Goal: Task Accomplishment & Management: Manage account settings

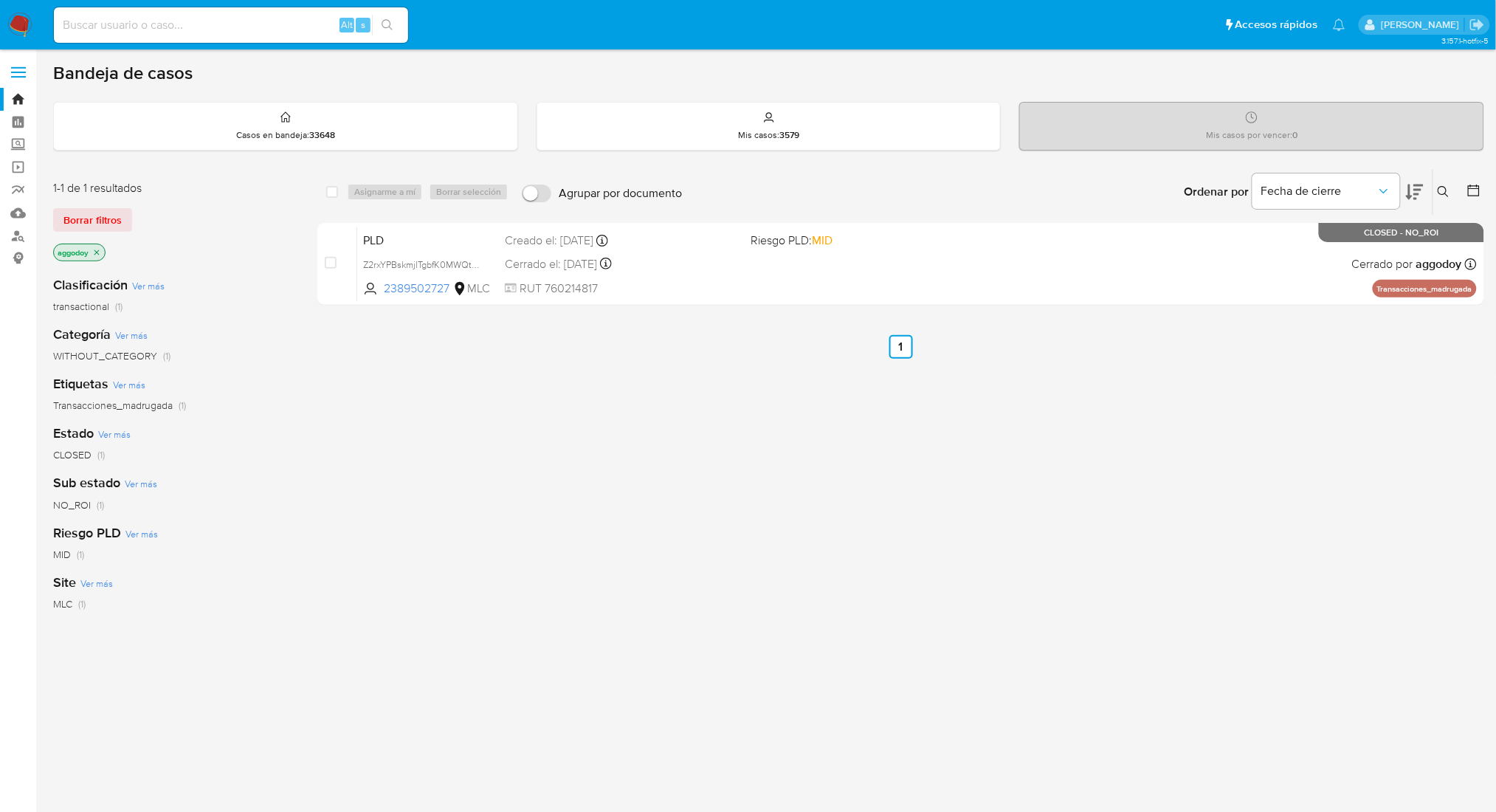
click at [1443, 191] on icon at bounding box center [1444, 192] width 12 height 12
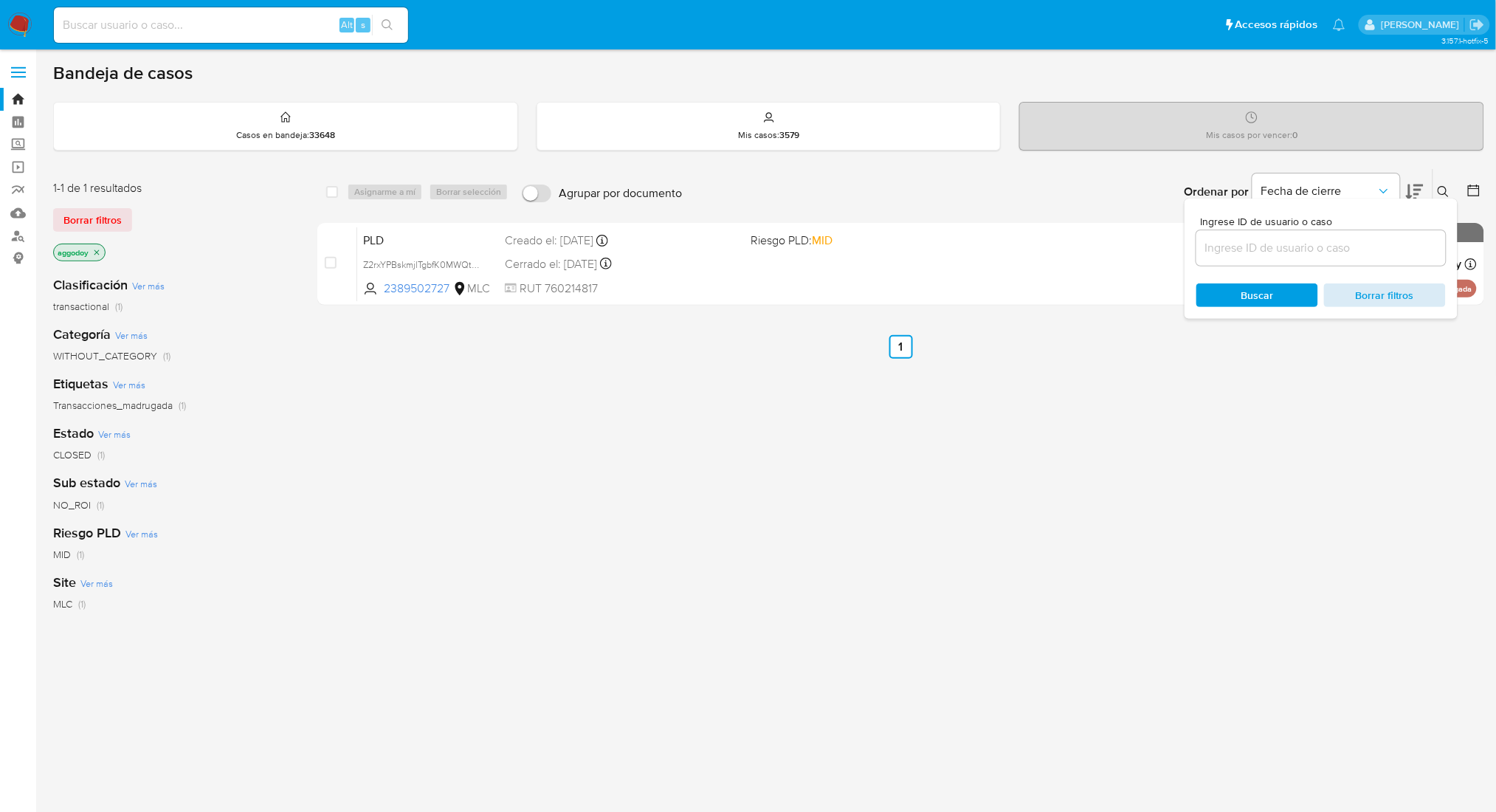
click at [1415, 305] on span "Borrar filtros" at bounding box center [1385, 295] width 101 height 20
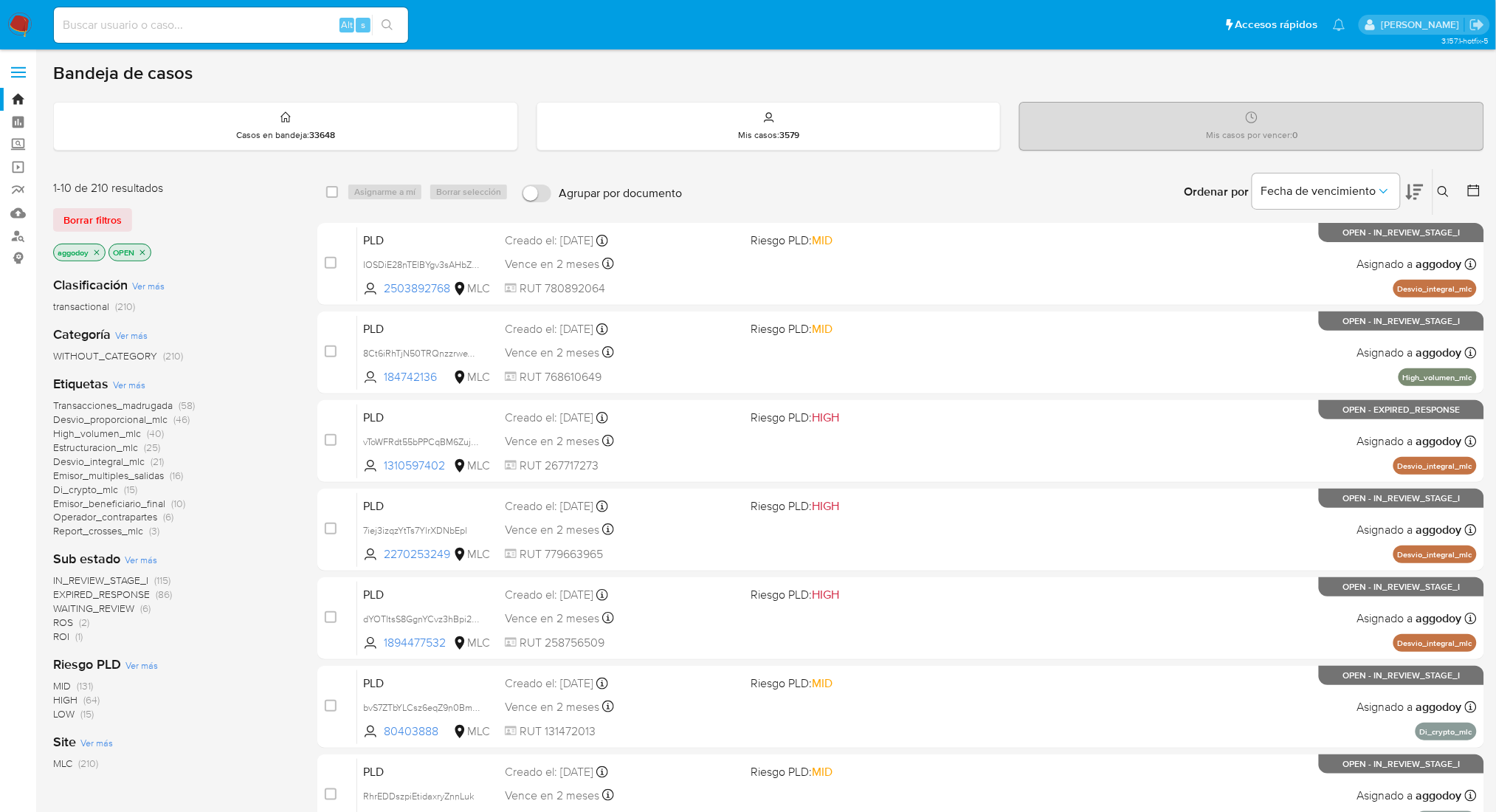
click at [72, 639] on span "ROI (1)" at bounding box center [67, 636] width 29 height 14
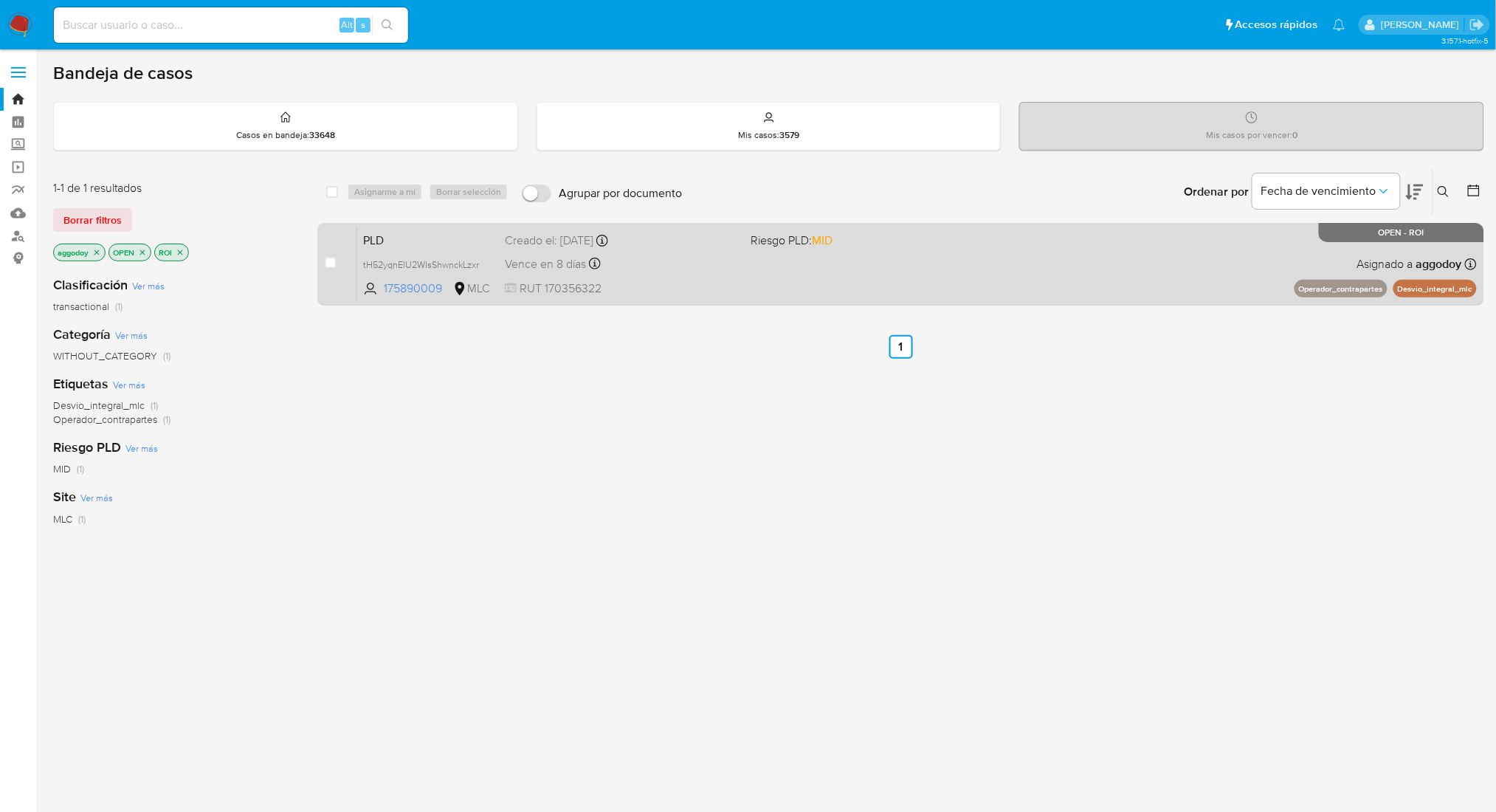
click at [951, 243] on span "Riesgo PLD: MID" at bounding box center [867, 238] width 234 height 19
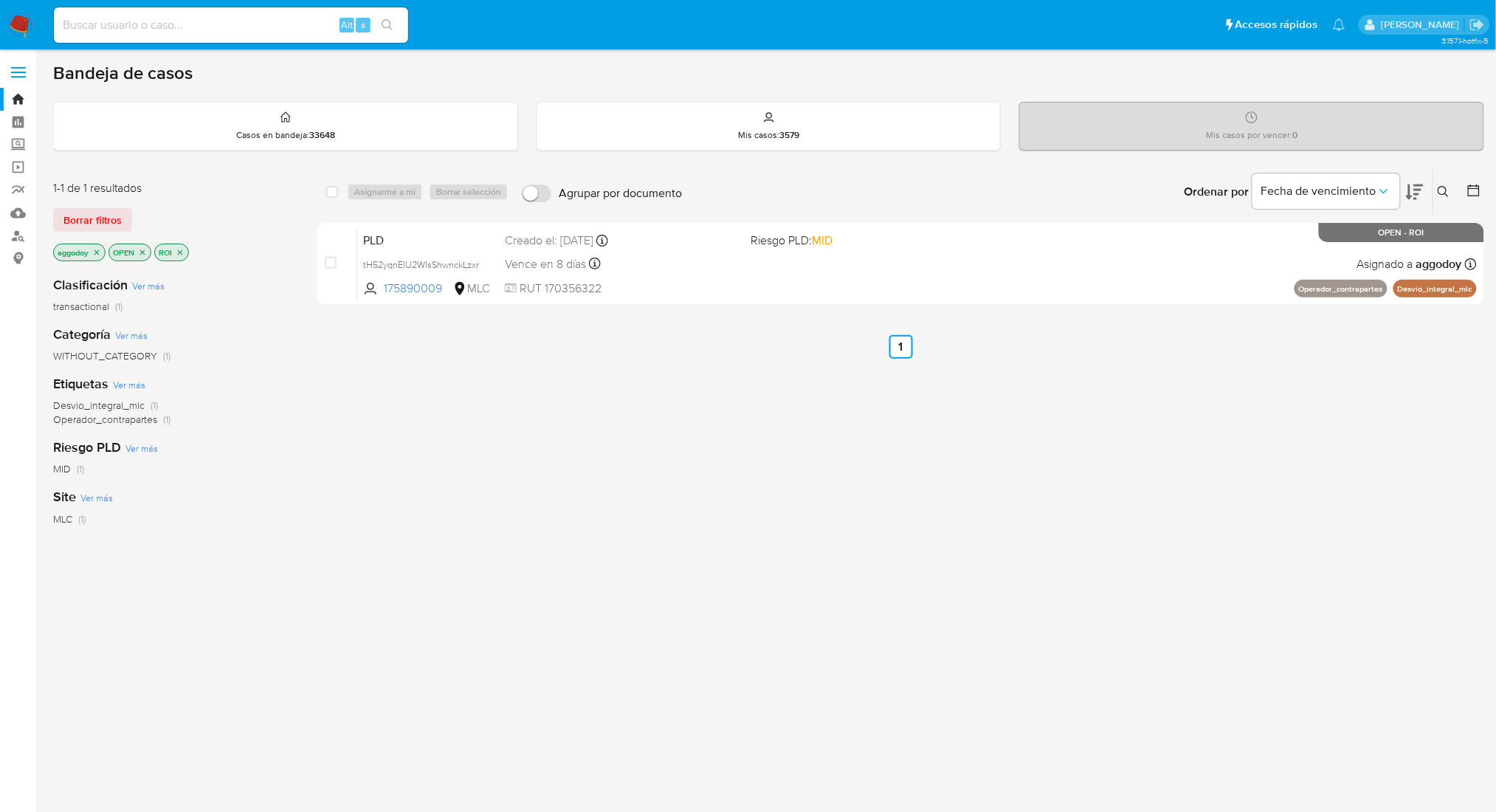
click at [182, 260] on div "ROI" at bounding box center [172, 252] width 35 height 17
click at [178, 250] on icon "close-filter" at bounding box center [180, 253] width 9 height 9
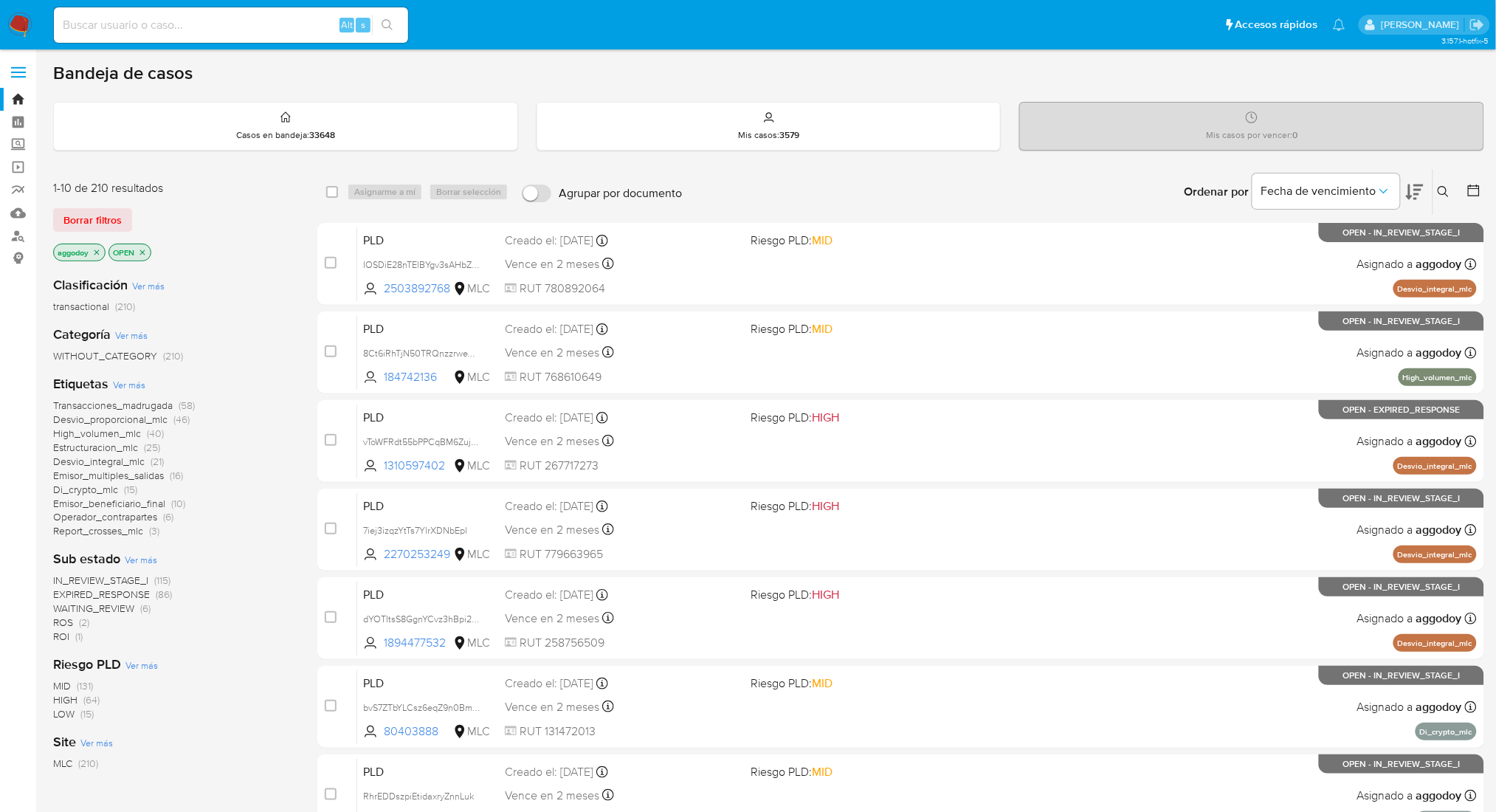
scroll to position [26, 0]
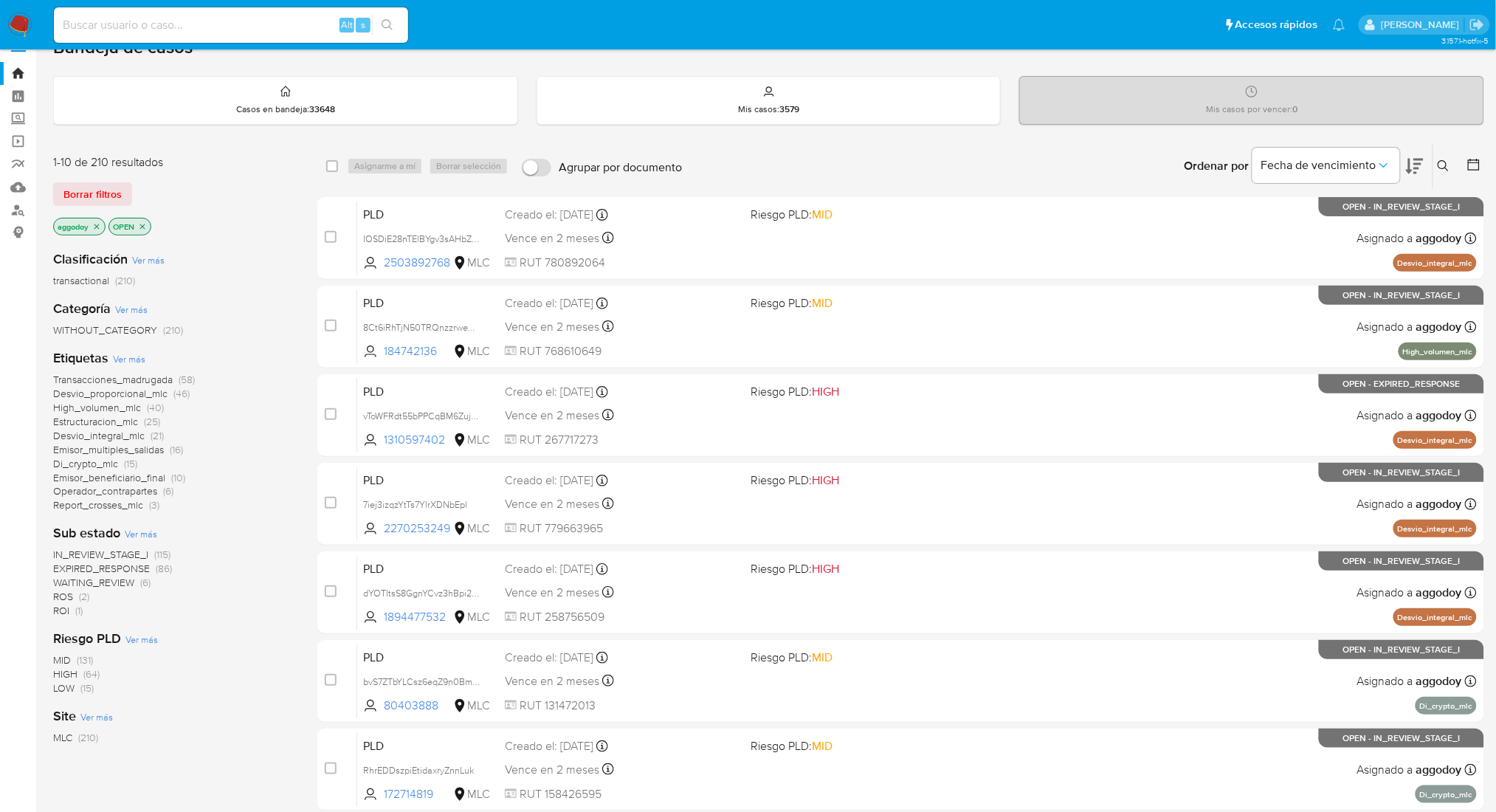
click at [159, 379] on span "Transacciones_madrugada" at bounding box center [112, 379] width 120 height 15
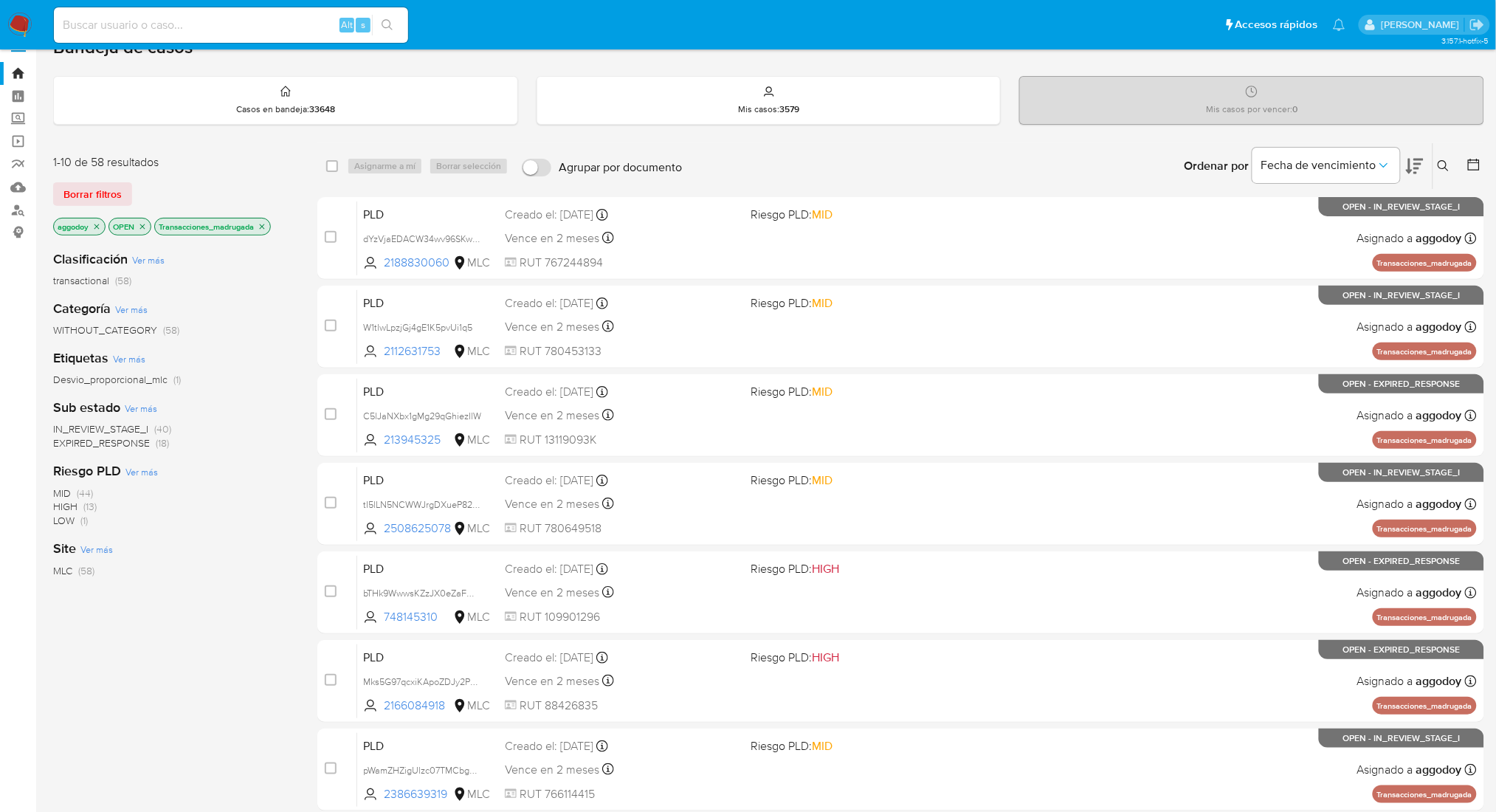
click at [1406, 164] on icon at bounding box center [1415, 165] width 17 height 17
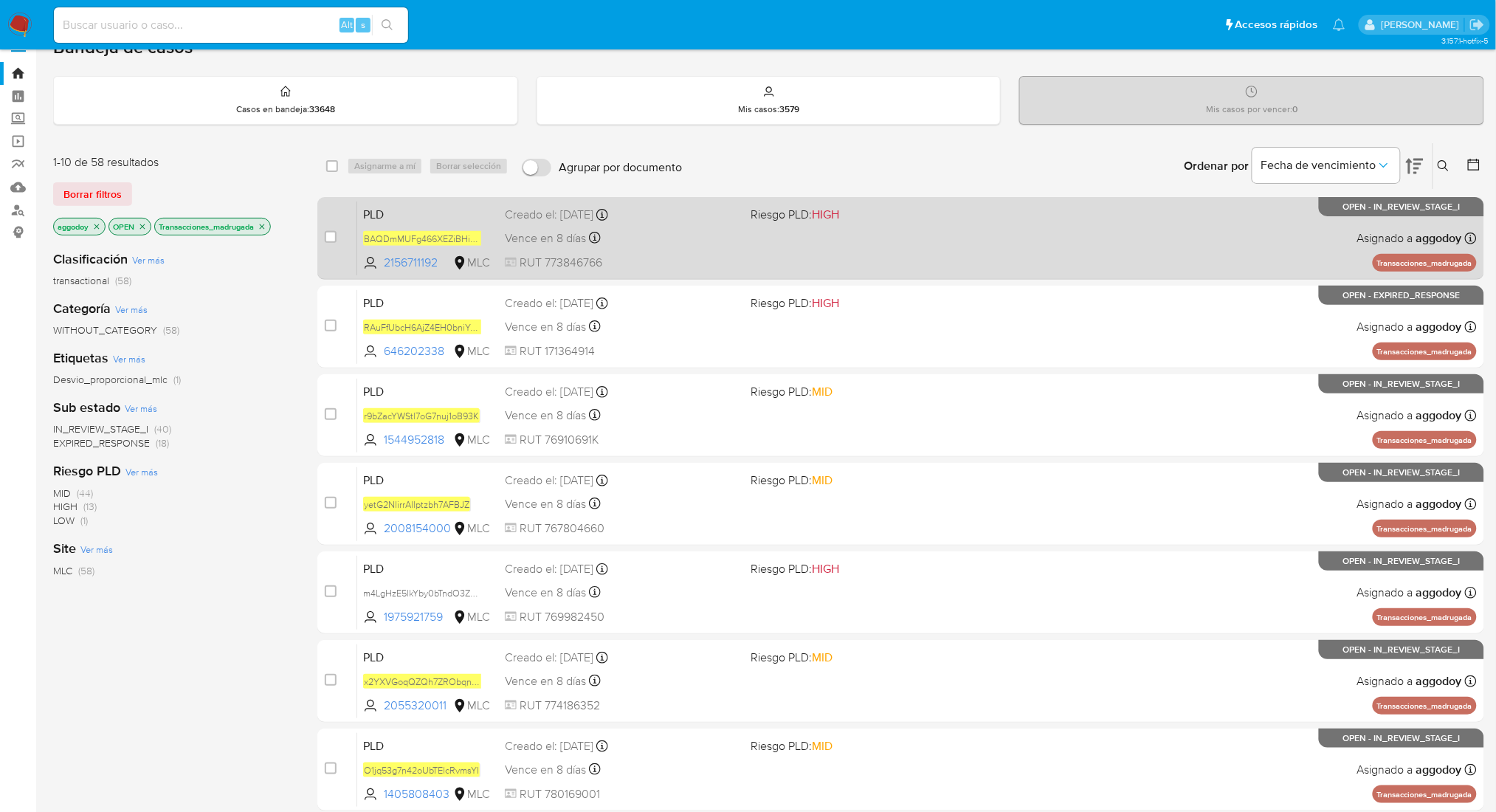
click at [805, 260] on div "PLD BAQDmMUFg466XEZiBHiB8jJt 2156711192 MLC Riesgo PLD: HIGH Creado el: 12/06/2…" at bounding box center [917, 237] width 1120 height 75
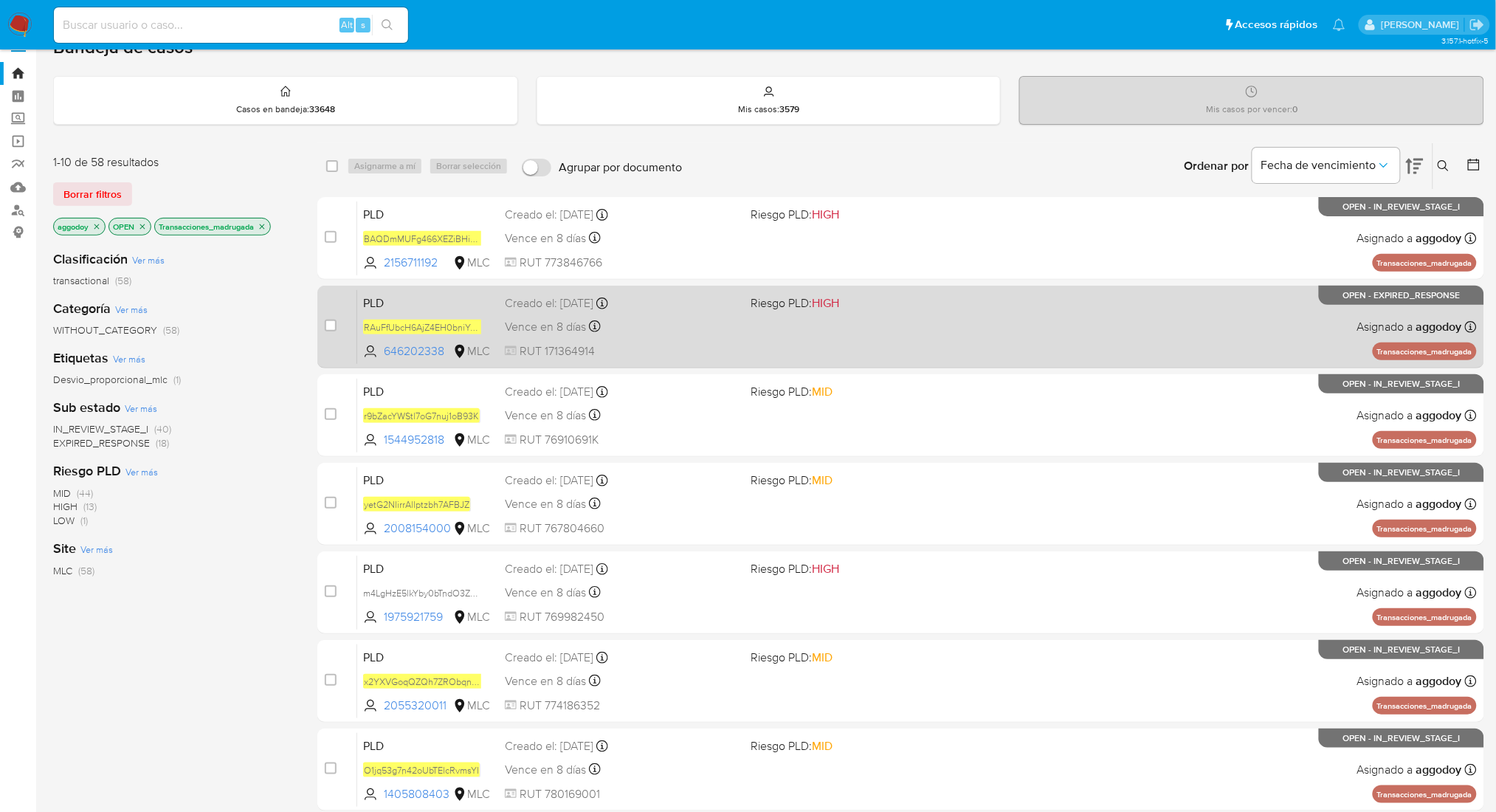
click at [1019, 308] on div "PLD RAuFfUbcH6AjZ4EH0bniYCts 646202338 MLC Riesgo PLD: HIGH Creado el: 12/06/20…" at bounding box center [917, 326] width 1120 height 75
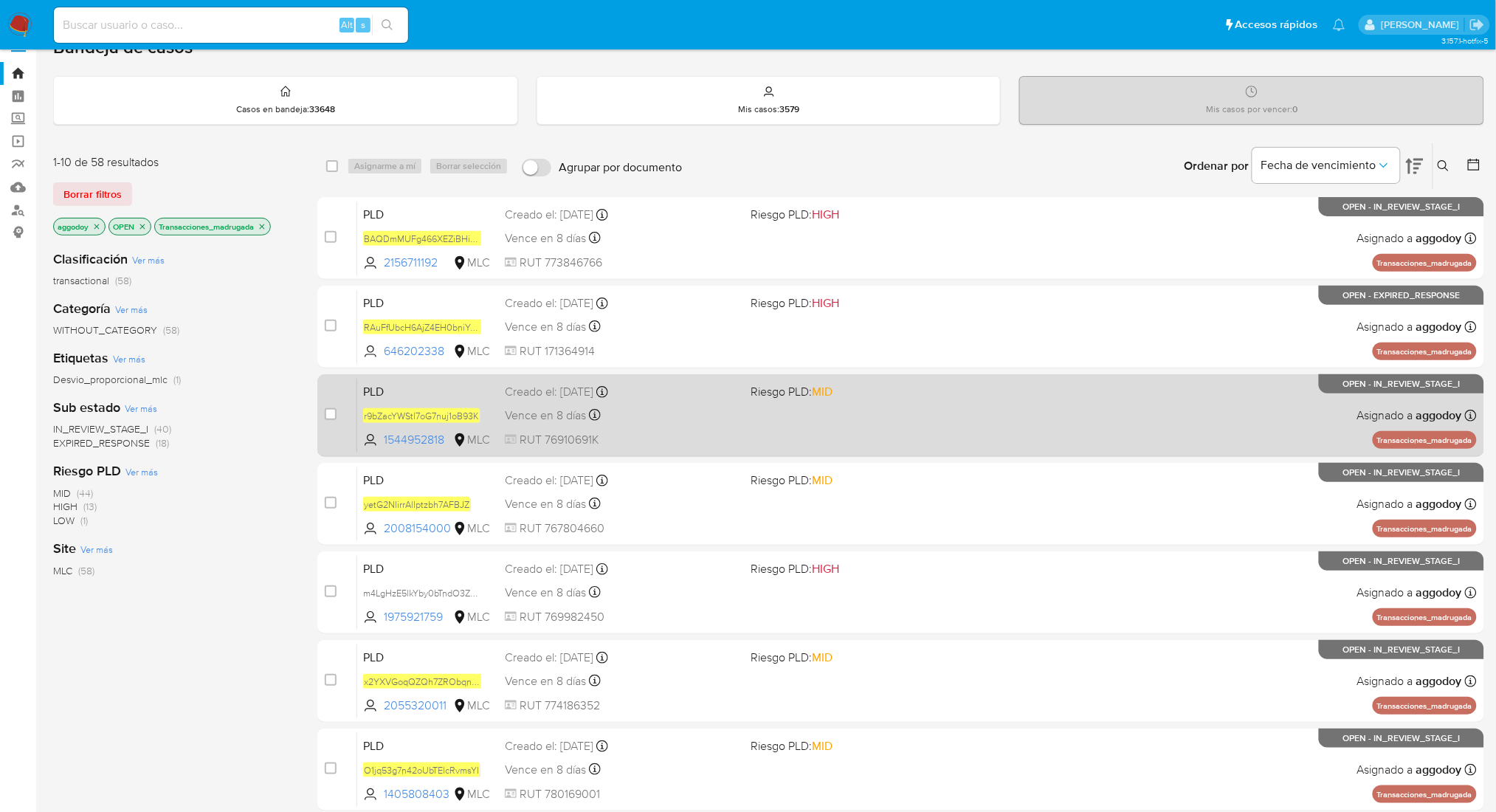
click at [990, 397] on div "PLD r9bZacYWStl7oG7nuj1oB93K 1544952818 MLC Riesgo PLD: MID Creado el: 12/06/20…" at bounding box center [917, 415] width 1120 height 75
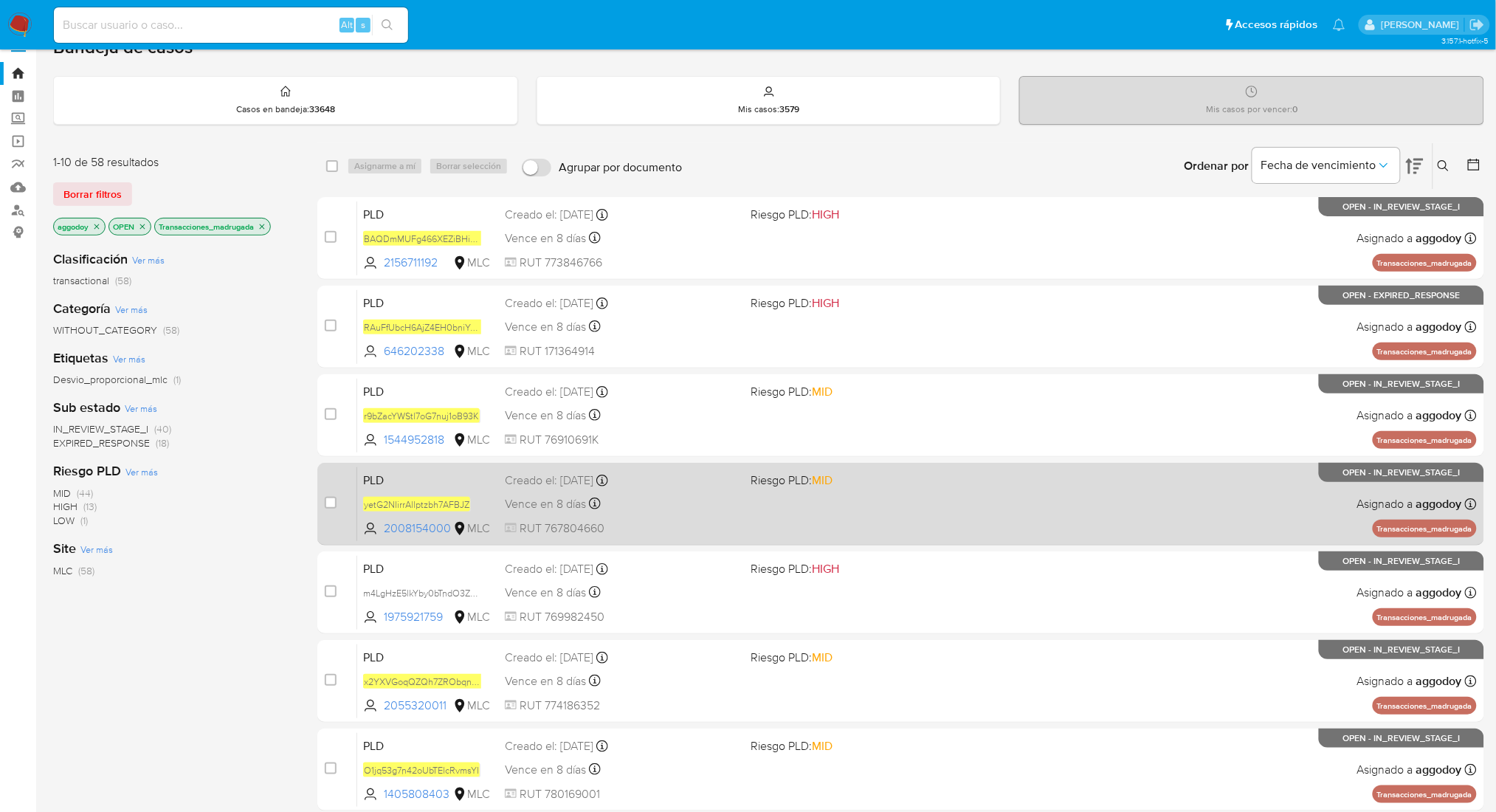
click at [1070, 472] on div "PLD yetG2NIirrAllptzbh7AFBJZ 2008154000 MLC Riesgo PLD: MID Creado el: 12/06/20…" at bounding box center [917, 504] width 1120 height 75
click at [952, 534] on div "PLD yetG2NIirrAllptzbh7AFBJZ 2008154000 MLC Riesgo PLD: MID Creado el: 12/06/20…" at bounding box center [917, 504] width 1120 height 75
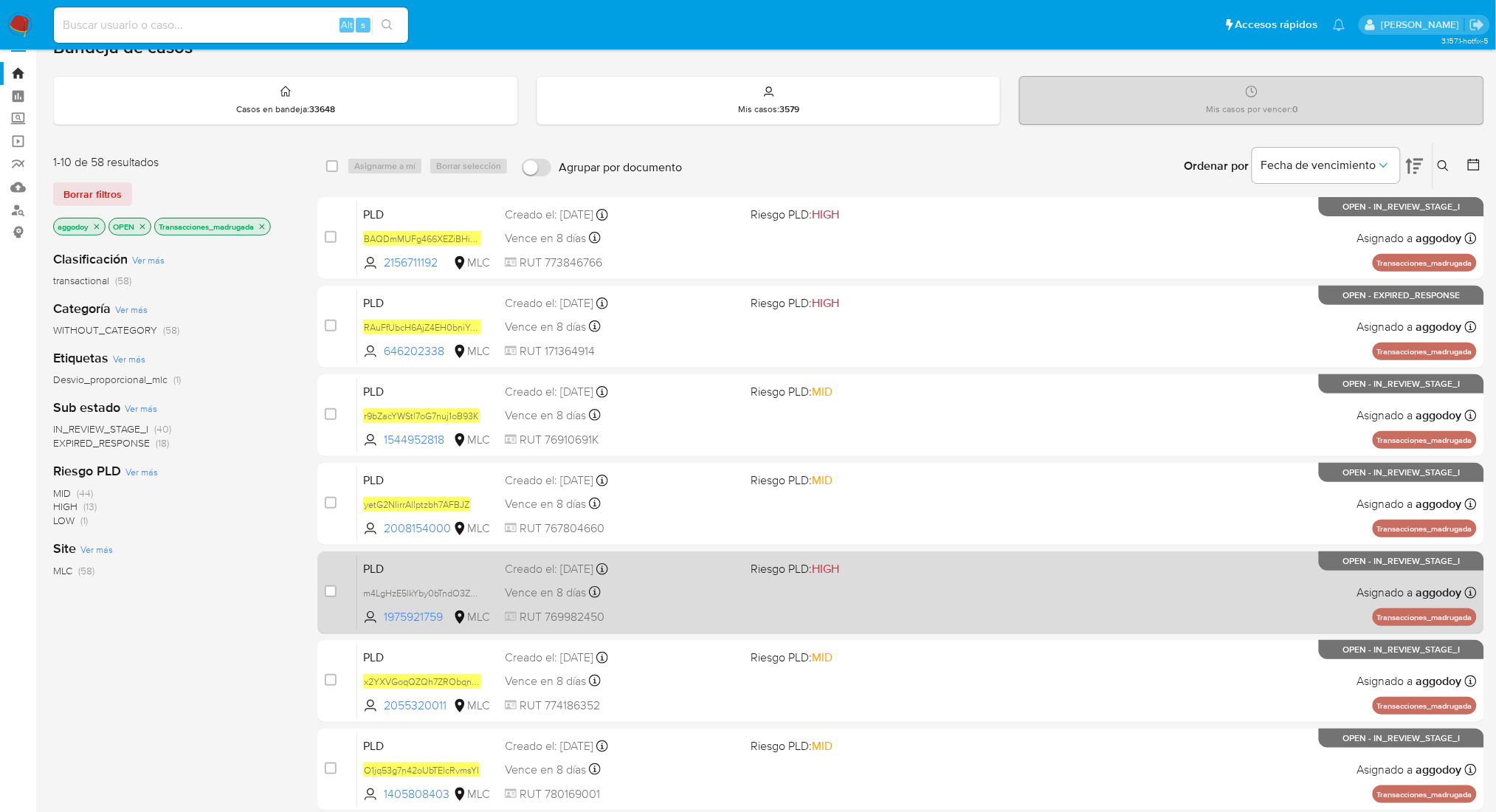
click at [936, 574] on span "Riesgo PLD: HIGH" at bounding box center [867, 567] width 234 height 19
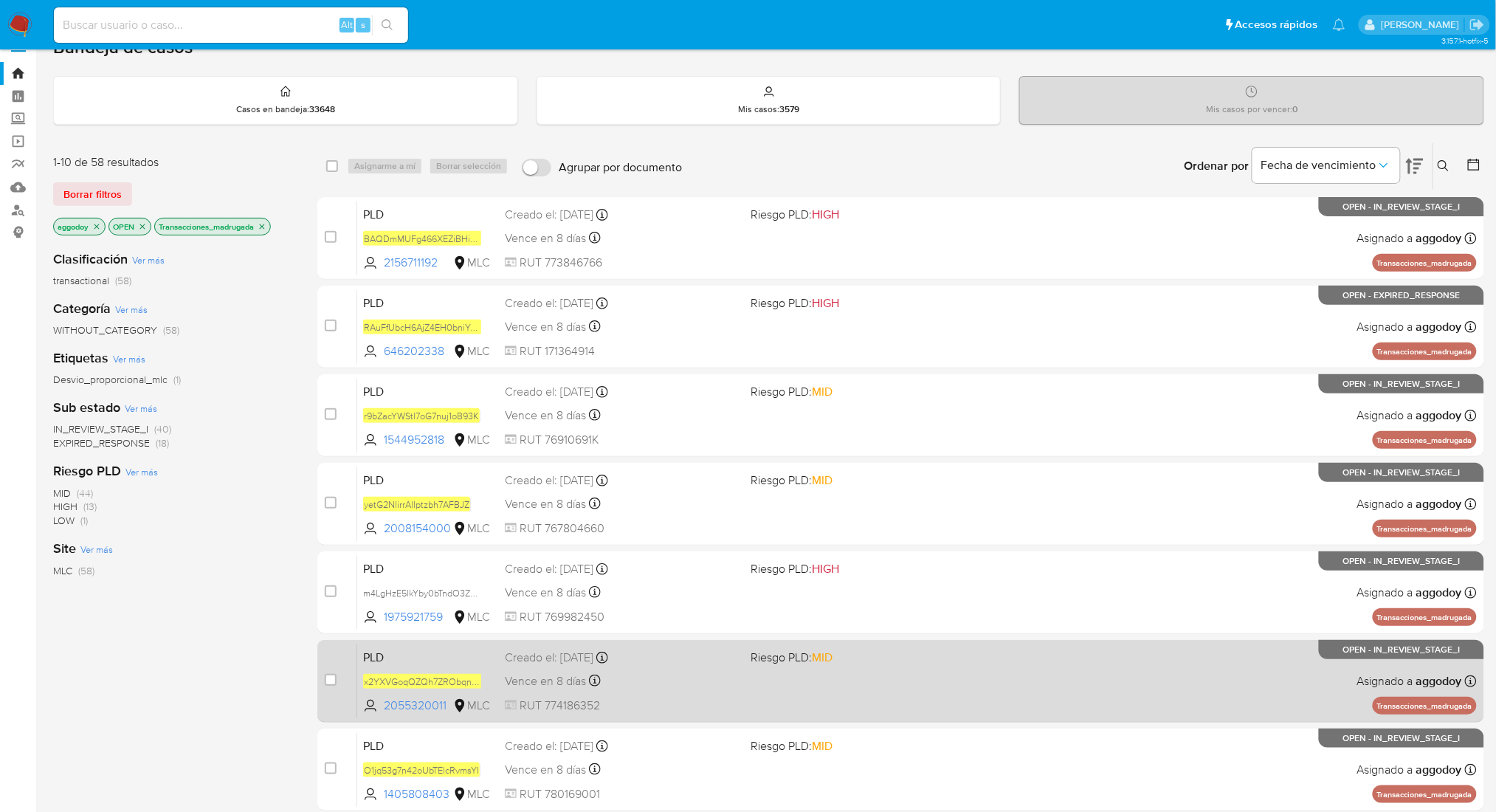
click at [915, 679] on div "PLD x2YXVGoqQZQh7ZRObqnFwuLC 2055320011 MLC Riesgo PLD: MID Creado el: 12/06/20…" at bounding box center [917, 681] width 1120 height 75
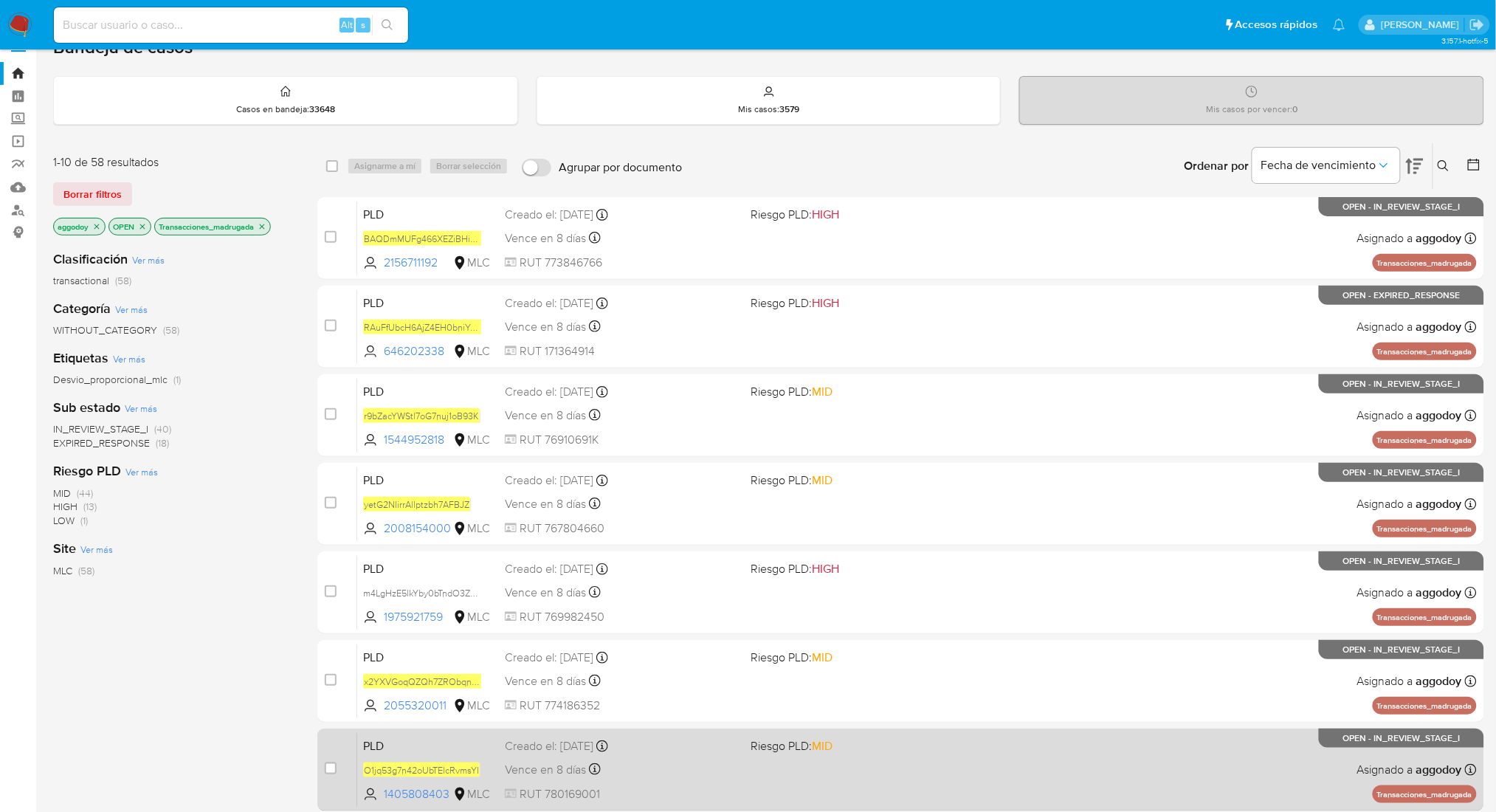
click at [1017, 749] on div "PLD O1jq53g7n42oUbTElcRvmsYI 1405808403 MLC Riesgo PLD: MID Creado el: 12/06/20…" at bounding box center [917, 769] width 1120 height 75
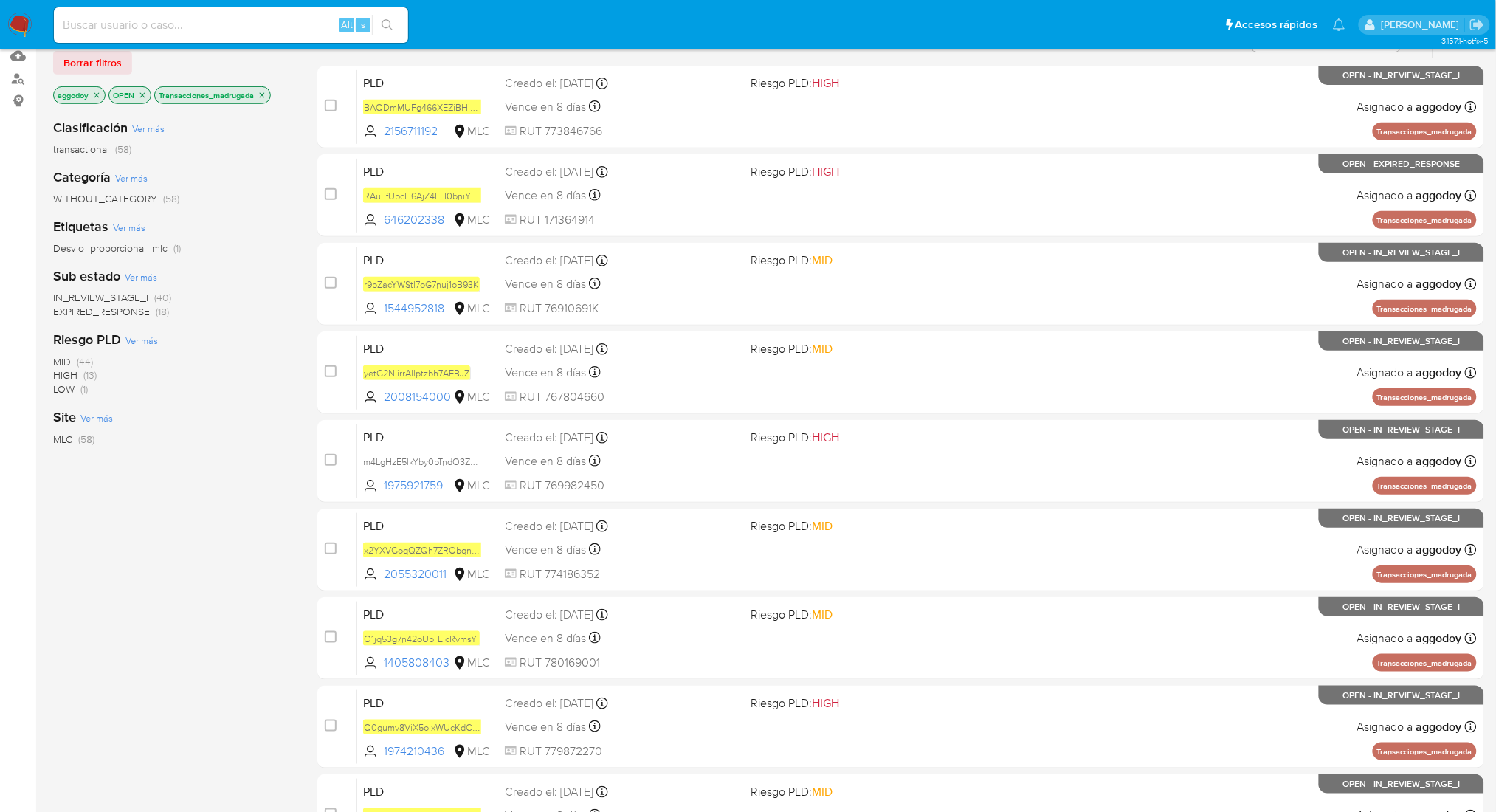
scroll to position [214, 0]
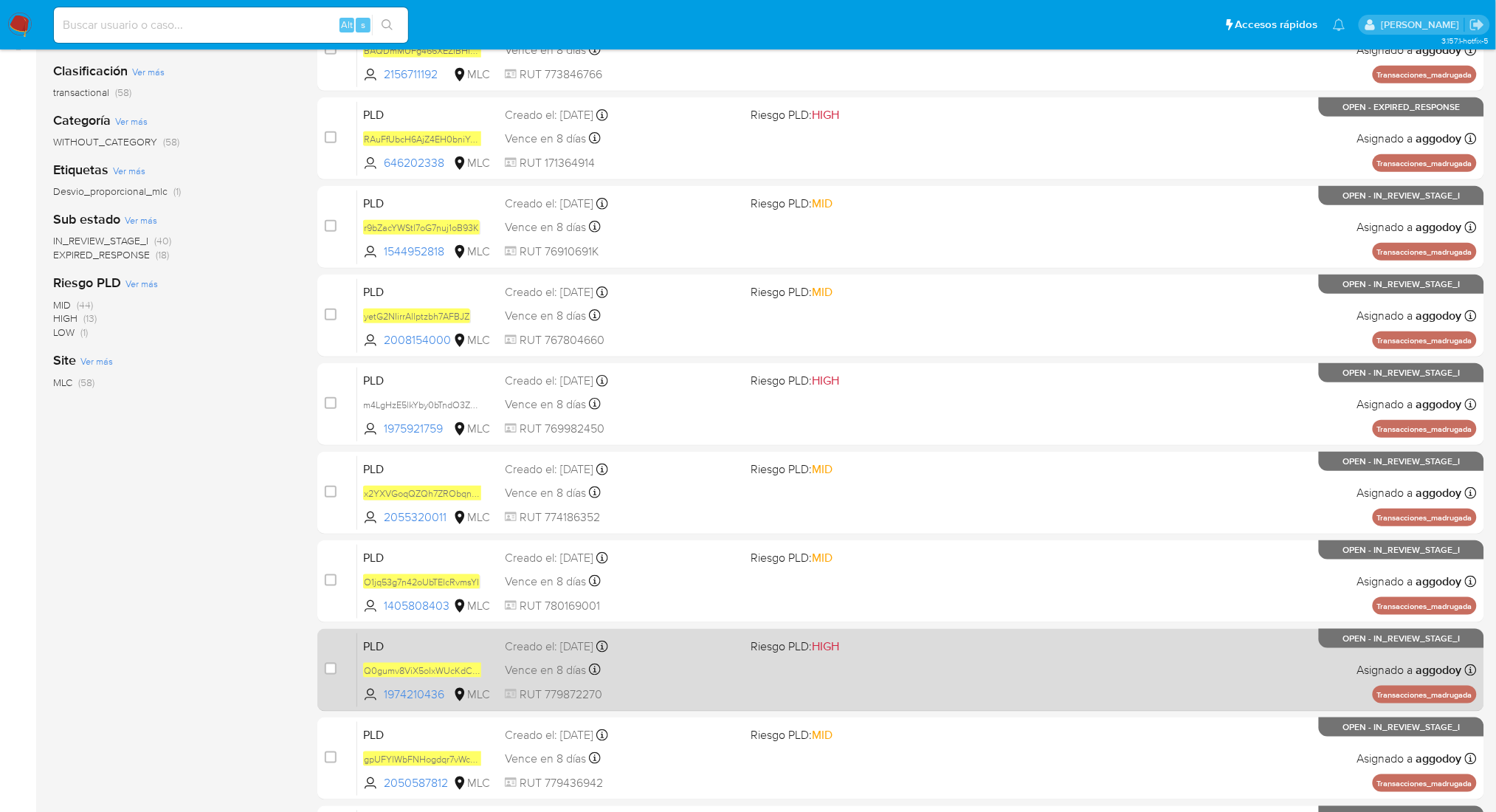
click at [1236, 665] on div "PLD Q0gumv8ViX5oIxWUcKdCpmYA 1974210436 MLC Riesgo PLD: HIGH Creado el: 12/06/2…" at bounding box center [917, 670] width 1120 height 75
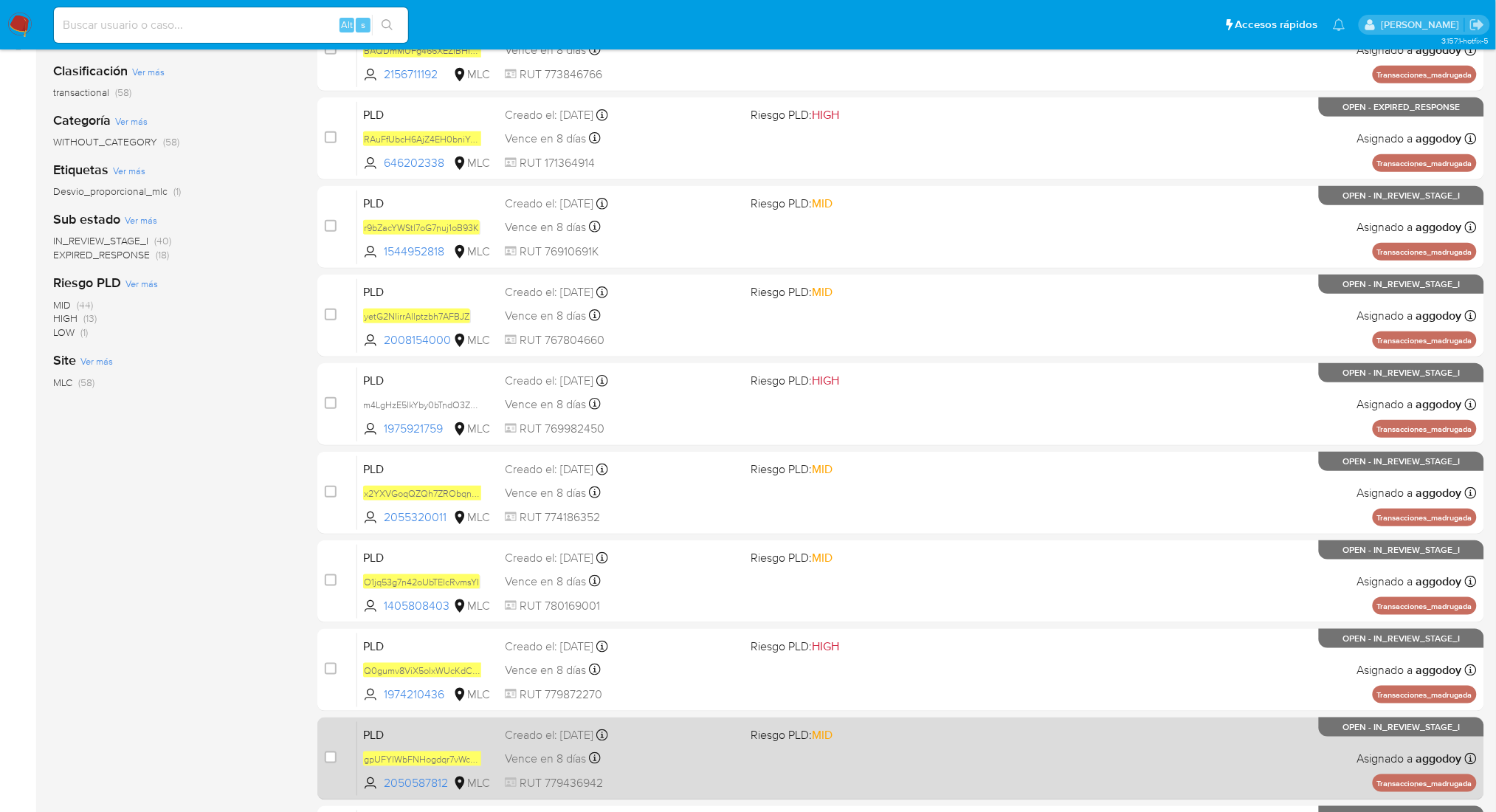
click at [964, 724] on span "Riesgo PLD: MID" at bounding box center [867, 733] width 234 height 19
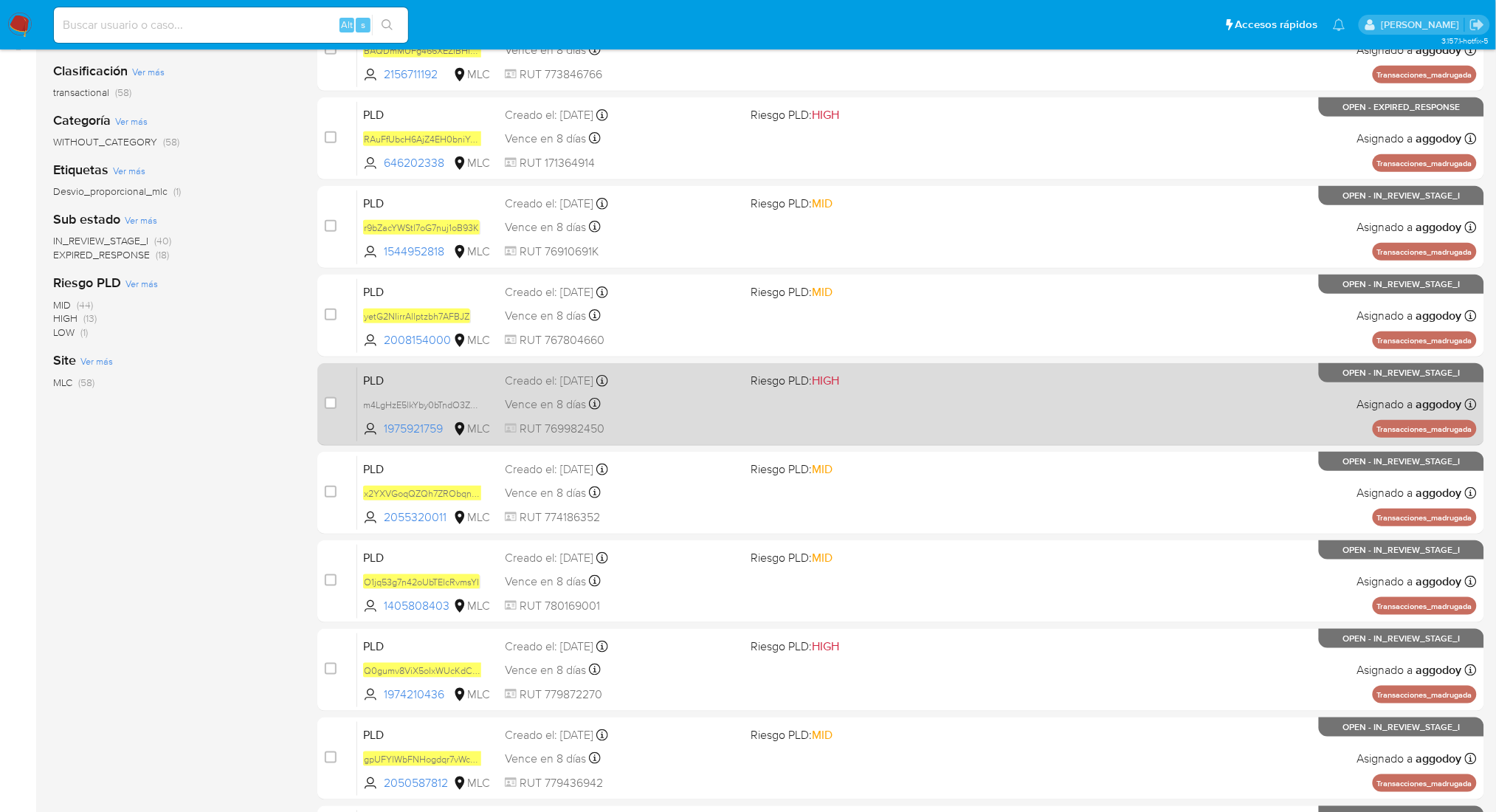
drag, startPoint x: 731, startPoint y: 418, endPoint x: 592, endPoint y: 415, distance: 139.0
click at [592, 415] on div "PLD m4LgHzE5lkYby0bTndO3Z0Si 1975921759 MLC Riesgo PLD: HIGH Creado el: 12/06/2…" at bounding box center [917, 403] width 1120 height 75
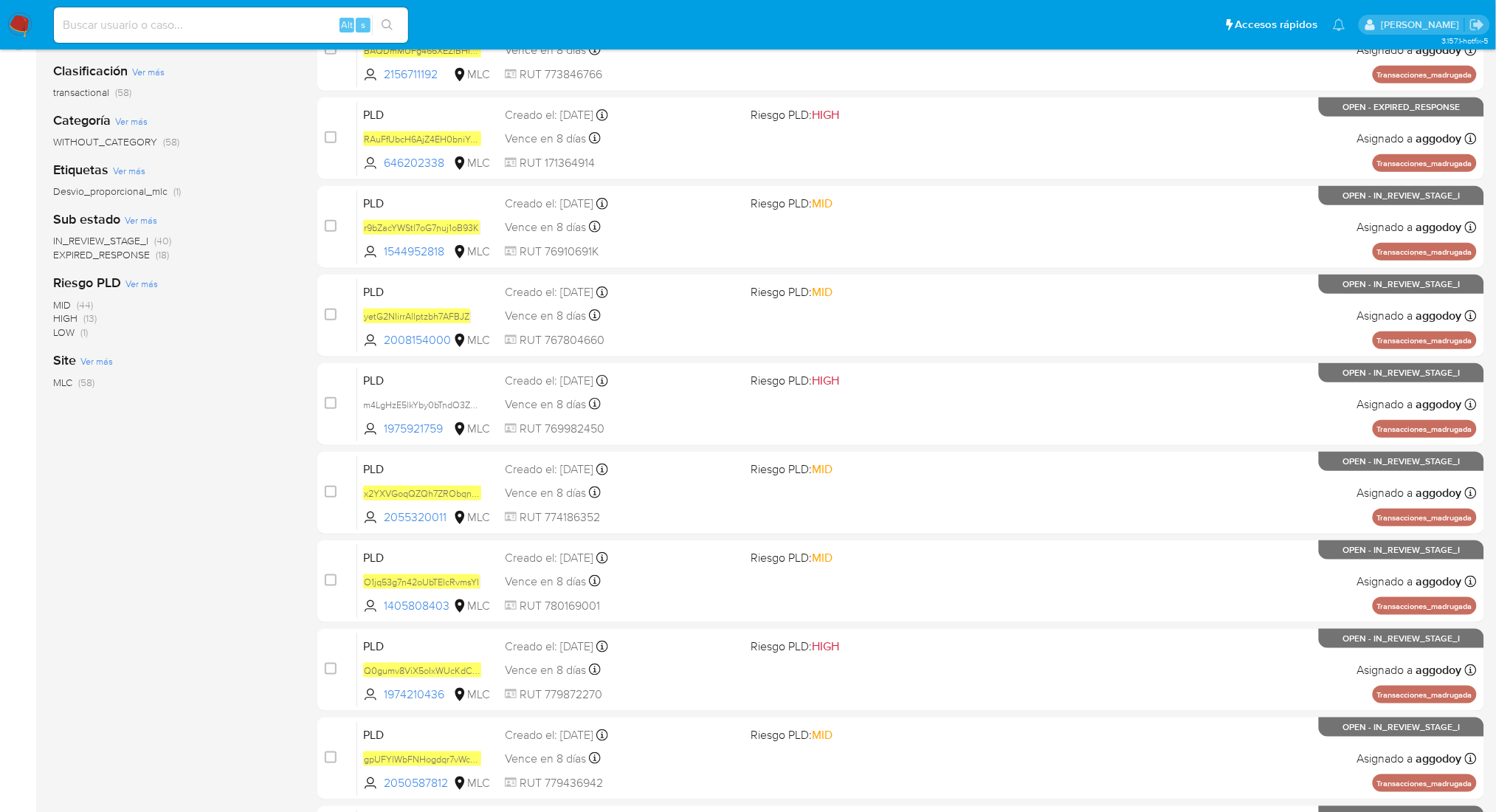
scroll to position [351, 0]
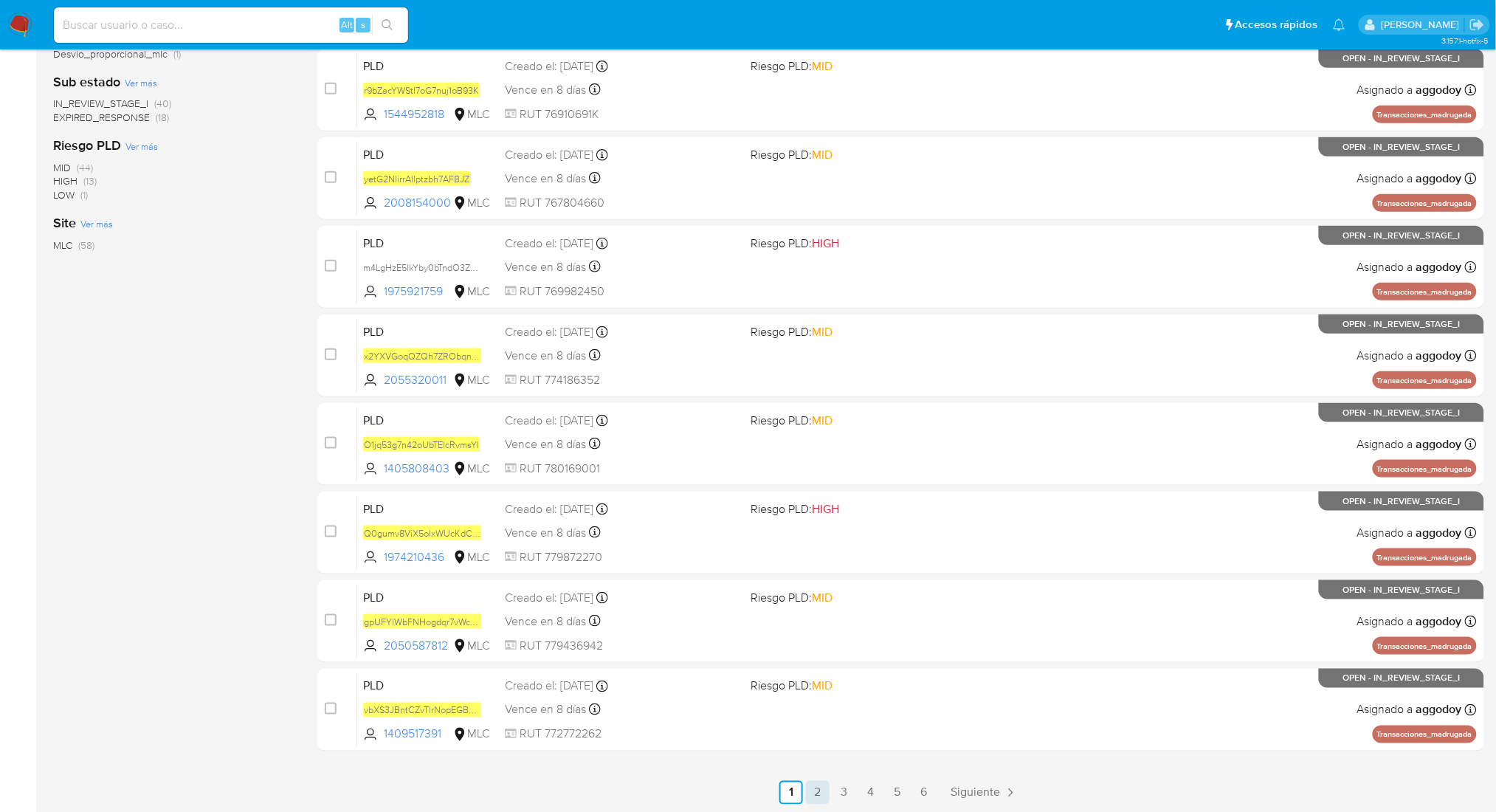
click at [815, 788] on link "2" at bounding box center [817, 792] width 23 height 23
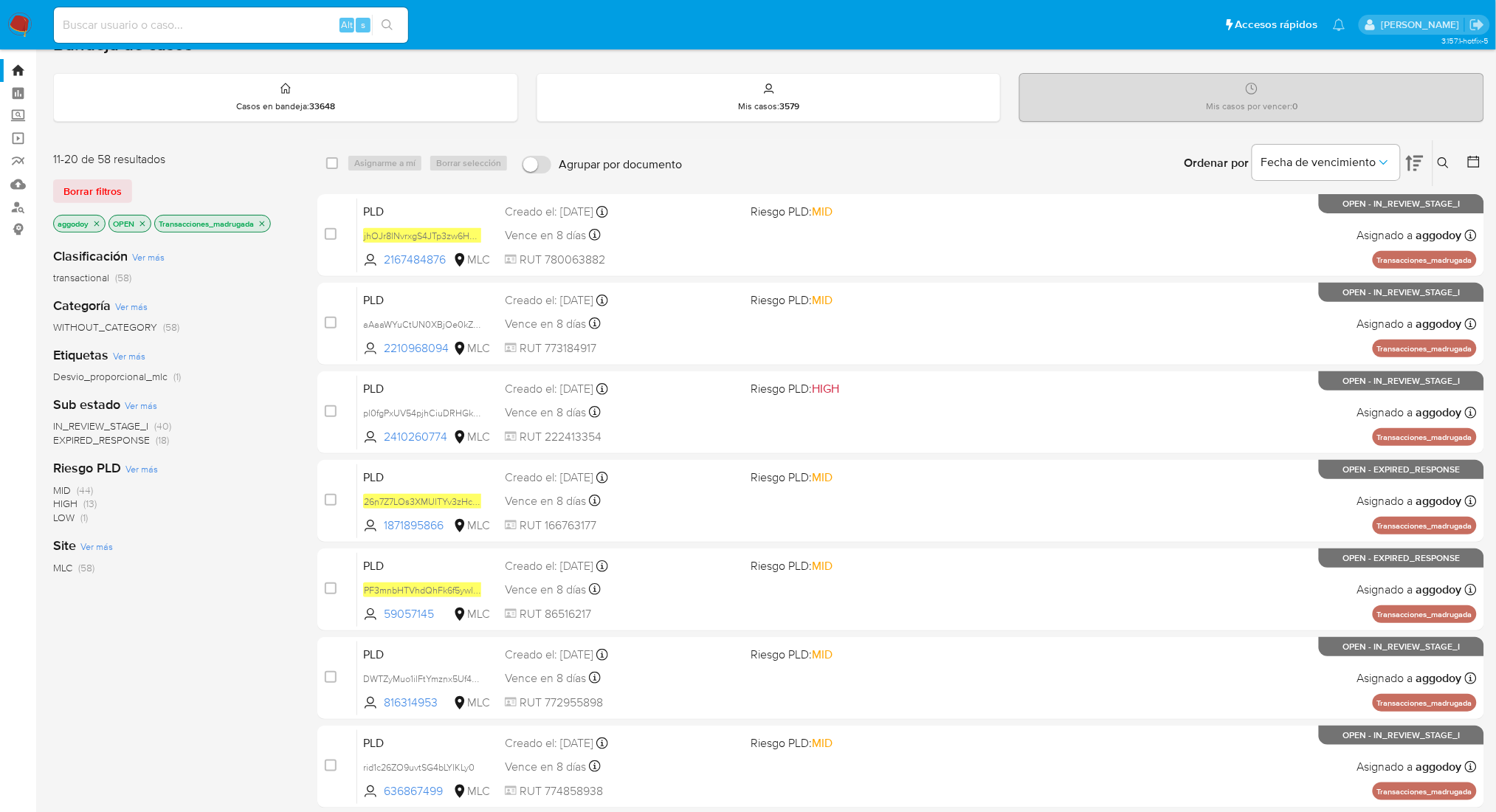
scroll to position [43, 0]
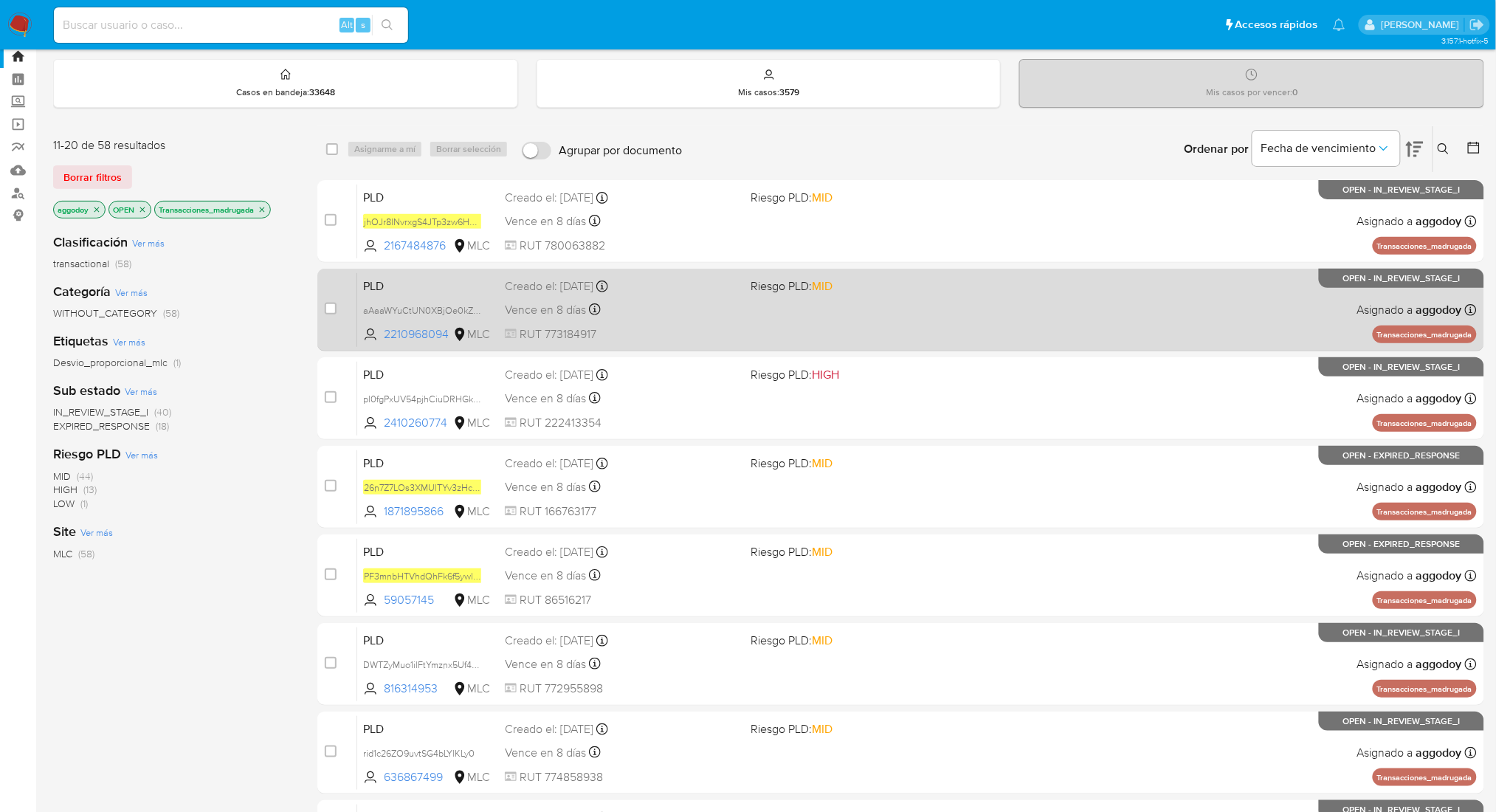
click at [1009, 331] on div "PLD aAaaWYuCtUN0XBjOe0kZPEmf 2210968094 MLC Riesgo PLD: MID Creado el: 12/06/20…" at bounding box center [917, 309] width 1120 height 75
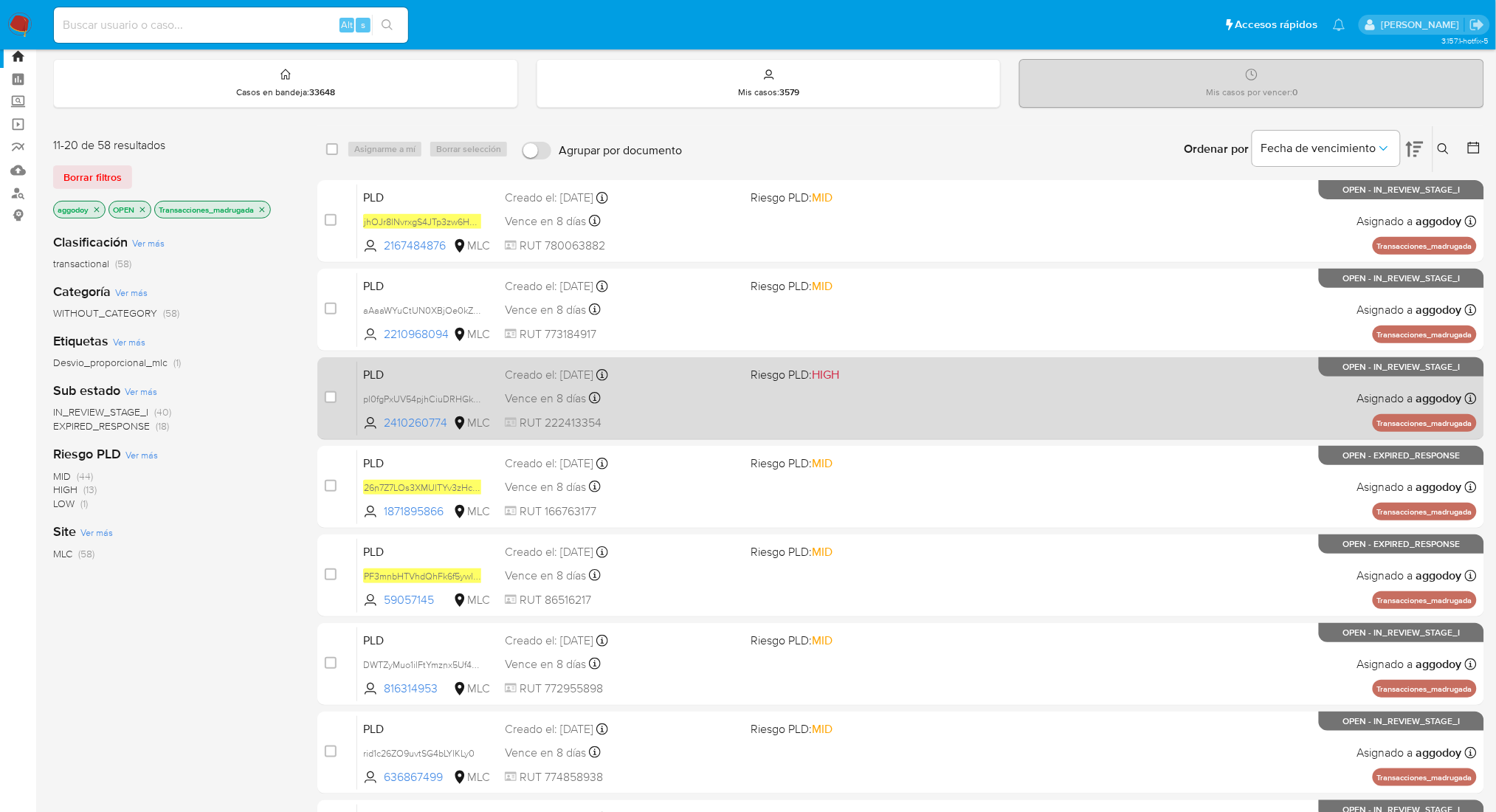
click at [735, 389] on div "Vence en 8 días Vence el 10/09/2025 06:07:21" at bounding box center [621, 398] width 234 height 20
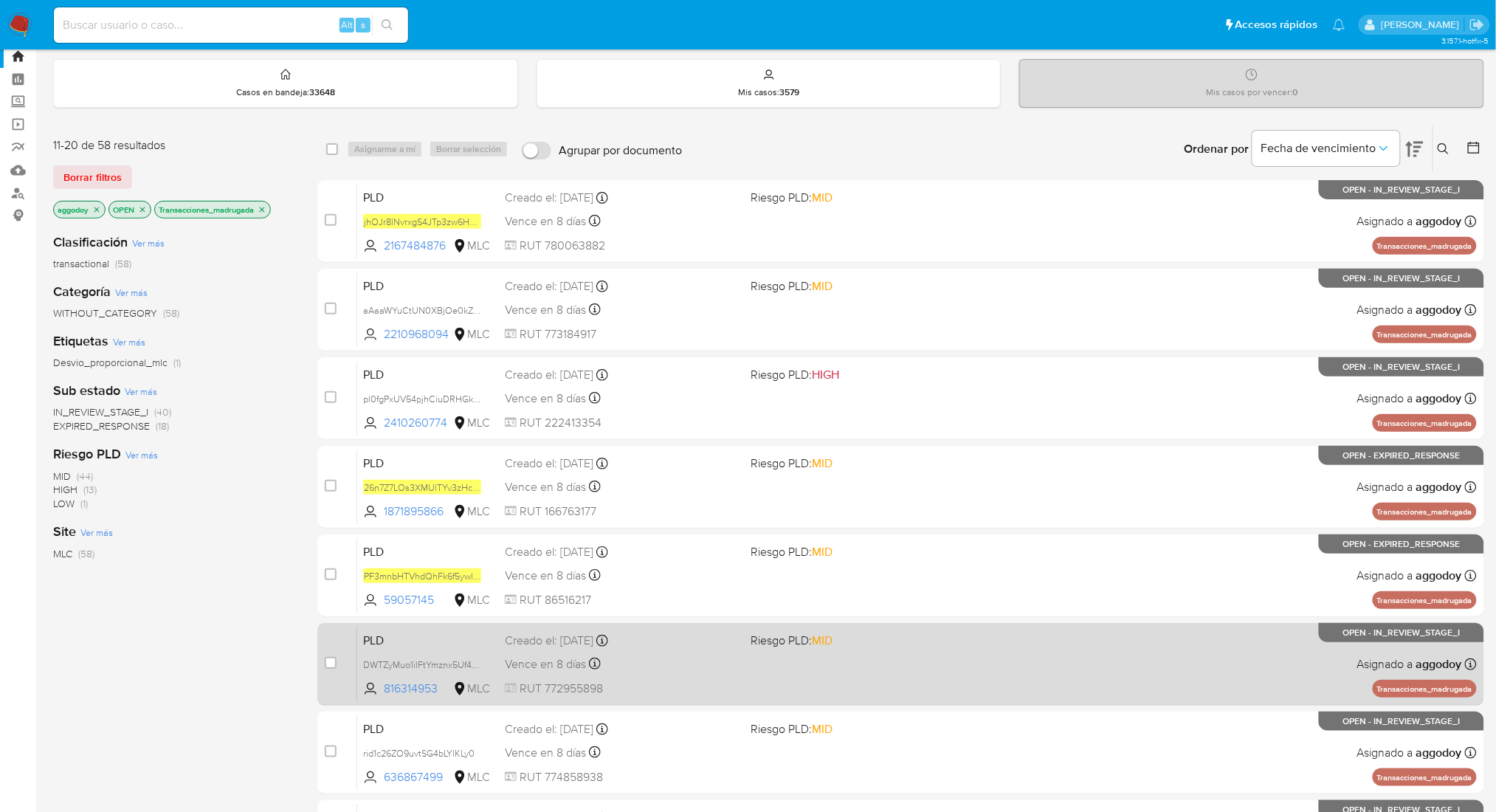
click at [846, 642] on span "Riesgo PLD: MID" at bounding box center [867, 639] width 234 height 19
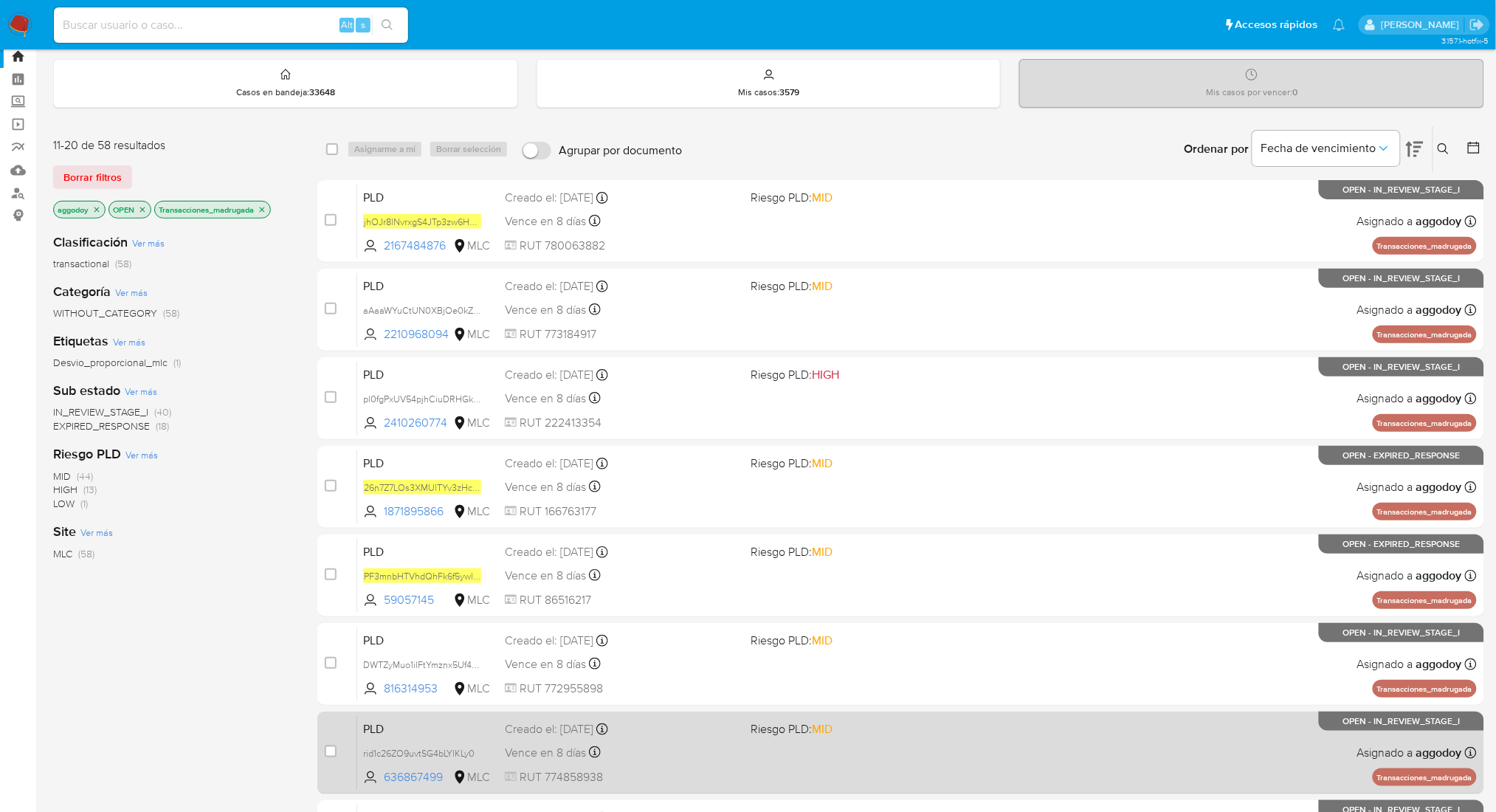
click at [687, 777] on span "RUT 774858938" at bounding box center [621, 777] width 234 height 17
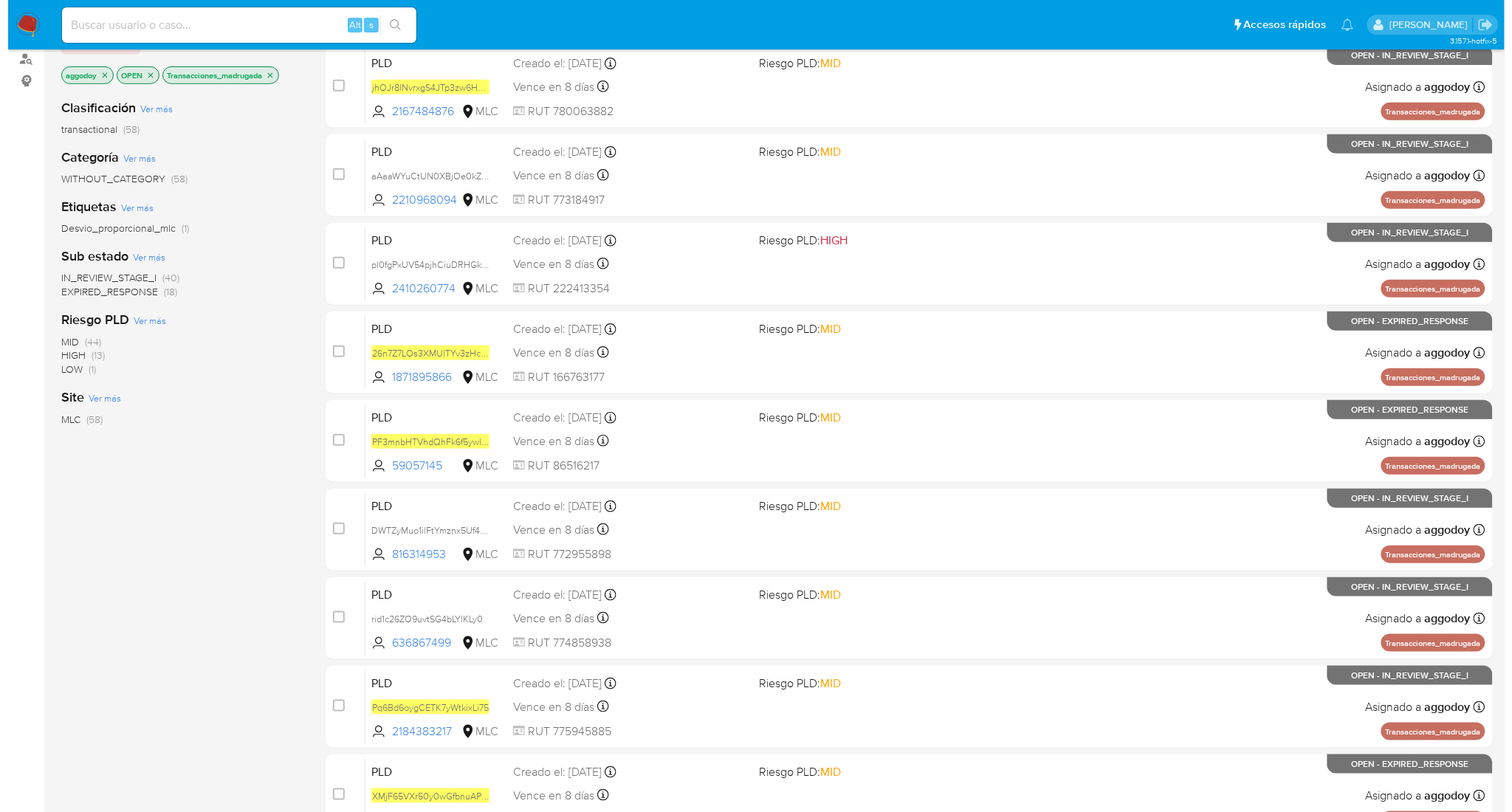
scroll to position [0, 0]
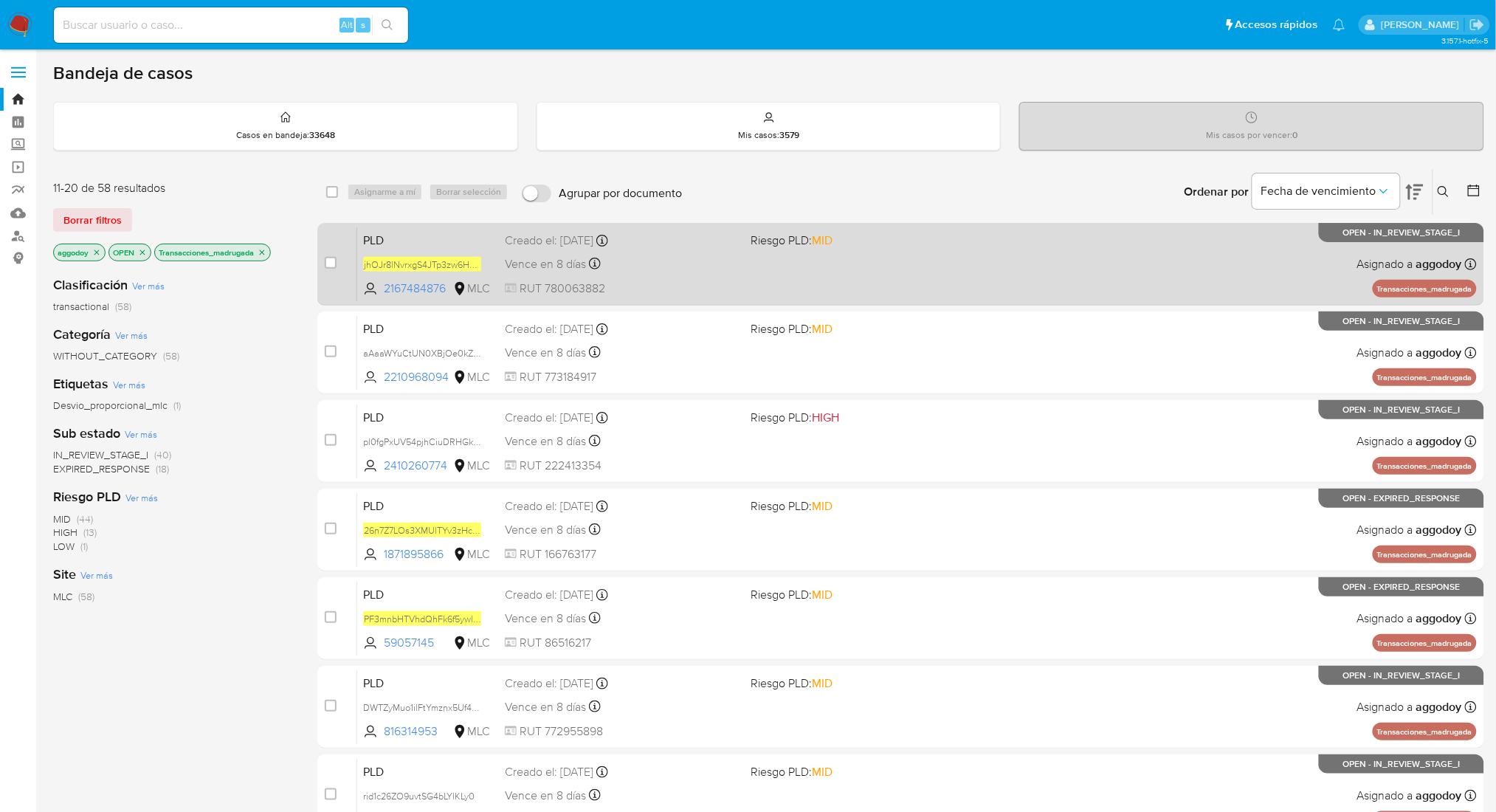
click at [940, 239] on span "Riesgo PLD: MID" at bounding box center [867, 238] width 234 height 19
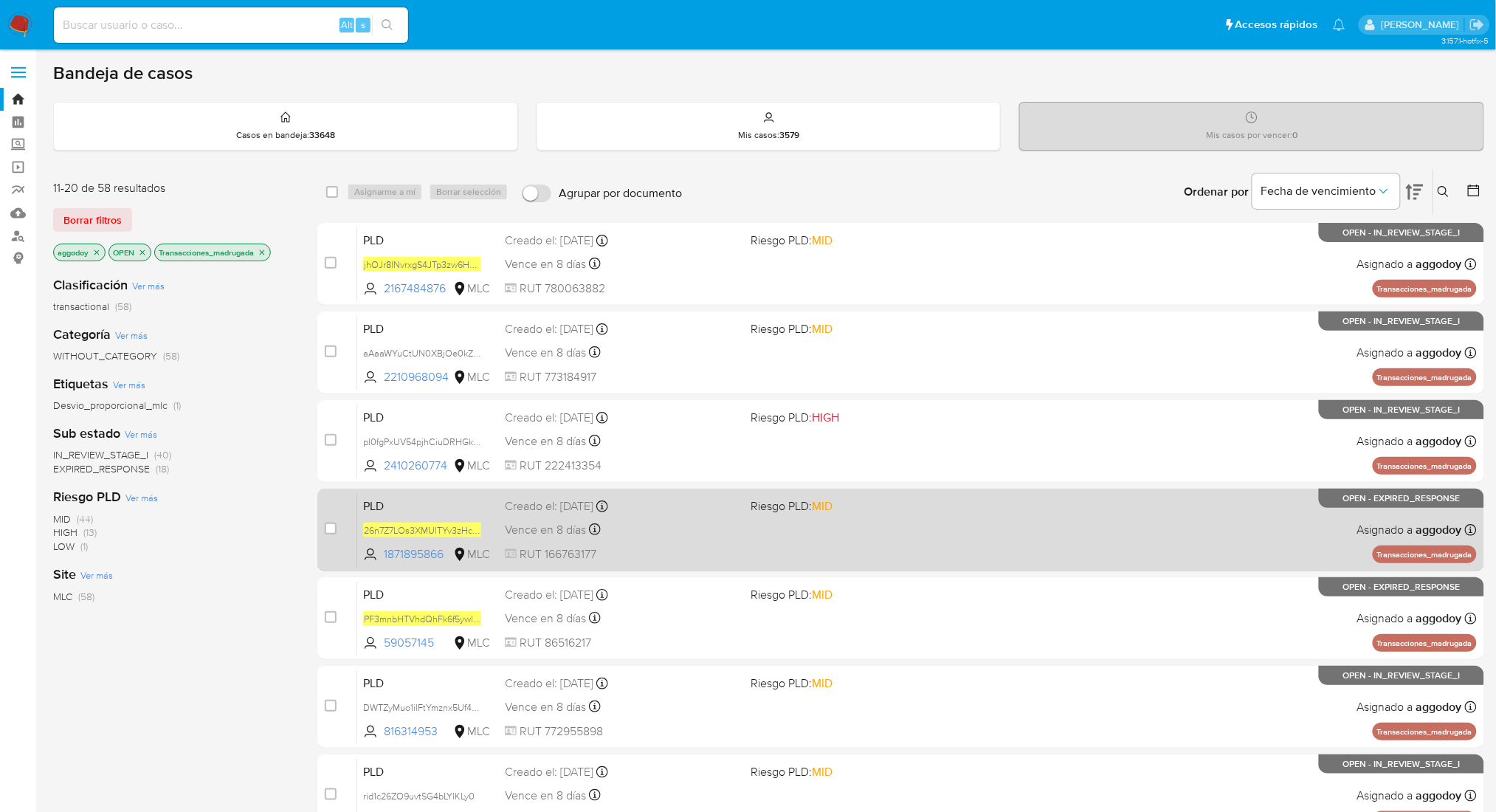
click at [651, 507] on div "Creado el: 12/06/2025 Creado el: 12/06/2025 06:07:23" at bounding box center [621, 507] width 234 height 17
click at [335, 526] on input "checkbox" at bounding box center [331, 529] width 12 height 12
checkbox input "true"
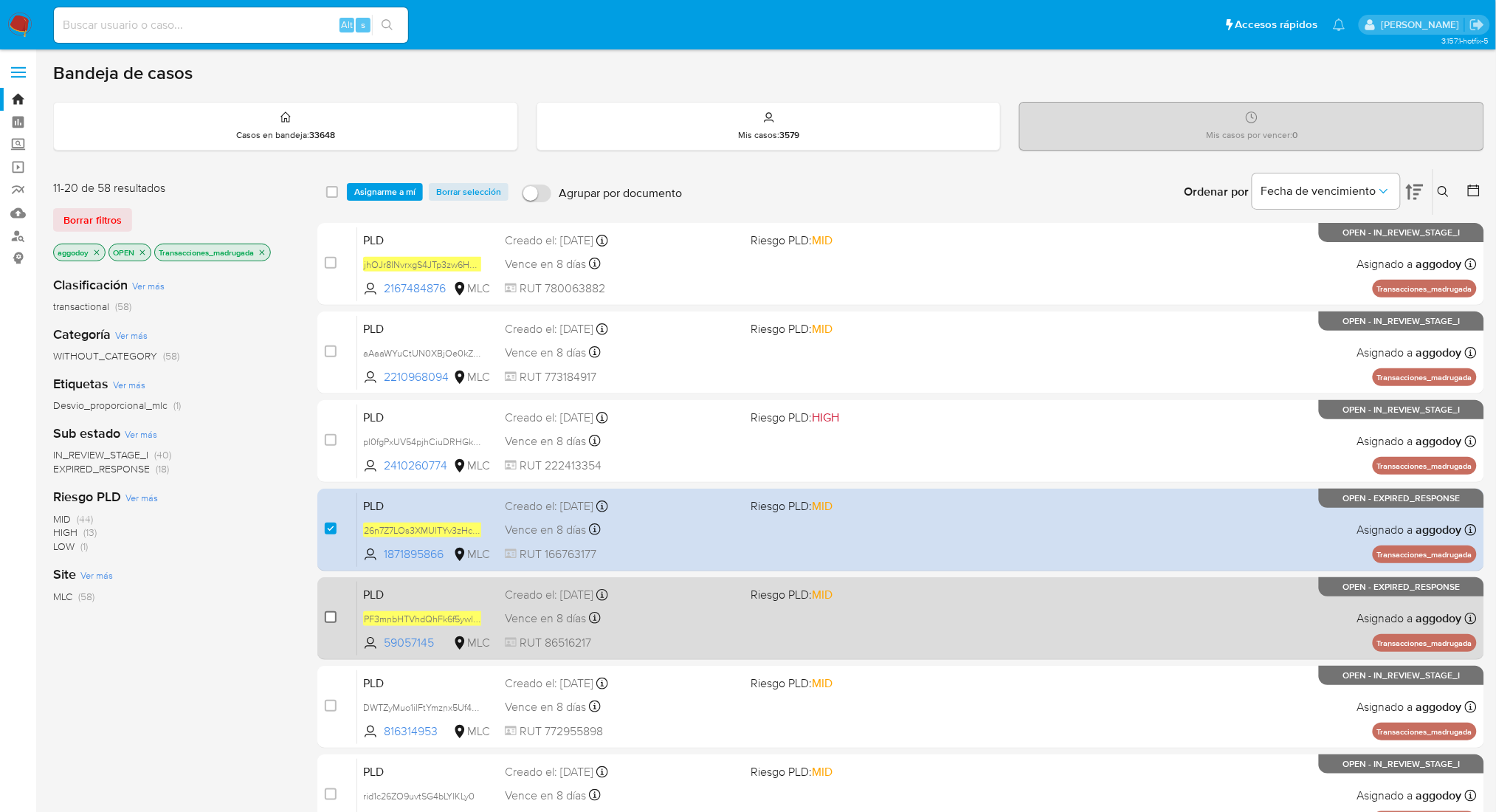
click at [330, 617] on input "checkbox" at bounding box center [331, 617] width 12 height 12
checkbox input "true"
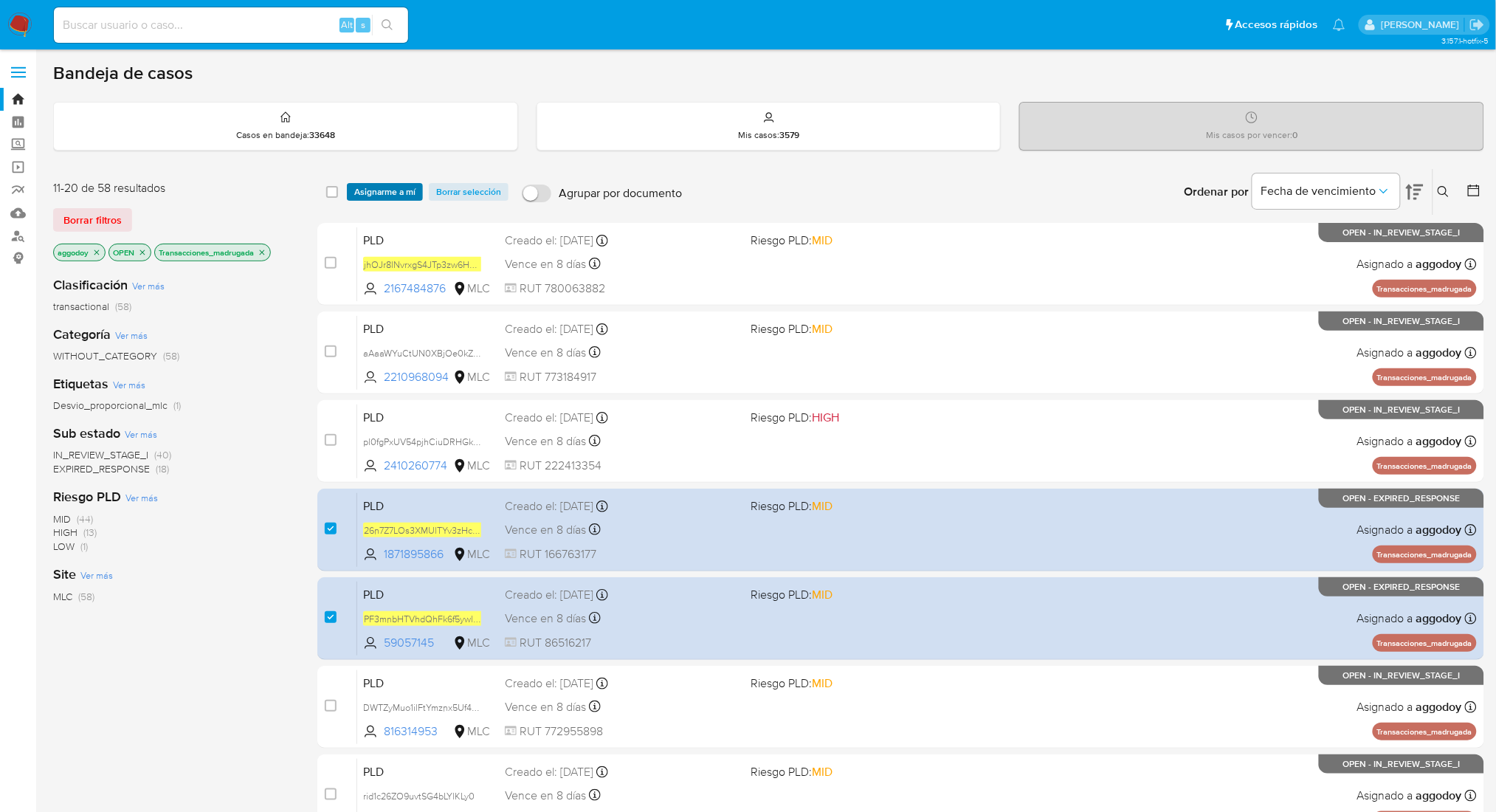
click at [387, 195] on span "Asignarme a mí" at bounding box center [385, 192] width 61 height 15
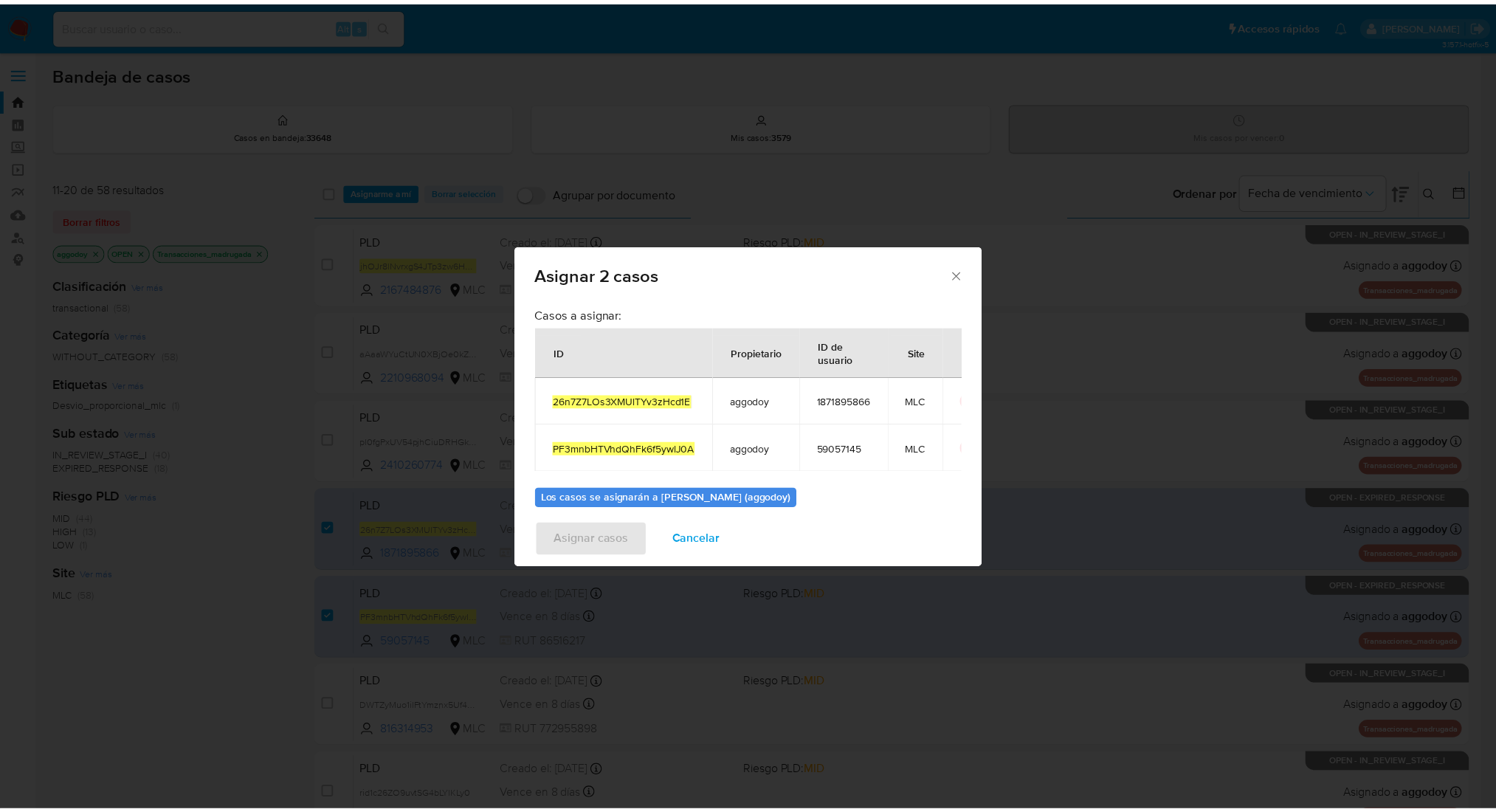
scroll to position [87, 0]
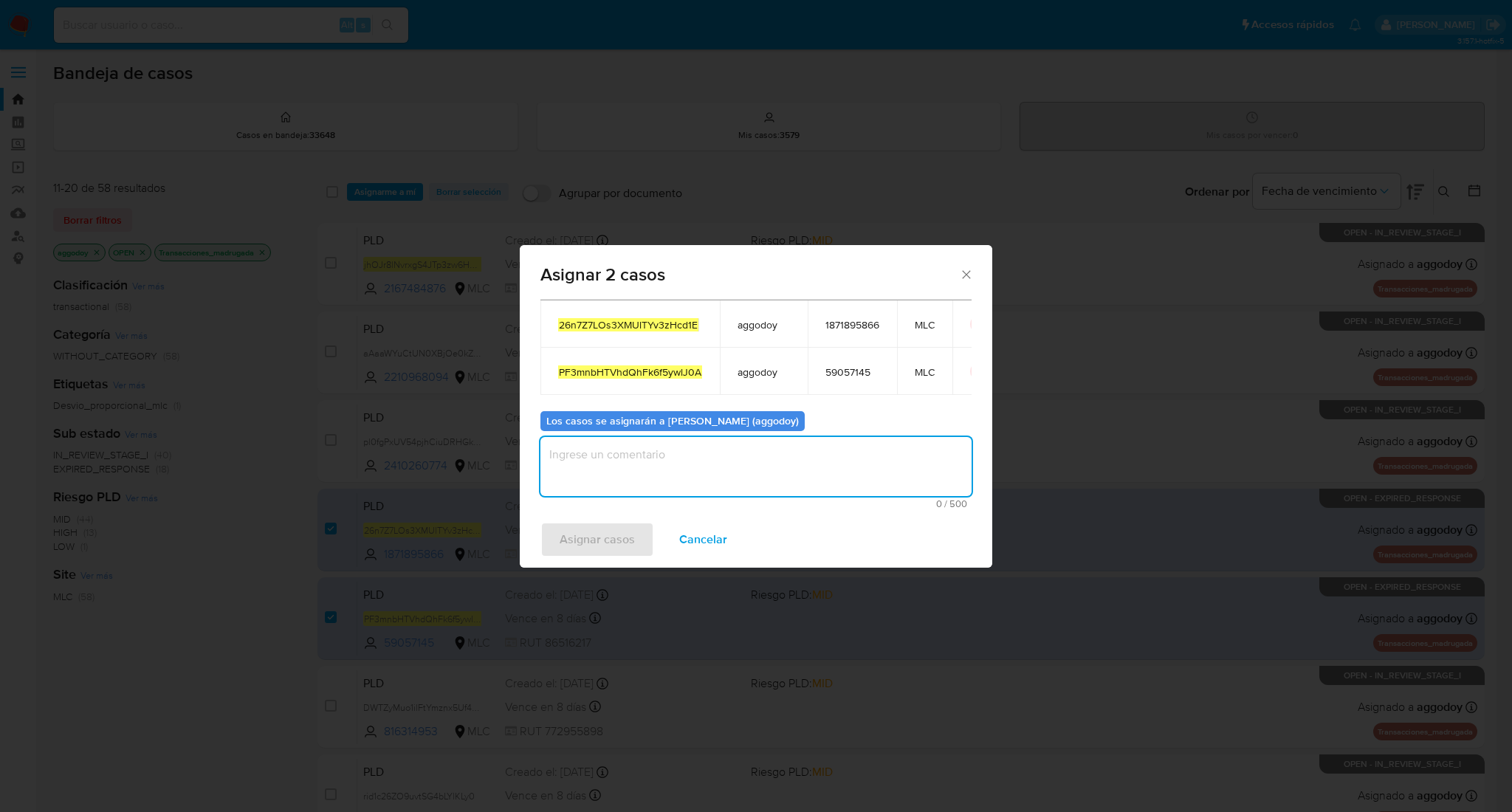
click at [884, 470] on textarea "assign-modal" at bounding box center [756, 466] width 431 height 59
type textarea "."
click at [607, 532] on span "Asignar casos" at bounding box center [597, 539] width 75 height 32
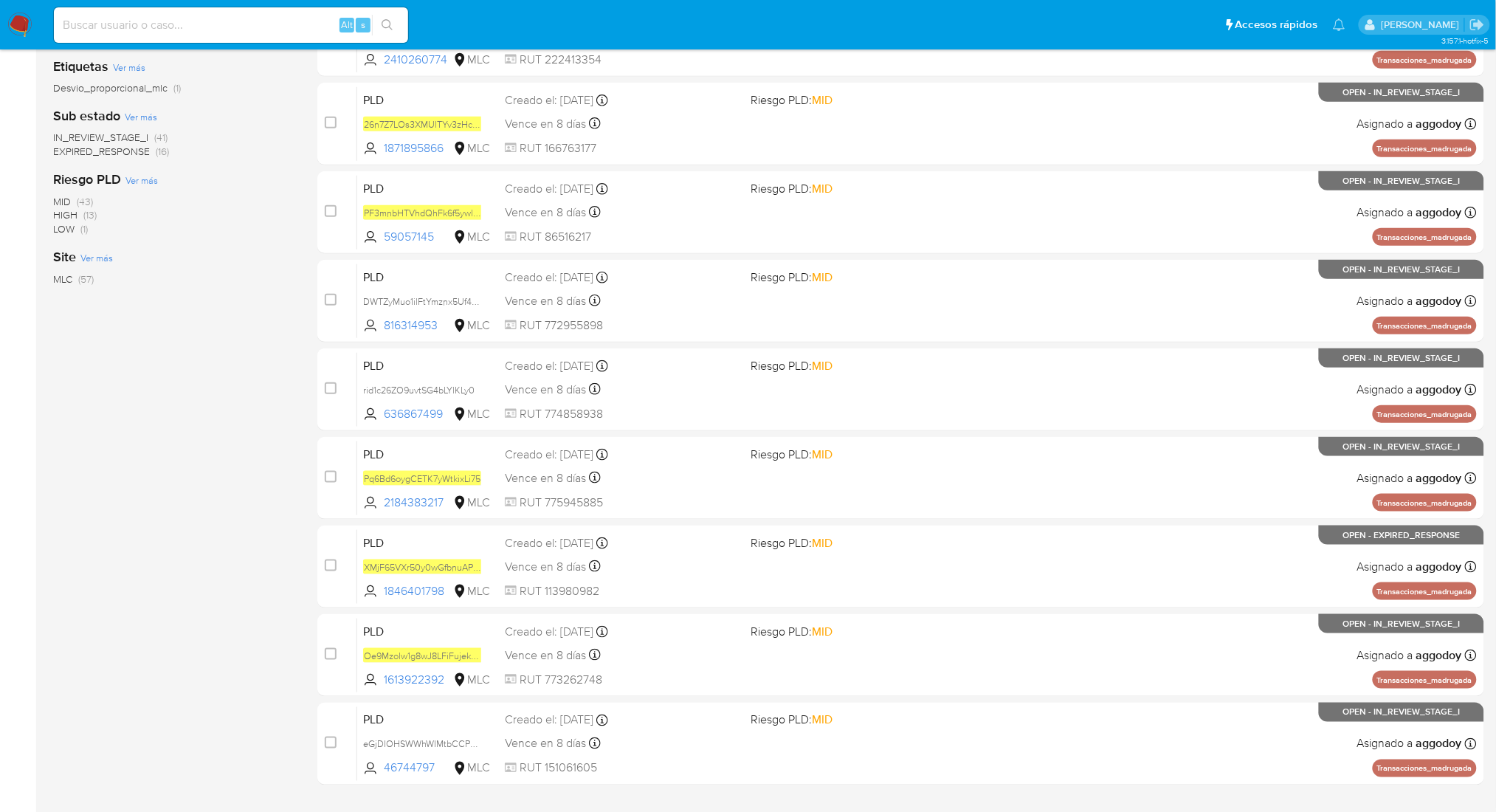
scroll to position [351, 0]
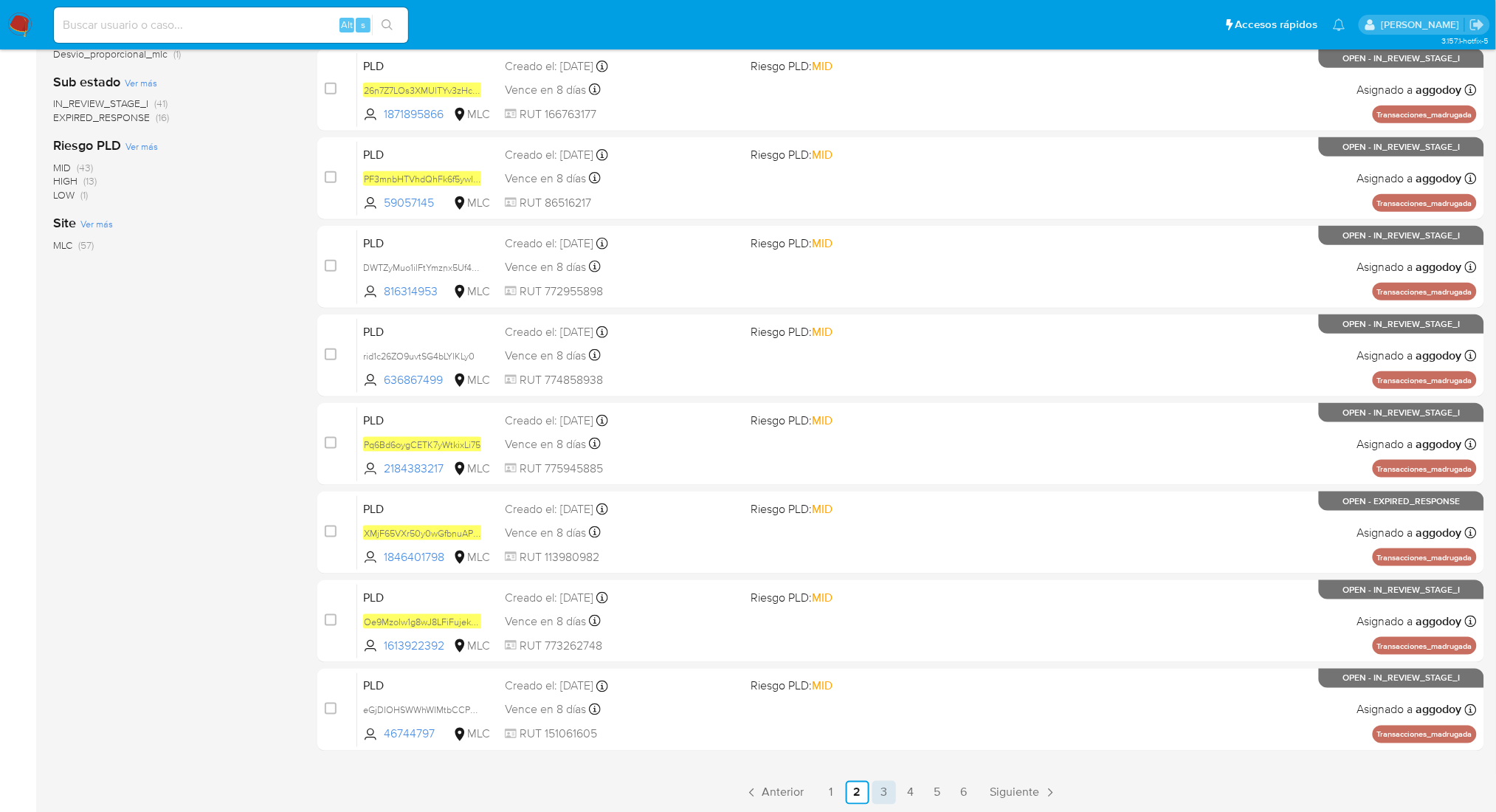
click at [884, 792] on link "3" at bounding box center [884, 792] width 23 height 23
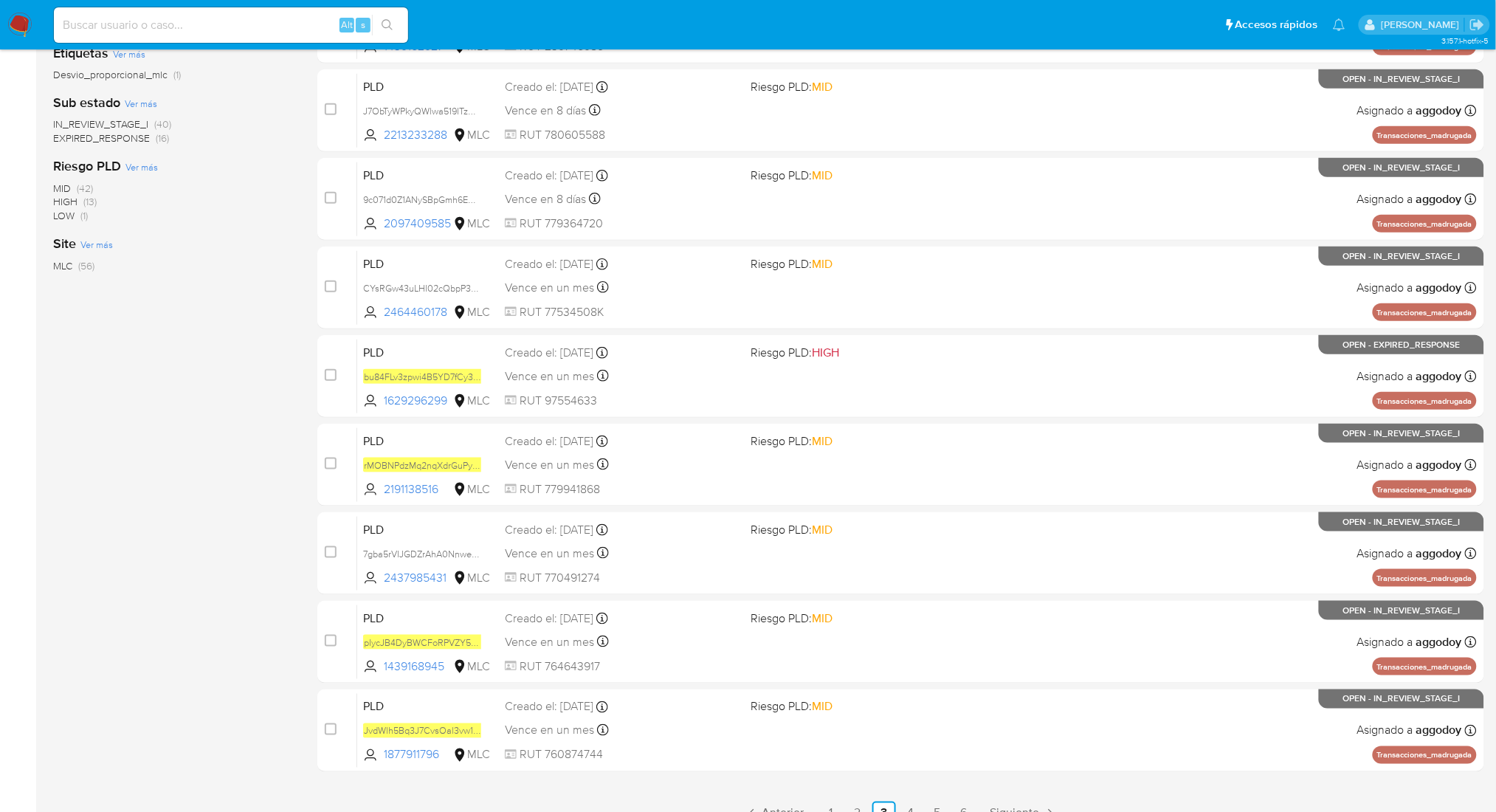
scroll to position [351, 0]
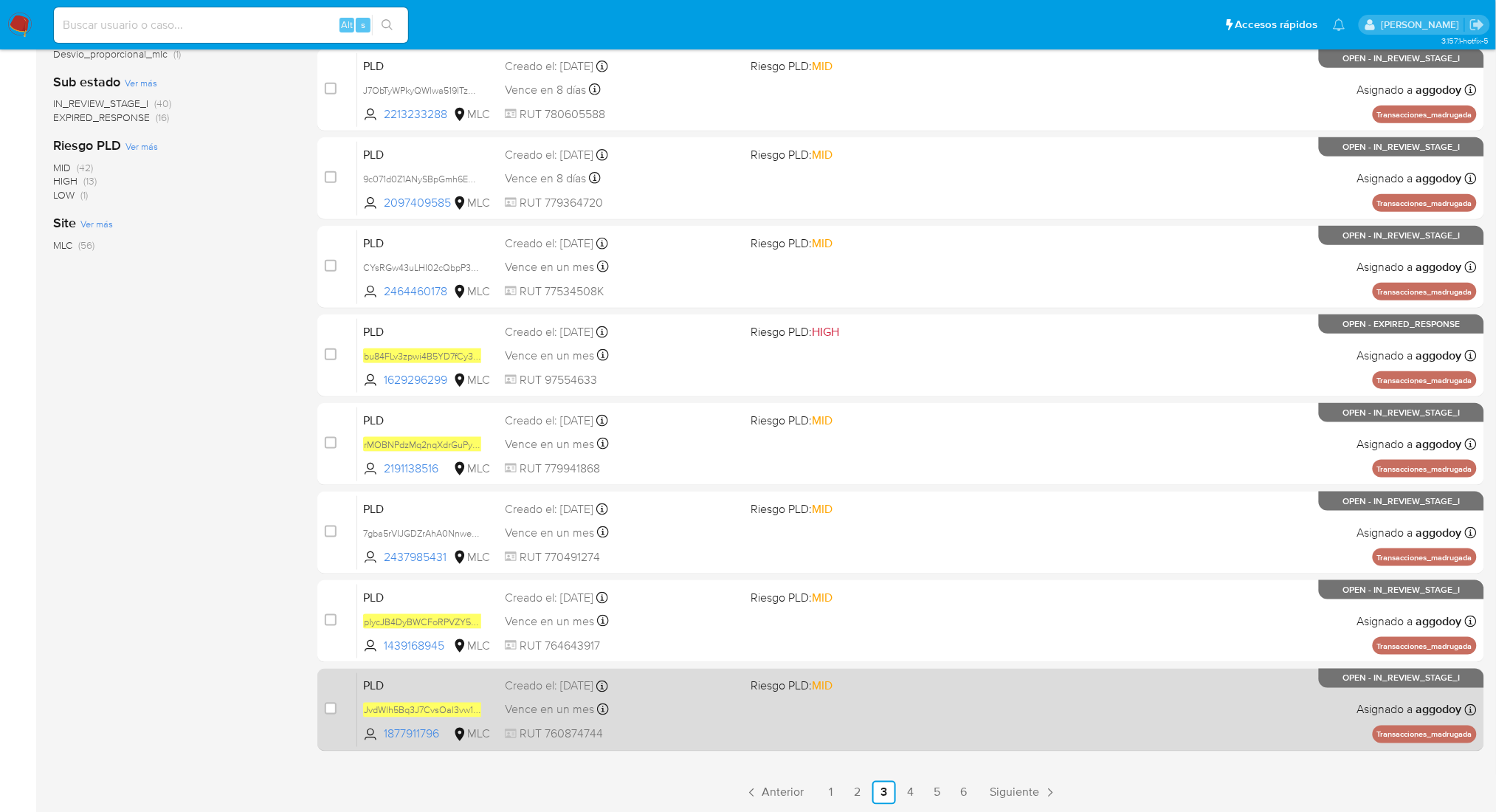
click at [737, 694] on div "PLD JvdWlh5Bq3J7CvsOal3vw1hy 1877911796 MLC Riesgo PLD: MID Creado el: 12/07/20…" at bounding box center [917, 709] width 1120 height 75
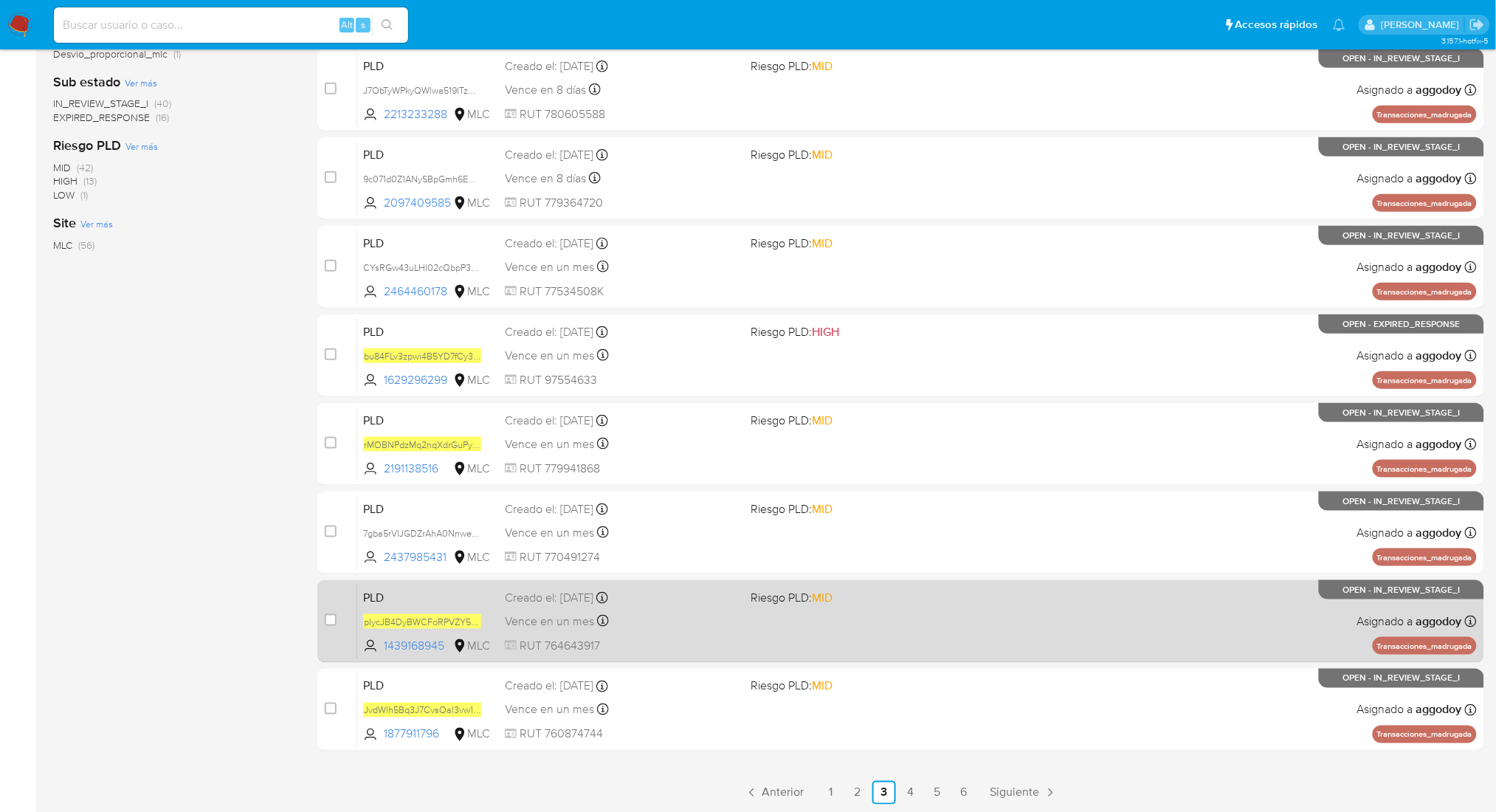
click at [669, 644] on span "RUT 764643917" at bounding box center [621, 646] width 234 height 17
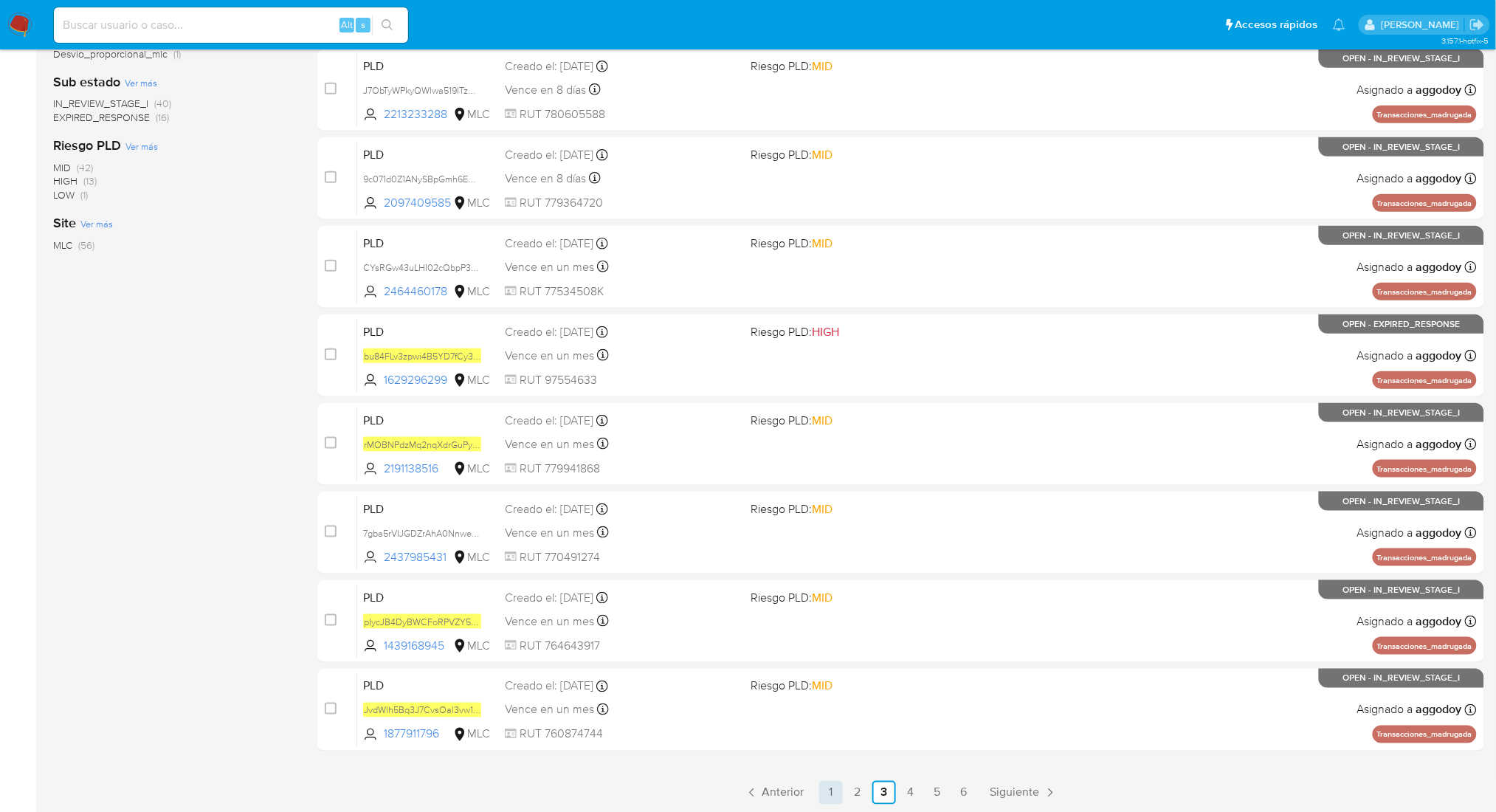
click at [829, 789] on link "1" at bounding box center [830, 792] width 23 height 23
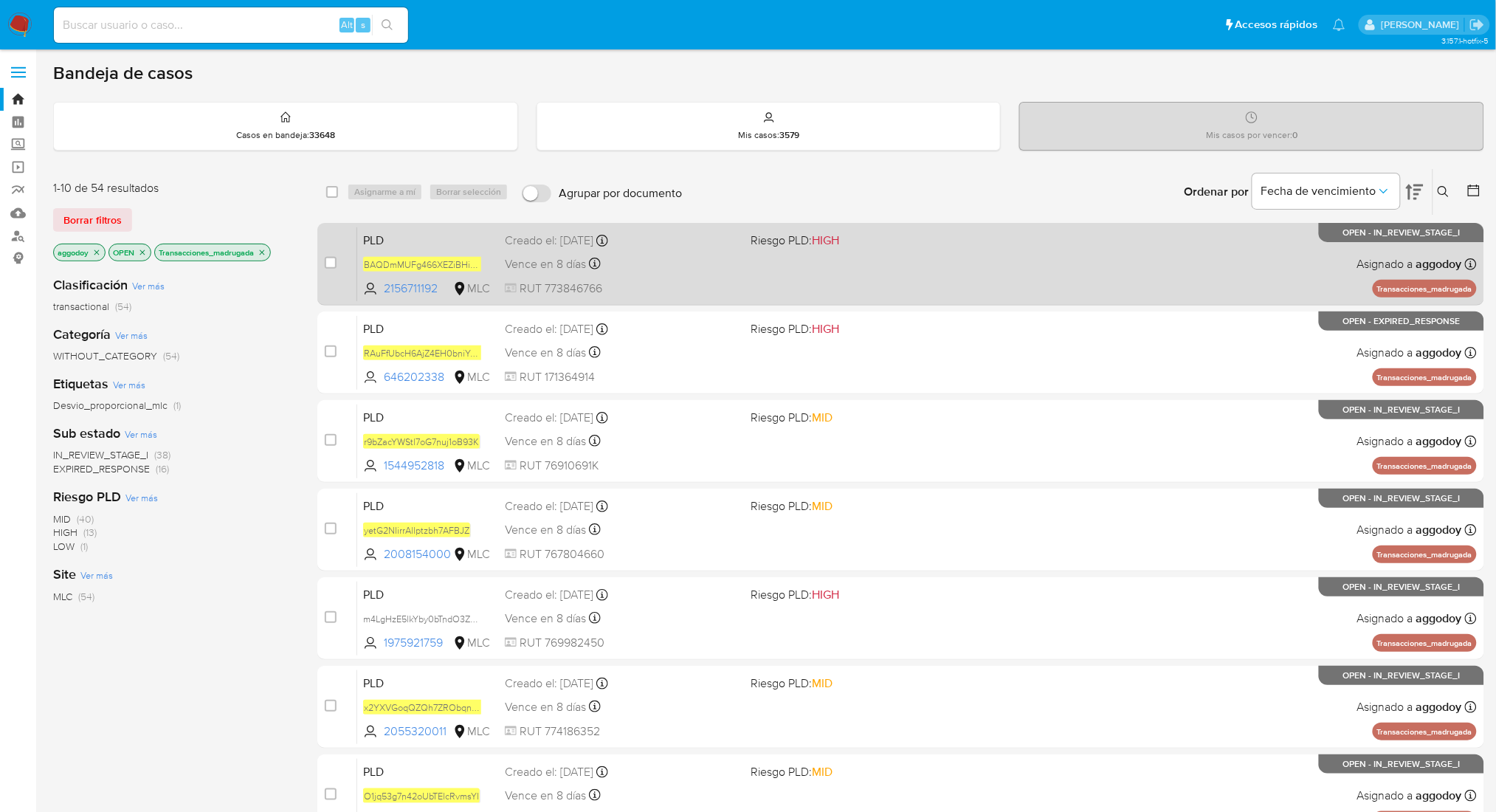
click at [719, 301] on div "case-item-checkbox No es posible asignar el caso PLD BAQDmMUFg466XEZiBHiB8jJt 2…" at bounding box center [900, 265] width 1166 height 83
click at [718, 269] on div "Vence en 8 días Vence el 10/09/2025 06:03:53" at bounding box center [621, 264] width 234 height 20
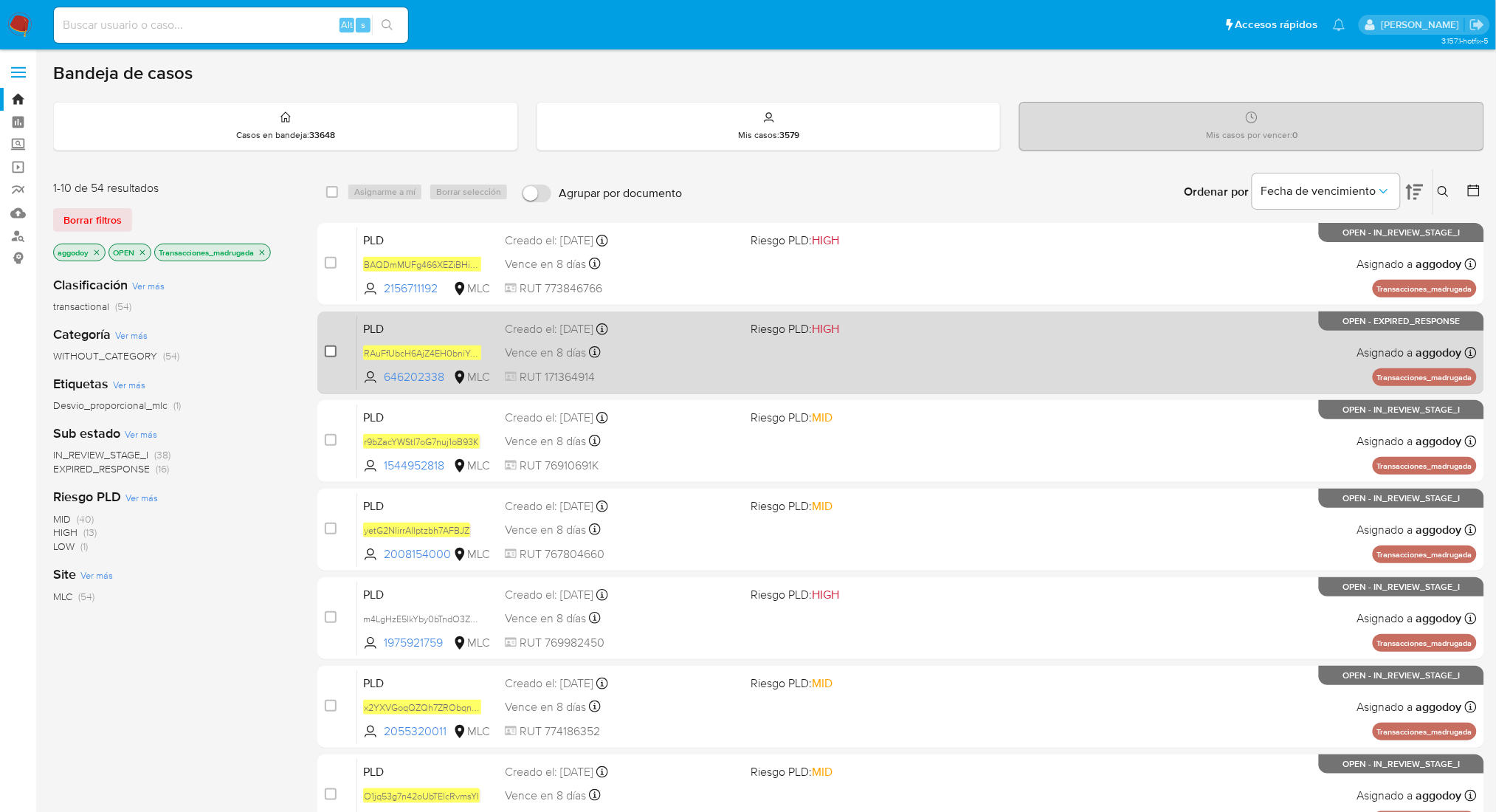
click at [328, 353] on input "checkbox" at bounding box center [331, 351] width 12 height 12
checkbox input "true"
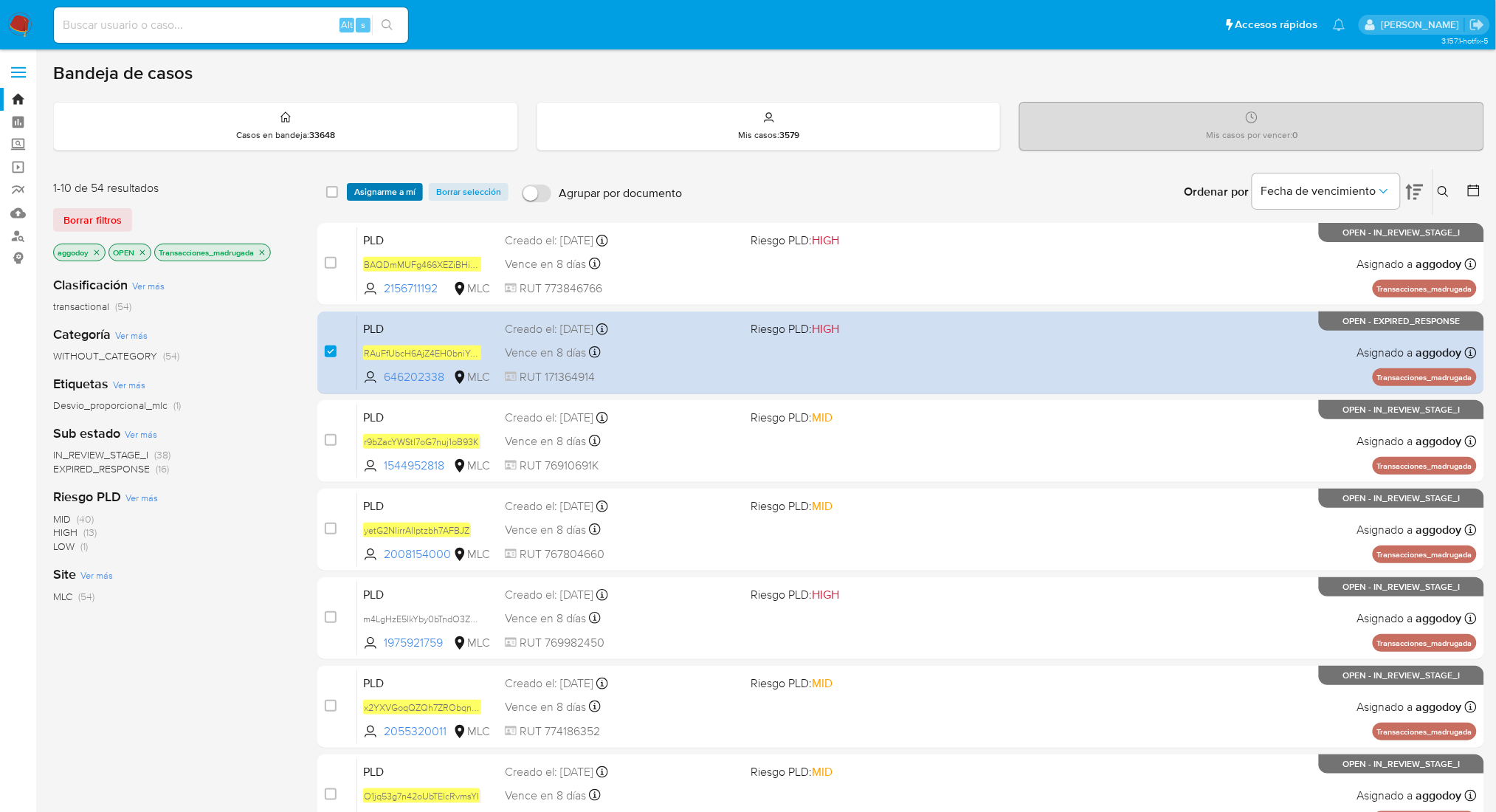
click at [403, 194] on span "Asignarme a mí" at bounding box center [385, 192] width 61 height 15
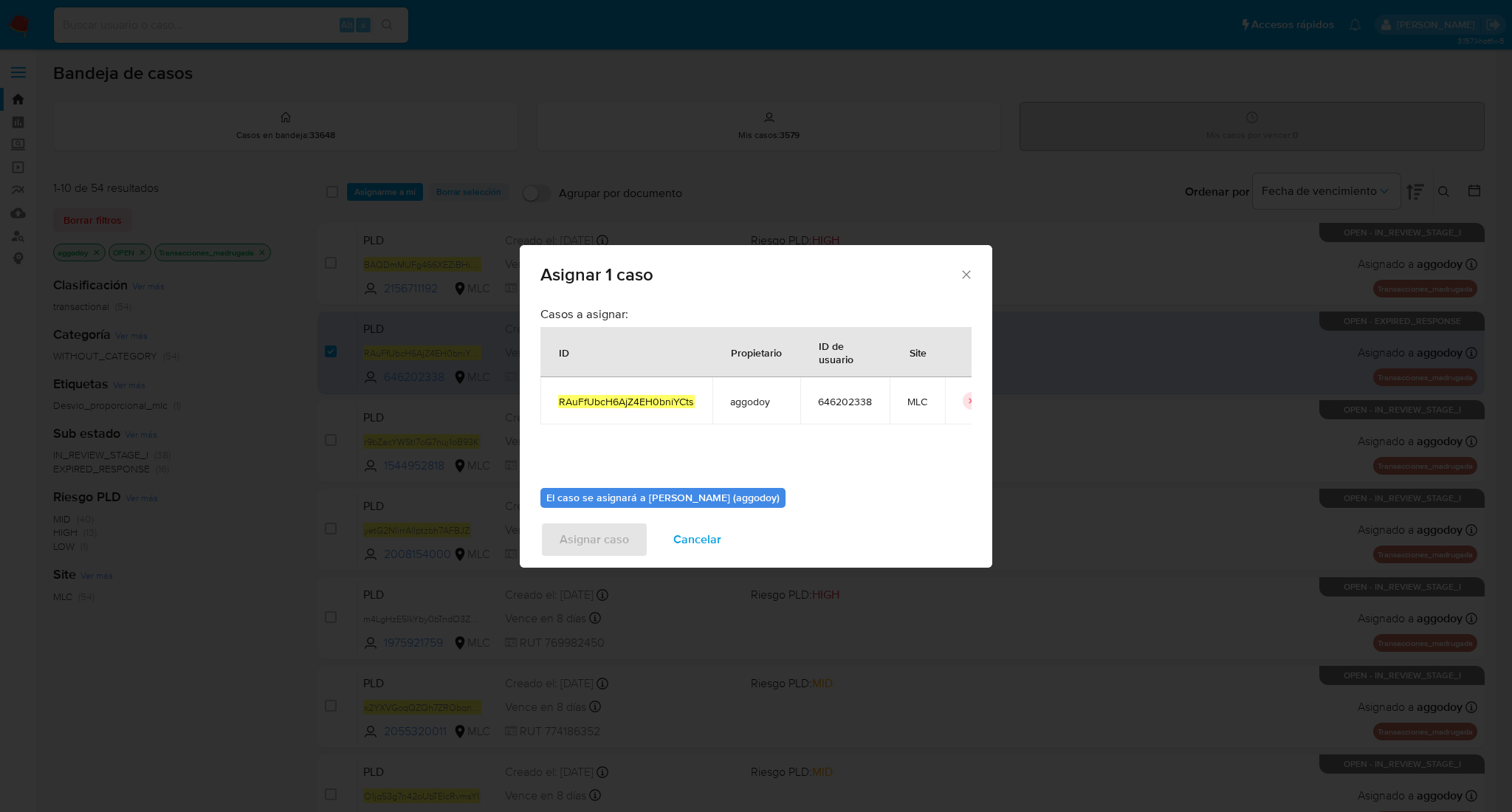
click at [992, 489] on div "Asignar 1 caso Casos a asignar: ID Propietario ID de usuario Site RAuFfUbcH6AjZ…" at bounding box center [756, 406] width 1512 height 812
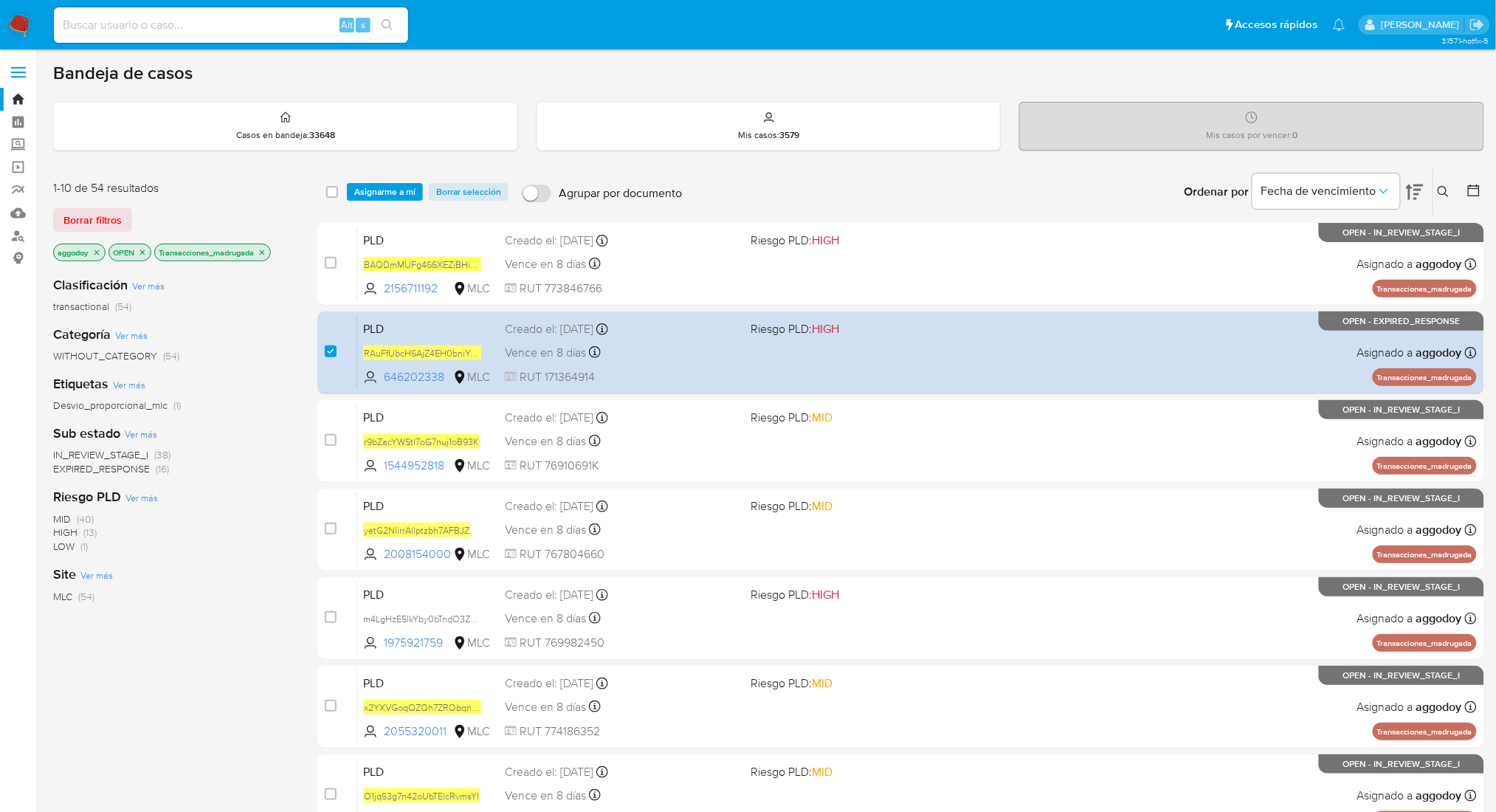
click at [412, 194] on span "Asignarme a mí" at bounding box center [385, 192] width 61 height 15
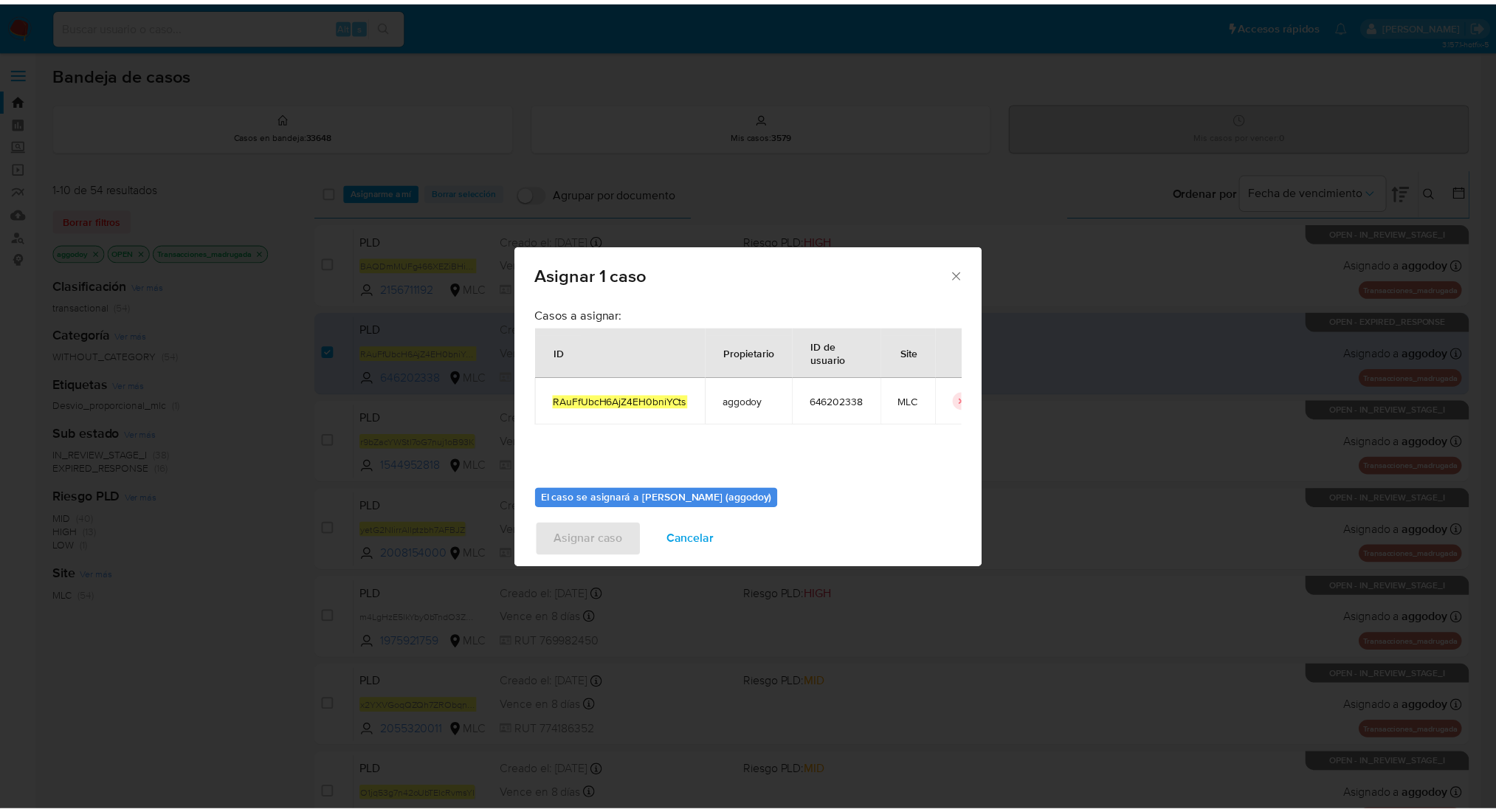
scroll to position [75, 0]
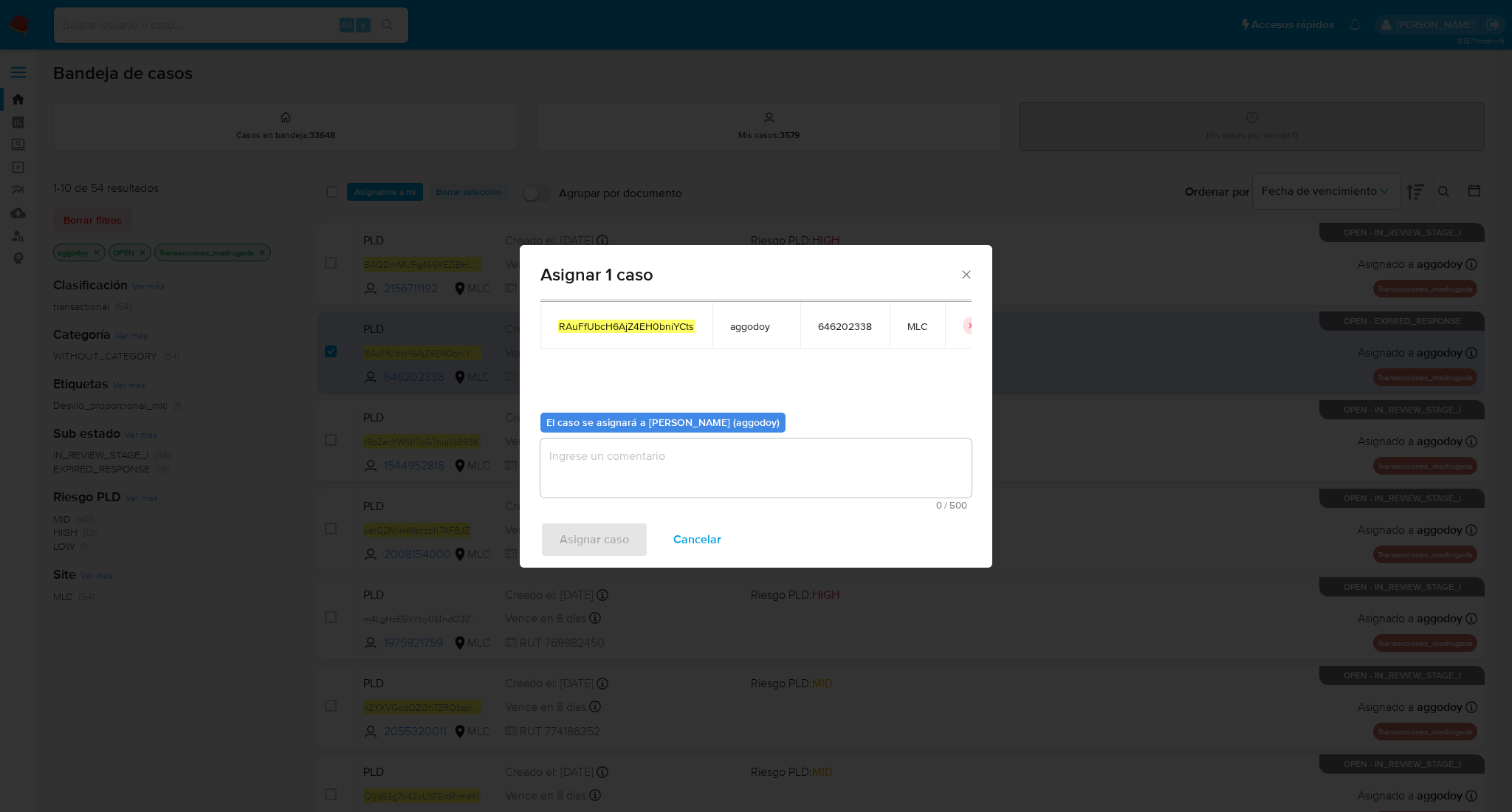
click at [890, 464] on textarea "assign-modal" at bounding box center [756, 467] width 431 height 59
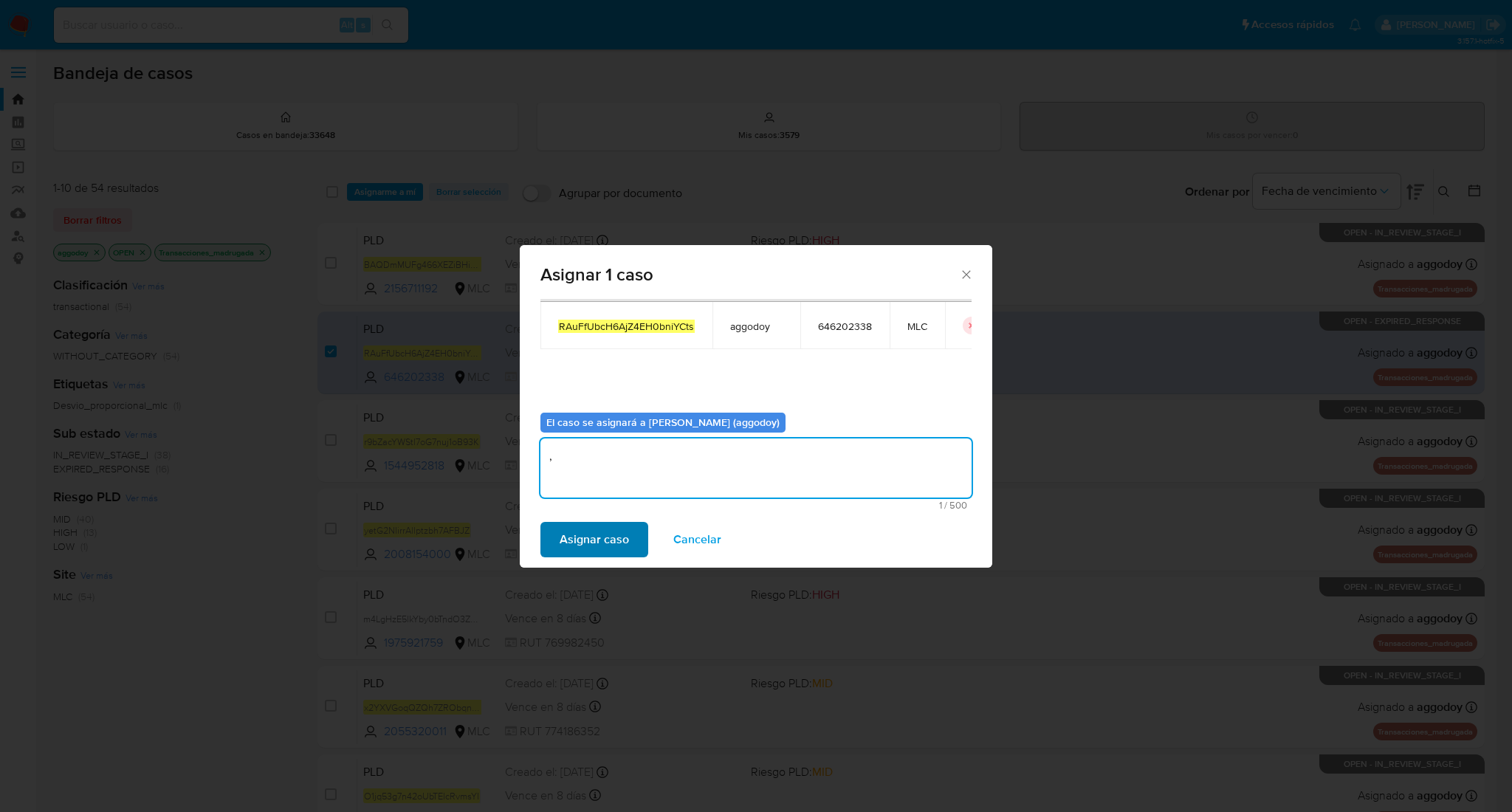
type textarea ","
click at [578, 550] on span "Asignar caso" at bounding box center [594, 539] width 69 height 32
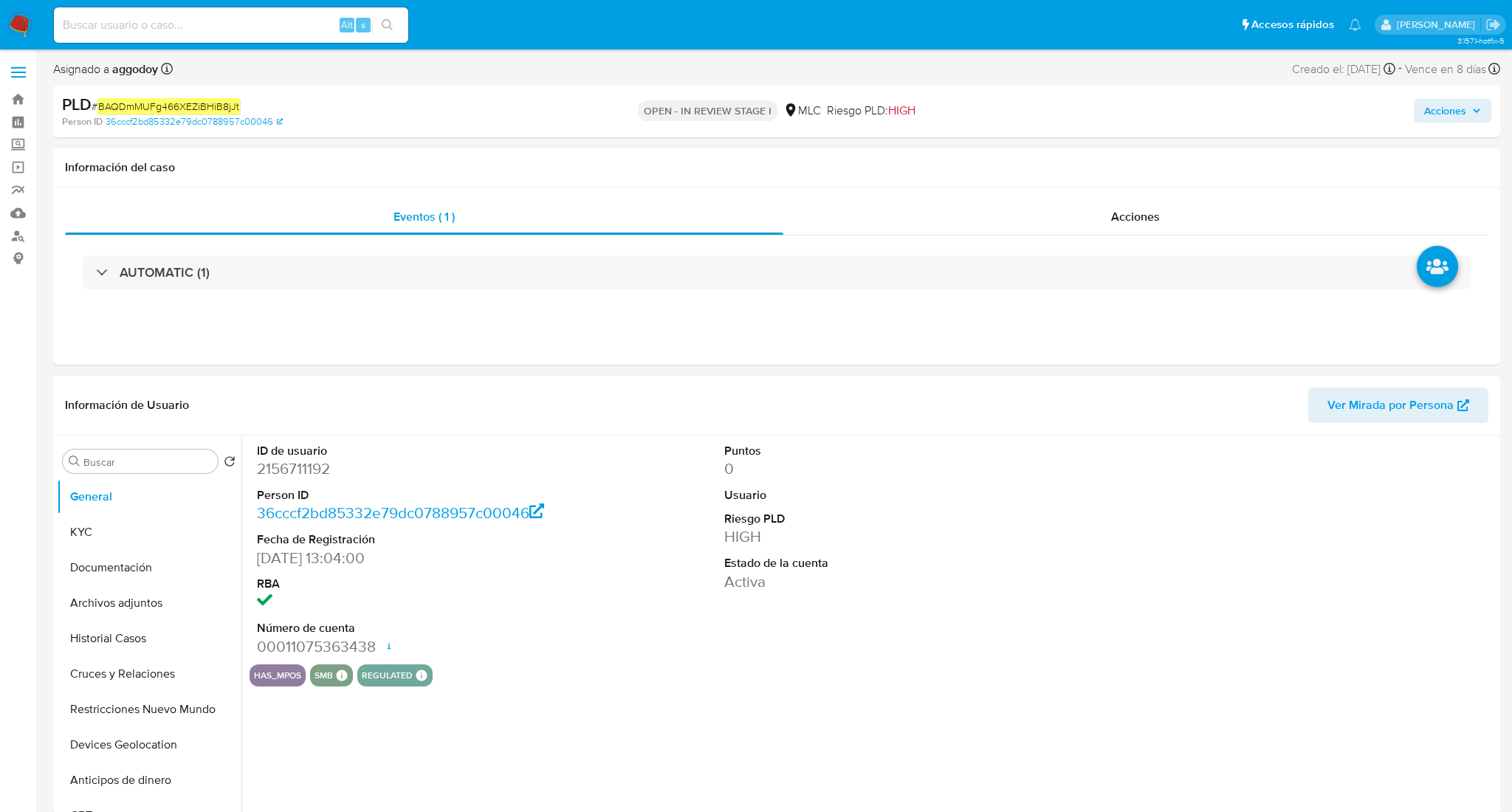
select select "10"
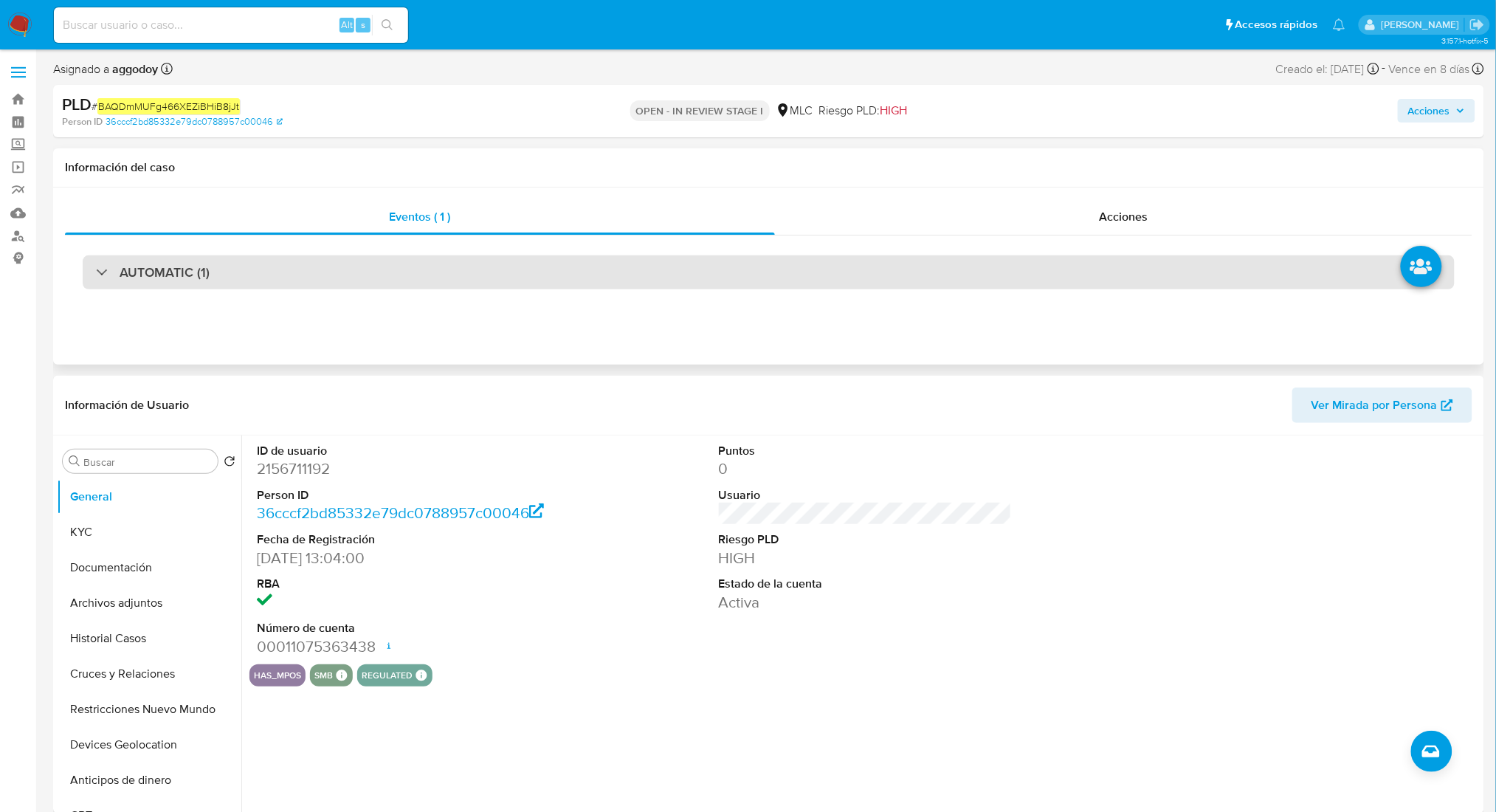
click at [296, 273] on div "AUTOMATIC (1)" at bounding box center [769, 272] width 1372 height 34
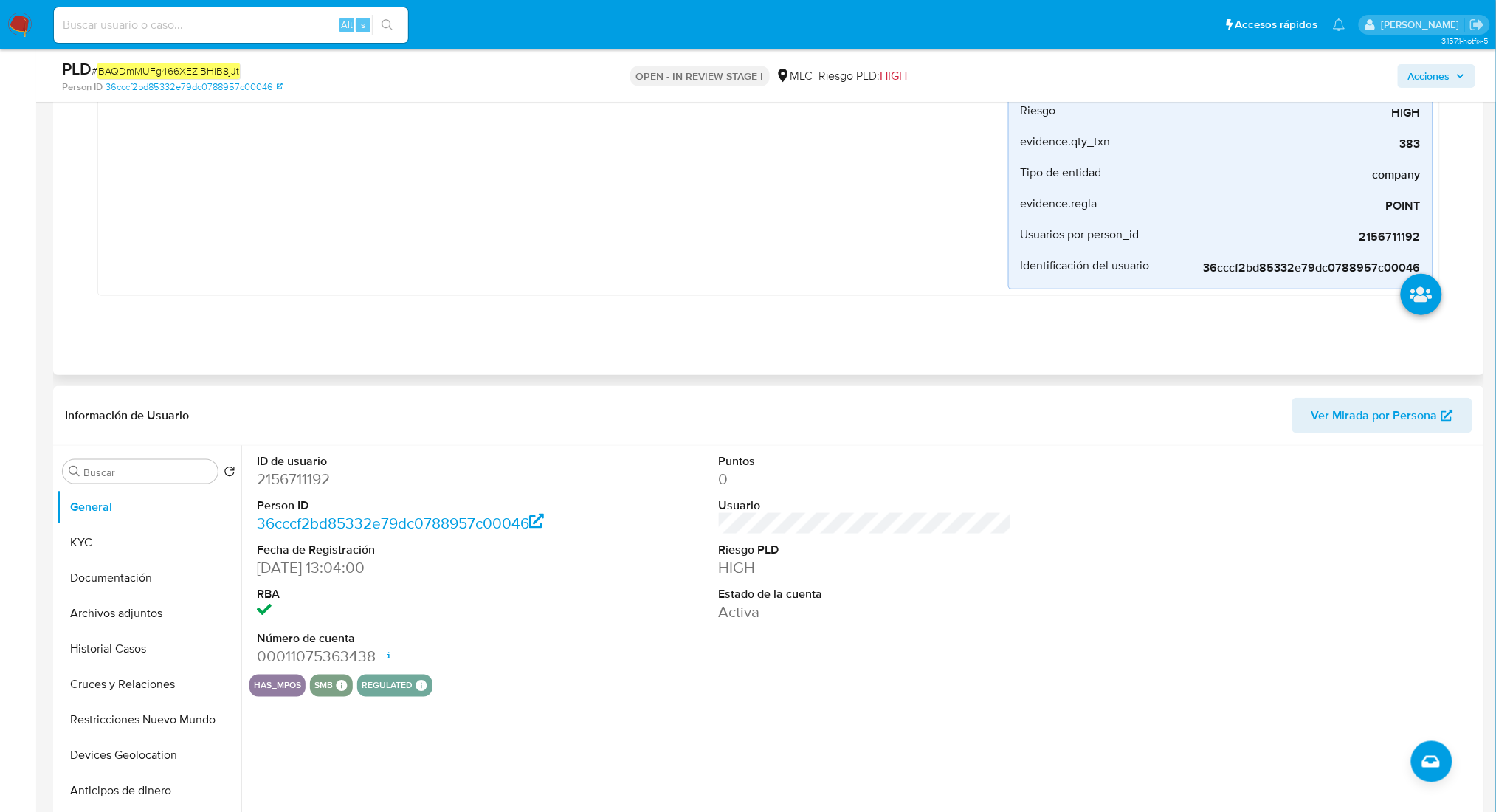
scroll to position [399, 0]
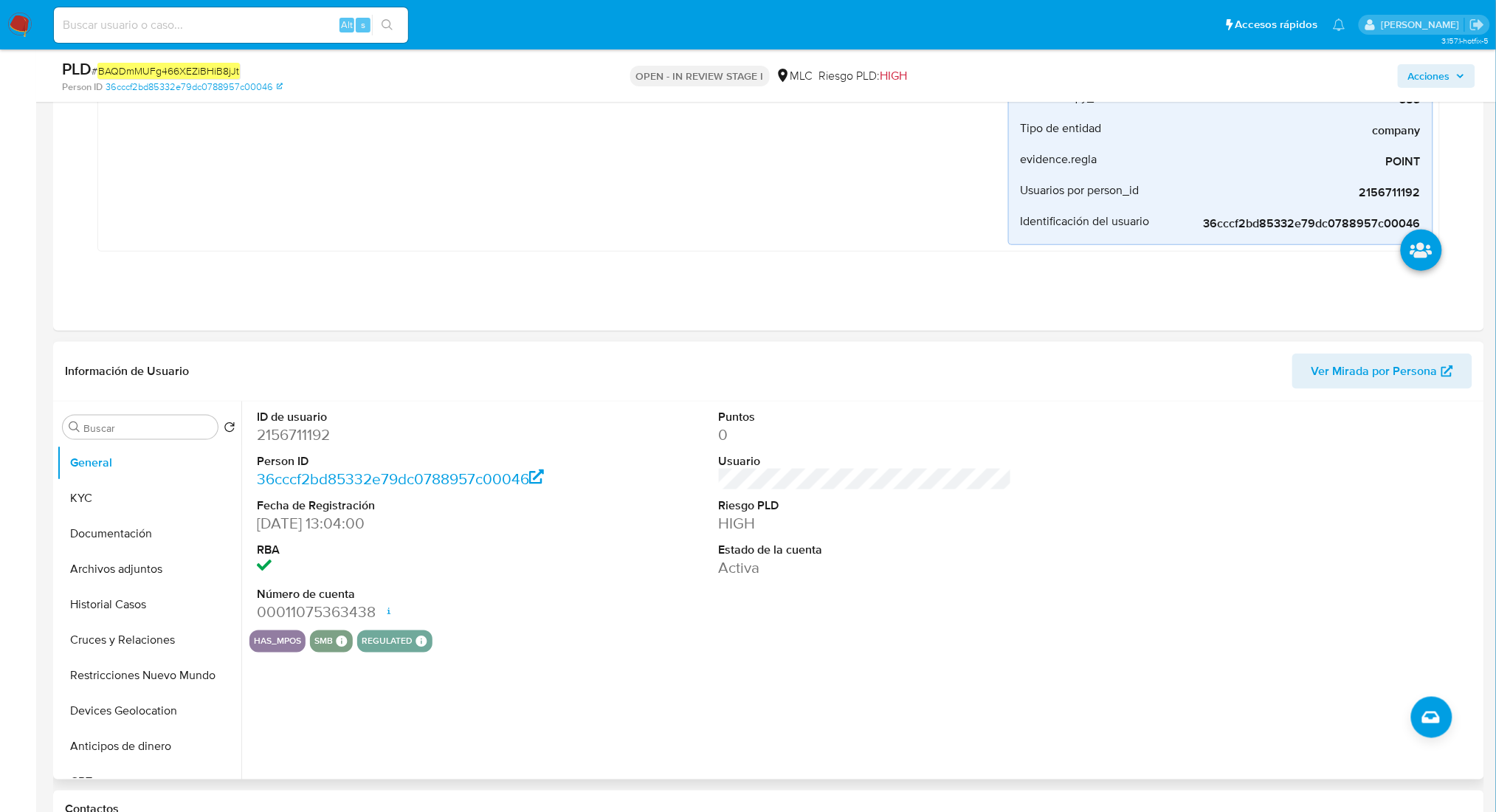
click at [290, 433] on dd "2156711192" at bounding box center [403, 434] width 293 height 20
copy dd "2156711192"
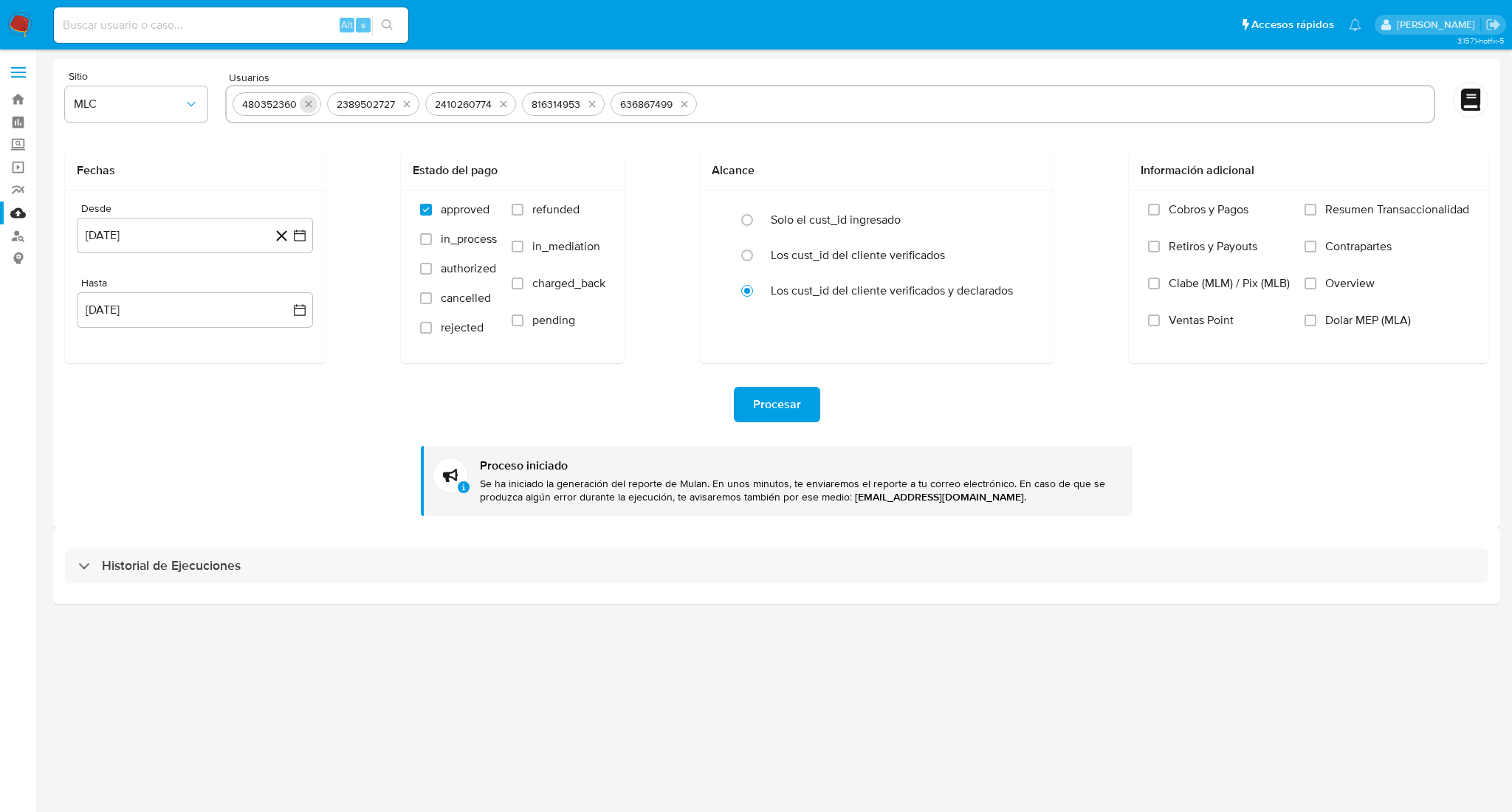
click at [305, 107] on icon "quitar 480352360" at bounding box center [308, 104] width 12 height 12
click at [305, 108] on button "quitar 2389502727" at bounding box center [311, 103] width 17 height 17
click at [305, 108] on icon "quitar 2410260774" at bounding box center [311, 104] width 12 height 12
click at [305, 108] on icon "quitar 816314953" at bounding box center [302, 104] width 12 height 12
click at [305, 108] on icon "quitar 636867499" at bounding box center [306, 104] width 12 height 12
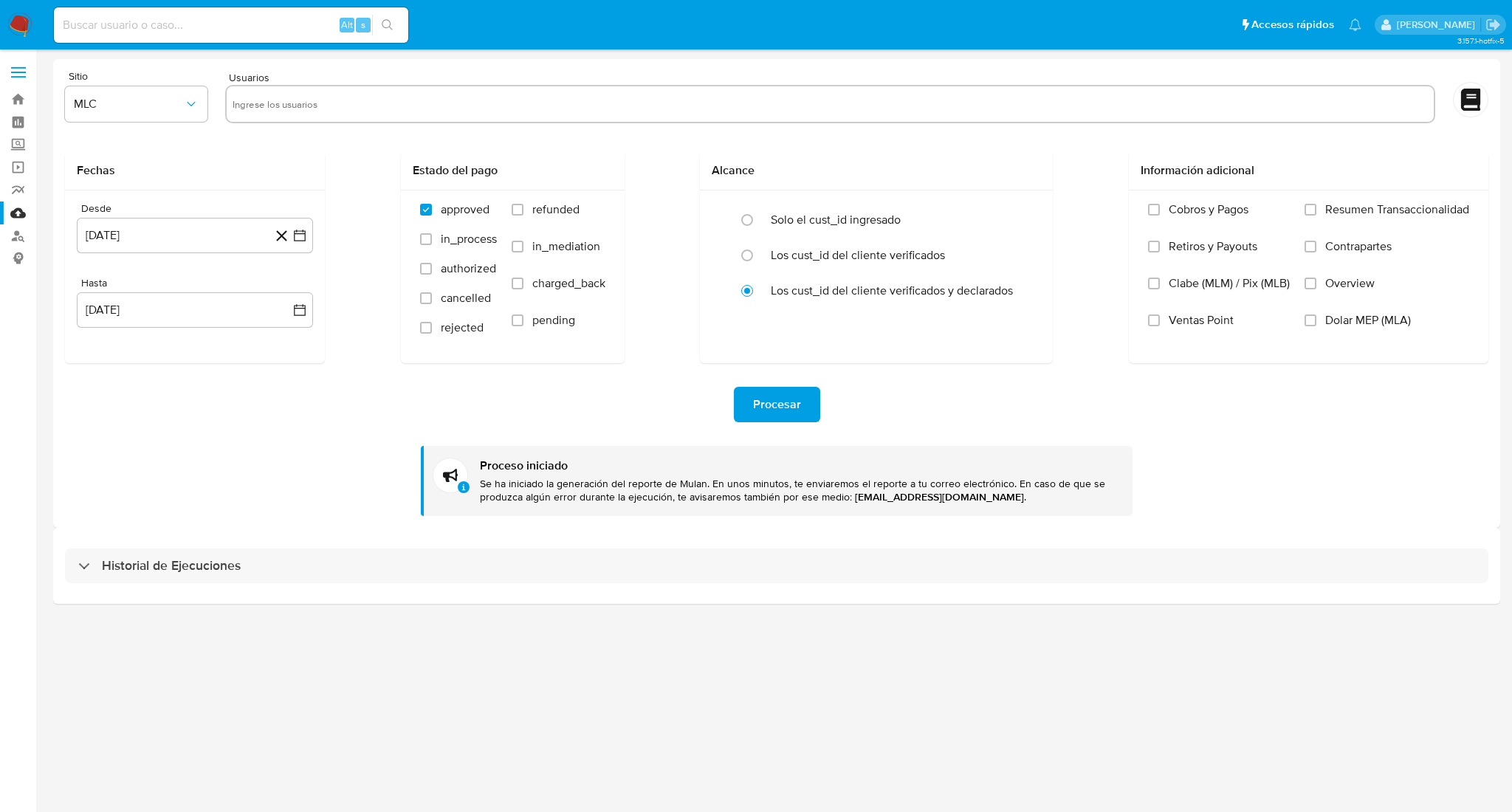
click at [333, 102] on input "text" at bounding box center [830, 103] width 1195 height 23
paste input "2156711192"
type input "2156711192"
paste input "646202338"
type input "646202338"
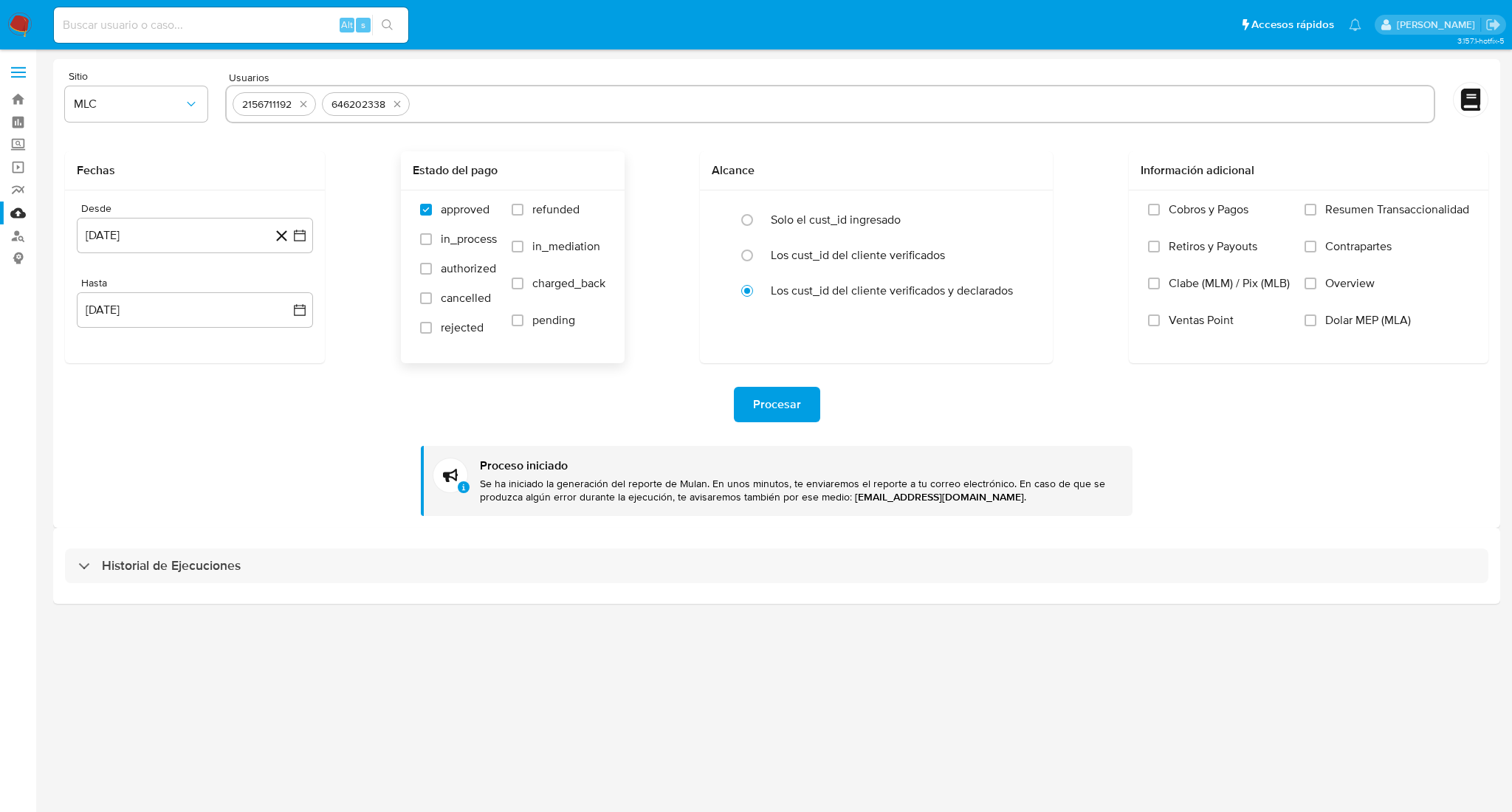
paste input "1544952818"
type input "1544952818"
paste input "2008154000"
type input "2008154000"
paste input "2008154000"
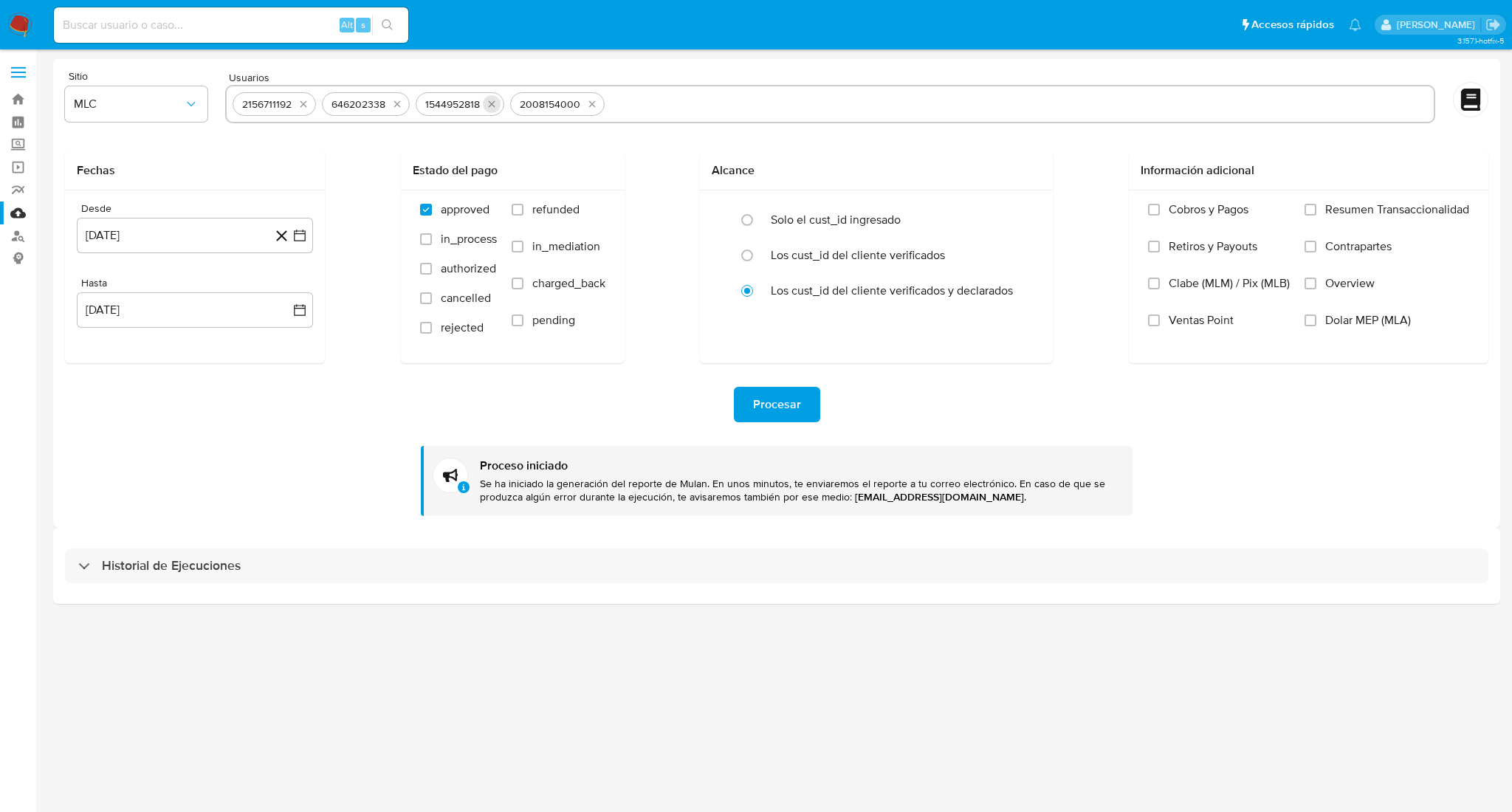
type input "2008154000"
paste input "2008154000"
type input "2008154000"
paste input "1975921759"
type input "1975921759"
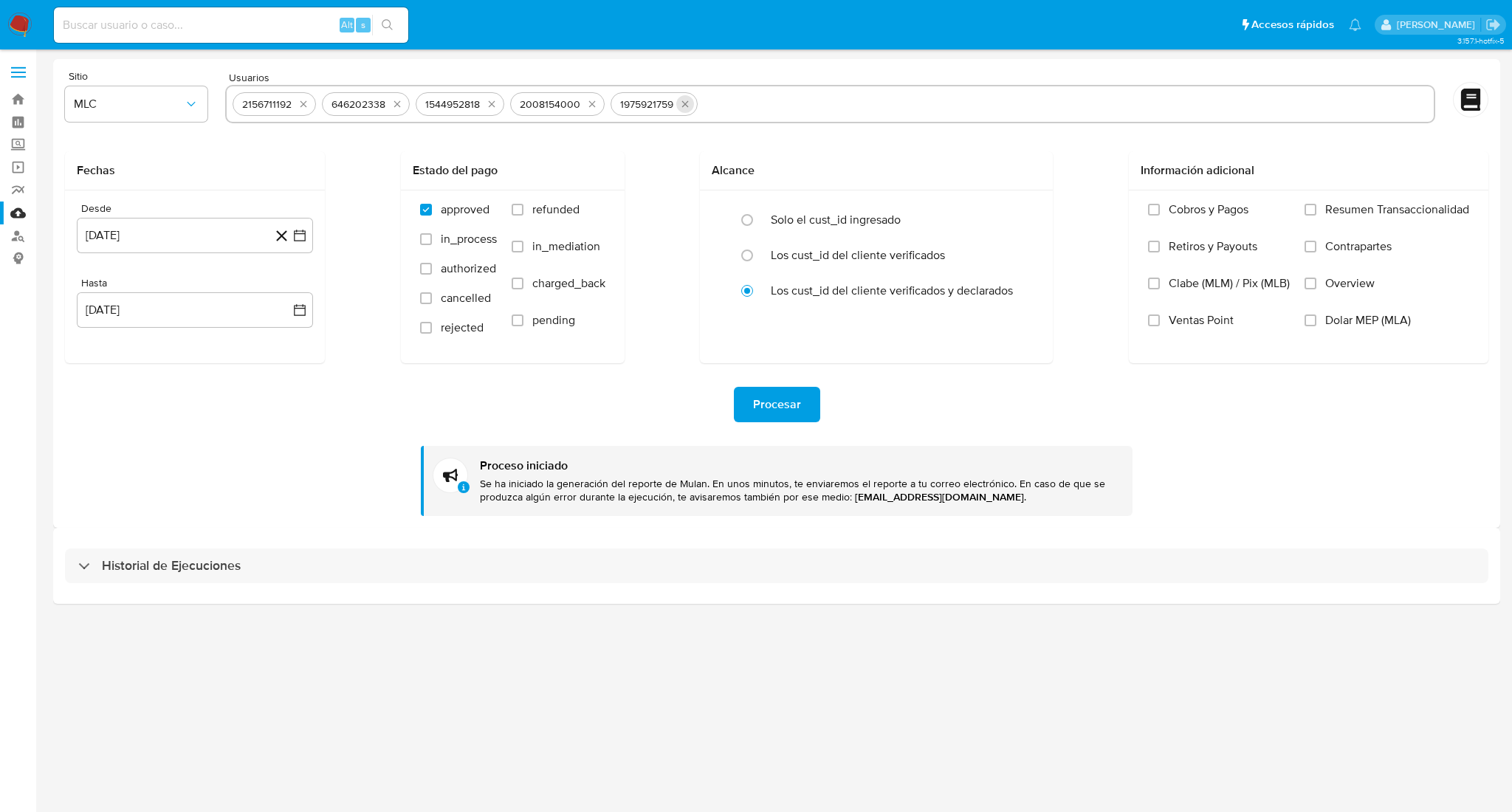
click at [687, 106] on icon "quitar 1975921759" at bounding box center [684, 104] width 7 height 7
click at [615, 106] on input "text" at bounding box center [1019, 103] width 817 height 23
paste input "2055320011"
type input "2055320011"
paste input "1405808403"
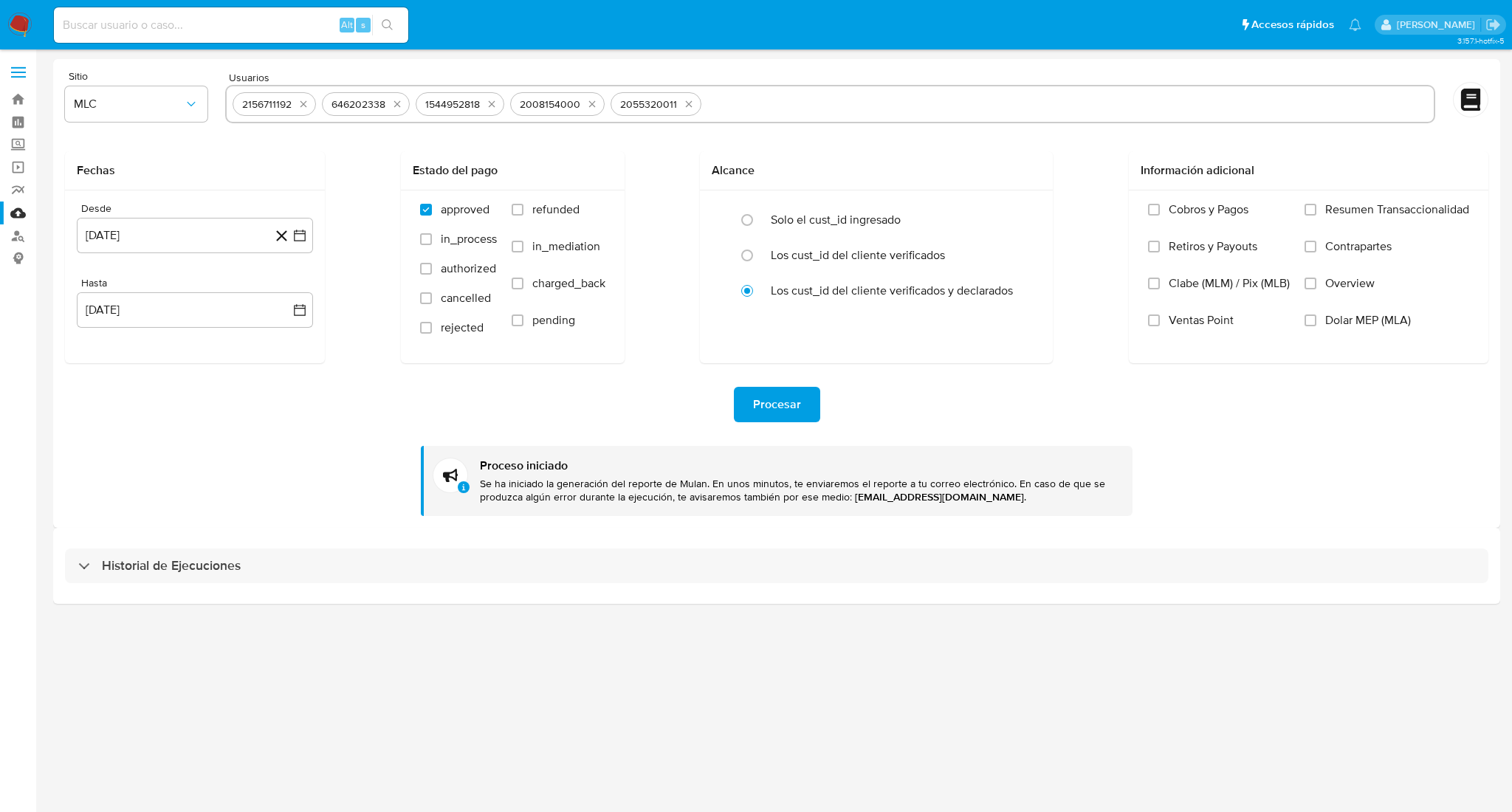
type input "1405808403"
paste input "1974210436"
type input "1974210436"
click at [763, 403] on span "Procesar" at bounding box center [777, 404] width 48 height 32
click at [796, 410] on span "Procesar" at bounding box center [777, 404] width 48 height 32
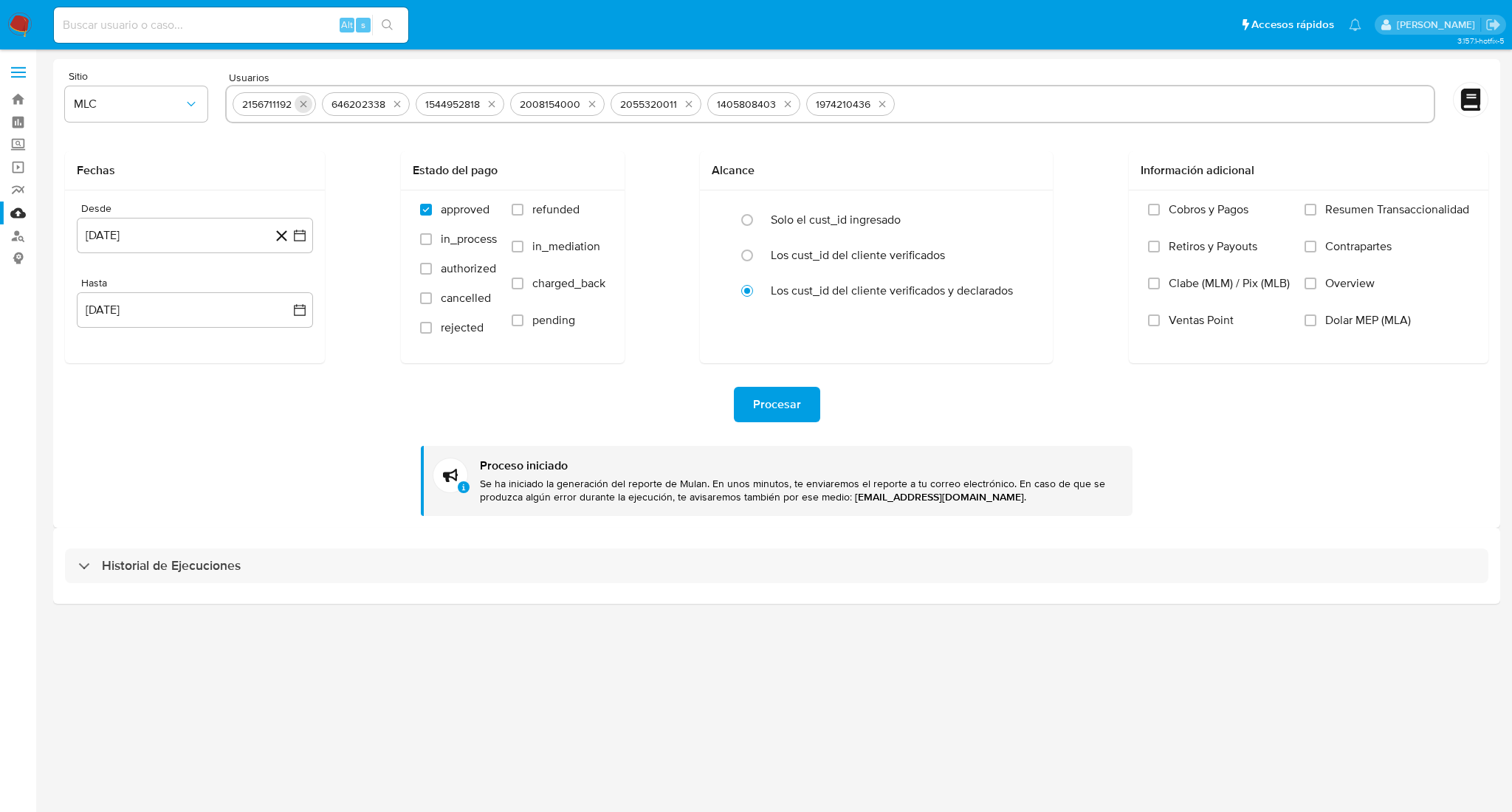
click at [302, 105] on icon "quitar 2156711192" at bounding box center [303, 104] width 12 height 12
click at [302, 105] on icon "quitar 646202338" at bounding box center [308, 104] width 12 height 12
click at [302, 105] on icon "quitar 1544952818" at bounding box center [308, 104] width 12 height 12
click at [400, 105] on button "quitar 2008154000" at bounding box center [409, 103] width 17 height 17
click at [305, 105] on icon "quitar 2055320011" at bounding box center [311, 104] width 12 height 12
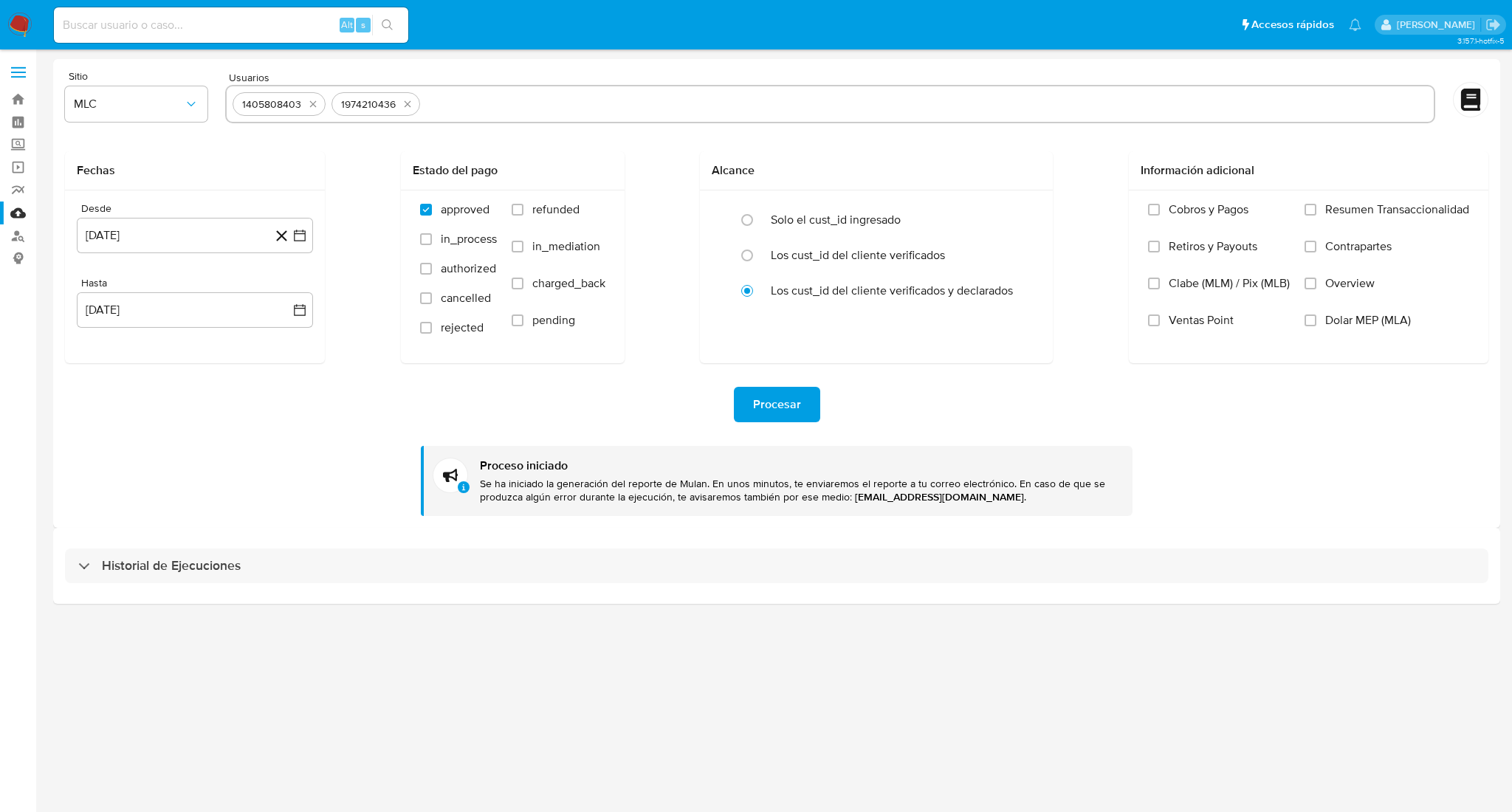
click at [304, 105] on button "quitar 1405808403" at bounding box center [312, 103] width 17 height 17
click at [302, 105] on icon "quitar 1974210436" at bounding box center [308, 104] width 12 height 12
click at [302, 109] on input "text" at bounding box center [830, 103] width 1195 height 23
paste input "1975921759"
type input "1975921759"
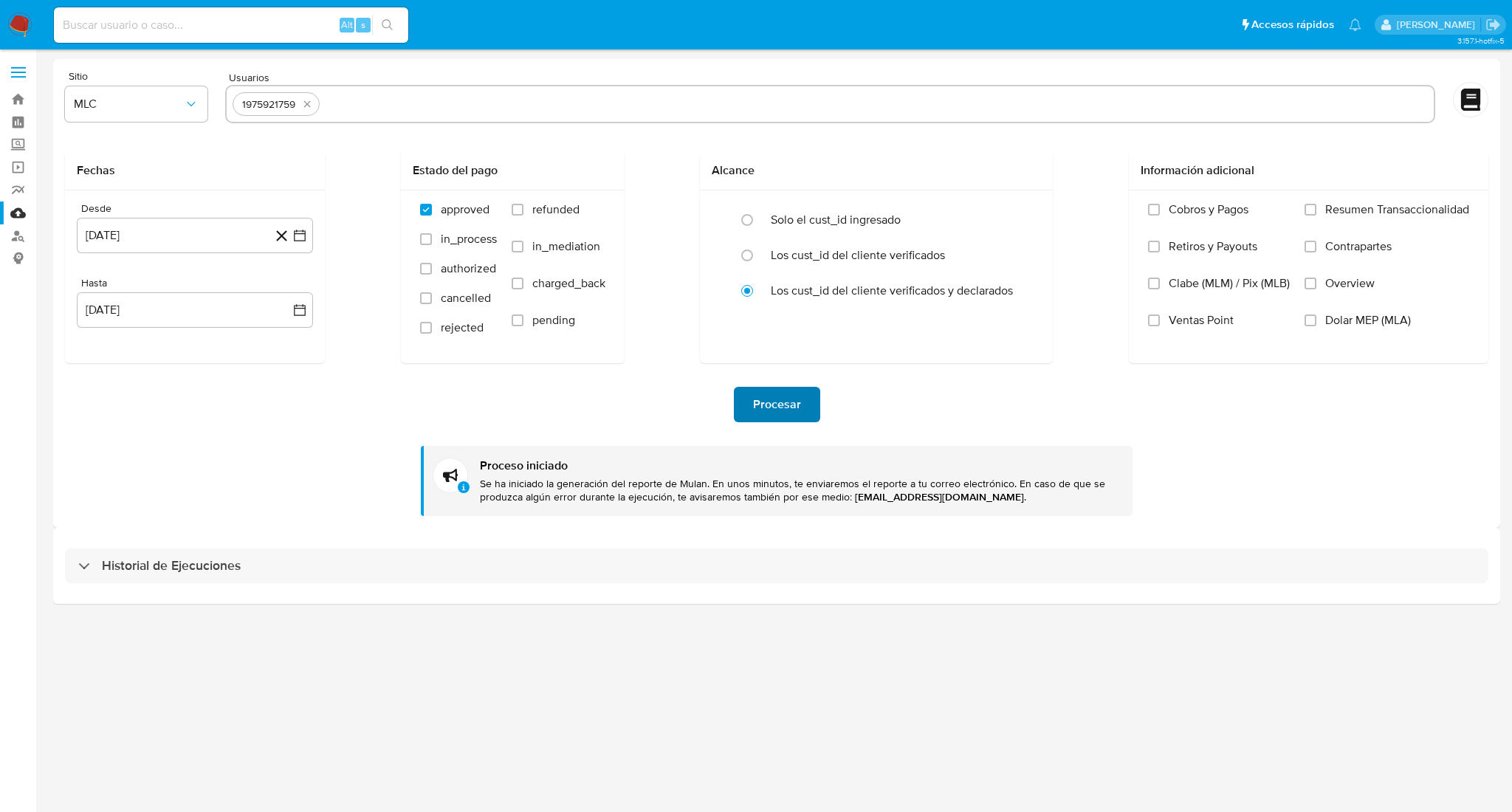
click at [807, 419] on button "Procesar" at bounding box center [777, 404] width 87 height 35
click at [369, 108] on input "text" at bounding box center [876, 103] width 1102 height 23
type input "2410260774"
click at [303, 102] on icon "quitar 1975921759" at bounding box center [307, 104] width 12 height 12
click at [305, 102] on icon "quitar 2410260774" at bounding box center [311, 104] width 12 height 12
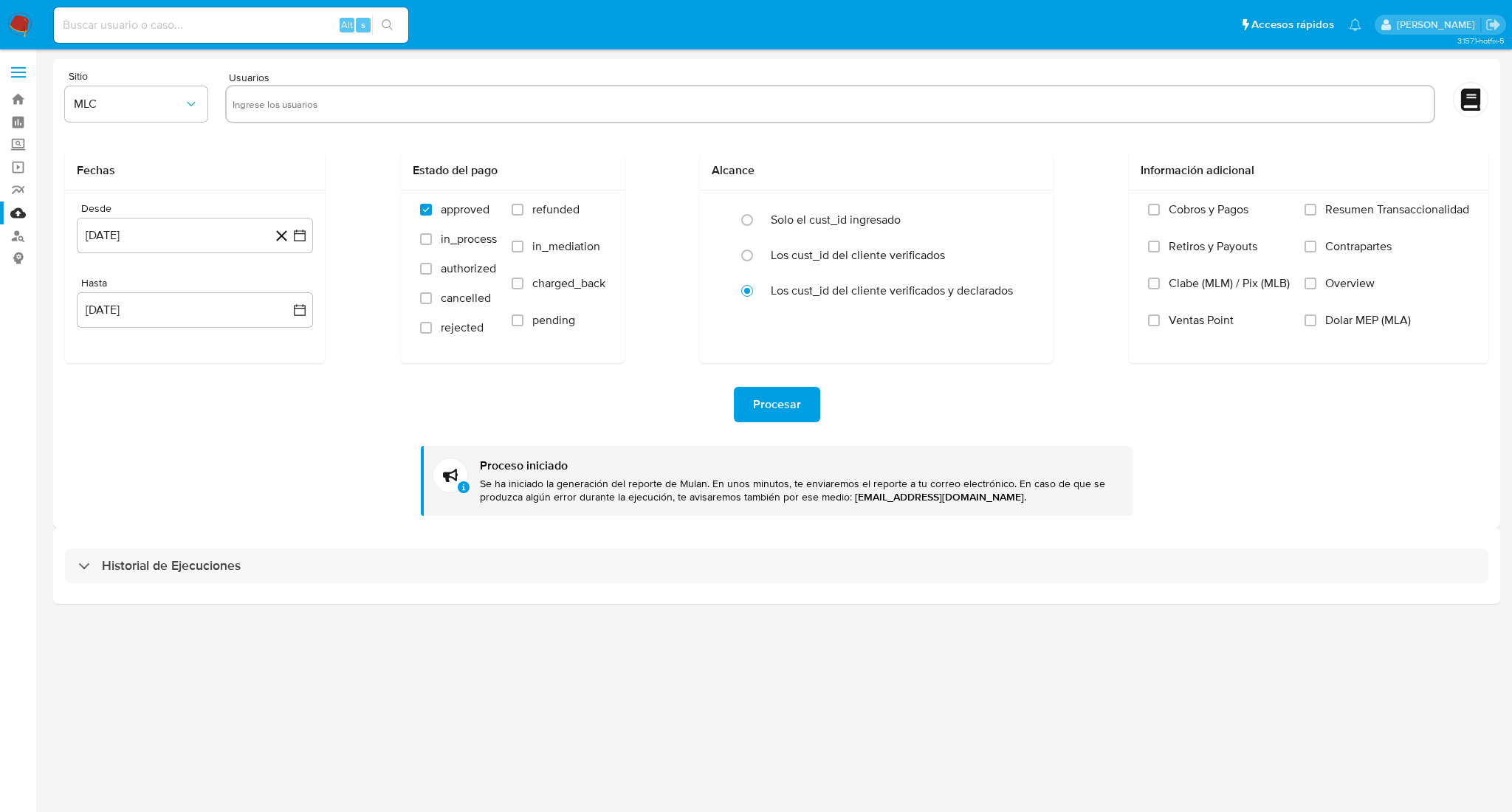
click at [303, 102] on input "text" at bounding box center [830, 103] width 1195 height 23
paste input "46744797"
type input "46744797"
click at [386, 112] on input "text" at bounding box center [873, 103] width 1110 height 23
paste input "2213233288"
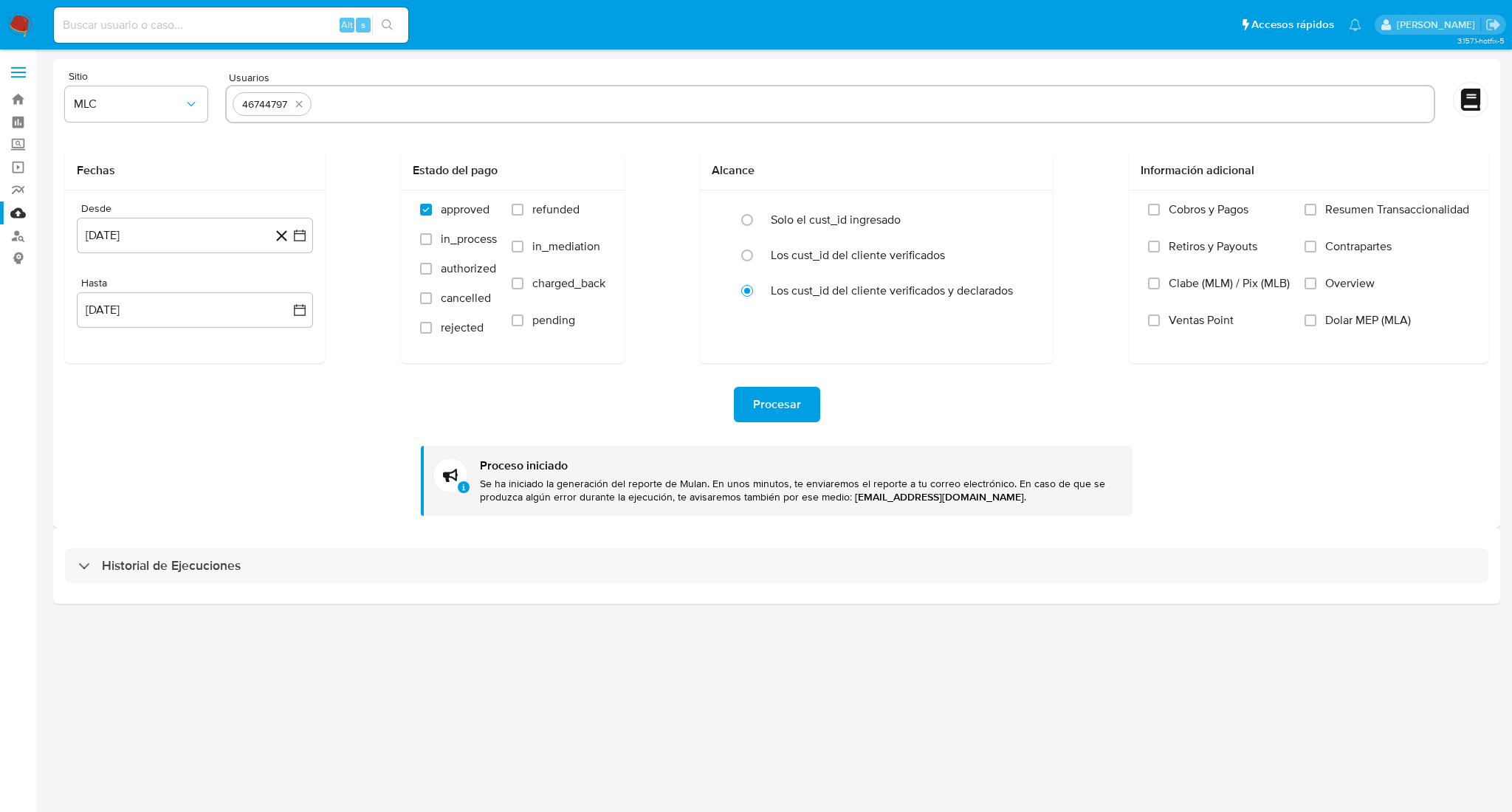
type input "2213233288"
click at [777, 405] on span "Procesar" at bounding box center [777, 404] width 48 height 32
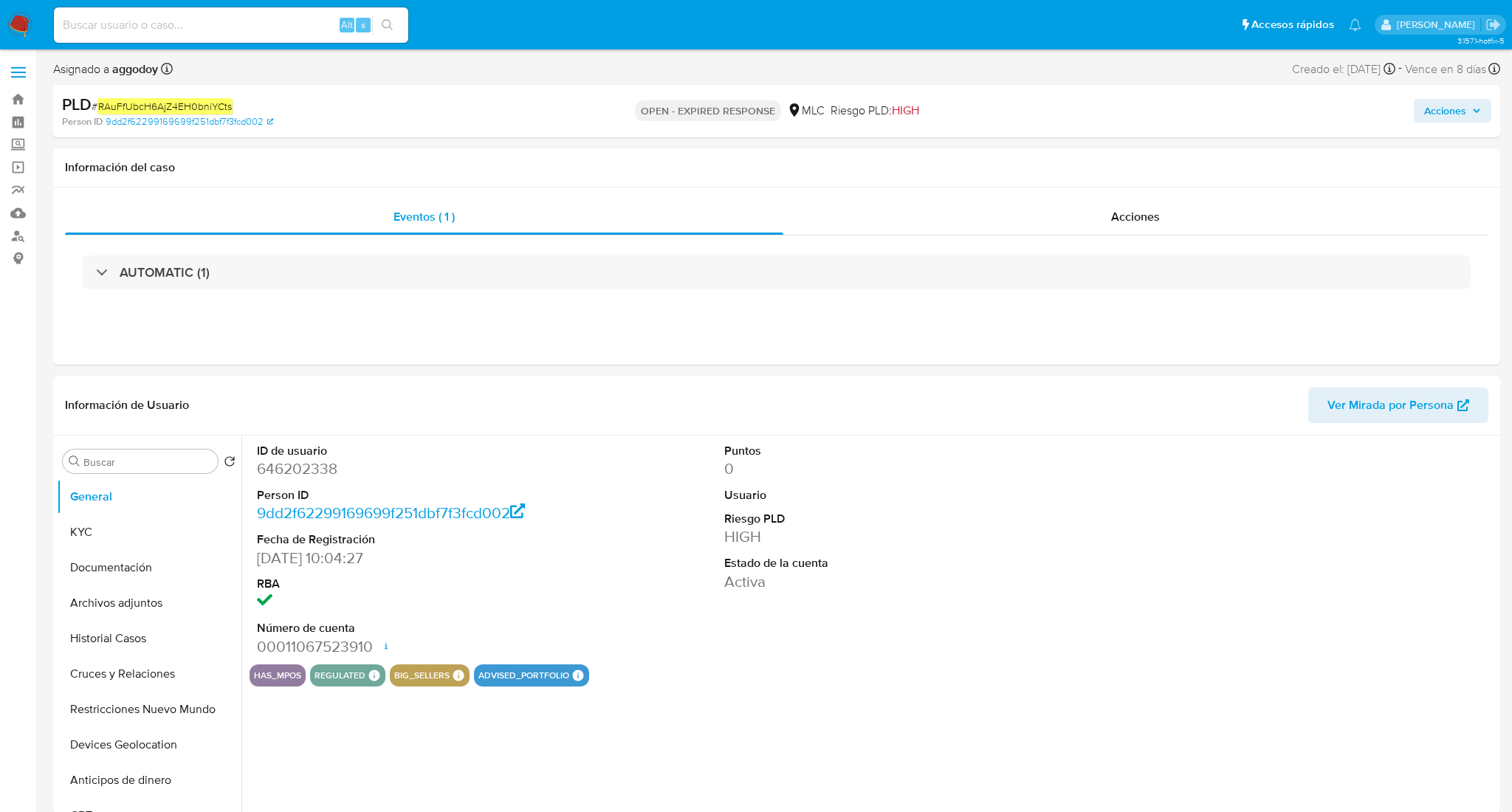
select select "10"
click at [297, 479] on dd "646202338" at bounding box center [403, 468] width 293 height 20
copy dd "646202338"
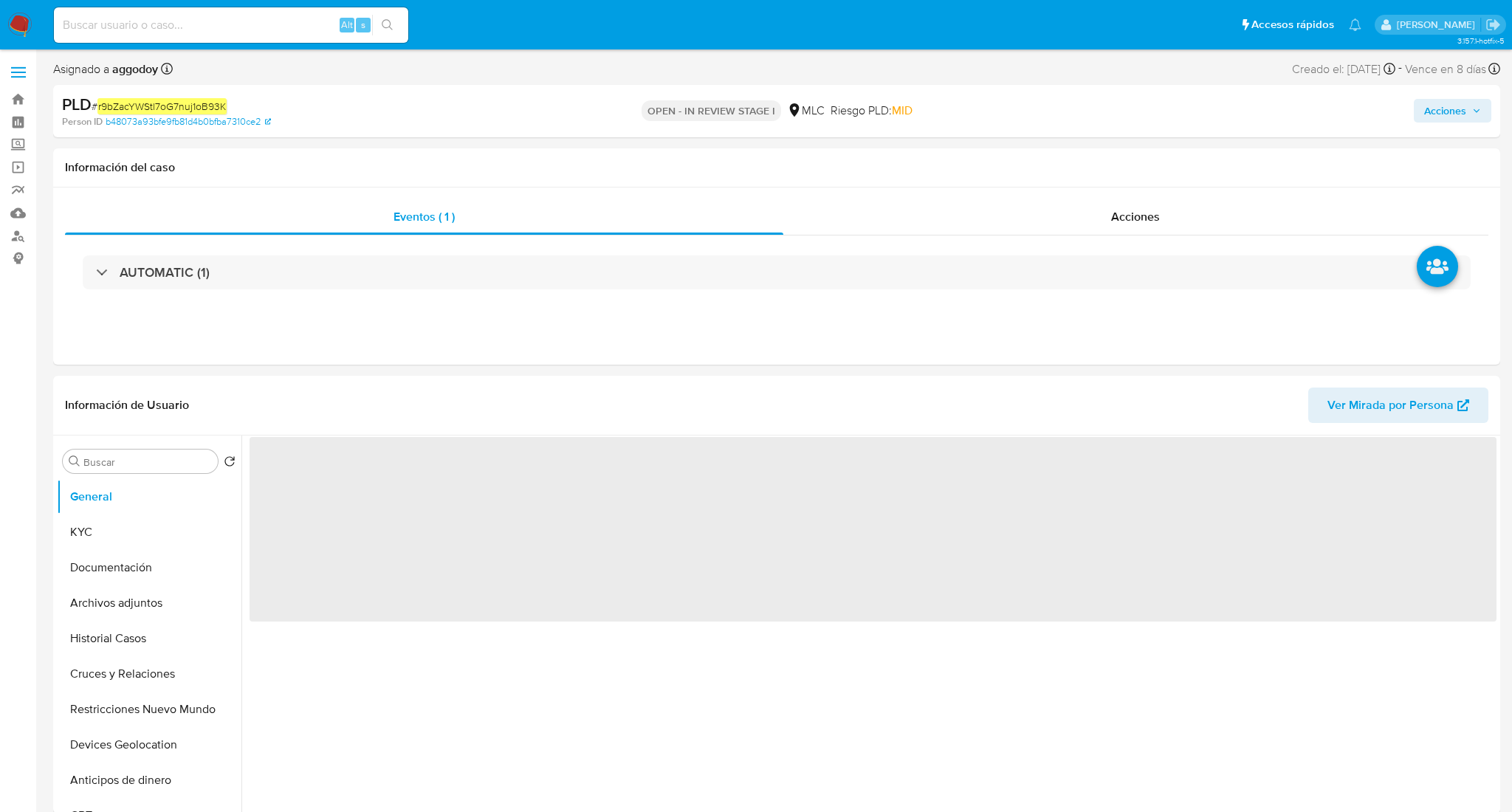
select select "10"
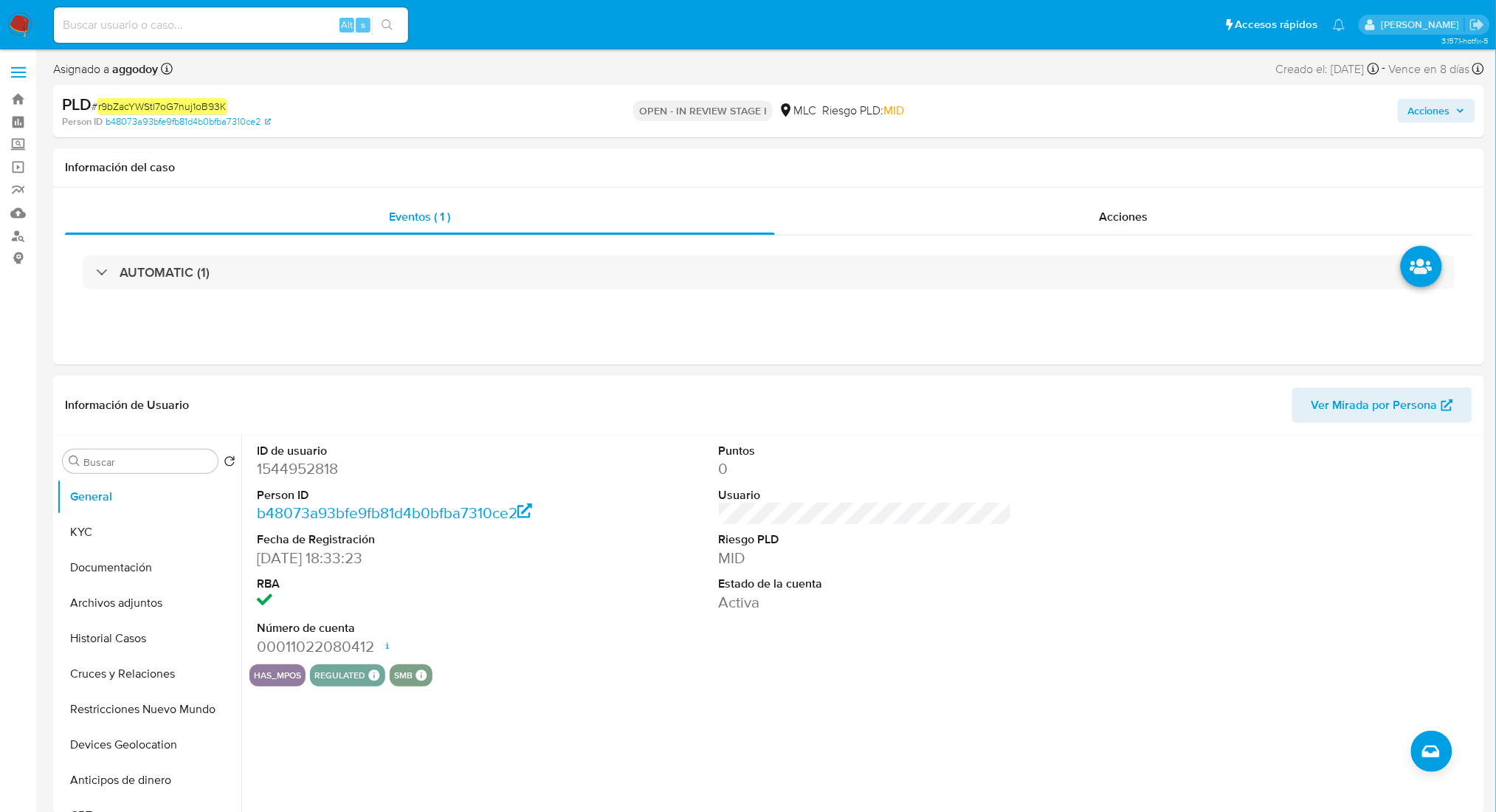
click at [296, 459] on dd "1544952818" at bounding box center [403, 468] width 293 height 20
copy dd "1544952818"
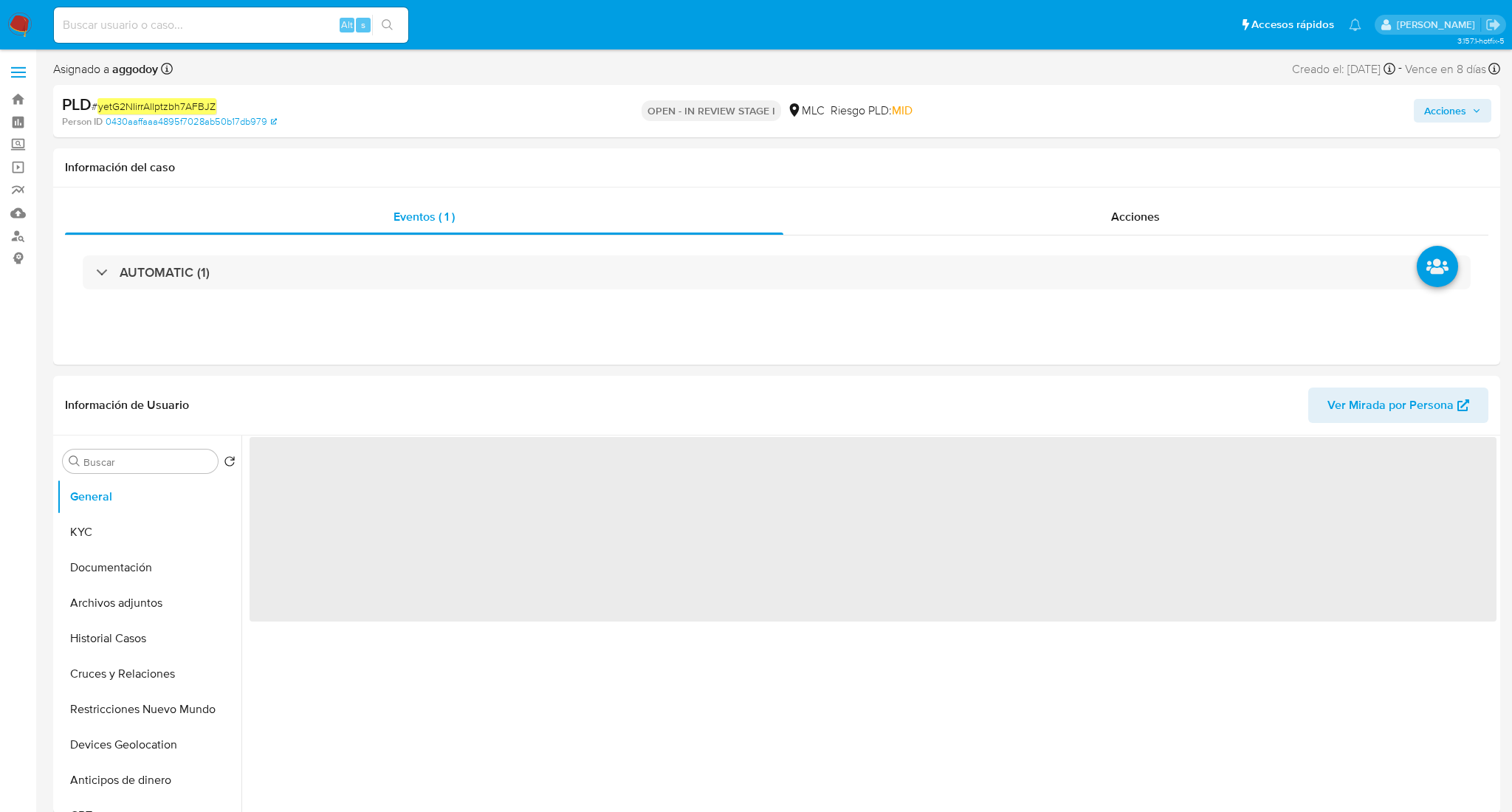
select select "10"
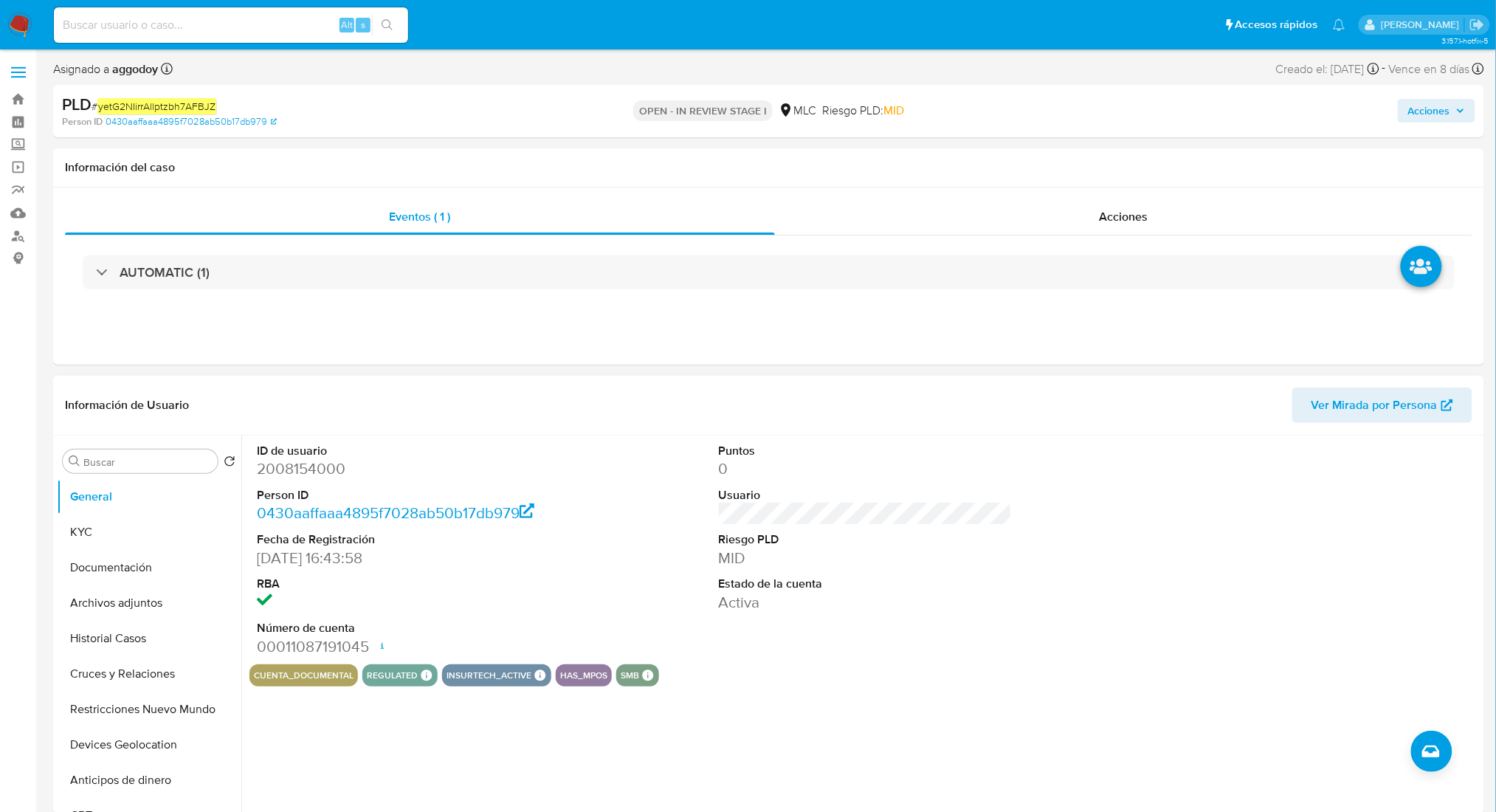
click at [323, 471] on dd "2008154000" at bounding box center [403, 468] width 293 height 20
copy dd "2008154000"
click at [422, 309] on div "AUTOMATIC (1)" at bounding box center [768, 272] width 1408 height 74
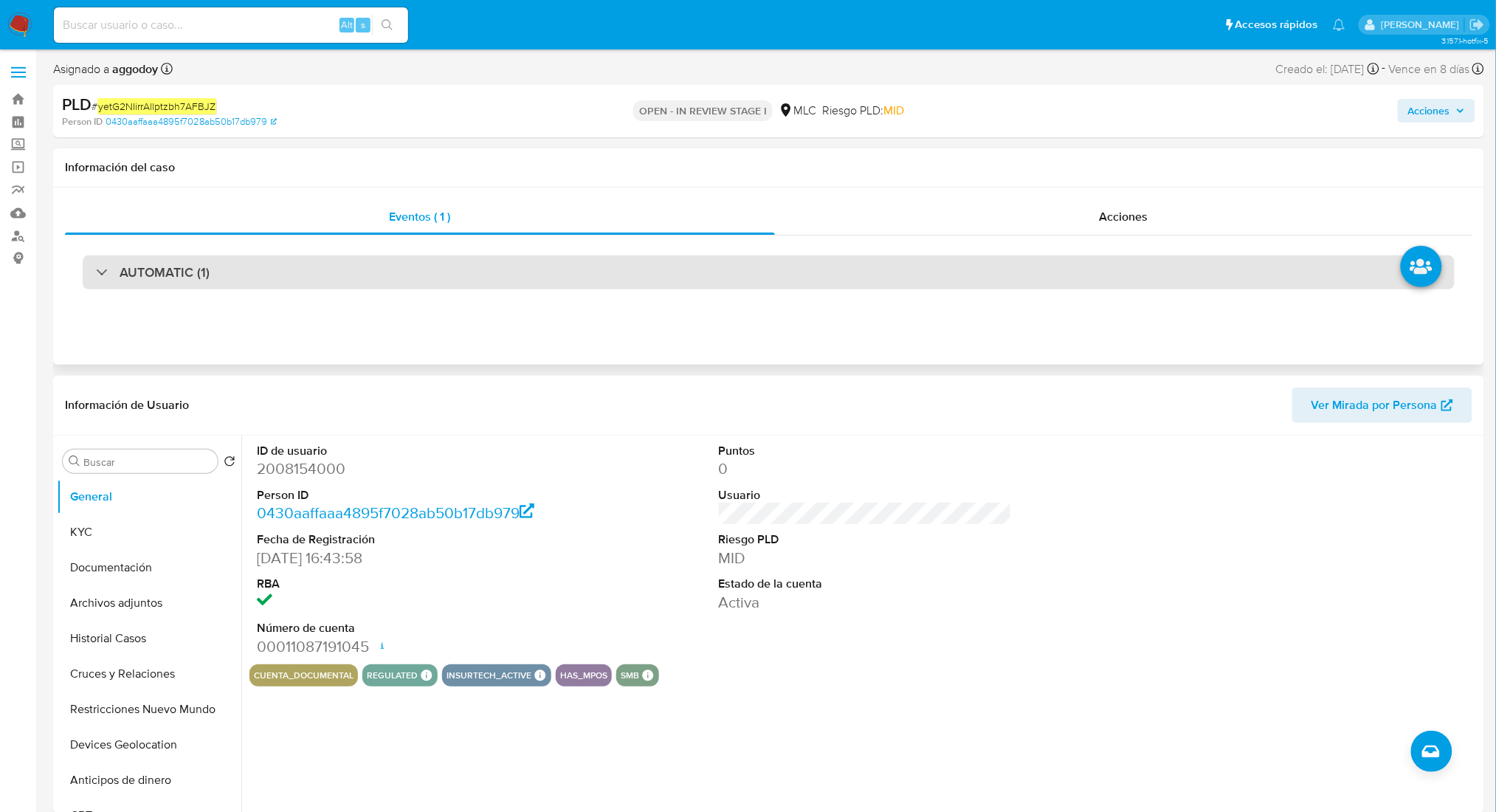
click at [401, 264] on div "AUTOMATIC (1)" at bounding box center [769, 272] width 1372 height 34
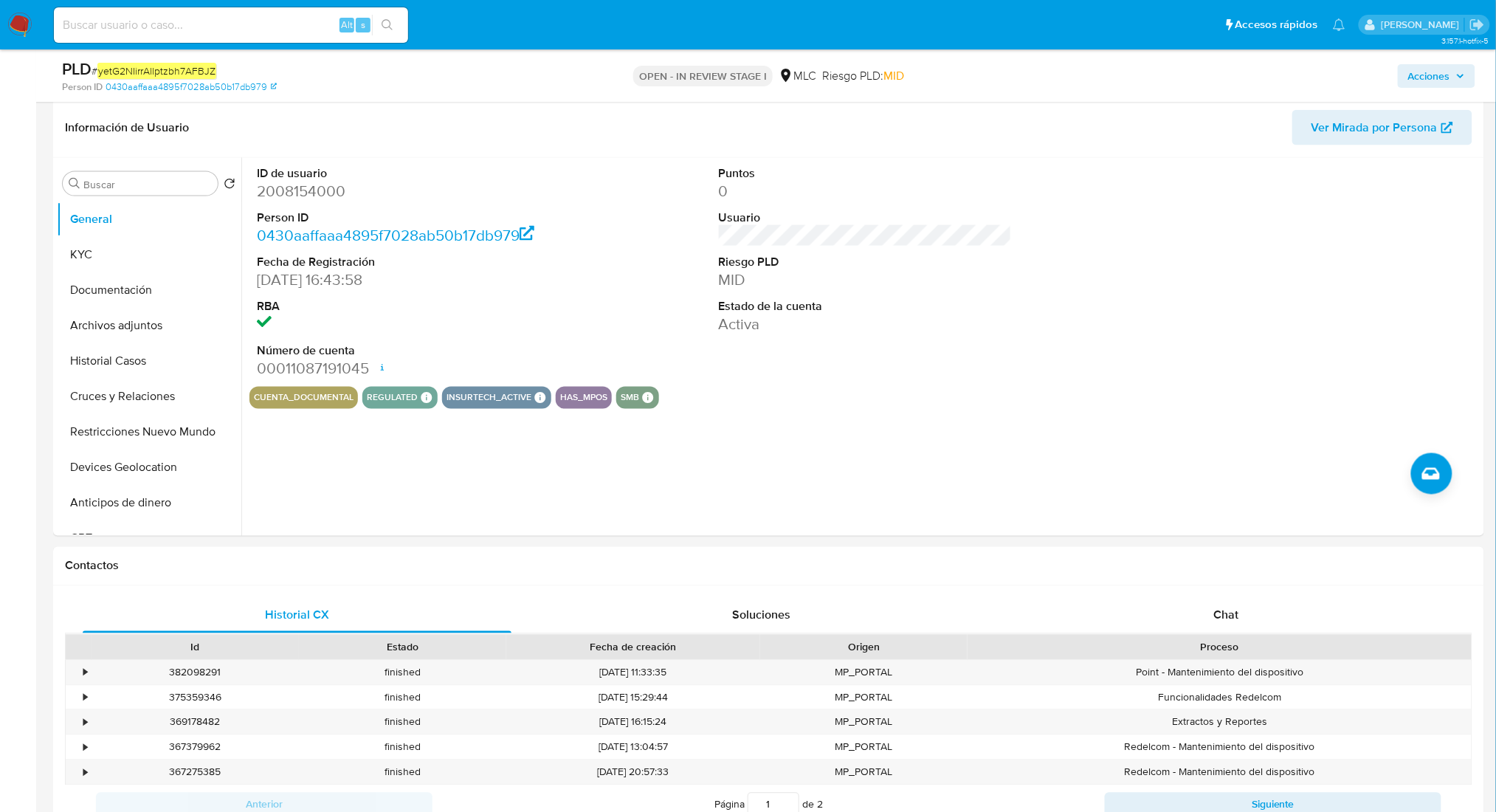
scroll to position [631, 0]
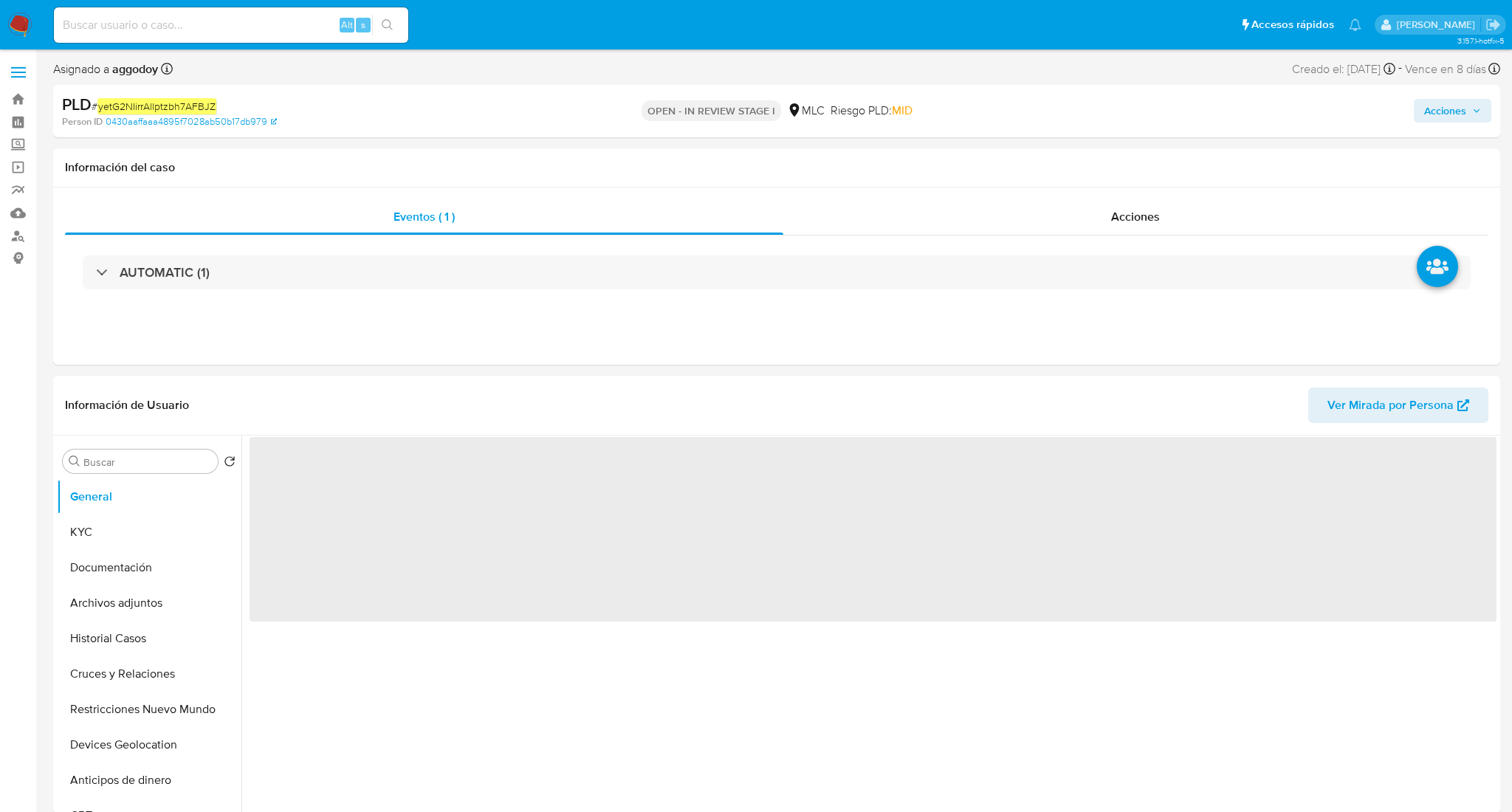
select select "10"
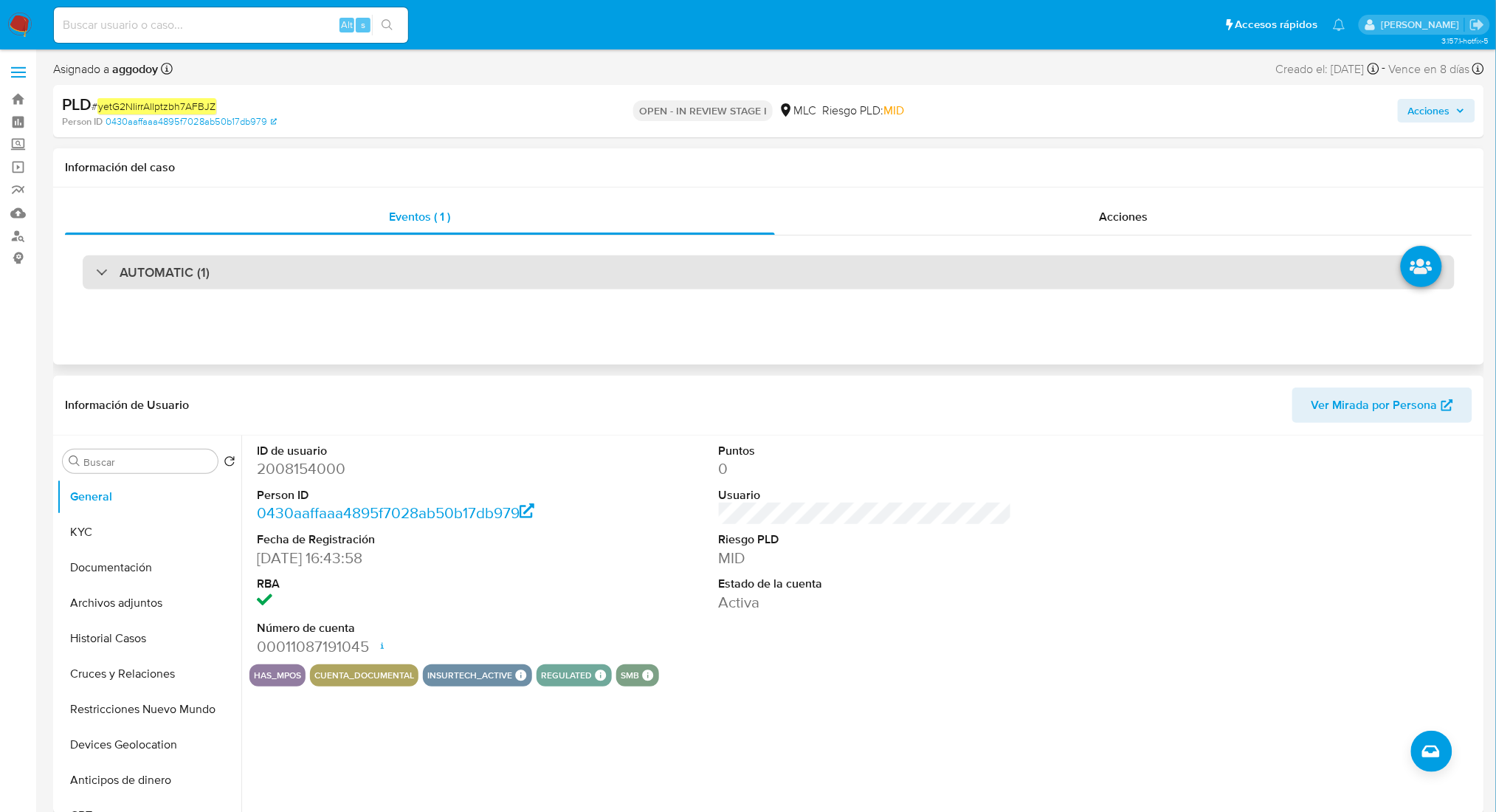
click at [429, 288] on div "AUTOMATIC (1)" at bounding box center [769, 272] width 1372 height 34
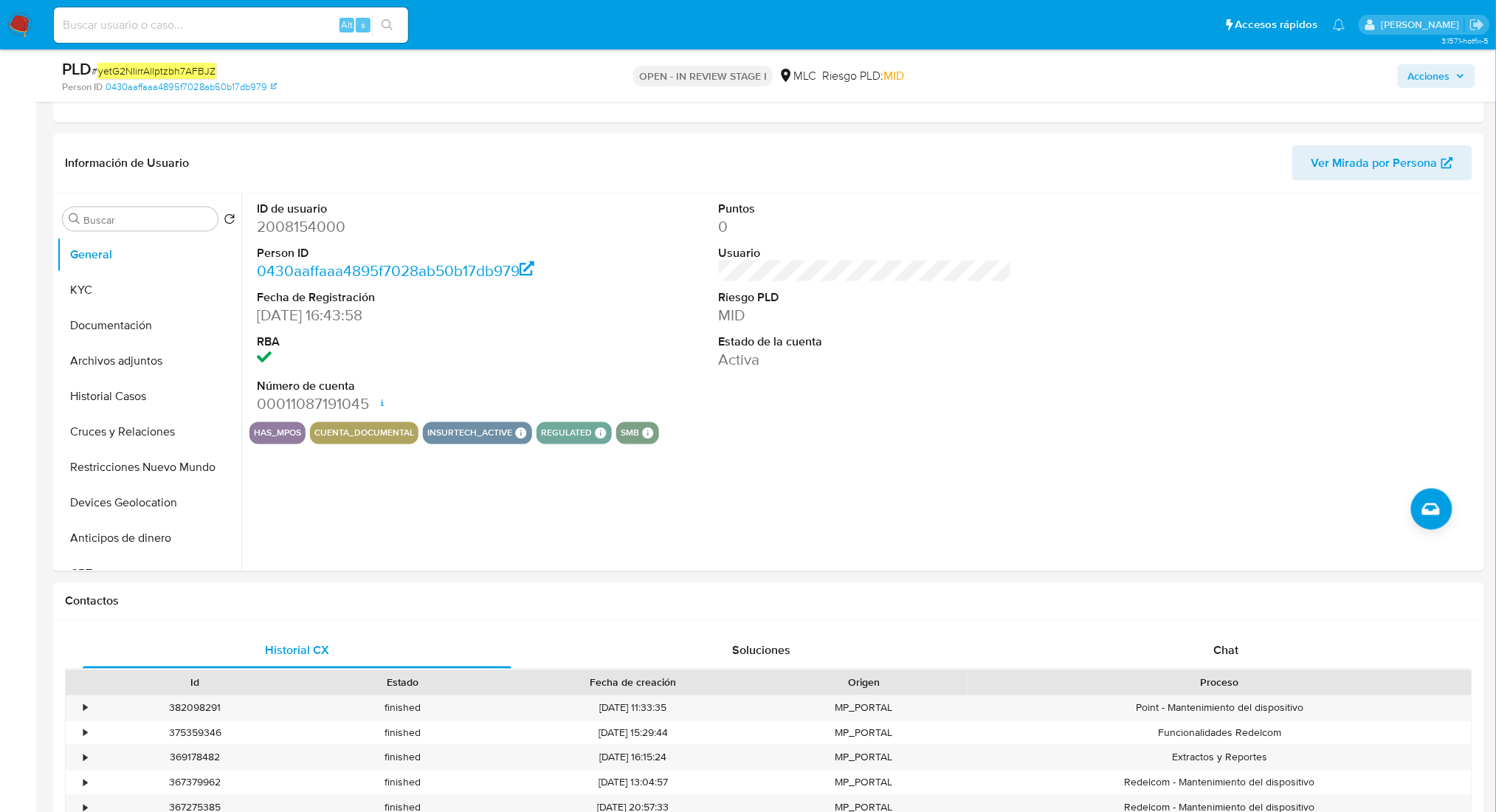
scroll to position [443, 0]
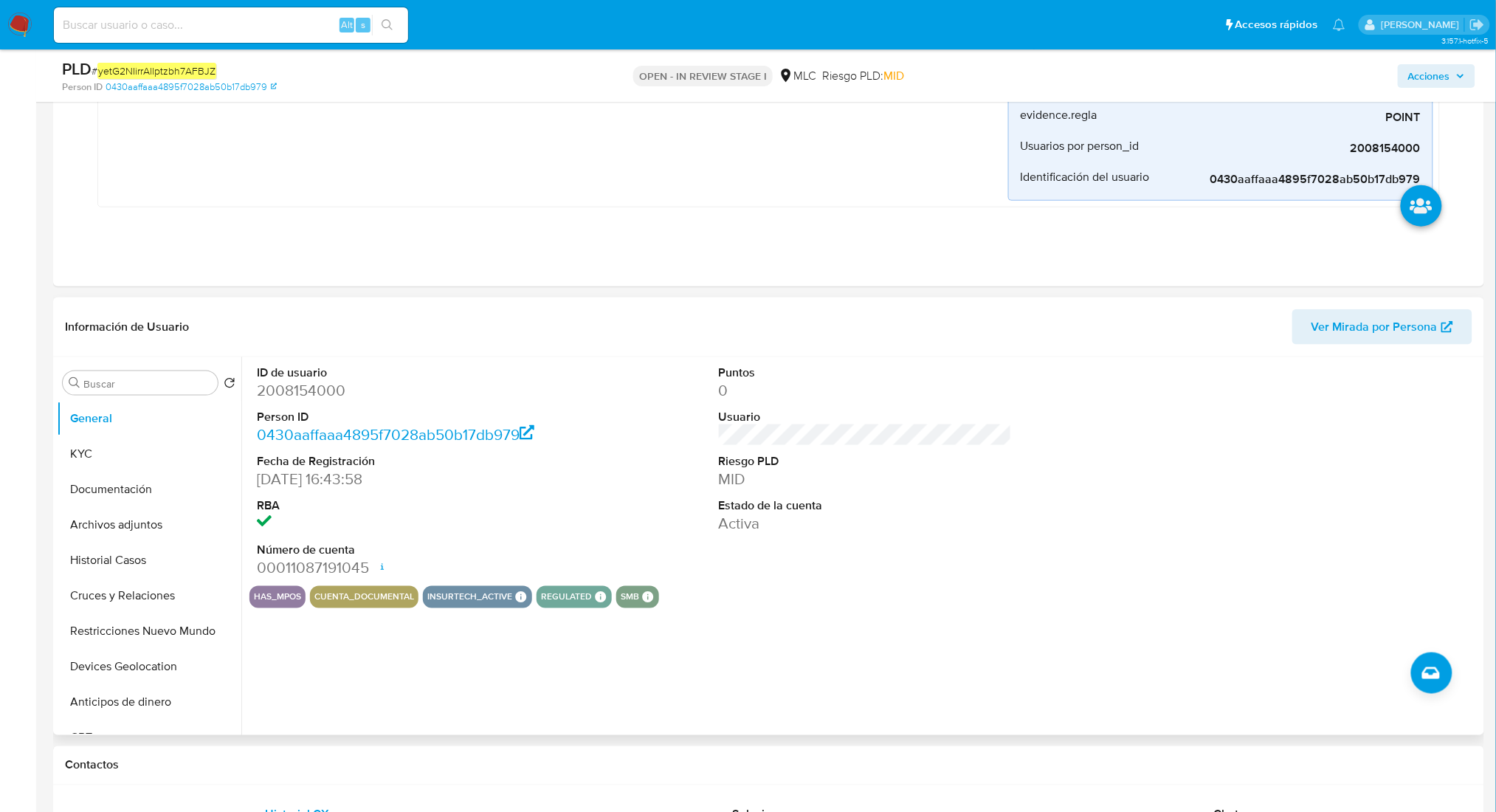
click at [274, 380] on dd "2008154000" at bounding box center [403, 390] width 293 height 20
click at [273, 380] on dd "2008154000" at bounding box center [403, 390] width 293 height 20
copy dd "2008154000"
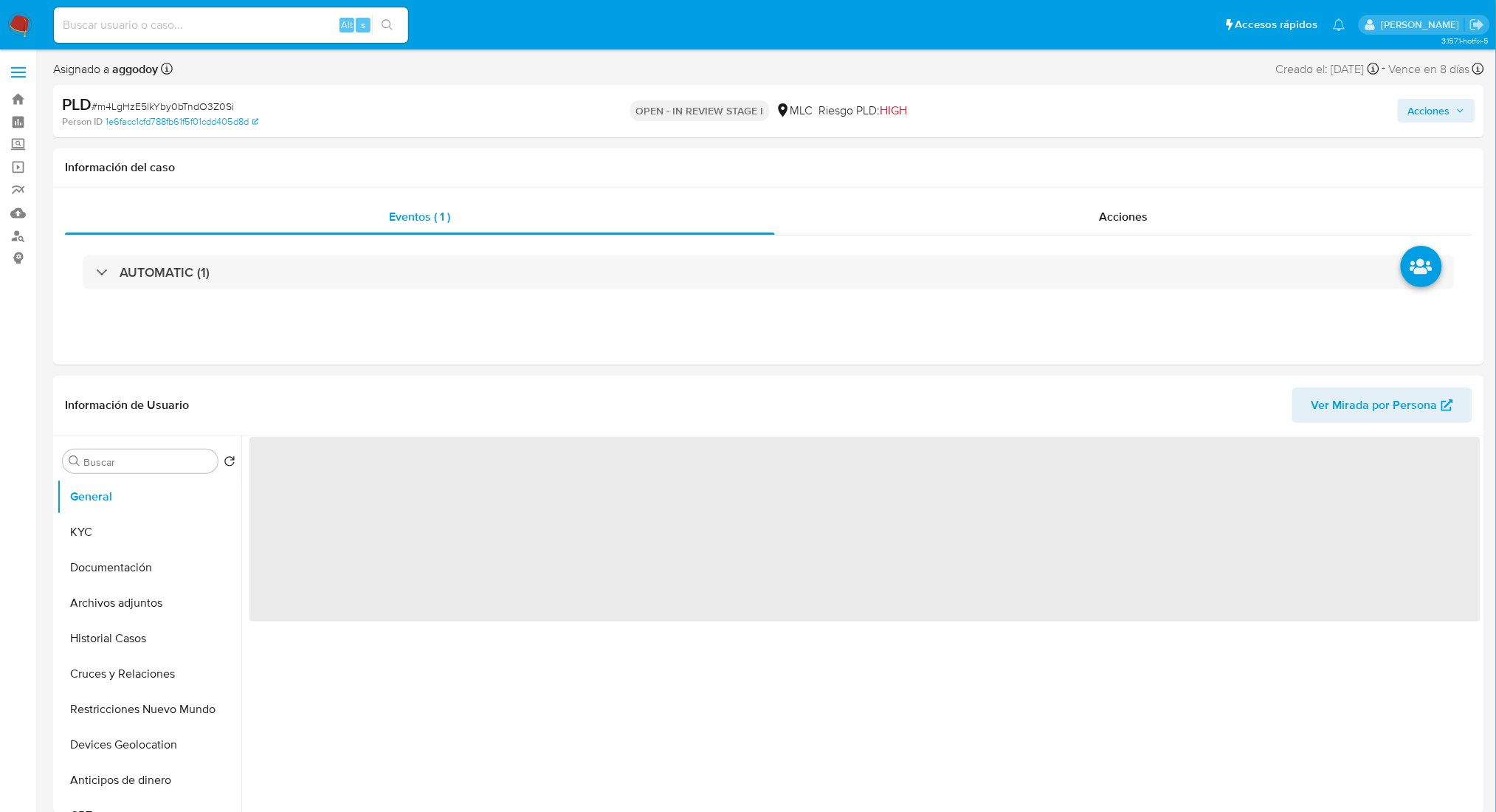
select select "10"
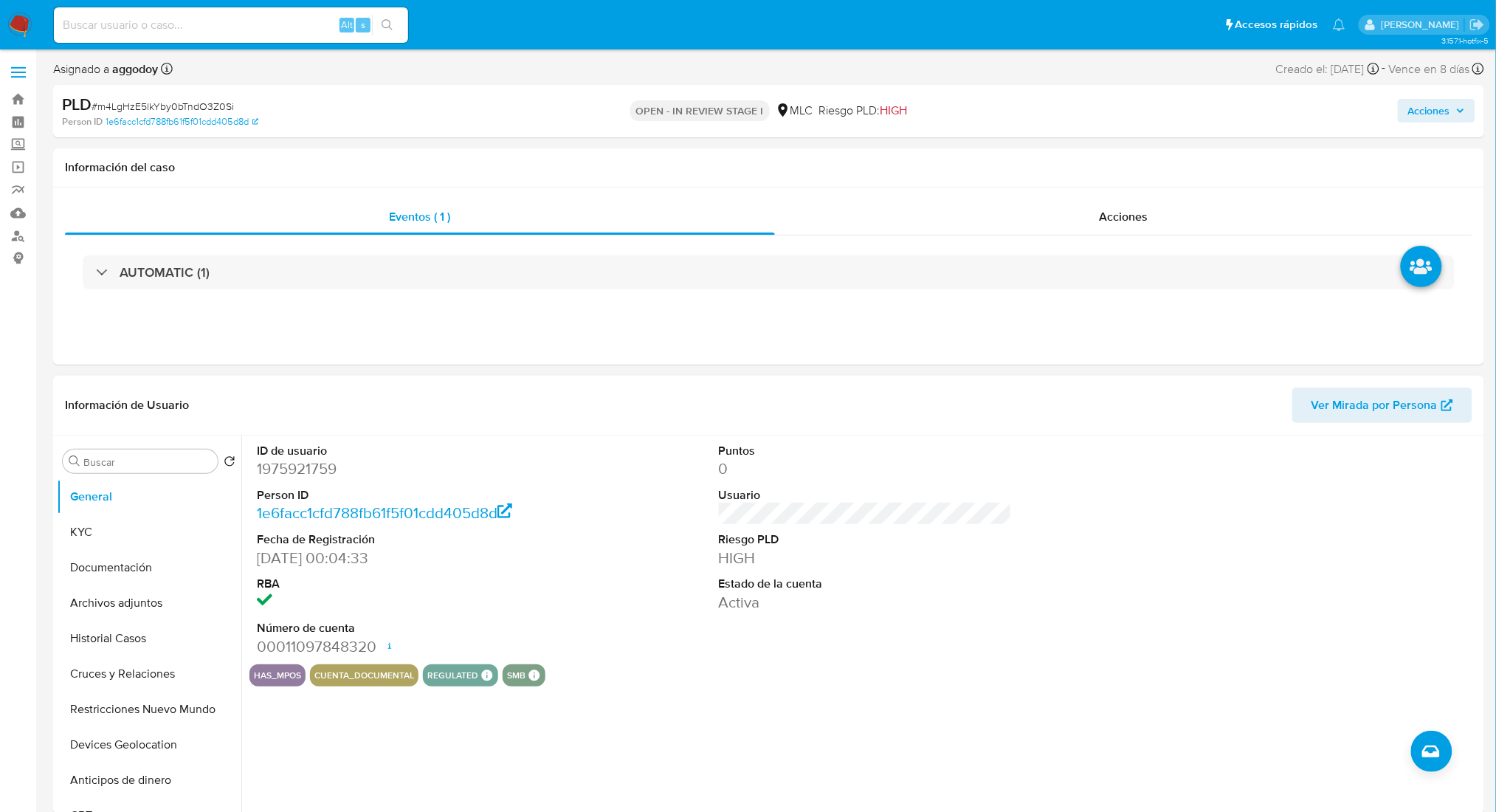
click at [296, 474] on dd "1975921759" at bounding box center [403, 468] width 293 height 20
copy dd "1975921759"
click at [222, 302] on div "AUTOMATIC (1)" at bounding box center [768, 272] width 1408 height 74
click at [216, 296] on div "AUTOMATIC (1)" at bounding box center [768, 272] width 1408 height 74
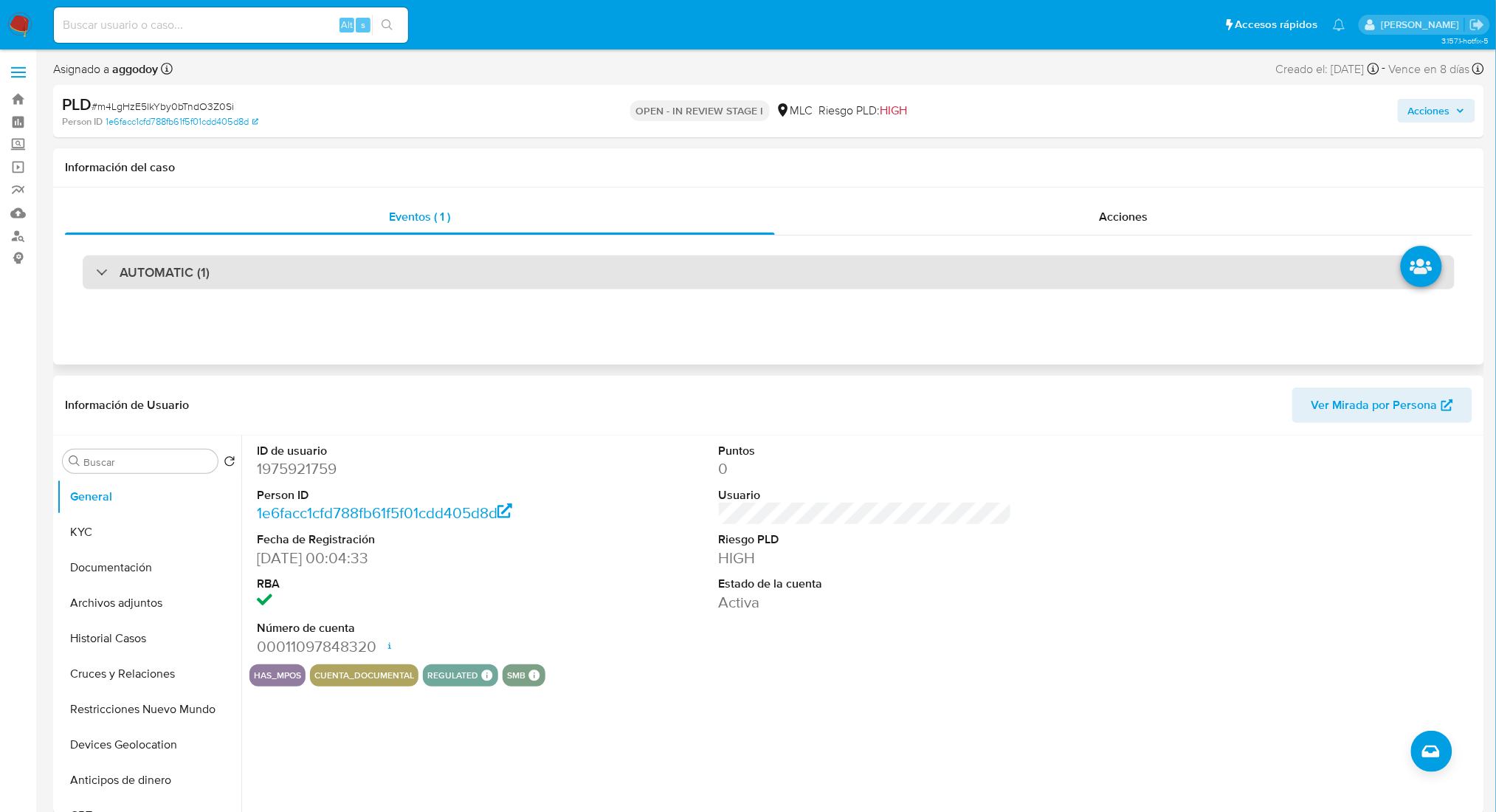
click at [217, 290] on div "AUTOMATIC (1)" at bounding box center [769, 272] width 1372 height 34
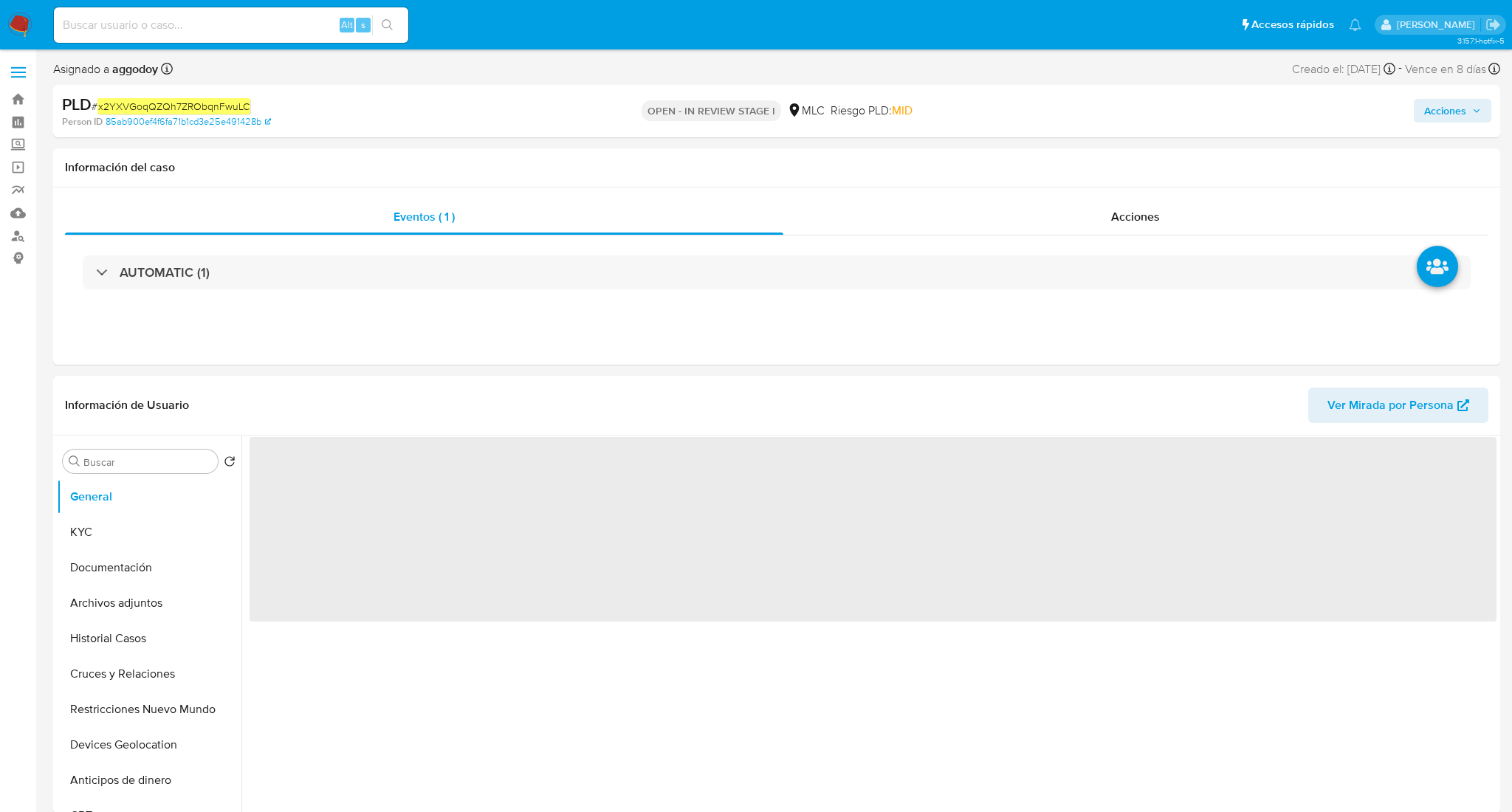
select select "10"
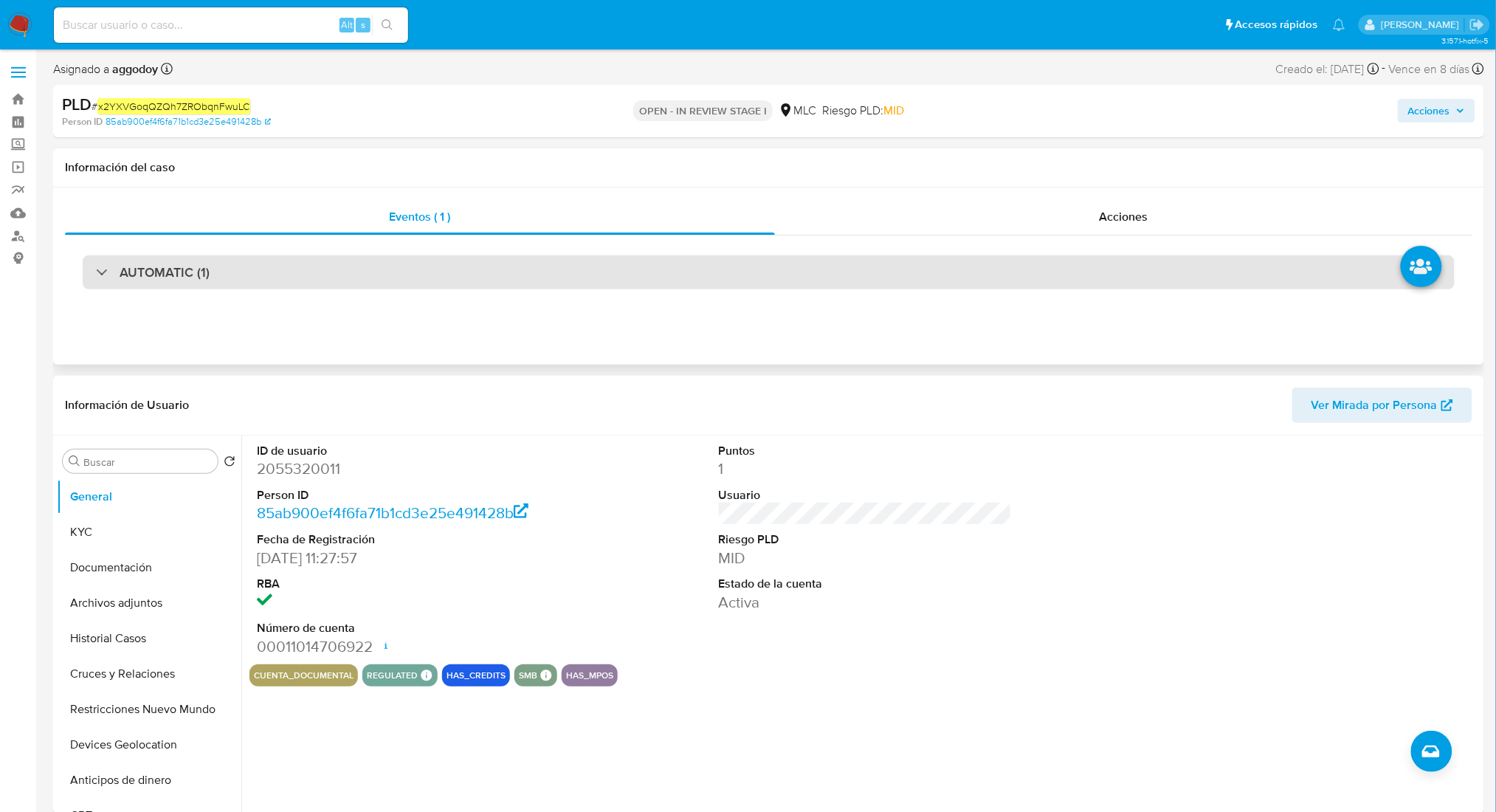
click at [349, 266] on div "AUTOMATIC (1)" at bounding box center [769, 272] width 1372 height 34
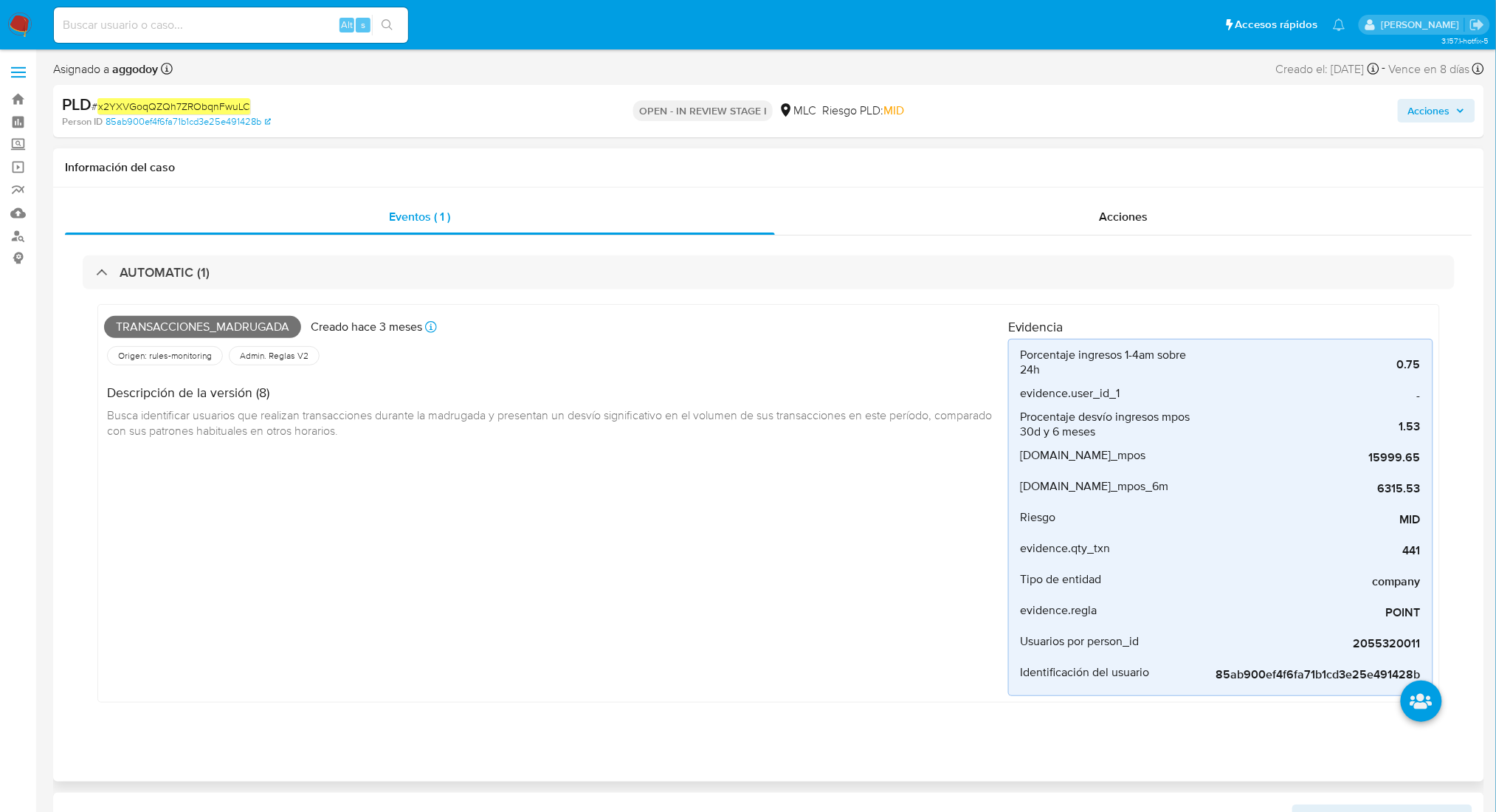
click at [1480, 332] on div "Eventos ( 1 ) Acciones AUTOMATIC (1) Transacciones_madrugada Creado hace 3 mese…" at bounding box center [768, 485] width 1431 height 594
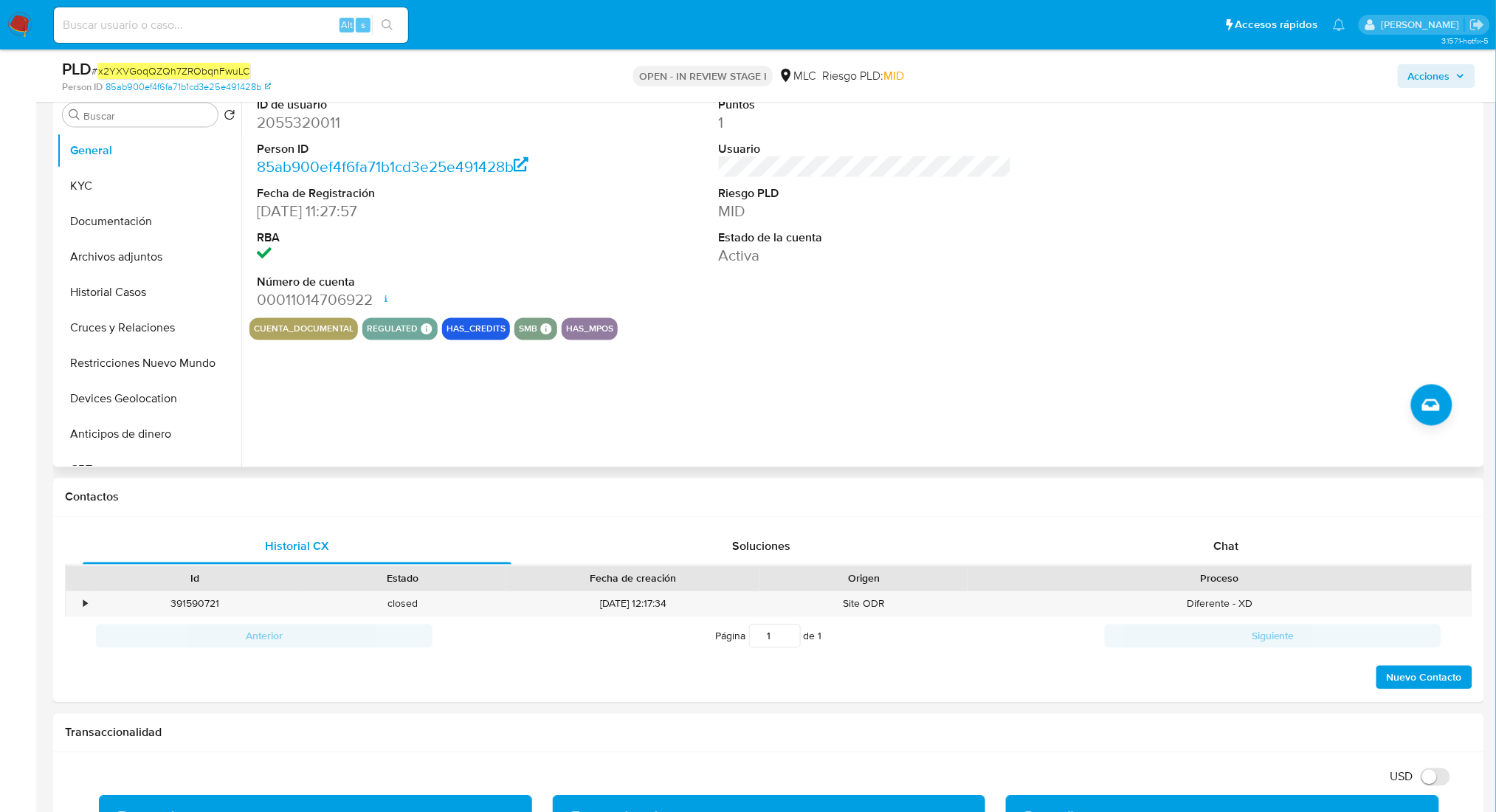
click at [264, 136] on dl "ID de usuario 2055320011 Person ID 85ab900ef4f6fa71b1cd3e25e491428b Fecha de Re…" at bounding box center [403, 204] width 293 height 214
click at [262, 130] on dd "2055320011" at bounding box center [403, 122] width 293 height 20
copy dd "2055320011"
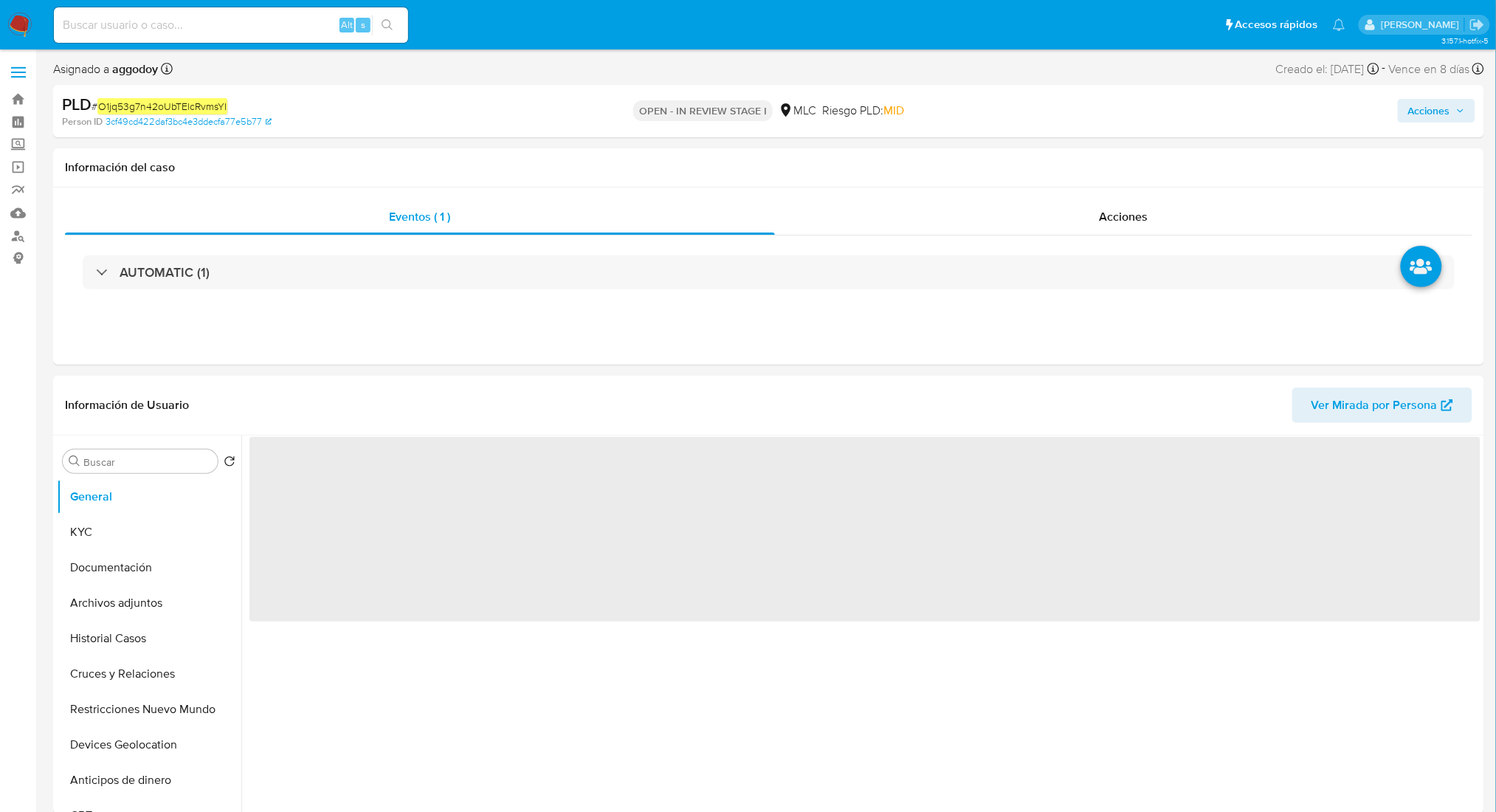
select select "10"
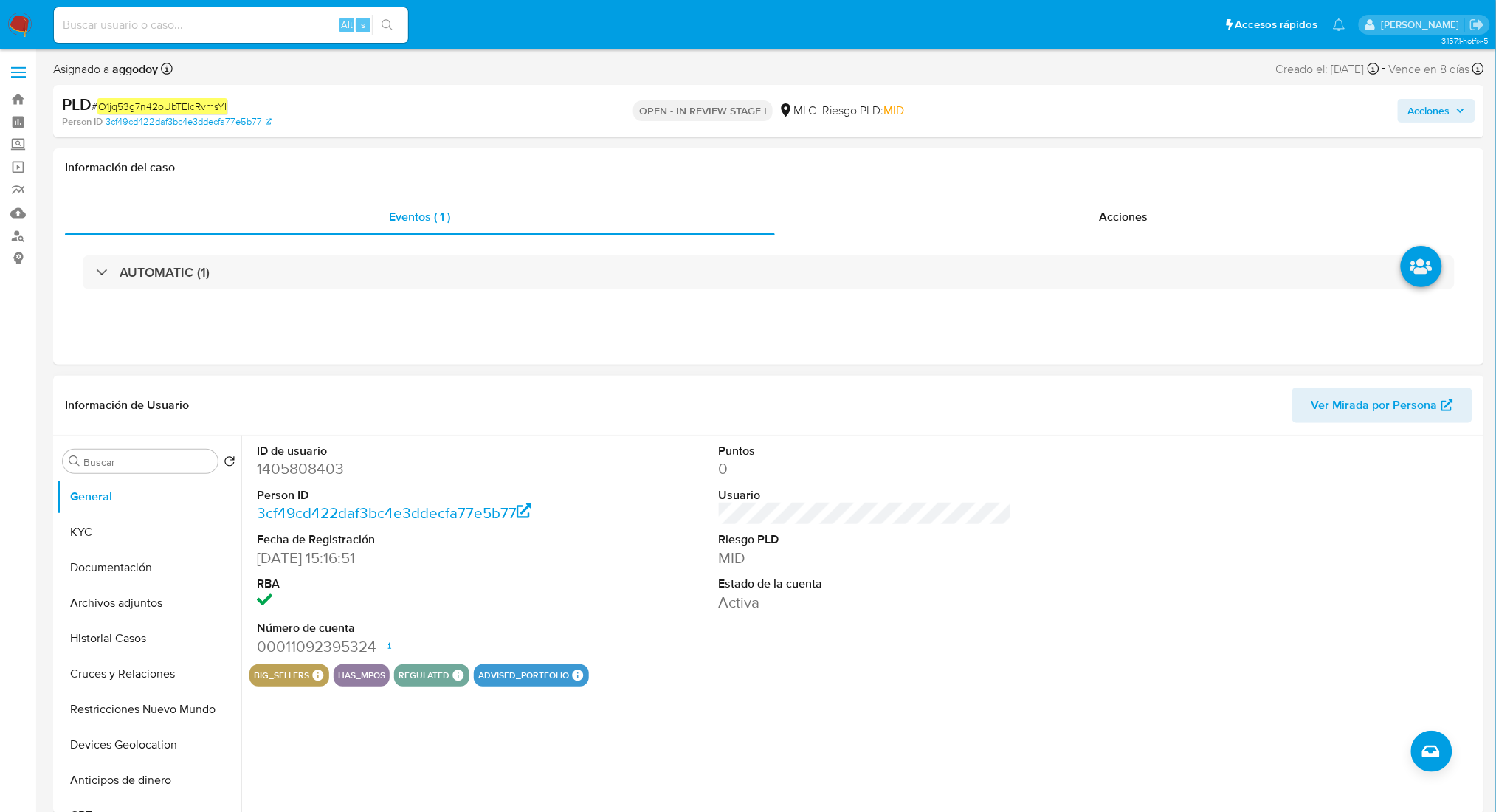
click at [321, 474] on dd "1405808403" at bounding box center [403, 468] width 293 height 20
copy dd "1405808403"
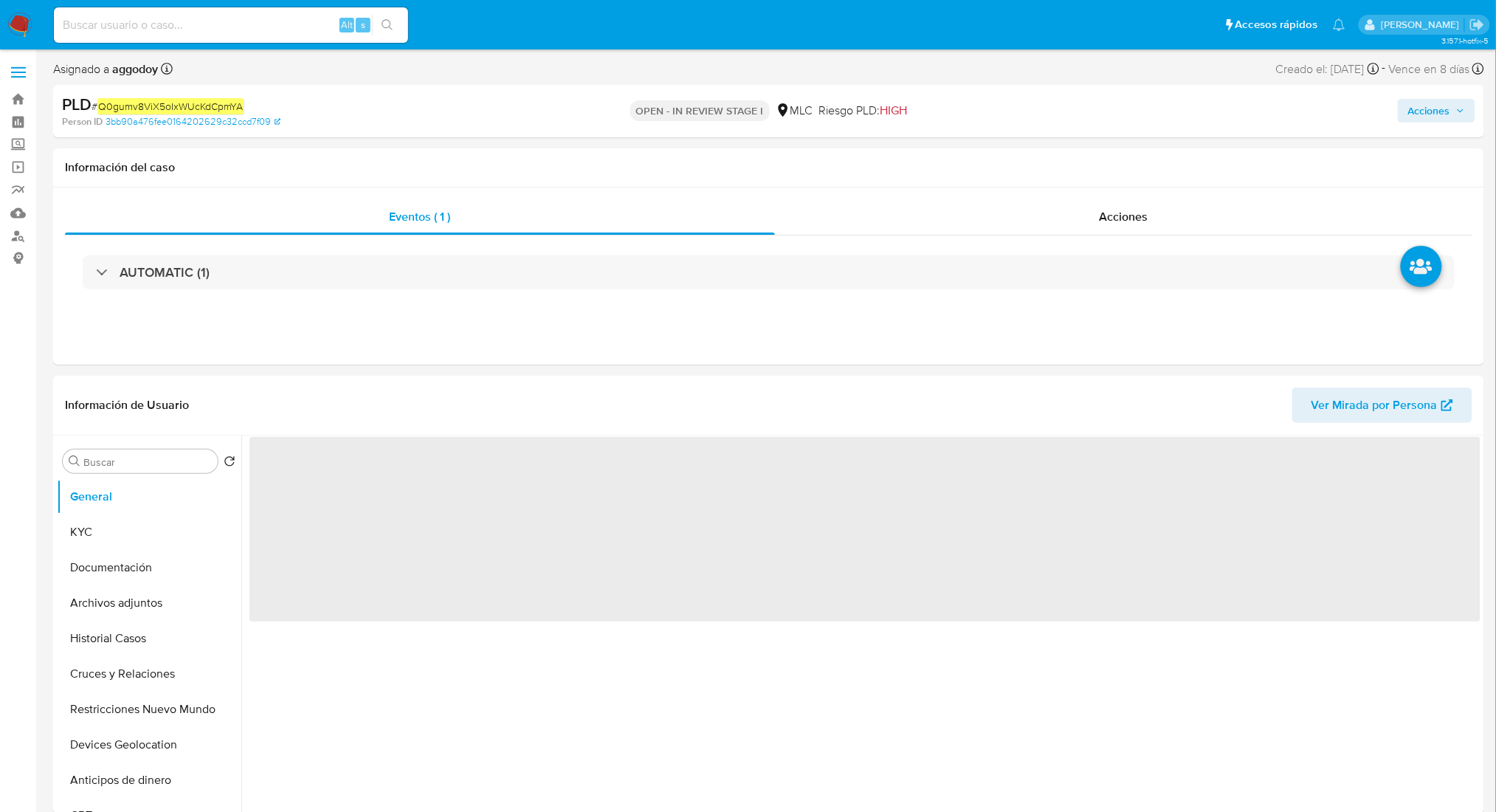
select select "10"
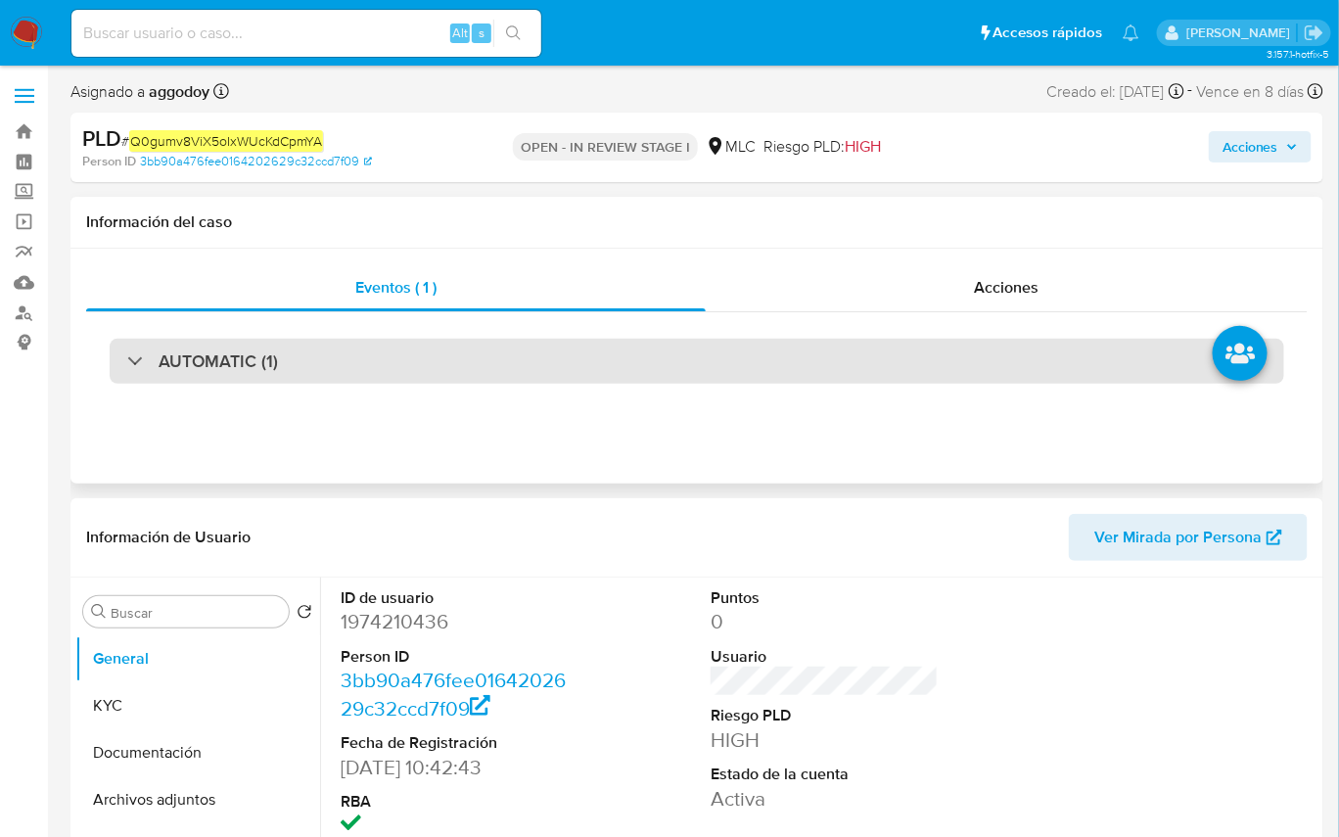
click at [350, 363] on div "AUTOMATIC (1)" at bounding box center [697, 361] width 1175 height 45
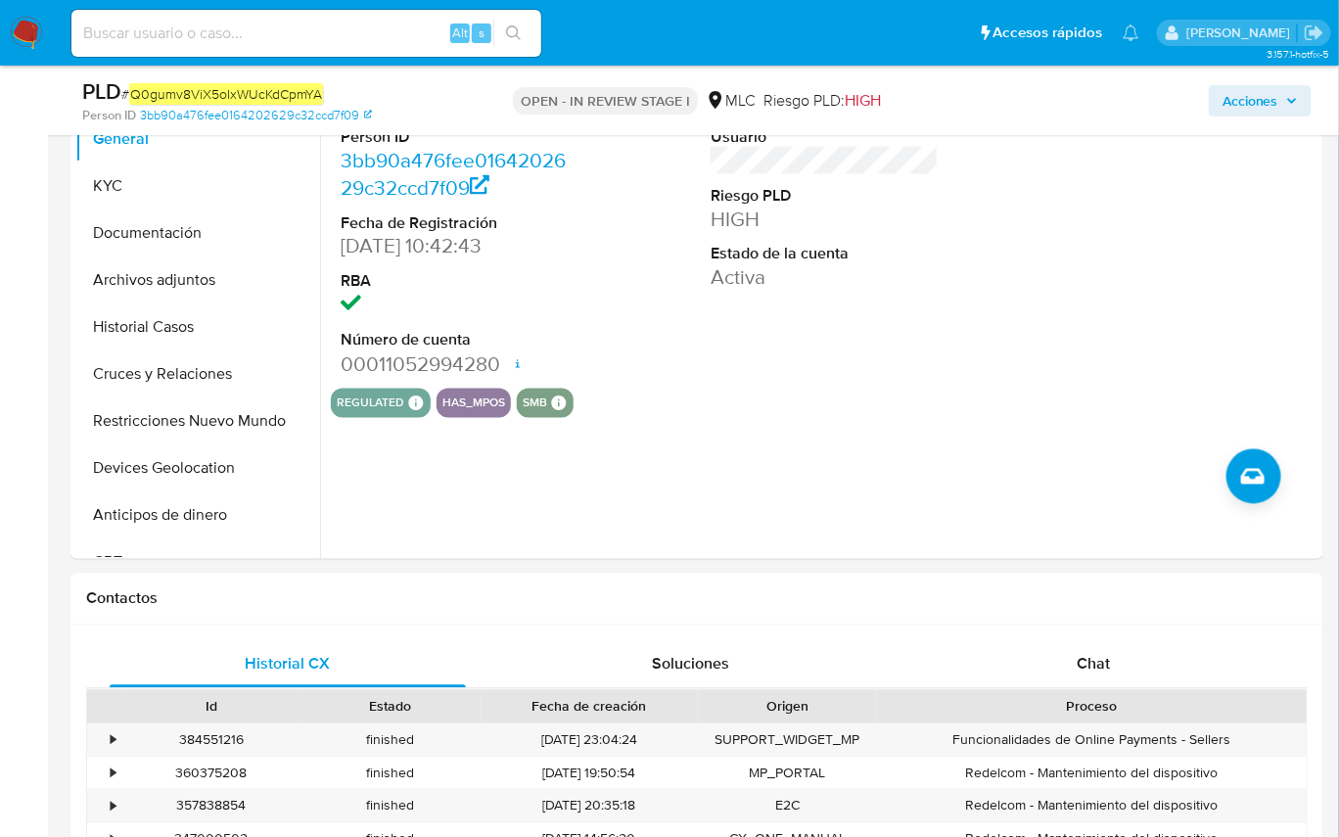
scroll to position [956, 0]
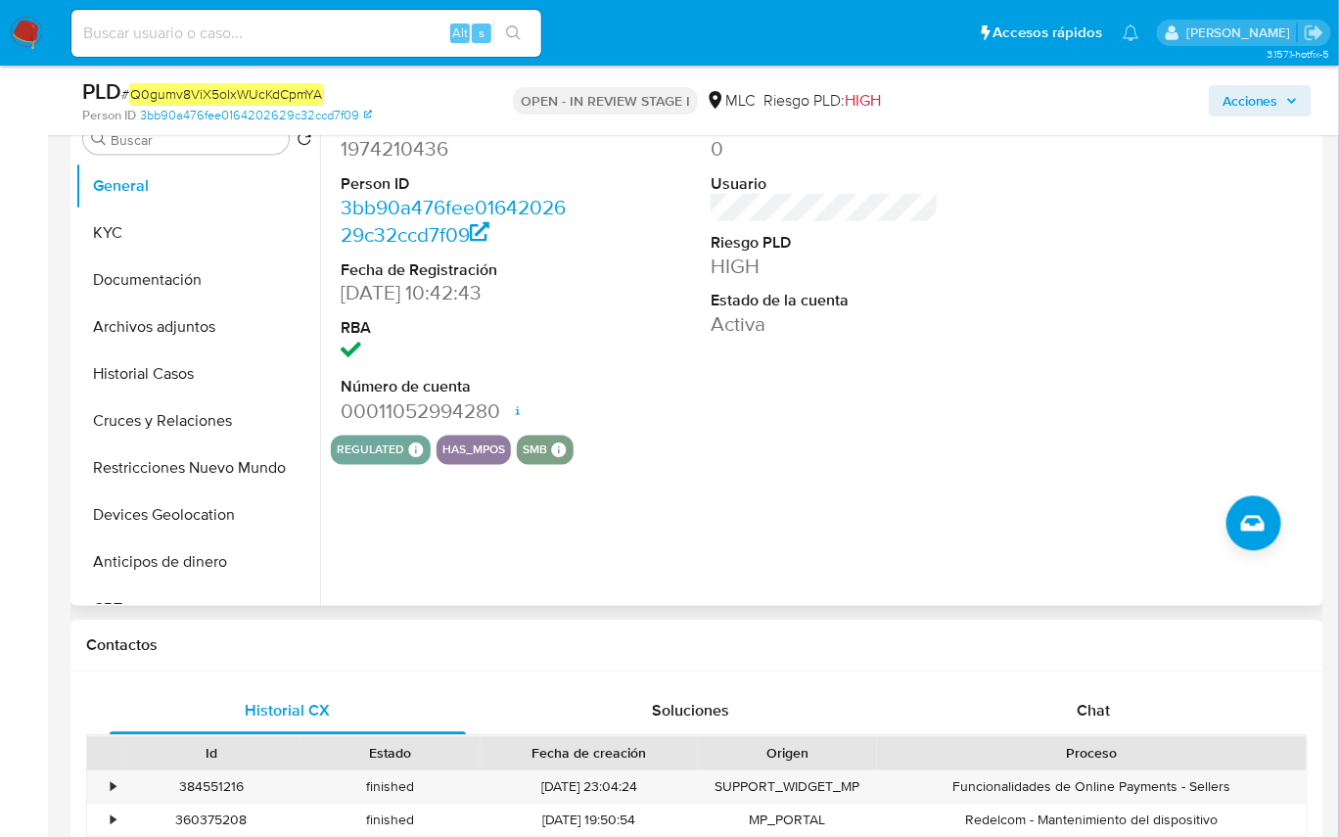
click at [398, 151] on dd "1974210436" at bounding box center [454, 148] width 227 height 27
copy dd "1974210436"
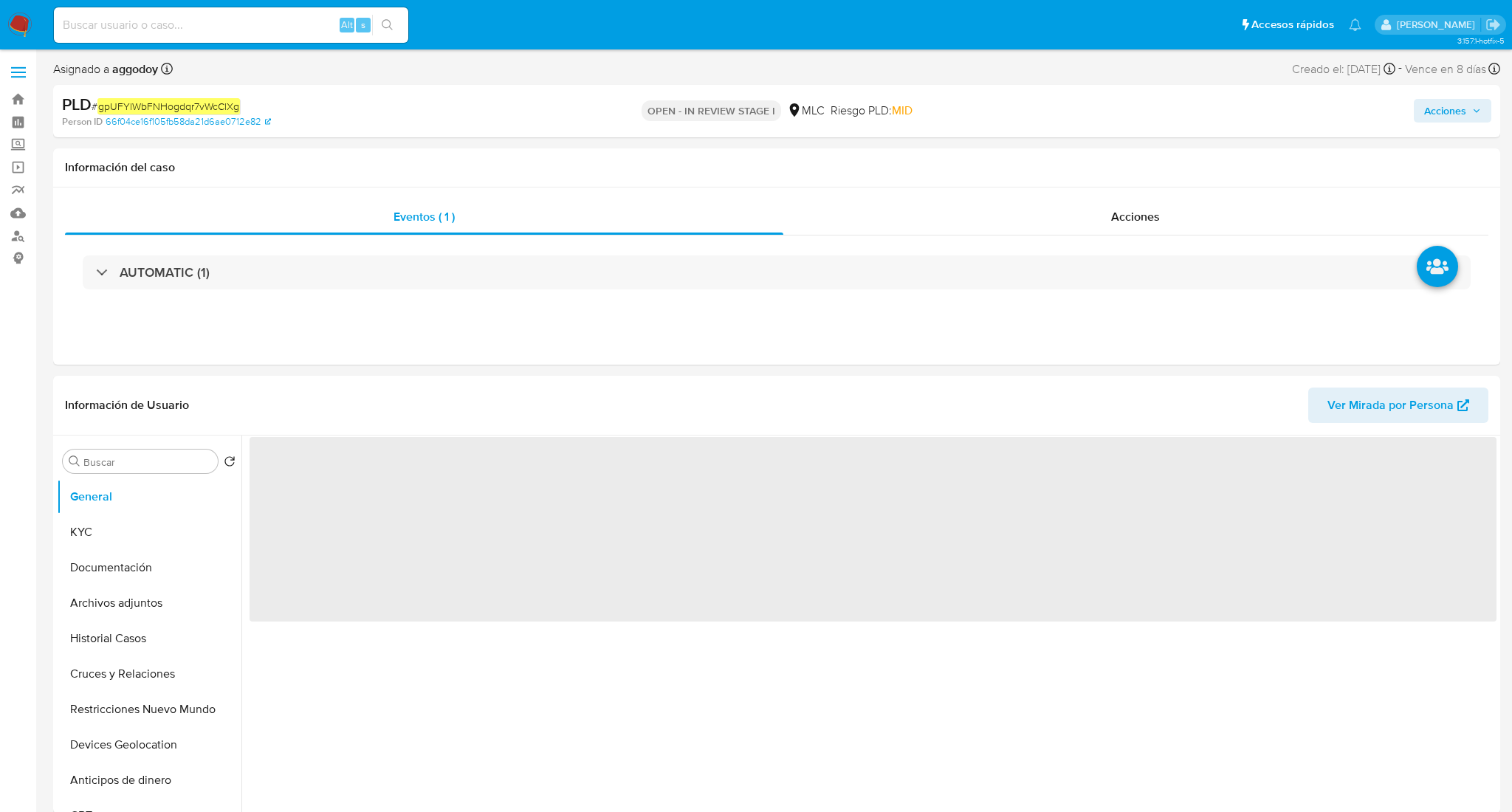
select select "10"
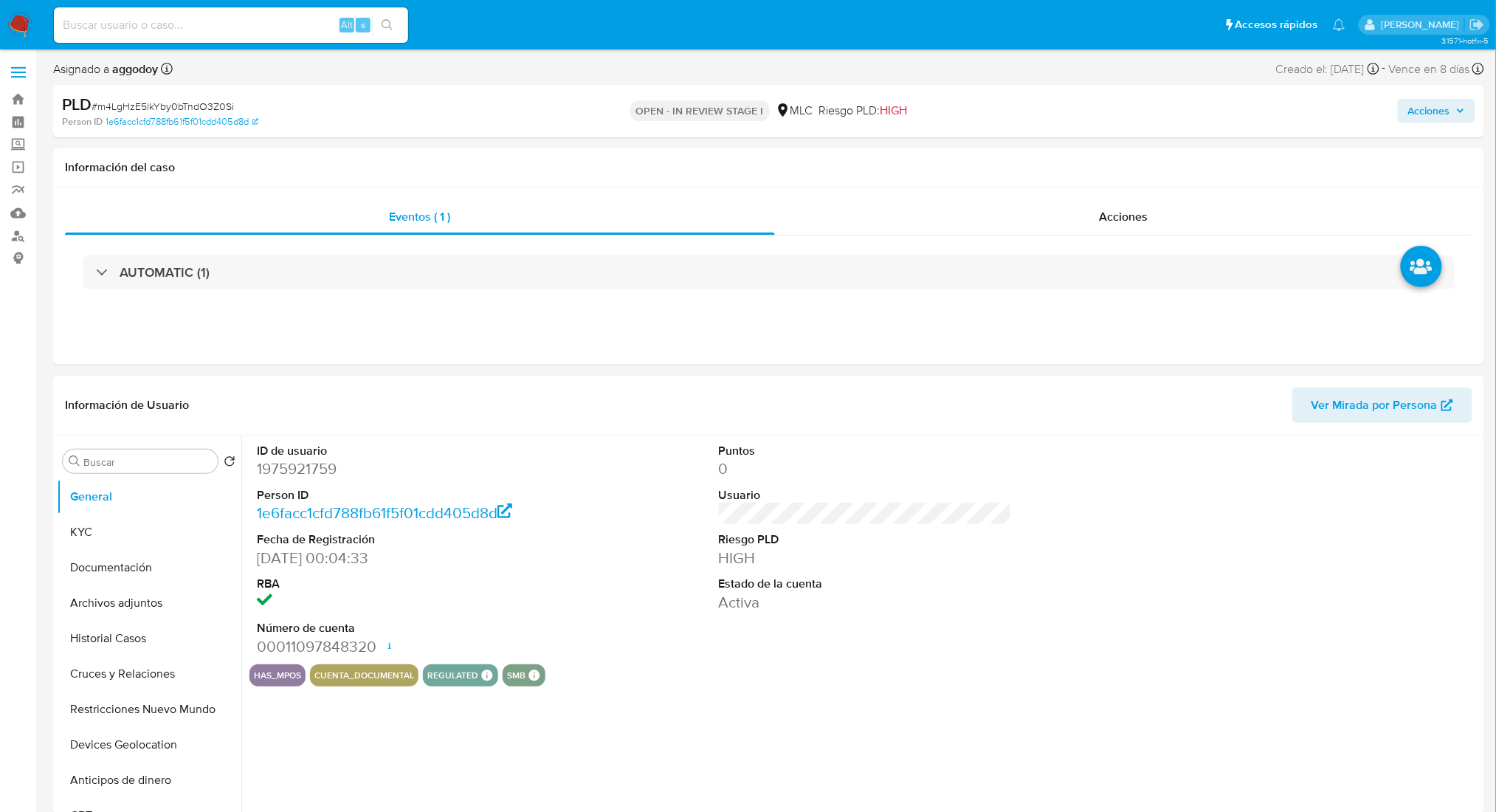
select select "10"
click at [308, 472] on dd "1975921759" at bounding box center [403, 468] width 293 height 20
click at [308, 470] on dd "1975921759" at bounding box center [403, 468] width 293 height 20
copy dd "1975921759"
click at [284, 468] on dd "1975921759" at bounding box center [403, 468] width 293 height 20
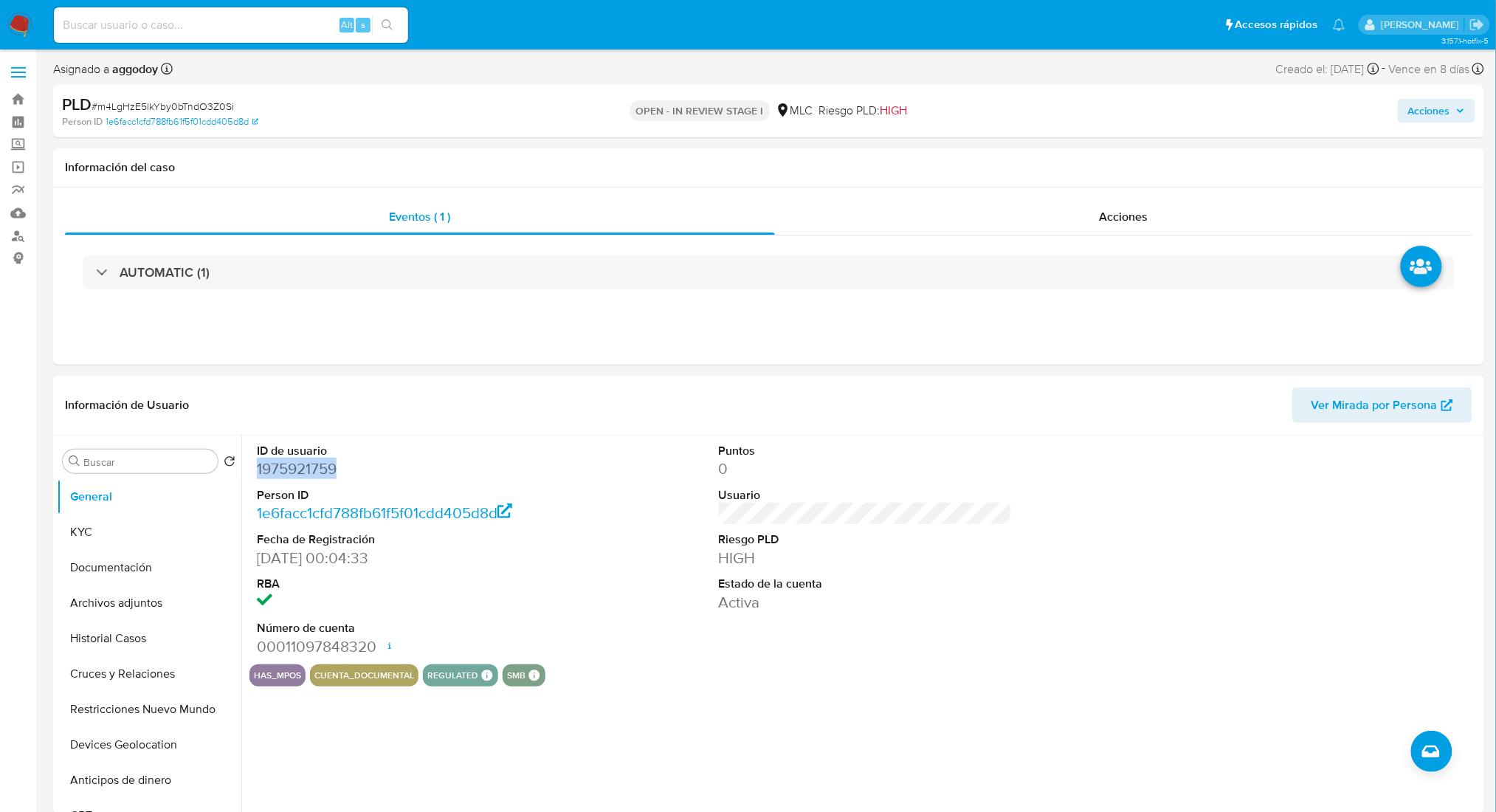
click at [284, 468] on dd "1975921759" at bounding box center [403, 468] width 293 height 20
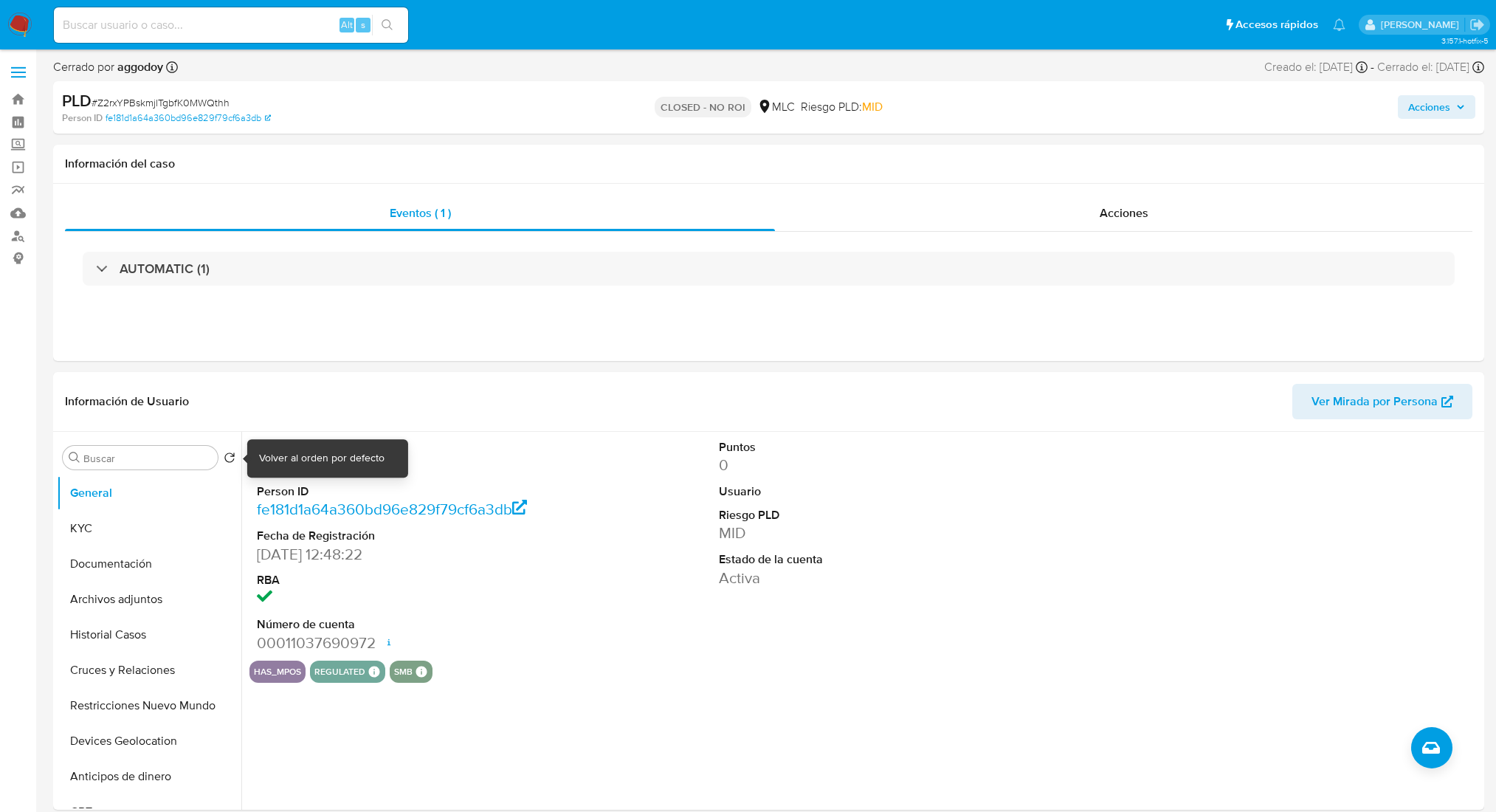
select select "10"
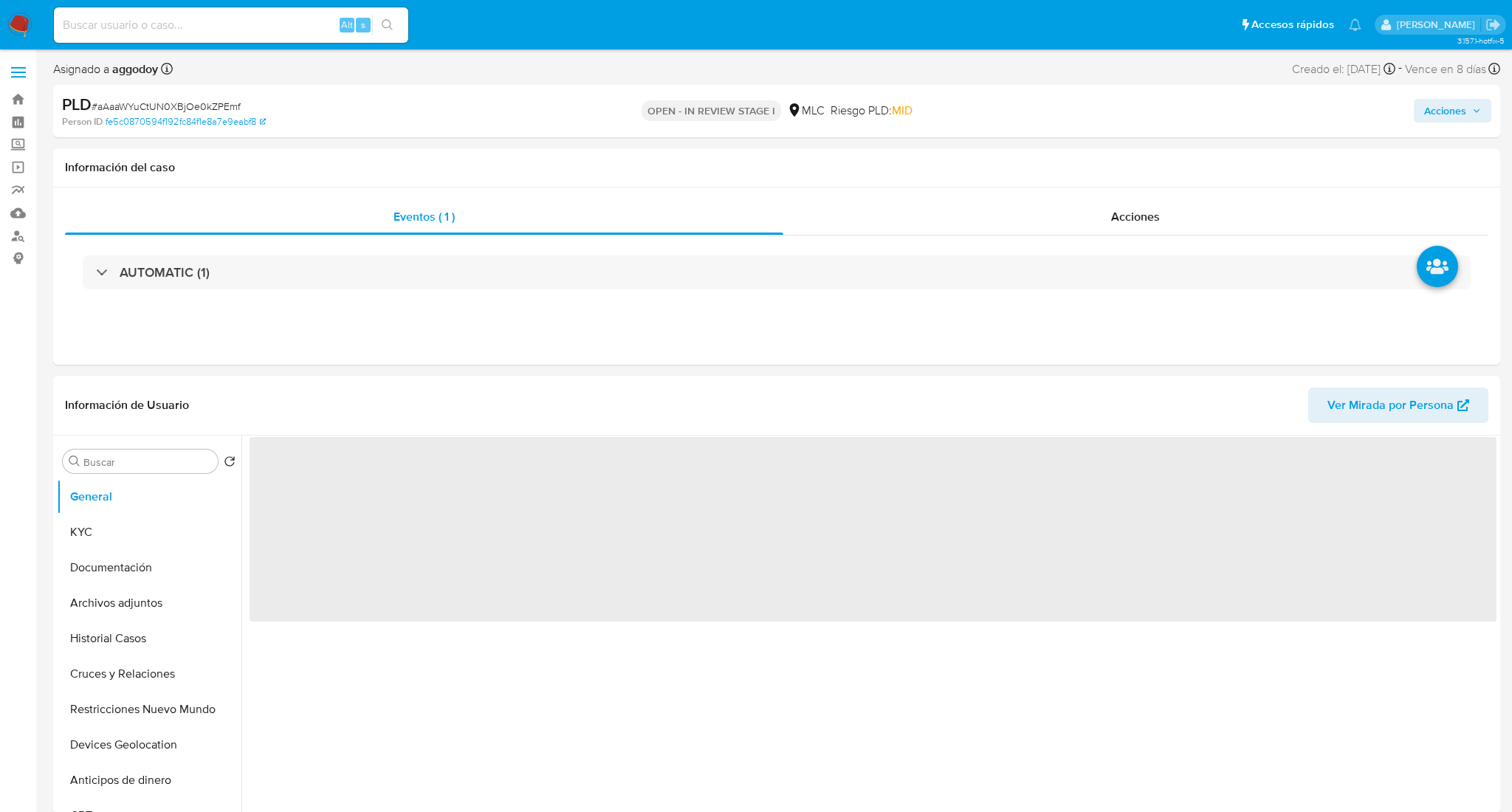
select select "10"
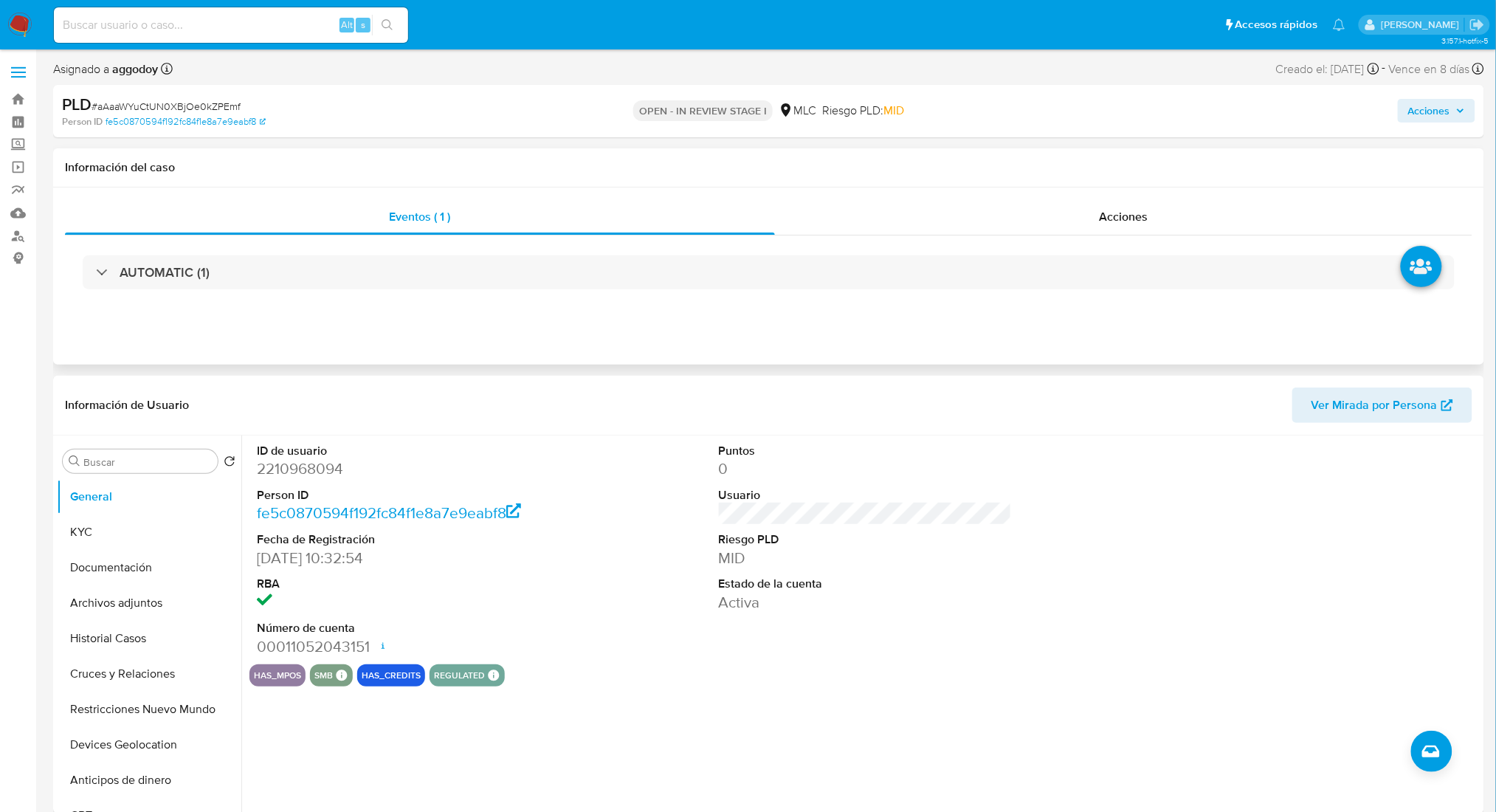
click at [348, 249] on div "AUTOMATIC (1)" at bounding box center [768, 272] width 1408 height 74
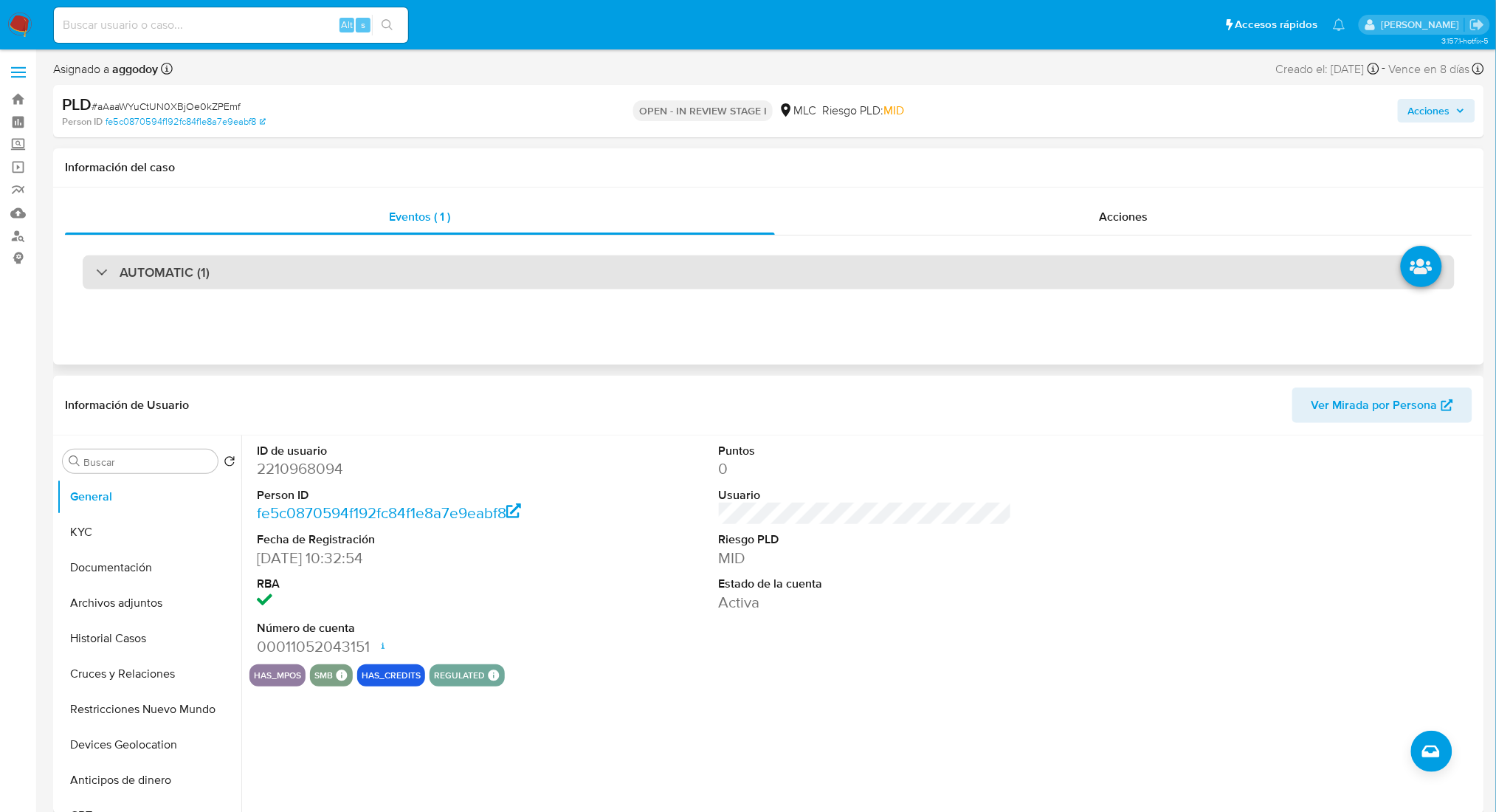
click at [347, 267] on div "AUTOMATIC (1)" at bounding box center [769, 272] width 1372 height 34
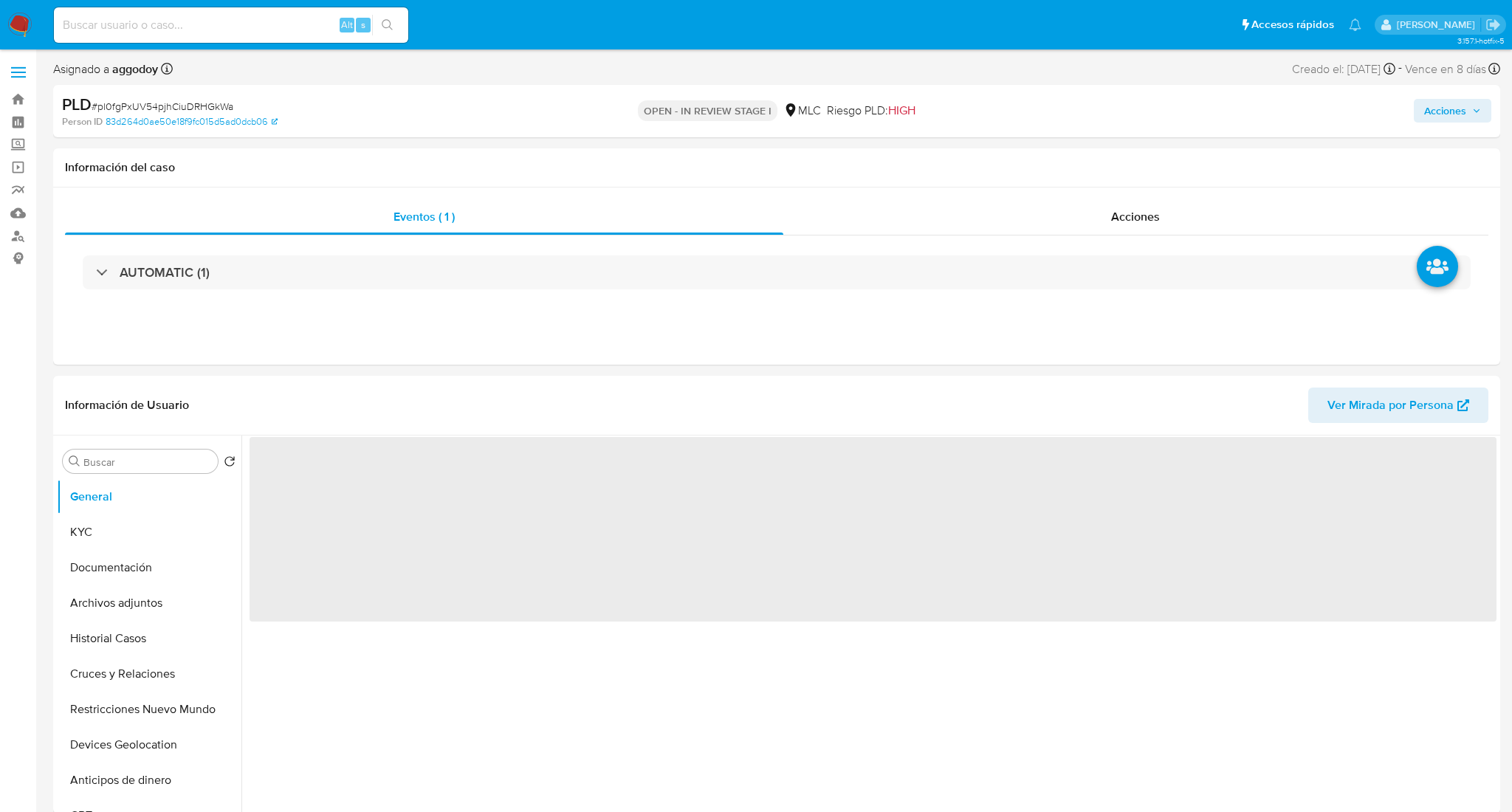
select select "10"
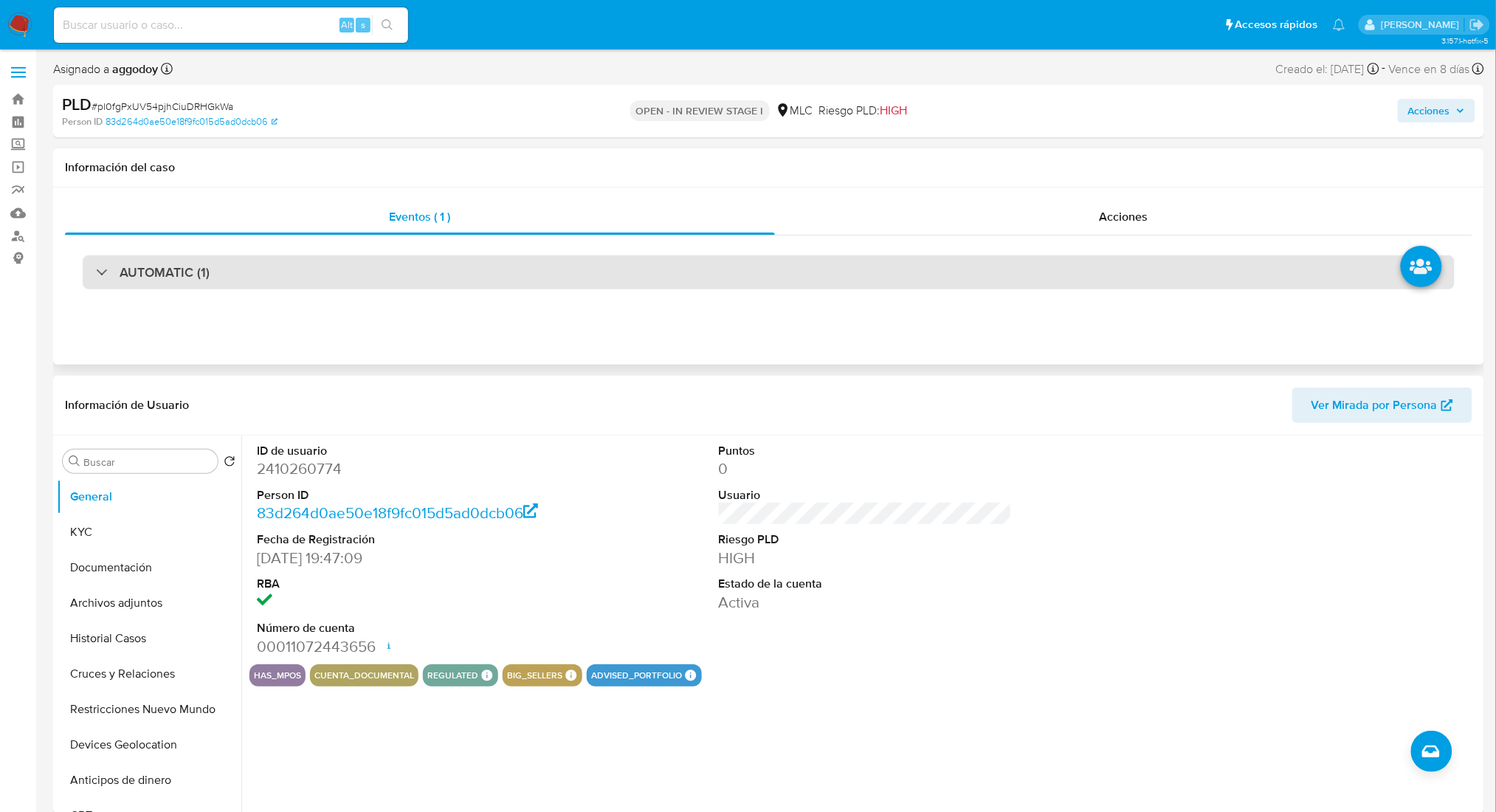
click at [363, 258] on div "AUTOMATIC (1)" at bounding box center [769, 272] width 1372 height 34
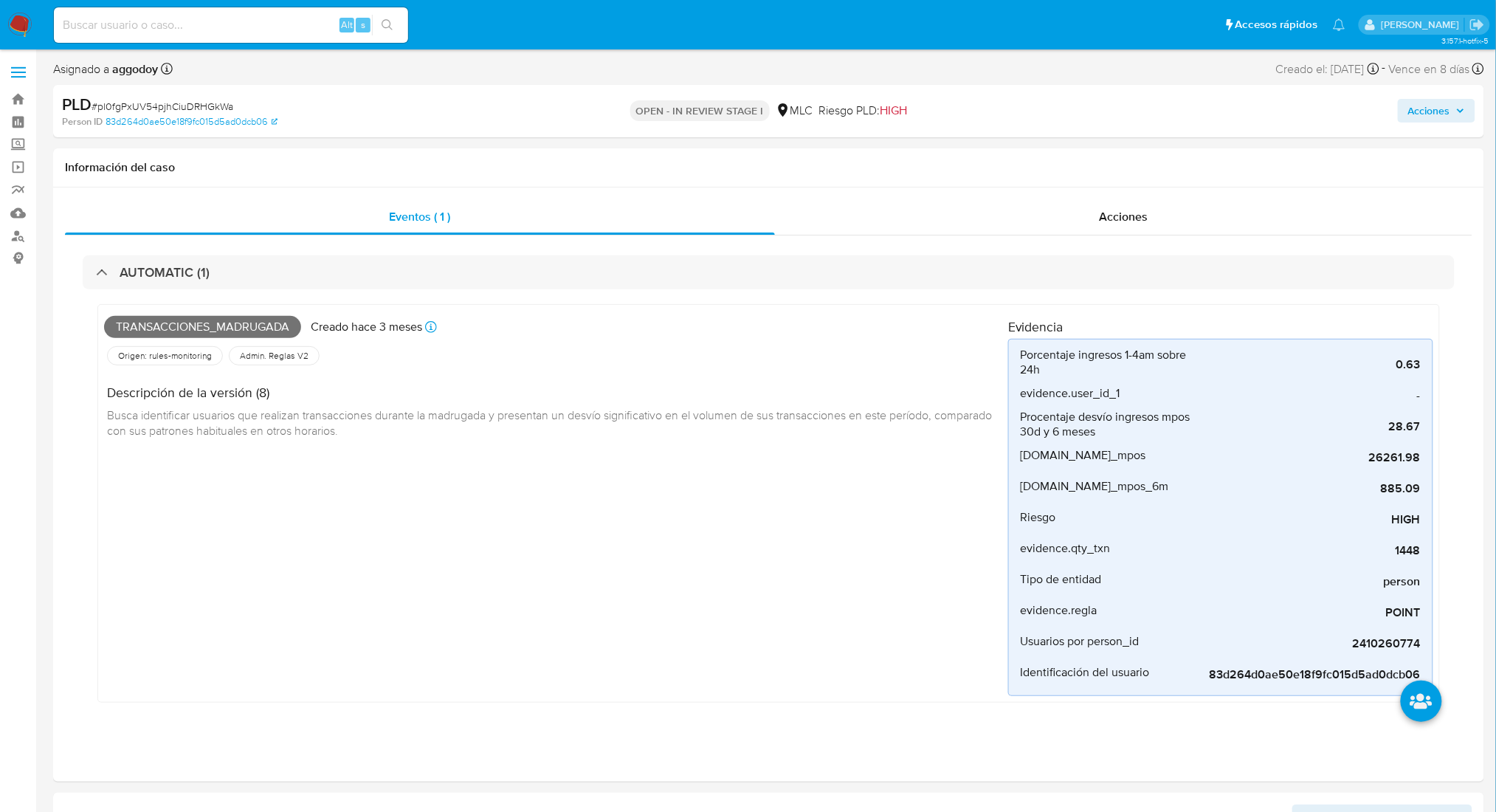
scroll to position [711, 0]
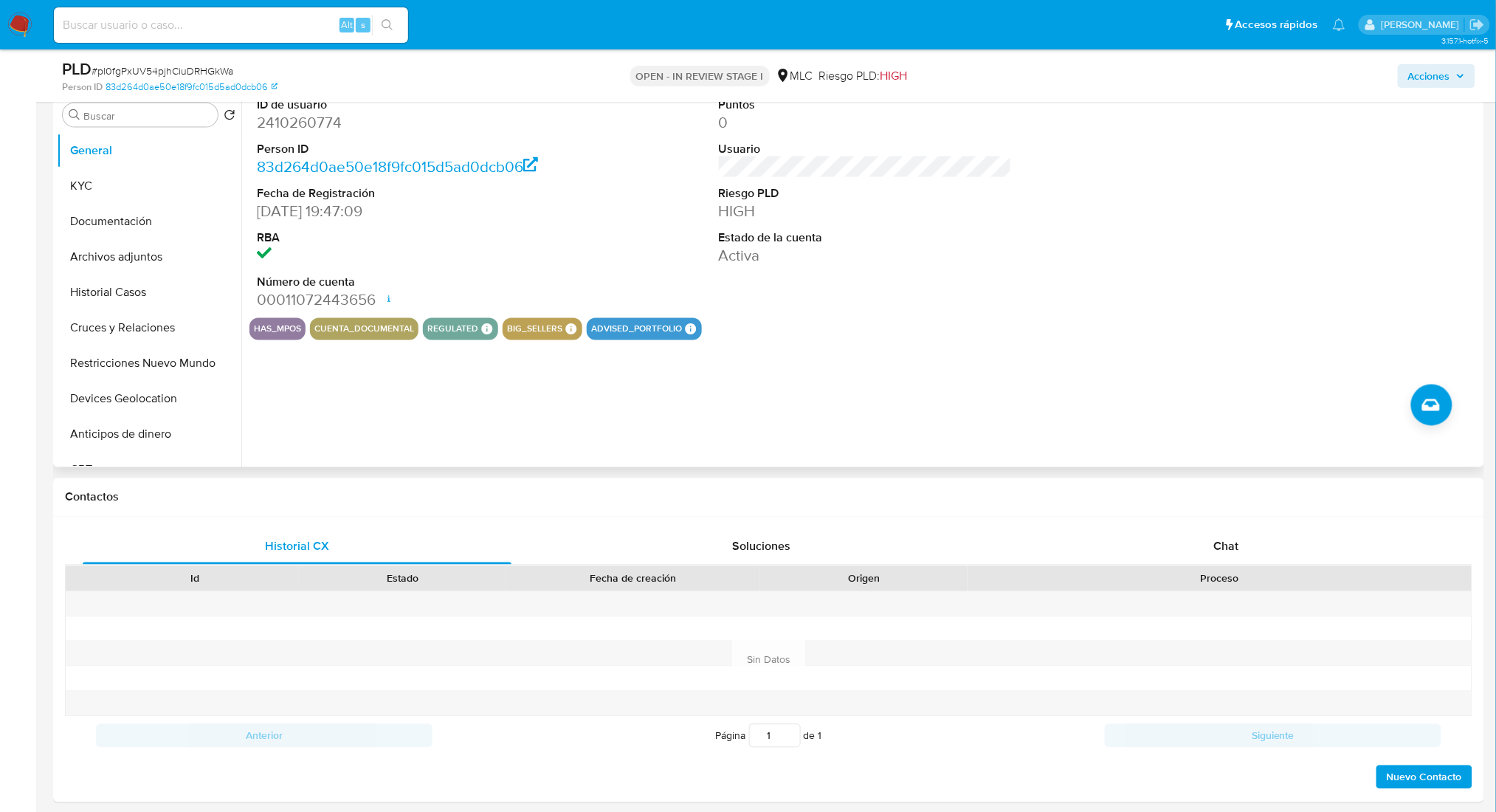
click at [267, 131] on dd "2410260774" at bounding box center [403, 122] width 293 height 20
copy dd "2410260774"
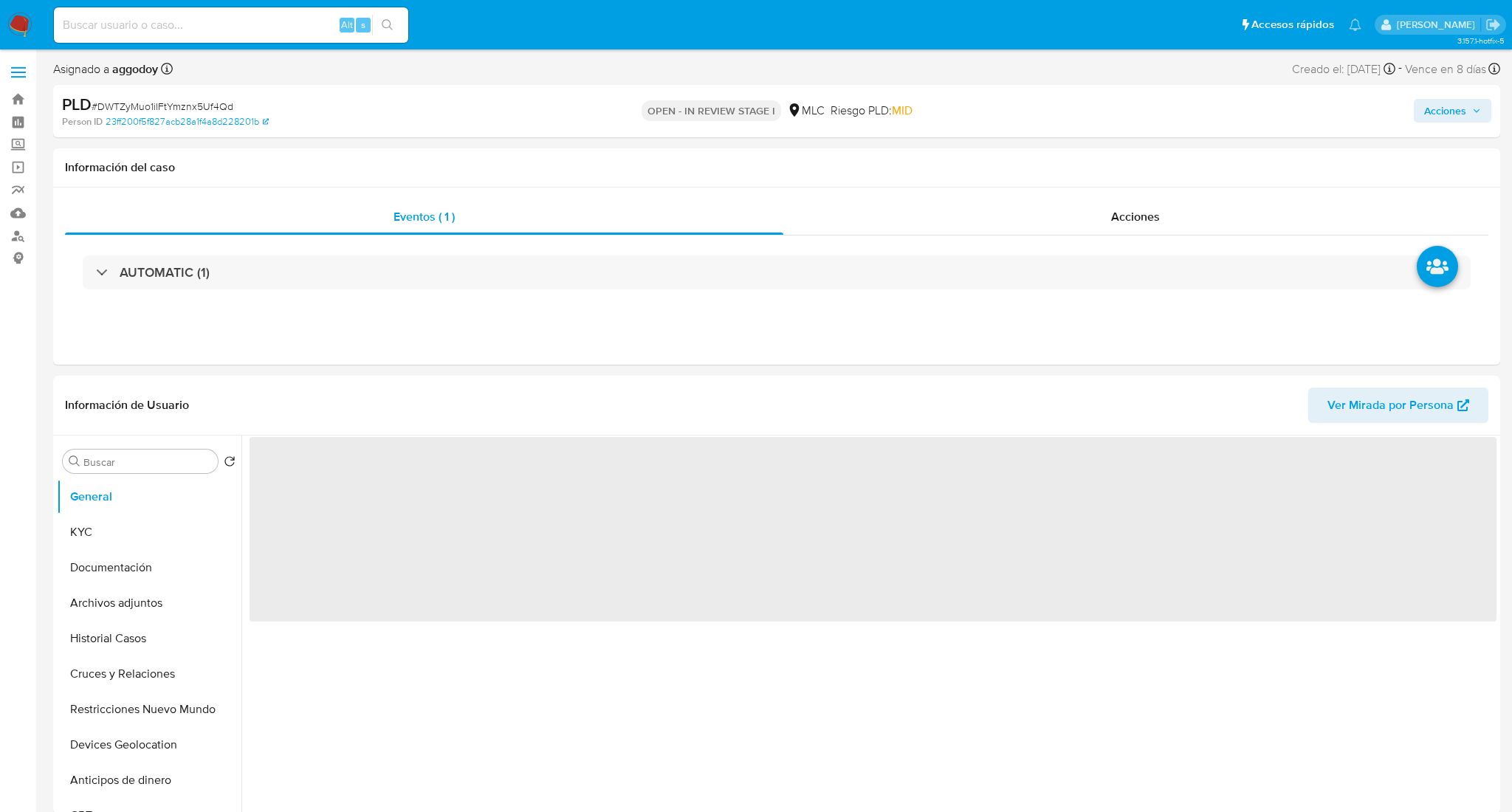
select select "10"
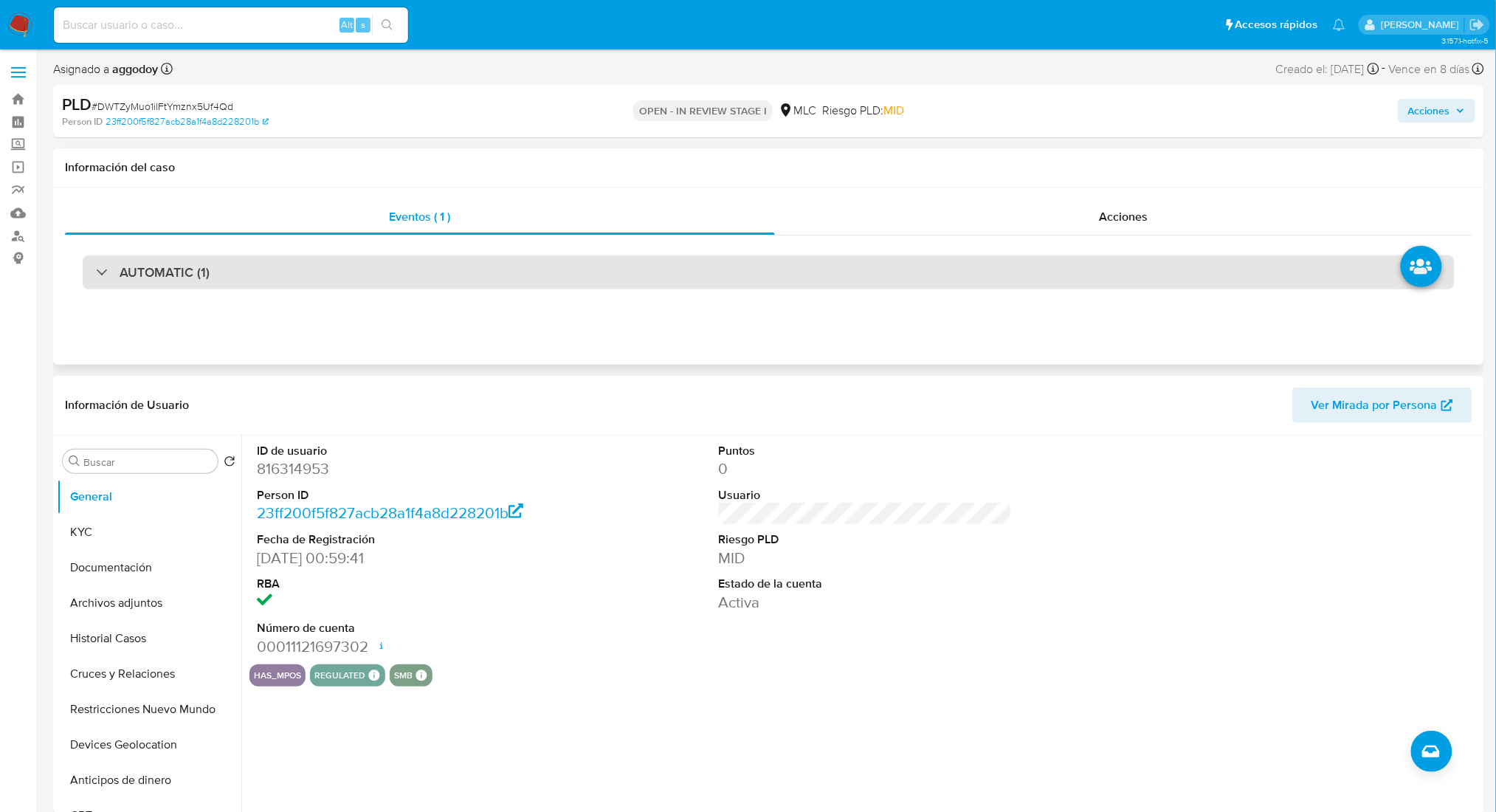
click at [405, 277] on div "AUTOMATIC (1)" at bounding box center [769, 272] width 1372 height 34
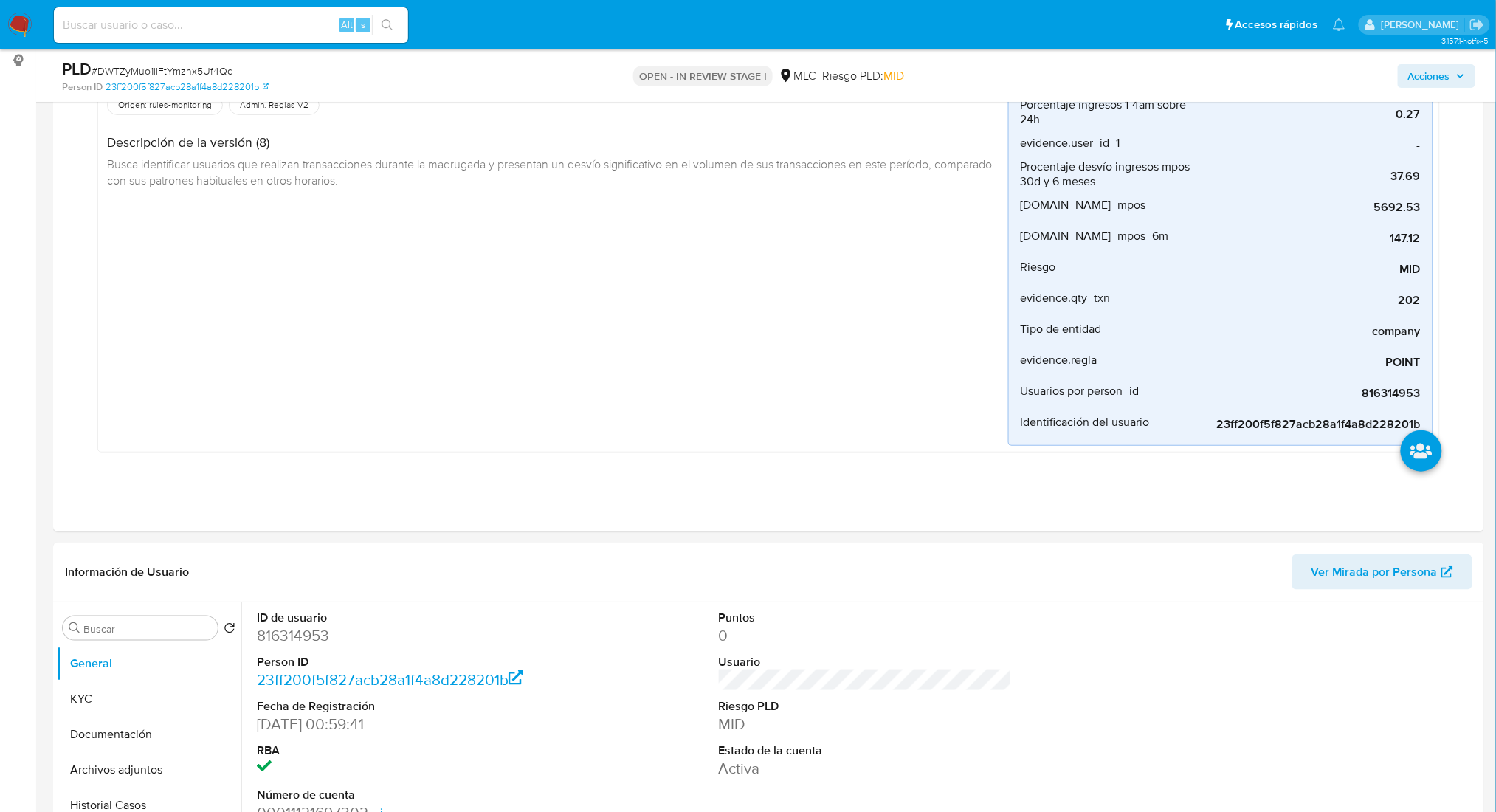
scroll to position [289, 0]
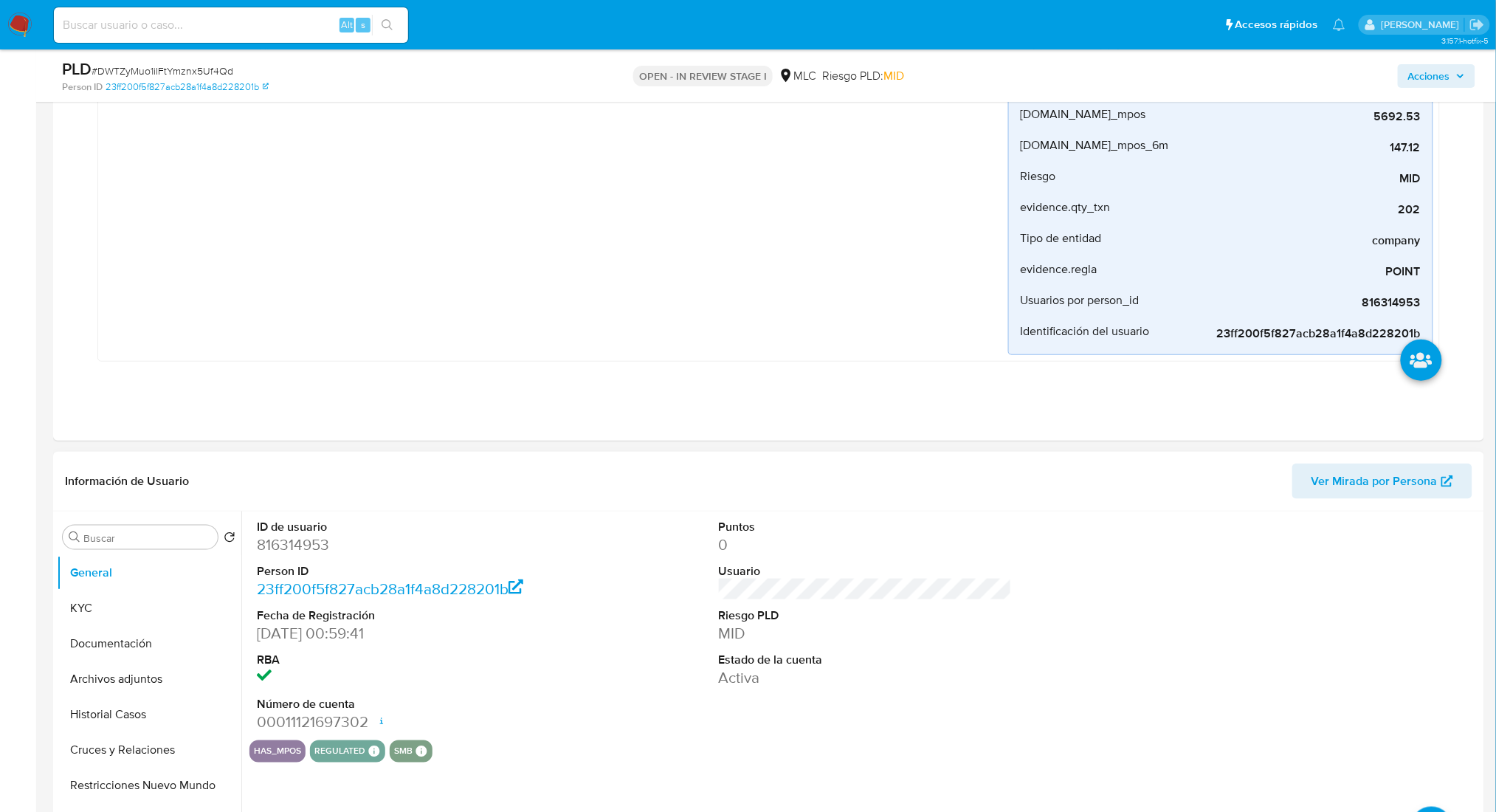
click at [288, 547] on dd "816314953" at bounding box center [403, 544] width 293 height 20
copy dd "816314953"
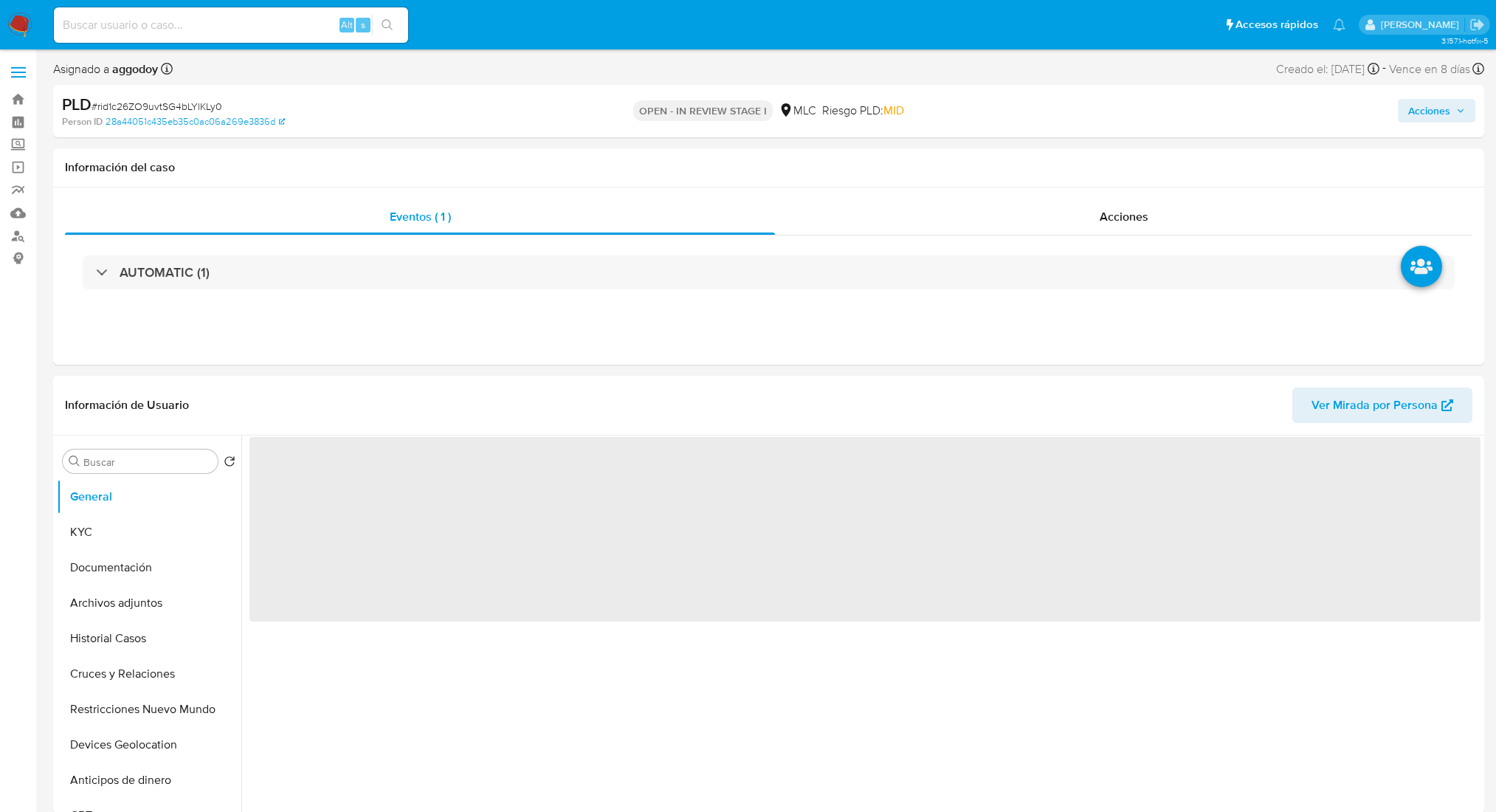
select select "10"
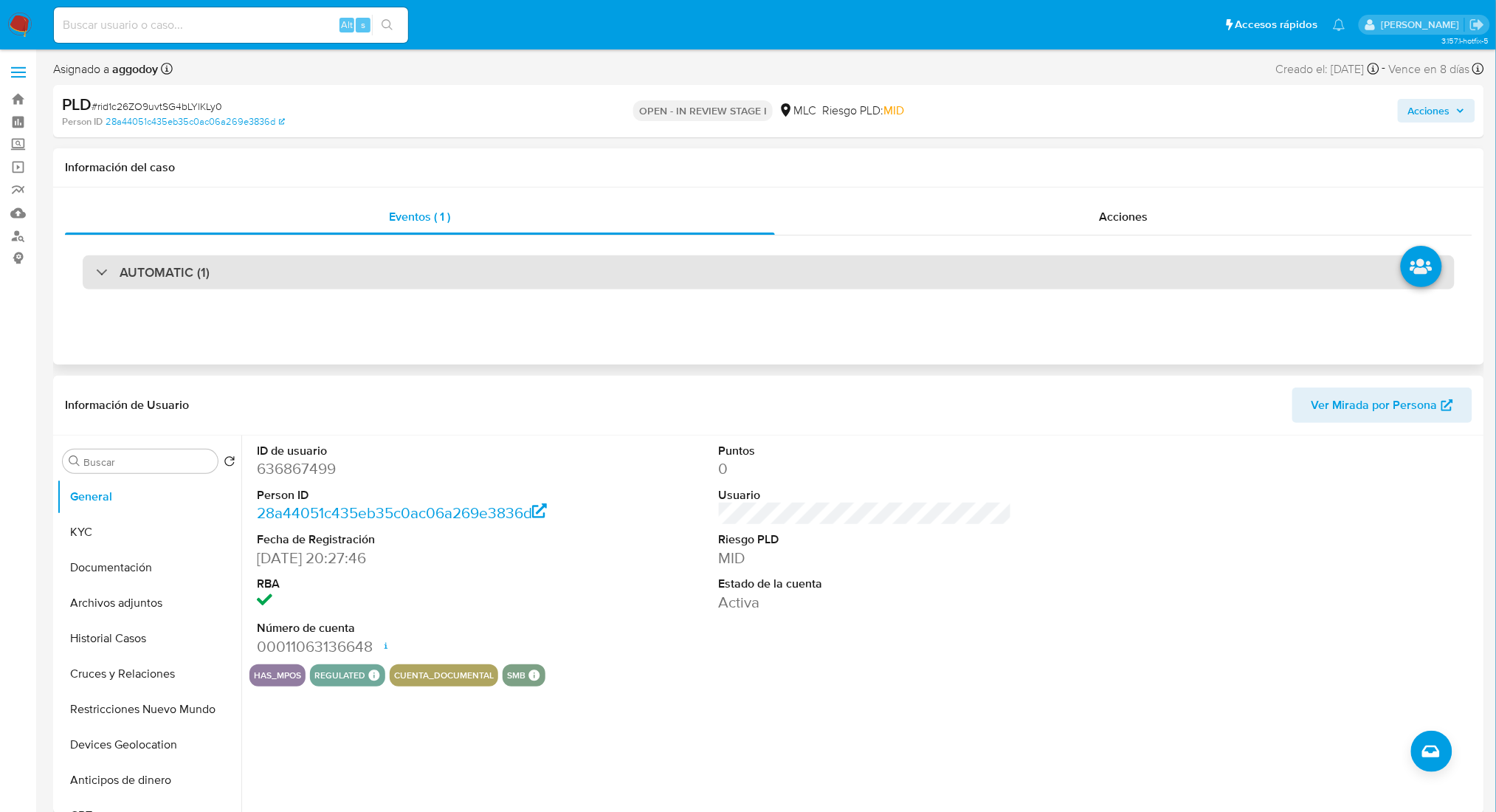
click at [376, 262] on div "AUTOMATIC (1)" at bounding box center [769, 272] width 1372 height 34
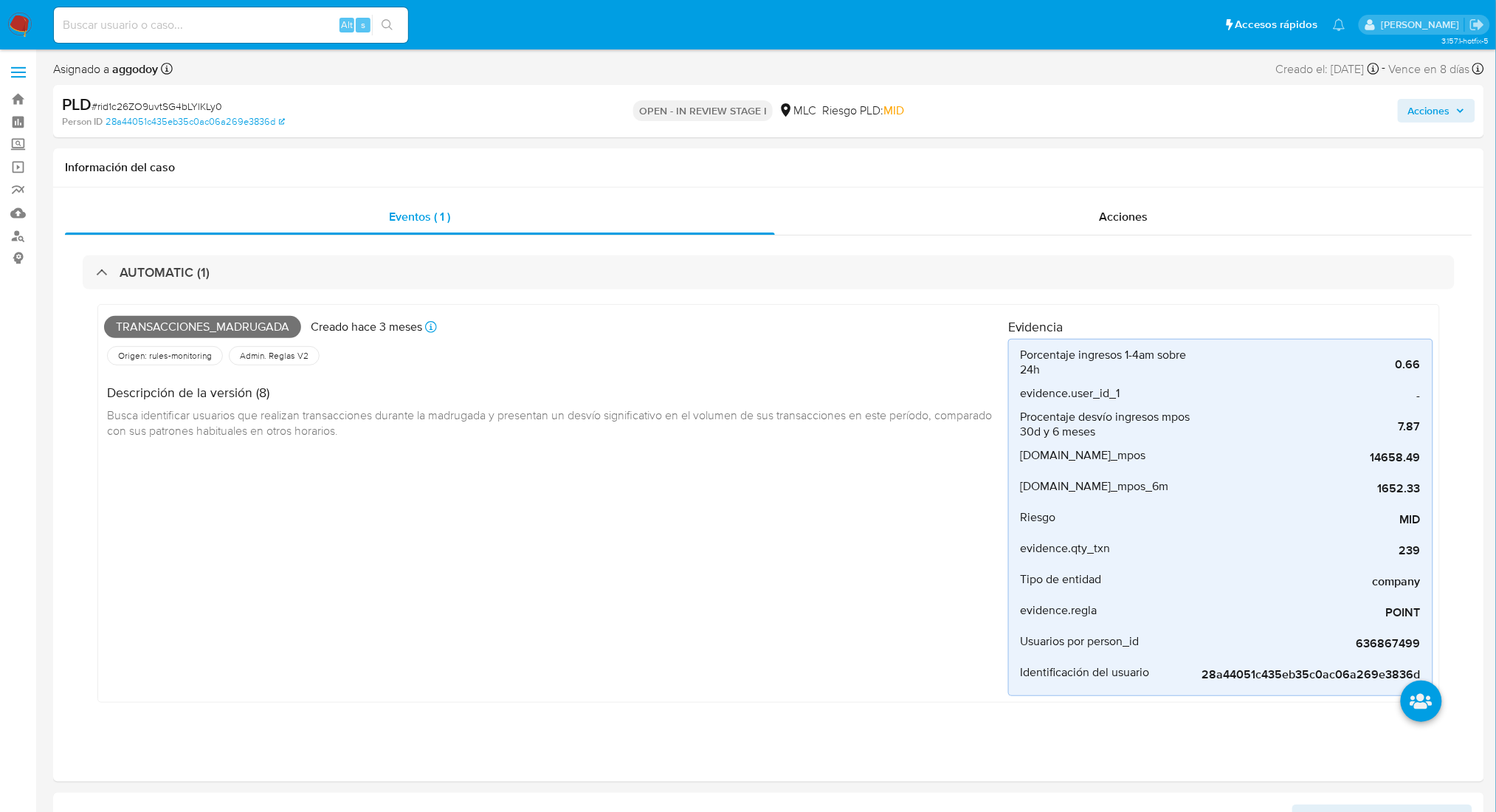
scroll to position [711, 0]
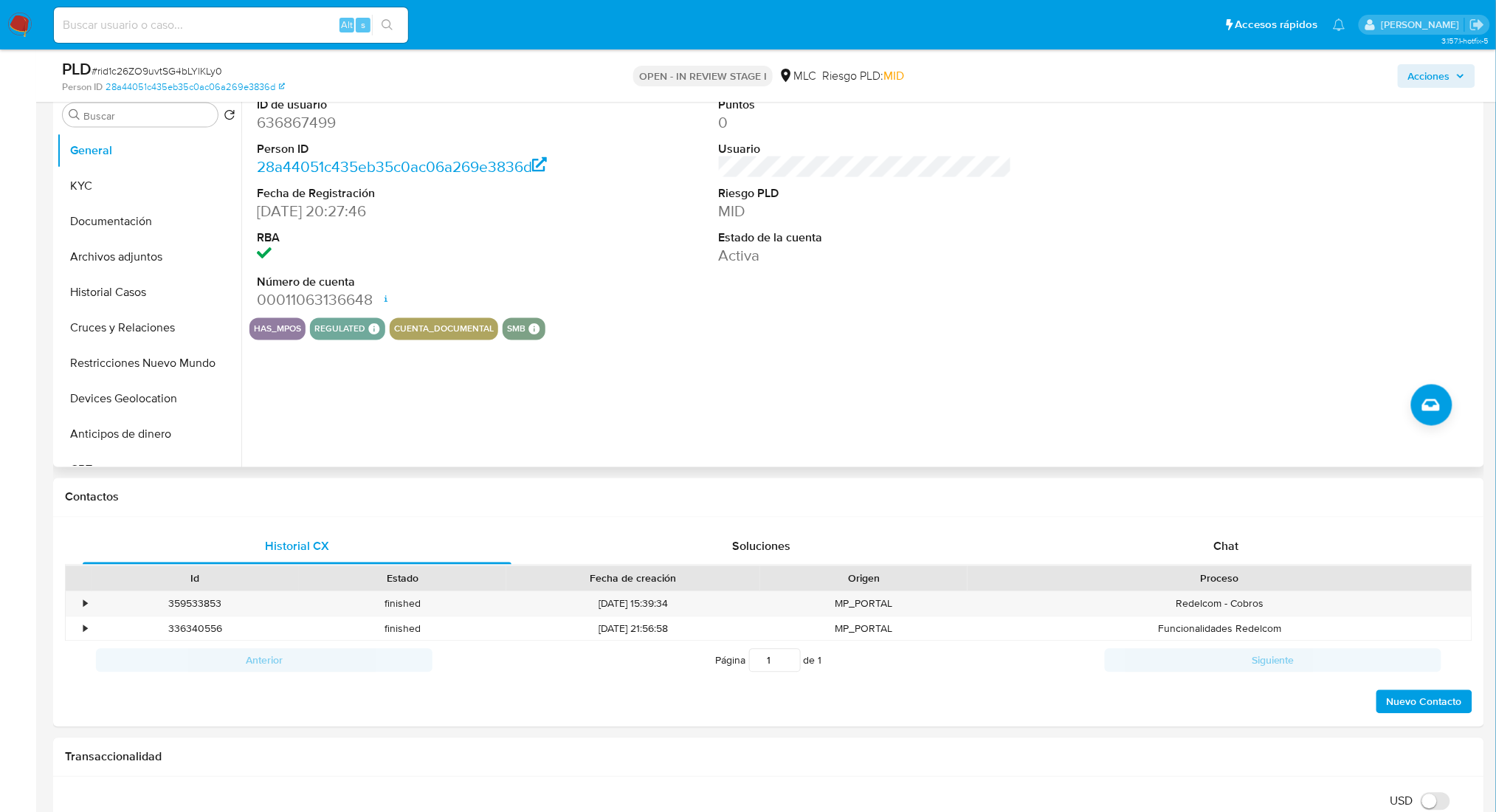
click at [285, 120] on dd "636867499" at bounding box center [403, 122] width 293 height 20
copy dd "636867499"
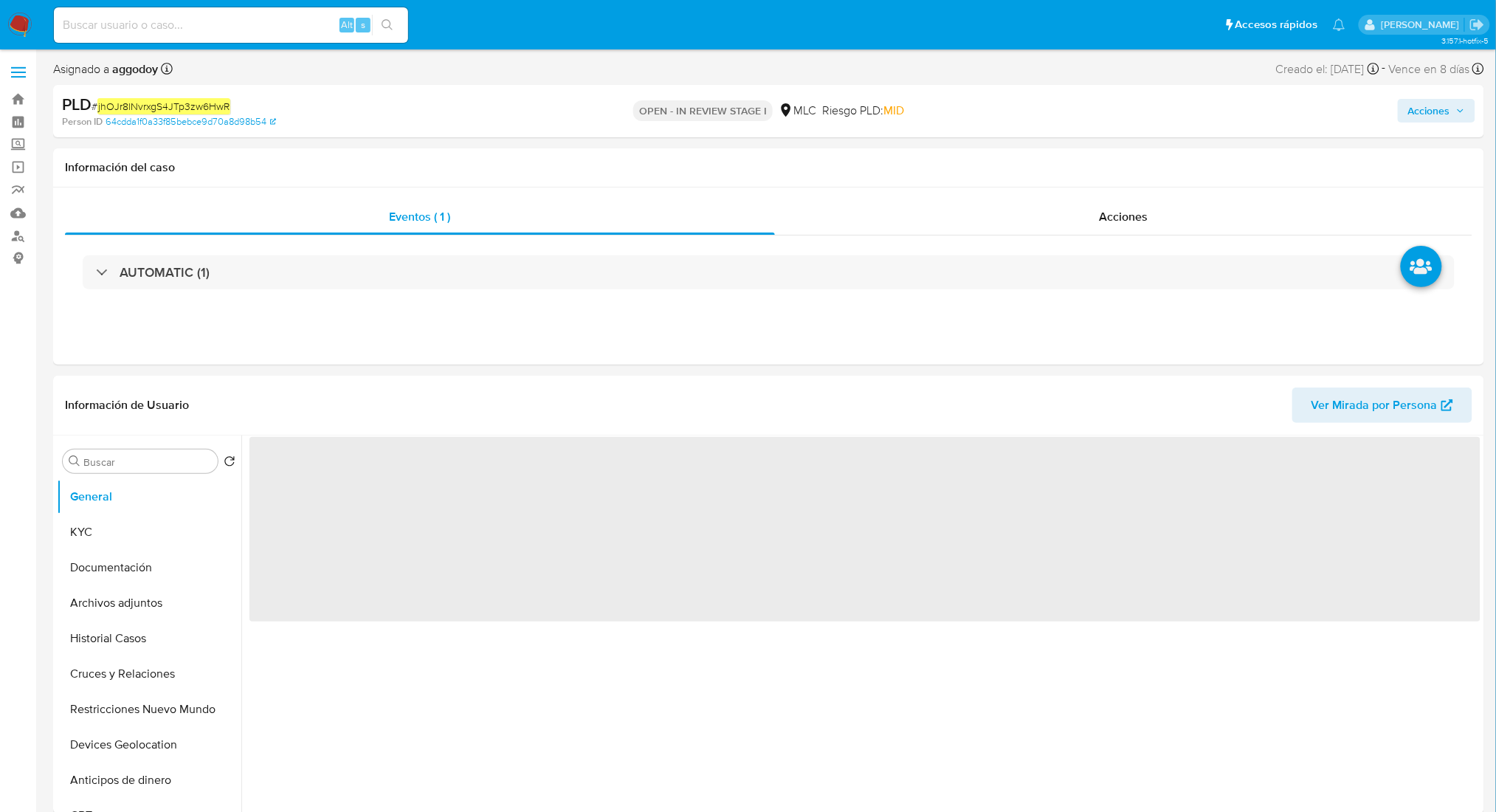
click at [1424, 112] on span "Acciones" at bounding box center [1430, 110] width 42 height 23
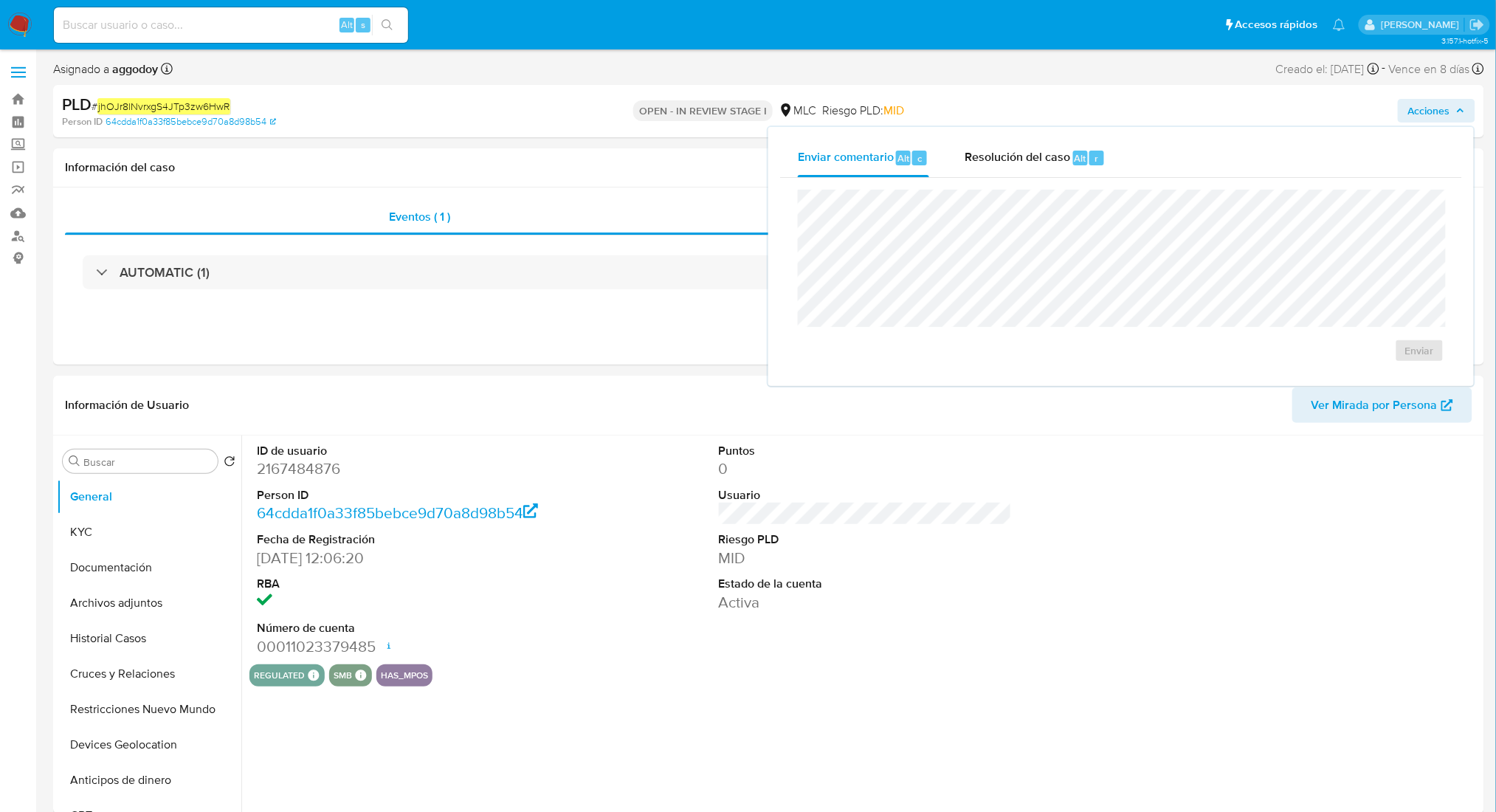
click at [1065, 136] on div "Enviar comentario Alt c Resolución del caso Alt r Enviar" at bounding box center [1121, 256] width 706 height 259
select select "10"
click at [1032, 151] on span "Resolución del caso" at bounding box center [1017, 158] width 106 height 17
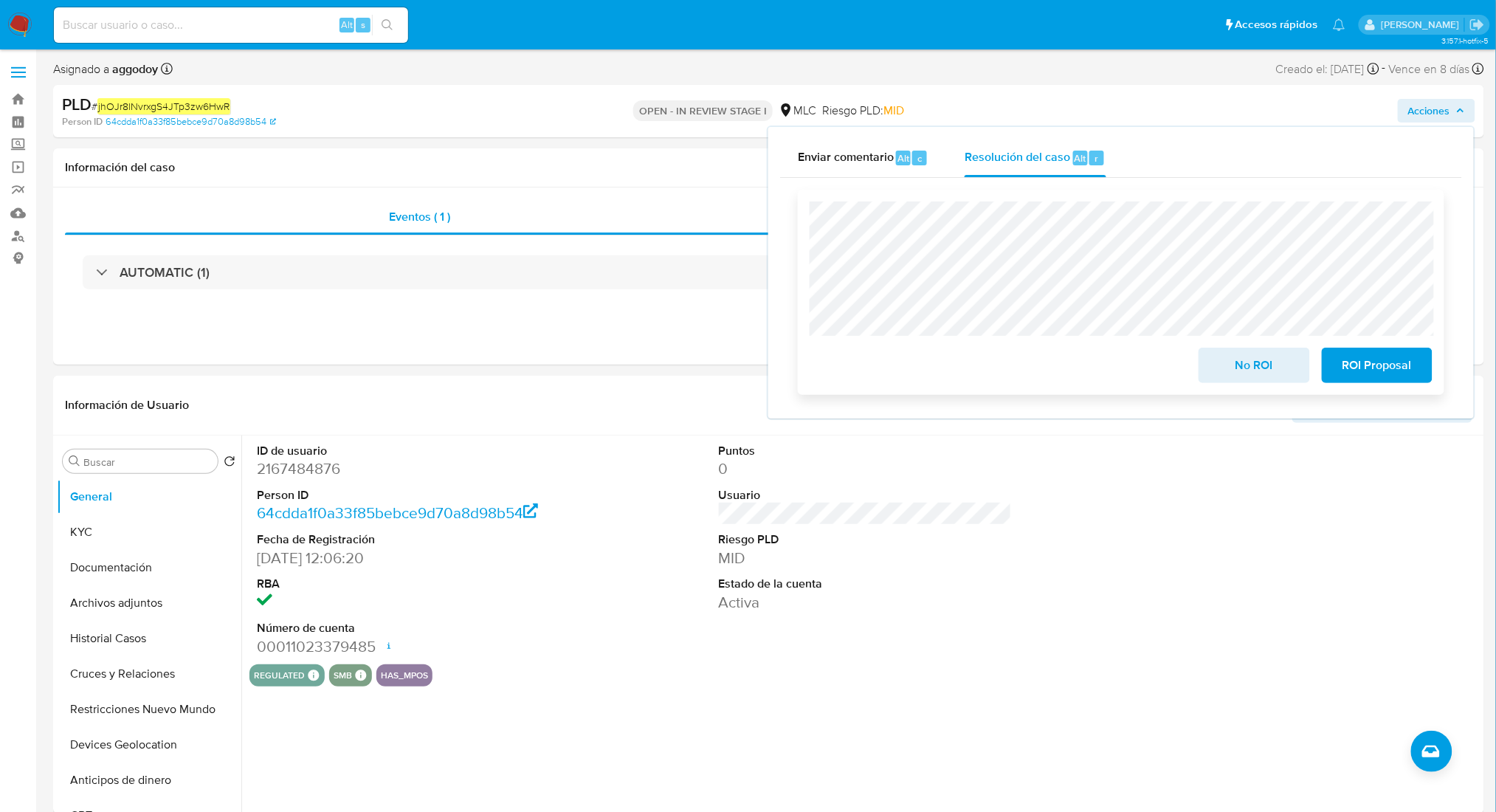
click at [1229, 366] on span "No ROI" at bounding box center [1254, 365] width 72 height 32
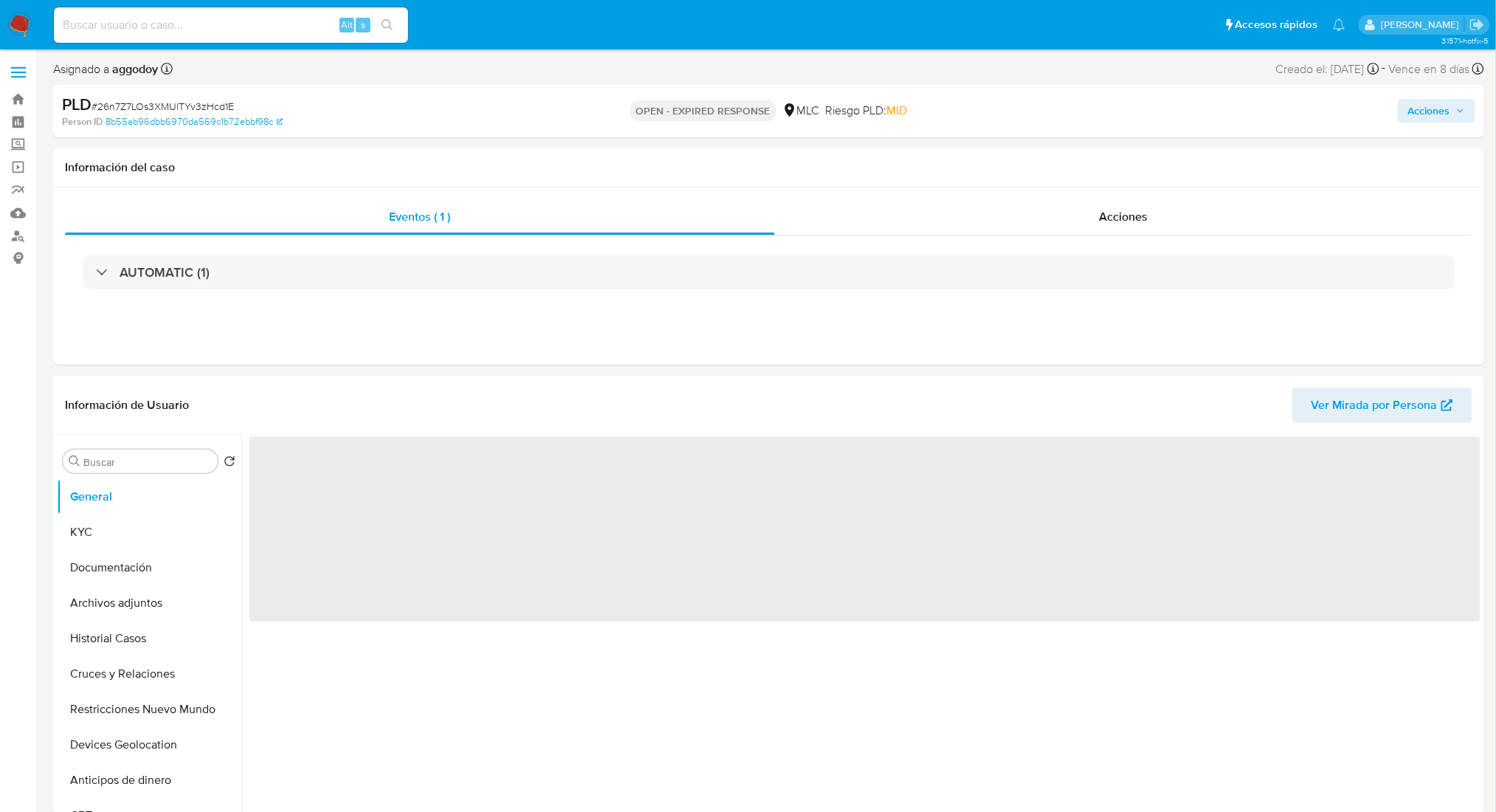
click at [1467, 124] on div "Acciones" at bounding box center [1242, 111] width 468 height 35
click at [1464, 117] on span "Acciones" at bounding box center [1436, 110] width 57 height 20
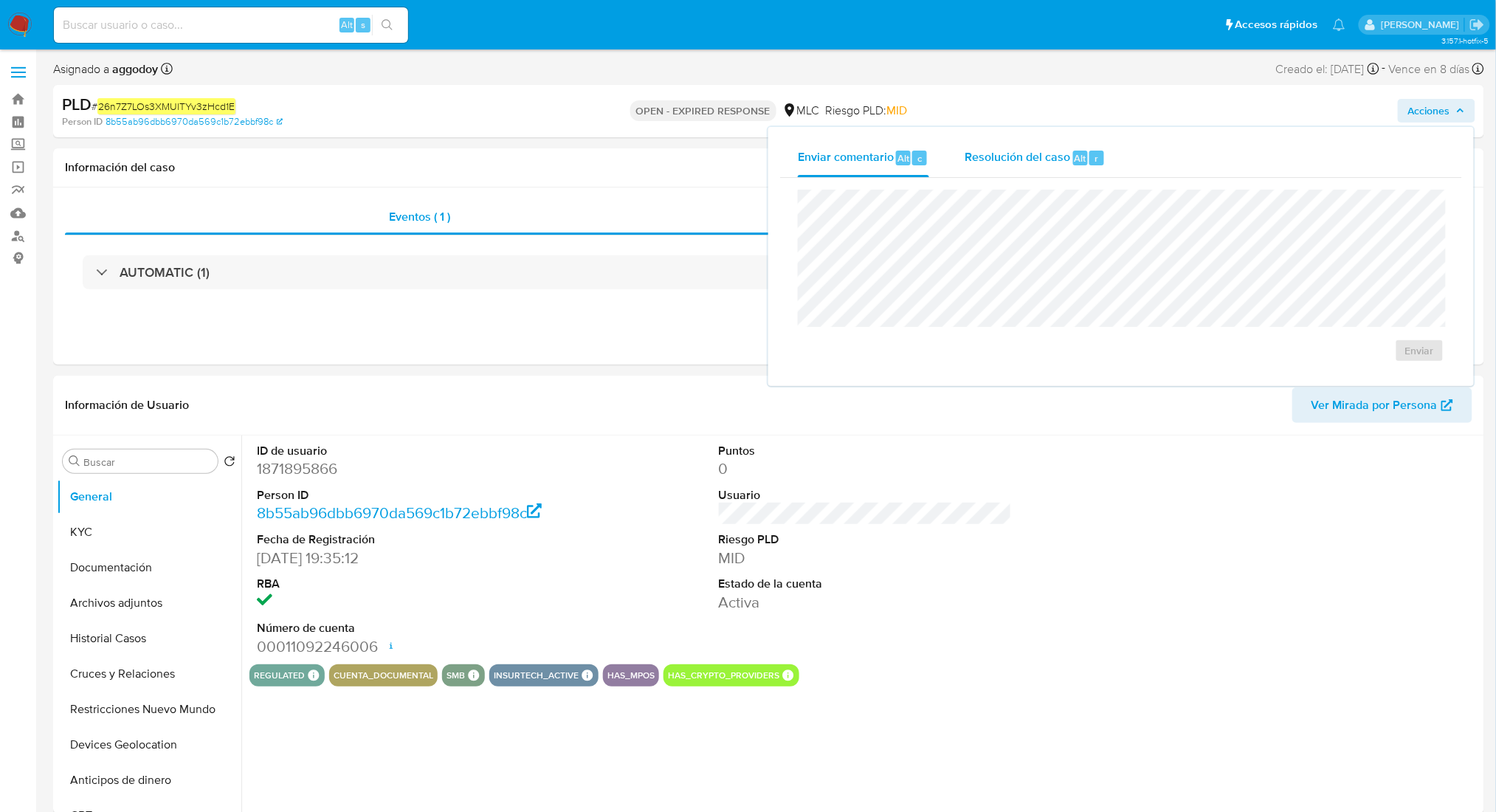
select select "10"
click at [986, 182] on div "Enviar" at bounding box center [1121, 276] width 682 height 196
click at [990, 162] on span "Resolución del caso" at bounding box center [1017, 158] width 106 height 17
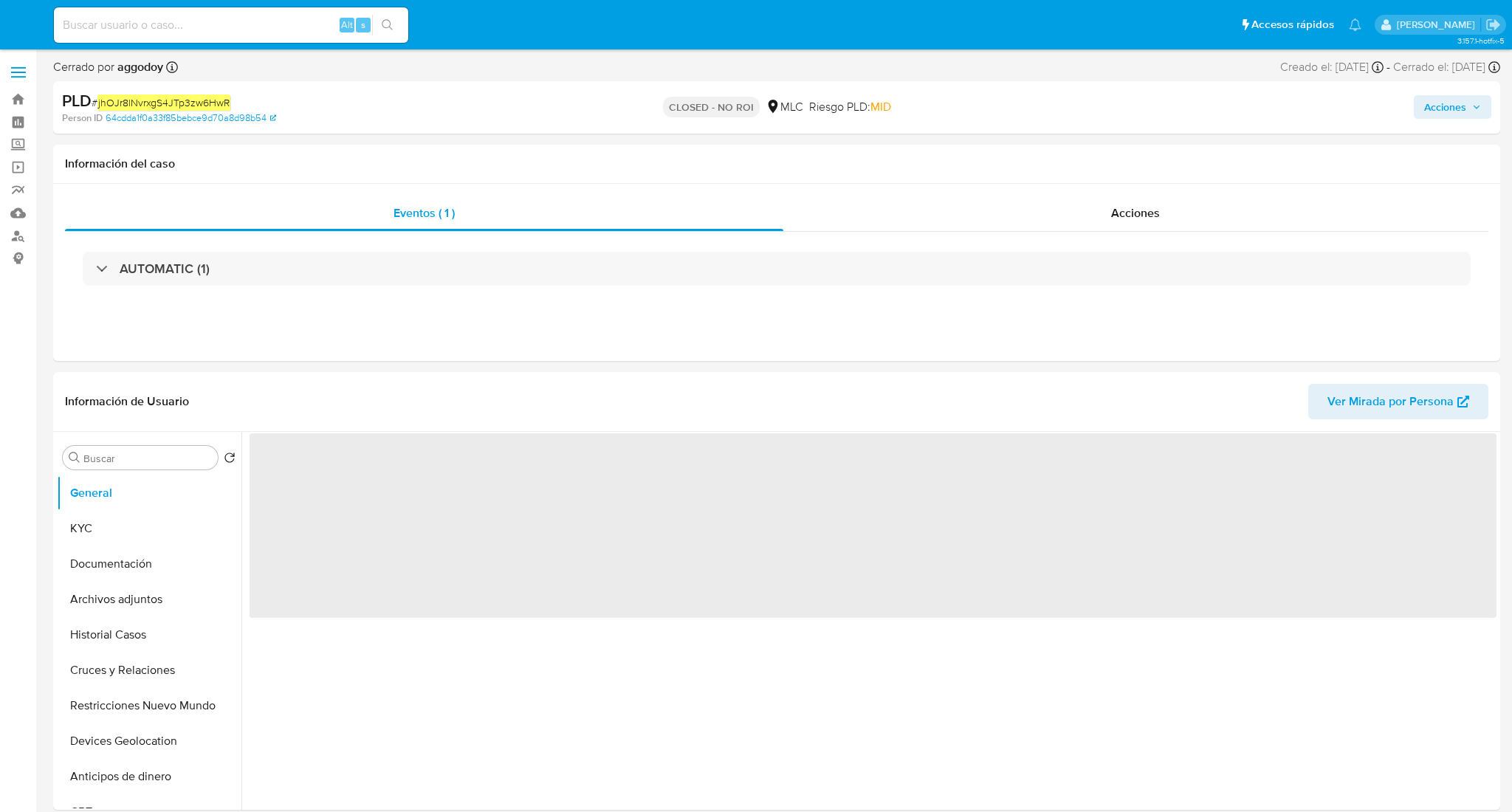
select select "10"
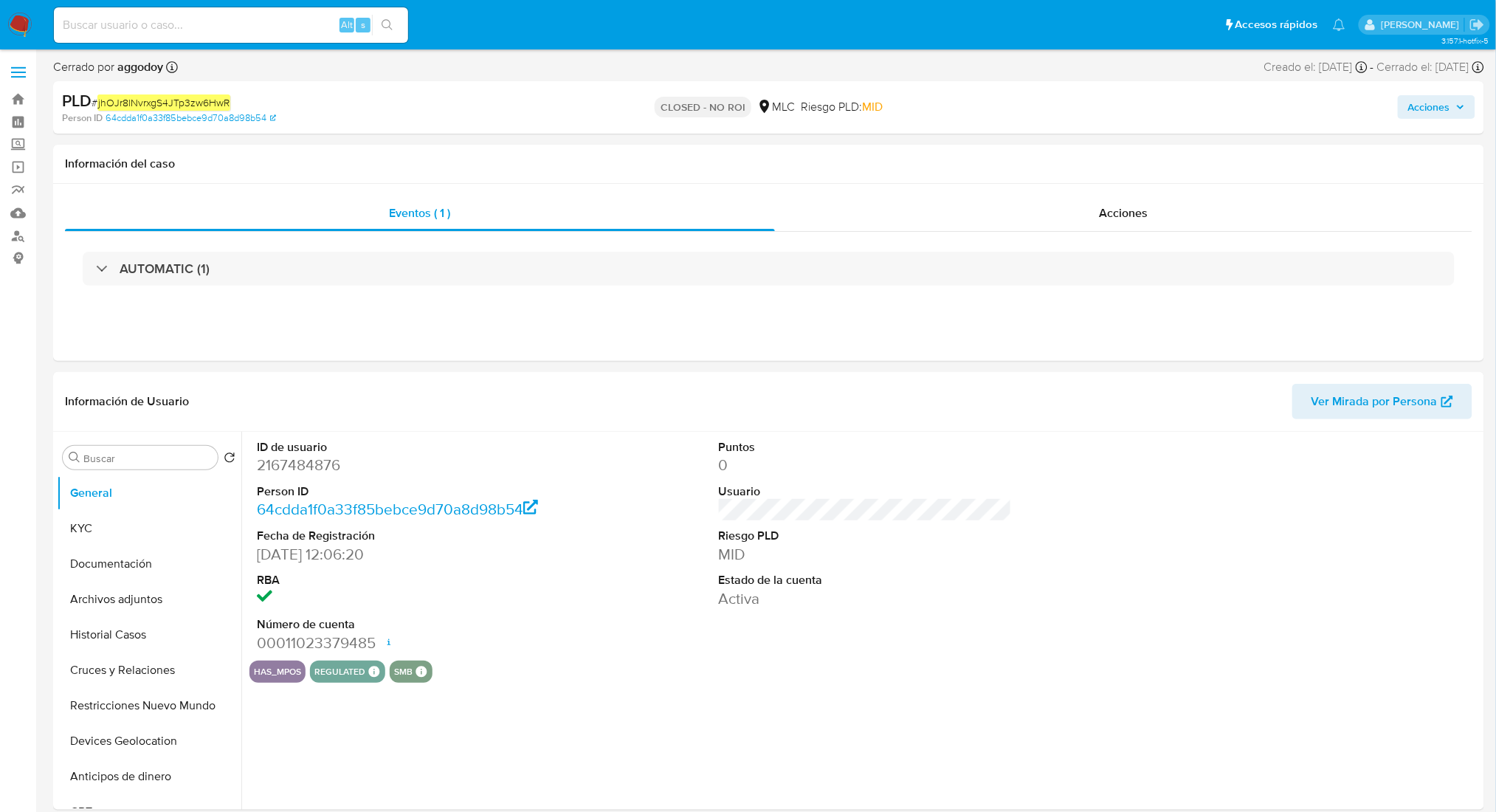
select select "10"
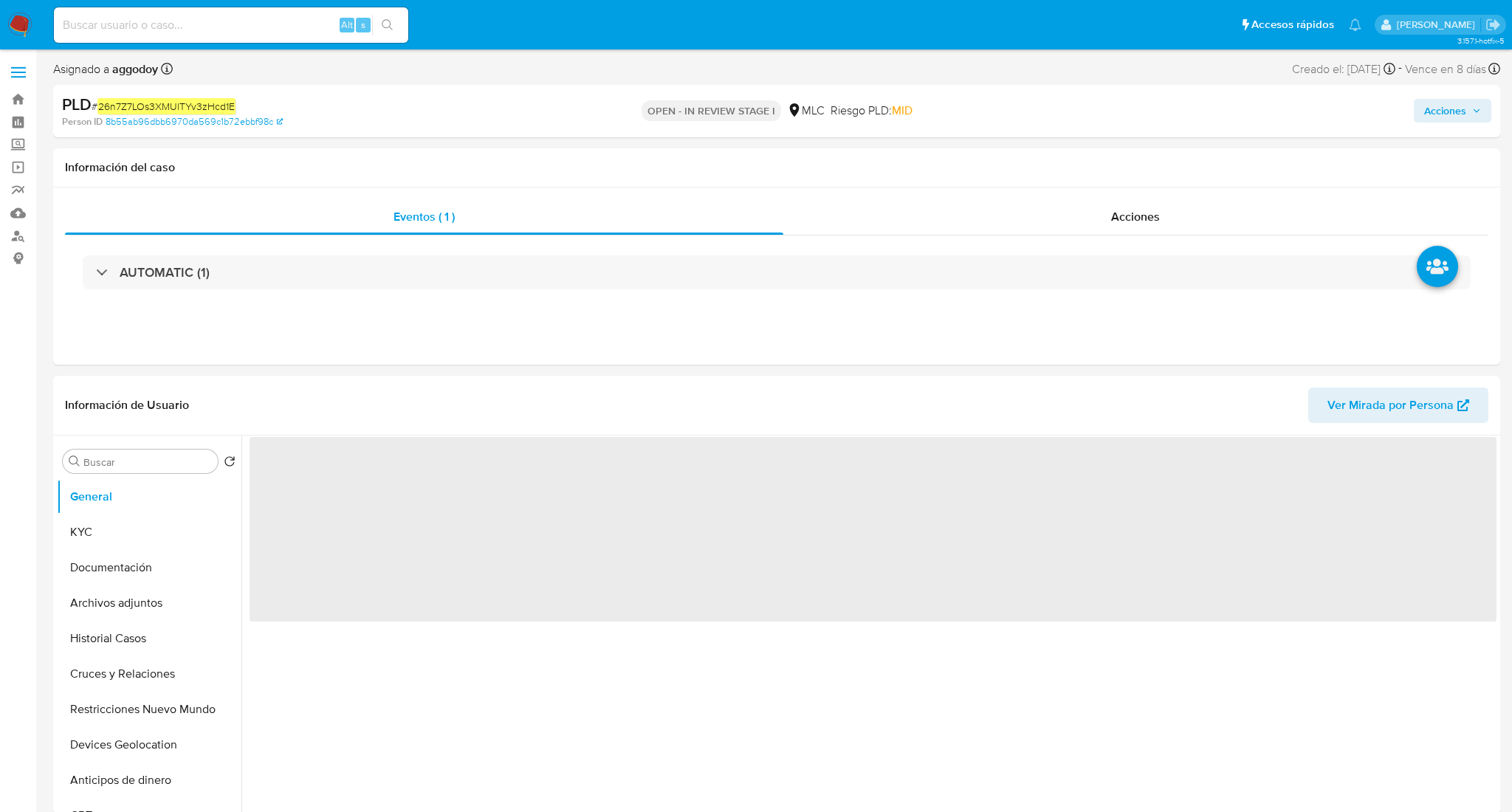
select select "10"
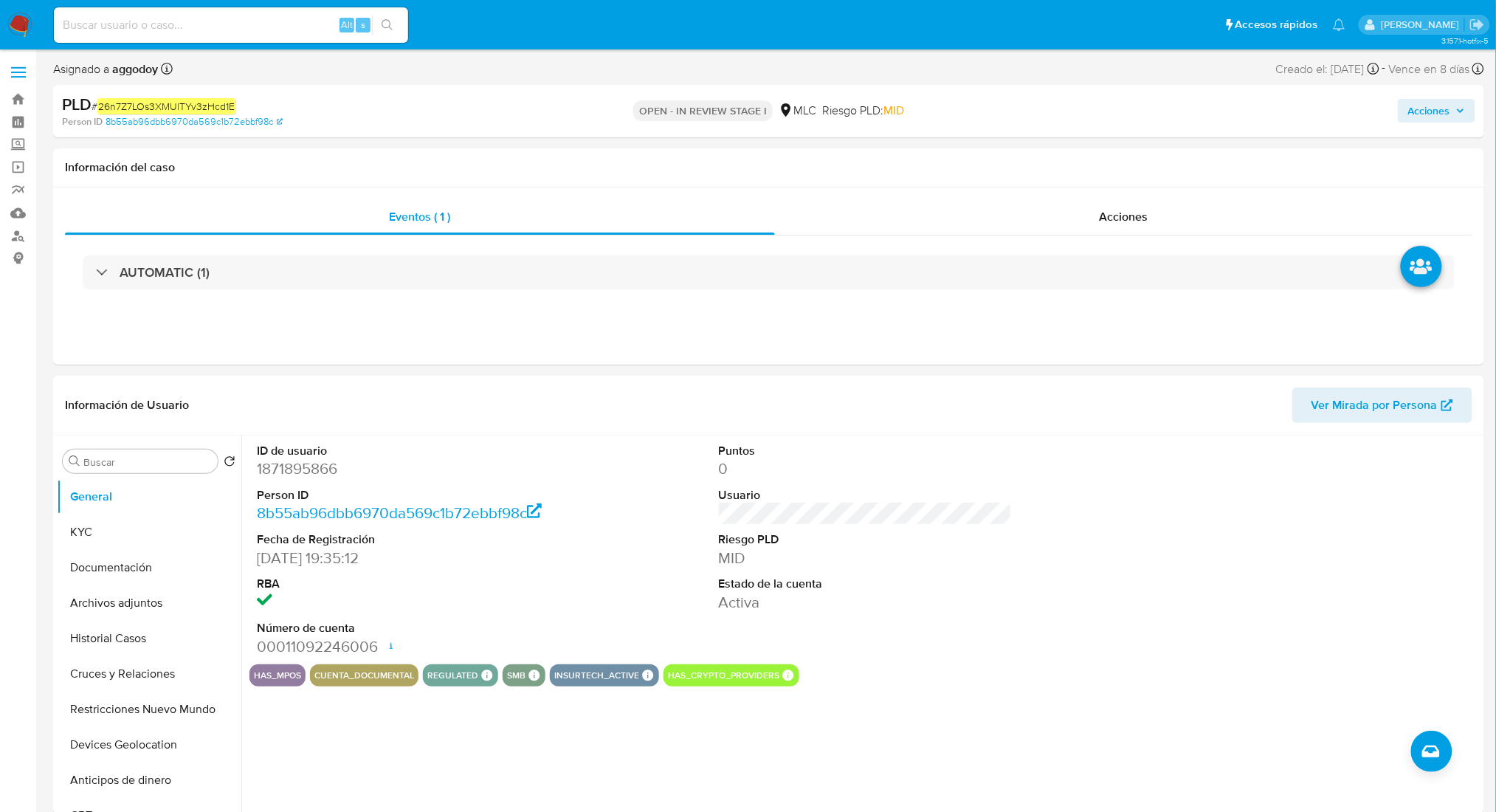
click at [1449, 111] on span "Acciones" at bounding box center [1430, 110] width 42 height 23
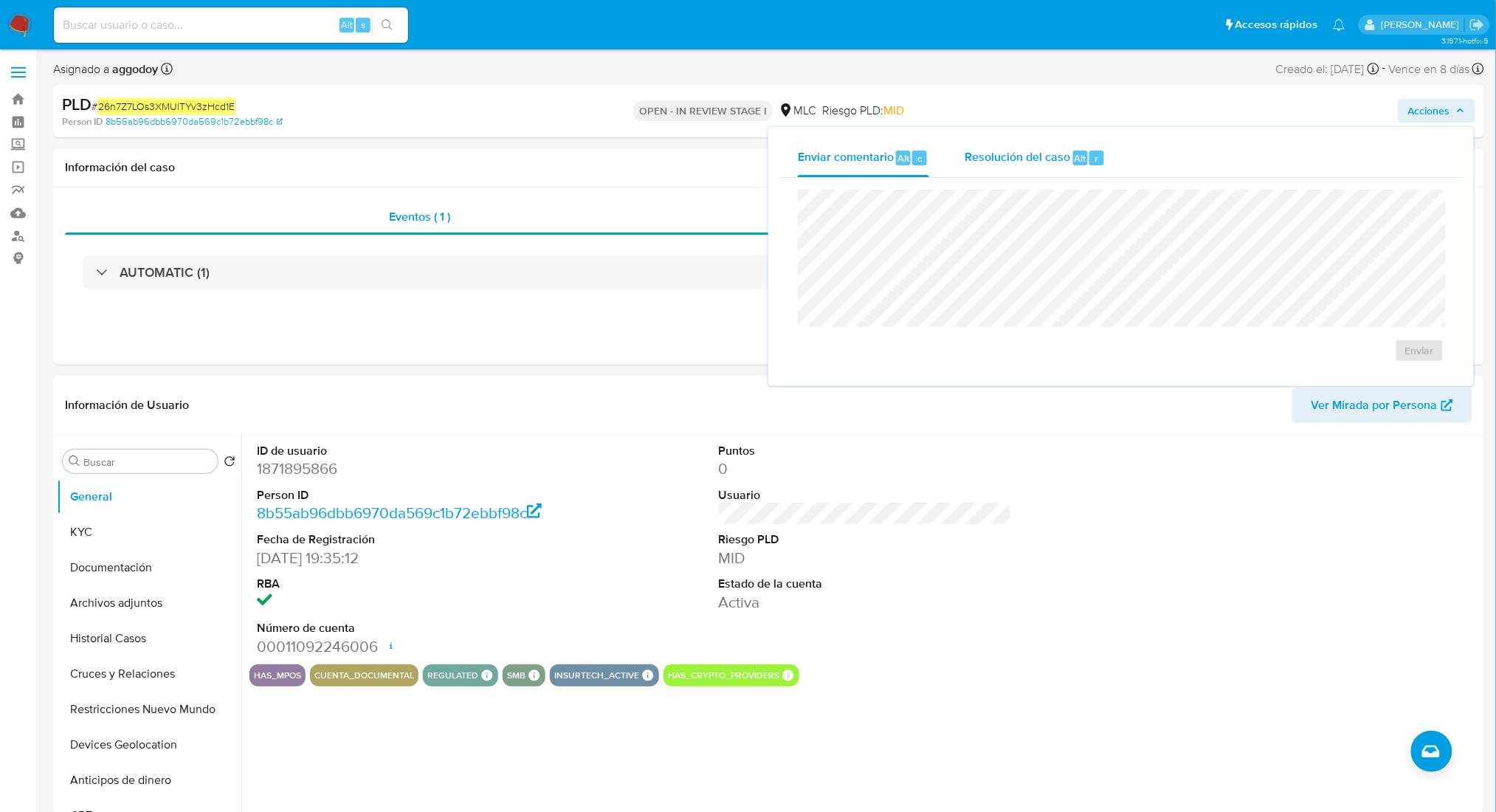
click at [1038, 152] on span "Resolución del caso" at bounding box center [1017, 158] width 106 height 17
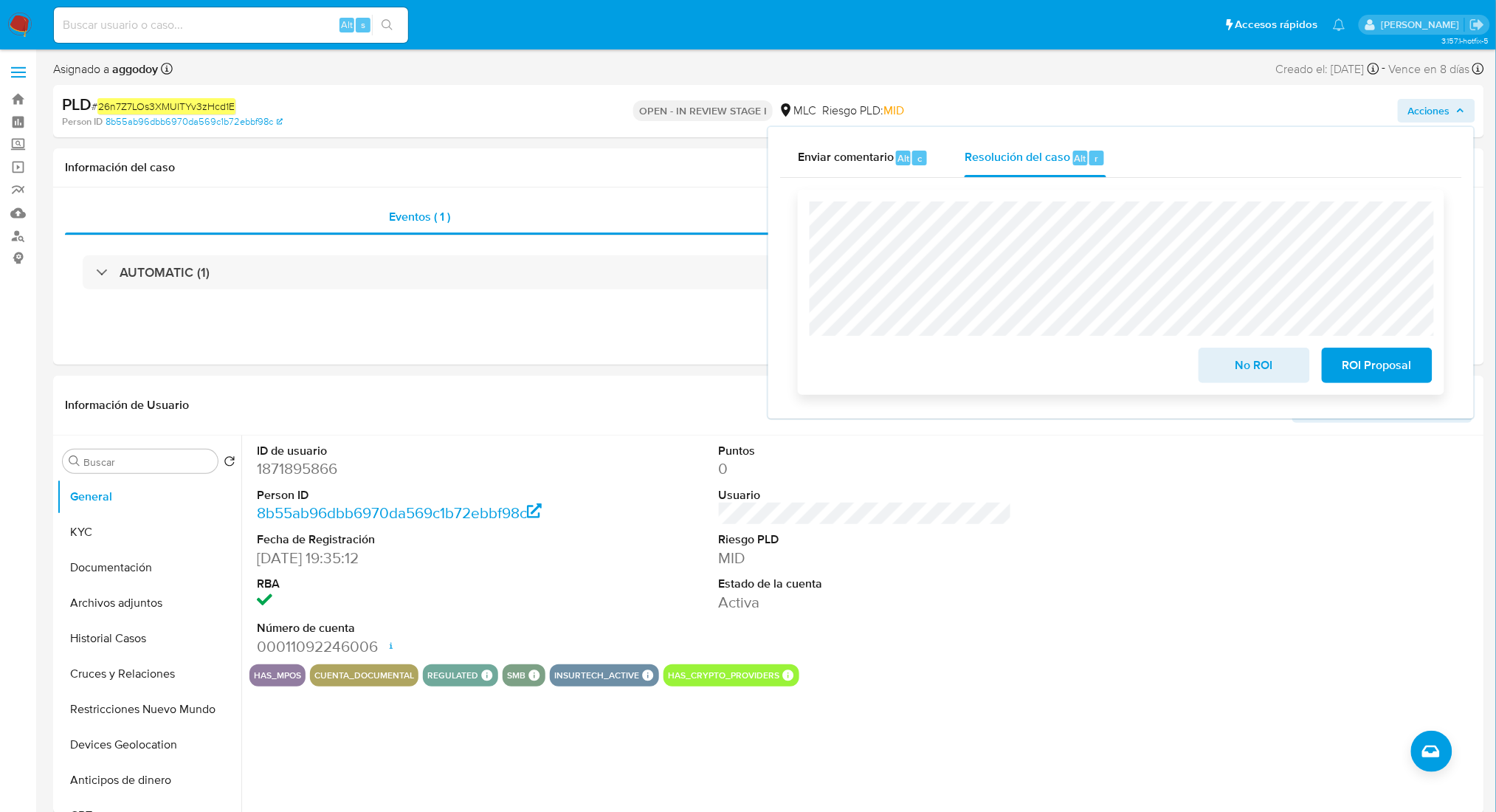
click at [1243, 381] on span "No ROI" at bounding box center [1254, 365] width 72 height 32
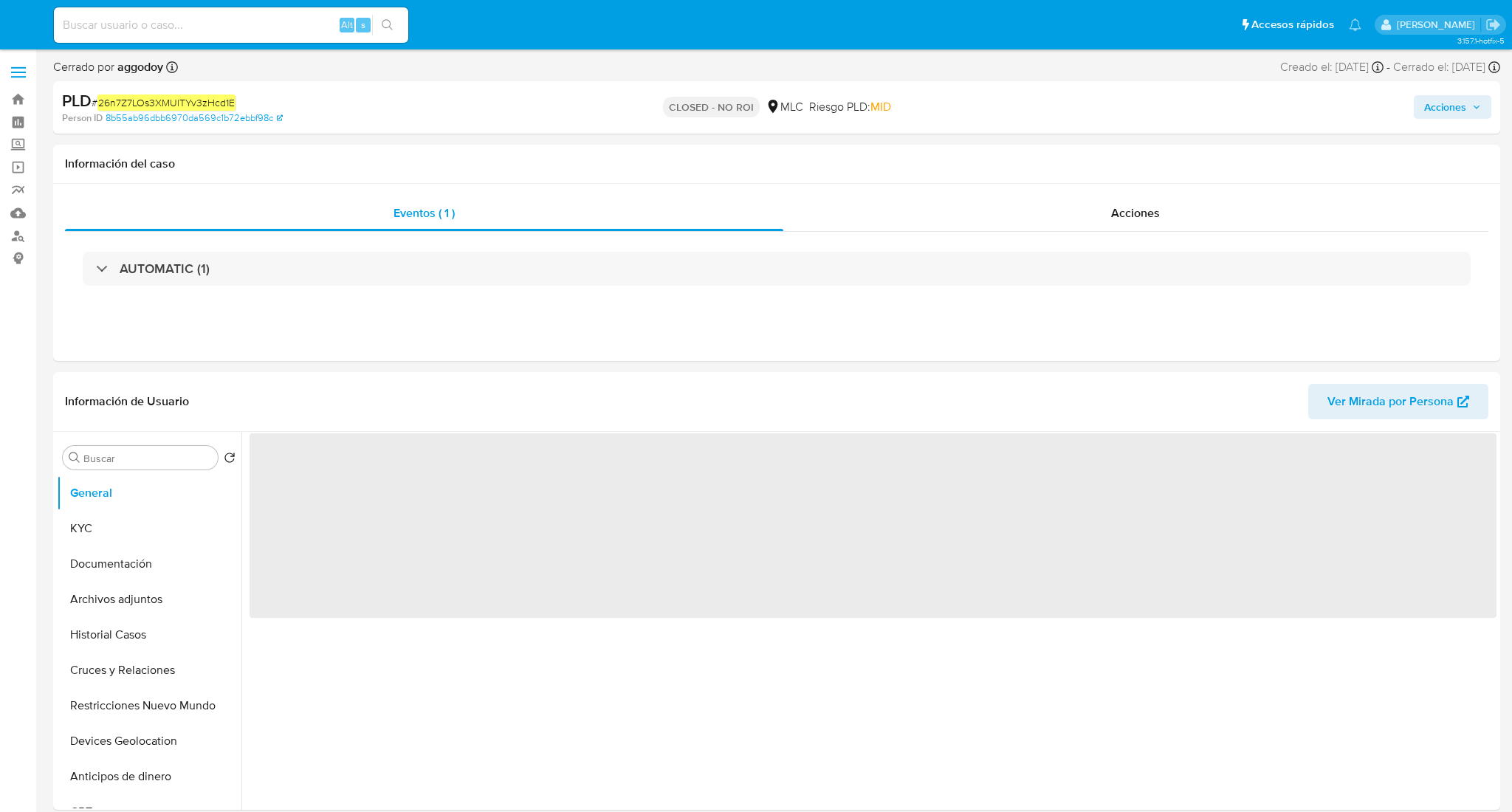
select select "10"
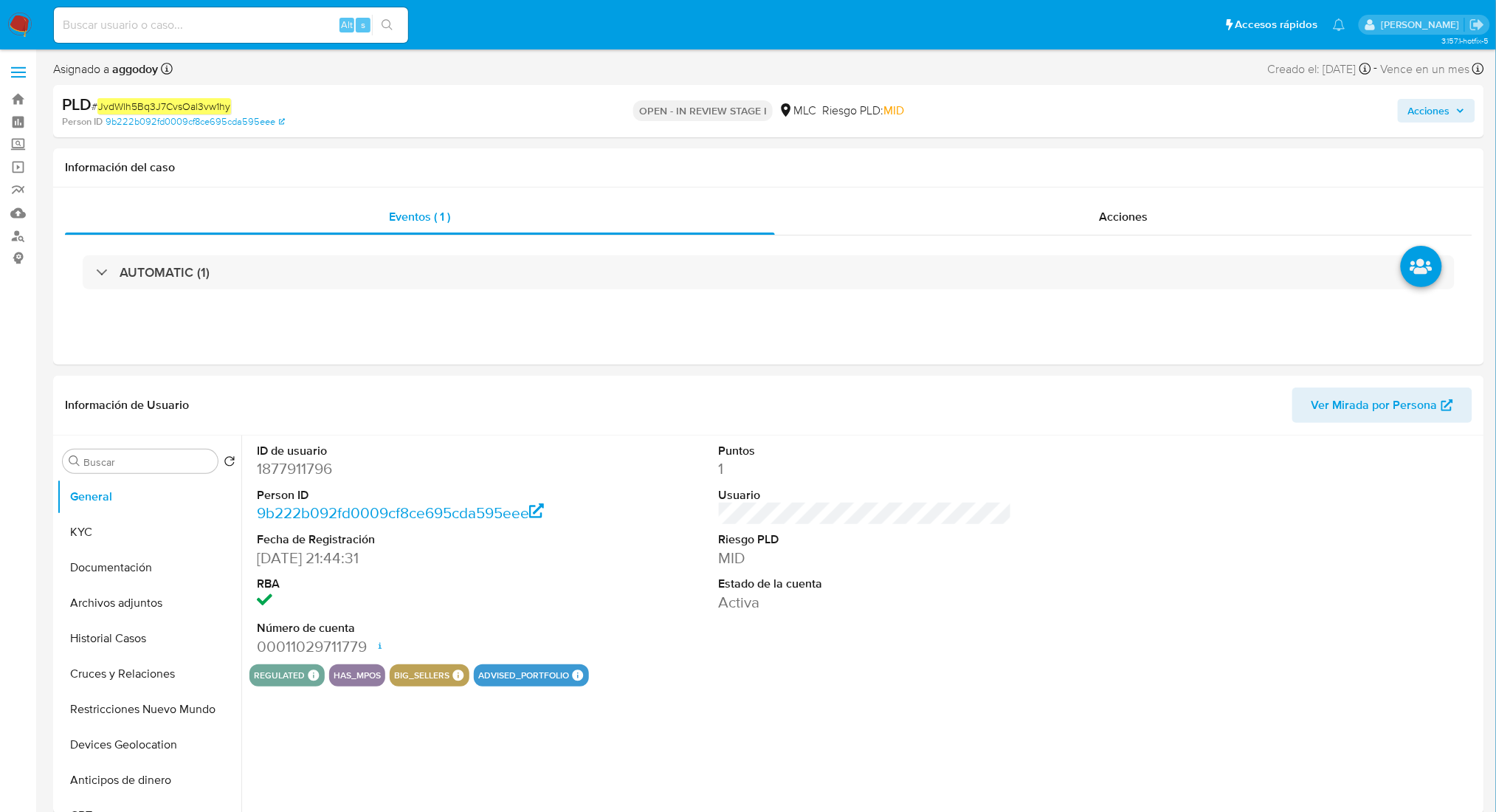
select select "10"
click at [1409, 114] on span "Acciones" at bounding box center [1430, 110] width 42 height 23
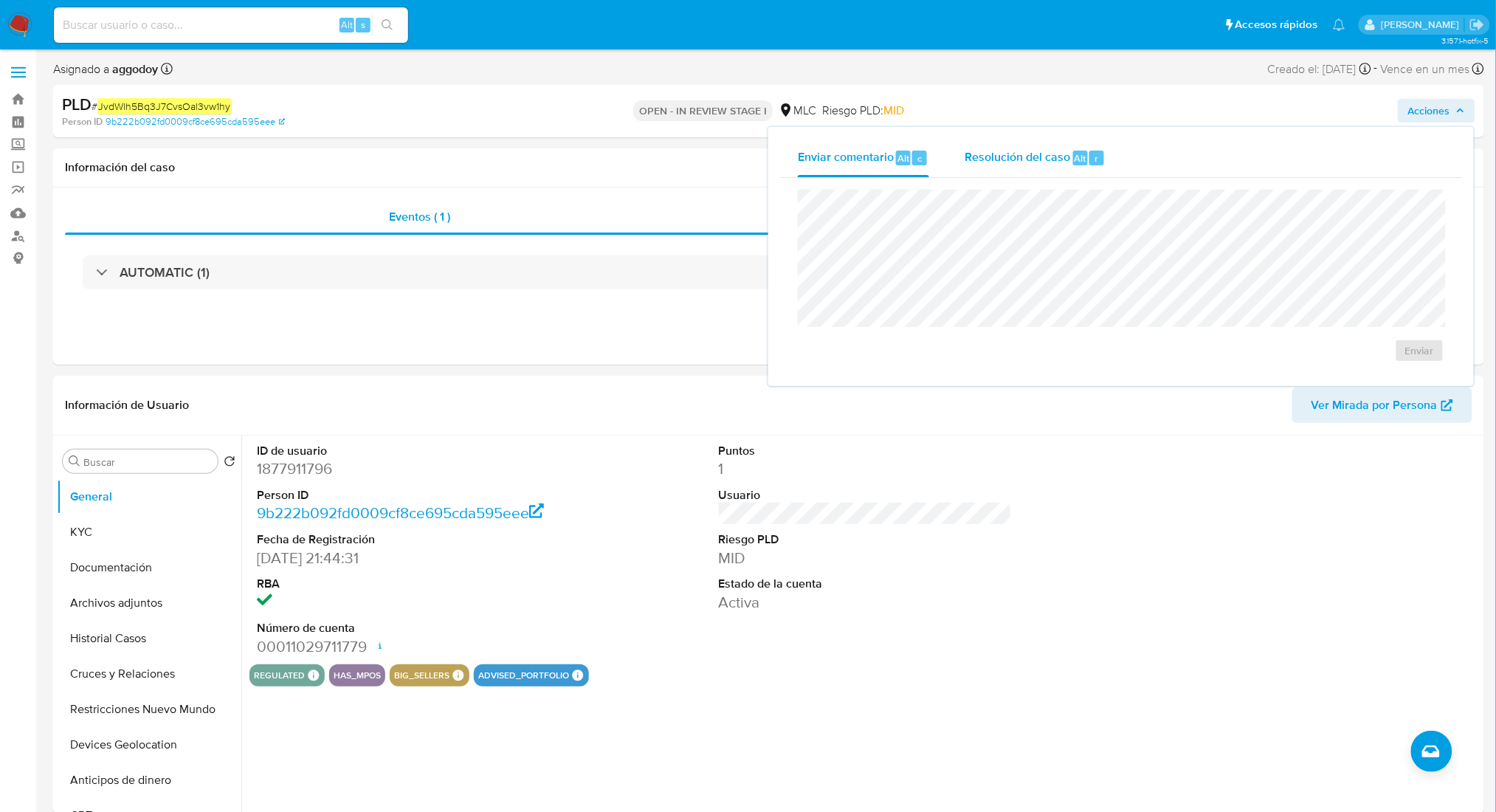
click at [1032, 155] on span "Resolución del caso" at bounding box center [1017, 158] width 106 height 17
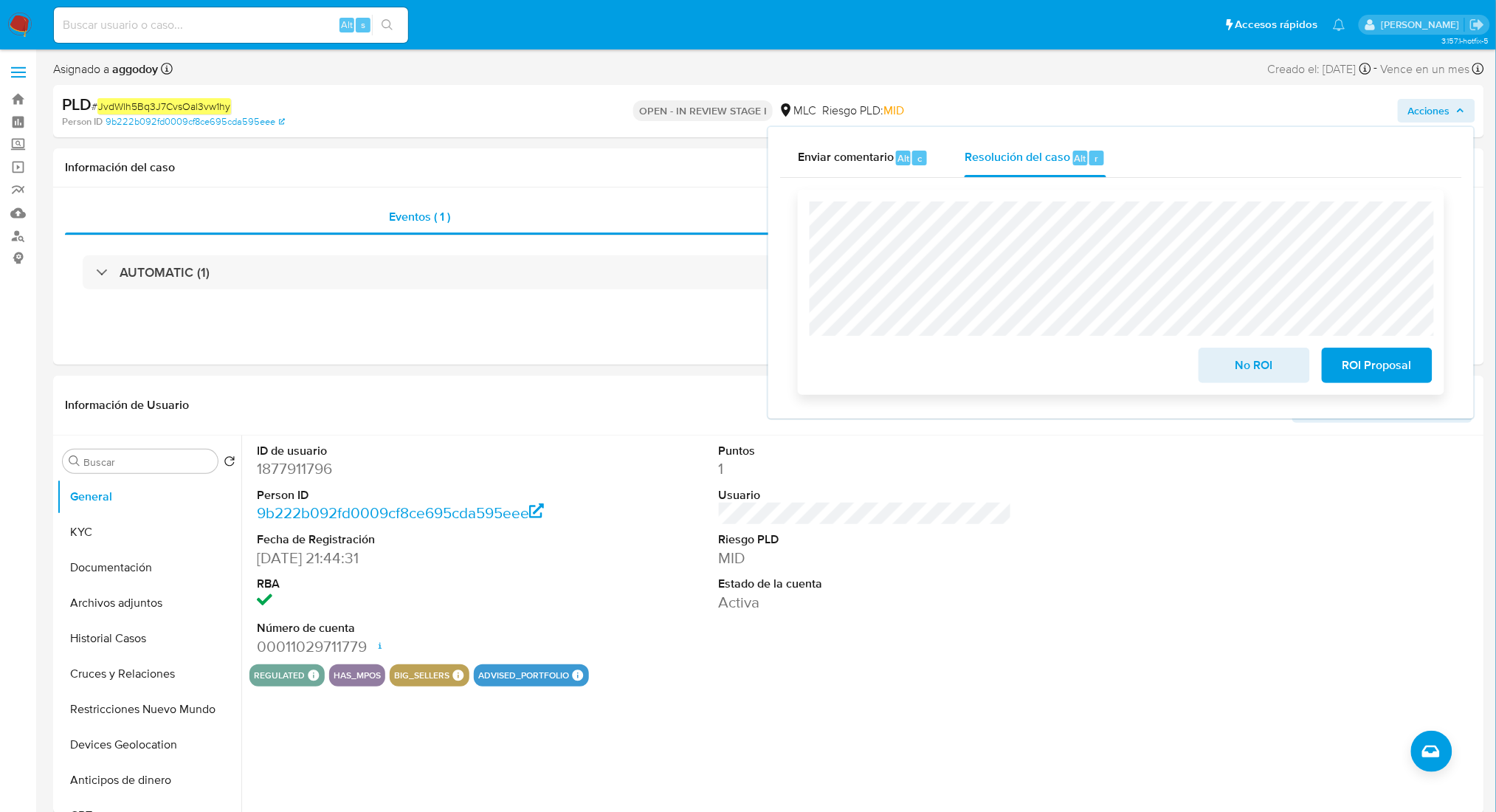
click at [1243, 381] on span "No ROI" at bounding box center [1254, 365] width 72 height 32
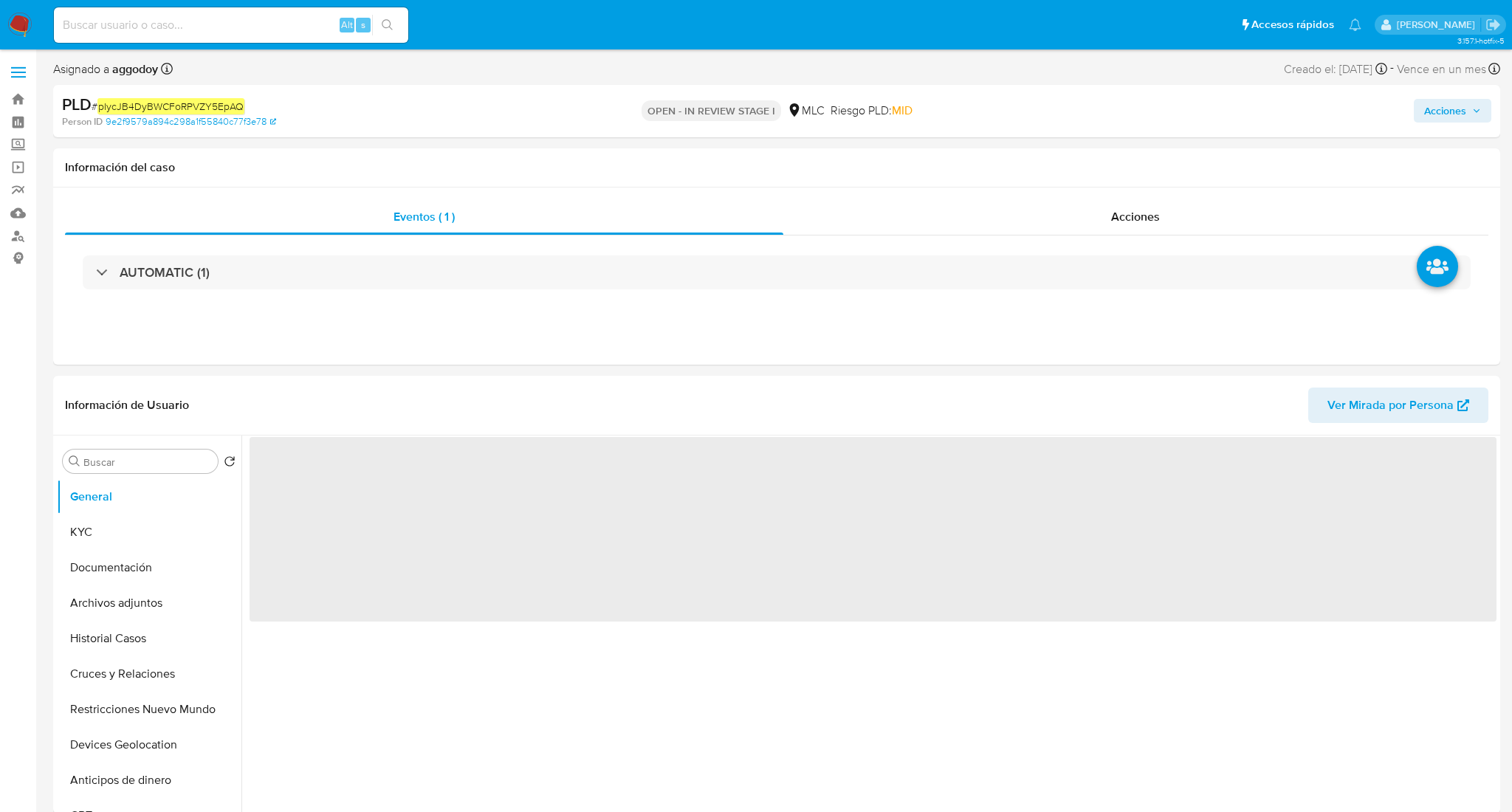
select select "10"
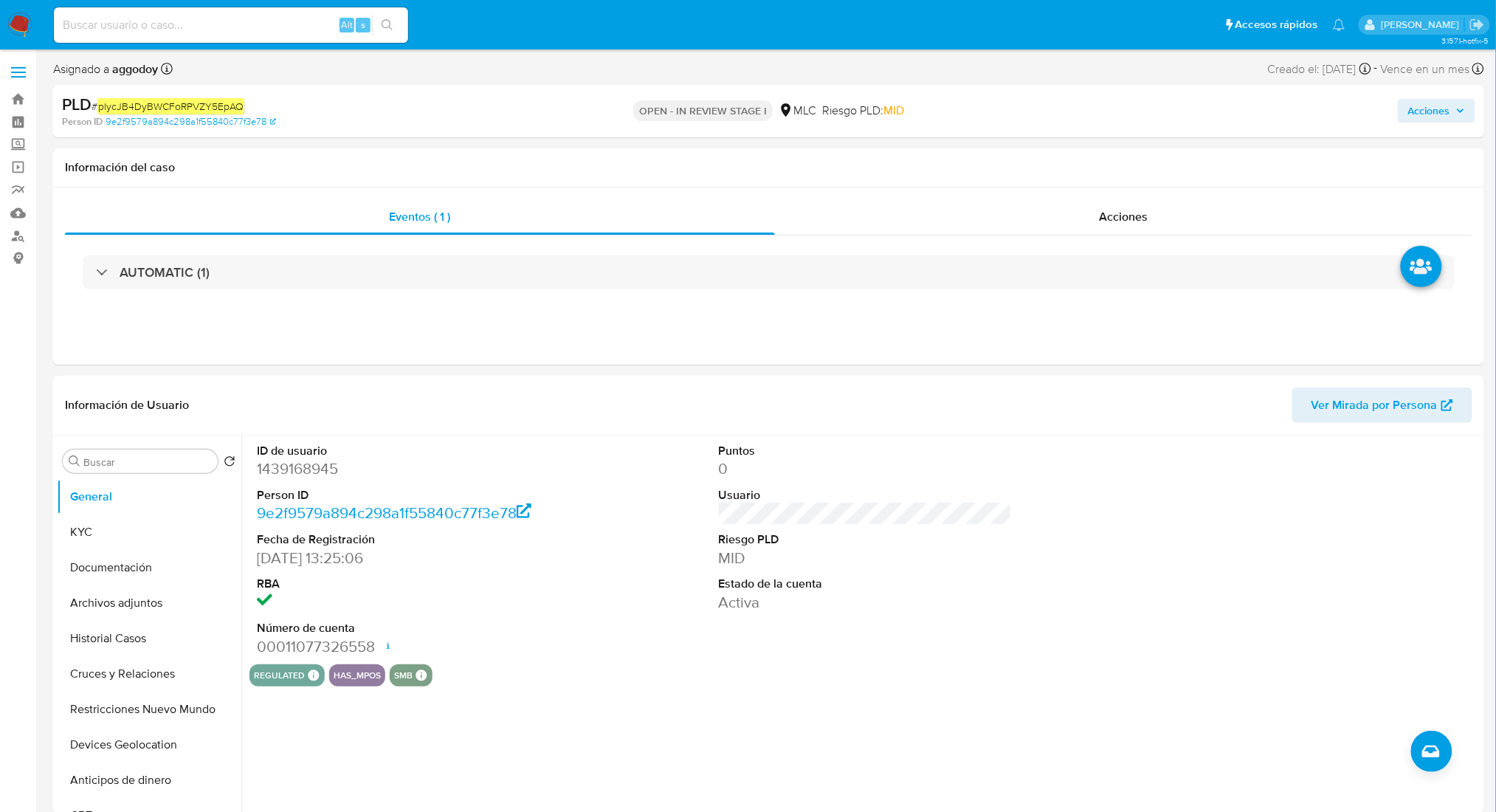
click at [1437, 106] on span "Acciones" at bounding box center [1430, 110] width 42 height 23
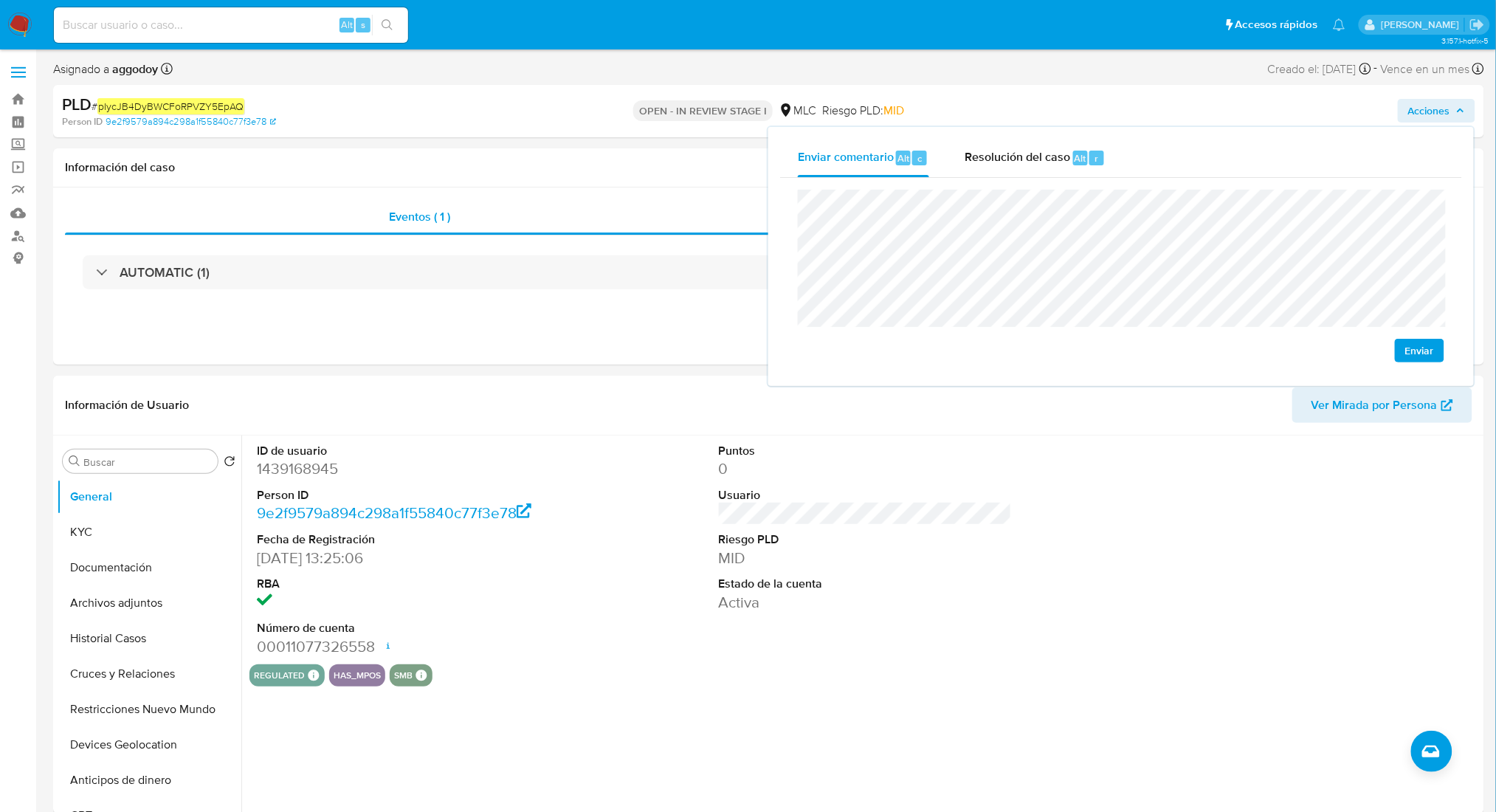
click at [1019, 178] on div "Enviar" at bounding box center [1121, 276] width 682 height 196
click at [1019, 175] on div "Resolución del caso Alt r" at bounding box center [1035, 158] width 141 height 38
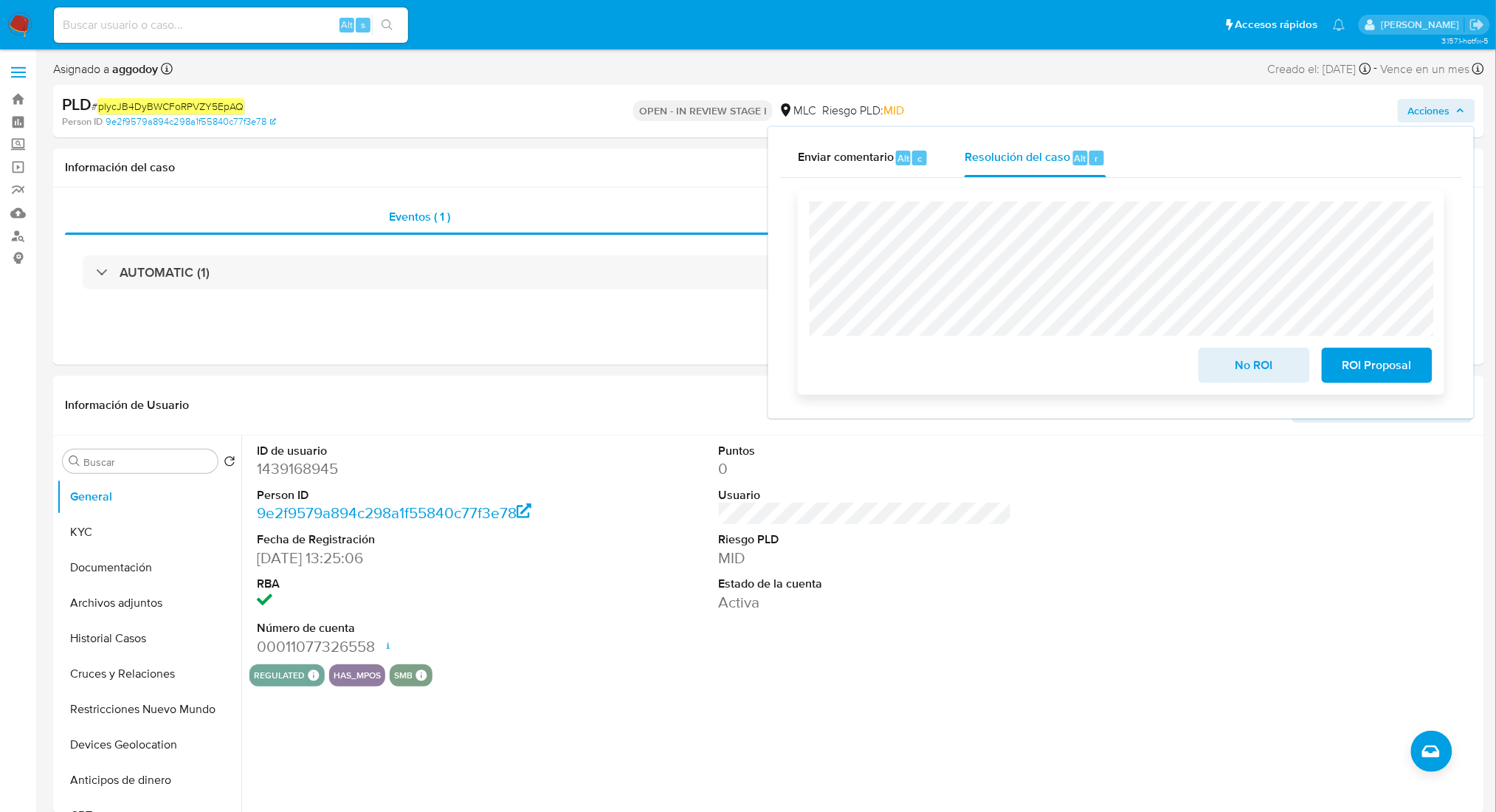
click at [1217, 372] on button "No ROI" at bounding box center [1254, 365] width 111 height 35
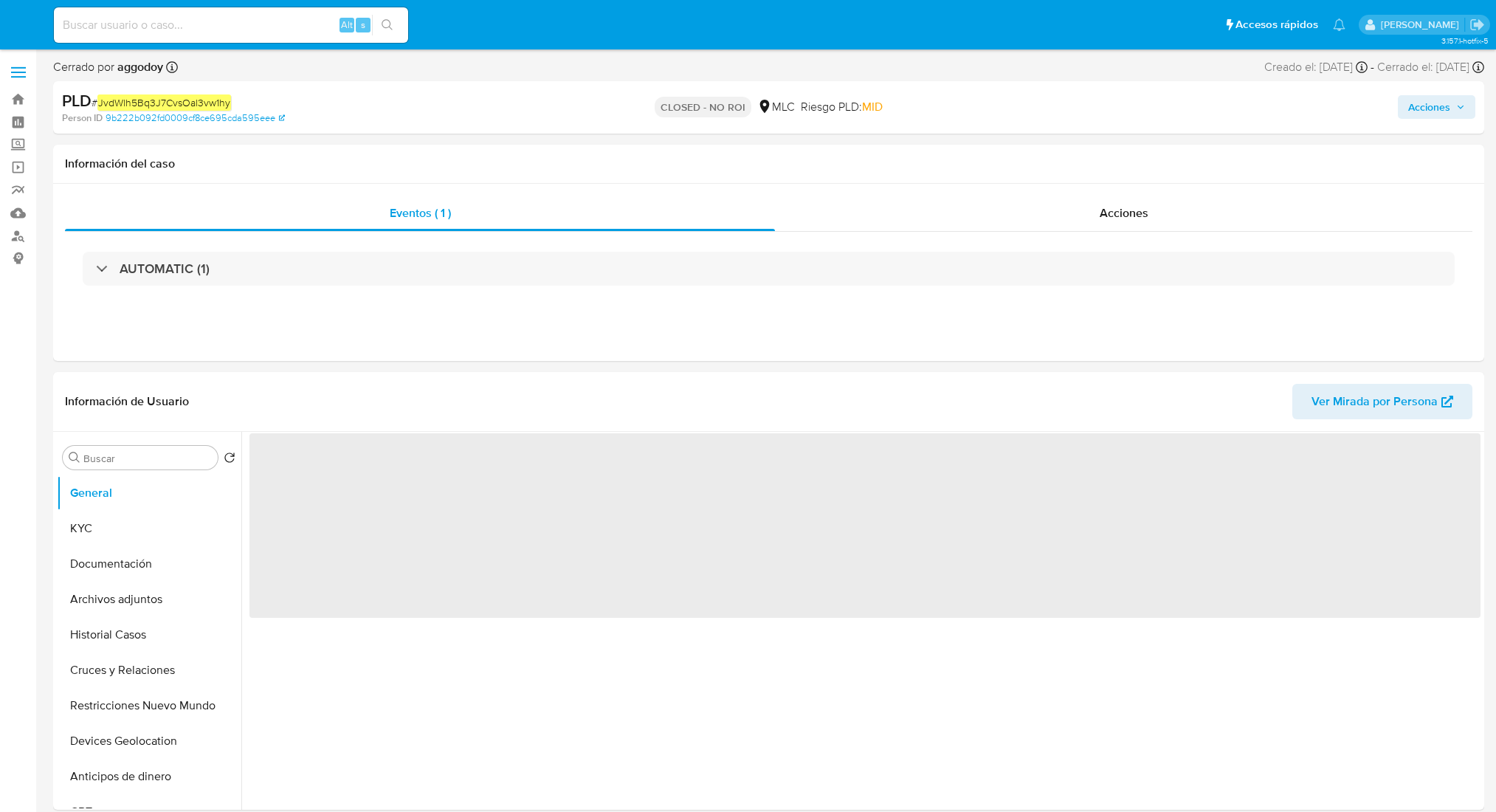
select select "10"
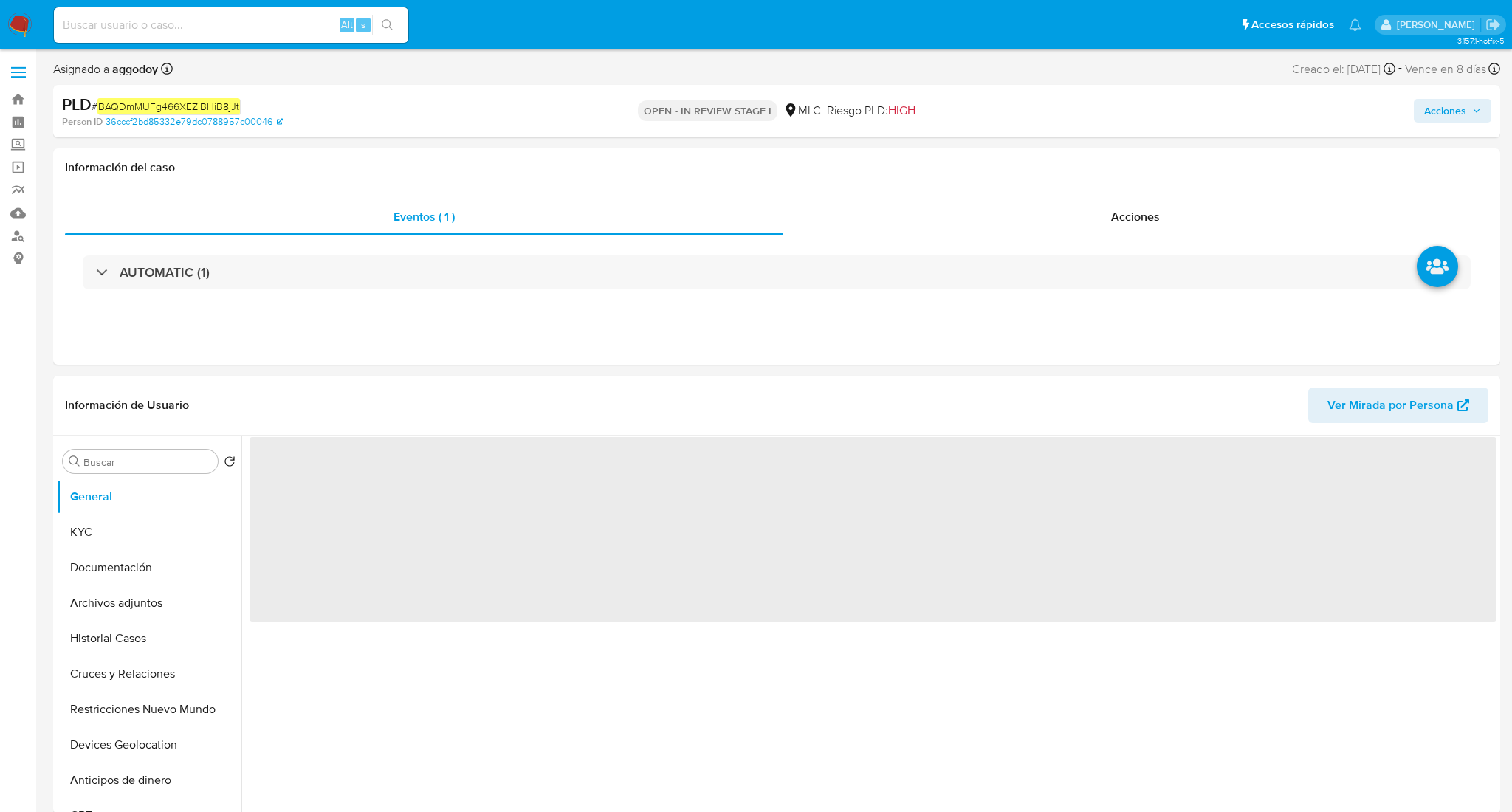
select select "10"
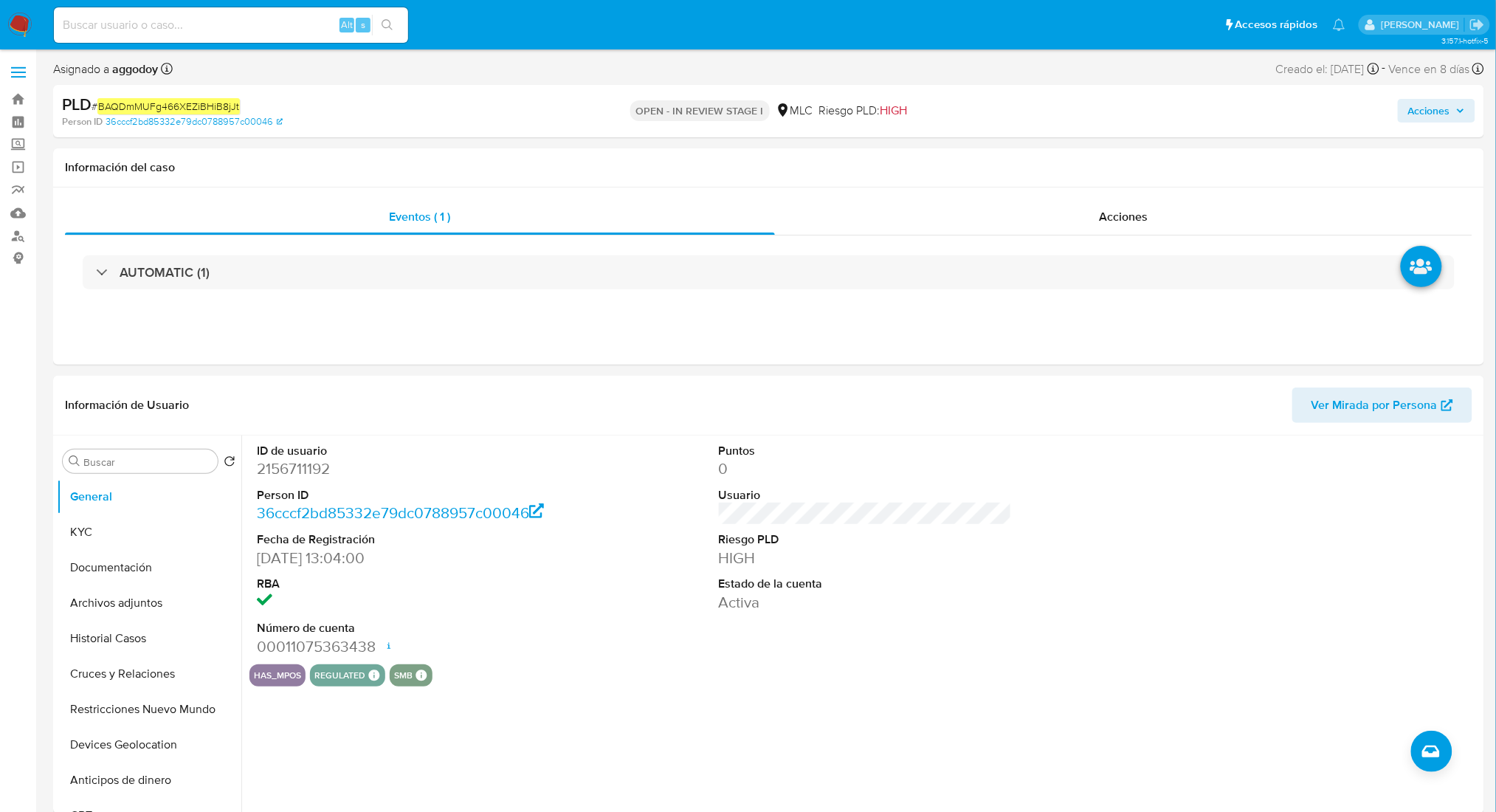
click at [1469, 107] on button "Acciones" at bounding box center [1436, 110] width 78 height 23
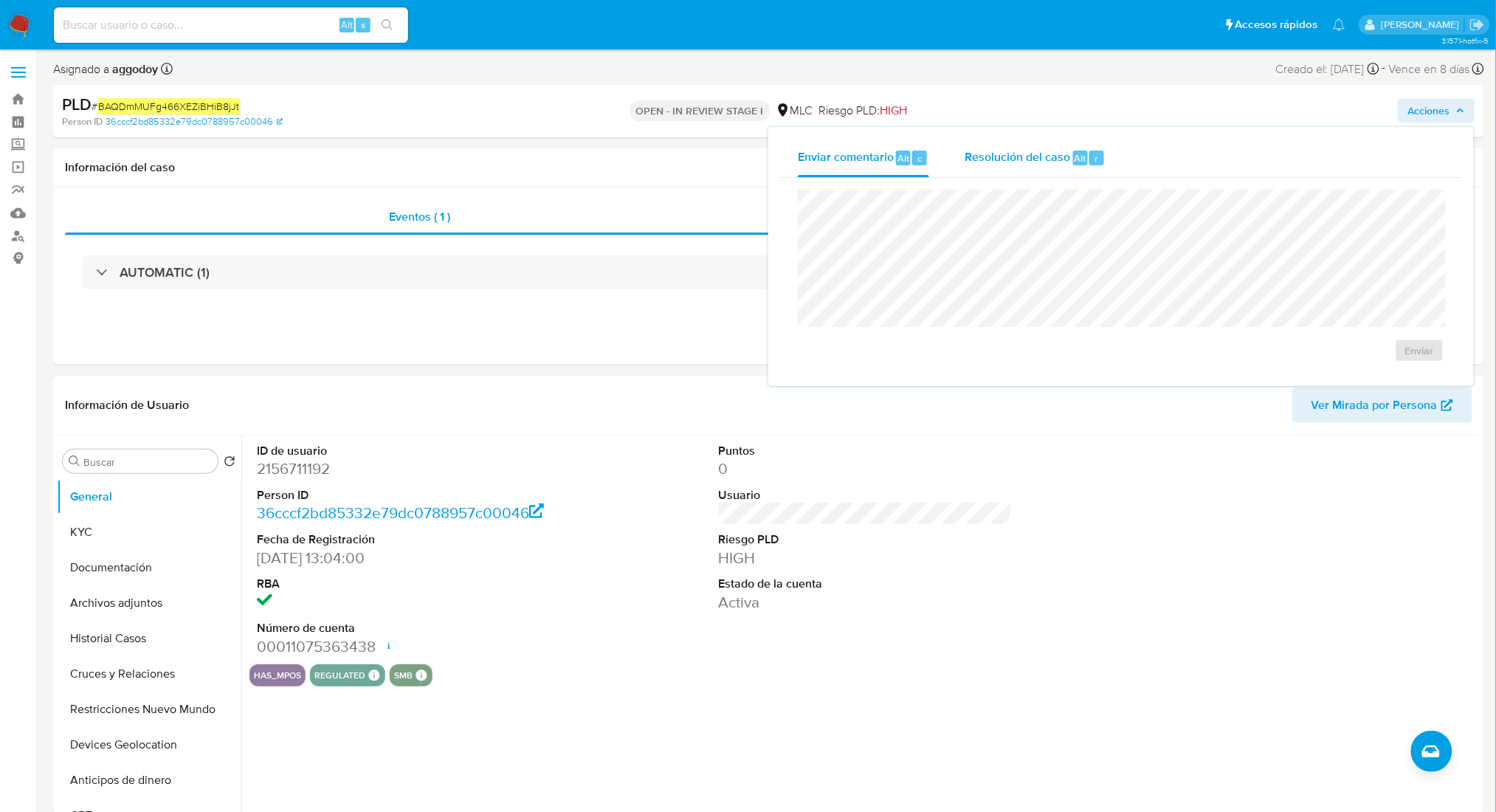
click at [1026, 142] on div "Resolución del caso Alt r" at bounding box center [1035, 158] width 141 height 38
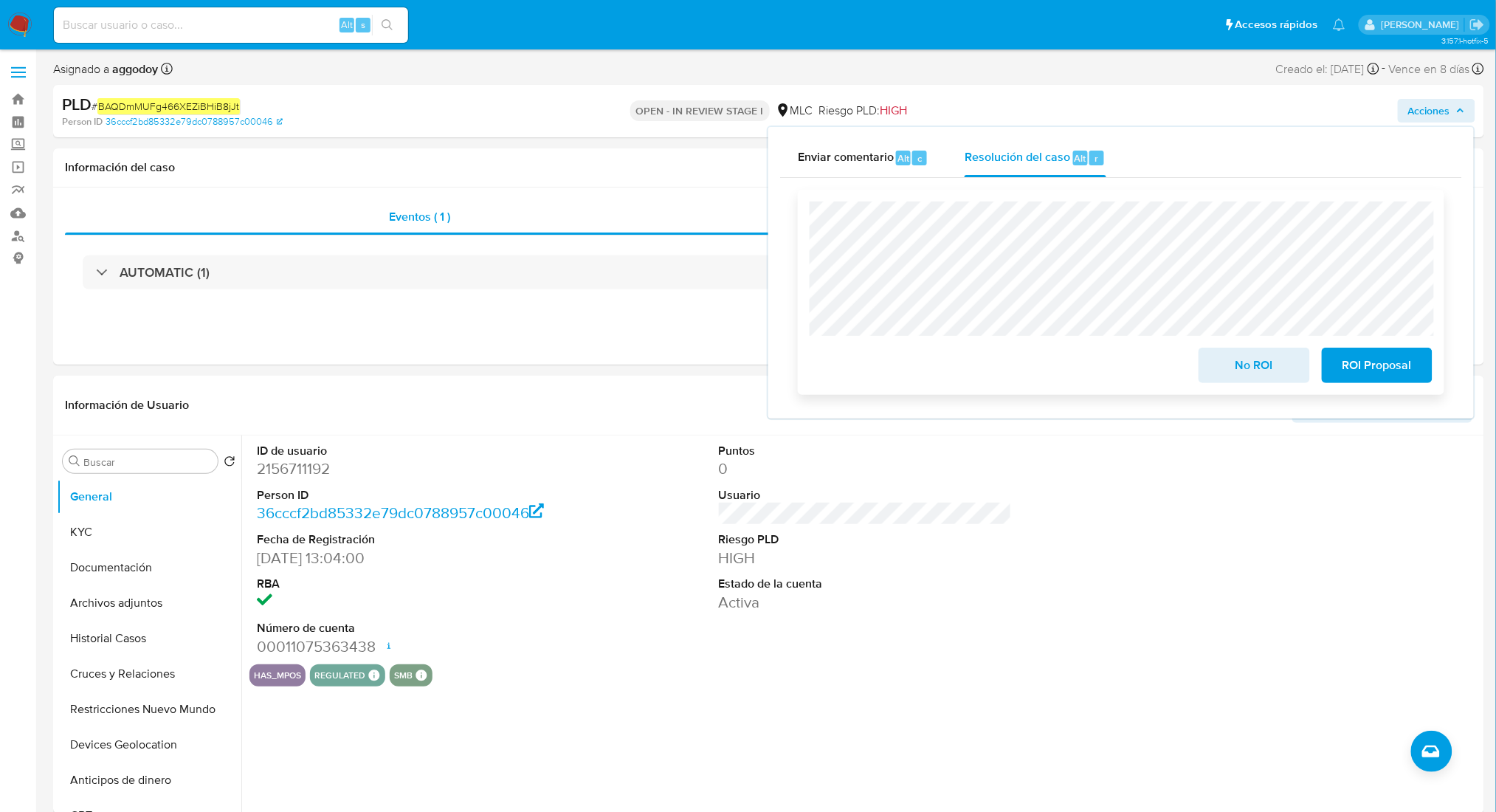
click at [1191, 368] on div "No ROI ROI Proposal" at bounding box center [1121, 362] width 623 height 41
click at [1203, 369] on button "No ROI" at bounding box center [1254, 365] width 111 height 35
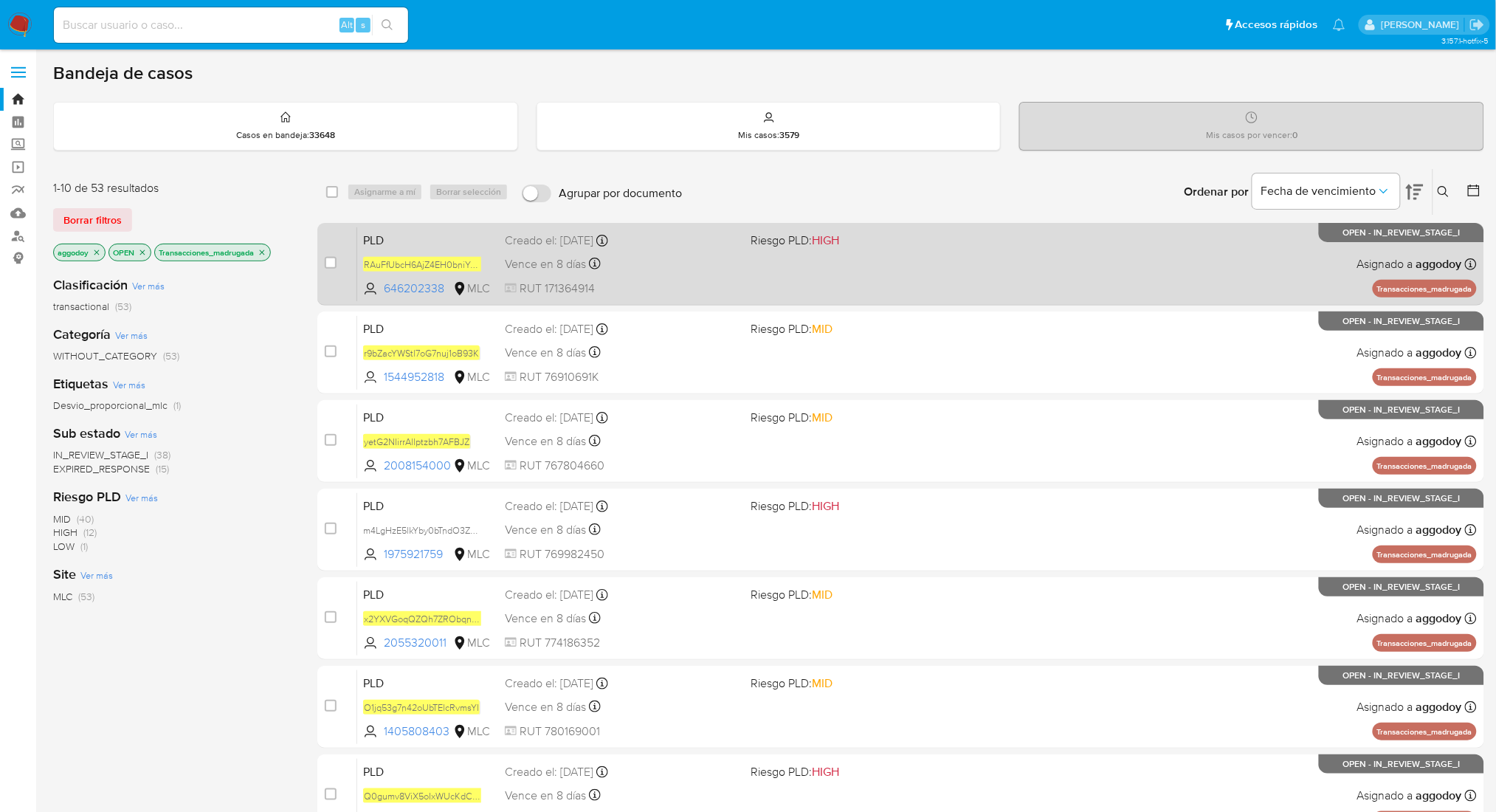
click at [978, 229] on span "Riesgo PLD: HIGH" at bounding box center [867, 238] width 234 height 19
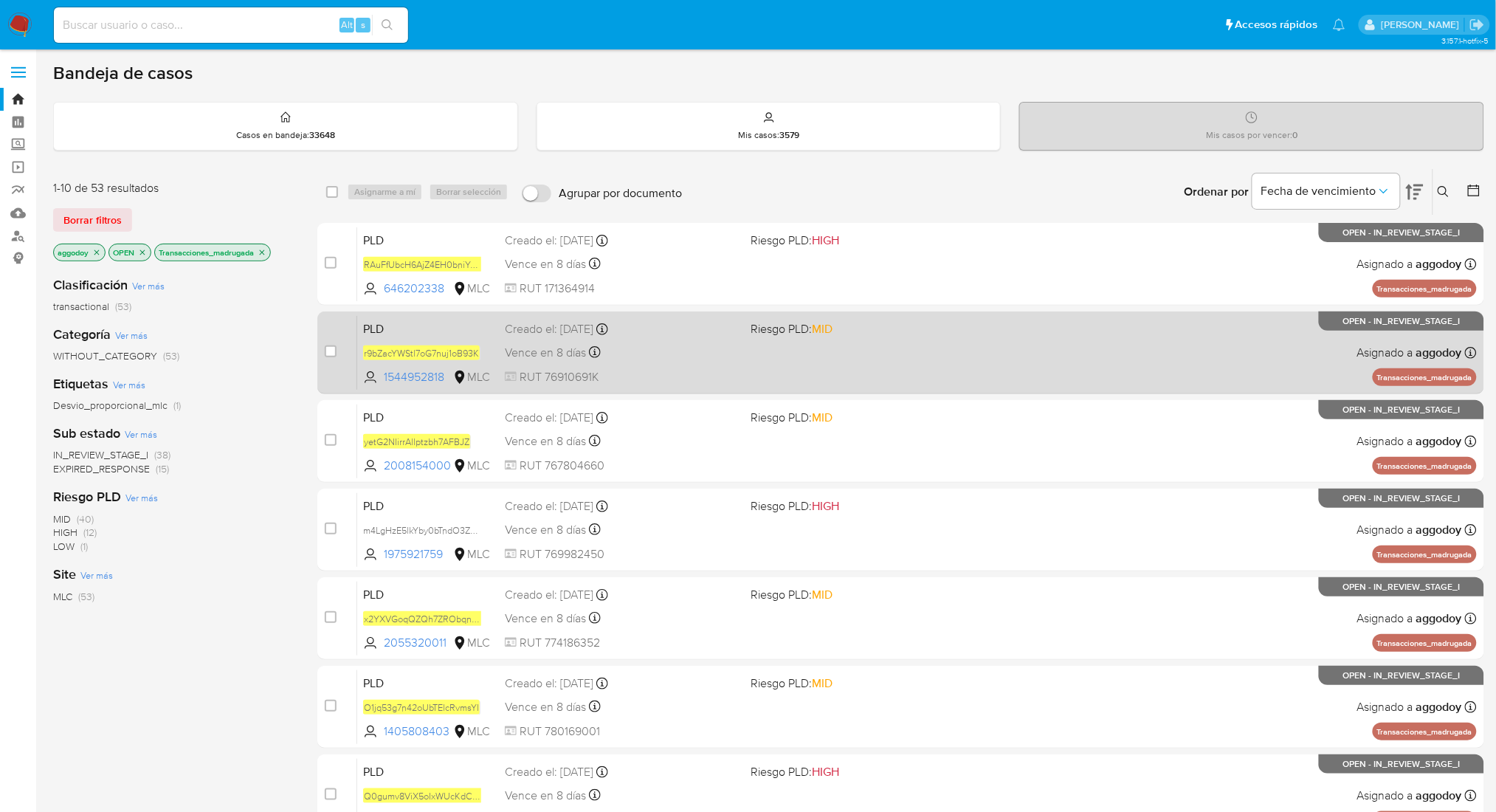
click at [651, 334] on div "Creado el: 12/06/2025 Creado el: 12/06/2025 06:04:12" at bounding box center [621, 329] width 234 height 17
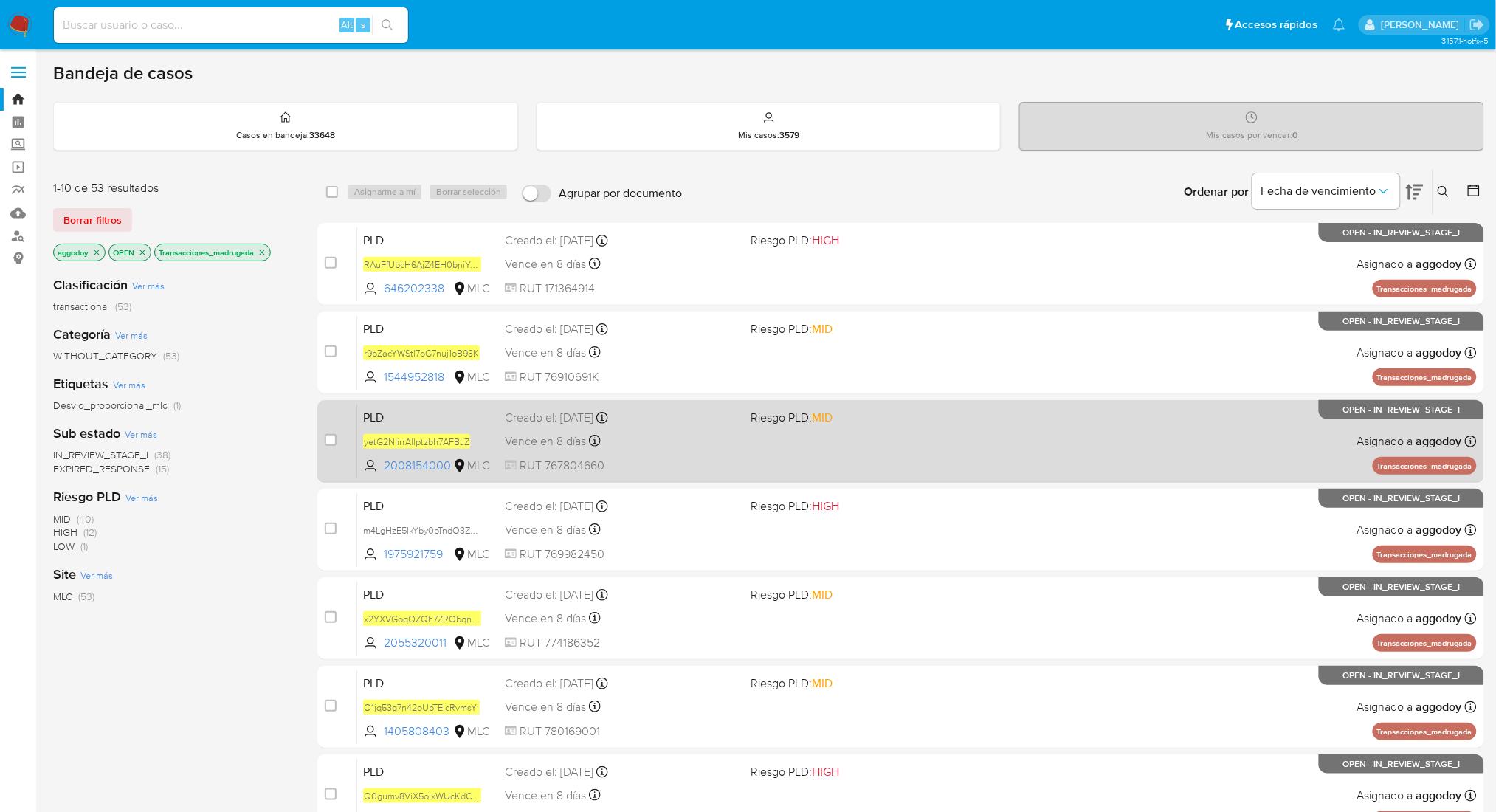
click at [855, 454] on div "PLD yetG2NIirrAllptzbh7AFBJZ 2008154000 MLC Riesgo PLD: MID Creado el: 12/06/20…" at bounding box center [917, 440] width 1120 height 75
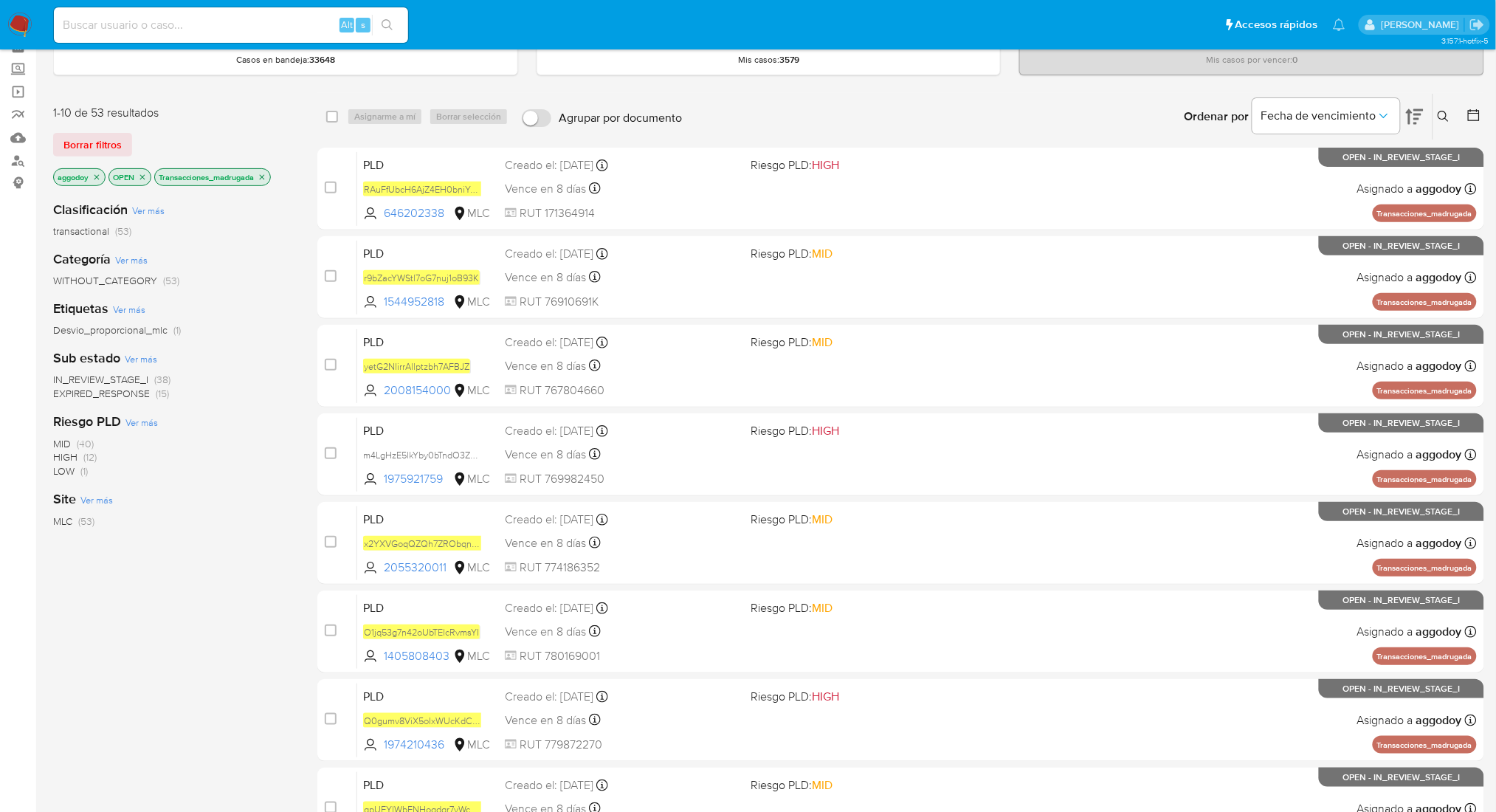
scroll to position [130, 0]
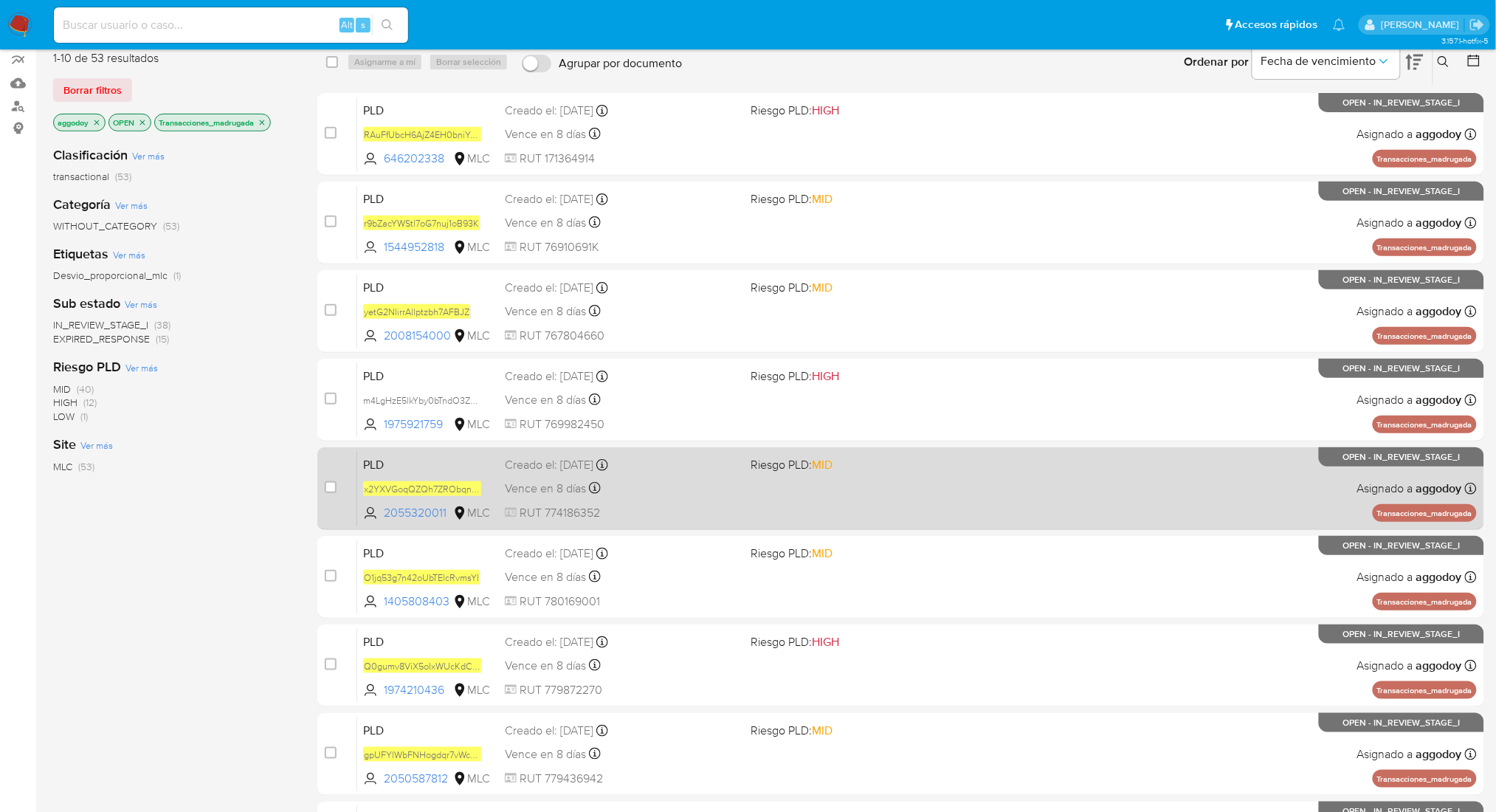
click at [727, 463] on div "Creado el: 12/06/2025 Creado el: 12/06/2025 06:05:41" at bounding box center [621, 465] width 234 height 17
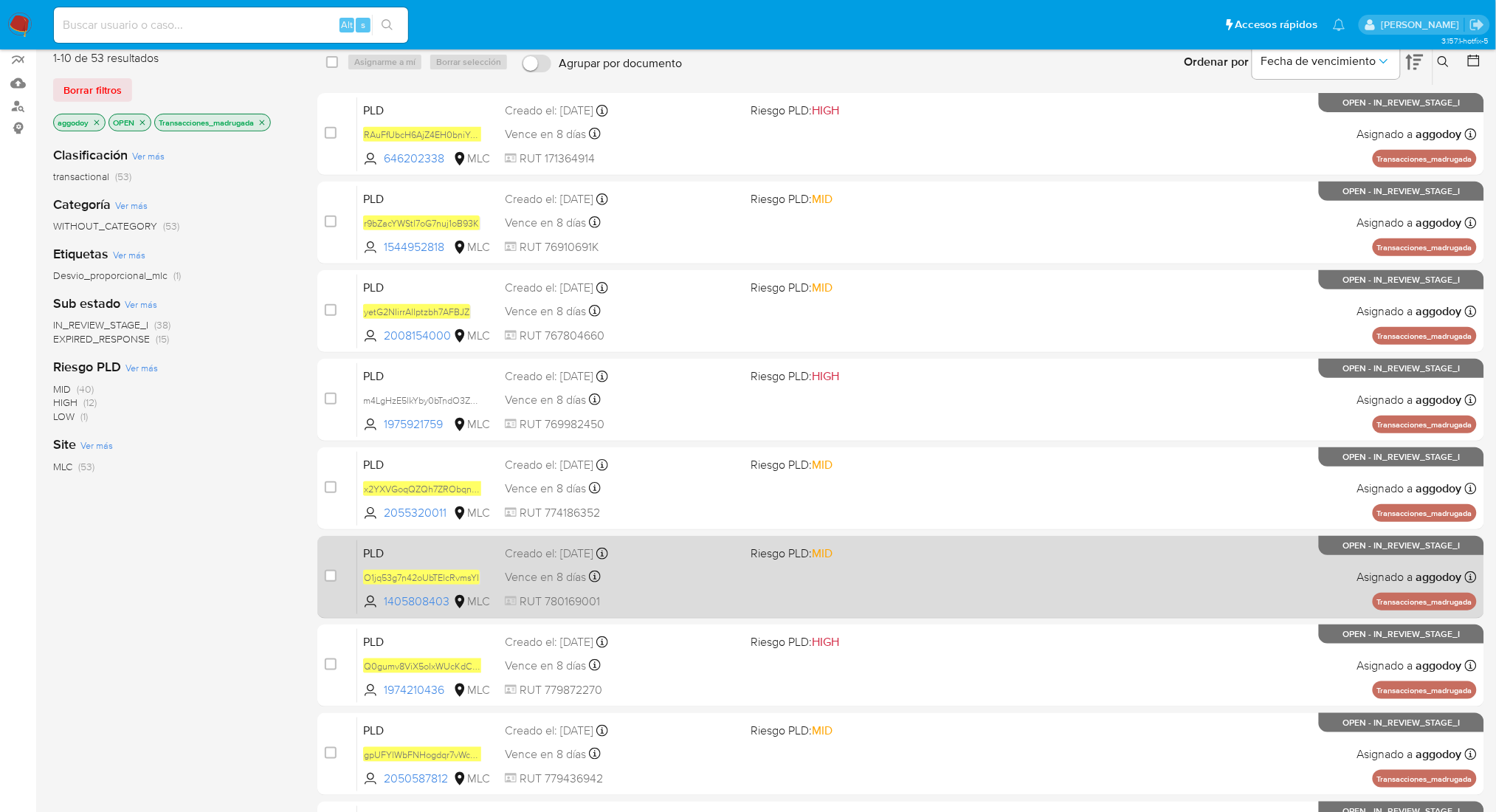
click at [716, 547] on div "Creado el: 12/06/2025 Creado el: 12/06/2025 06:05:44" at bounding box center [621, 553] width 234 height 17
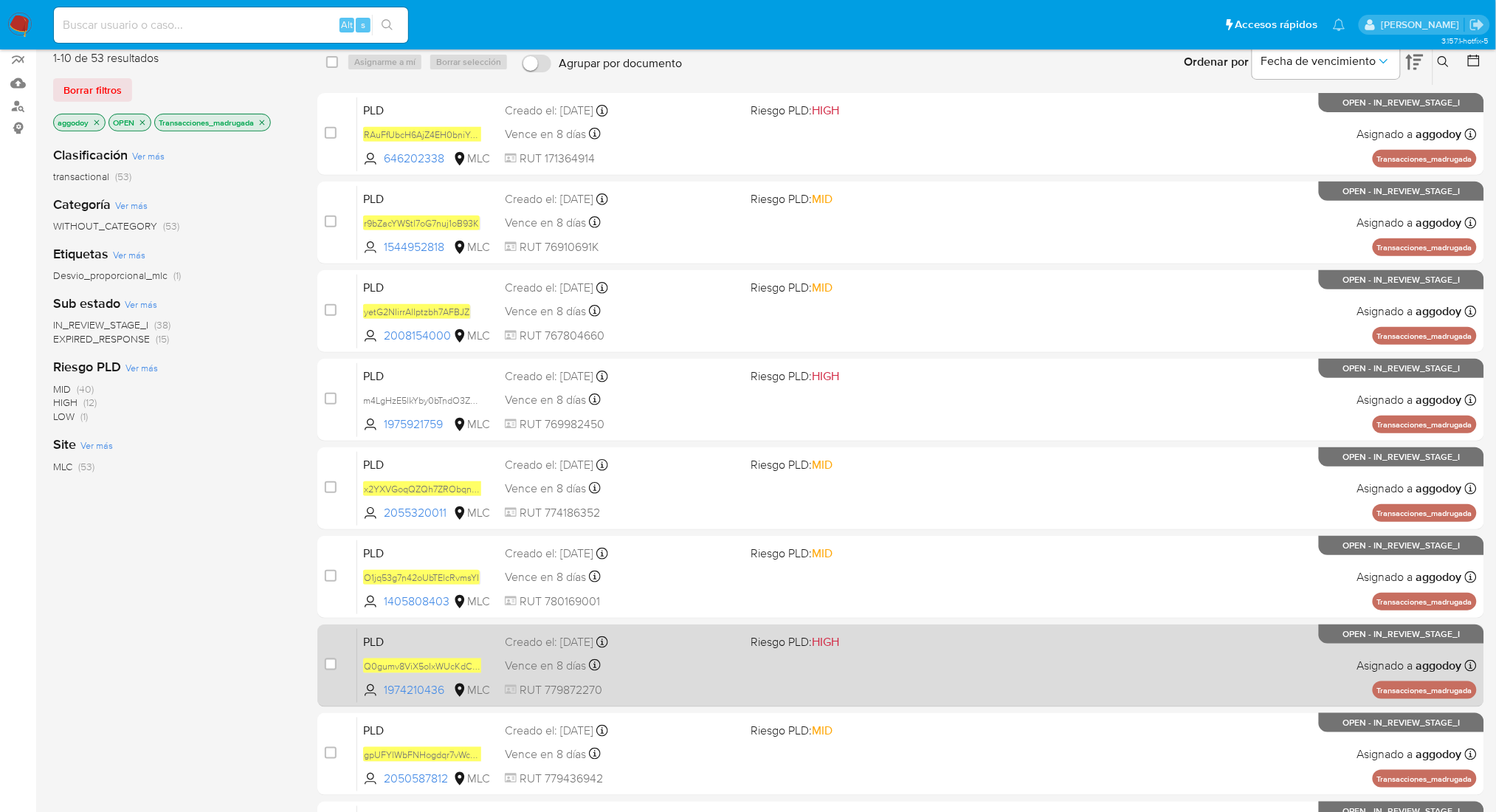
click at [712, 676] on div "PLD Q0gumv8ViX5oIxWUcKdCpmYA 1974210436 MLC Riesgo PLD: HIGH Creado el: 12/06/2…" at bounding box center [917, 665] width 1120 height 75
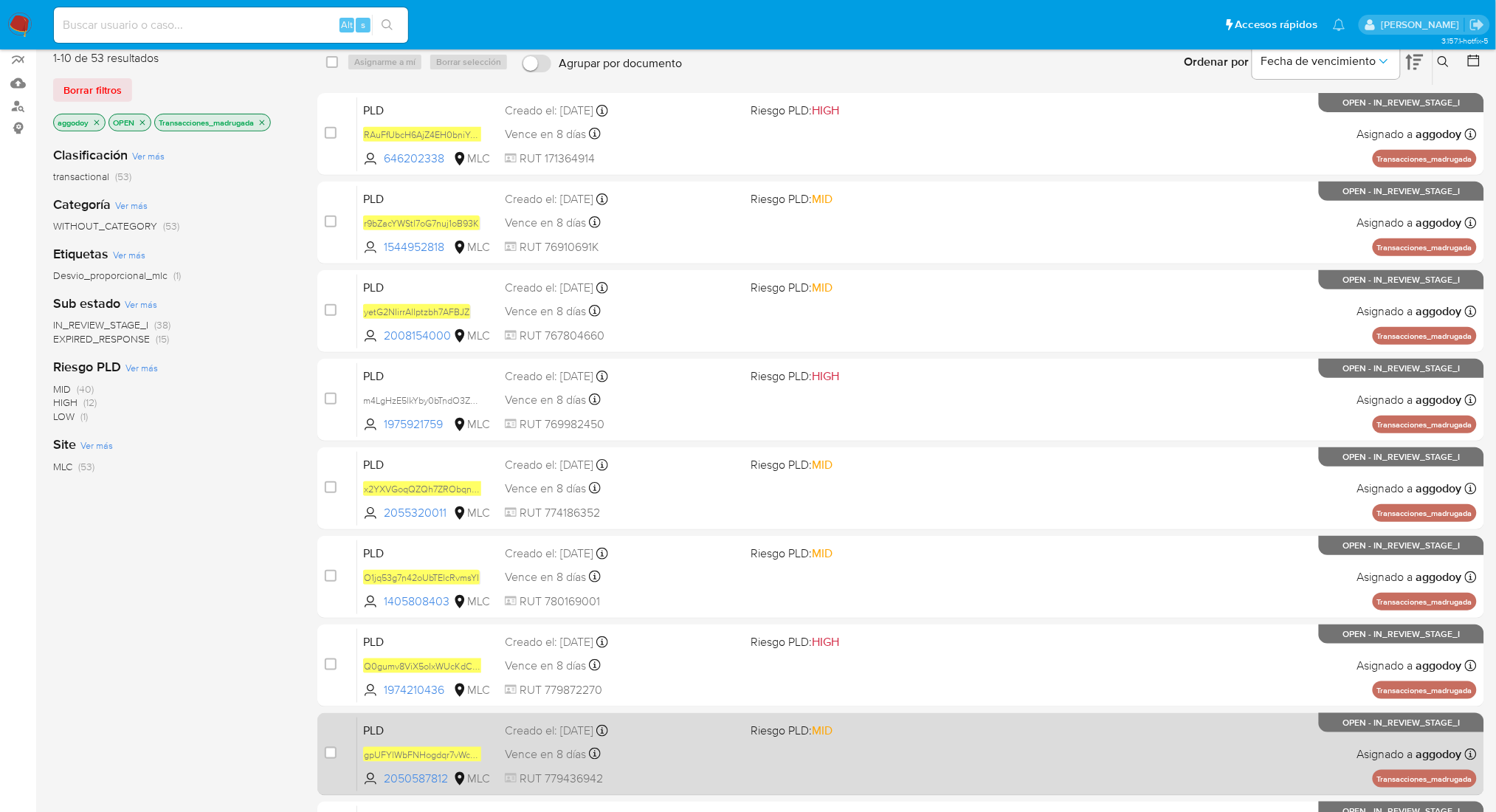
click at [736, 717] on div "PLD gpUFYlWbFNHogdqr7vWcClXg 2050587812 MLC Riesgo PLD: MID Creado el: 12/06/20…" at bounding box center [917, 753] width 1120 height 75
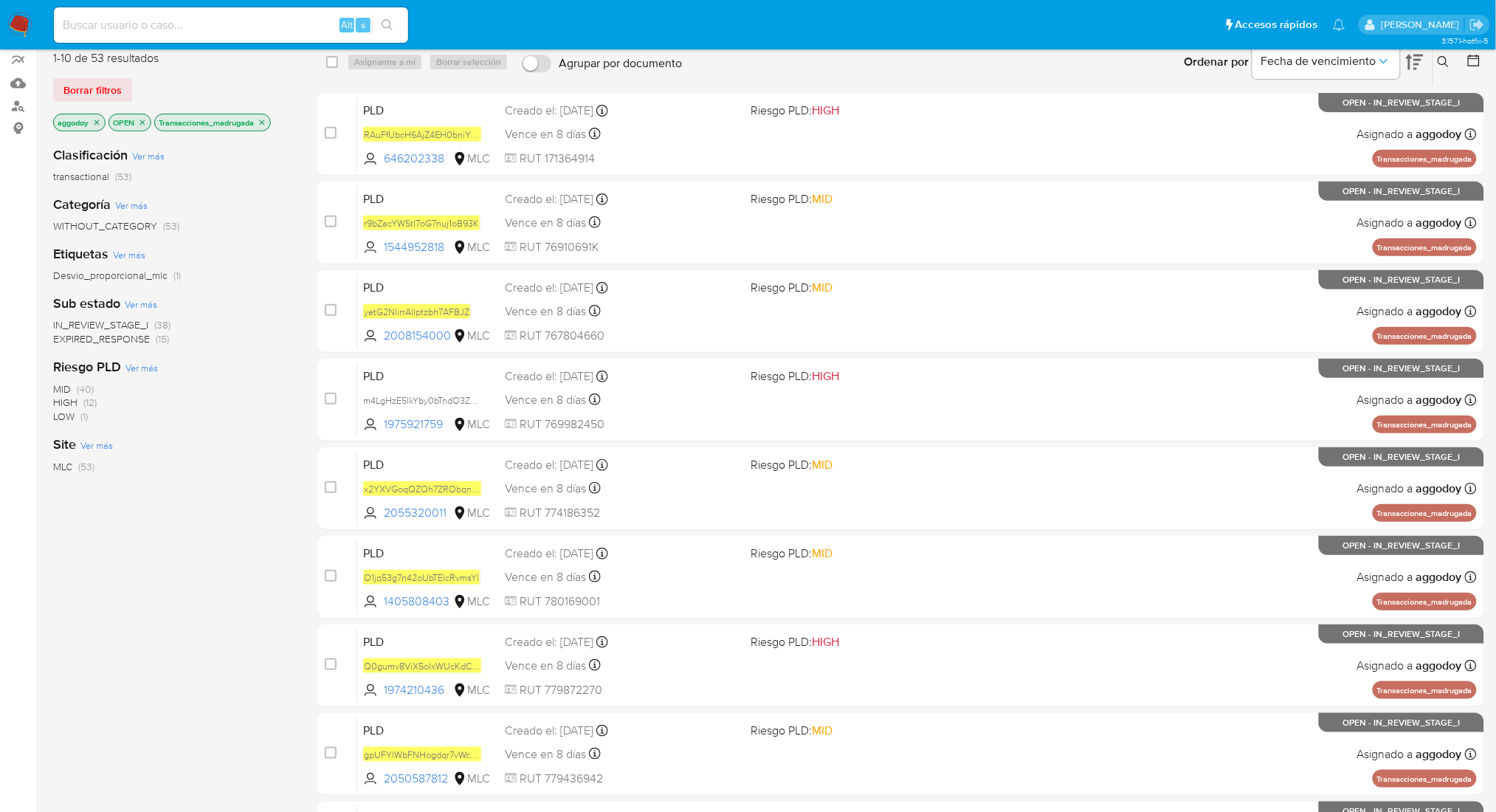
scroll to position [351, 0]
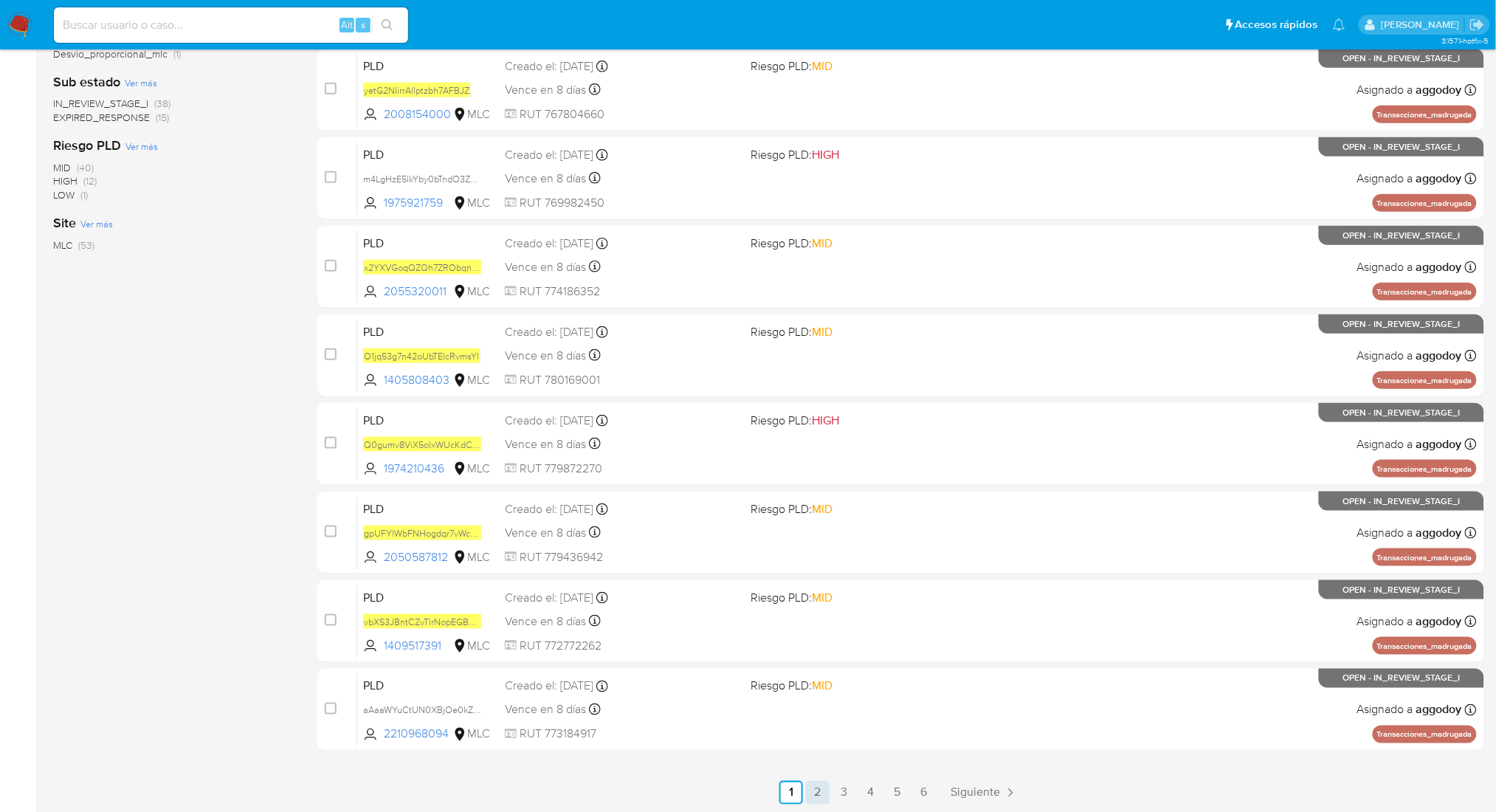
click at [816, 791] on link "2" at bounding box center [817, 792] width 23 height 23
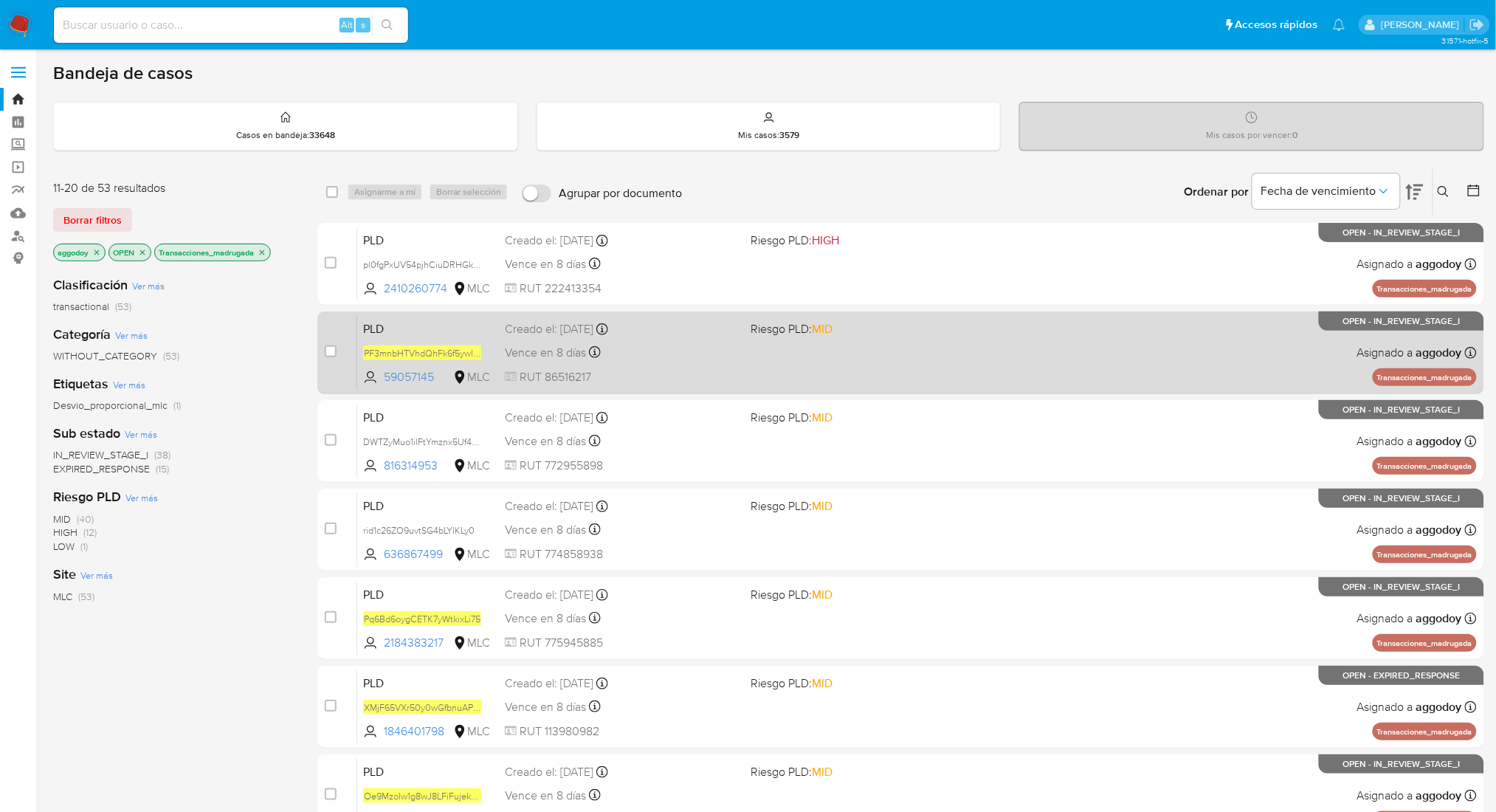
click at [796, 365] on div "PLD PF3mnbHTVhdQhFk6f5ywlJ0A 59057145 MLC Riesgo PLD: MID Creado el: 12/06/2025…" at bounding box center [917, 352] width 1120 height 75
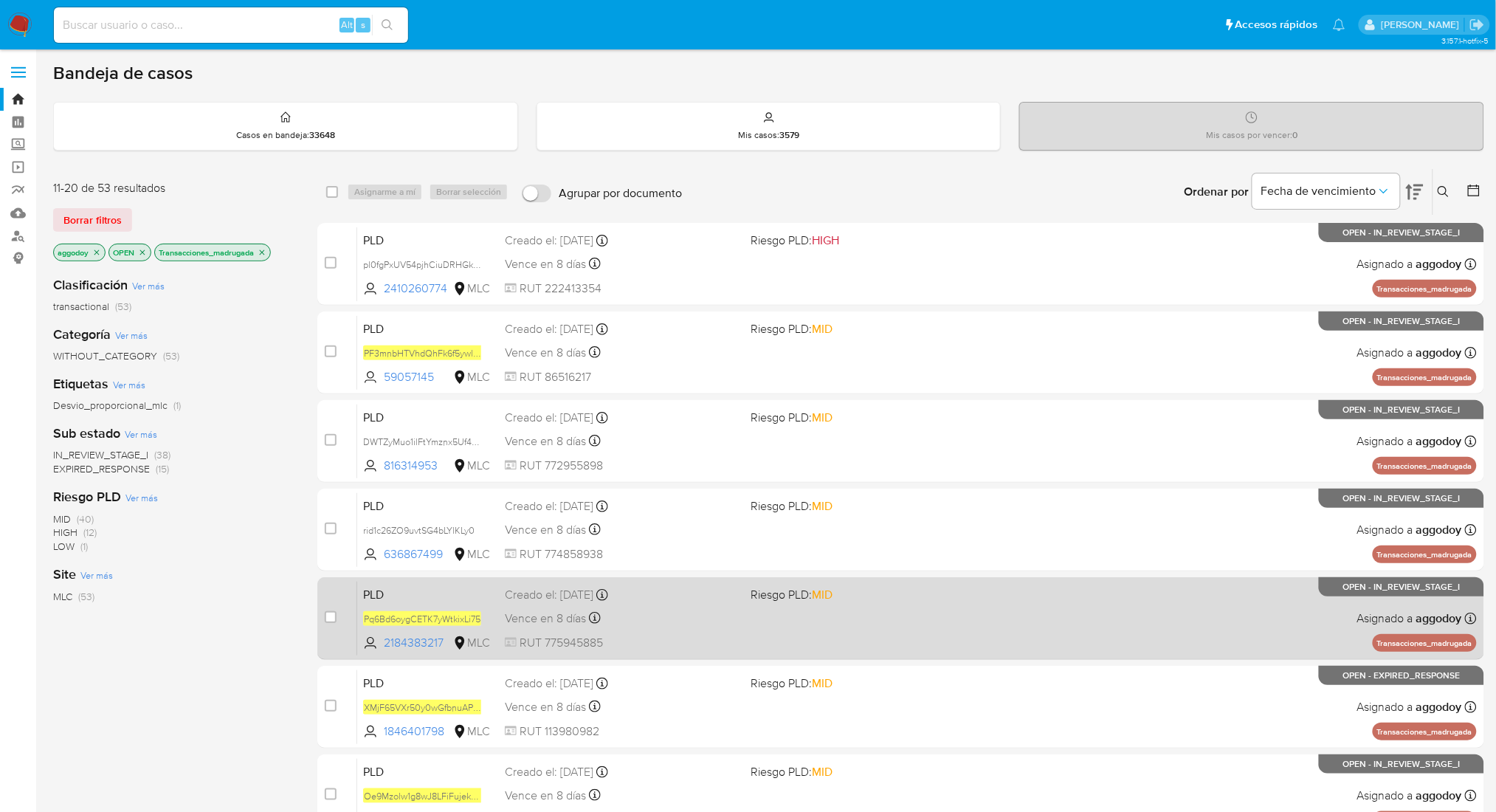
click at [710, 599] on div "Creado el: 12/06/2025 Creado el: 12/06/2025 06:08:32" at bounding box center [621, 595] width 234 height 17
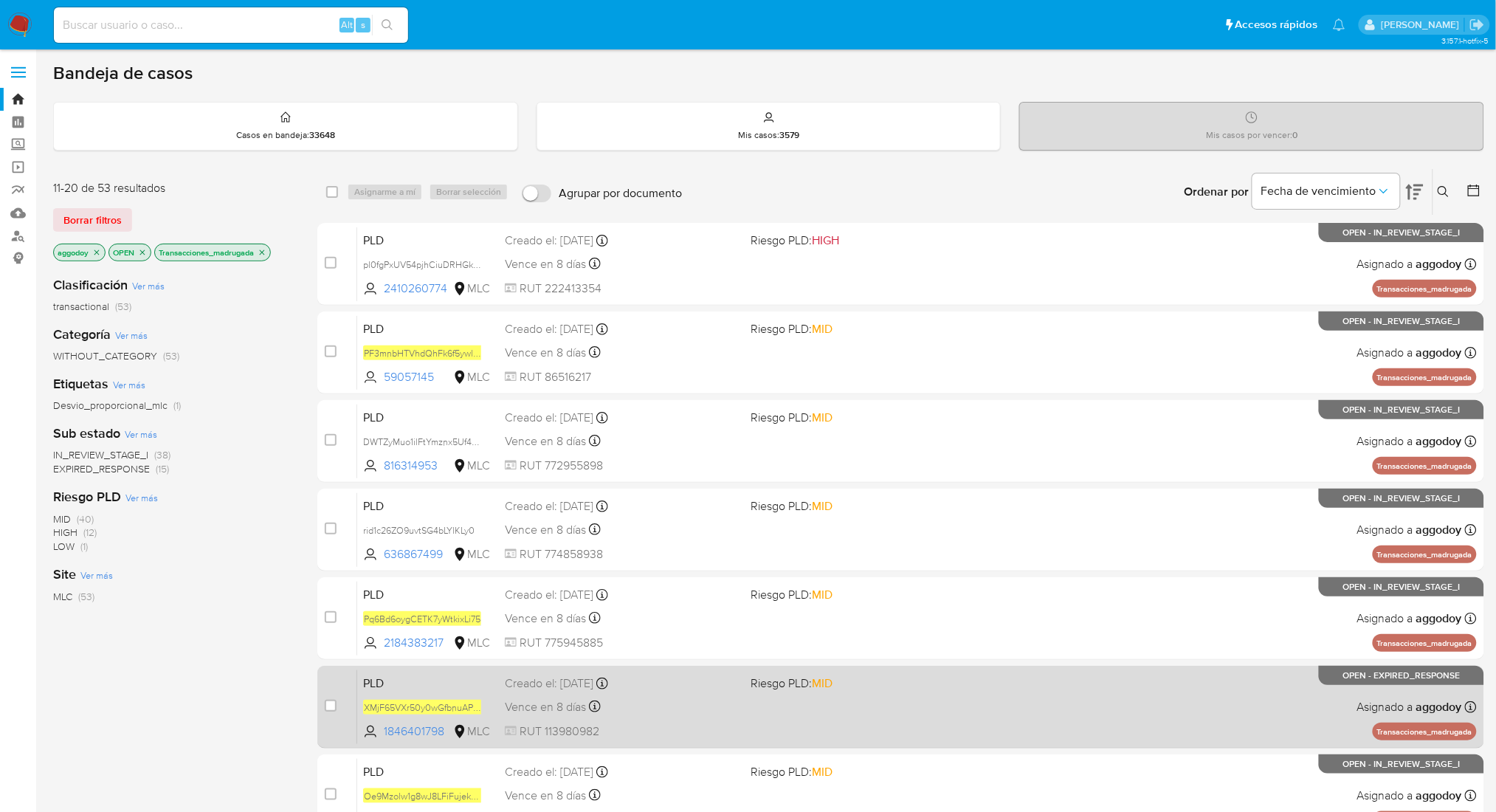
click at [645, 736] on span "RUT 113980982" at bounding box center [621, 731] width 234 height 17
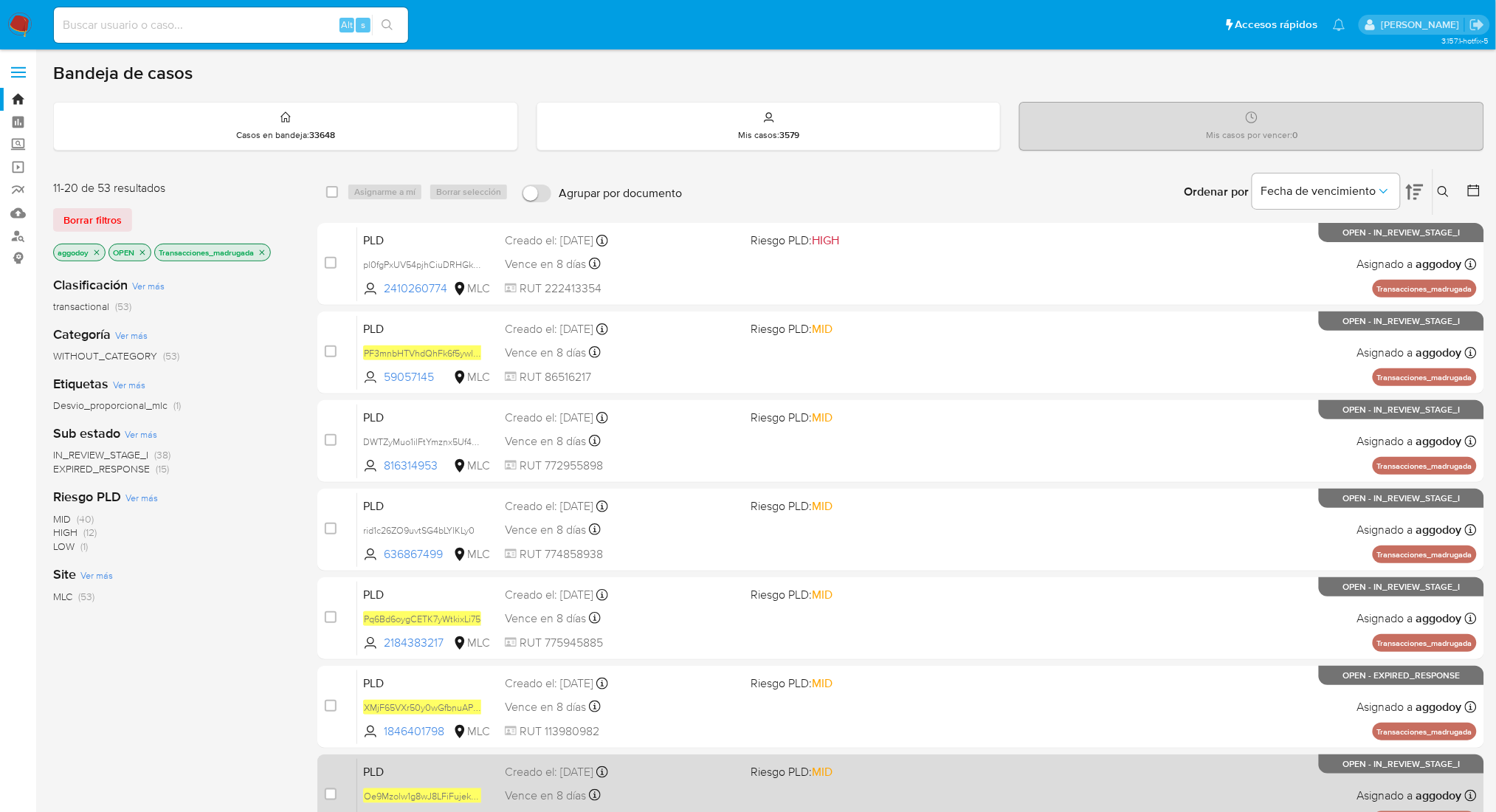
click at [670, 773] on div "Creado el: 12/06/2025 Creado el: 12/06/2025 06:08:42" at bounding box center [621, 772] width 234 height 17
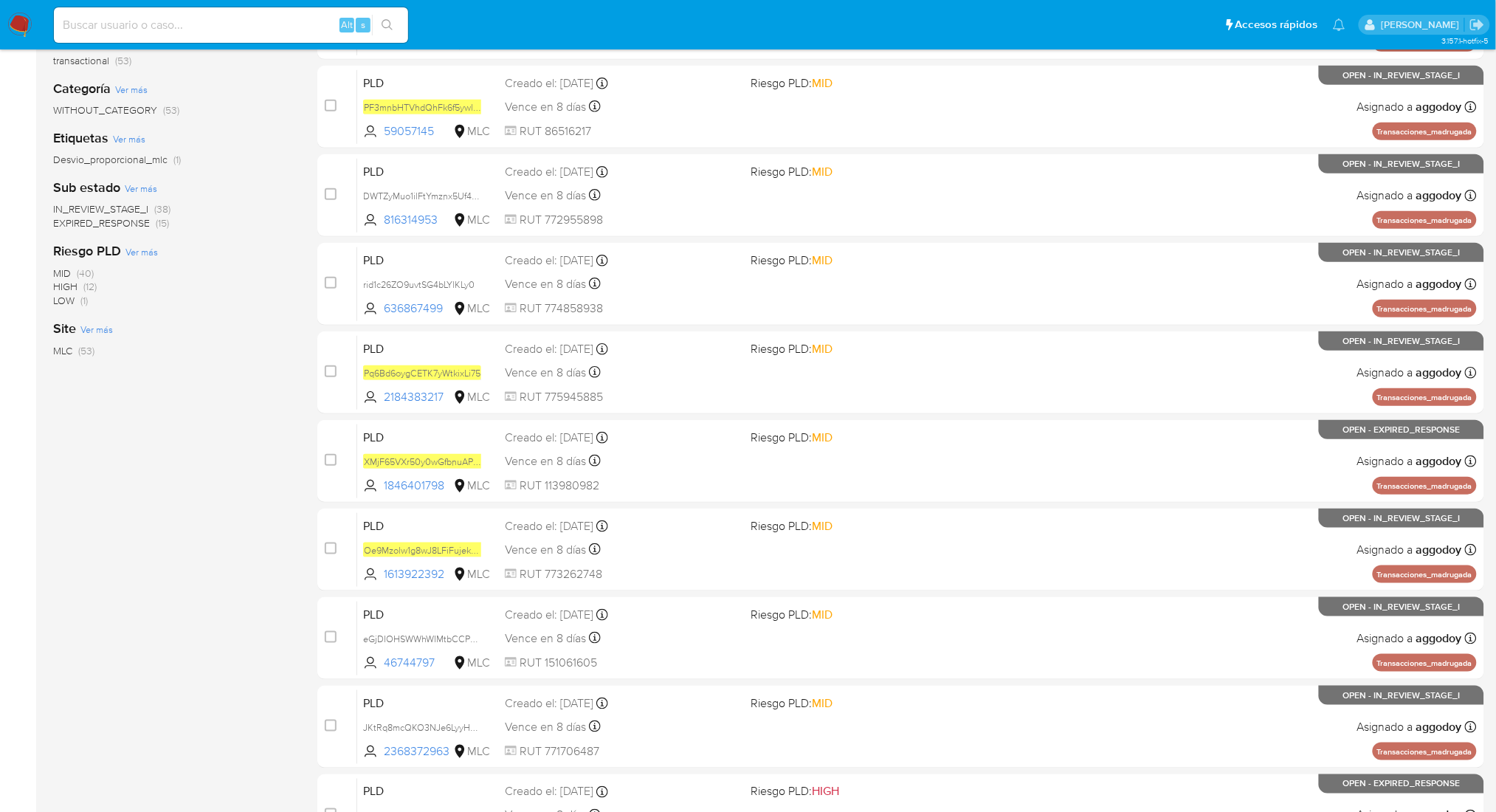
scroll to position [351, 0]
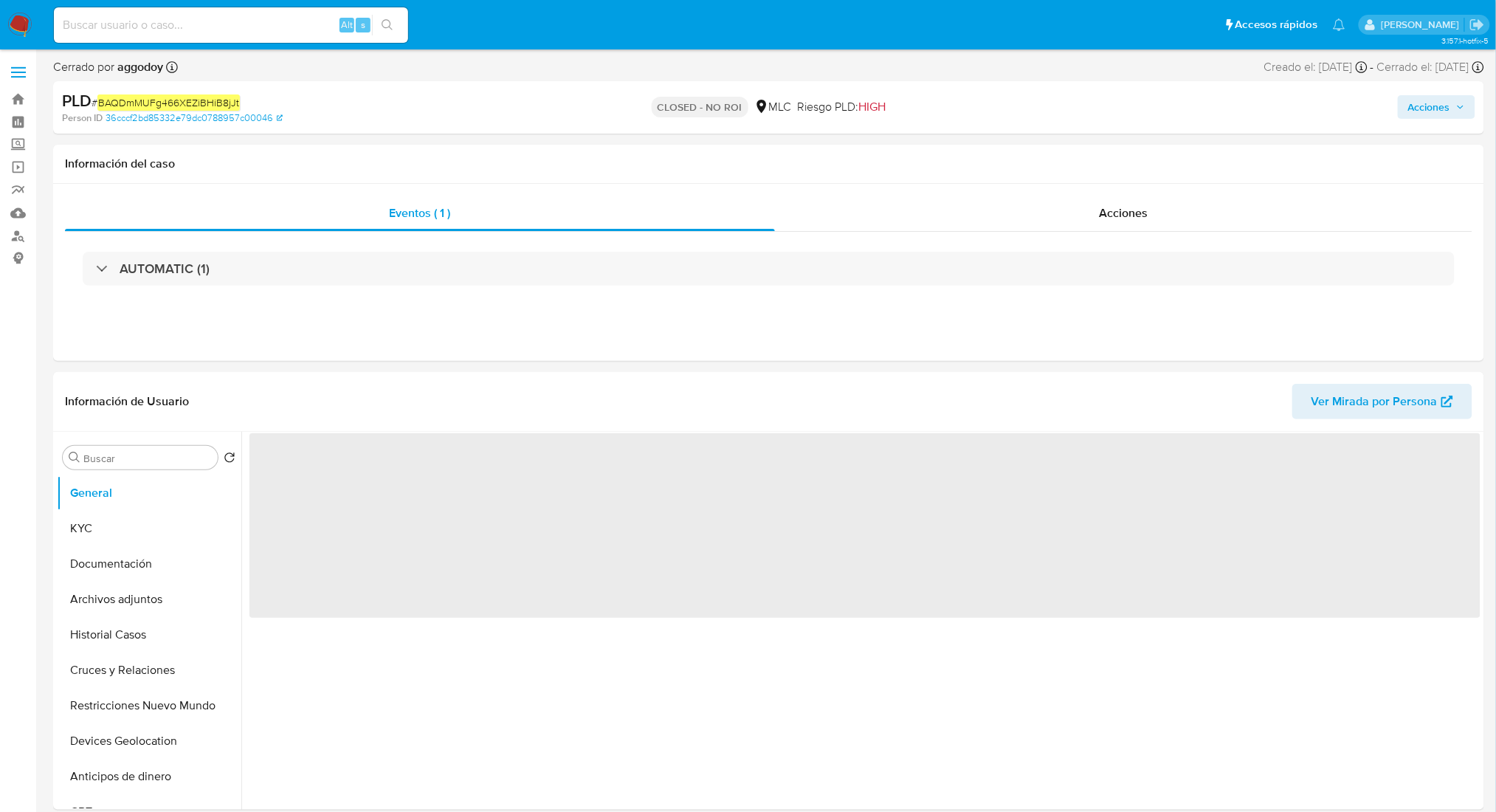
select select "10"
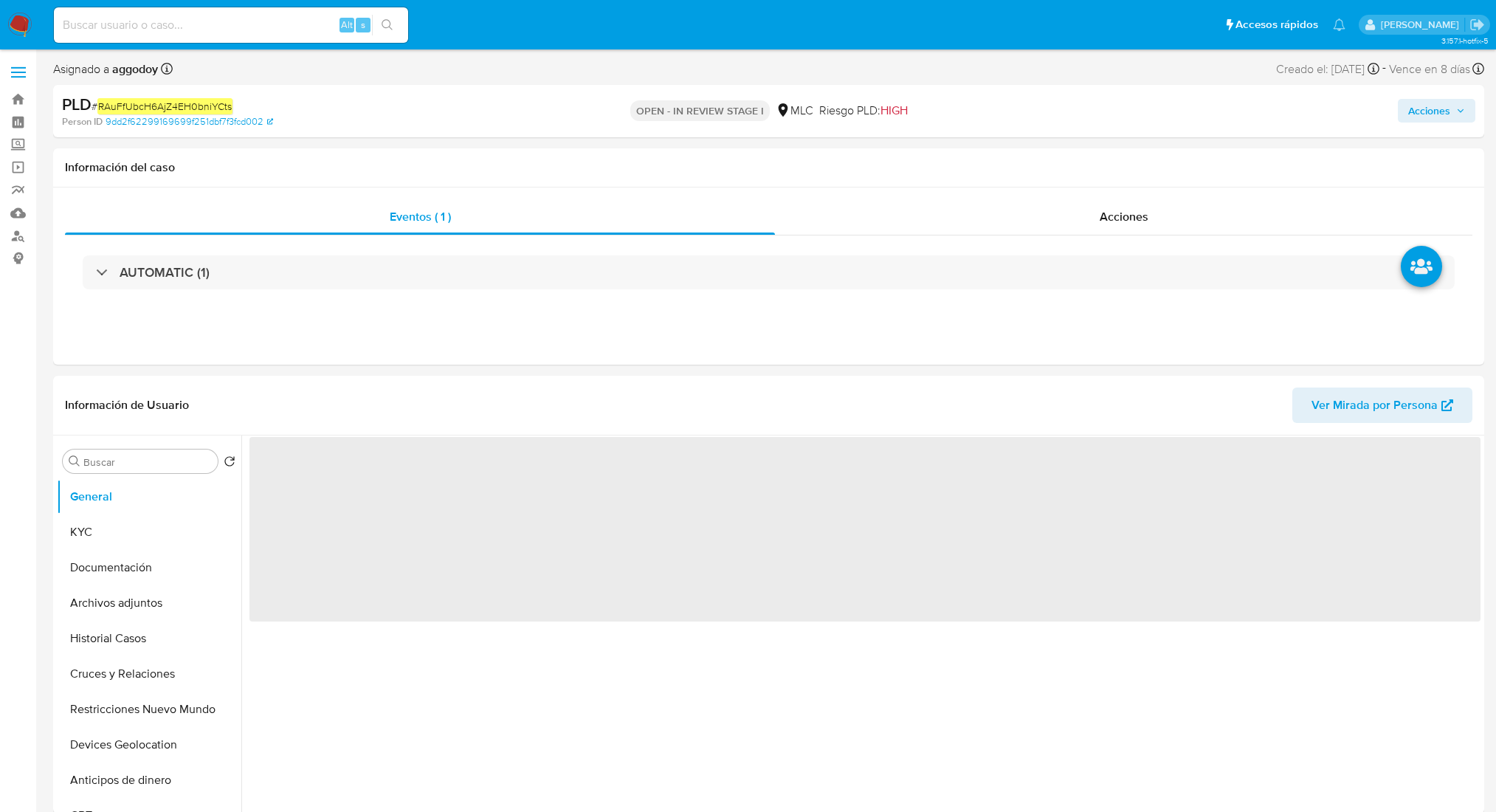
select select "10"
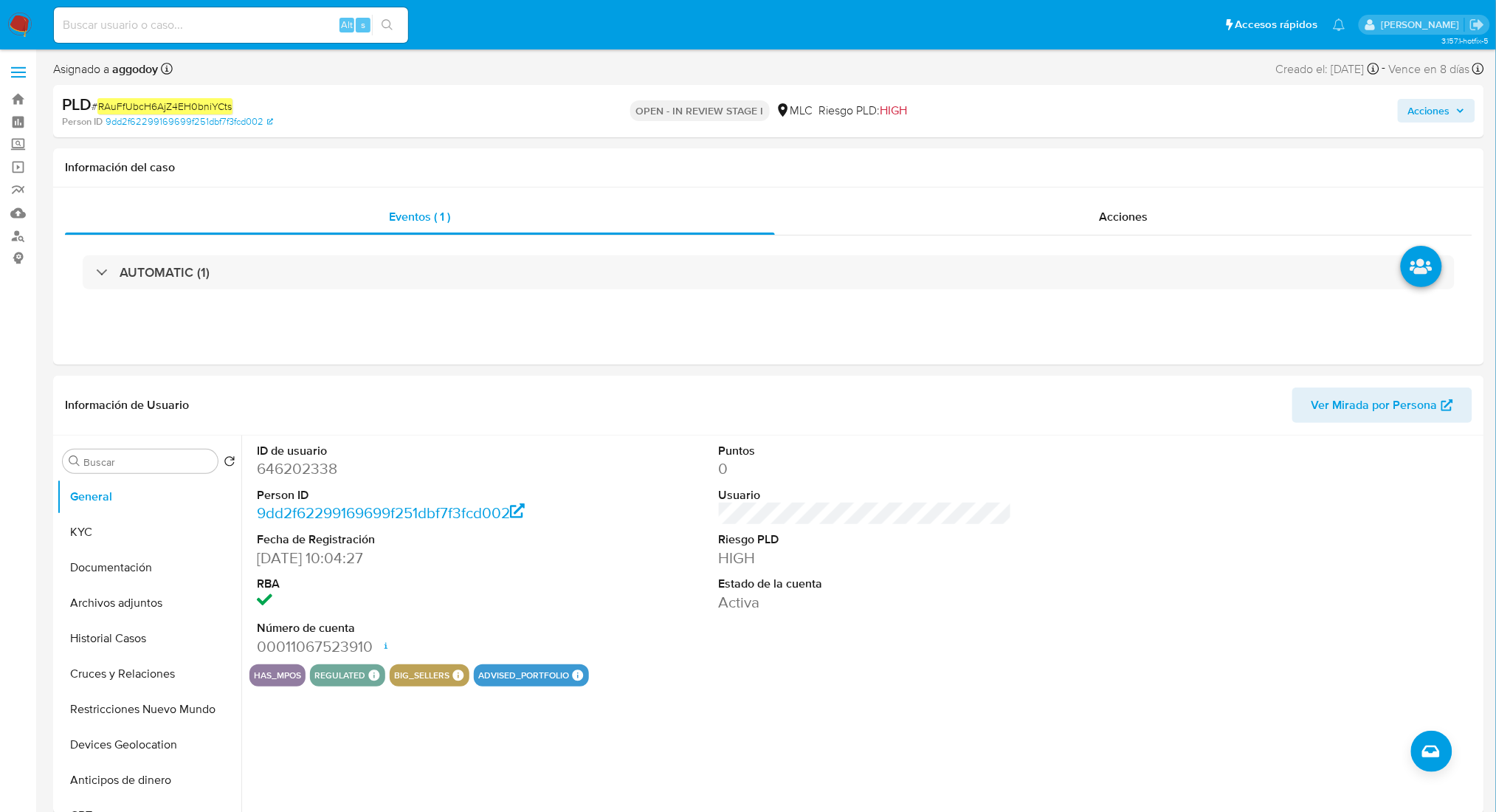
click at [1437, 124] on div "Acciones" at bounding box center [1242, 111] width 468 height 35
click at [1431, 114] on span "Acciones" at bounding box center [1430, 110] width 42 height 23
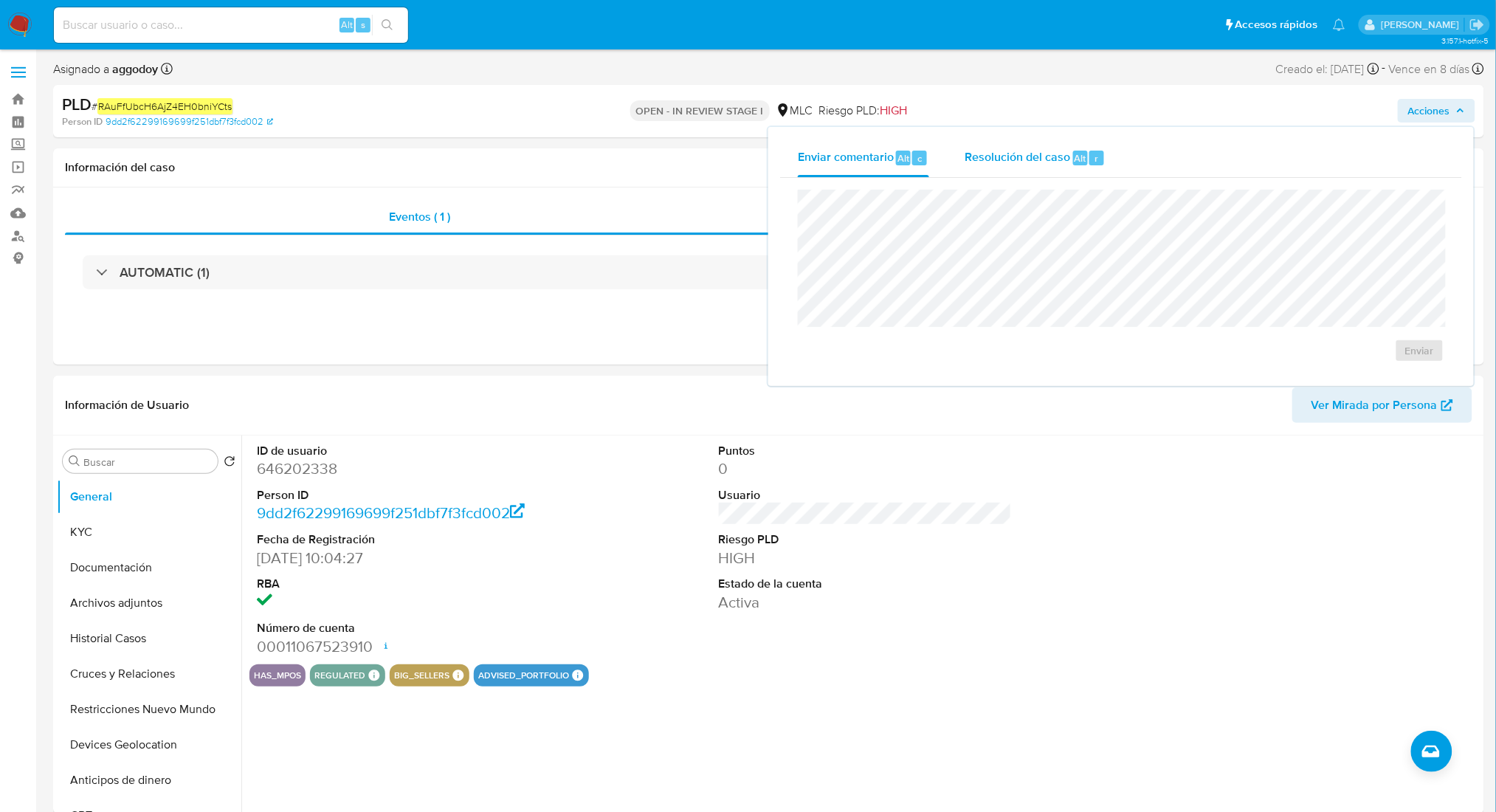
click at [1068, 153] on div "Resolución del caso Alt r" at bounding box center [1035, 158] width 141 height 38
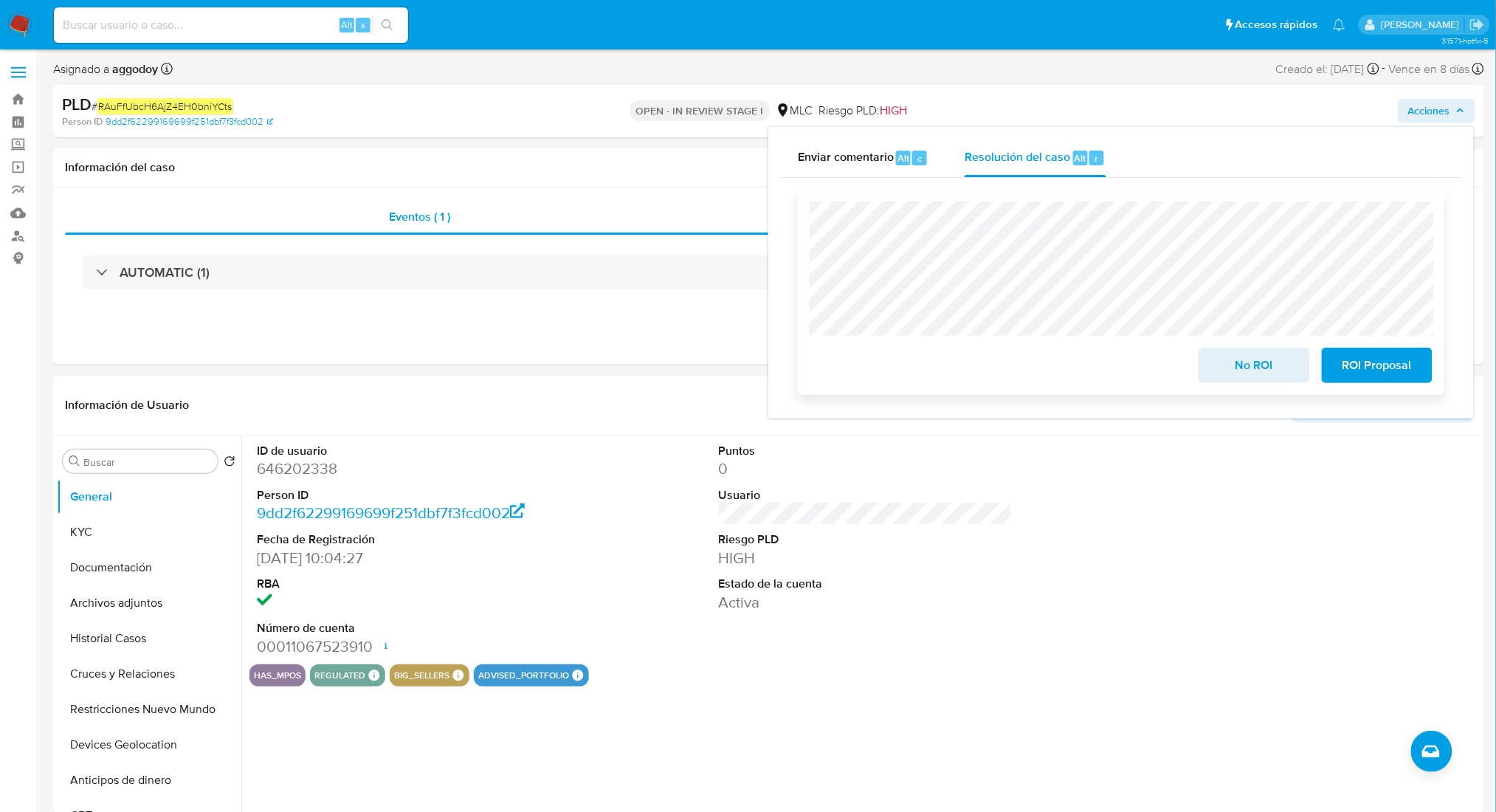
click at [1206, 361] on button "No ROI" at bounding box center [1254, 365] width 111 height 35
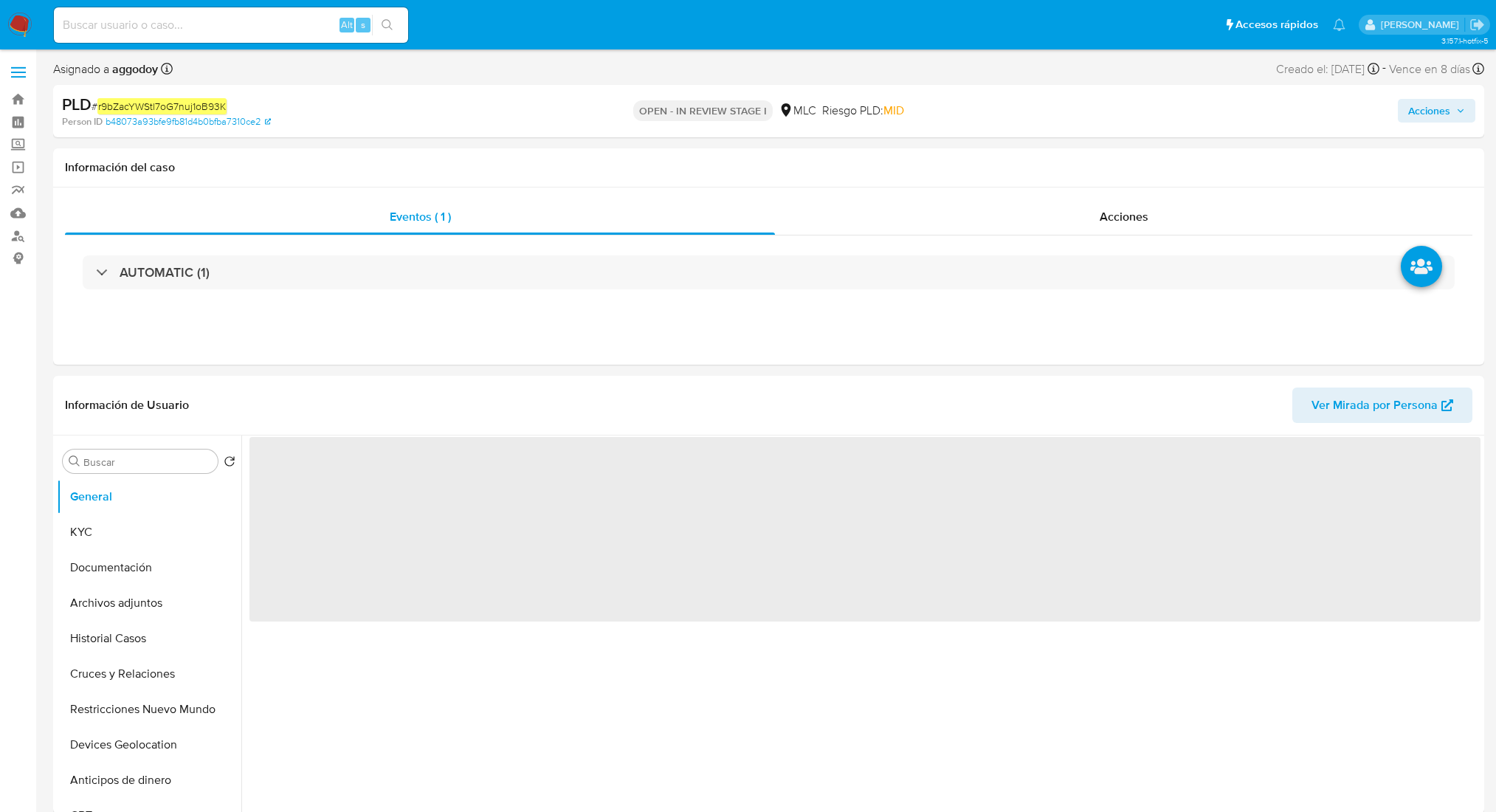
select select "10"
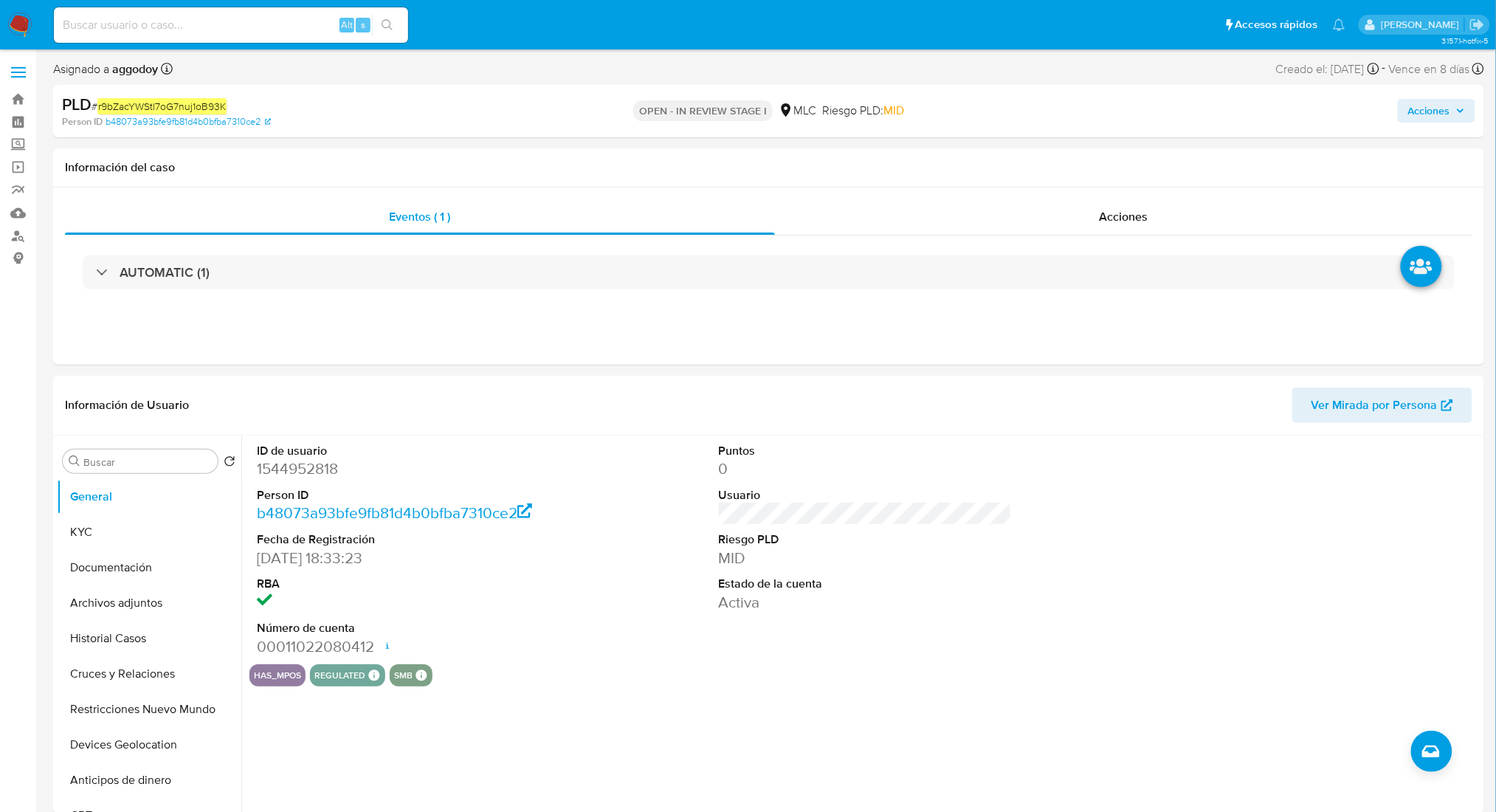
click at [1400, 116] on button "Acciones" at bounding box center [1436, 110] width 78 height 23
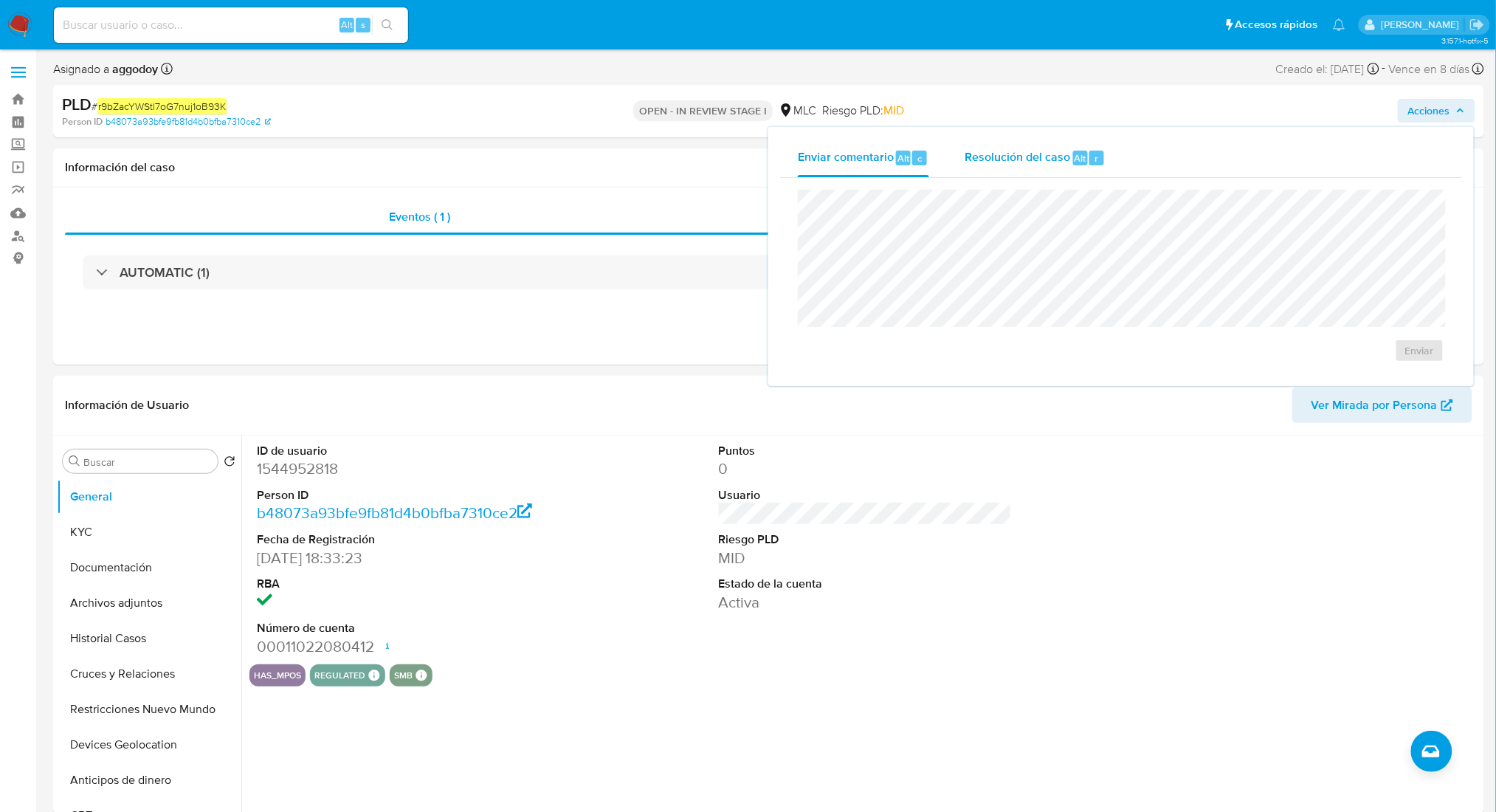
click at [1095, 155] on span "r" at bounding box center [1096, 158] width 4 height 14
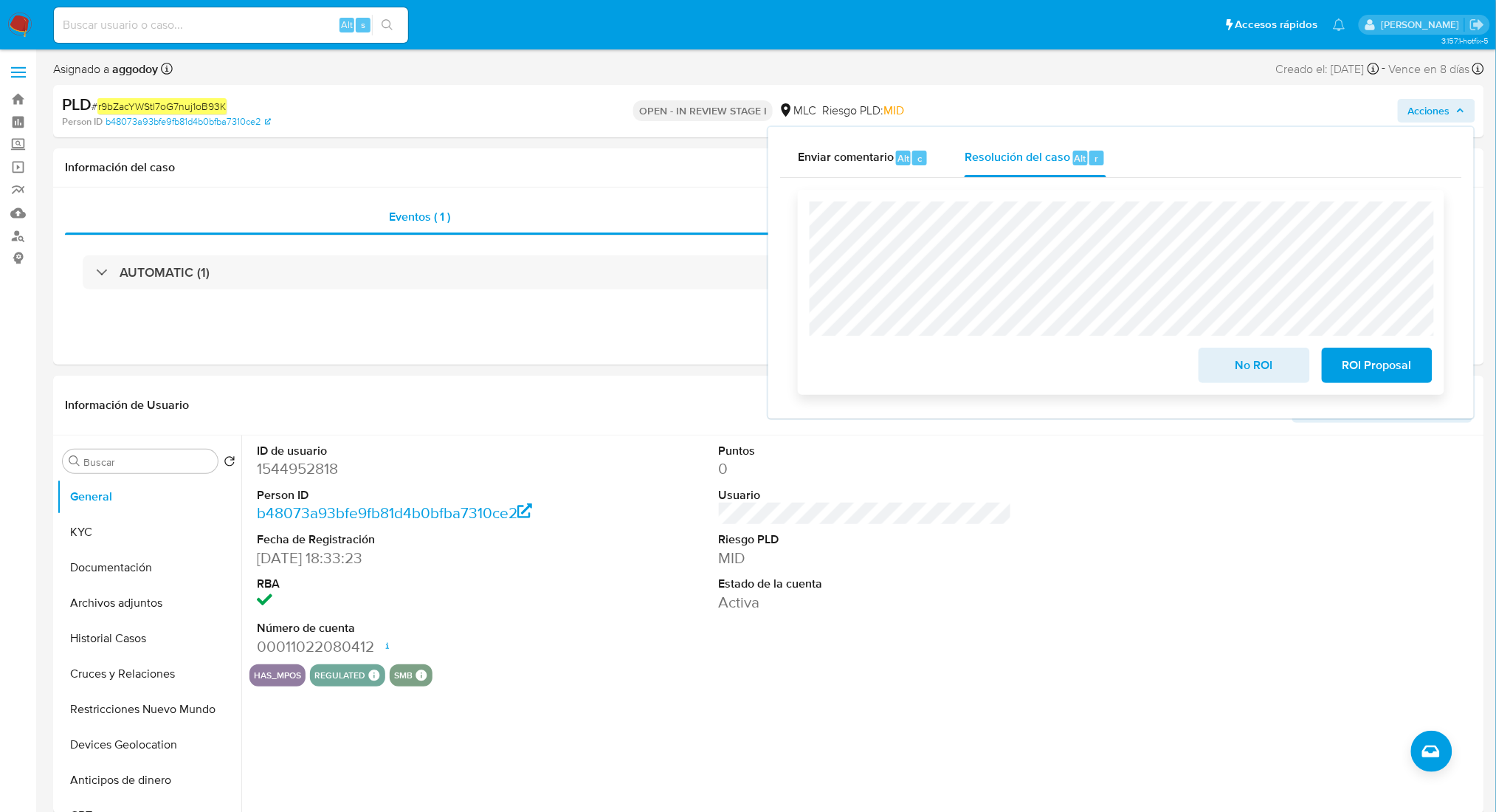
click at [1237, 385] on div "No ROI ROI Proposal" at bounding box center [1120, 293] width 646 height 205
click at [1235, 373] on span "No ROI" at bounding box center [1254, 365] width 72 height 32
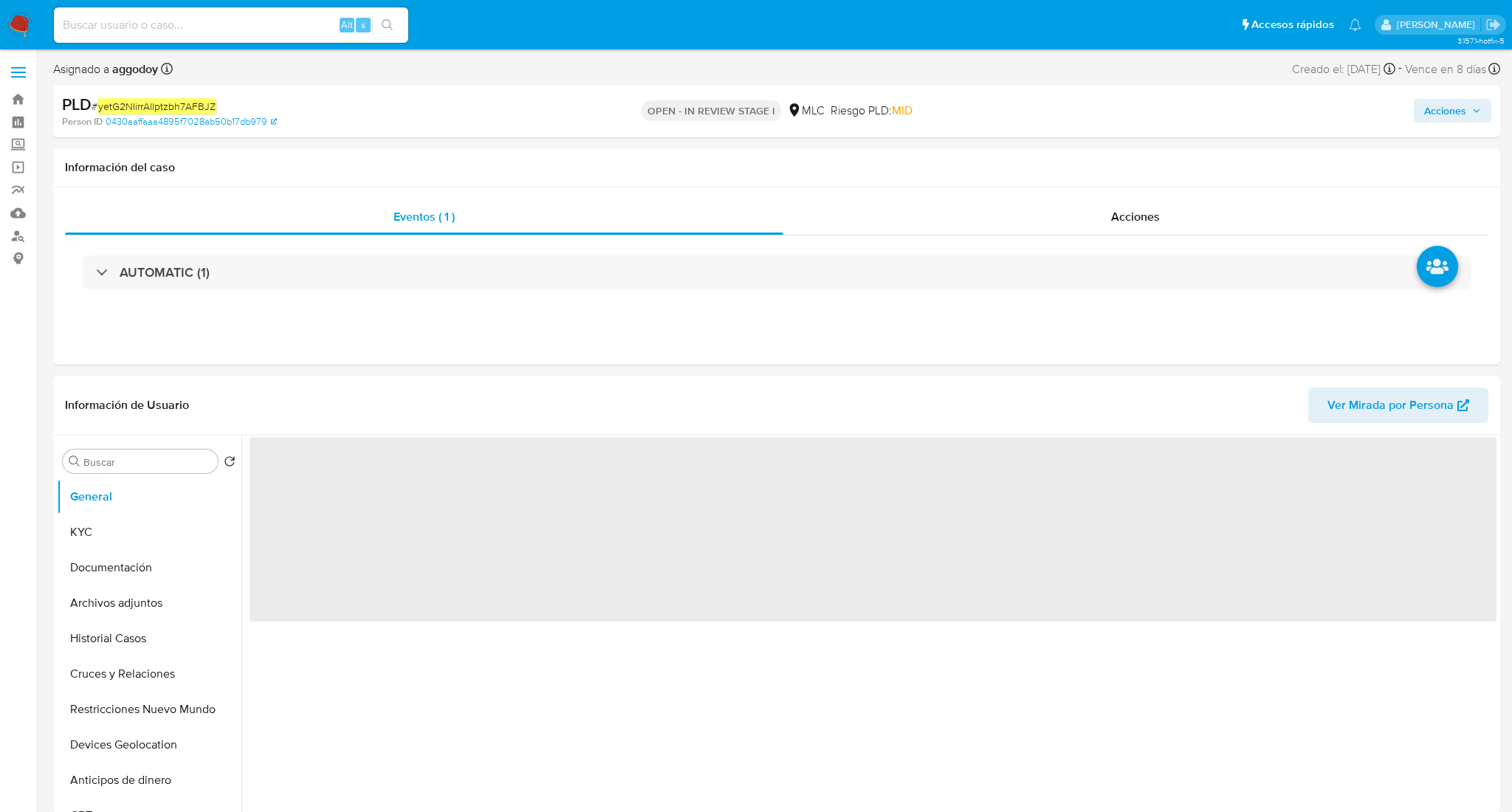
select select "10"
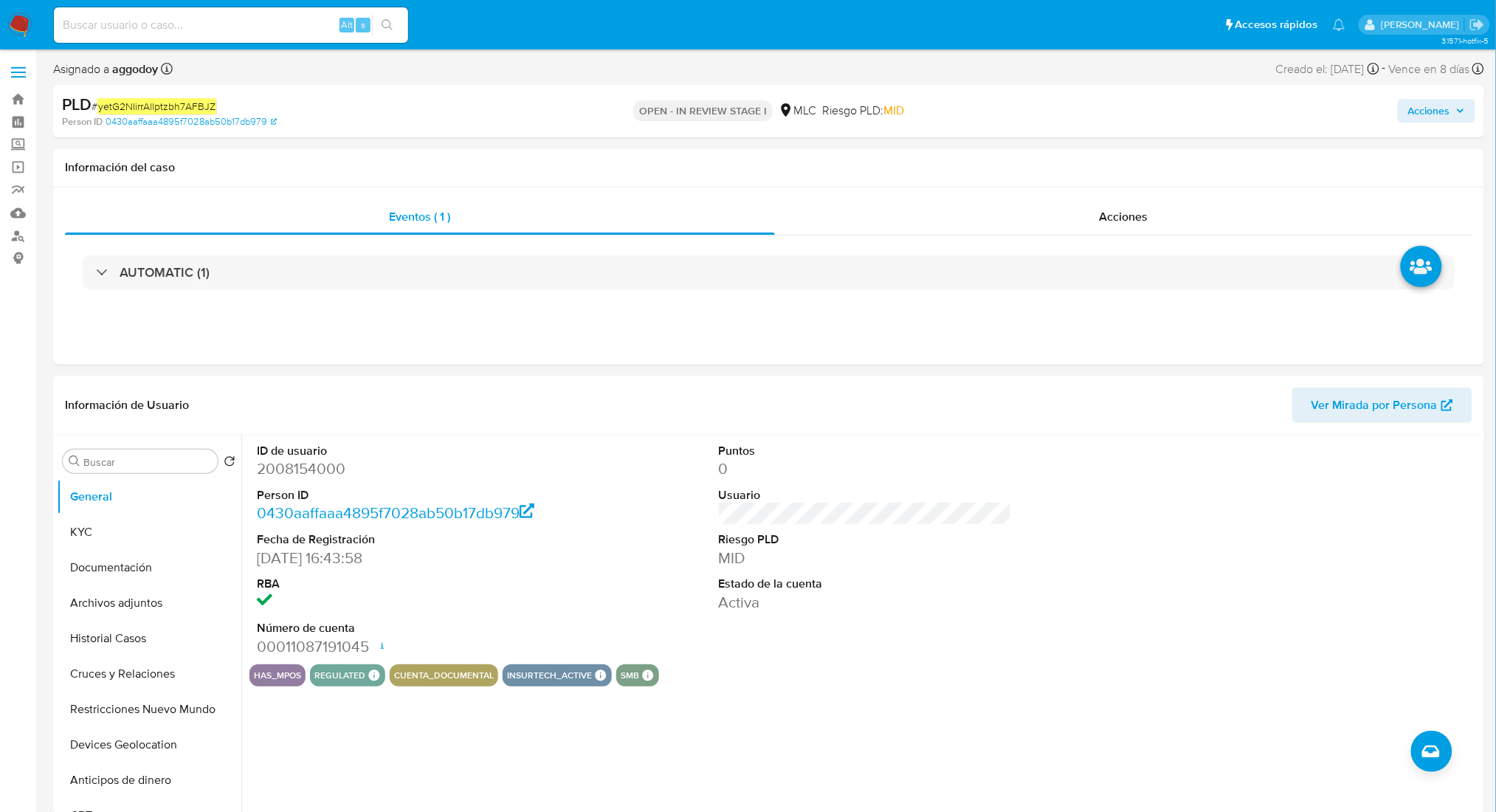
click at [1399, 122] on div "Acciones" at bounding box center [1242, 111] width 468 height 35
click at [1406, 125] on div "Acciones" at bounding box center [1242, 111] width 468 height 35
click at [1410, 118] on span "Acciones" at bounding box center [1430, 110] width 42 height 23
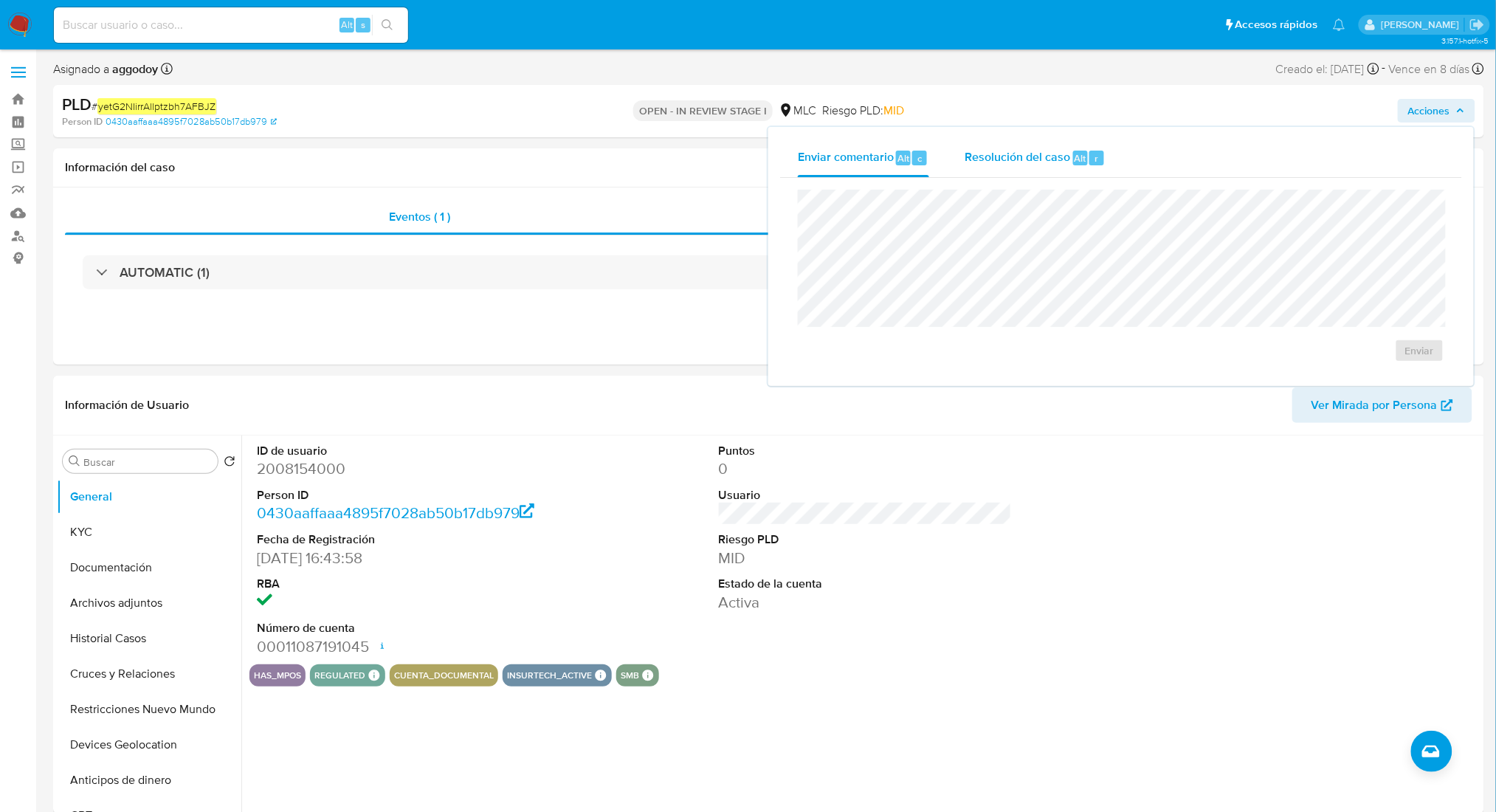
click at [1010, 155] on span "Resolución del caso" at bounding box center [1017, 158] width 106 height 17
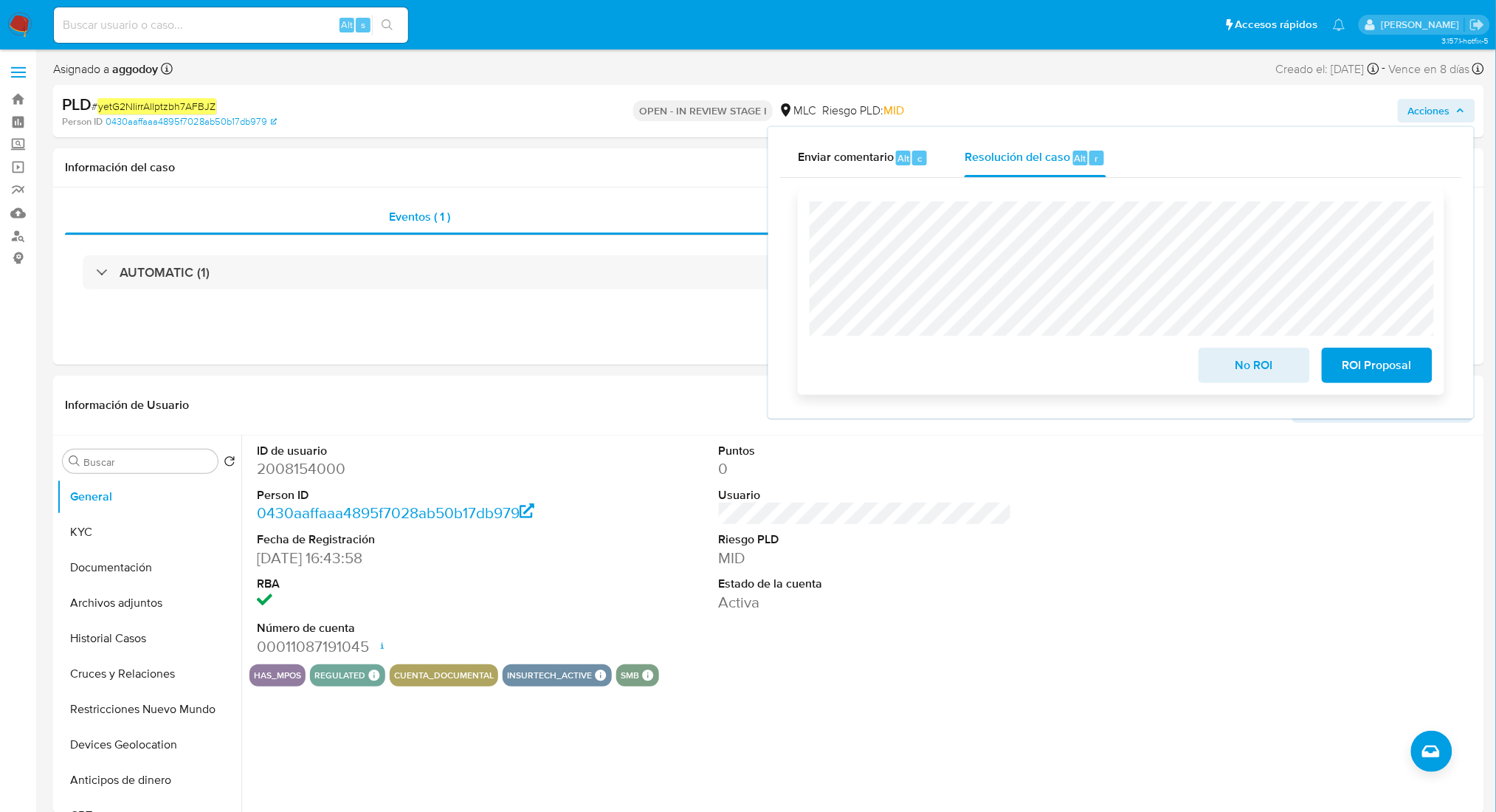
click at [1225, 381] on span "No ROI" at bounding box center [1254, 365] width 72 height 32
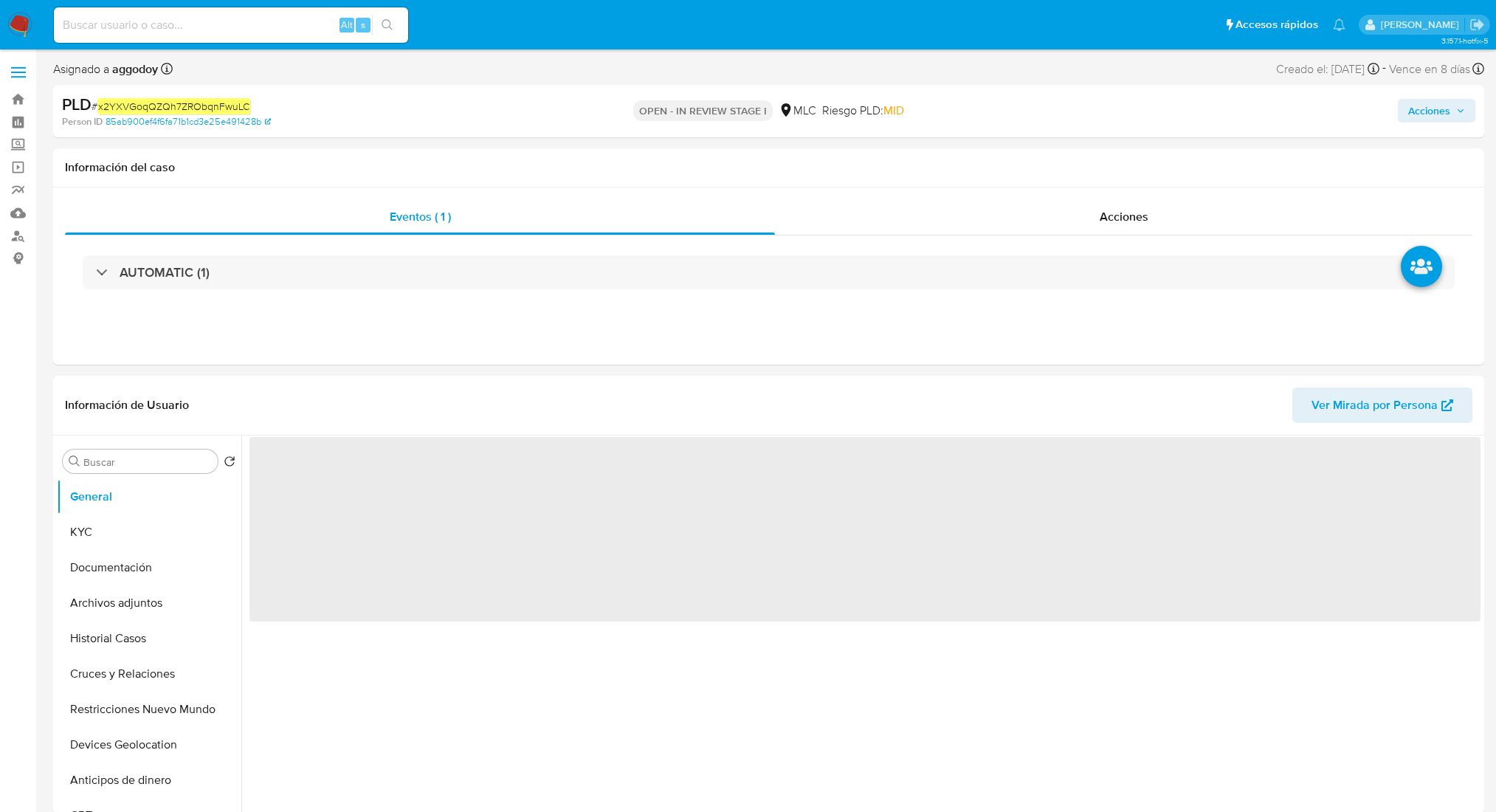
select select "10"
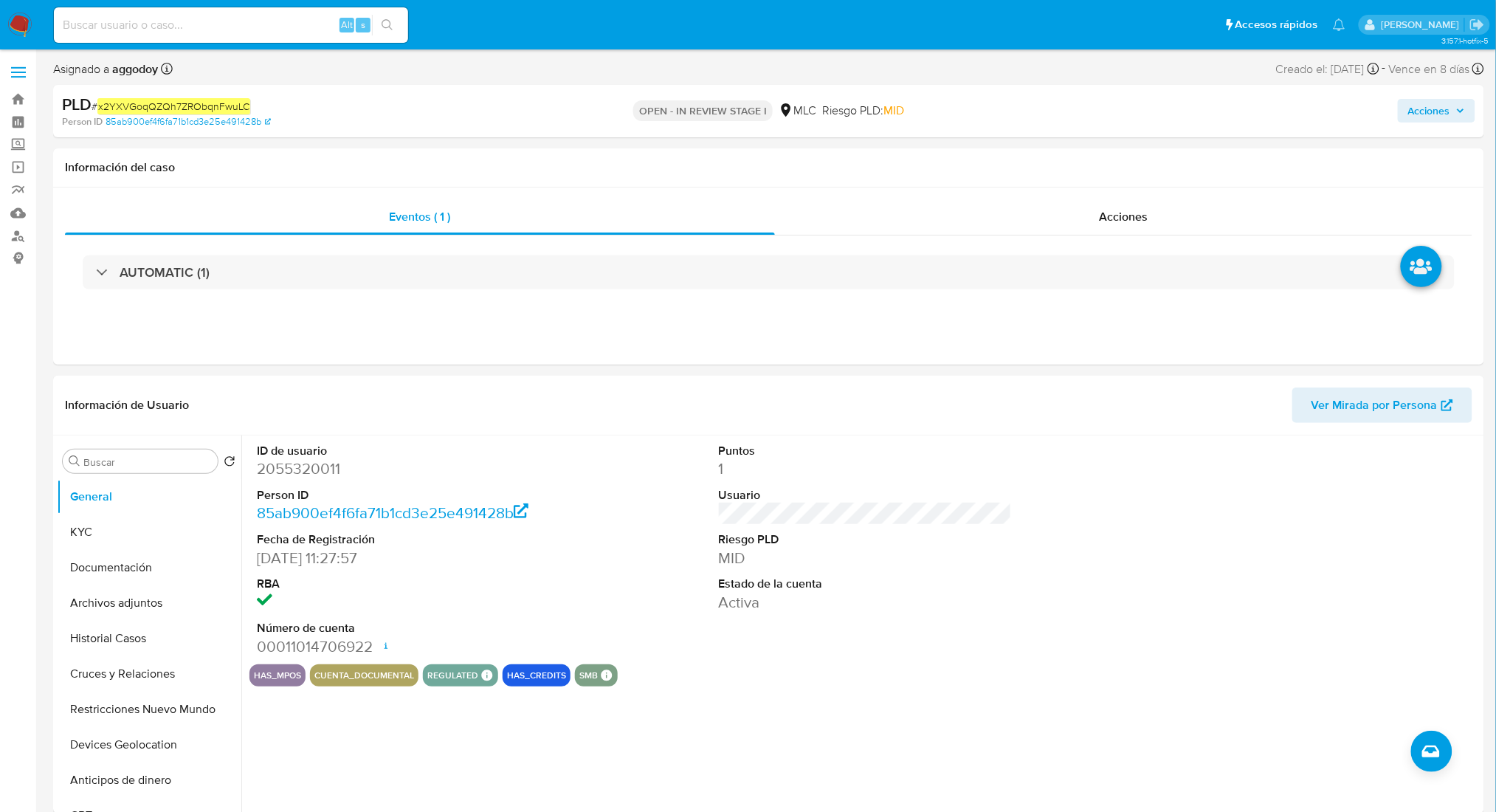
click at [1431, 131] on div "PLD # x2YXVGoqQZQh7ZRObqnFwuLC Person ID 85ab900ef4f6fa71b1cd3e25e491428b OPEN …" at bounding box center [768, 111] width 1431 height 52
click at [1414, 120] on span "Acciones" at bounding box center [1430, 110] width 42 height 23
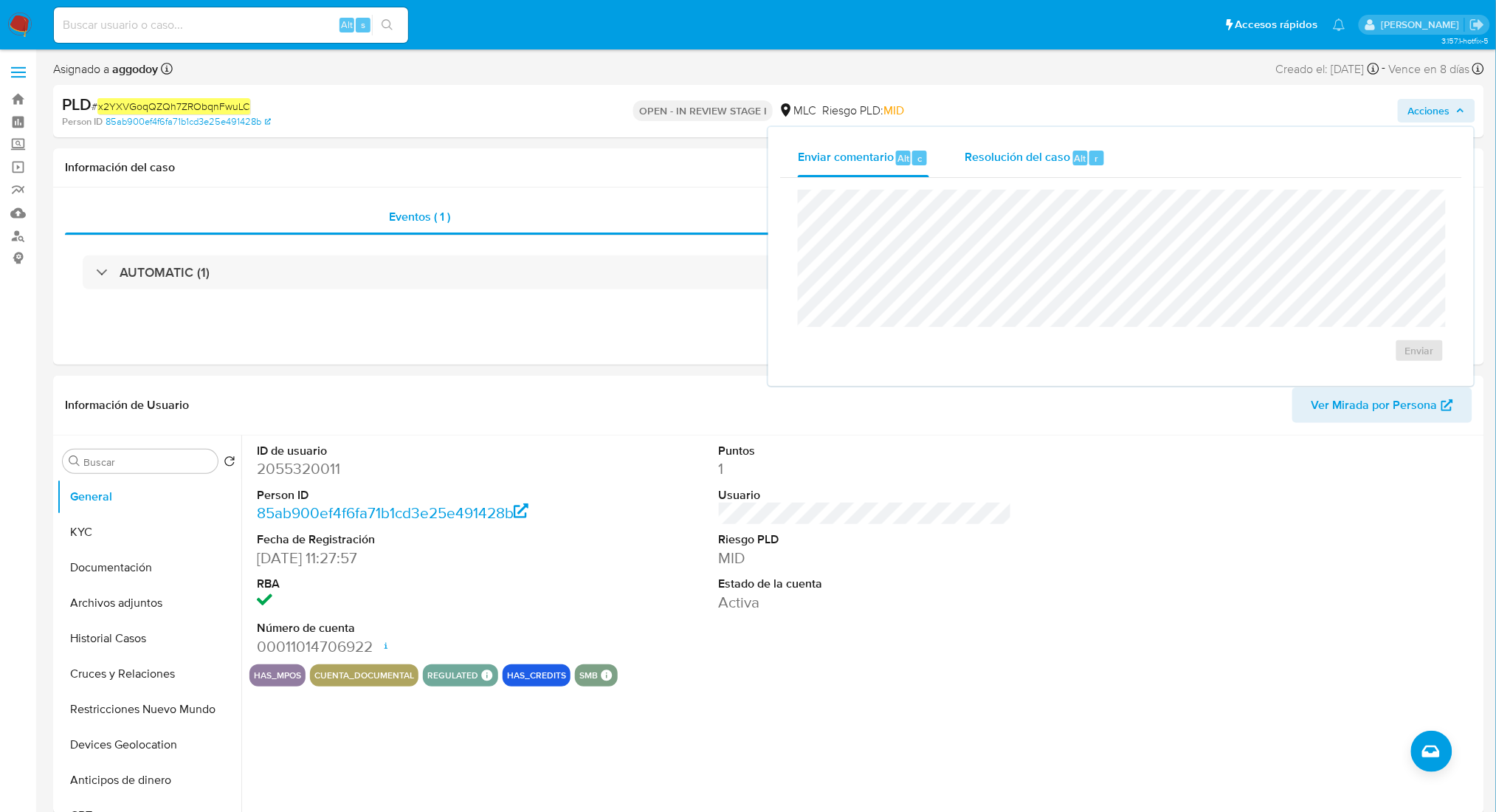
click at [1046, 142] on div "Resolución del caso Alt r" at bounding box center [1035, 158] width 141 height 38
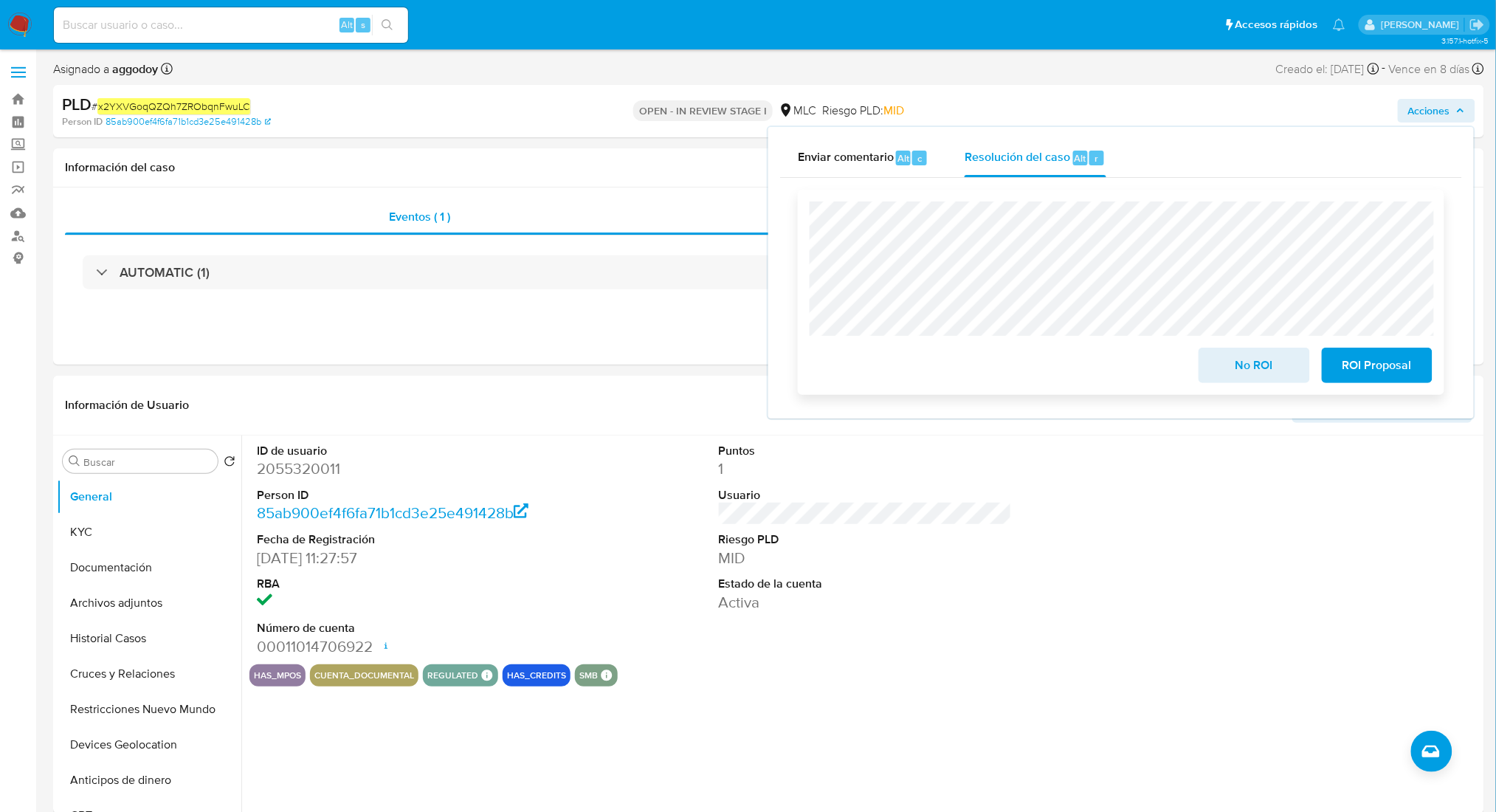
click at [1247, 381] on span "No ROI" at bounding box center [1254, 365] width 72 height 32
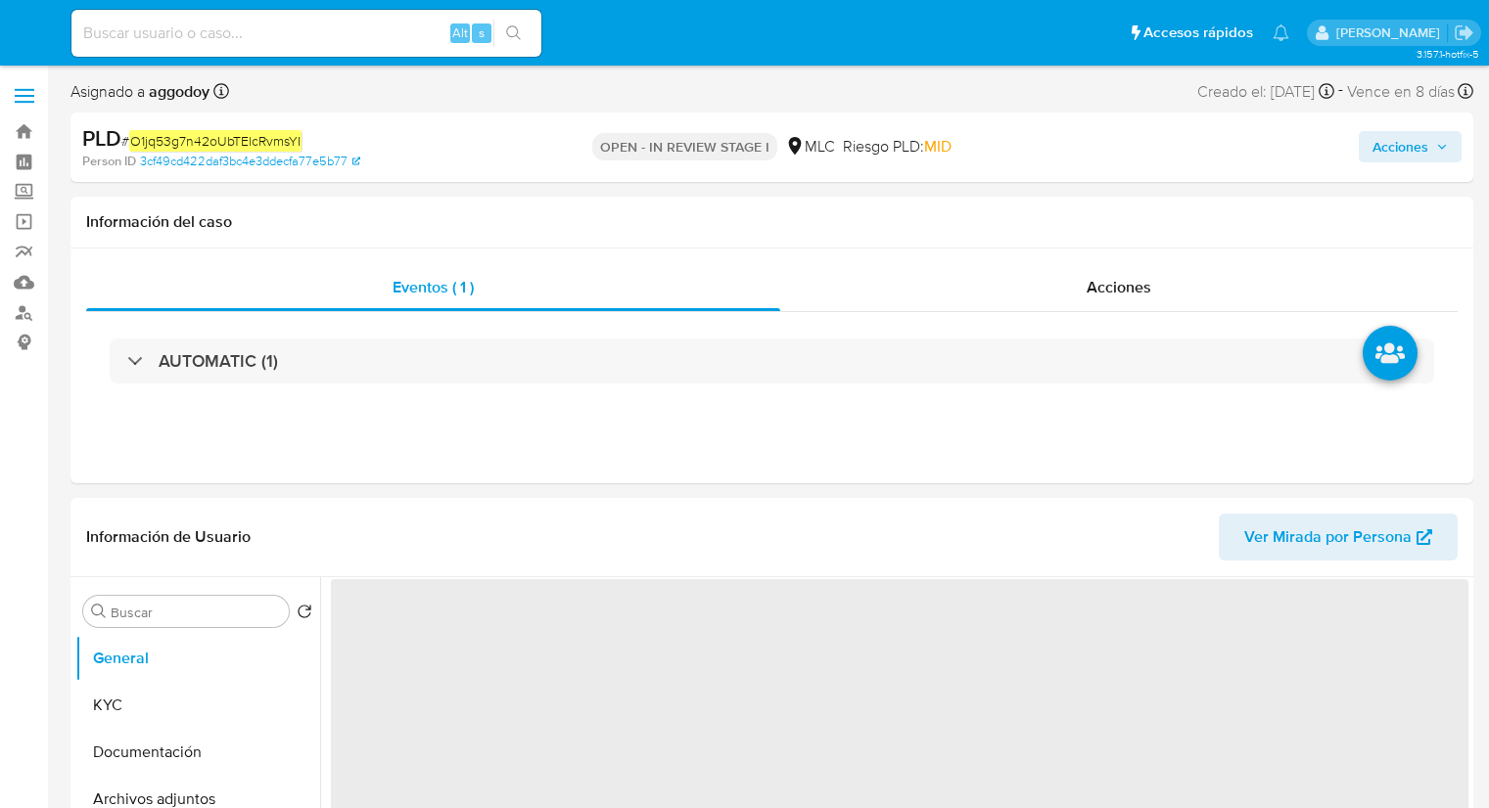
select select "10"
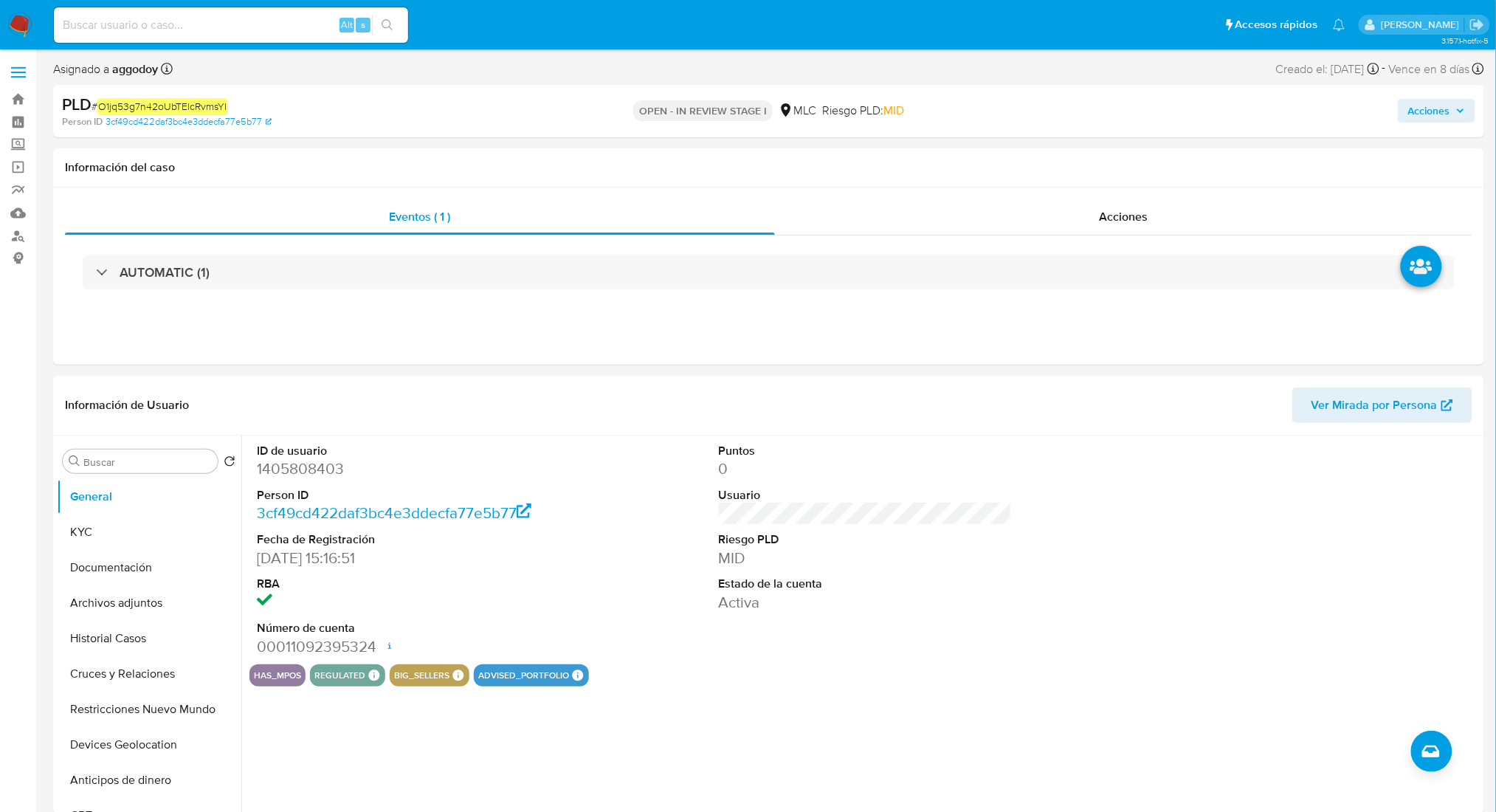
click at [1122, 120] on span "Acciones" at bounding box center [1436, 110] width 57 height 20
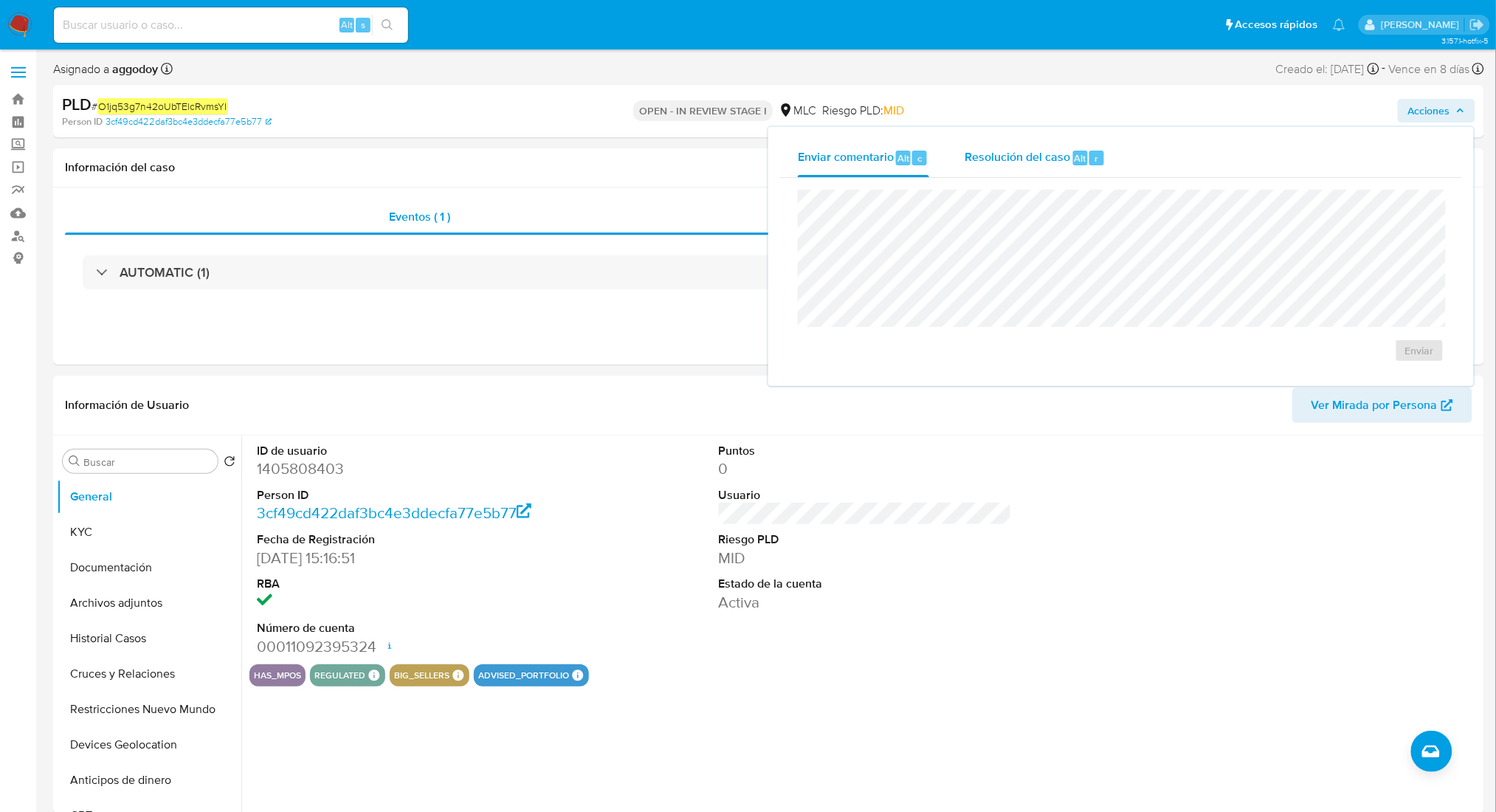
click at [1010, 153] on span "Resolución del caso" at bounding box center [1017, 158] width 106 height 17
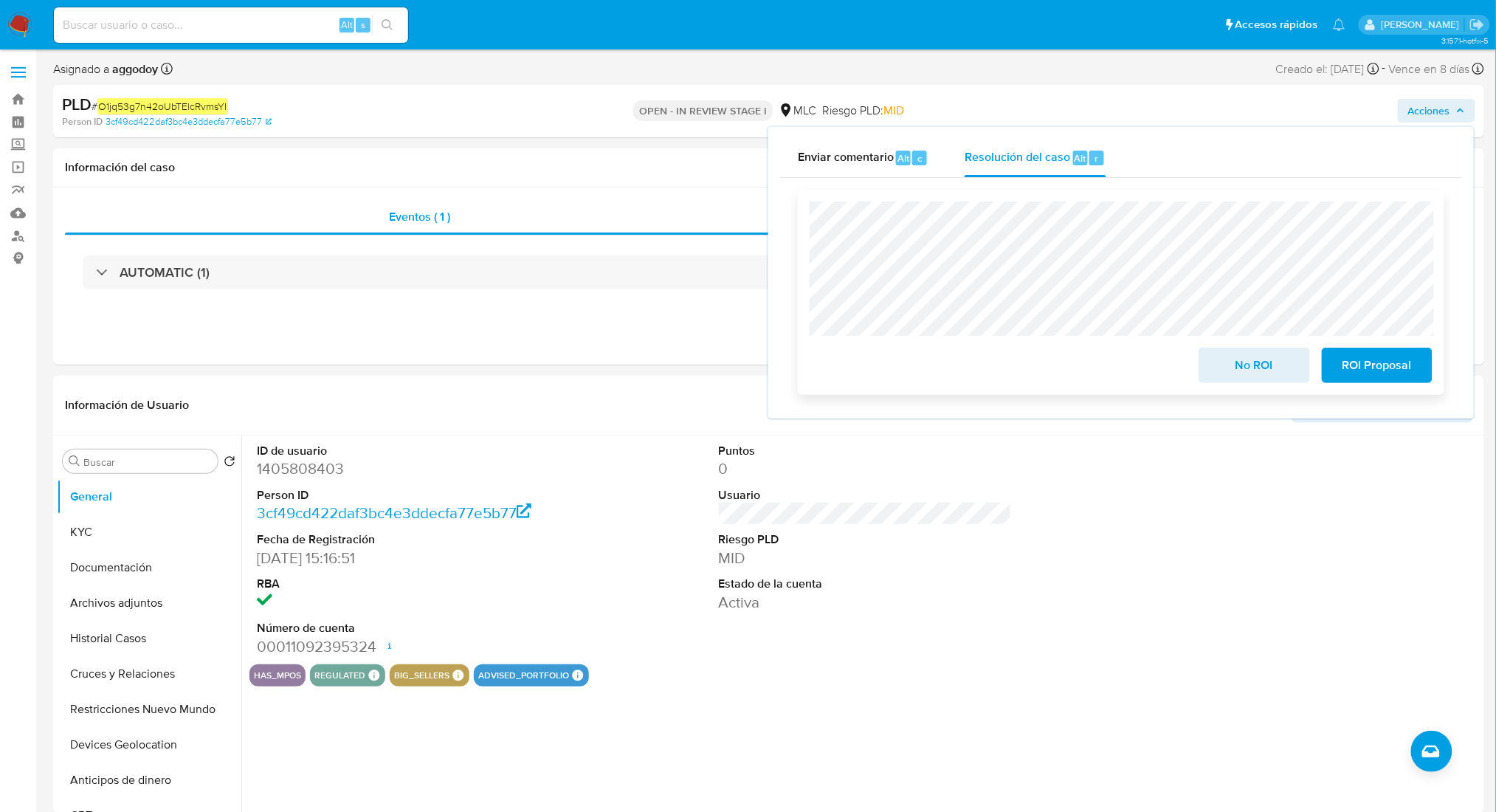
click at [1122, 381] on span "No ROI" at bounding box center [1254, 365] width 72 height 32
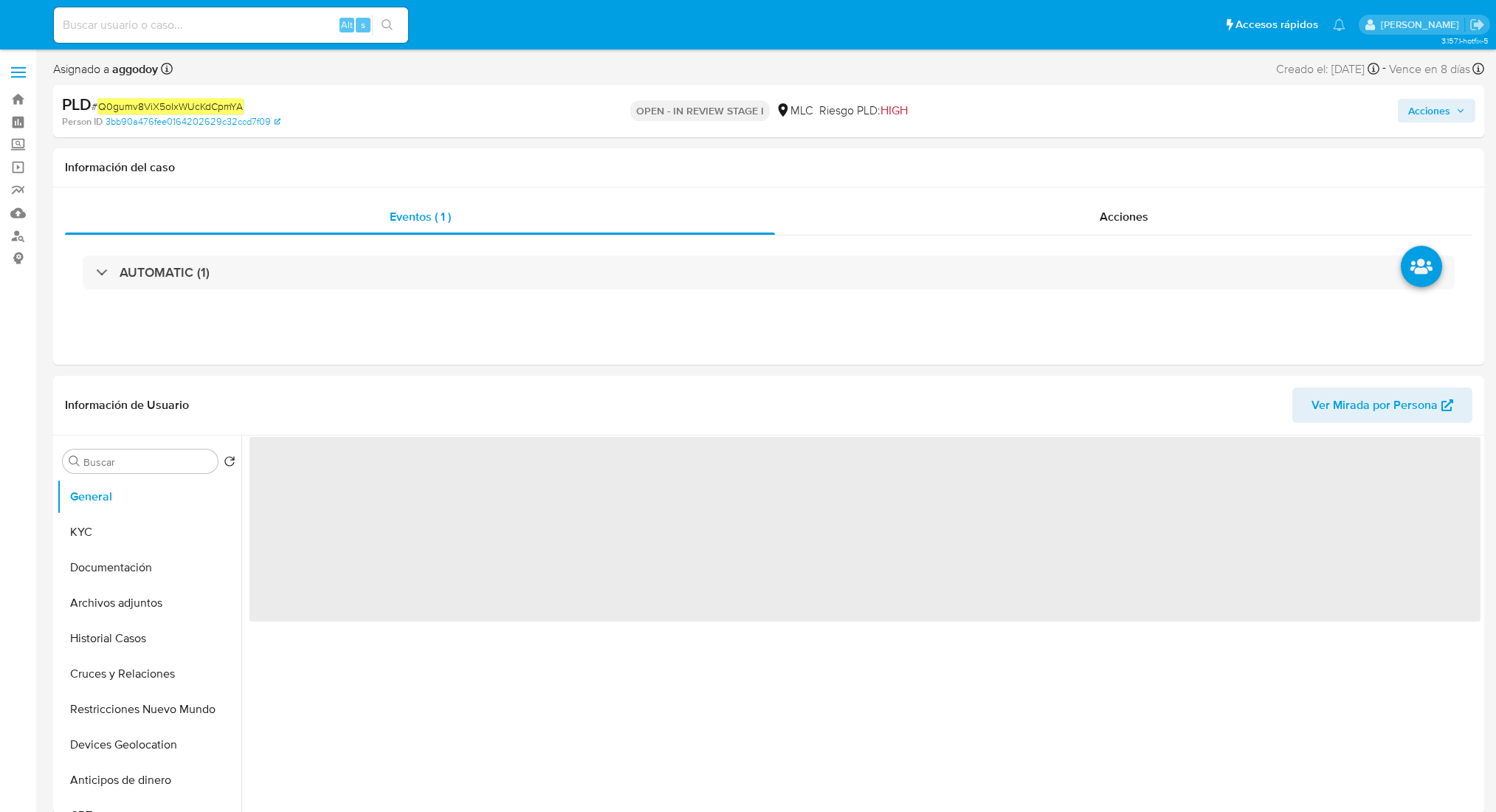
select select "10"
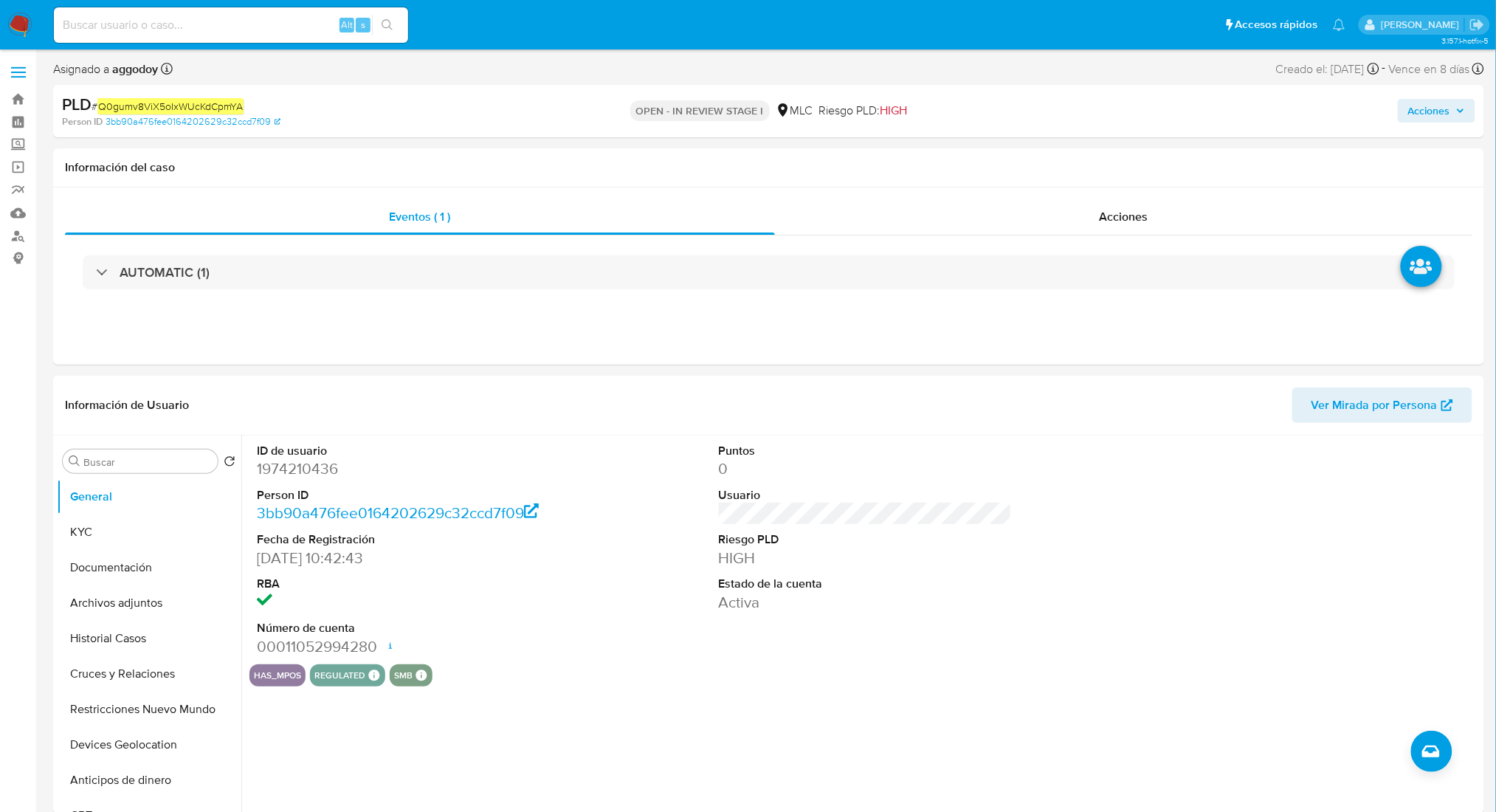
click at [1438, 106] on span "Acciones" at bounding box center [1430, 110] width 42 height 23
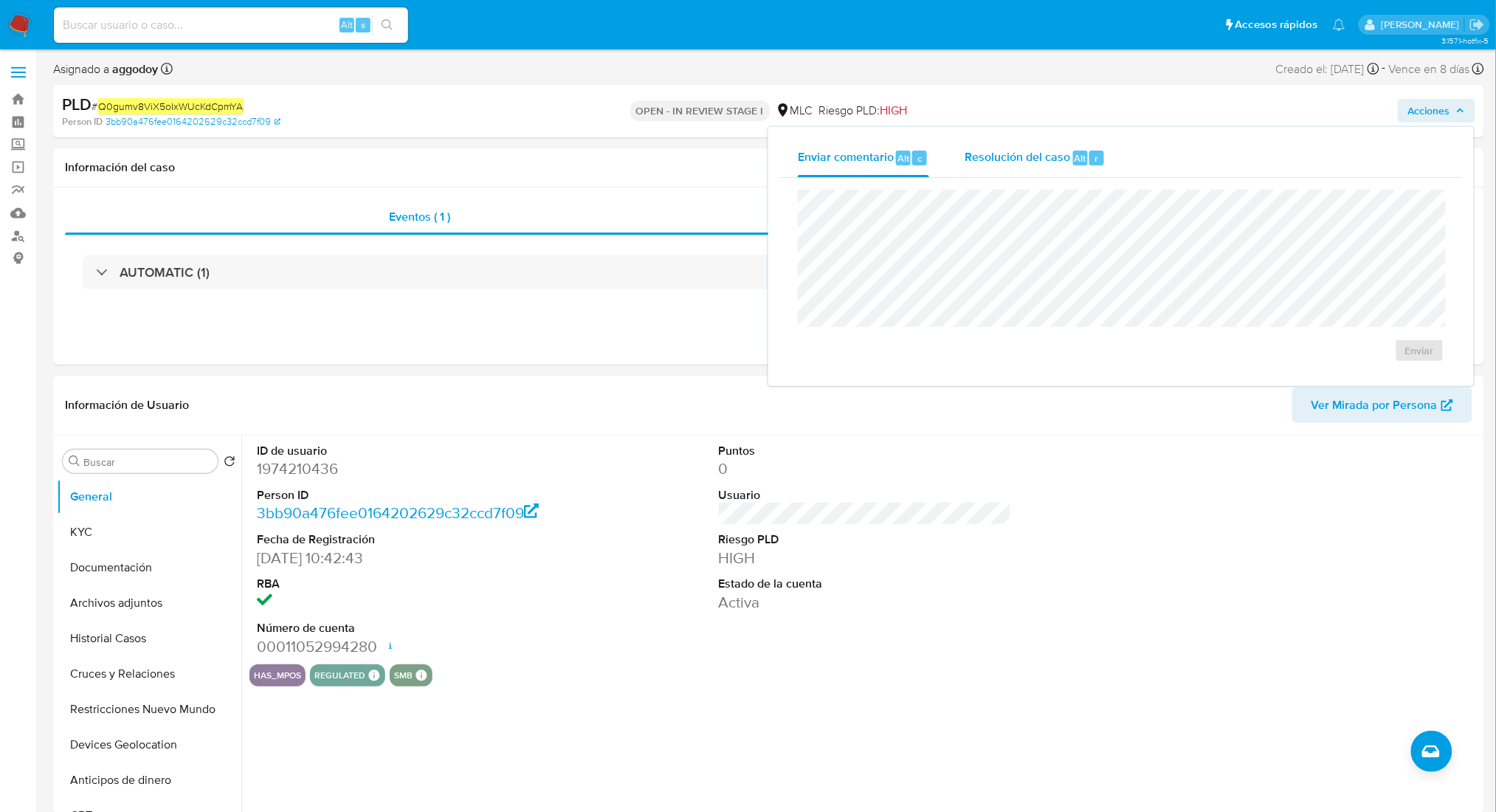
click at [1005, 156] on span "Resolución del caso" at bounding box center [1017, 158] width 106 height 17
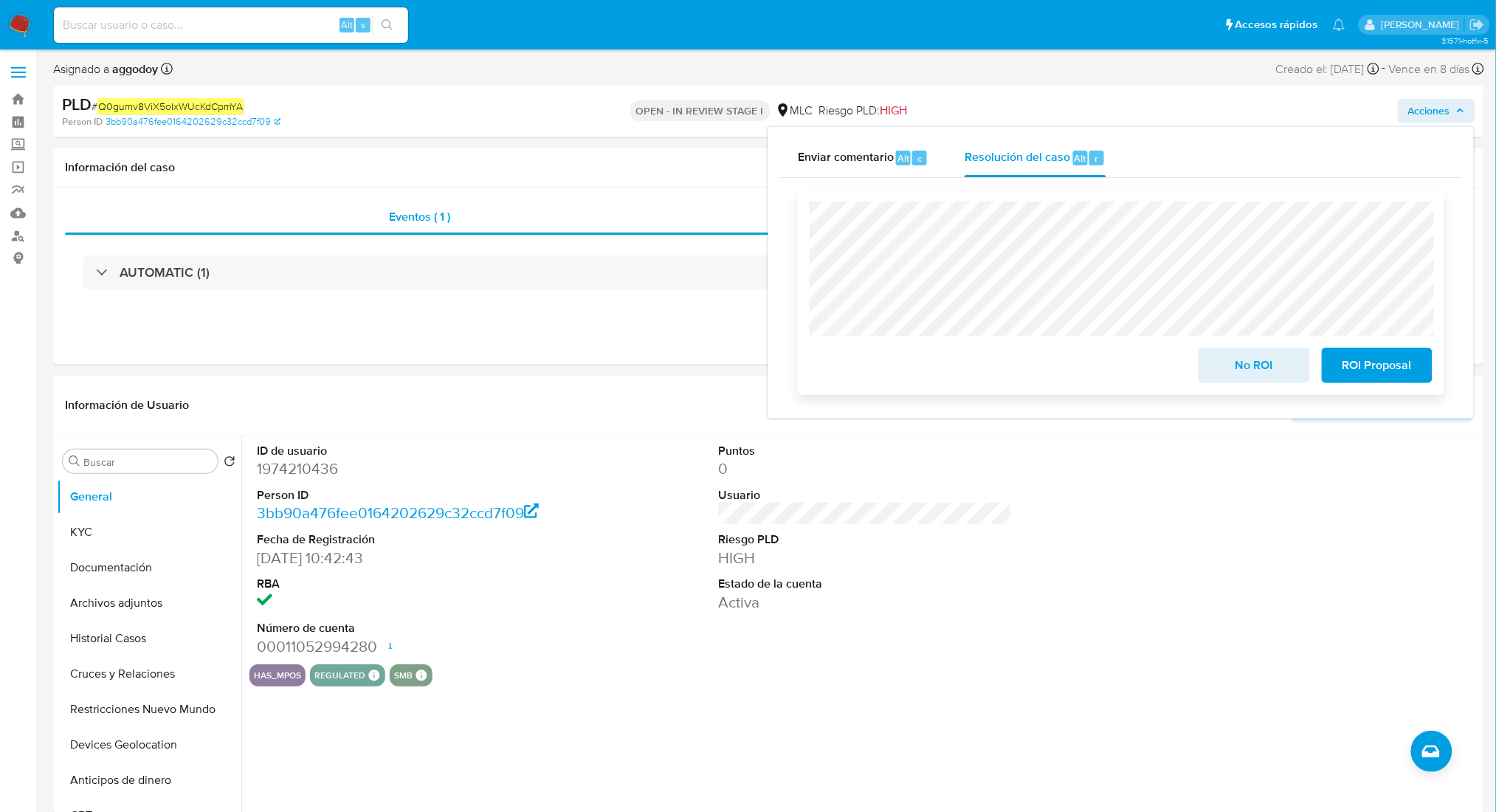
click at [1246, 381] on span "No ROI" at bounding box center [1254, 365] width 72 height 32
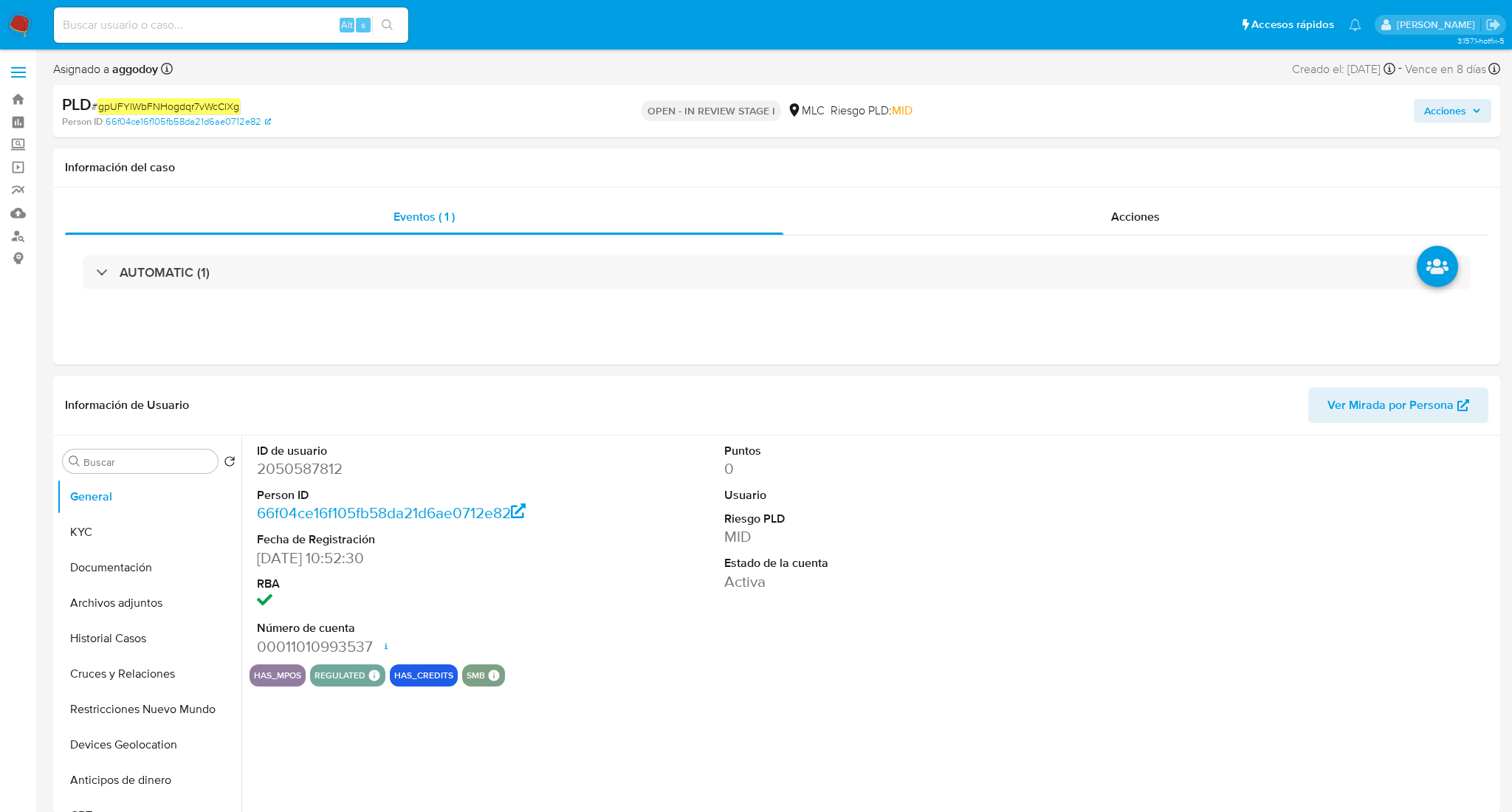
select select "10"
click at [1449, 118] on span "Acciones" at bounding box center [1430, 110] width 42 height 23
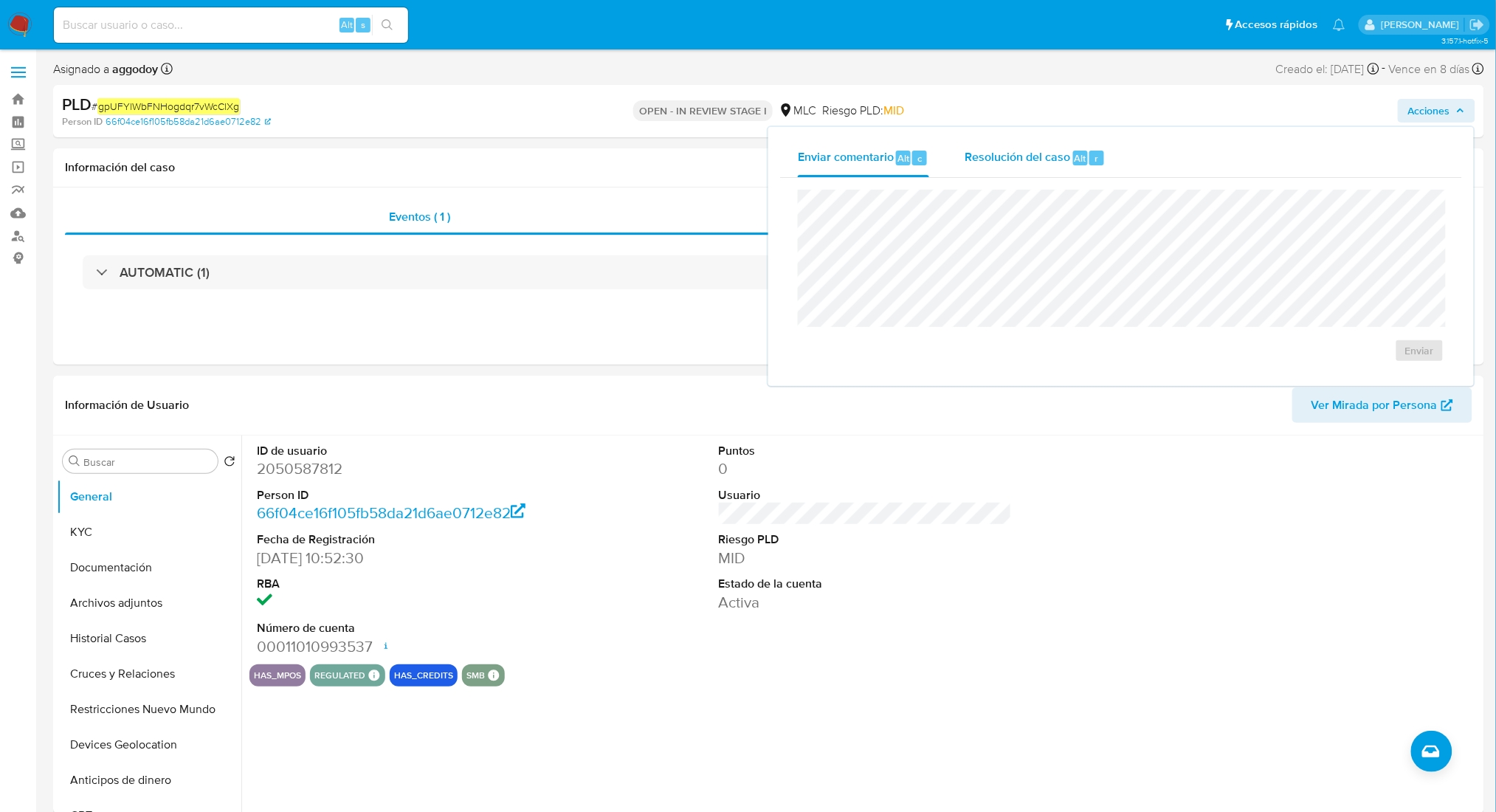
click at [1028, 157] on span "Resolución del caso" at bounding box center [1017, 158] width 106 height 17
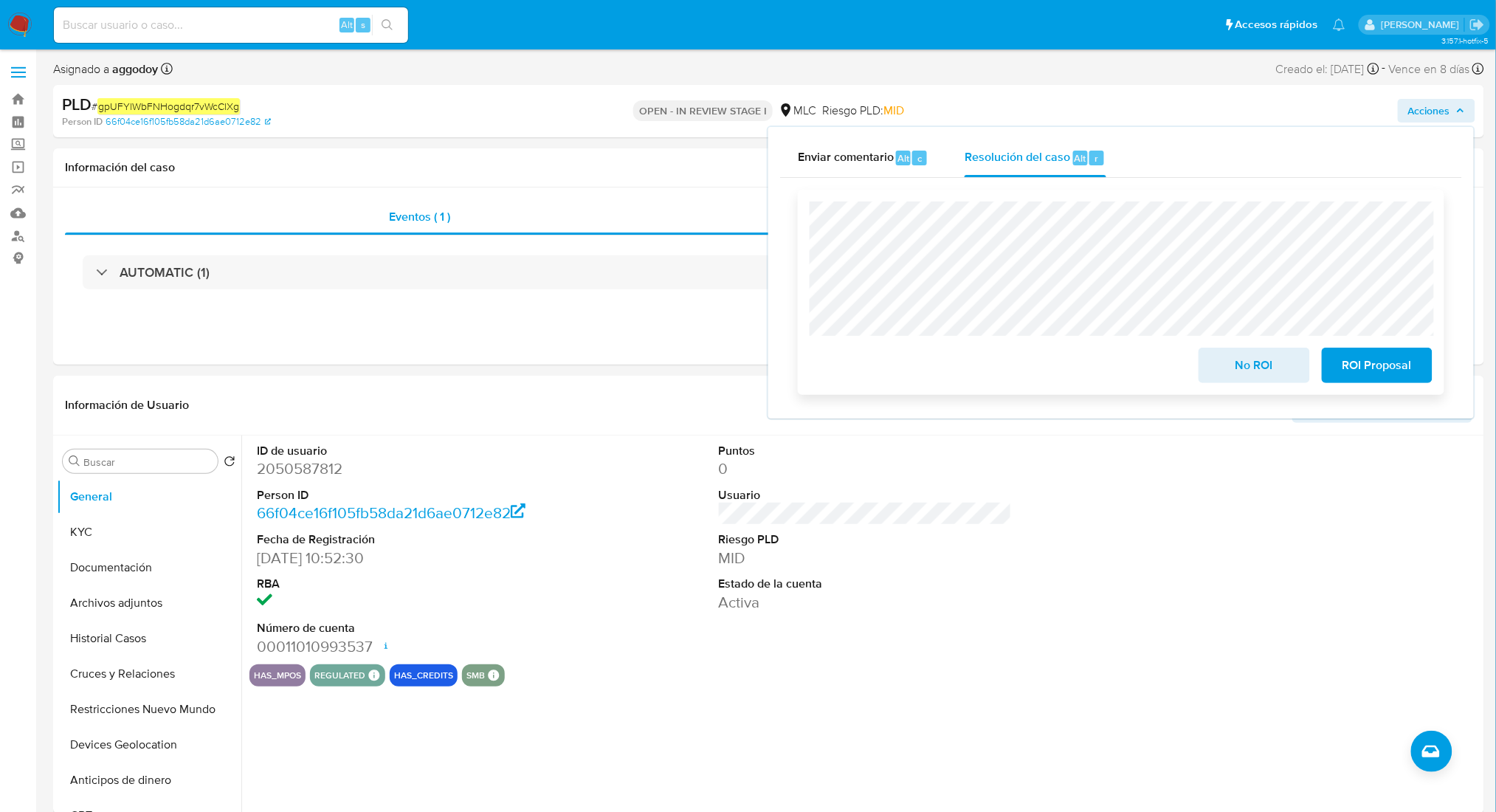
click at [1223, 372] on span "No ROI" at bounding box center [1254, 365] width 72 height 32
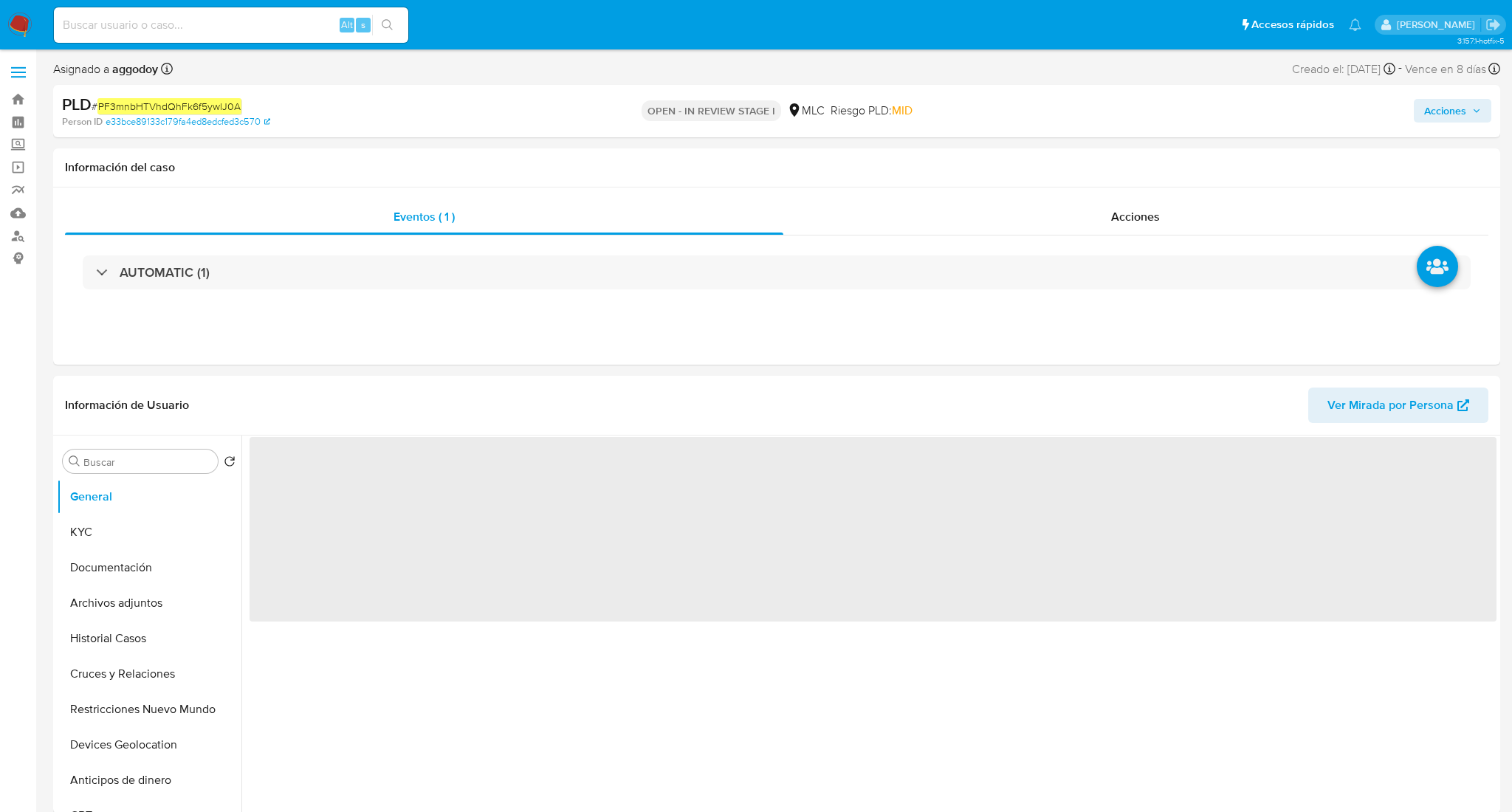
select select "10"
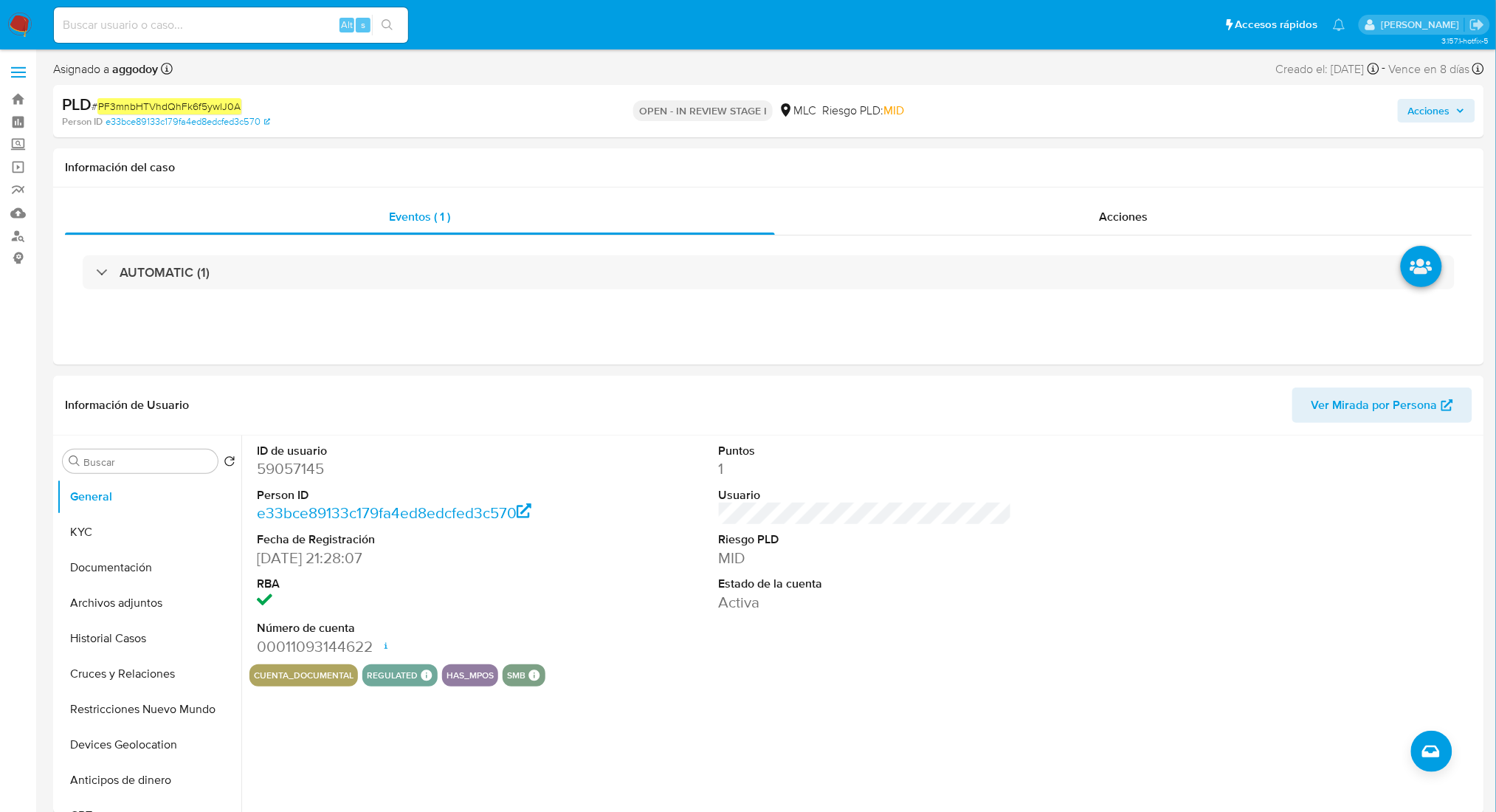
click at [1434, 121] on span "Acciones" at bounding box center [1430, 110] width 42 height 23
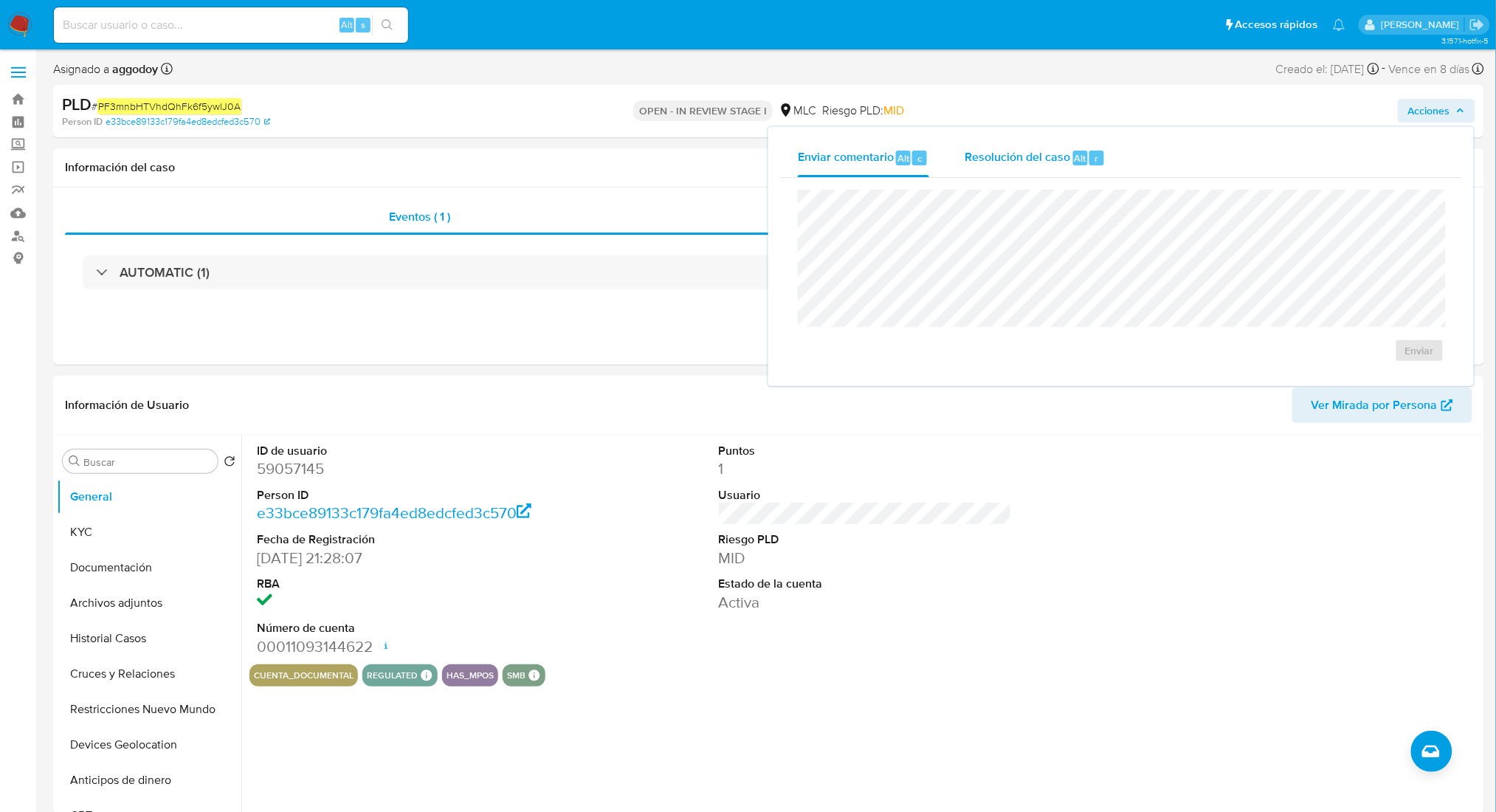
click at [1025, 156] on span "Resolución del caso" at bounding box center [1017, 158] width 106 height 17
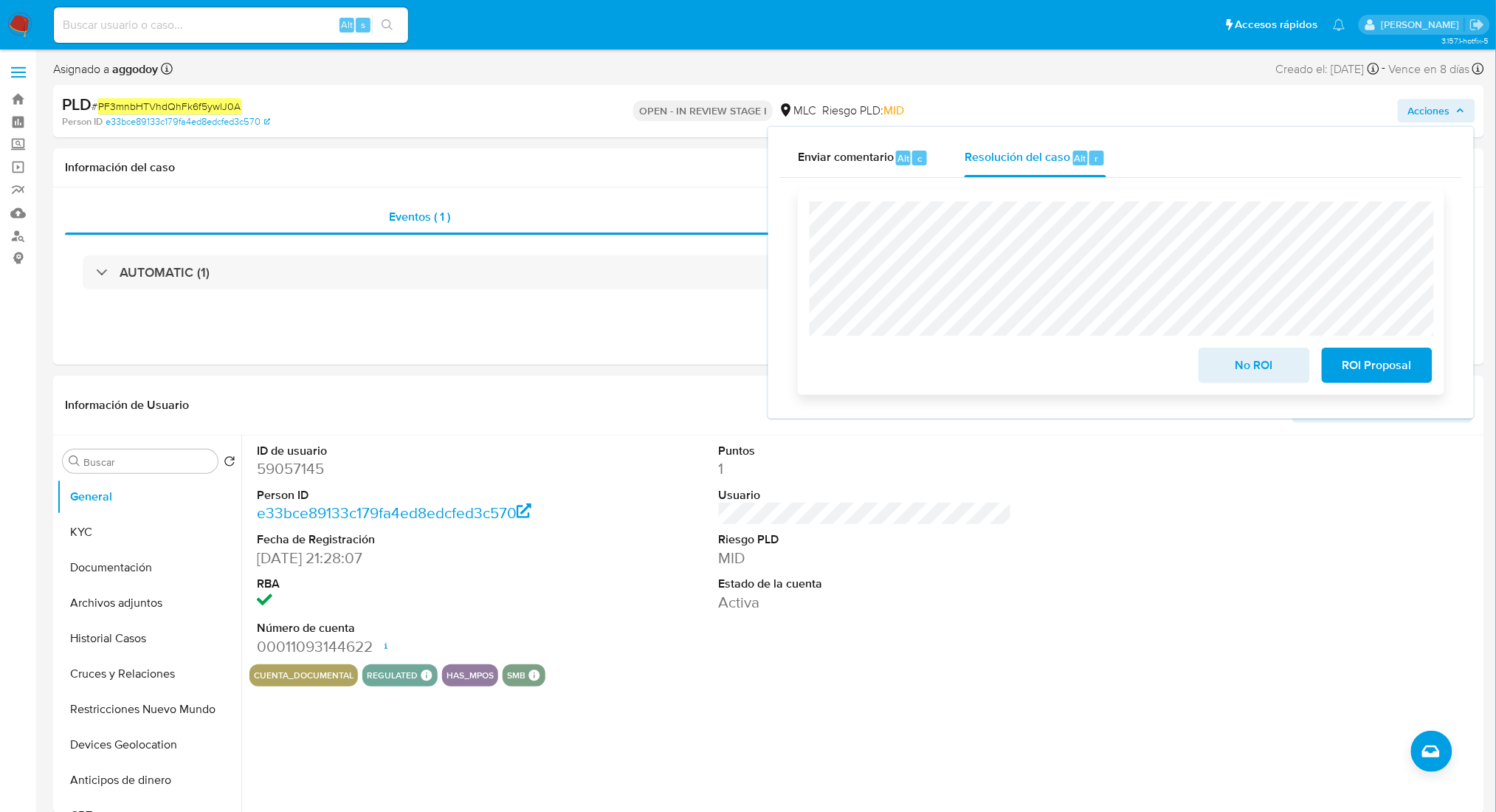
click at [1203, 376] on button "No ROI" at bounding box center [1254, 365] width 111 height 35
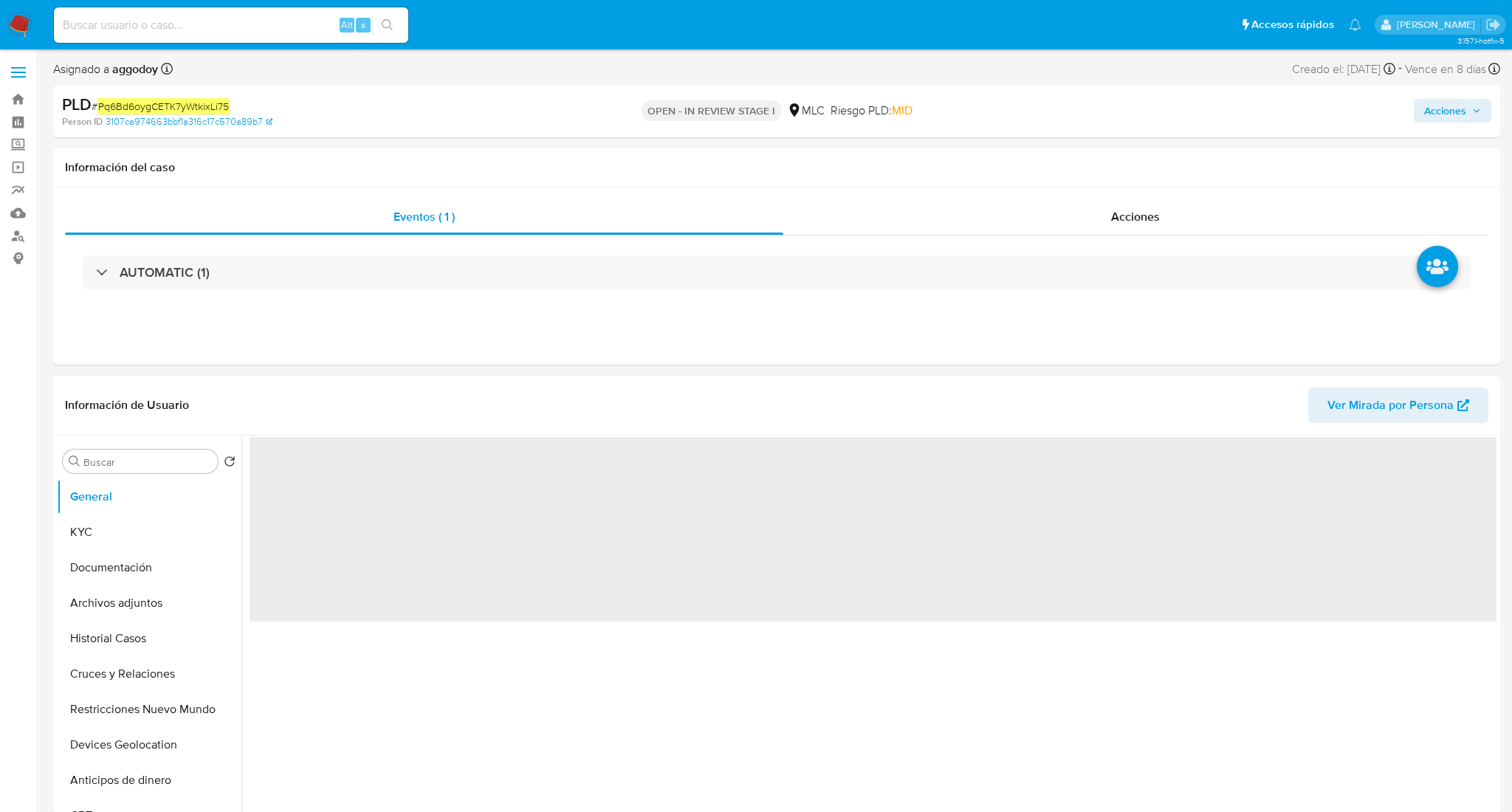
select select "10"
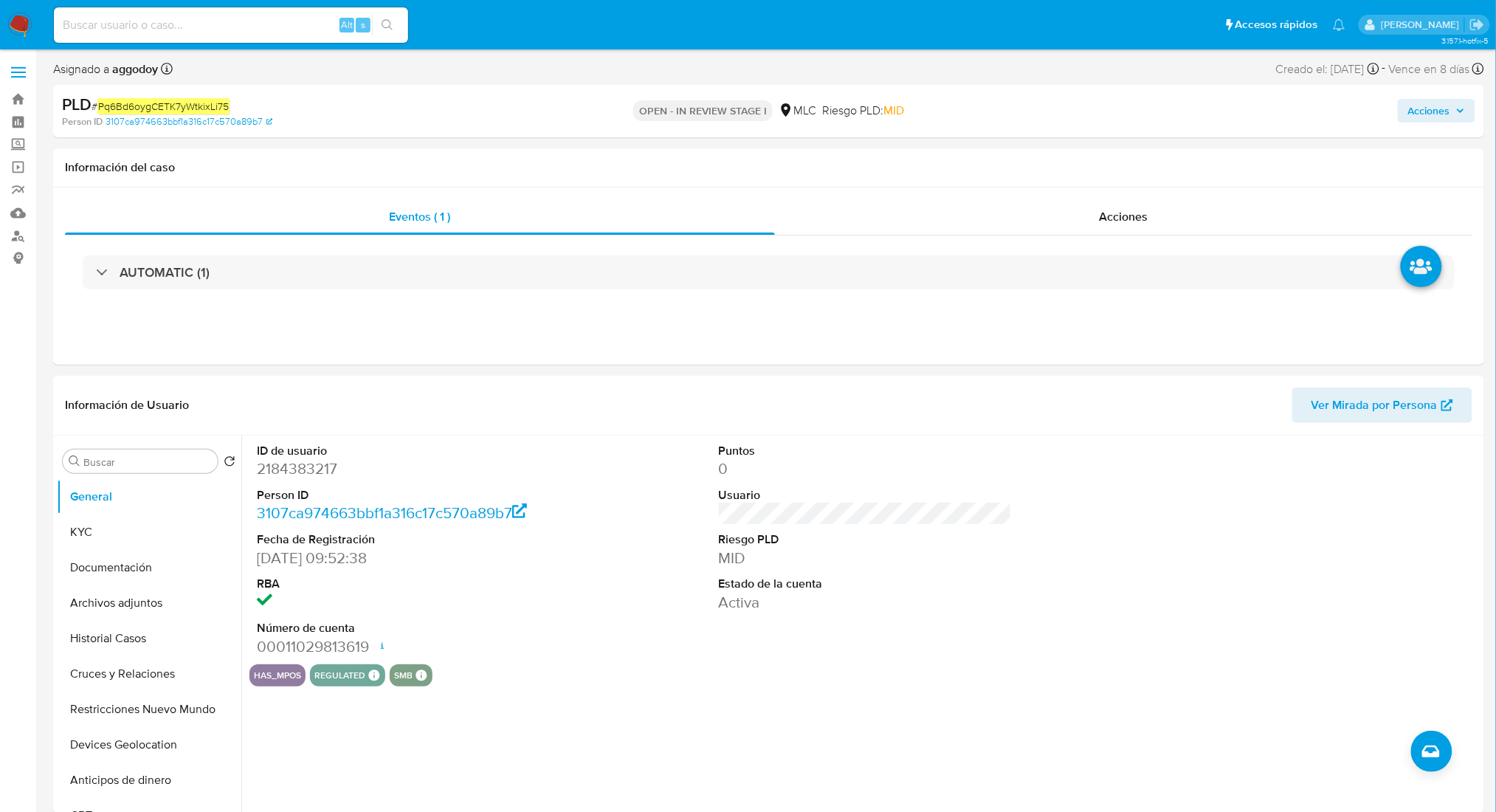
click at [1443, 119] on span "Acciones" at bounding box center [1430, 110] width 42 height 23
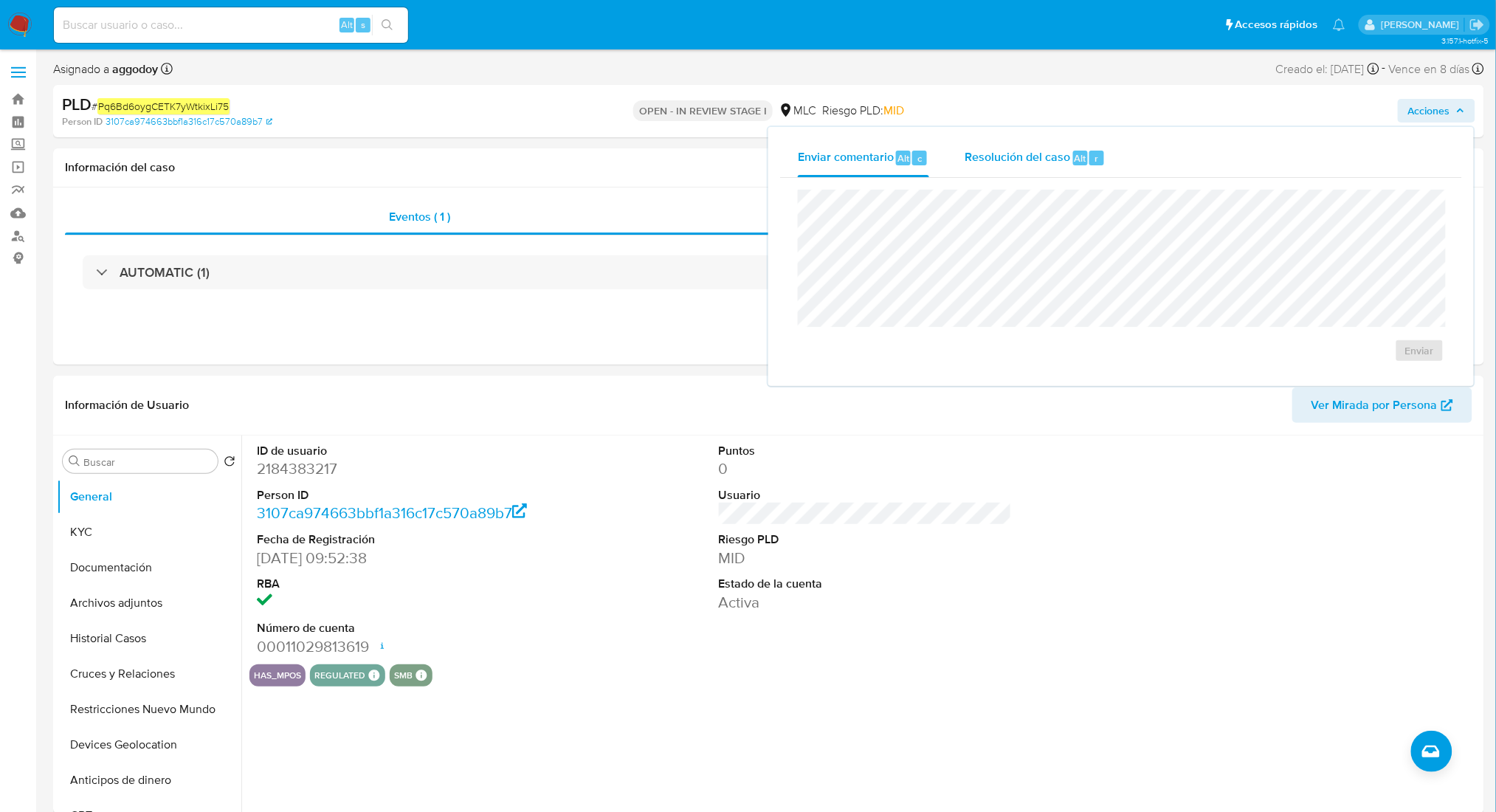
click at [1019, 164] on span "Resolución del caso" at bounding box center [1017, 158] width 106 height 17
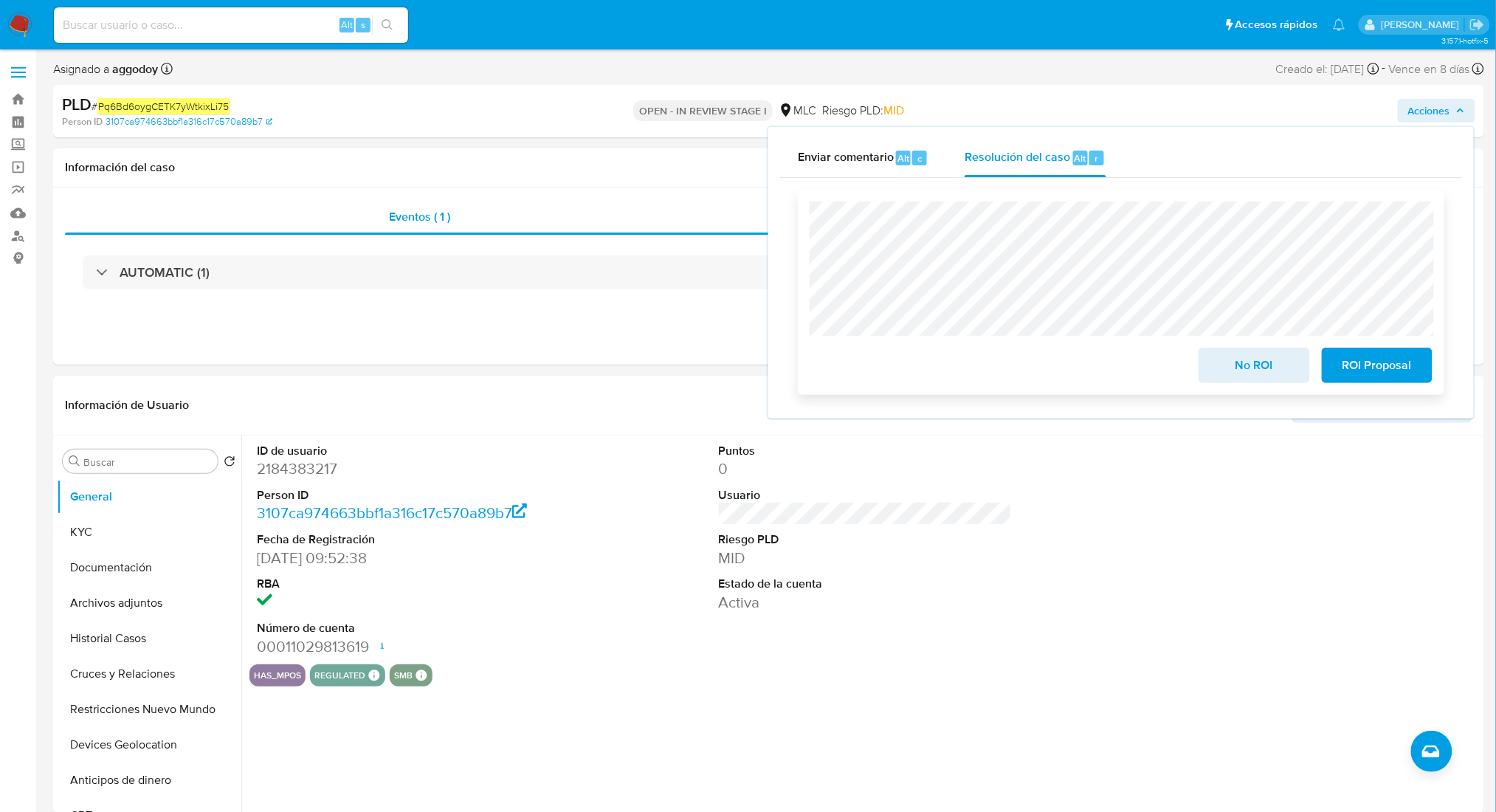
click at [1222, 387] on div "No ROI ROI Proposal" at bounding box center [1120, 293] width 646 height 205
click at [1237, 369] on span "No ROI" at bounding box center [1254, 365] width 72 height 32
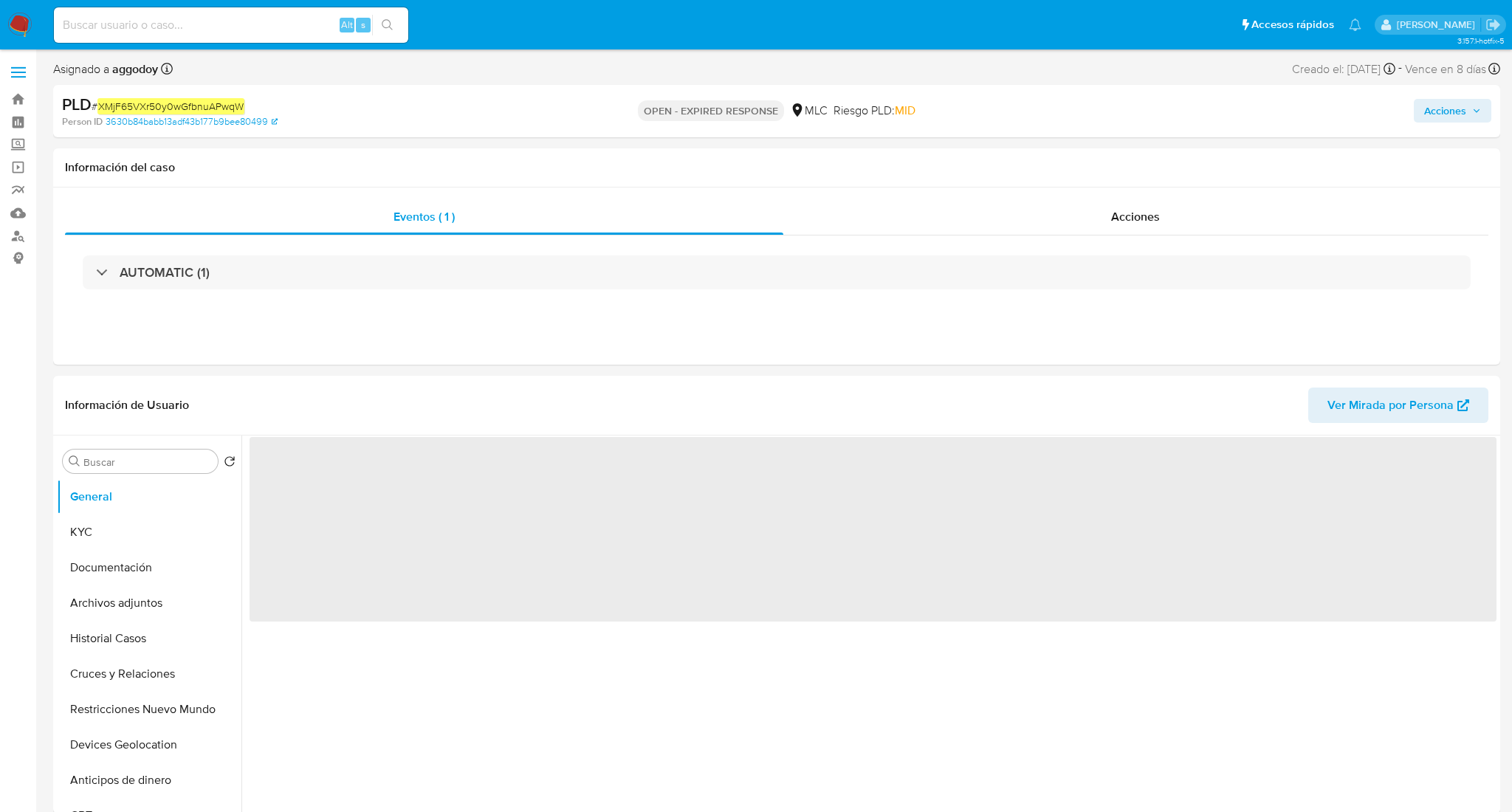
select select "10"
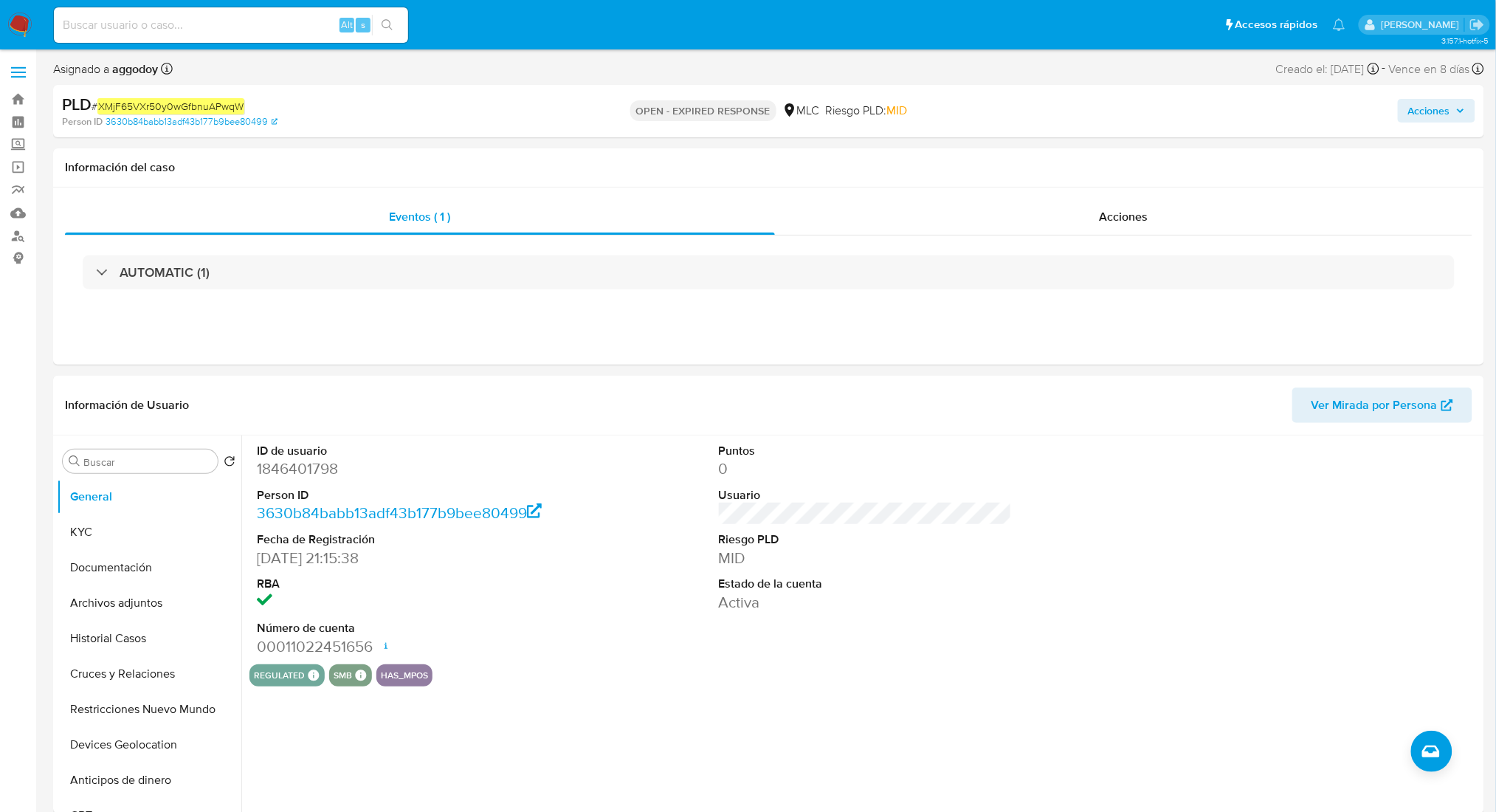
click at [1461, 100] on span "Acciones" at bounding box center [1436, 110] width 57 height 20
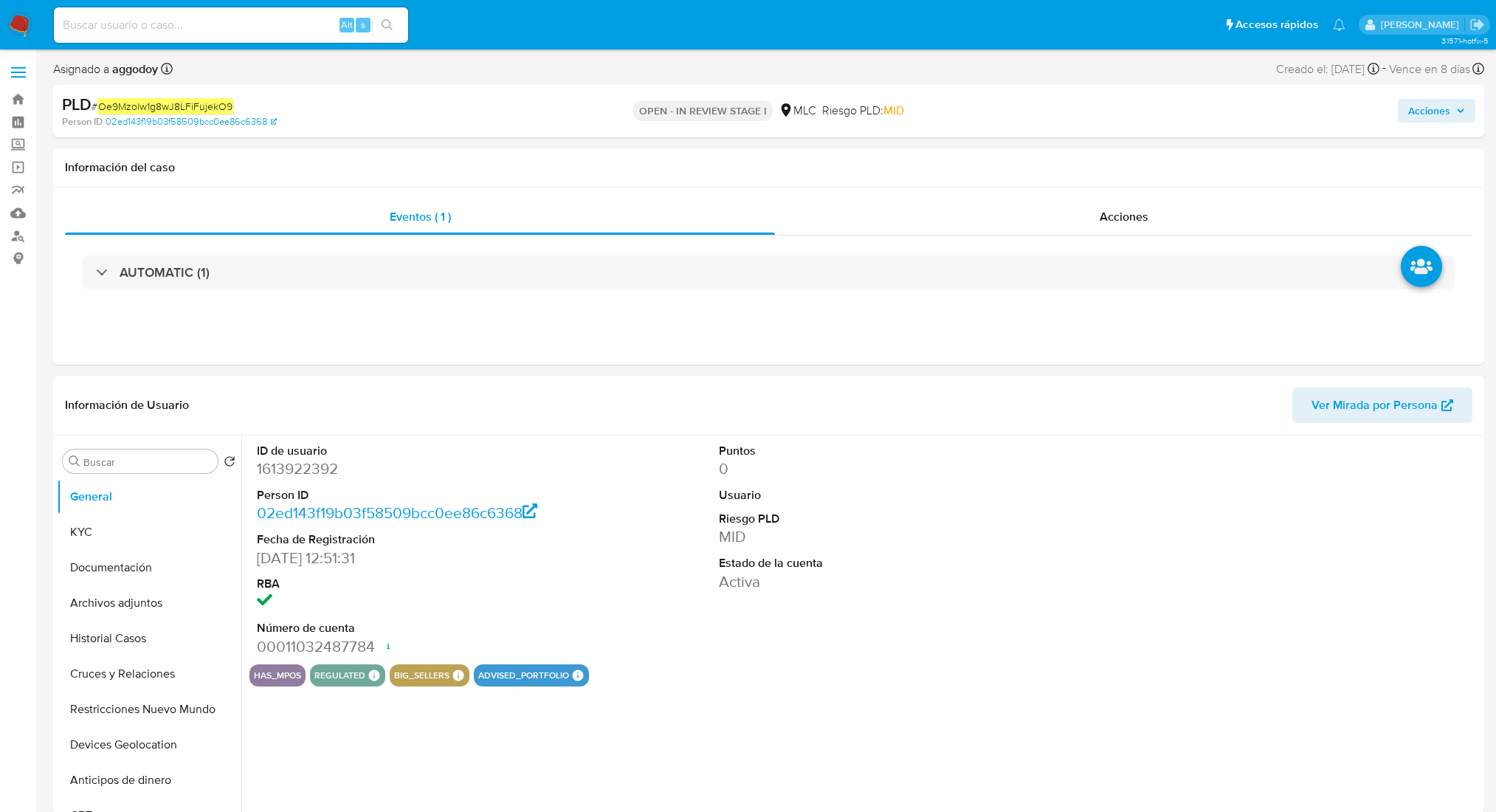
select select "10"
click at [1433, 93] on div "Acciones" at bounding box center [1242, 111] width 468 height 35
click at [1434, 100] on span "Acciones" at bounding box center [1430, 110] width 42 height 23
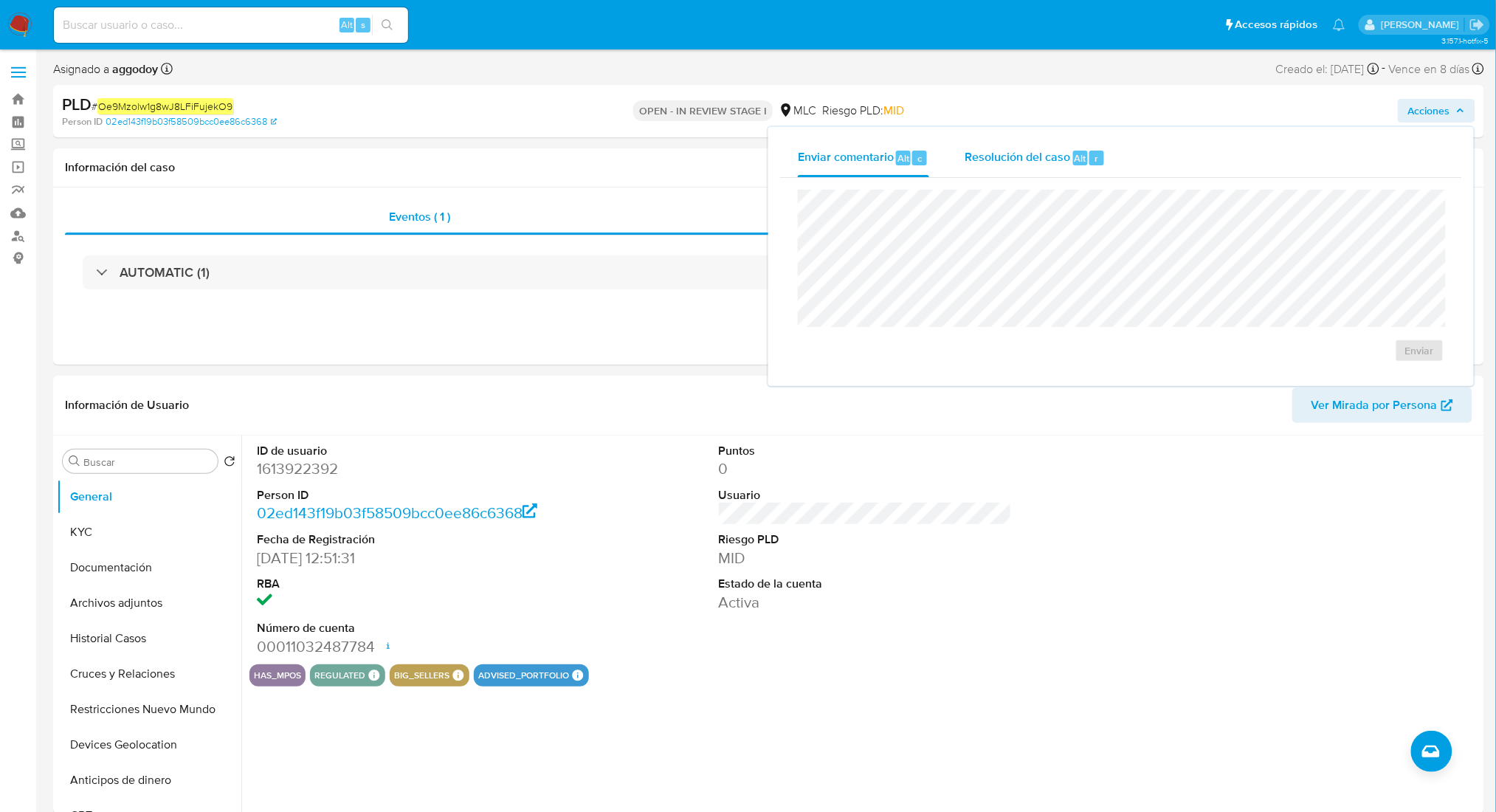
click at [1007, 147] on div "Resolución del caso Alt r" at bounding box center [1035, 158] width 141 height 38
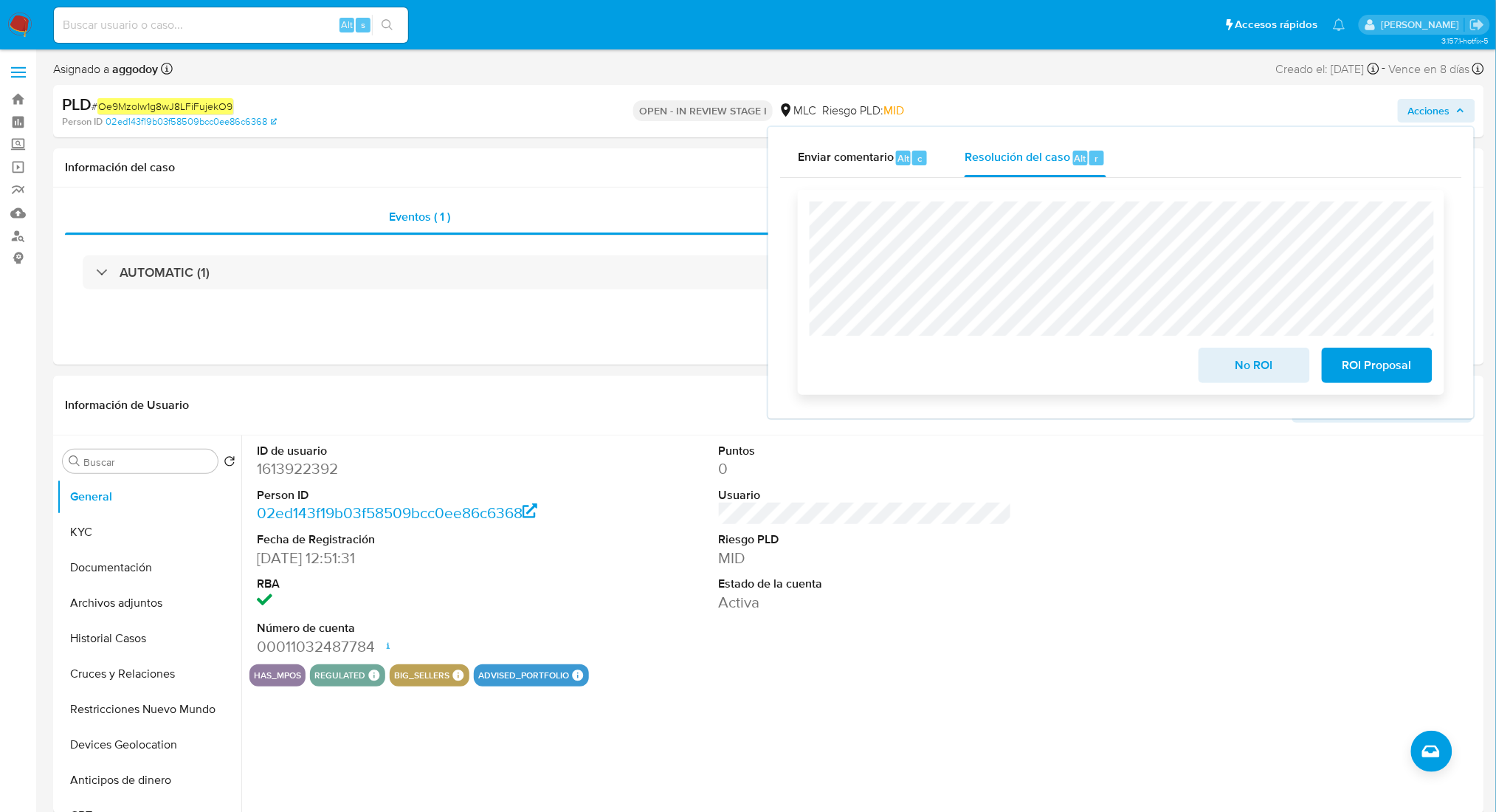
click at [1218, 351] on span "No ROI" at bounding box center [1254, 365] width 72 height 32
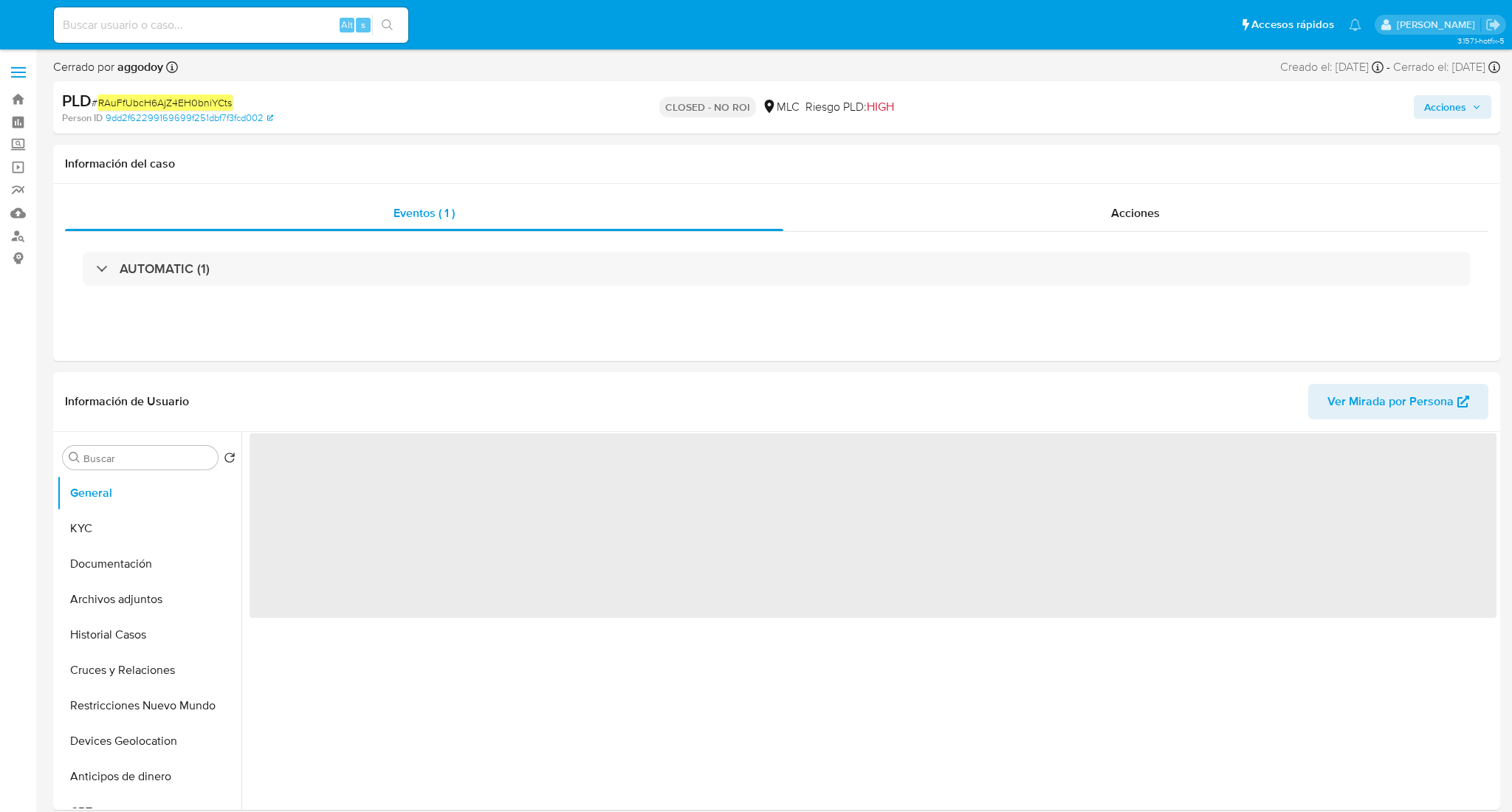
select select "10"
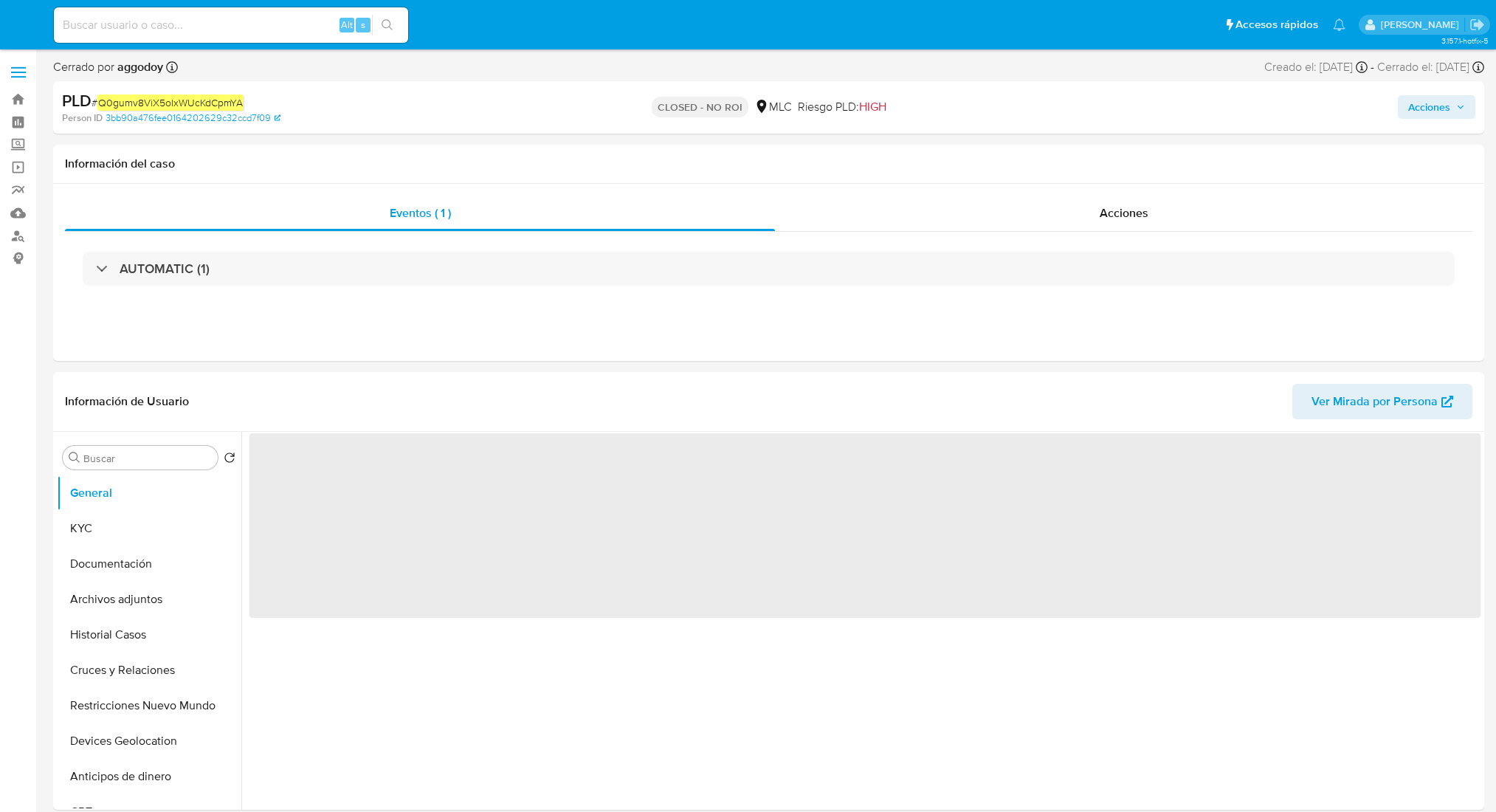
select select "10"
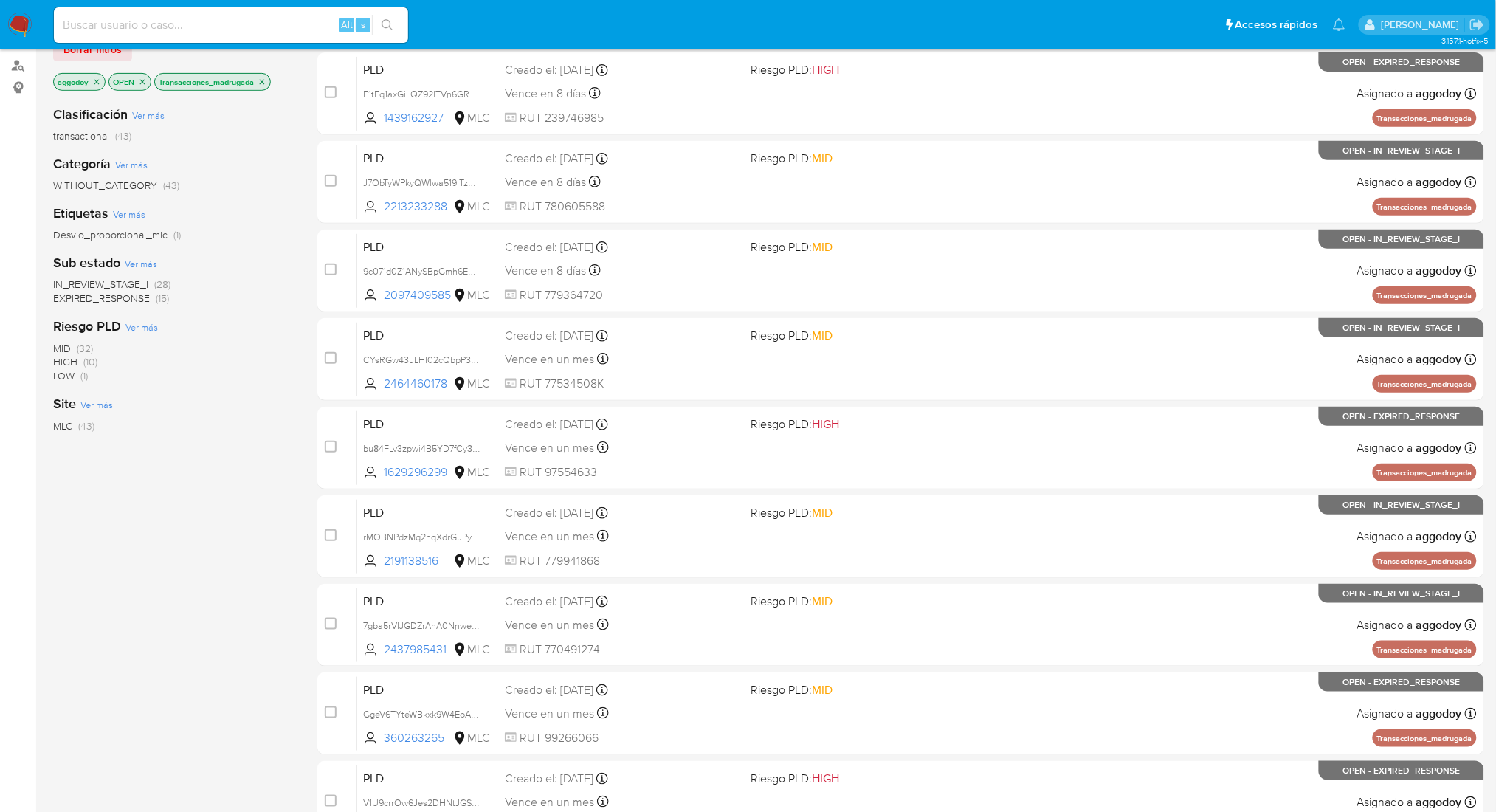
scroll to position [351, 0]
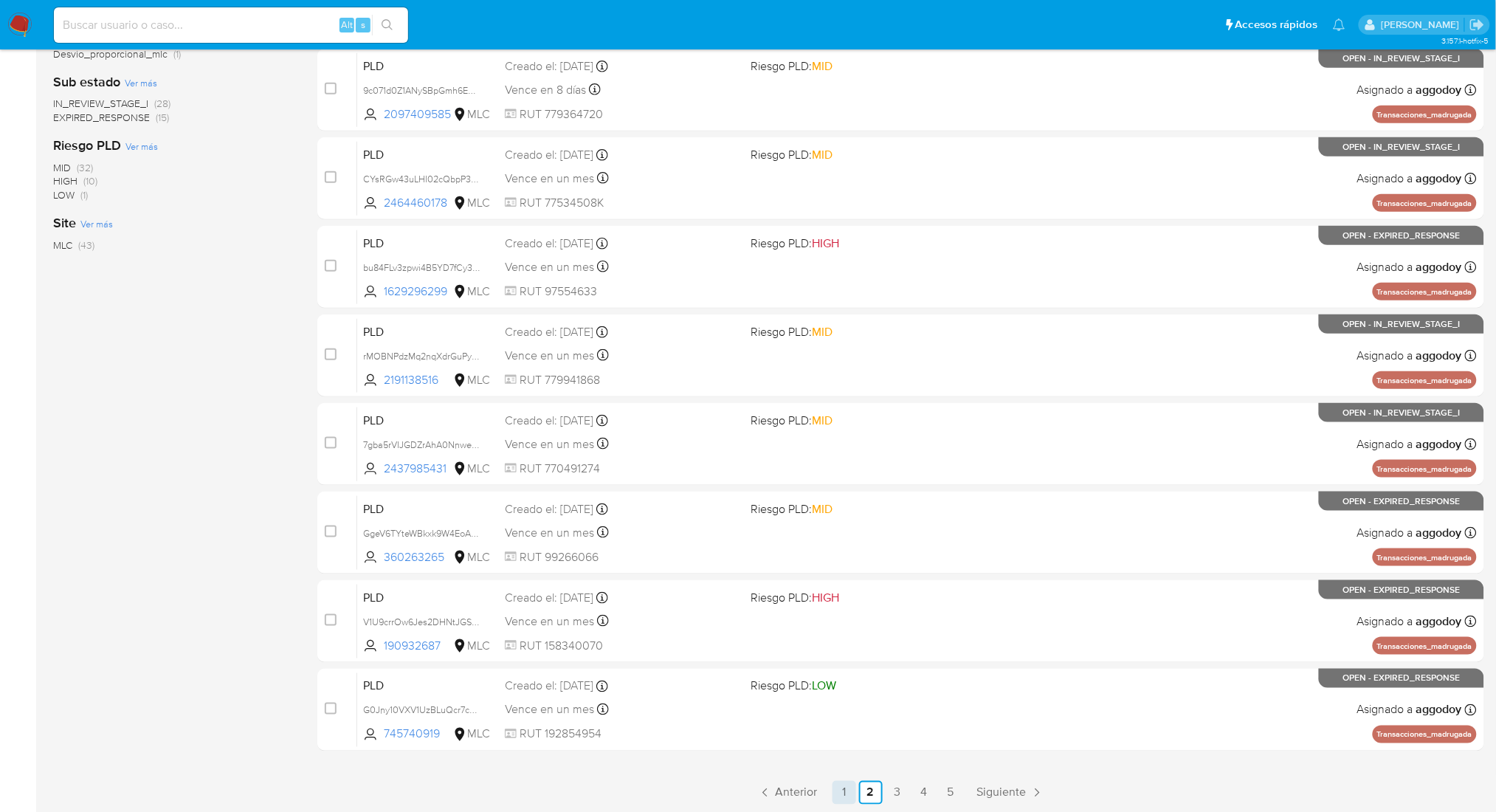
click at [844, 801] on link "1" at bounding box center [844, 792] width 23 height 23
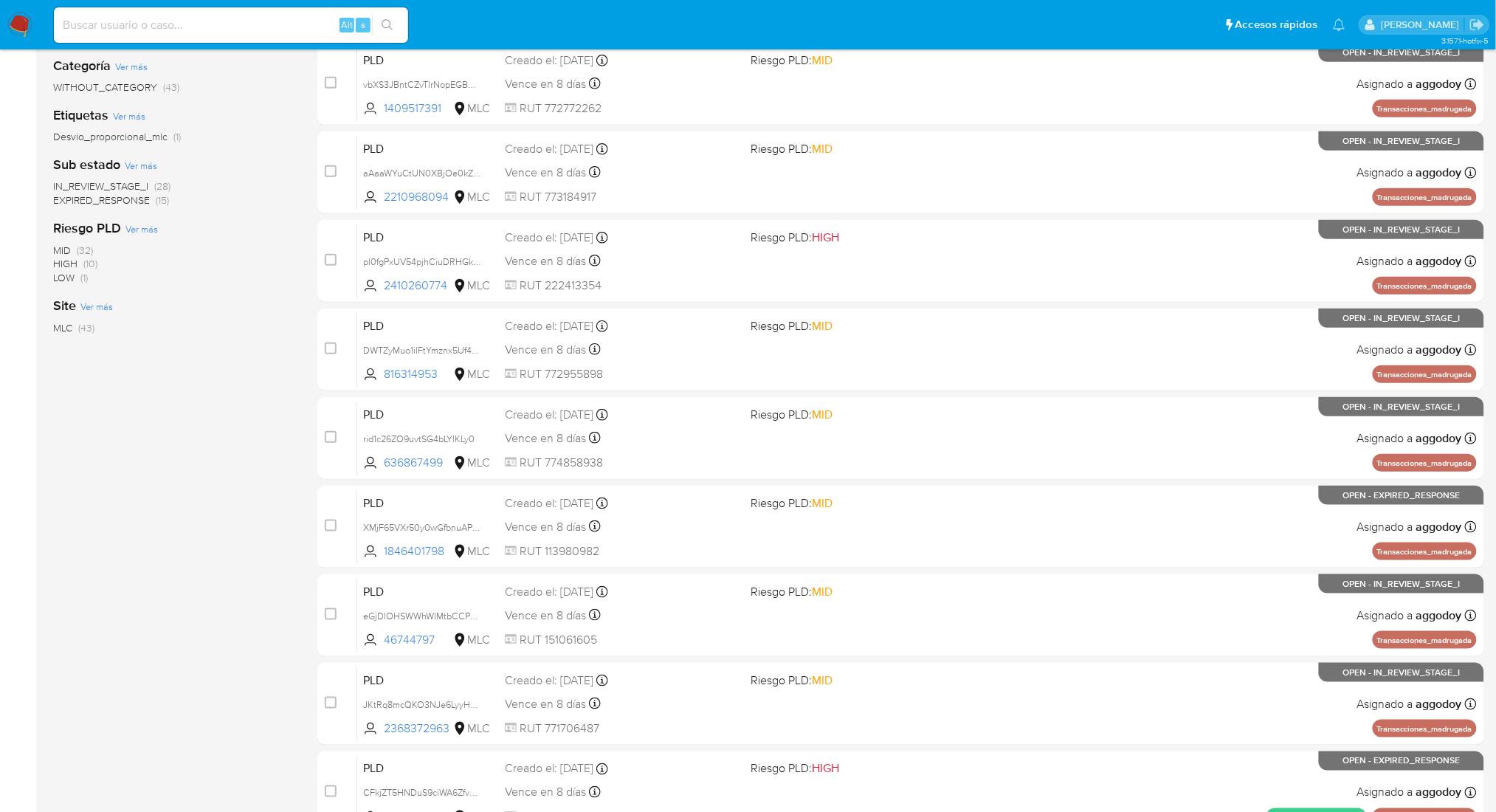
scroll to position [351, 0]
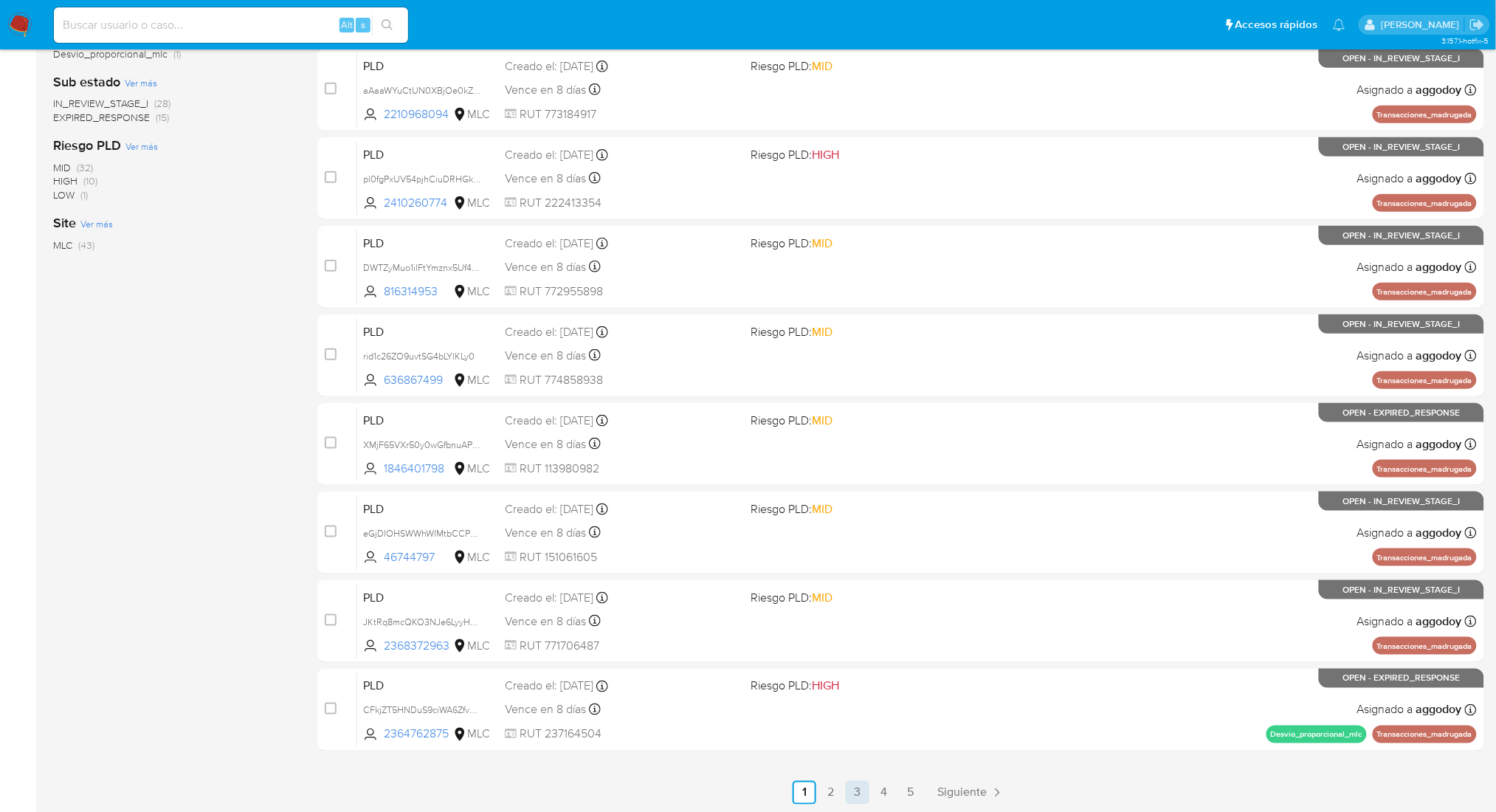
click at [856, 796] on link "3" at bounding box center [857, 792] width 23 height 23
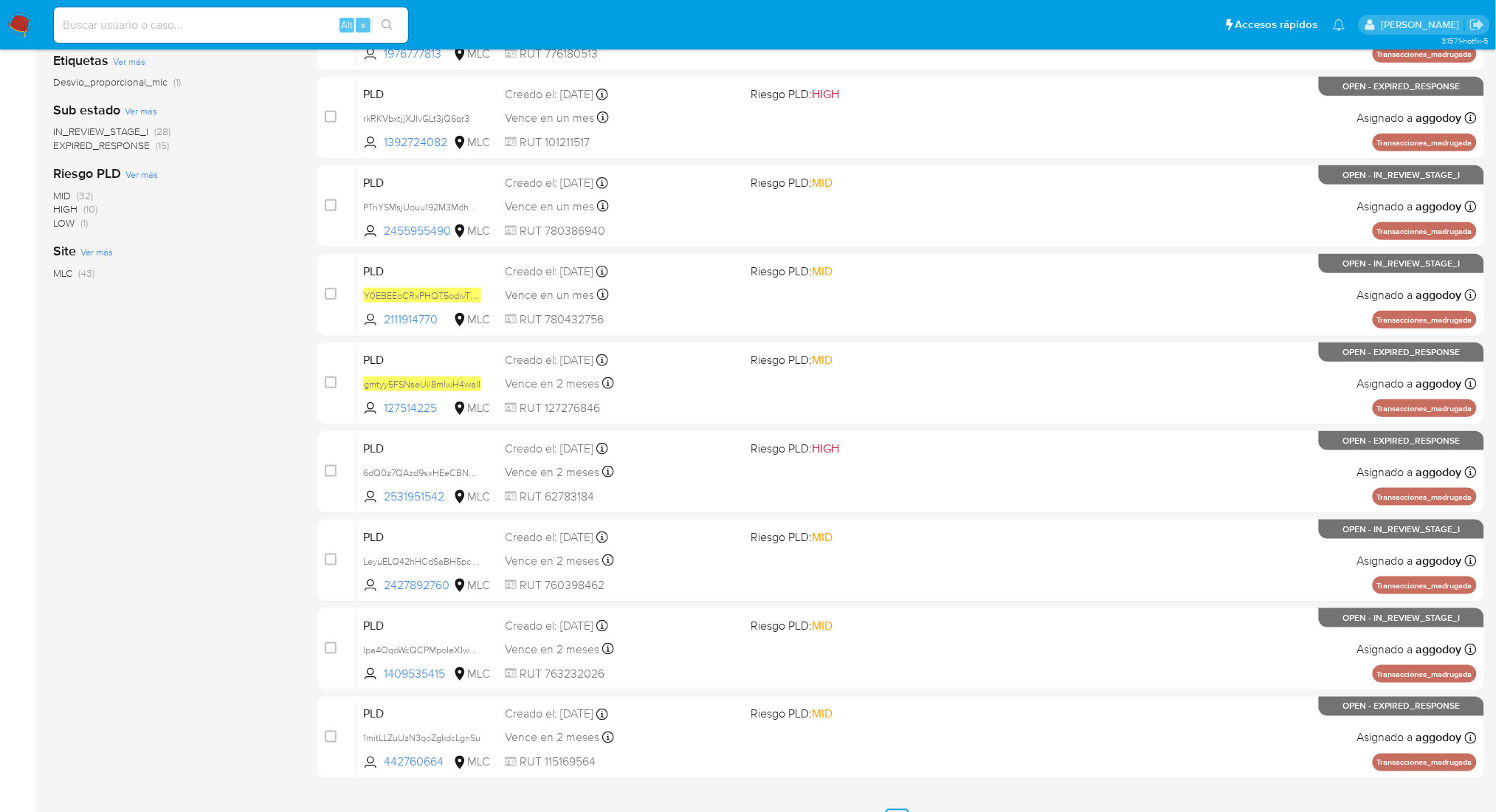
scroll to position [351, 0]
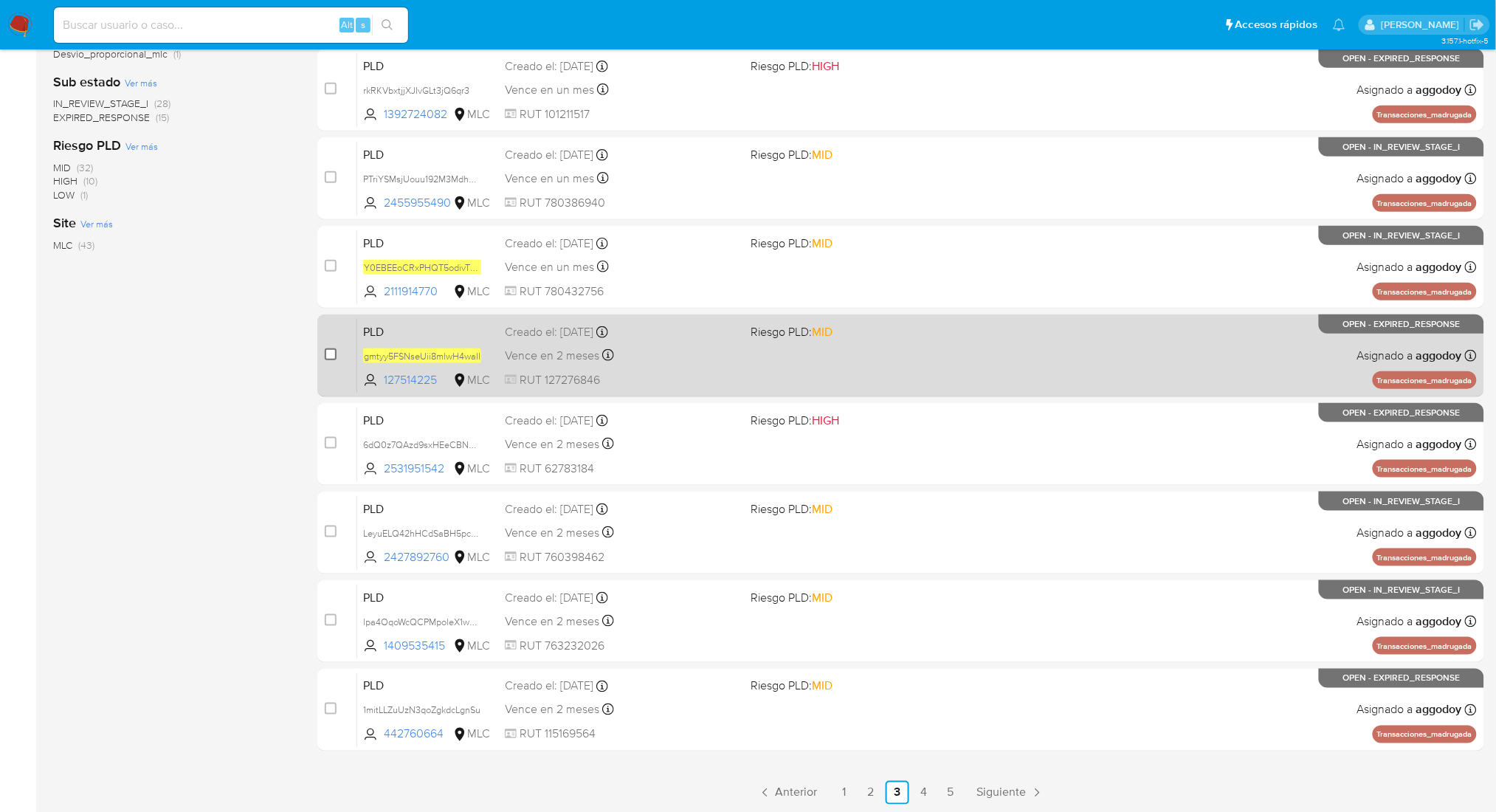
click at [330, 357] on input "checkbox" at bounding box center [331, 354] width 12 height 12
checkbox input "true"
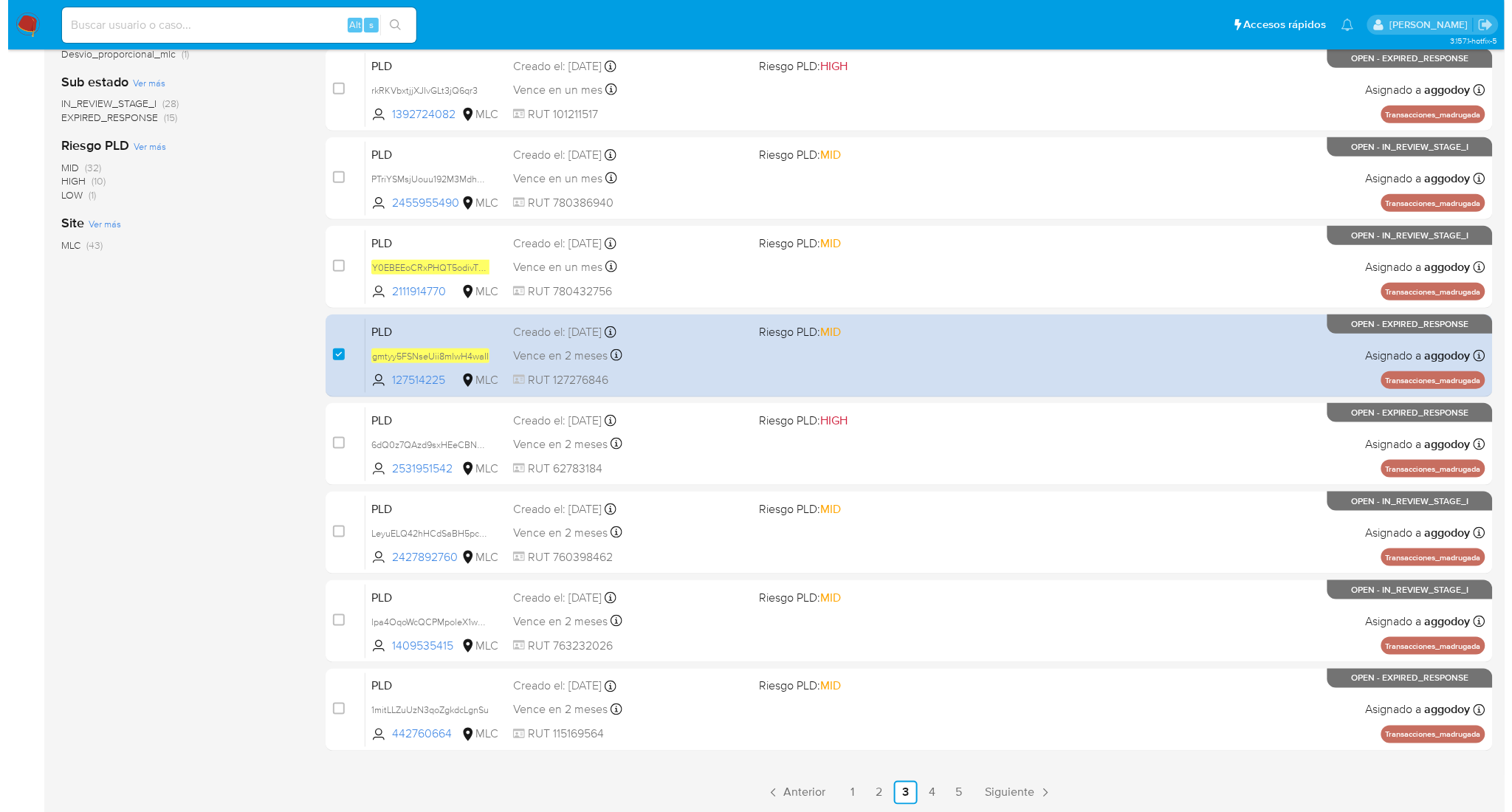
scroll to position [0, 0]
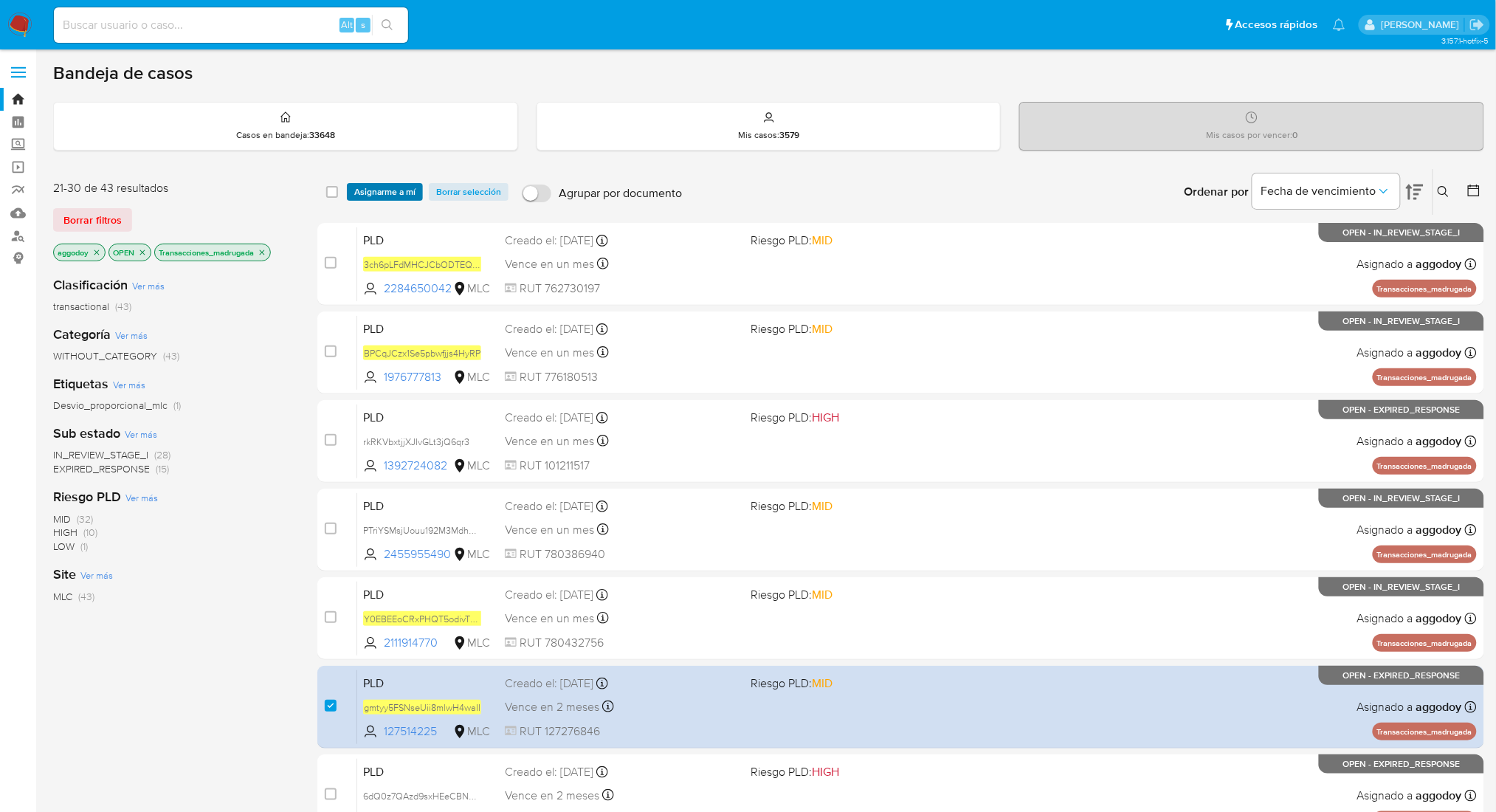
click at [371, 185] on span "Asignarme a mí" at bounding box center [385, 192] width 61 height 15
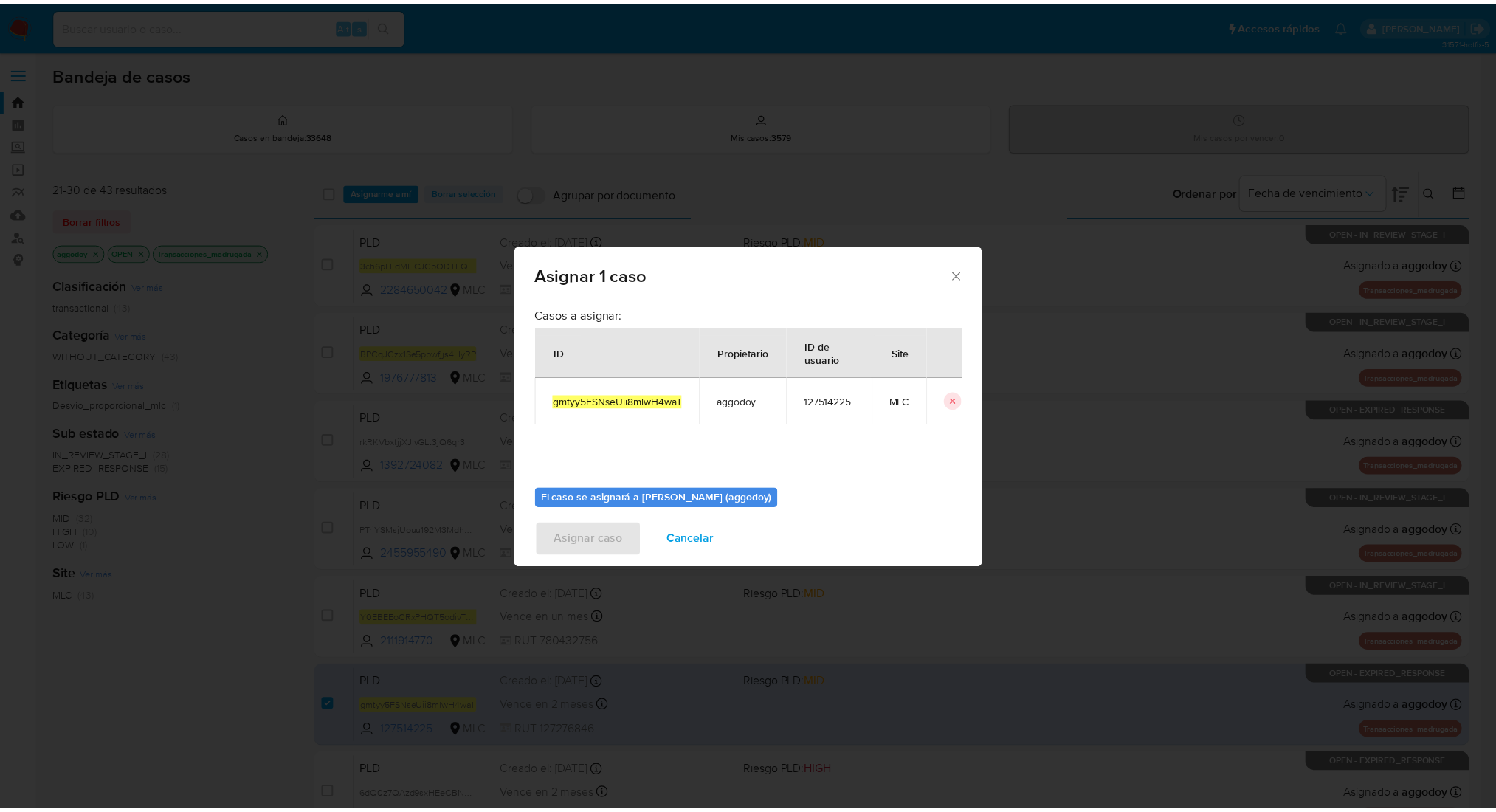
scroll to position [75, 0]
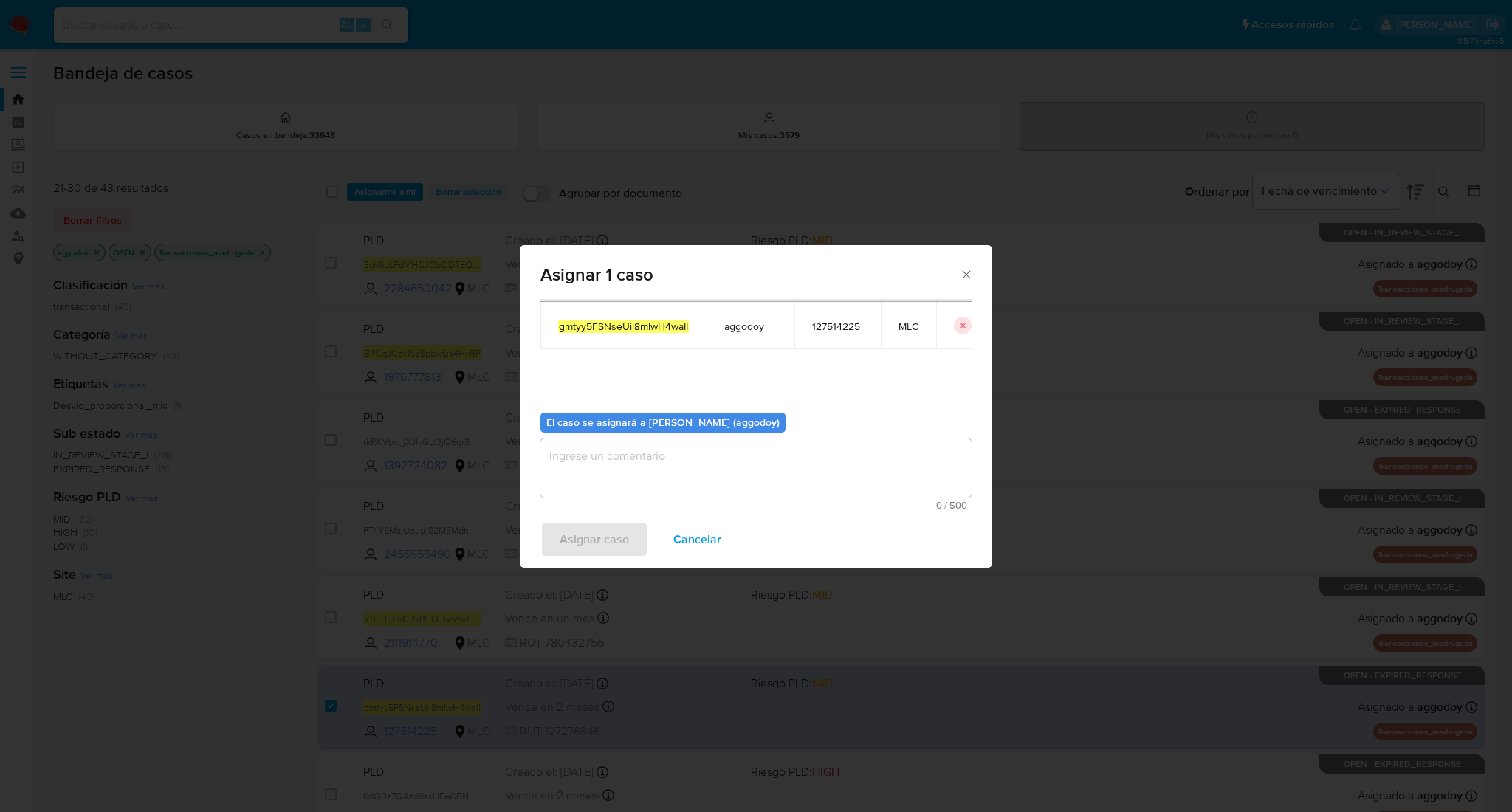
click at [895, 477] on textarea "assign-modal" at bounding box center [756, 467] width 431 height 59
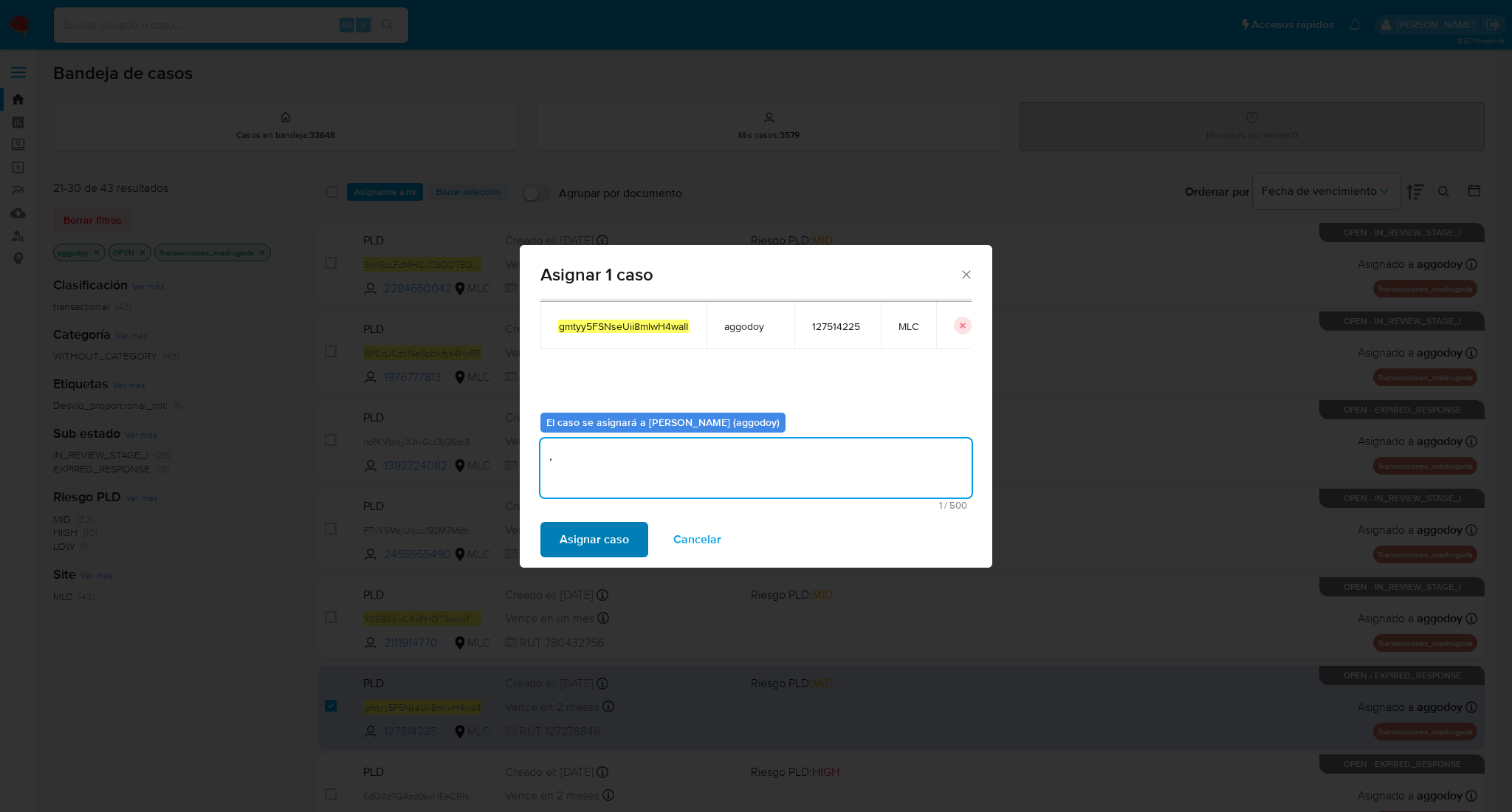
type textarea ","
click at [568, 524] on span "Asignar caso" at bounding box center [594, 539] width 69 height 32
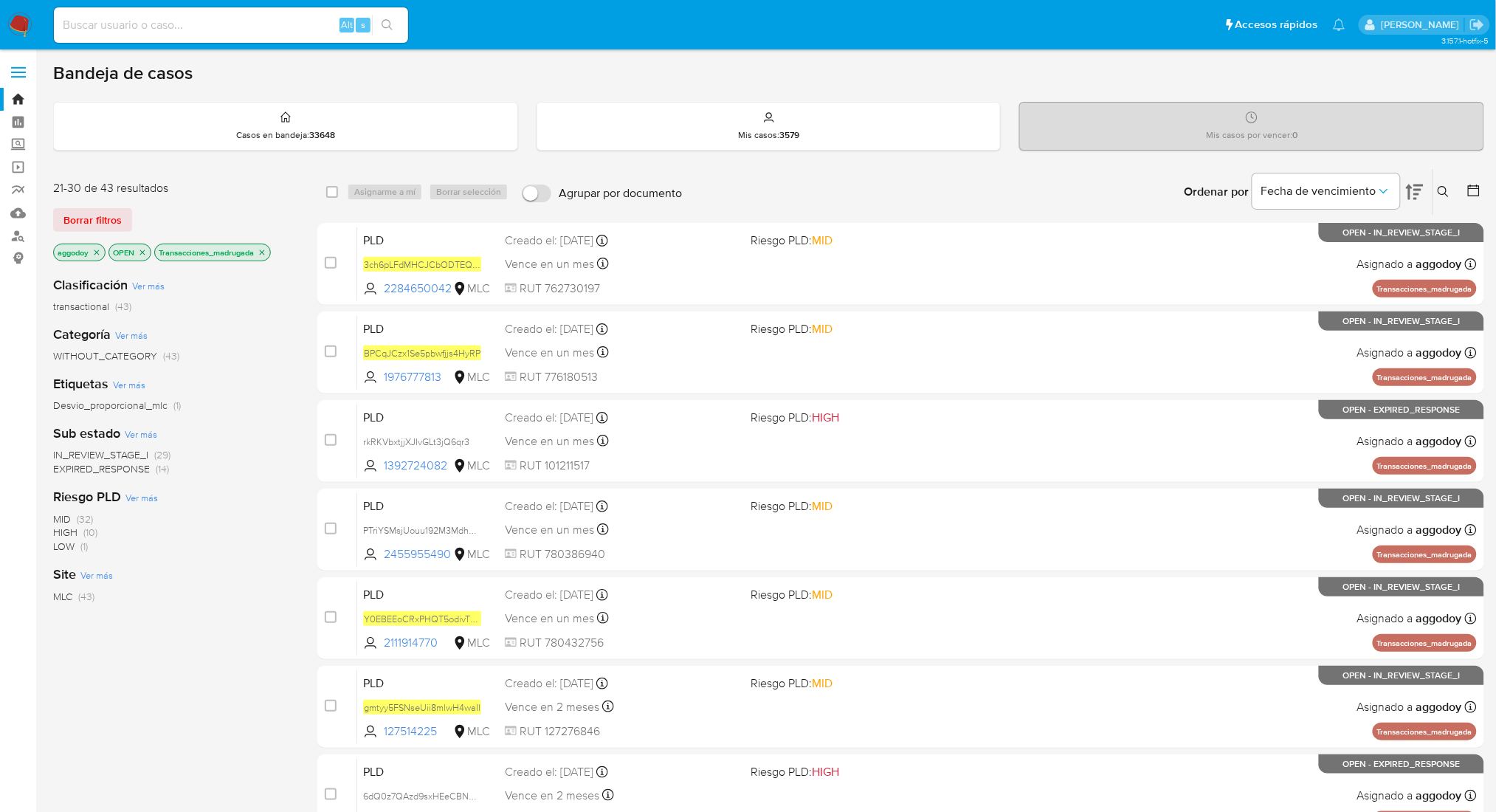
scroll to position [351, 0]
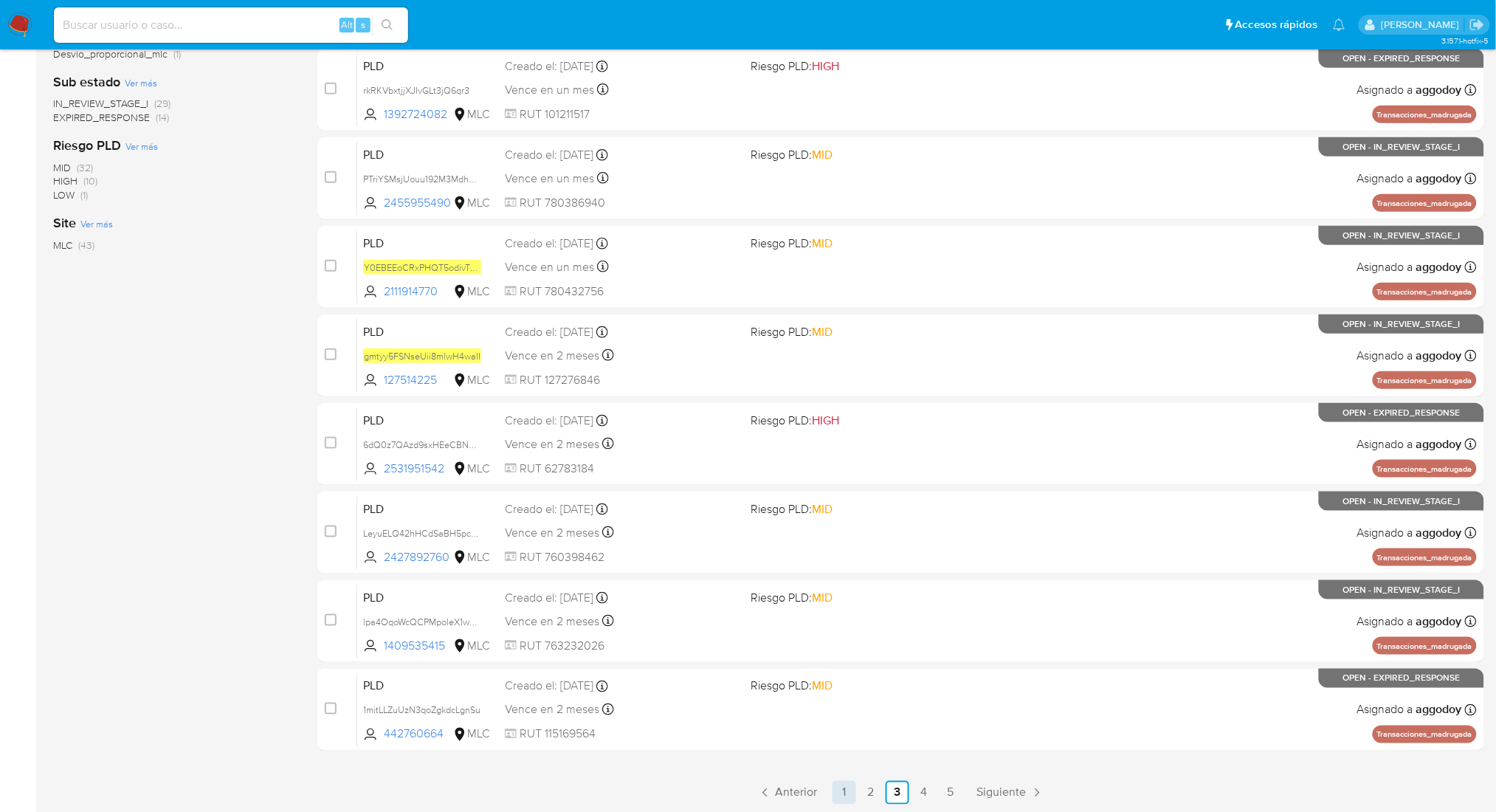
click at [848, 792] on link "1" at bounding box center [844, 792] width 23 height 23
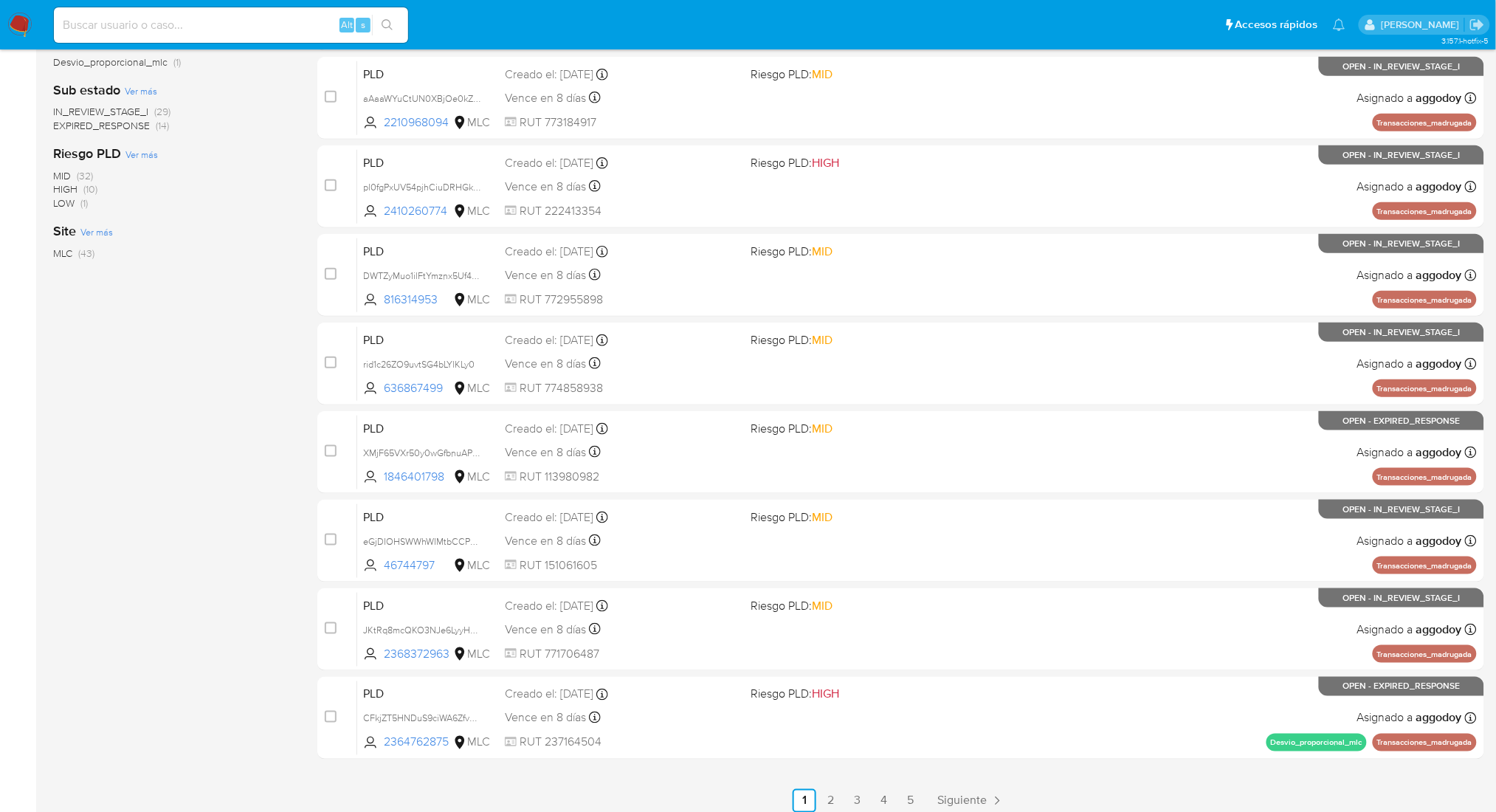
scroll to position [350, 0]
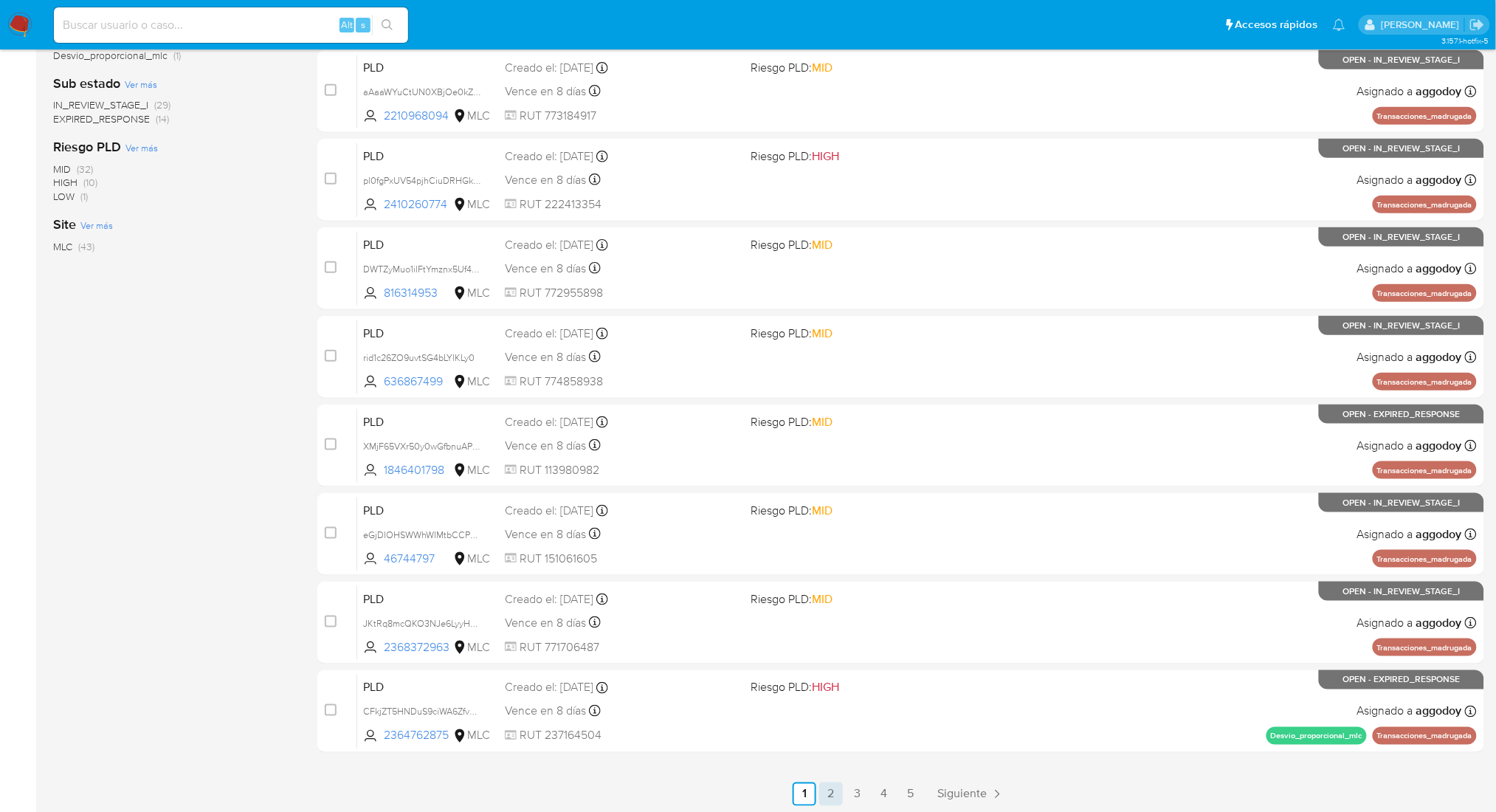
click at [838, 785] on link "2" at bounding box center [830, 794] width 23 height 23
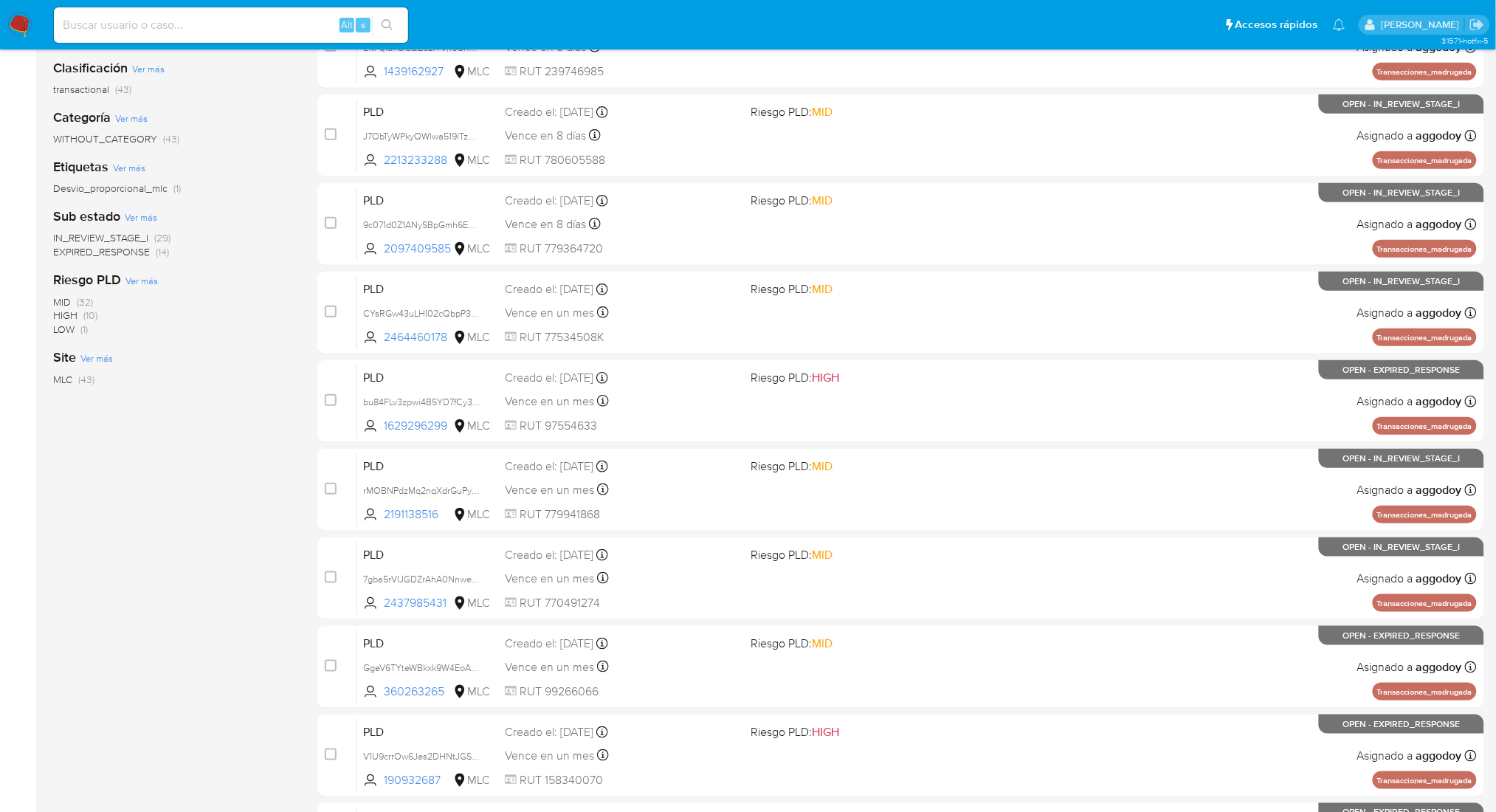
scroll to position [351, 0]
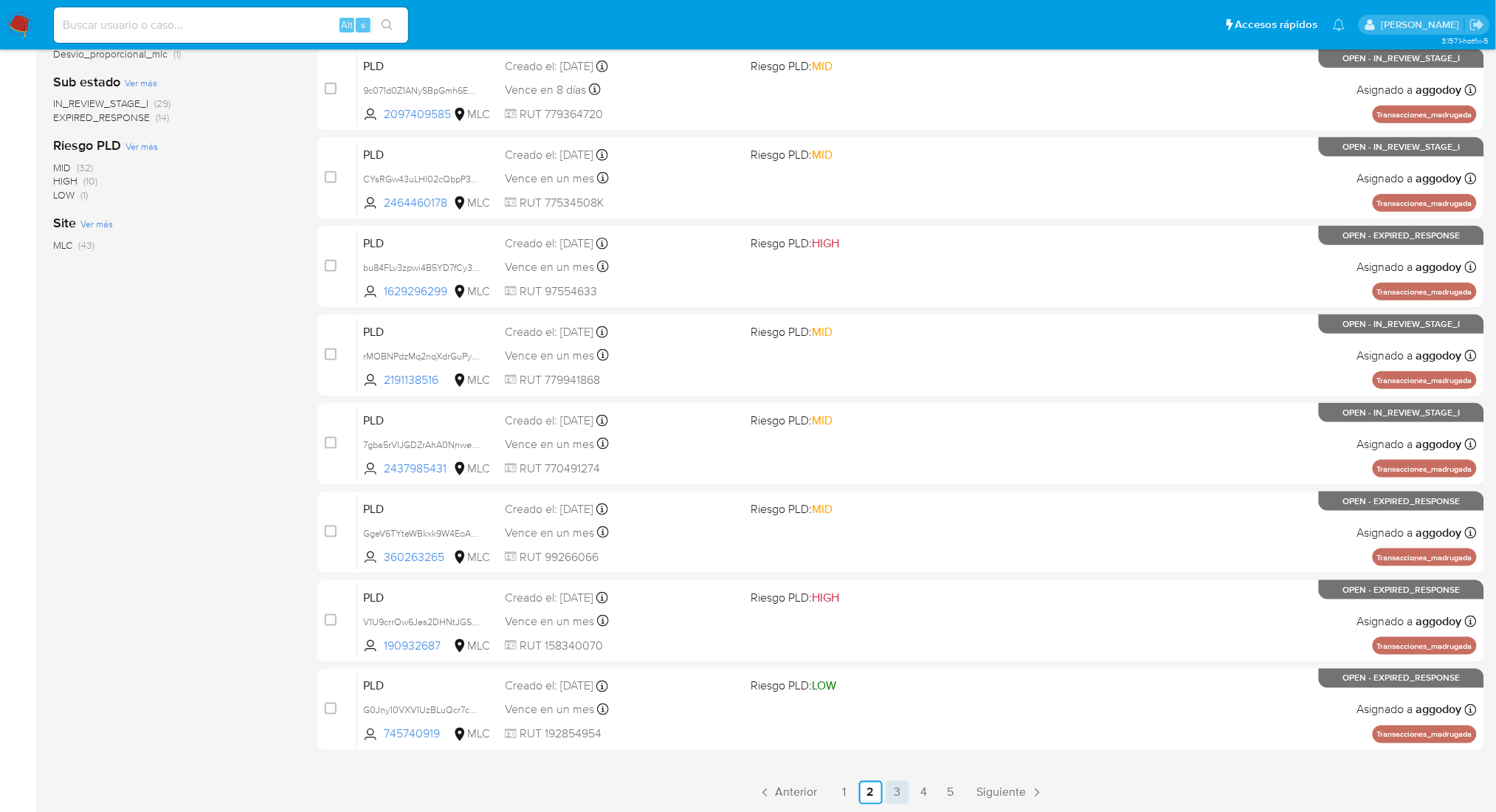
click at [899, 788] on link "3" at bounding box center [897, 792] width 23 height 23
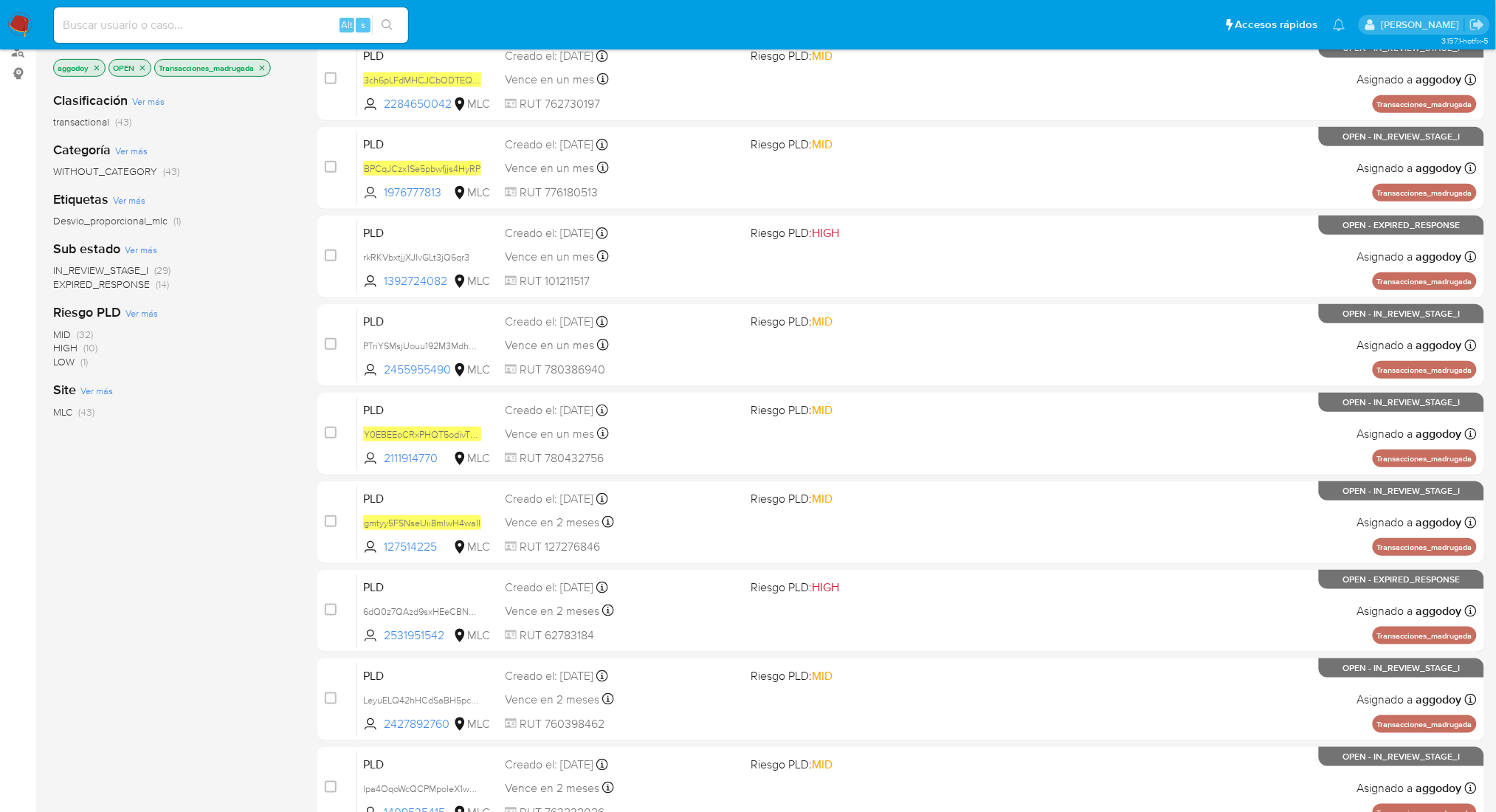
scroll to position [17, 0]
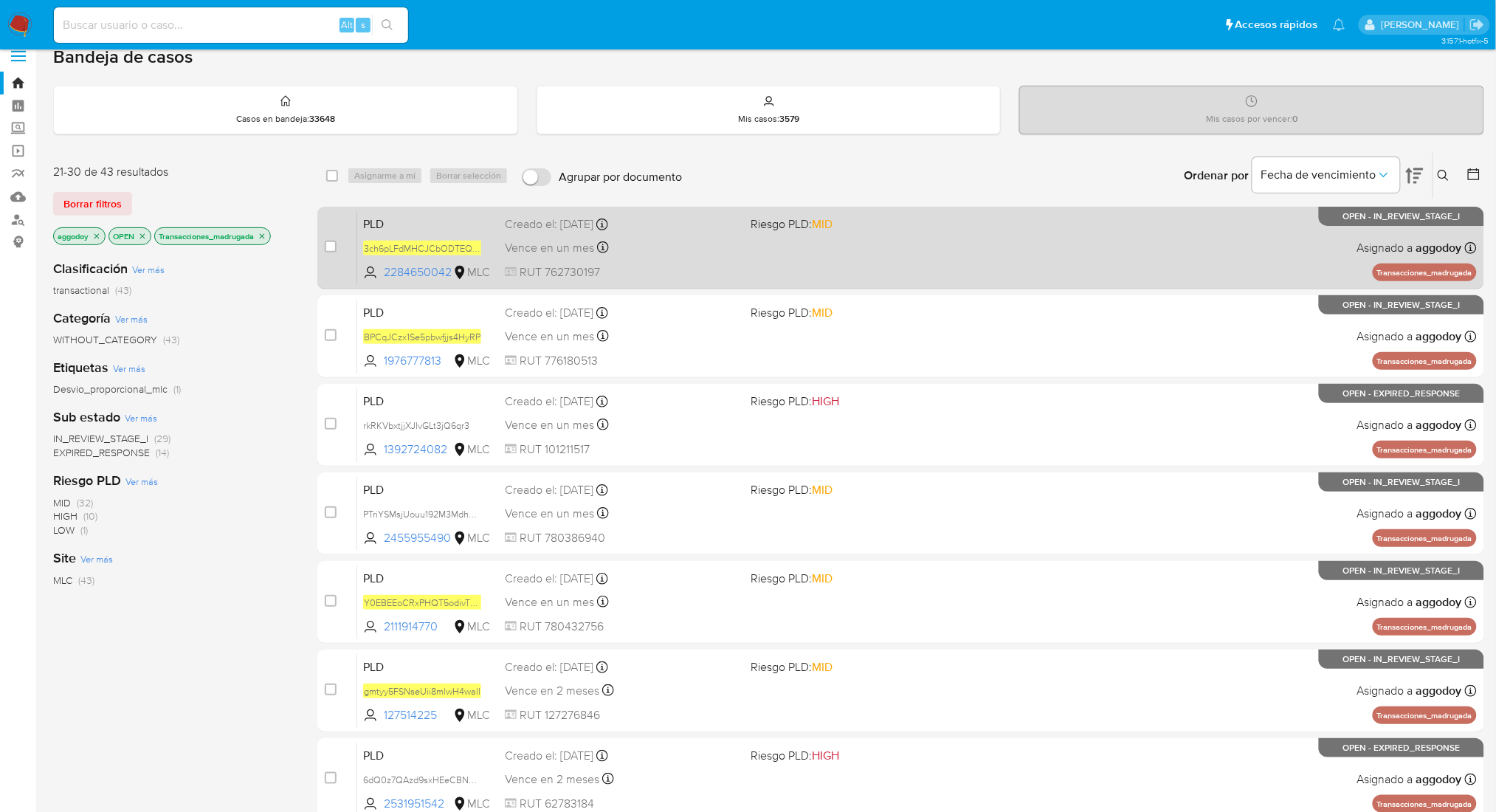
click at [709, 252] on div "Vence en un mes Vence el 10/10/2025 16:08:19" at bounding box center [621, 247] width 234 height 20
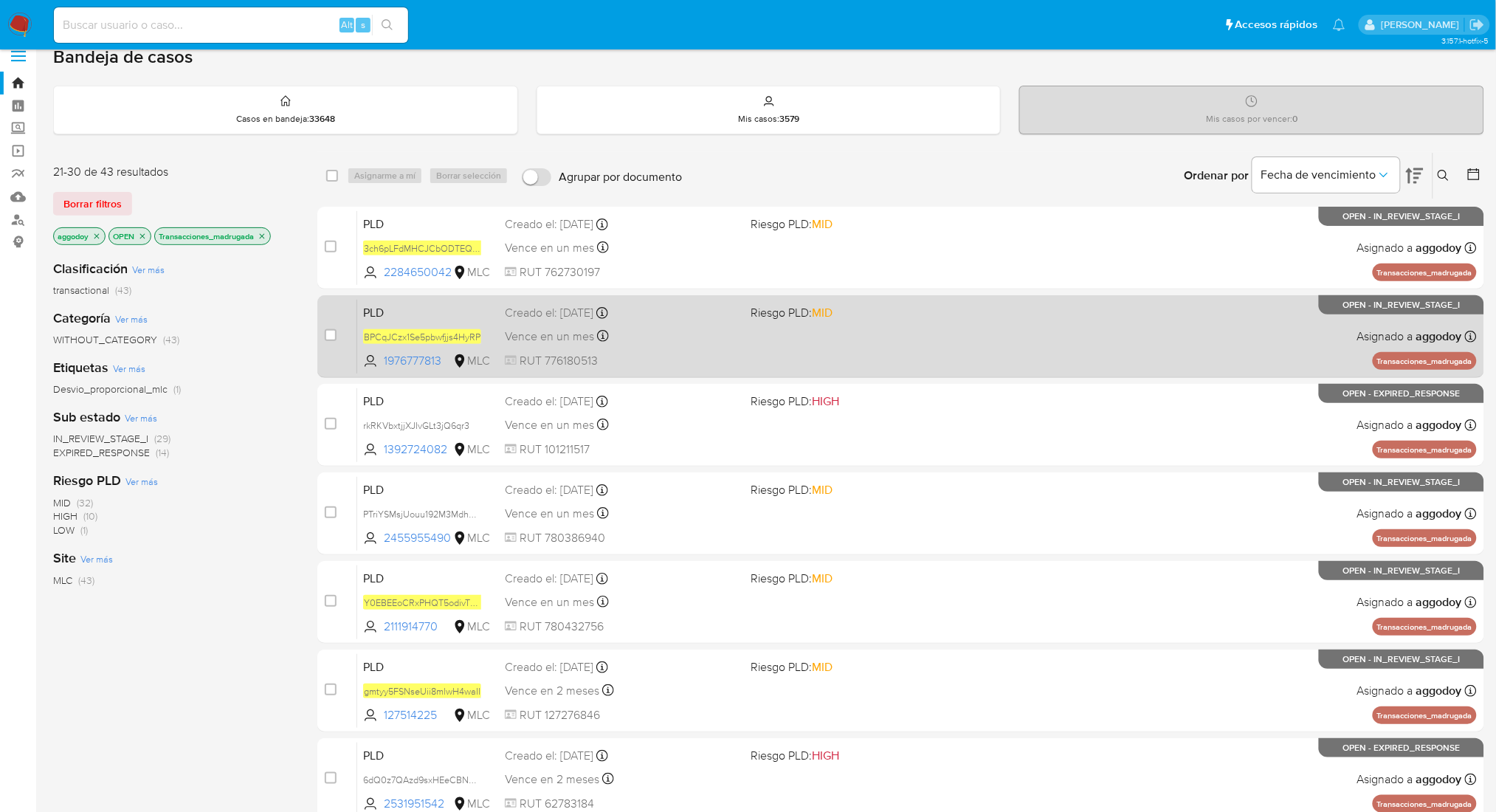
click at [945, 344] on div "PLD BPCqJCzx1Se5pbwfjjs4HyRP 1976777813 MLC Riesgo PLD: MID Creado el: 12/07/20…" at bounding box center [917, 336] width 1120 height 75
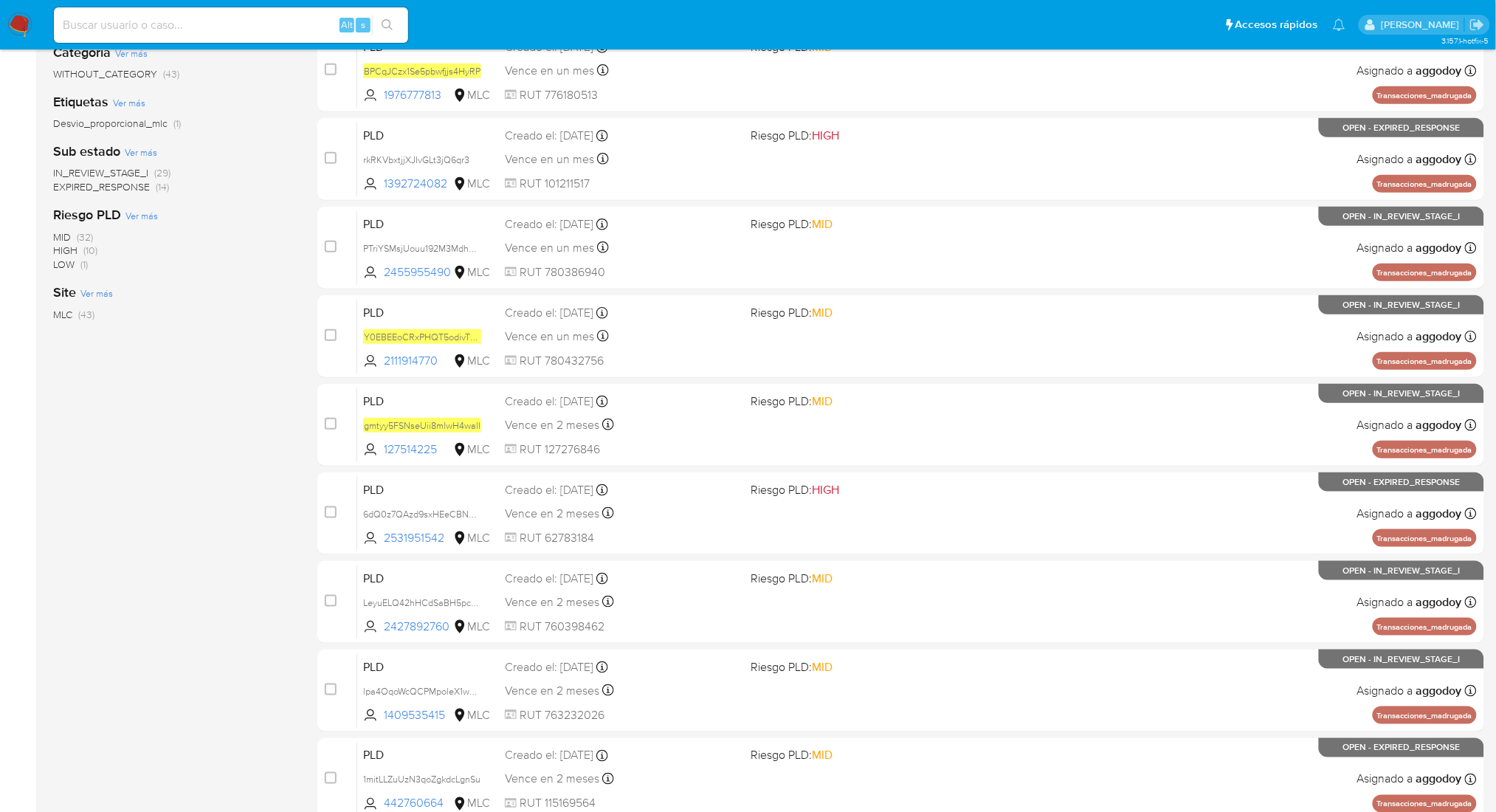
scroll to position [313, 0]
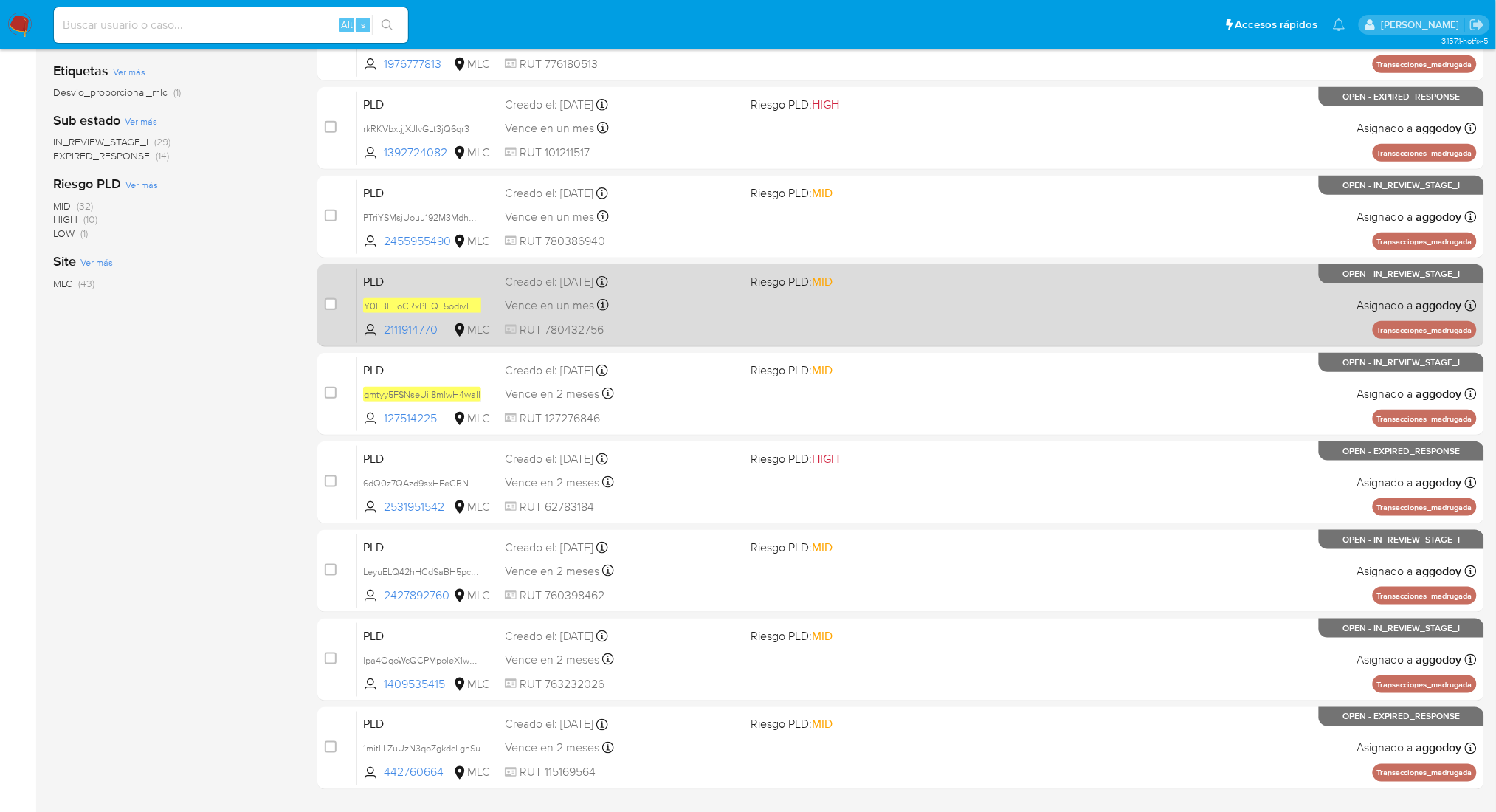
click at [896, 320] on div "PLD Y0EBEEoCRxPHQT5odivTbIm7 2111914770 MLC Riesgo PLD: MID Creado el: 12/07/20…" at bounding box center [917, 305] width 1120 height 75
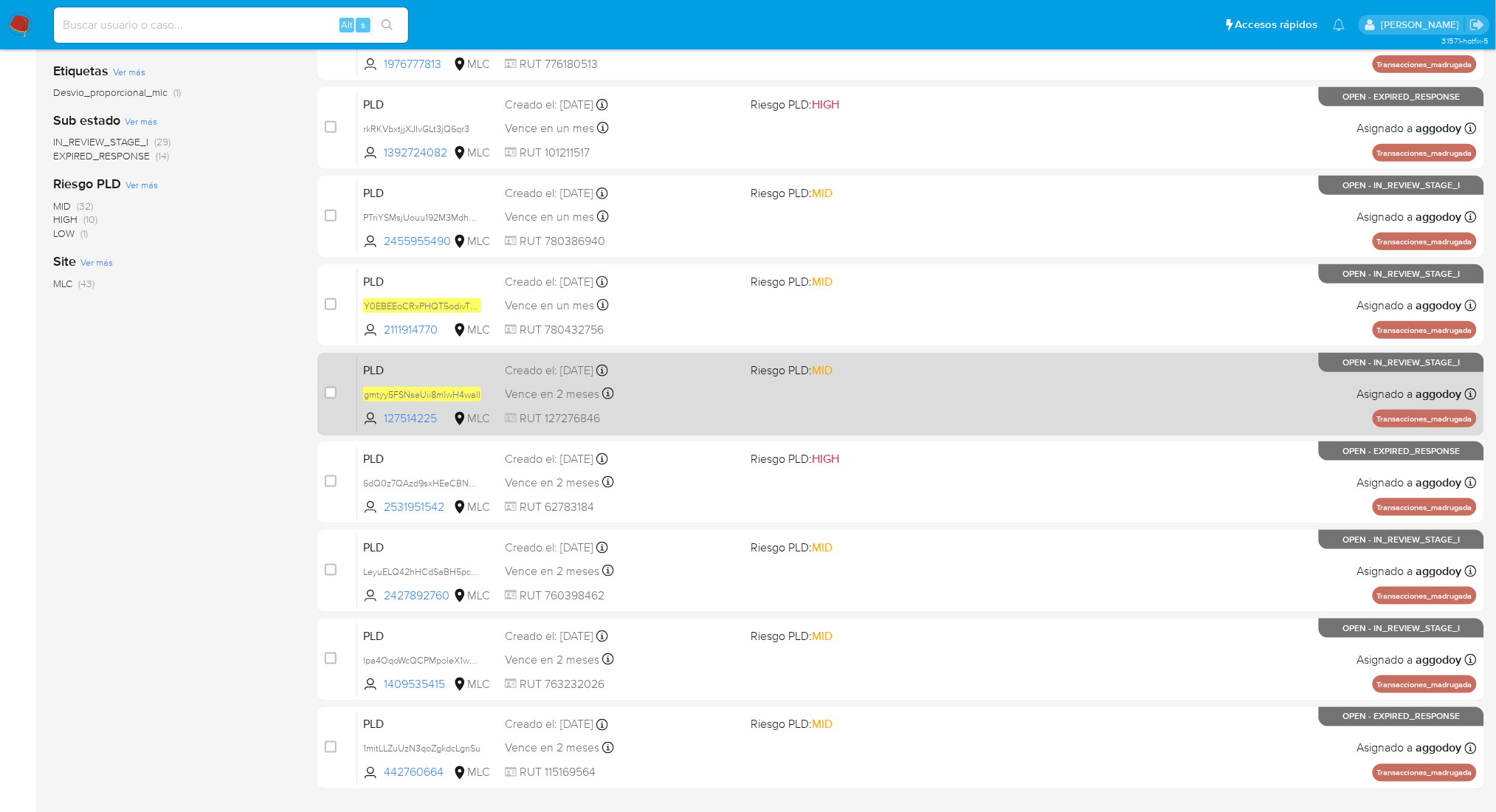
click at [756, 426] on div "PLD gmtyy5FSNseUii8mlwH4waII 127514225 MLC Riesgo PLD: MID Creado el: 12/08/202…" at bounding box center [917, 394] width 1120 height 75
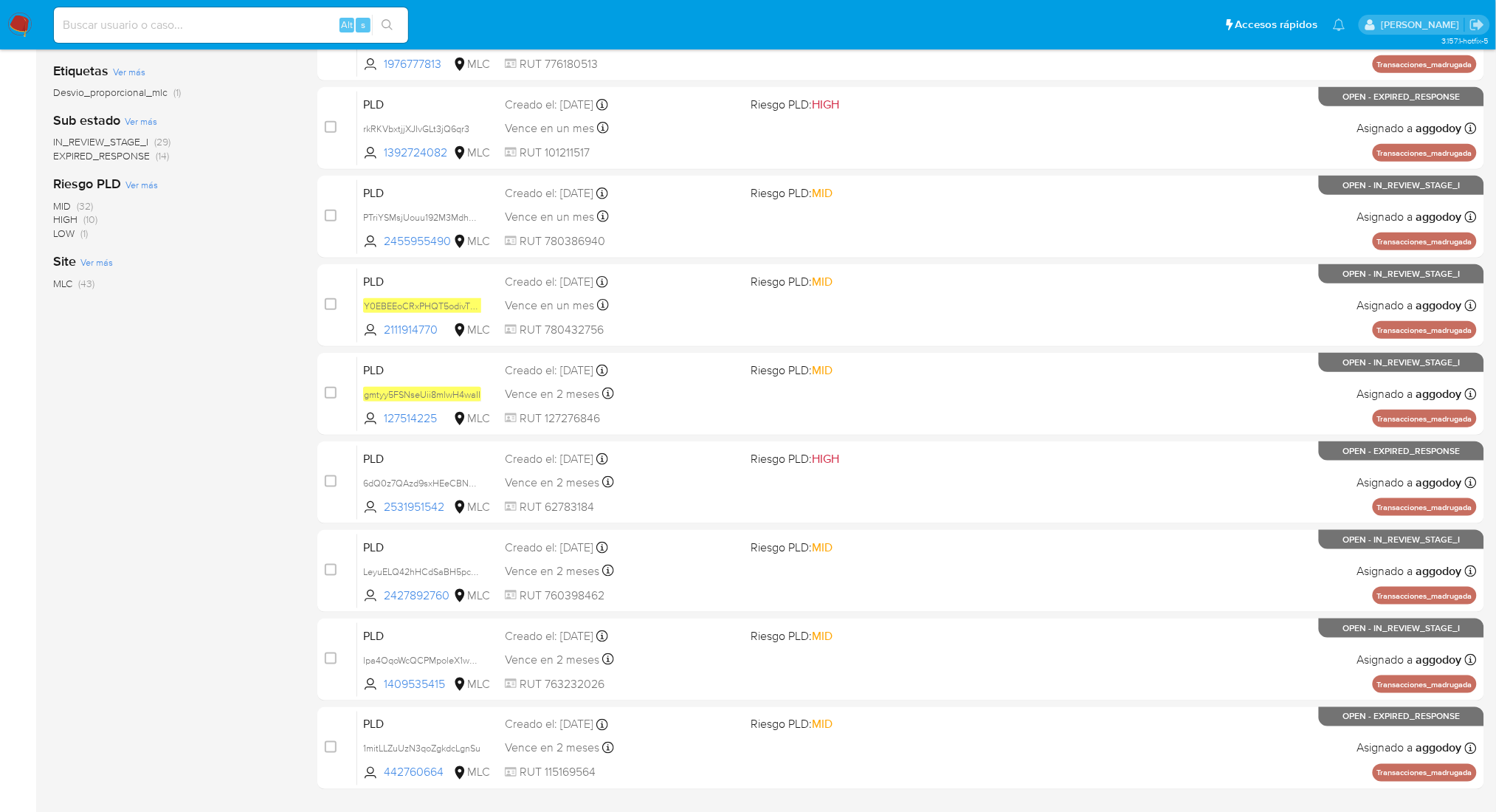
scroll to position [351, 0]
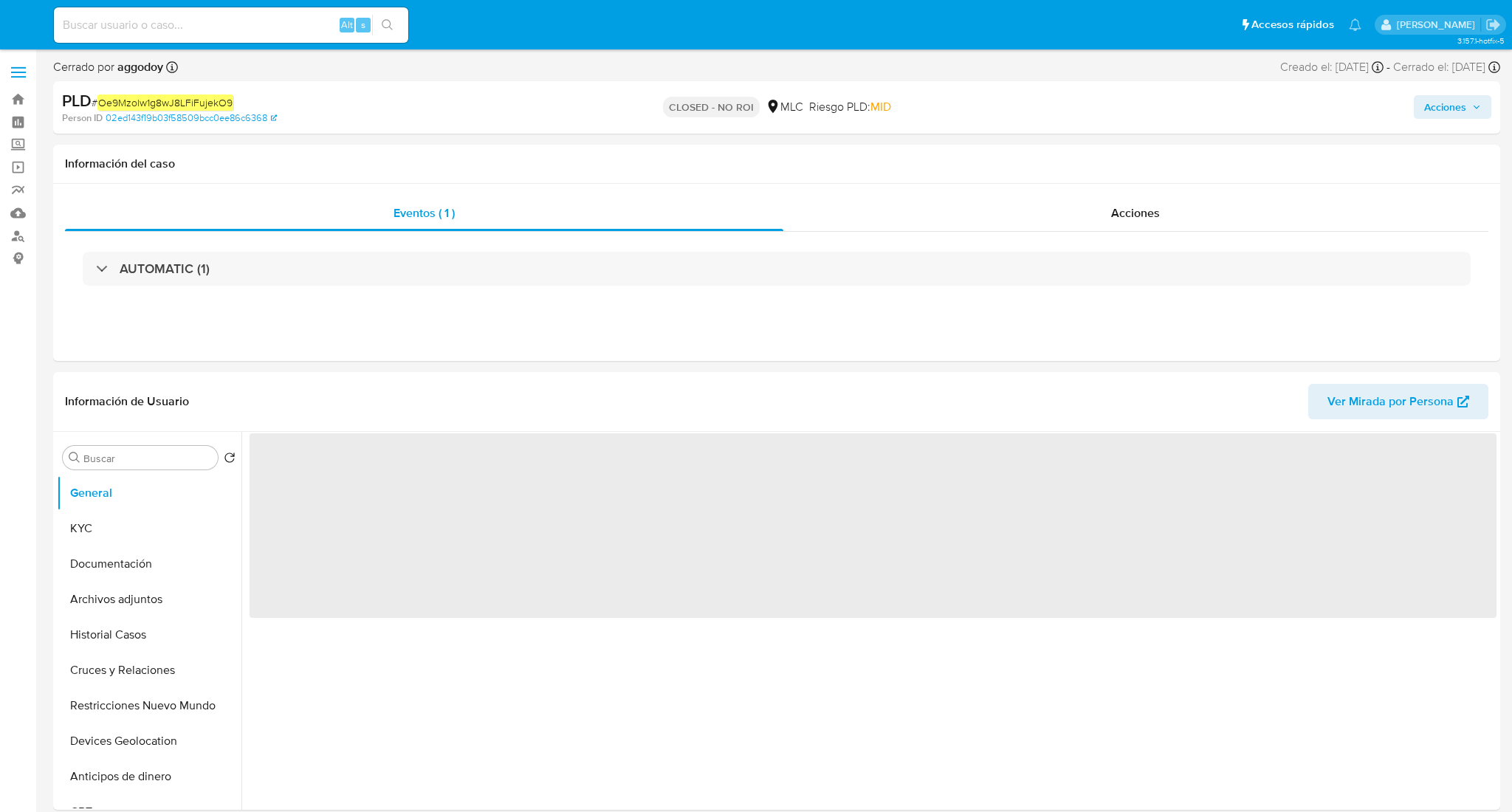
select select "10"
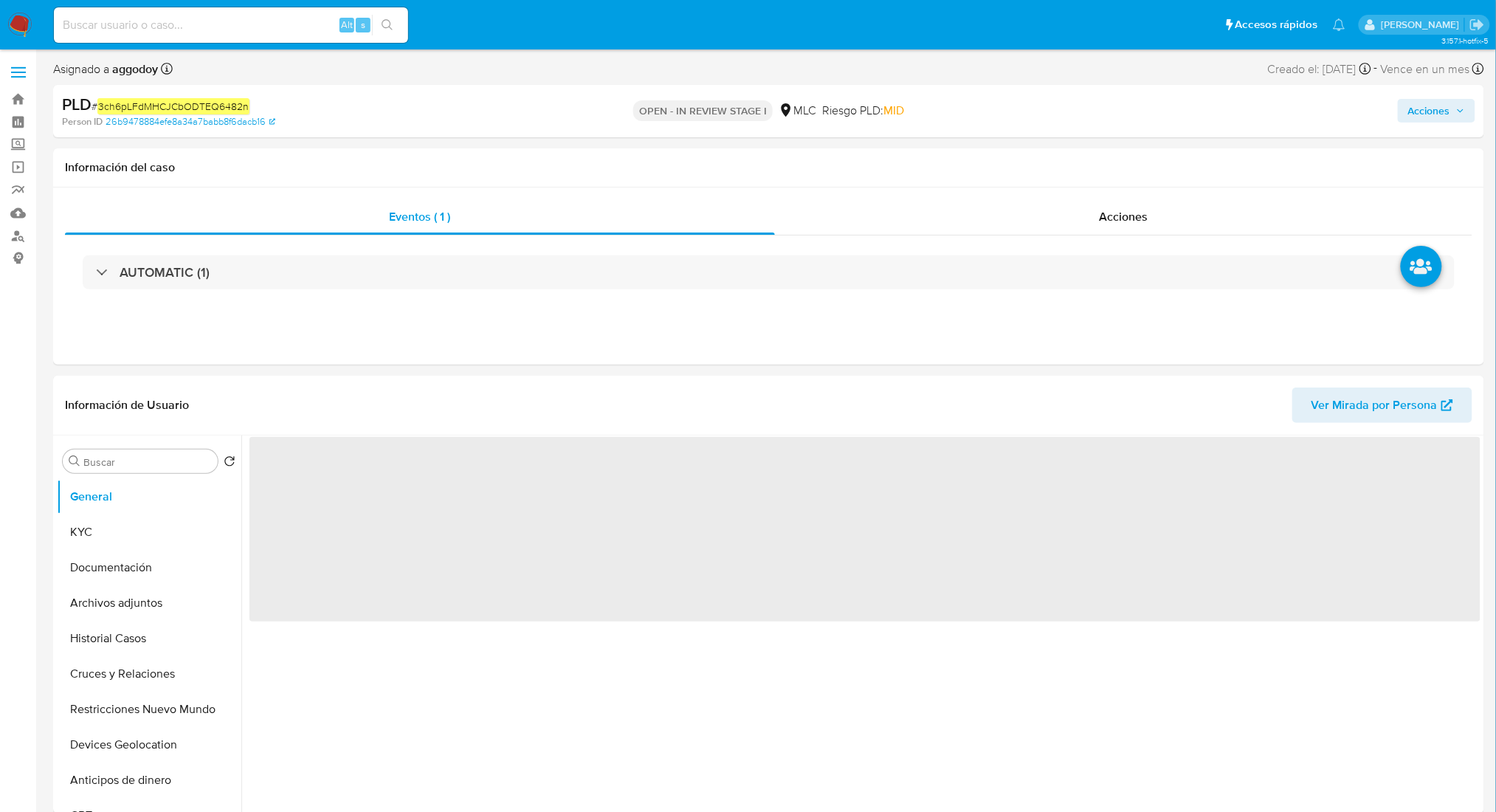
click at [1461, 114] on icon "button" at bounding box center [1461, 111] width 9 height 9
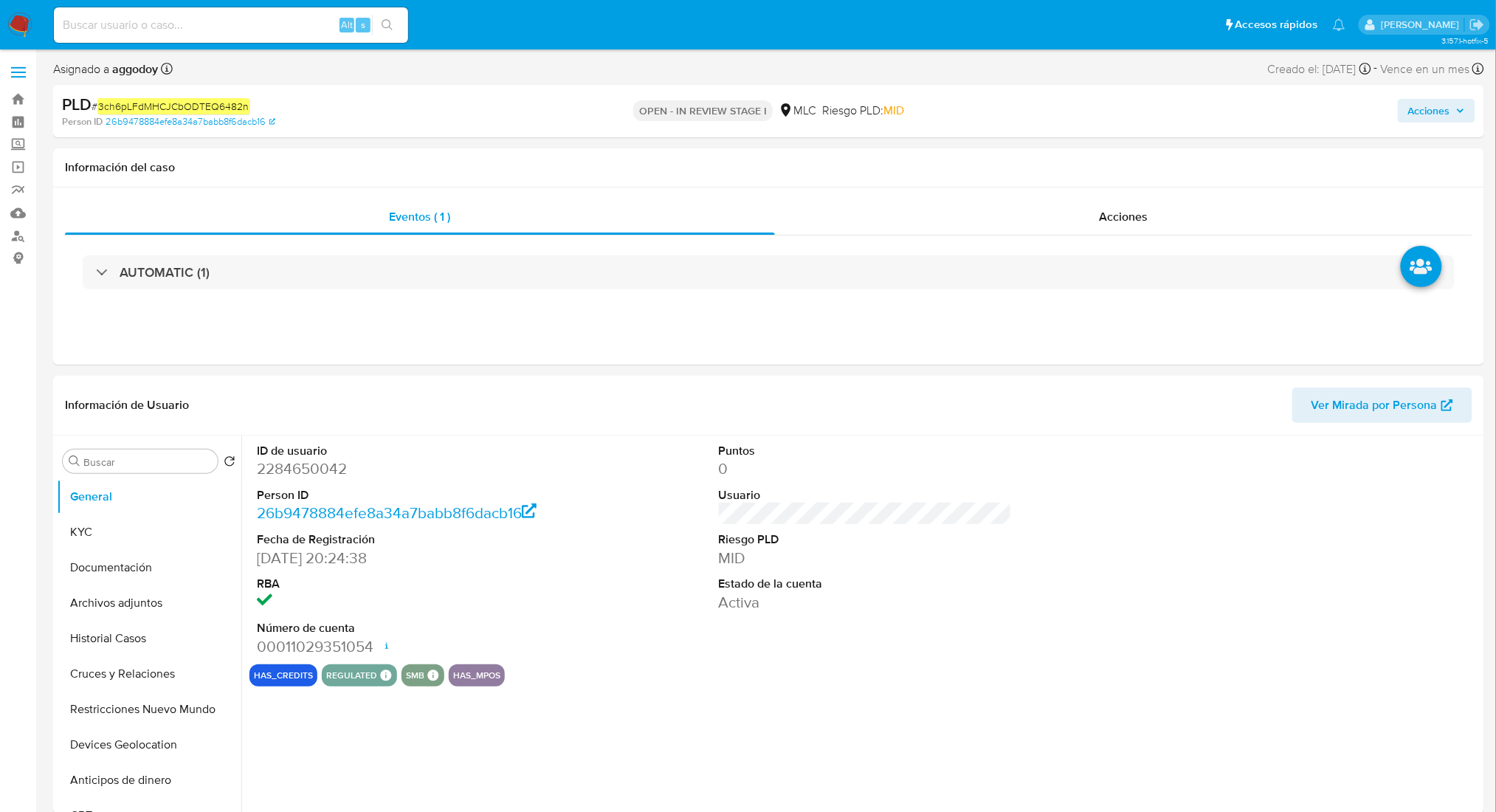
click at [1406, 109] on button "Acciones" at bounding box center [1436, 110] width 78 height 23
select select "10"
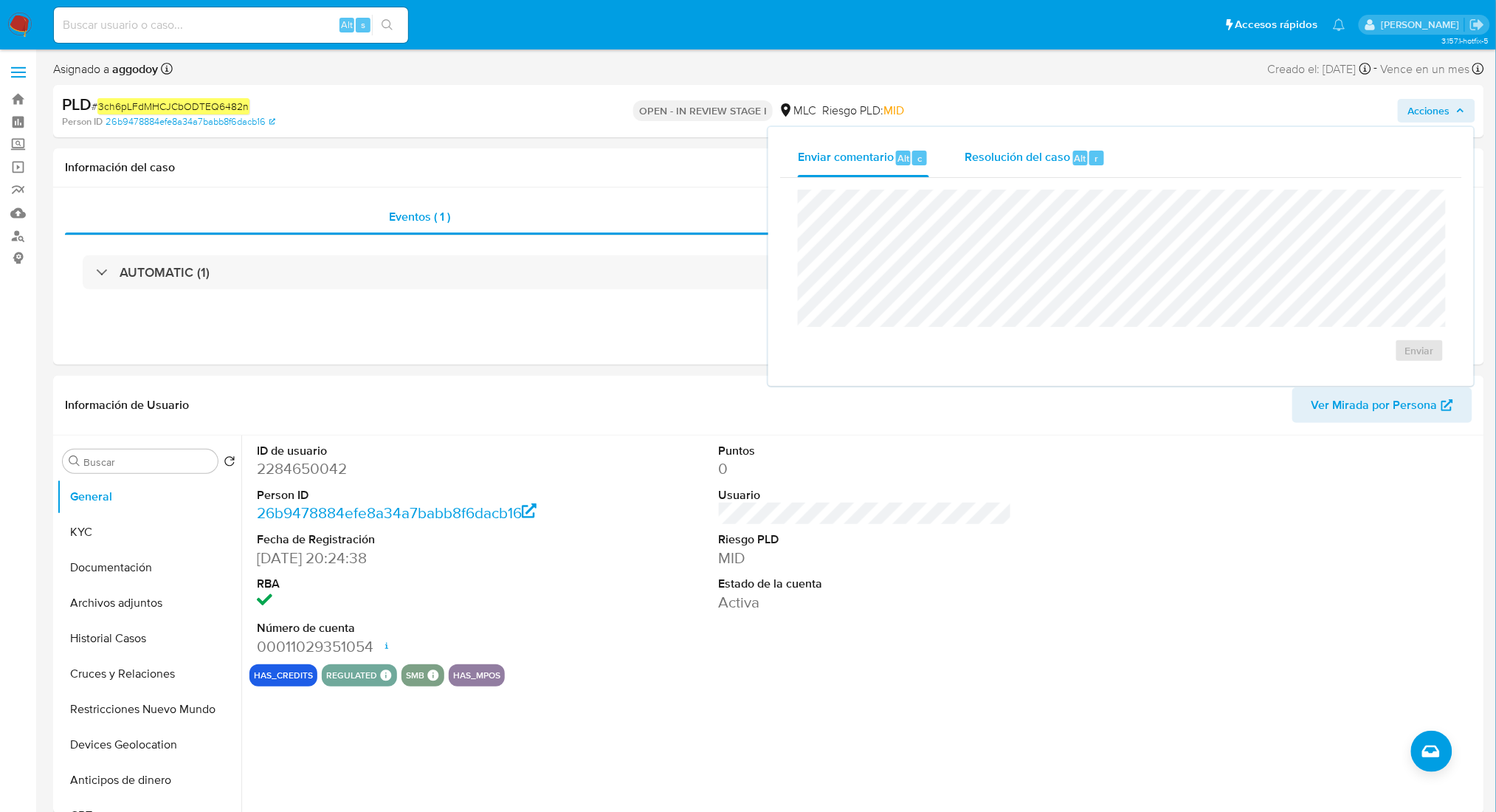
click at [1066, 157] on span "Resolución del caso" at bounding box center [1017, 158] width 106 height 17
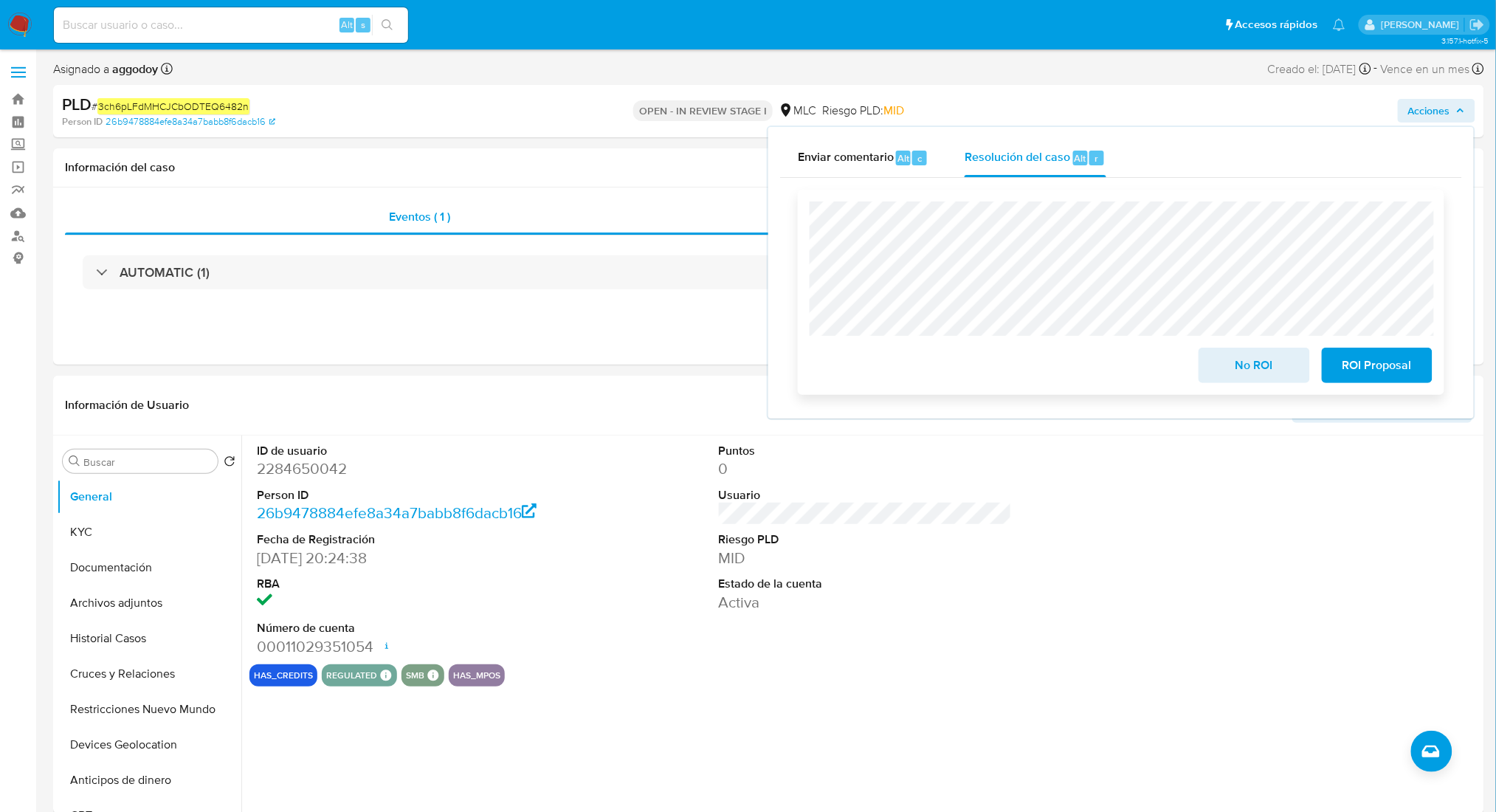
click at [1228, 358] on span "No ROI" at bounding box center [1254, 365] width 72 height 32
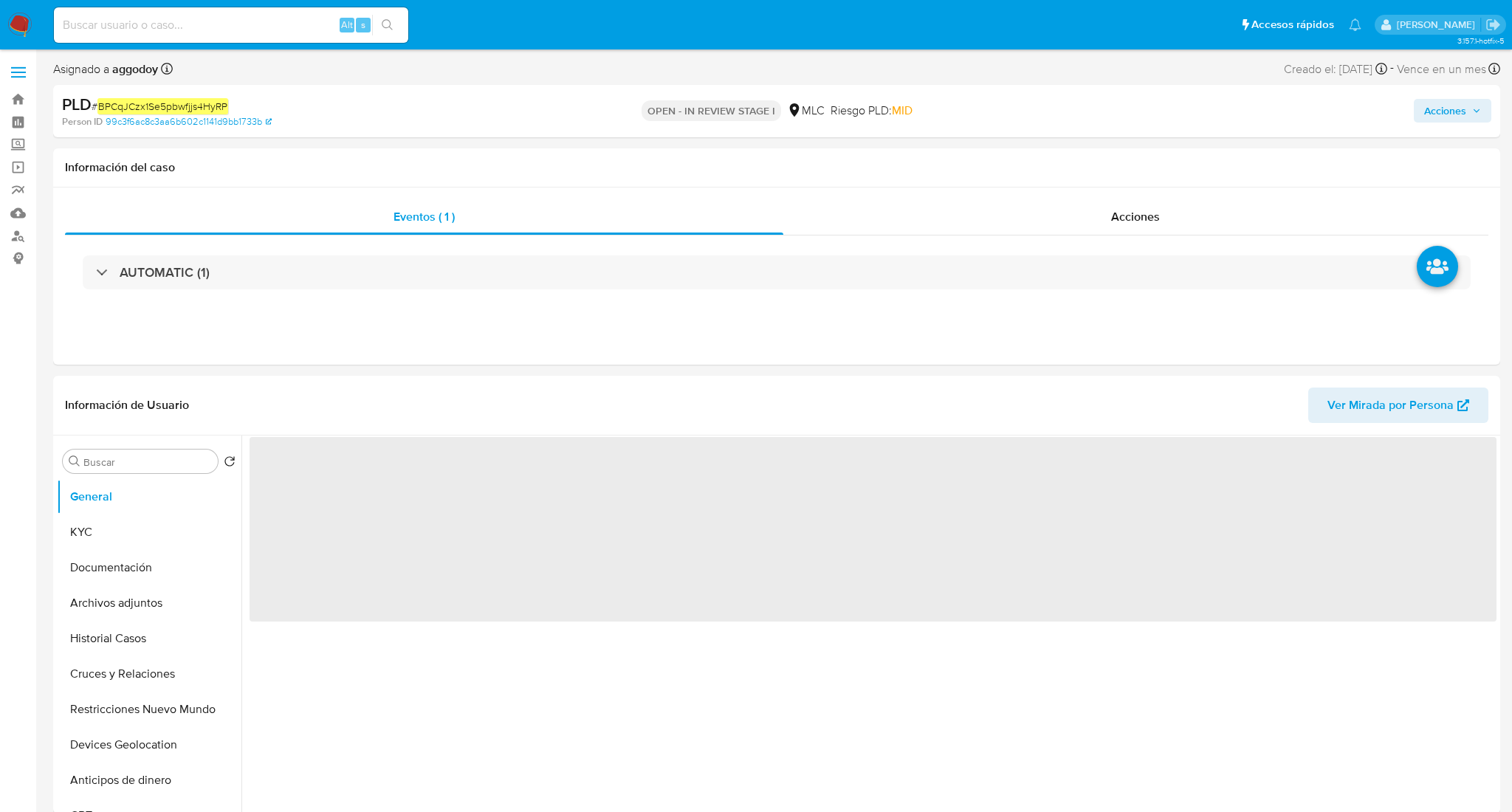
select select "10"
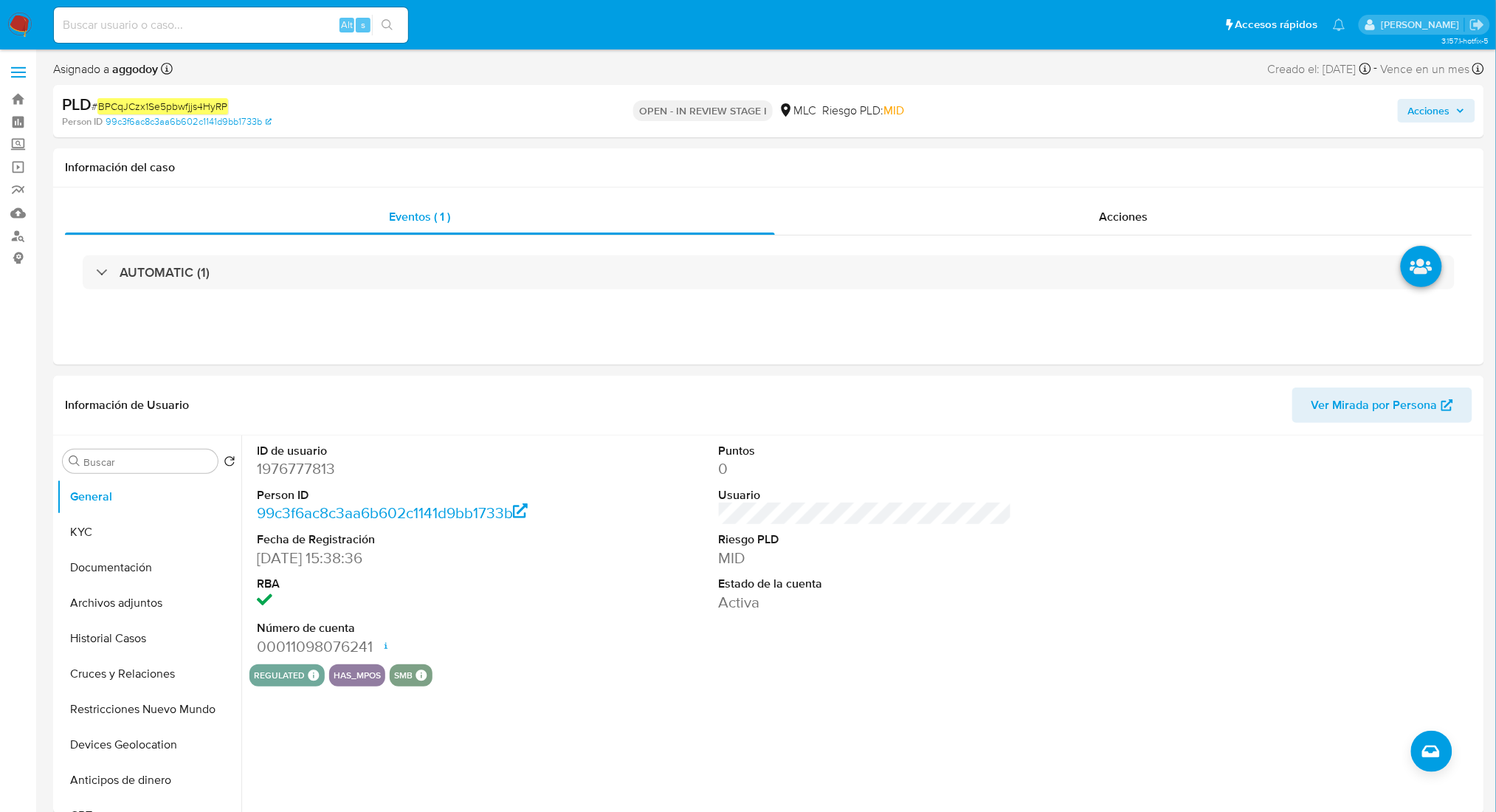
click at [1463, 101] on span "Acciones" at bounding box center [1436, 110] width 57 height 20
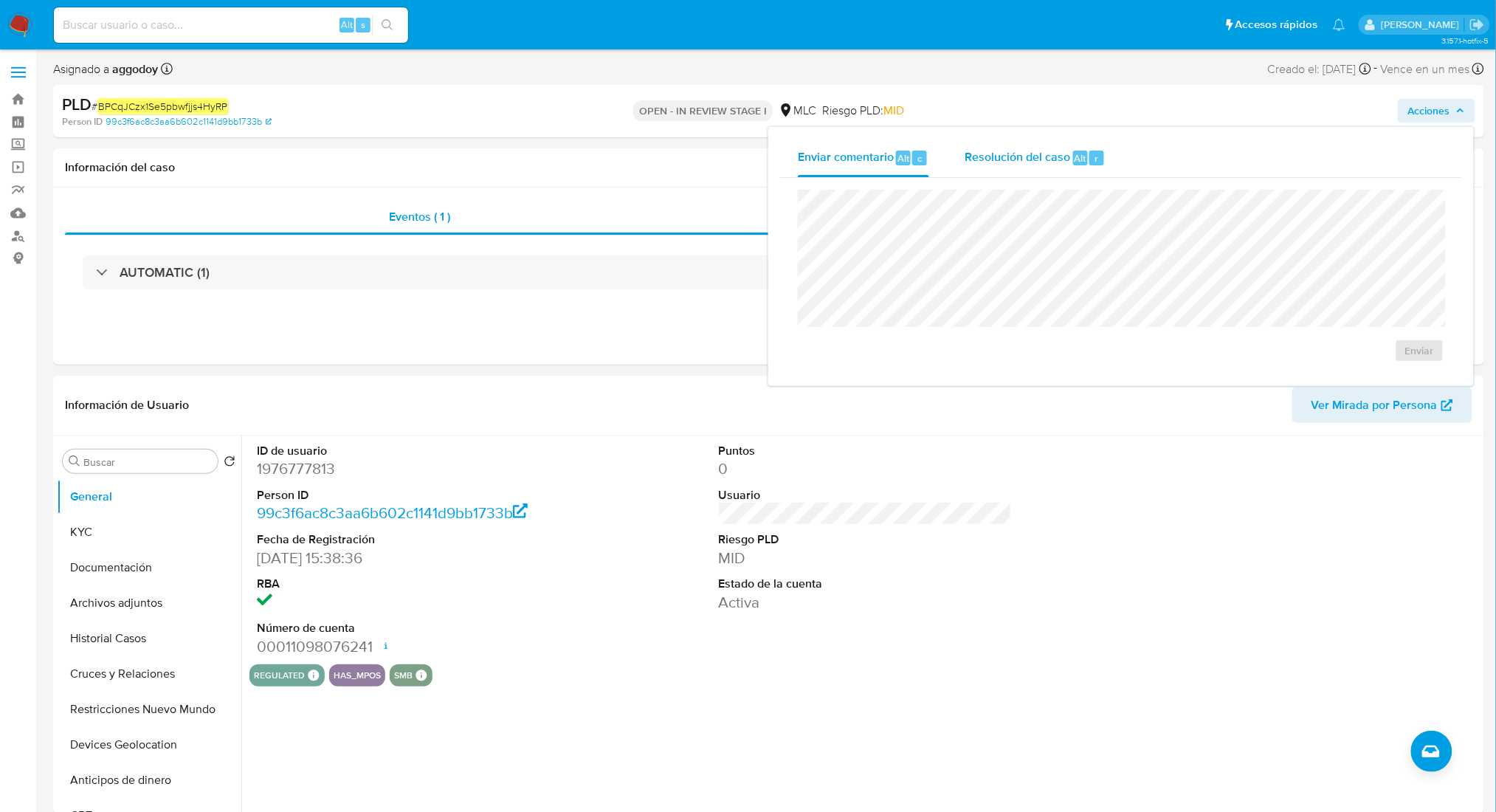
click at [1011, 139] on div "Resolución del caso Alt r" at bounding box center [1035, 158] width 141 height 38
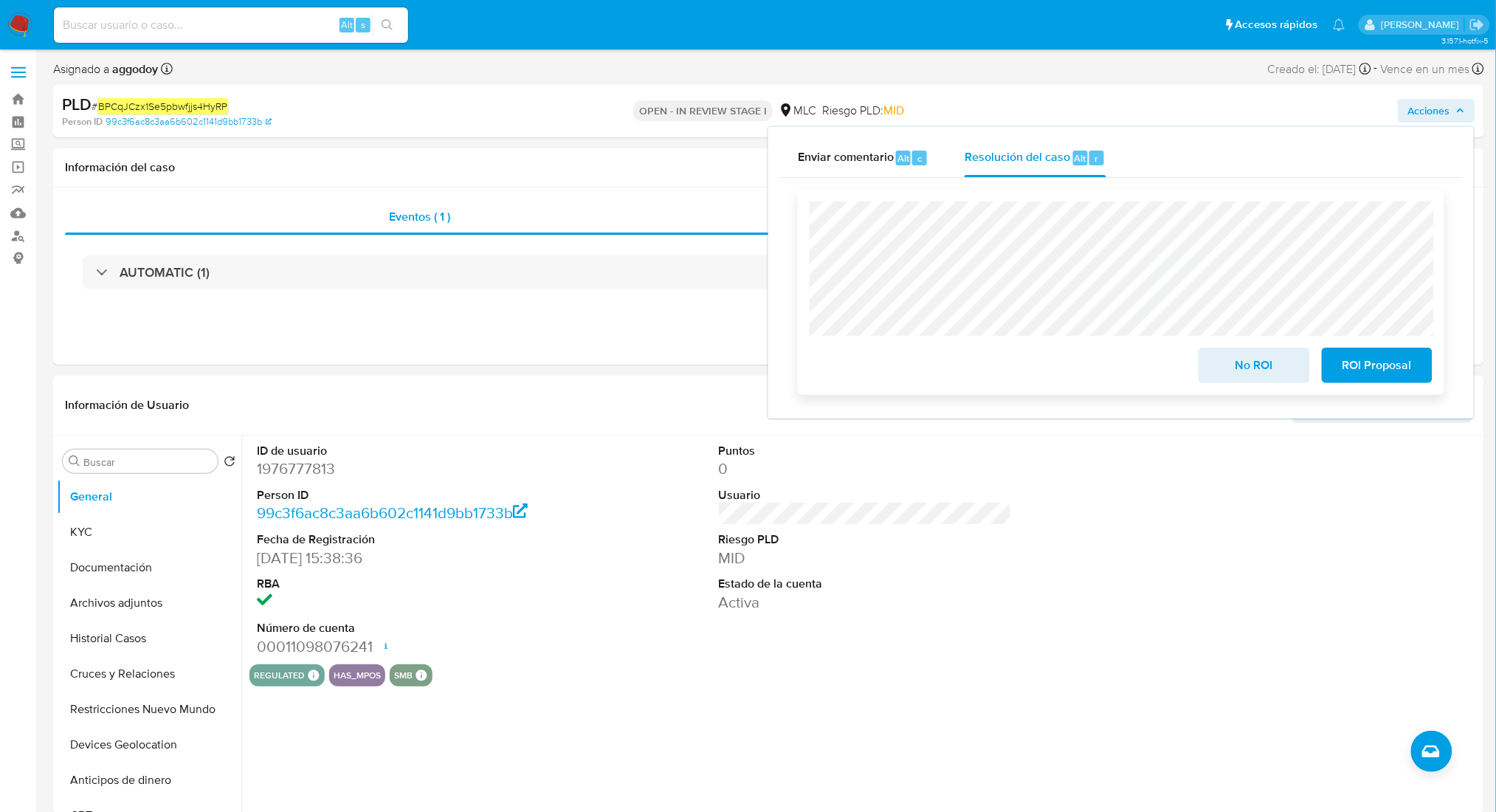
click at [1232, 366] on span "No ROI" at bounding box center [1254, 365] width 72 height 32
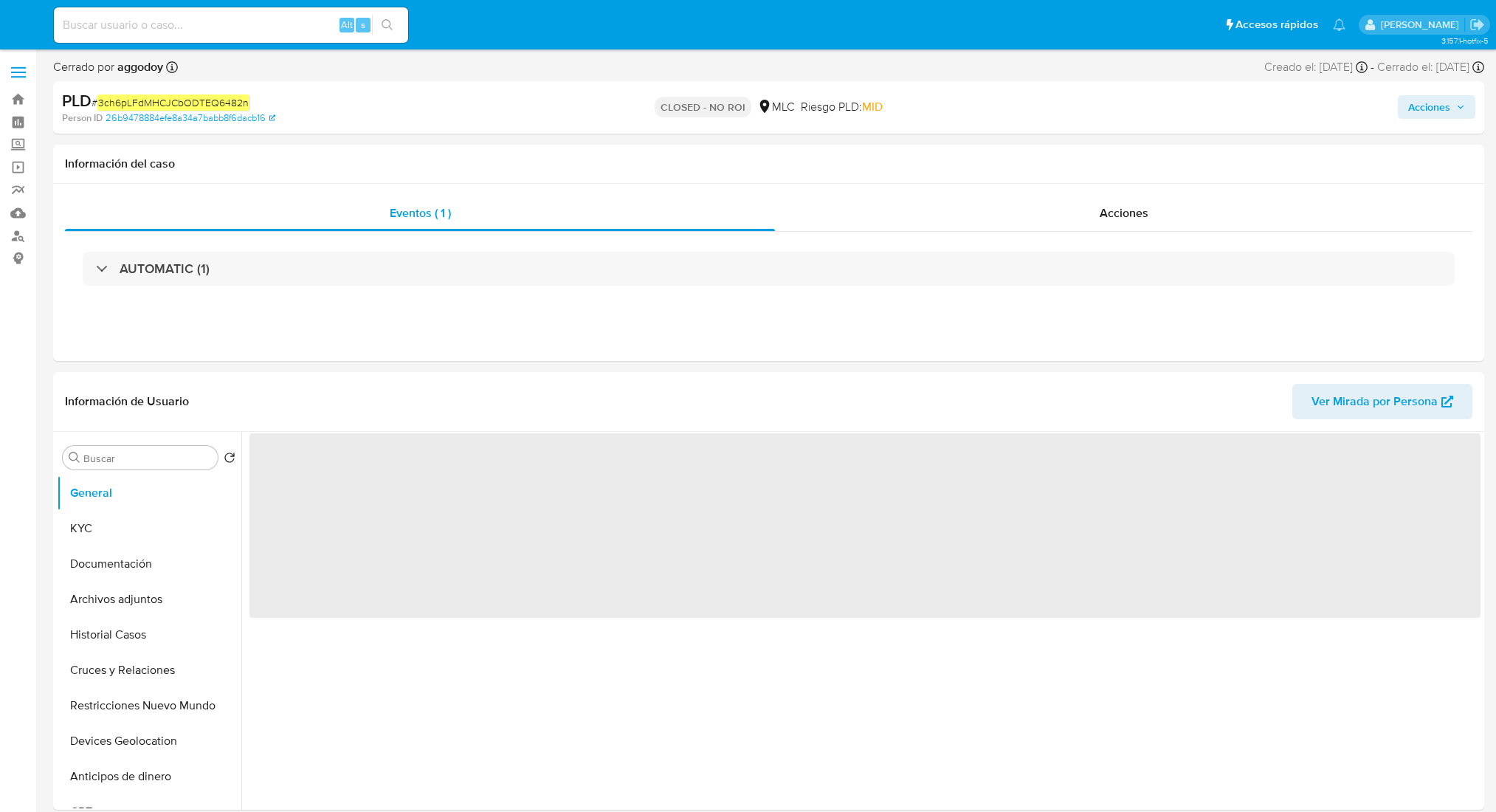
select select "10"
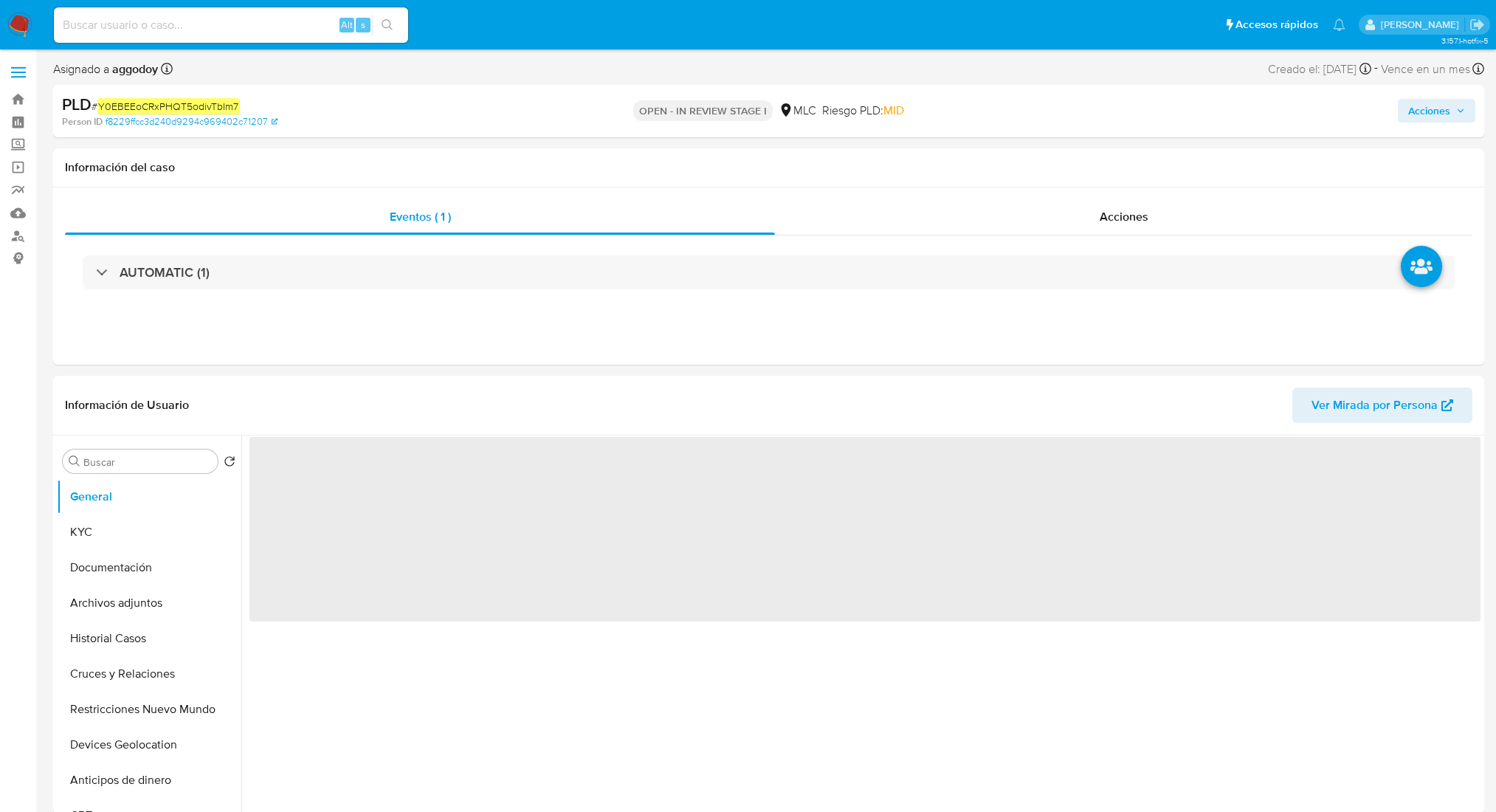
select select "10"
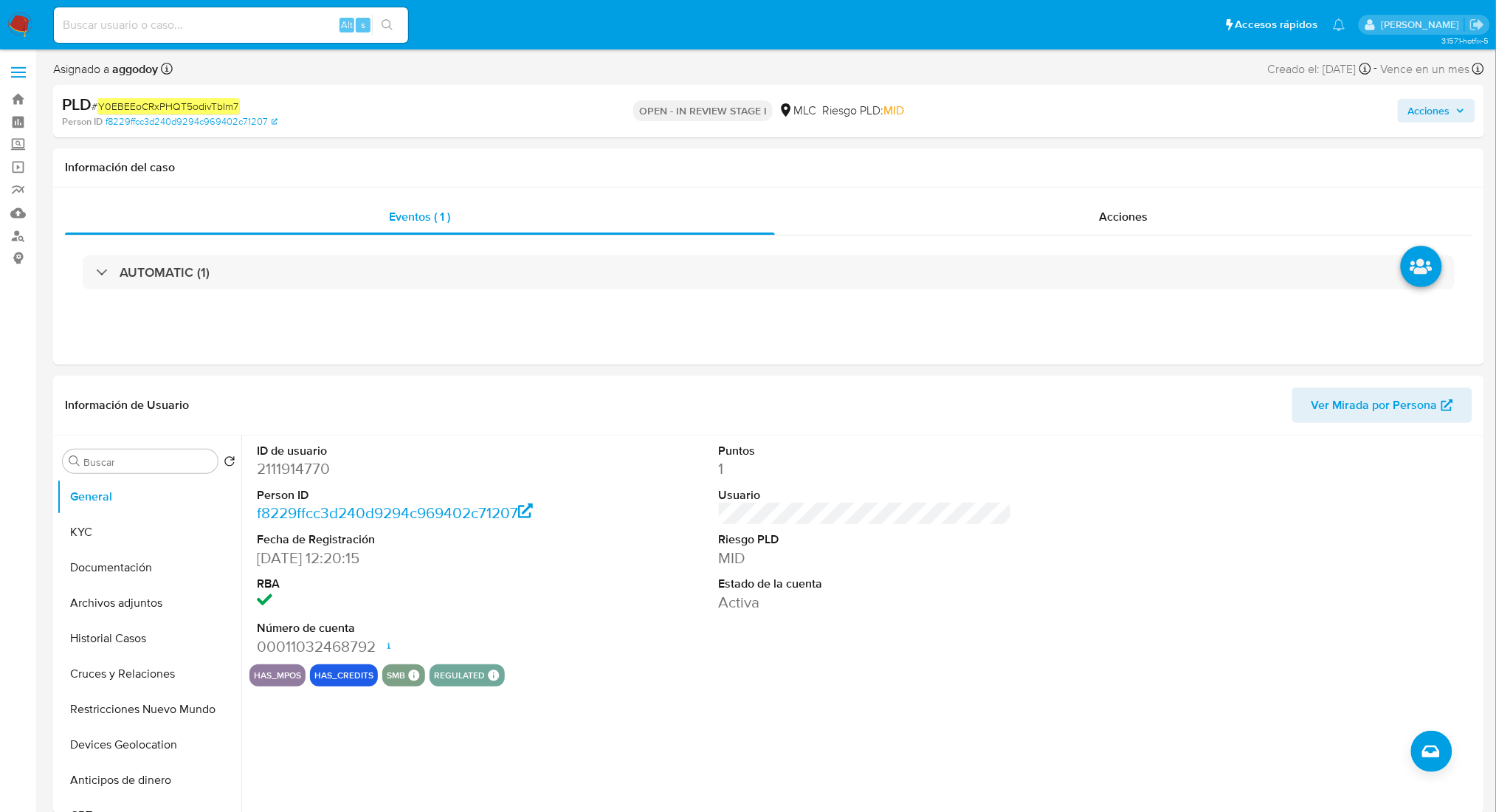
click at [1412, 117] on span "Acciones" at bounding box center [1430, 110] width 42 height 23
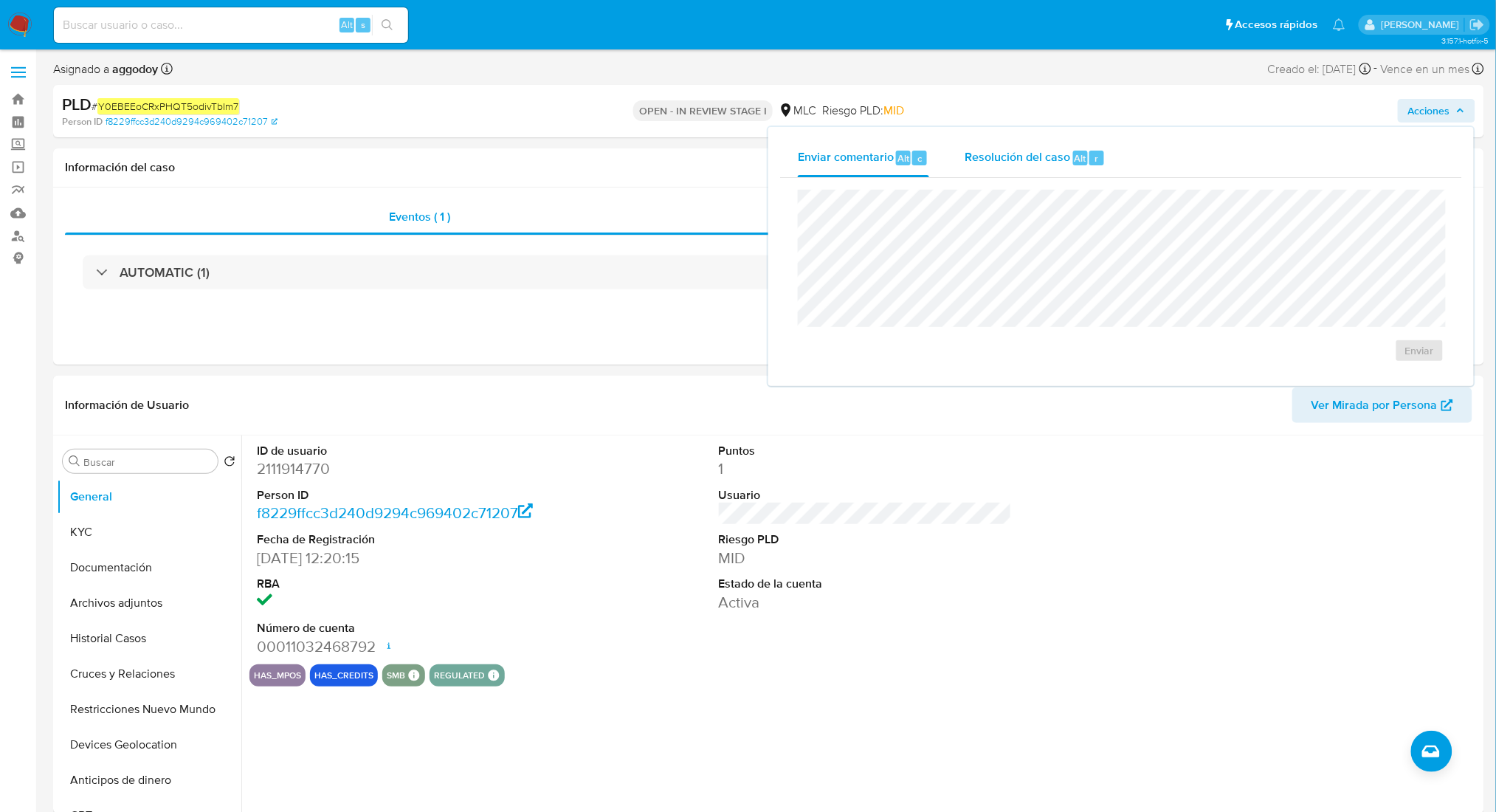
click at [983, 162] on span "Resolución del caso" at bounding box center [1017, 158] width 106 height 17
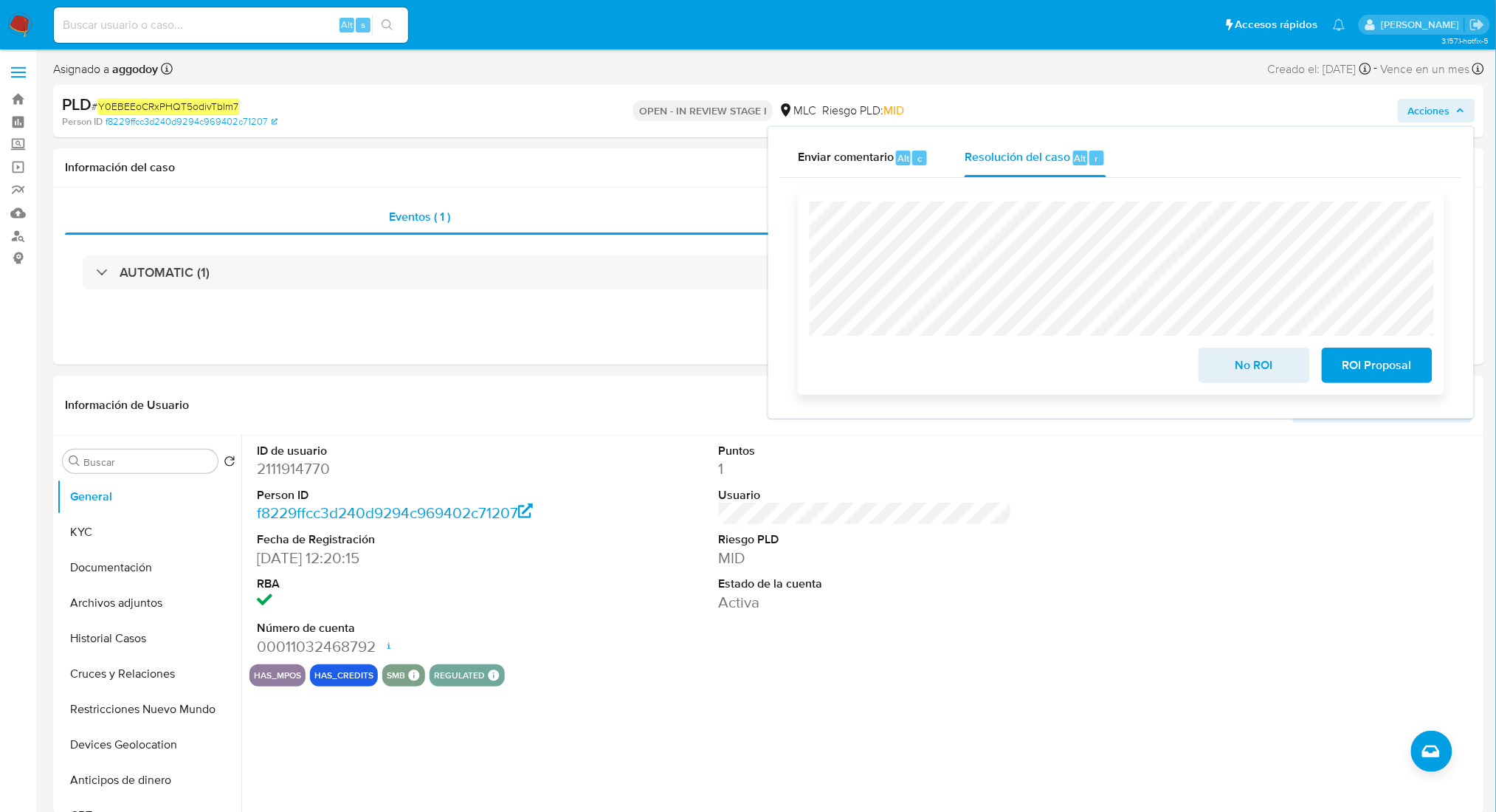
click at [1231, 378] on span "No ROI" at bounding box center [1254, 365] width 72 height 32
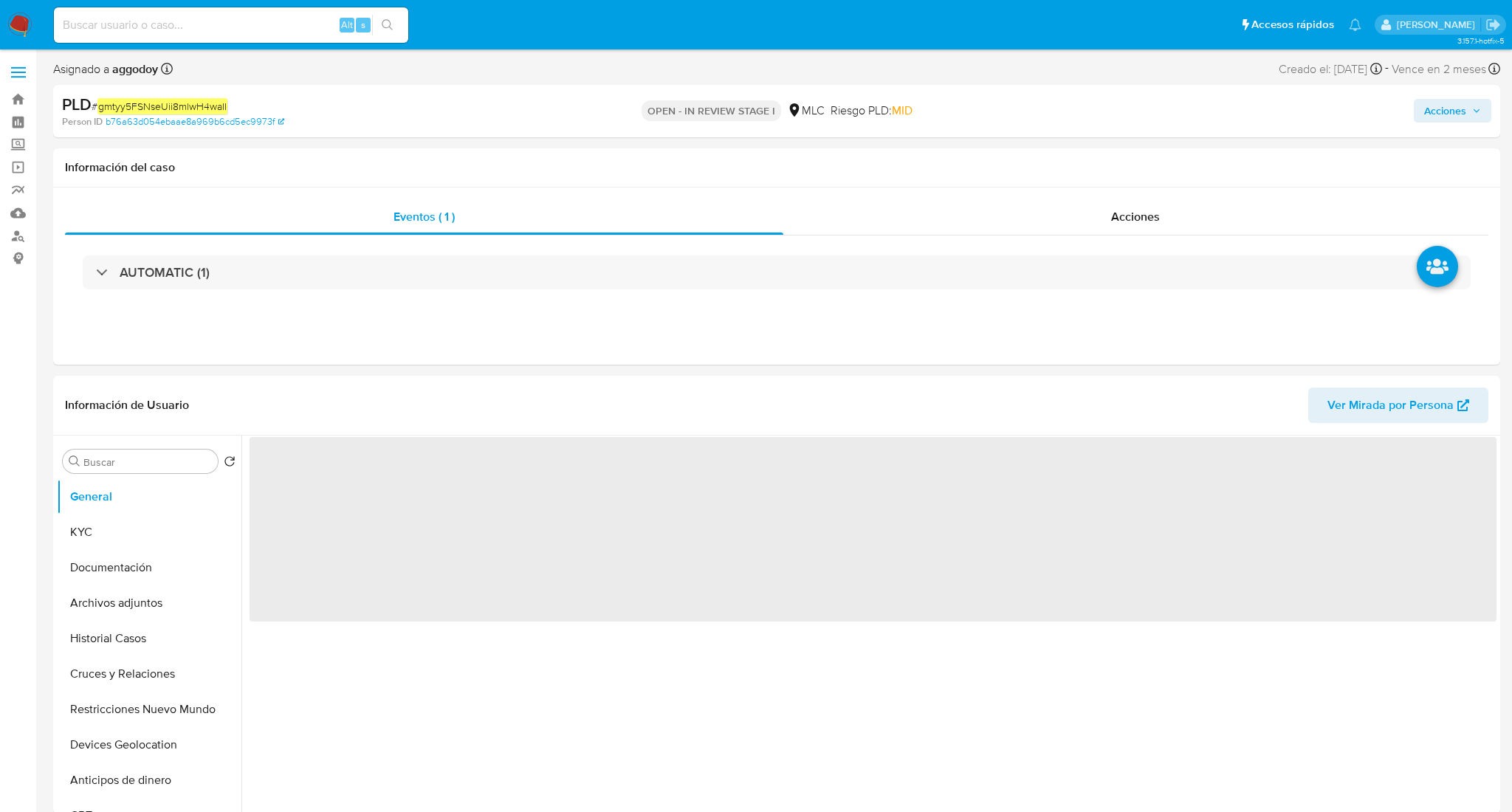
select select "10"
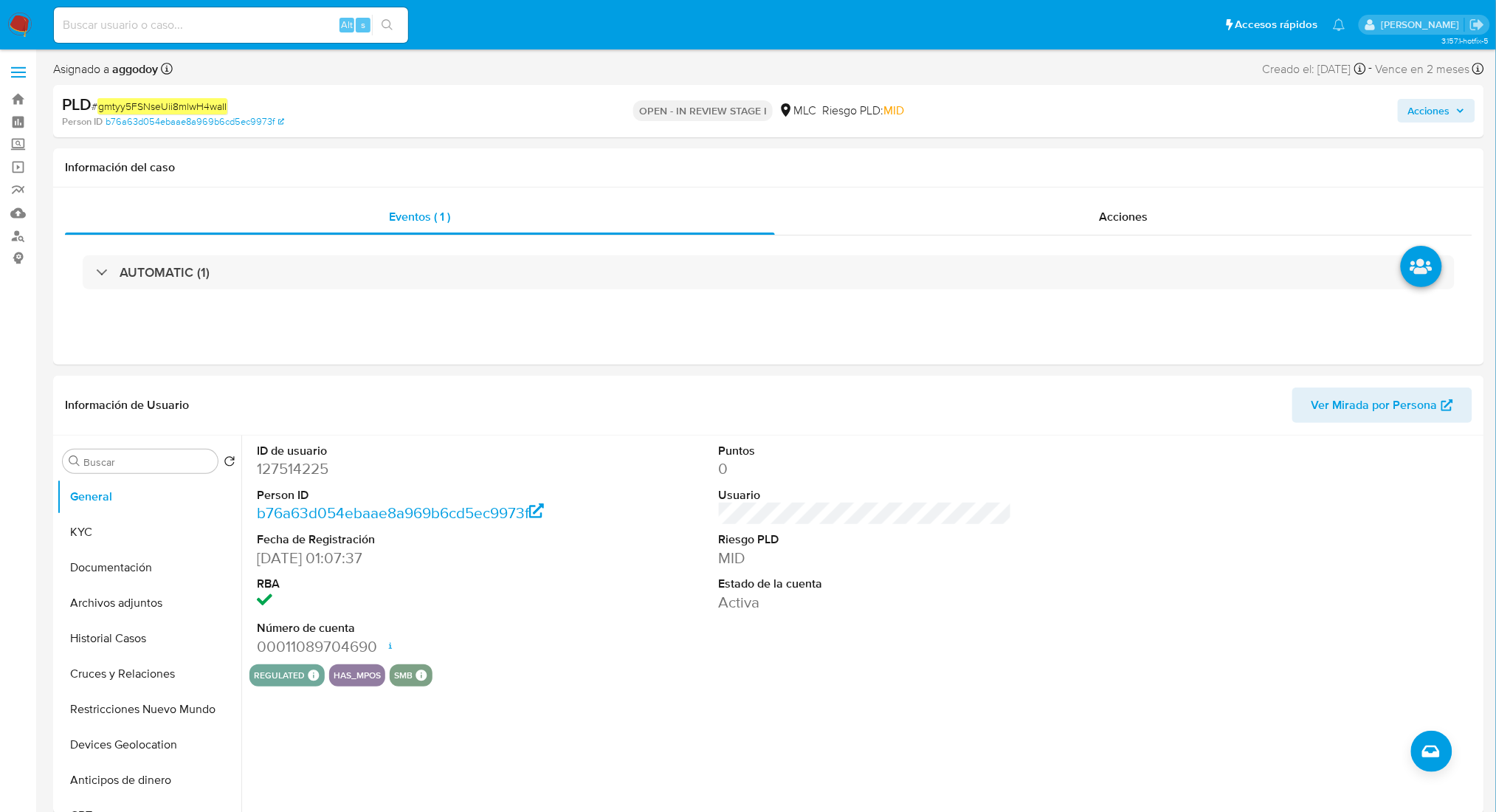
click at [1408, 112] on button "Acciones" at bounding box center [1436, 110] width 78 height 23
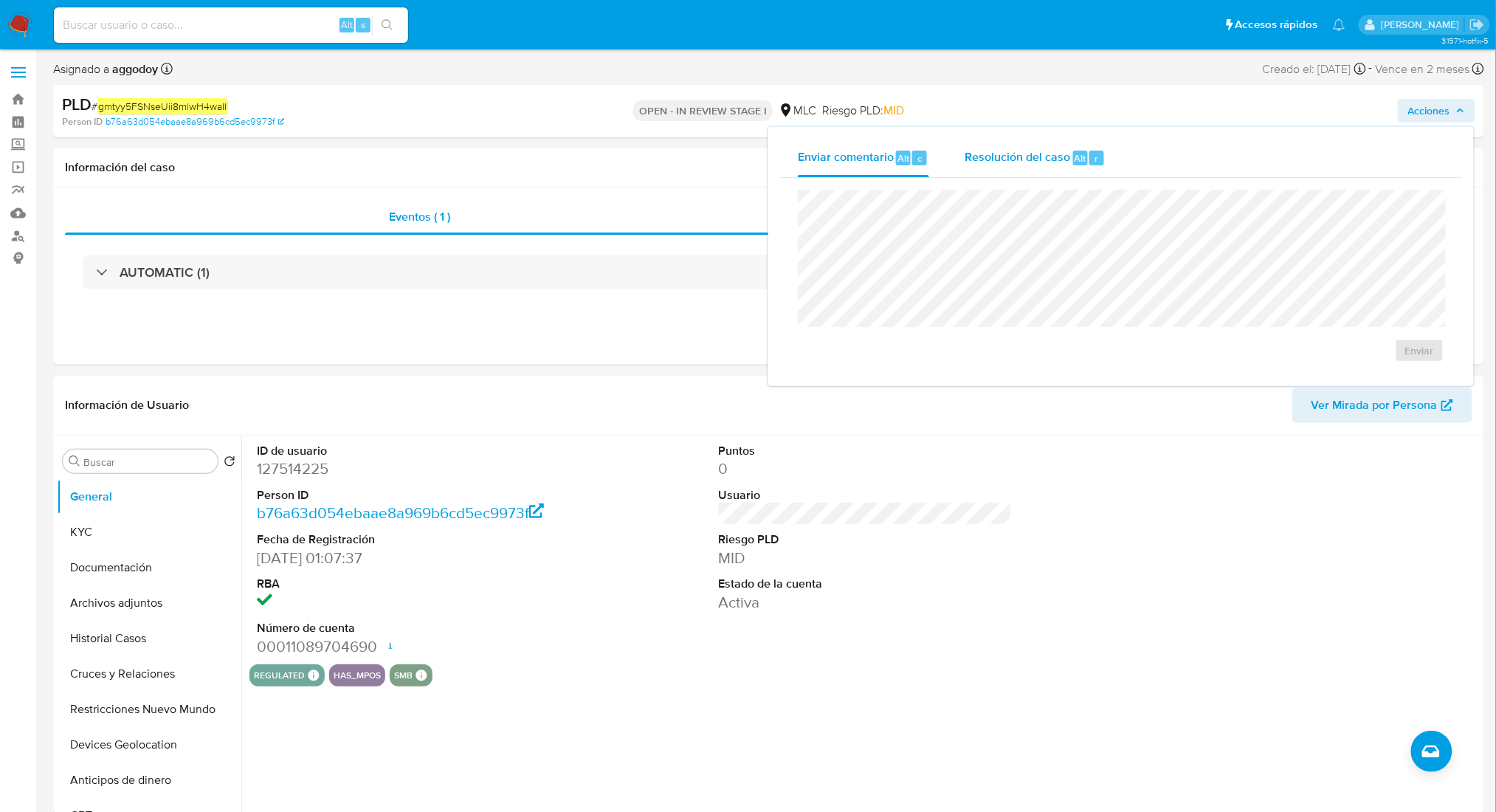
click at [1007, 161] on span "Resolución del caso" at bounding box center [1017, 158] width 106 height 17
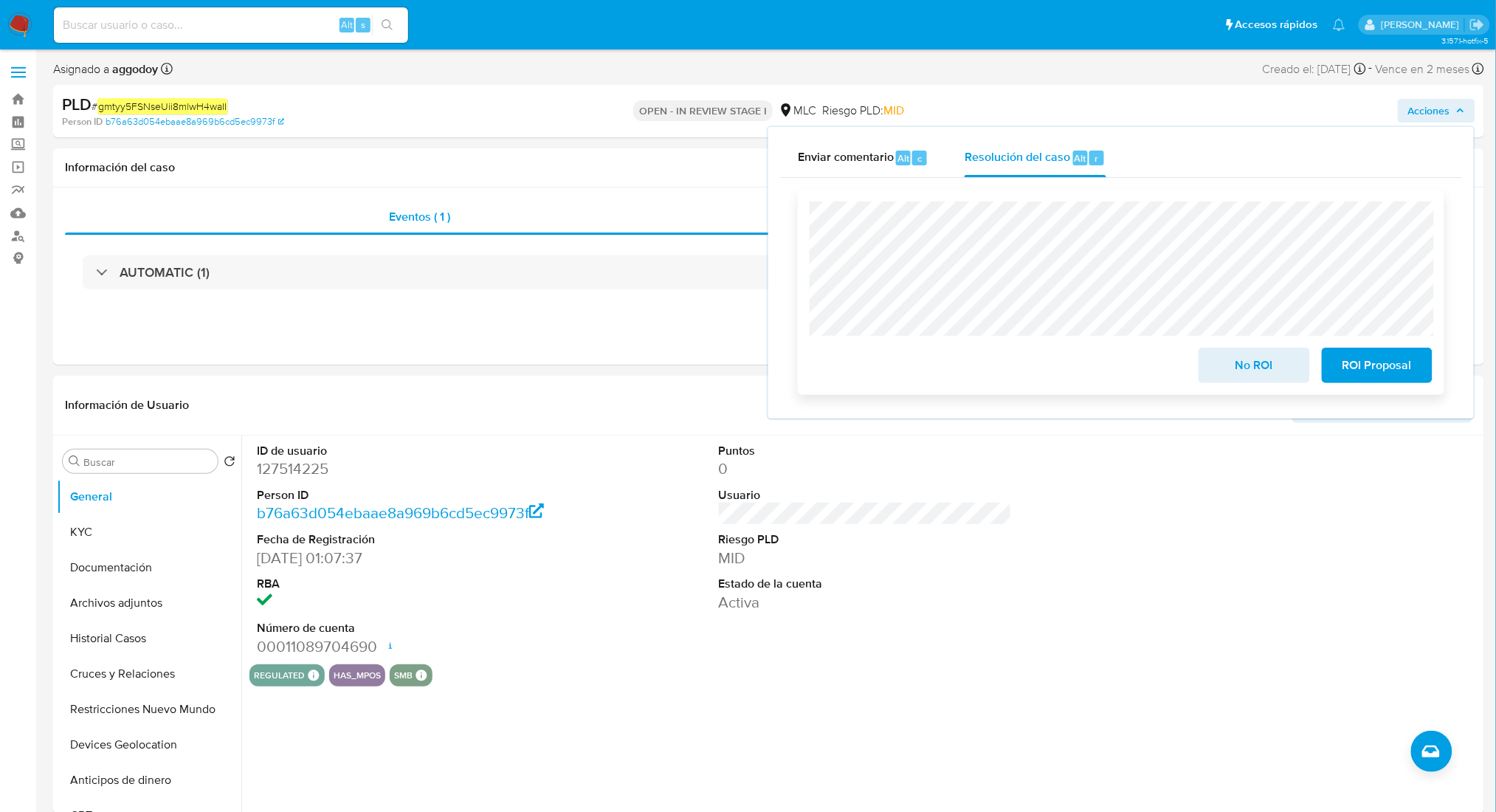
click at [1258, 381] on span "No ROI" at bounding box center [1254, 365] width 72 height 32
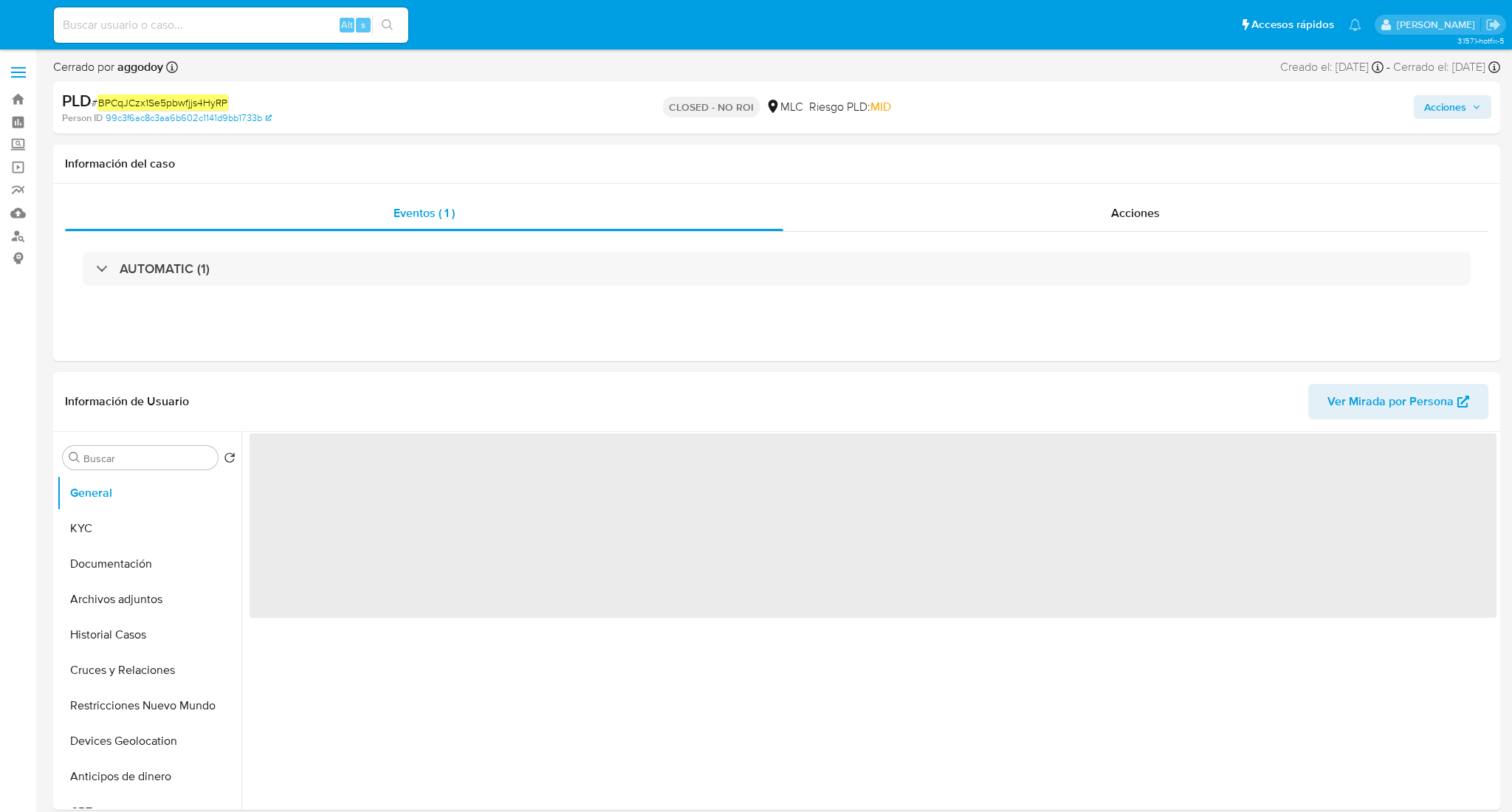
select select "10"
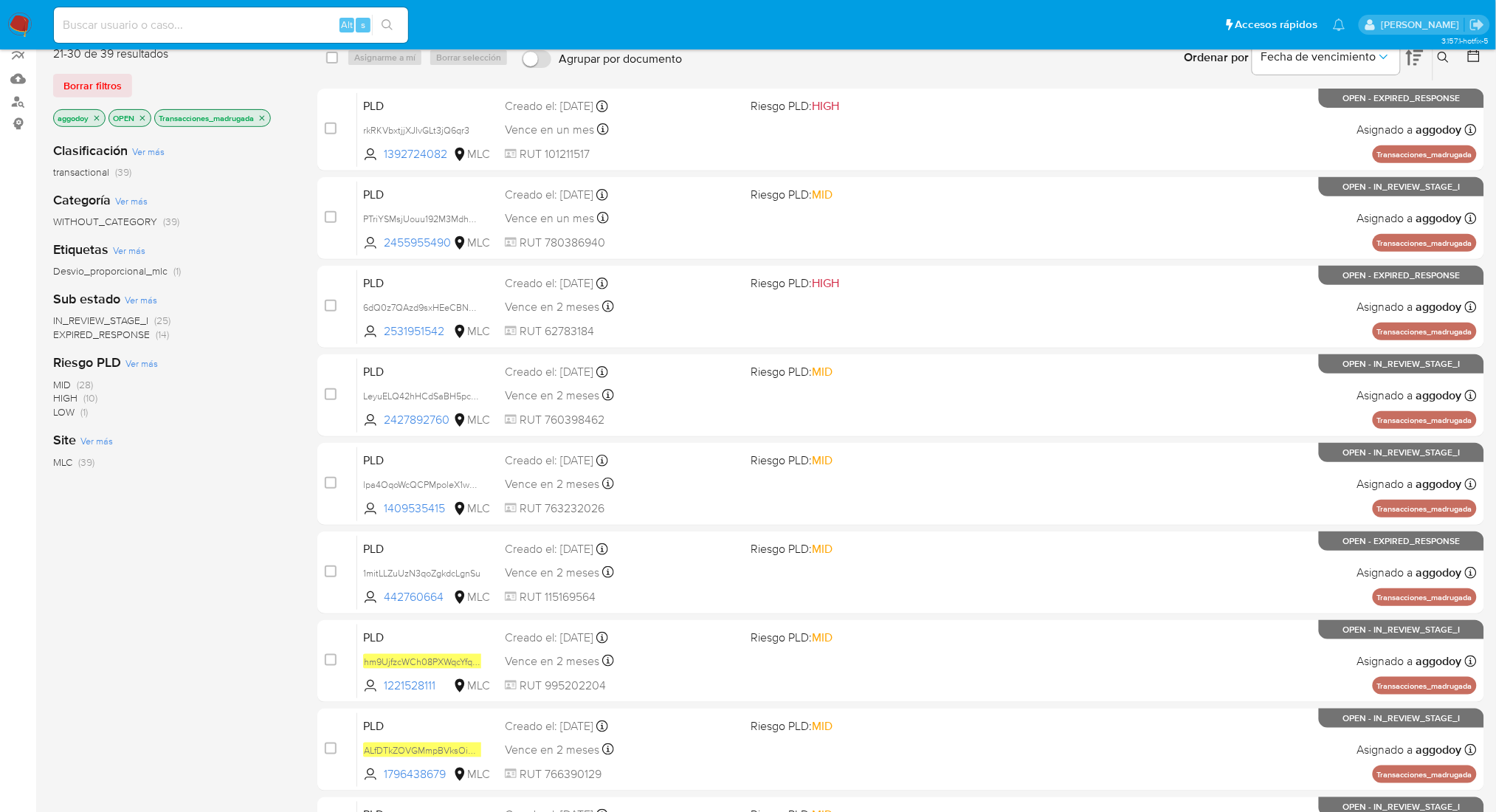
scroll to position [351, 0]
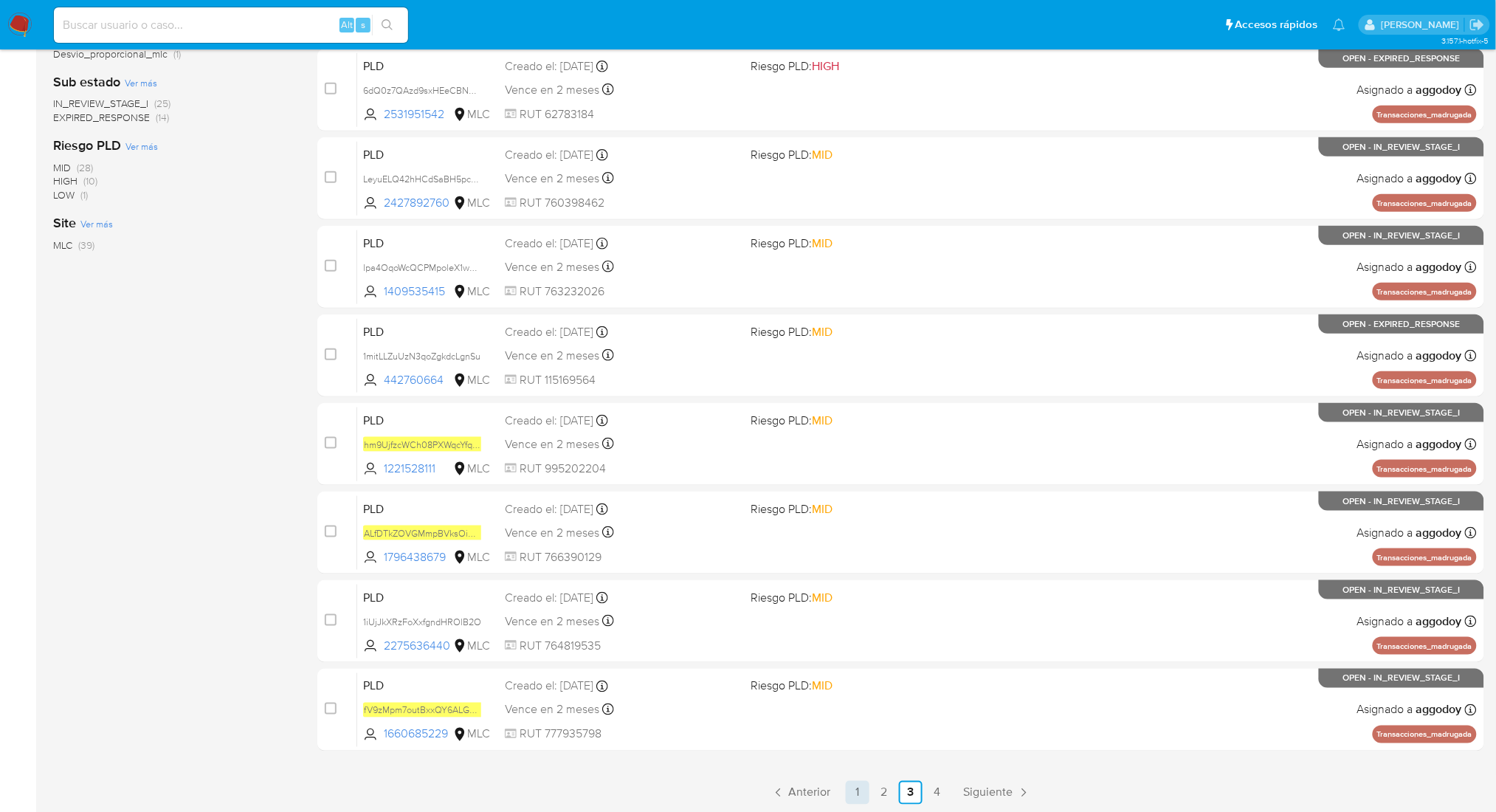
click at [858, 786] on link "1" at bounding box center [857, 792] width 23 height 23
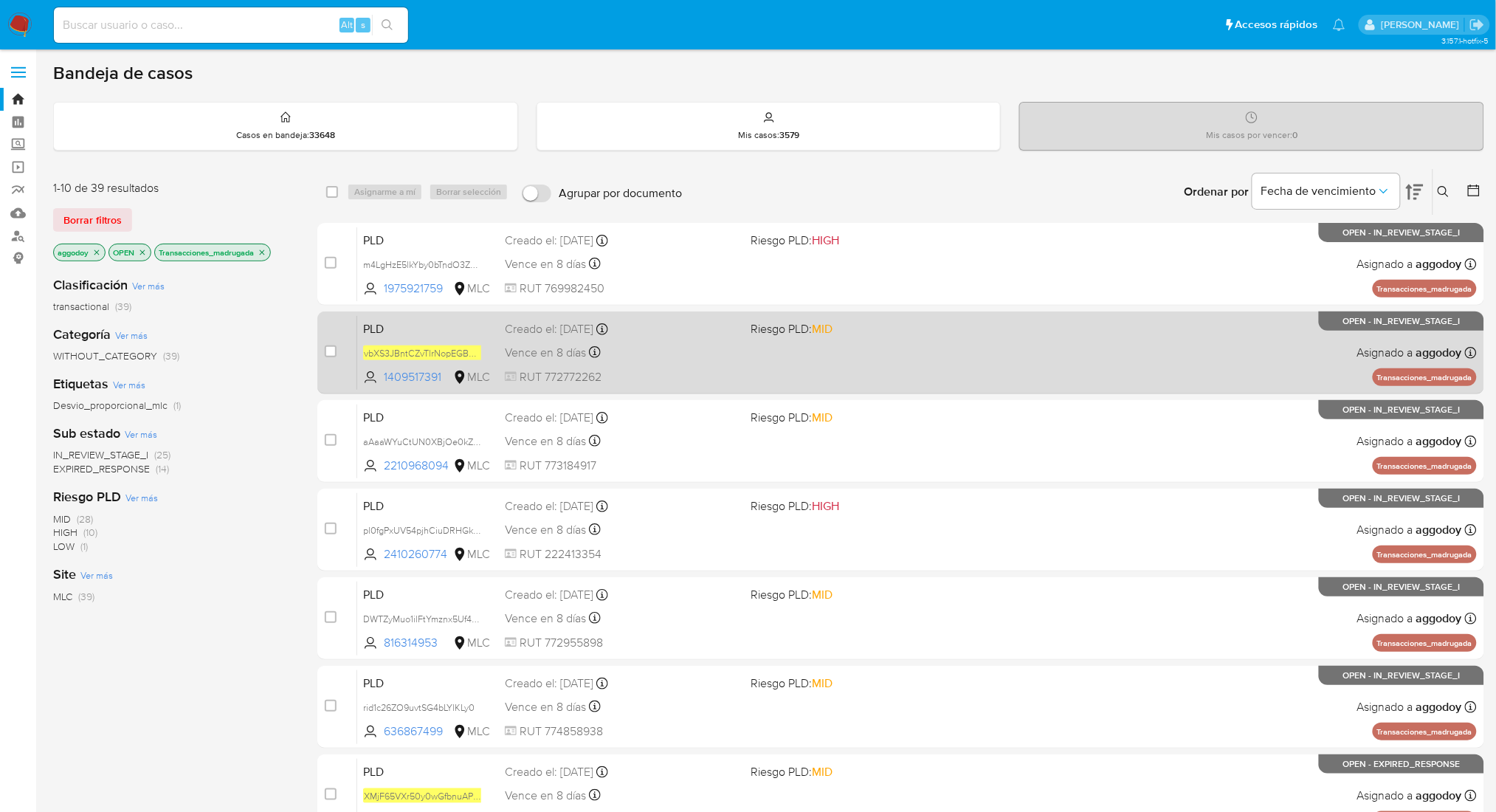
click at [1020, 343] on div "PLD vbXS3JBntCZvTlrNopEGBXO9 1409517391 MLC Riesgo PLD: MID Creado el: 12/06/20…" at bounding box center [917, 352] width 1120 height 75
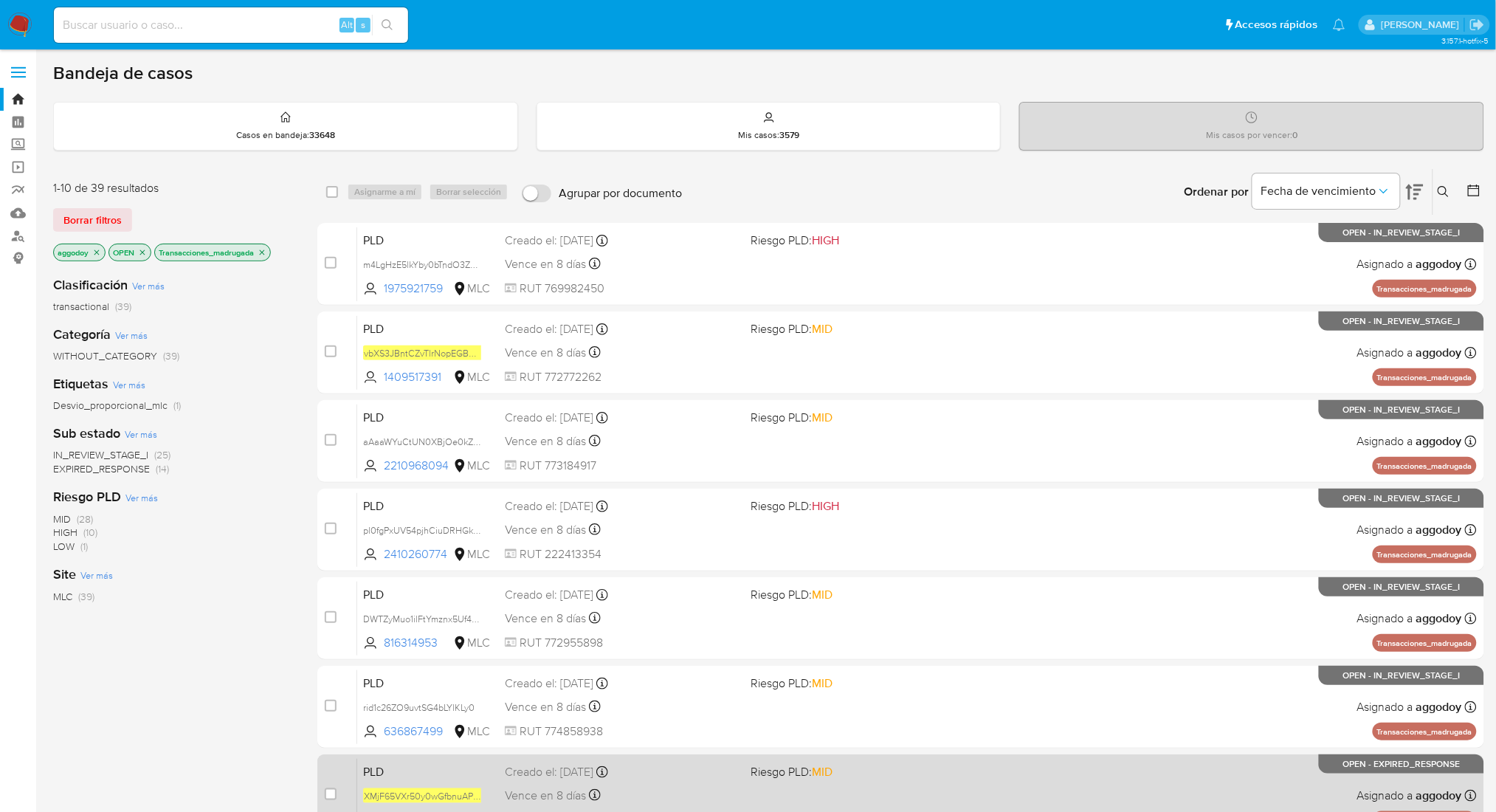
click at [878, 769] on span "Riesgo PLD: MID" at bounding box center [867, 770] width 234 height 19
click at [328, 794] on input "checkbox" at bounding box center [331, 794] width 12 height 12
checkbox input "true"
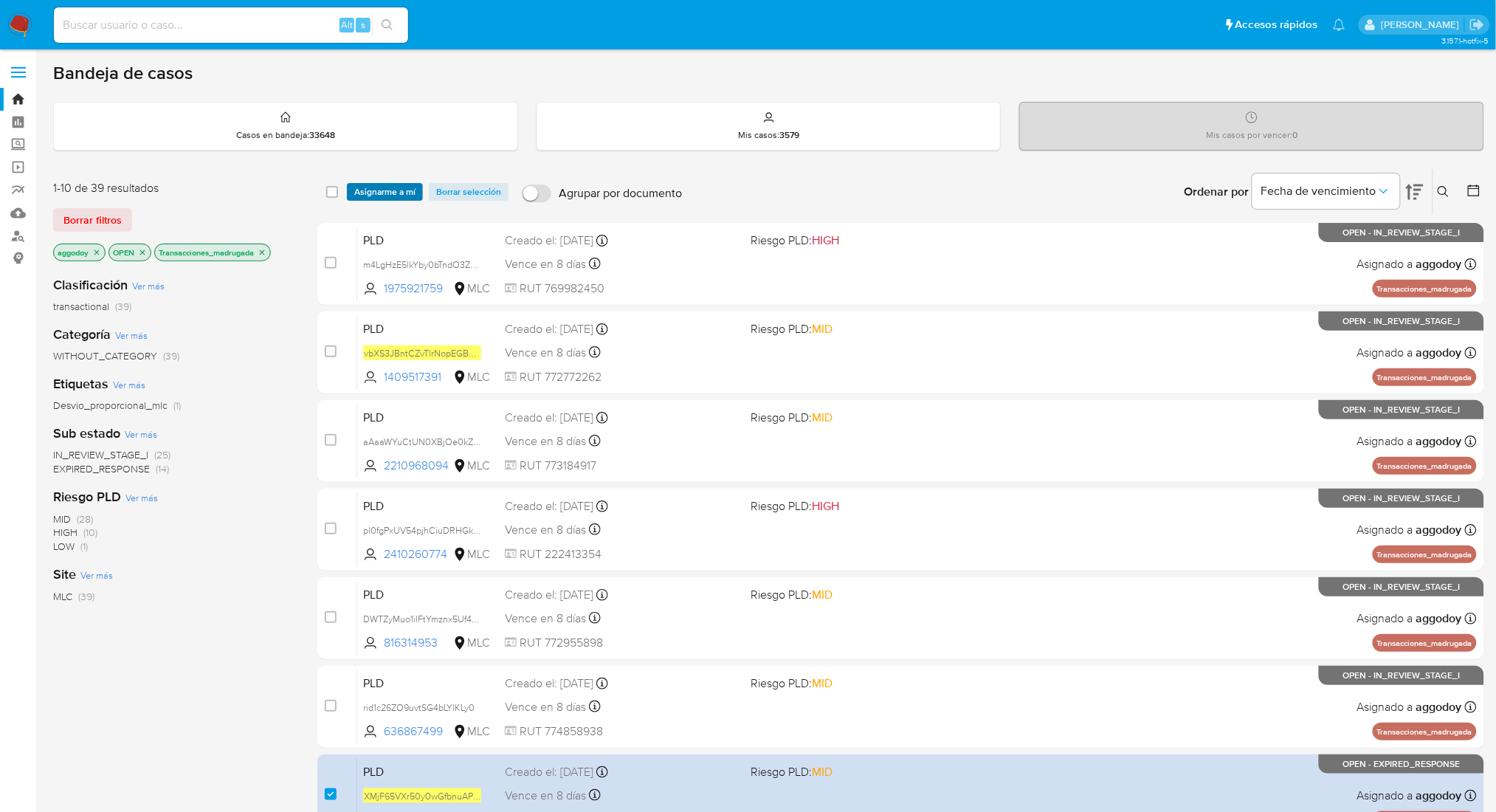
click at [362, 193] on span "Asignarme a mí" at bounding box center [385, 192] width 61 height 15
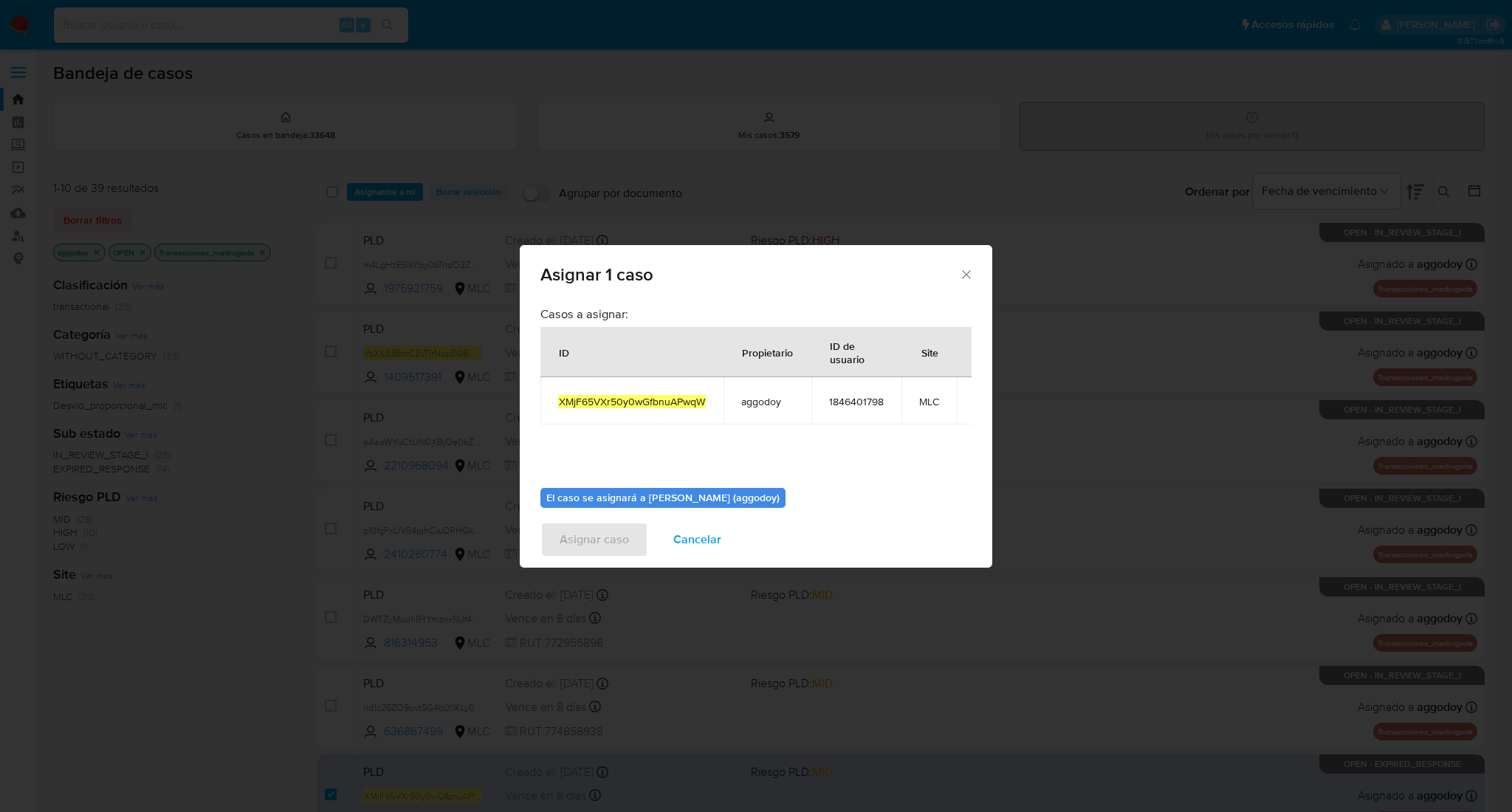
click at [993, 474] on div "Asignar 1 caso Casos a asignar: ID Propietario ID de usuario Site XMjF65VXr50y0…" at bounding box center [756, 406] width 1512 height 812
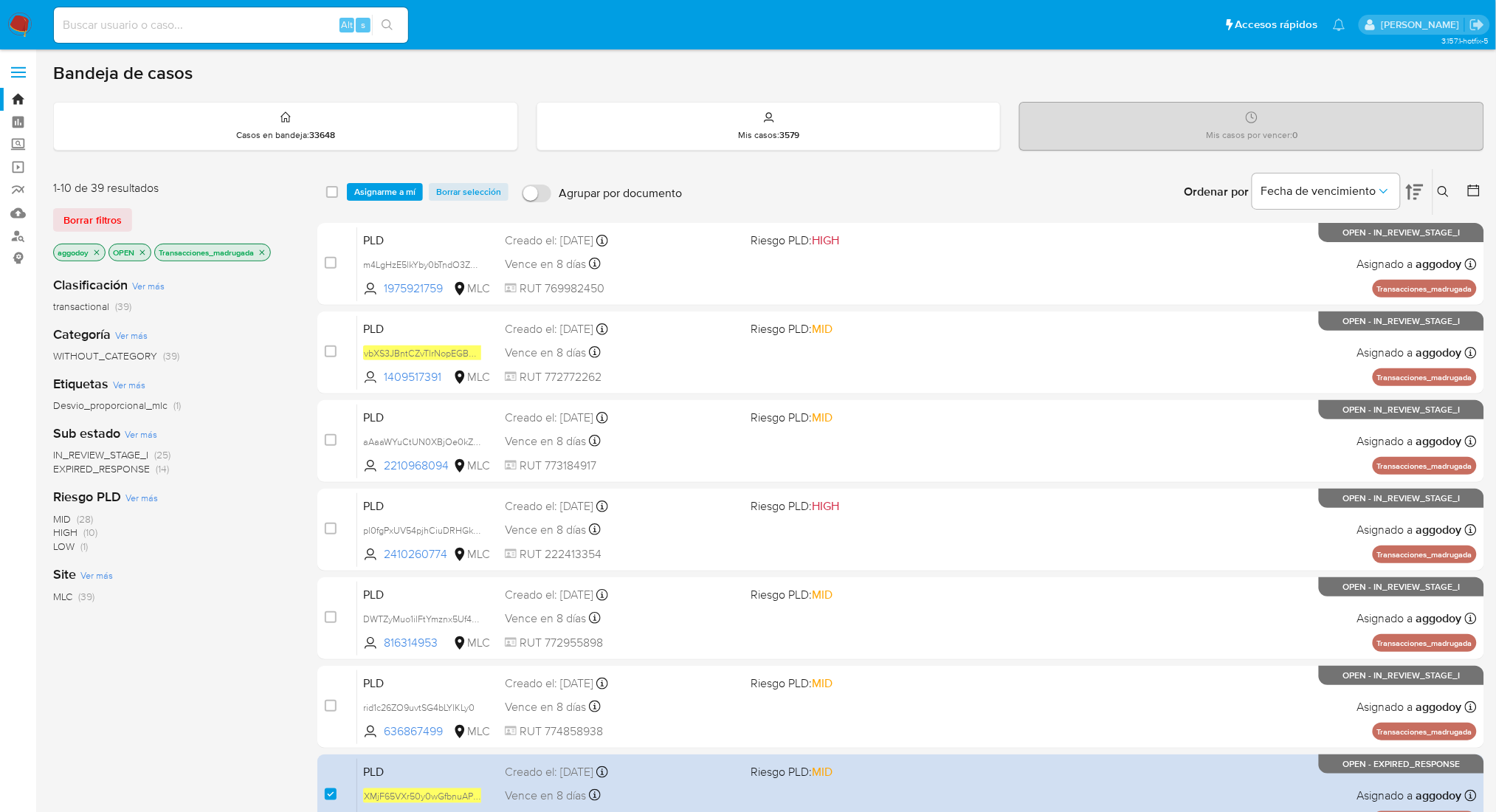
click at [382, 199] on span "Asignarme a mí" at bounding box center [385, 192] width 61 height 15
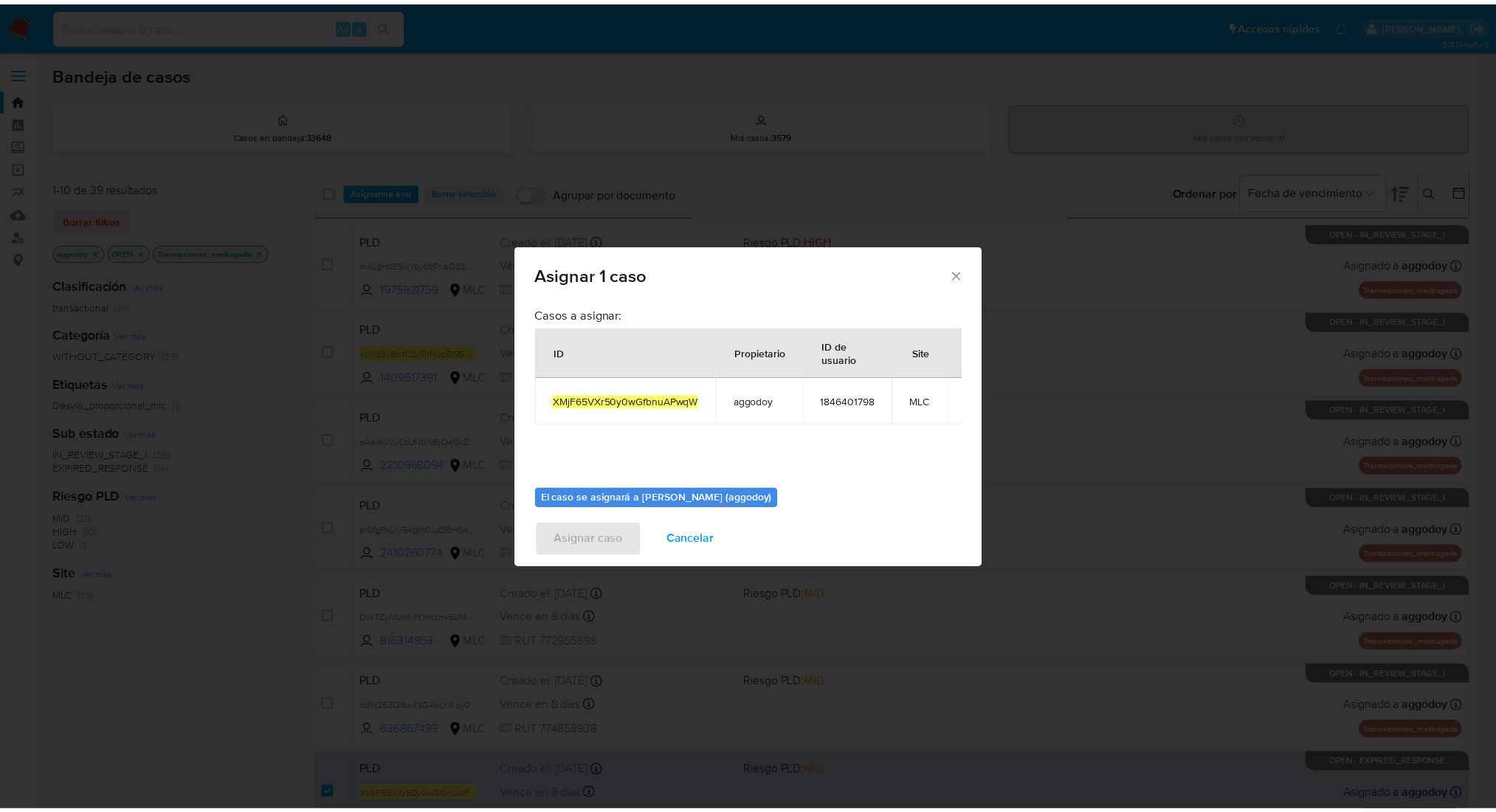
scroll to position [75, 0]
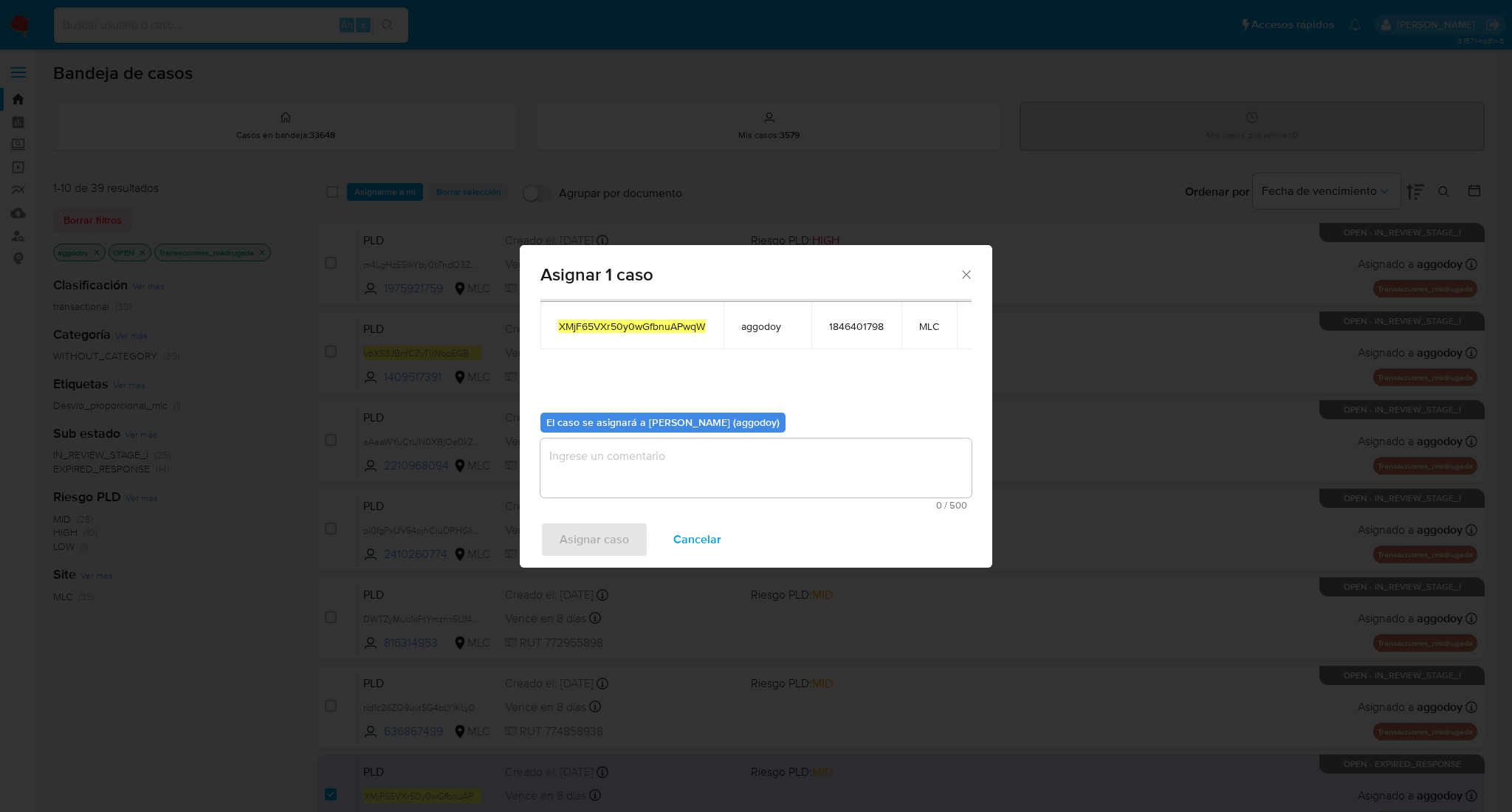
click at [818, 455] on textarea "assign-modal" at bounding box center [756, 467] width 431 height 59
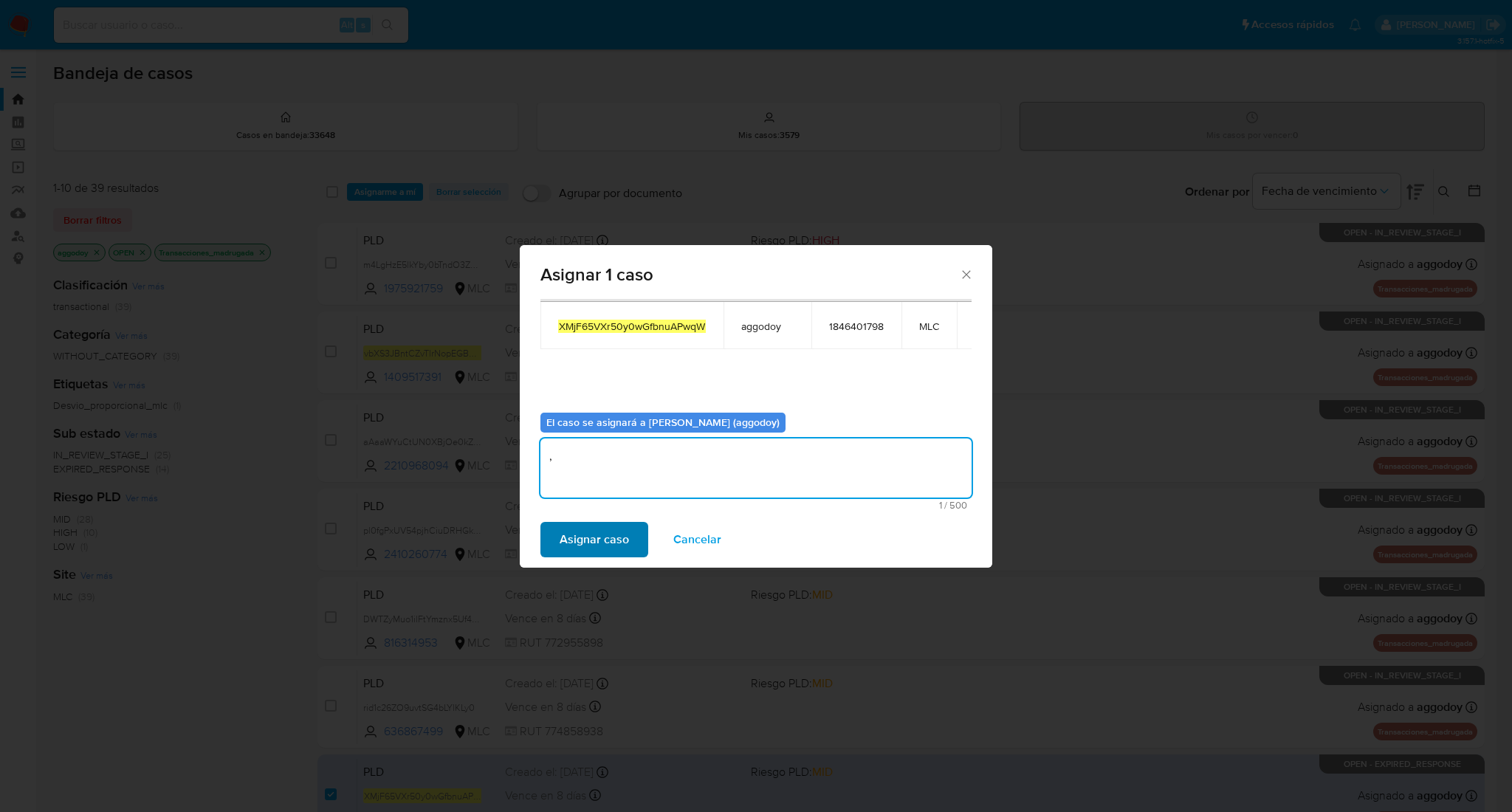
type textarea ","
click at [605, 547] on span "Asignar caso" at bounding box center [594, 539] width 69 height 32
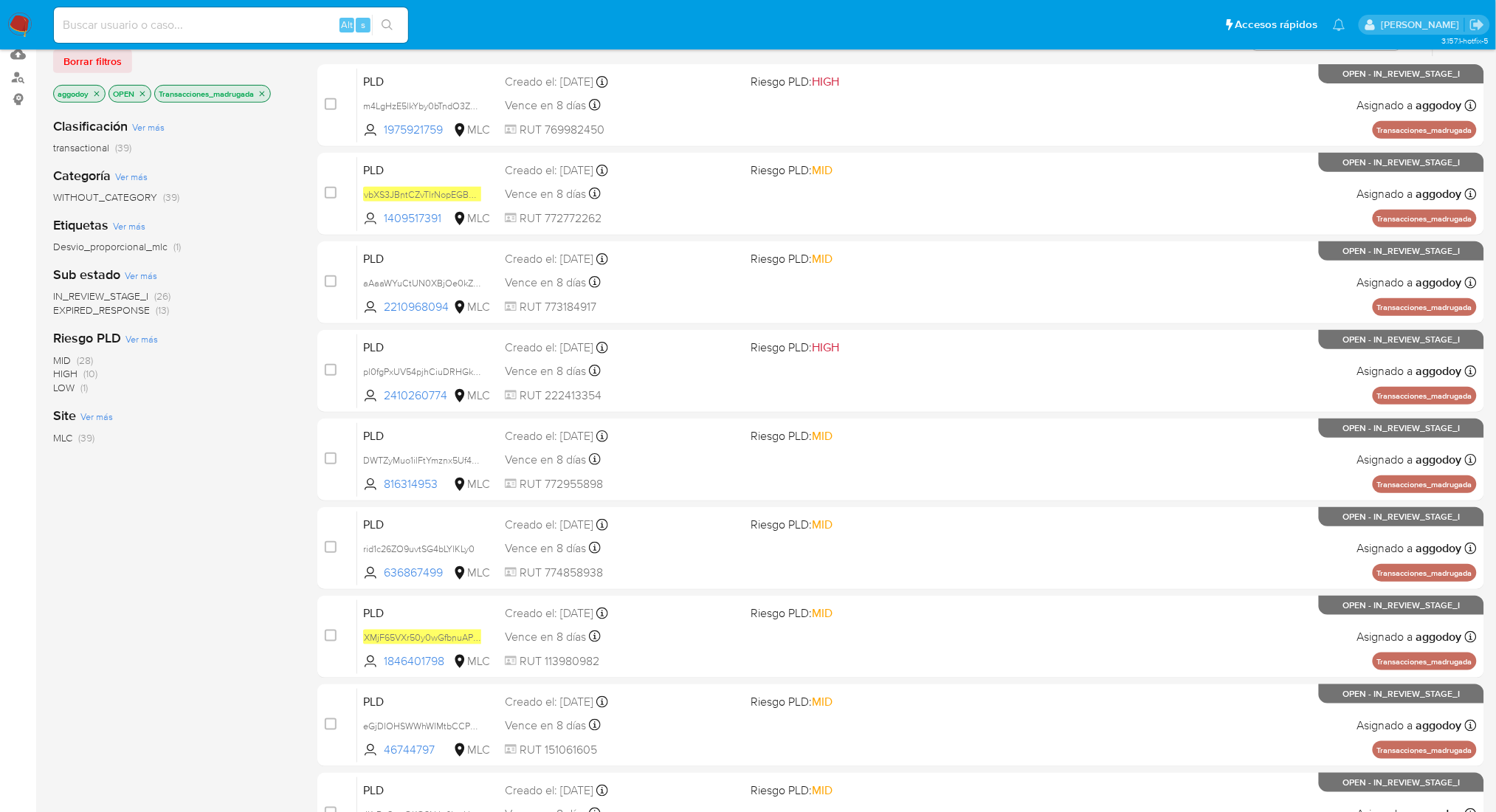
scroll to position [351, 0]
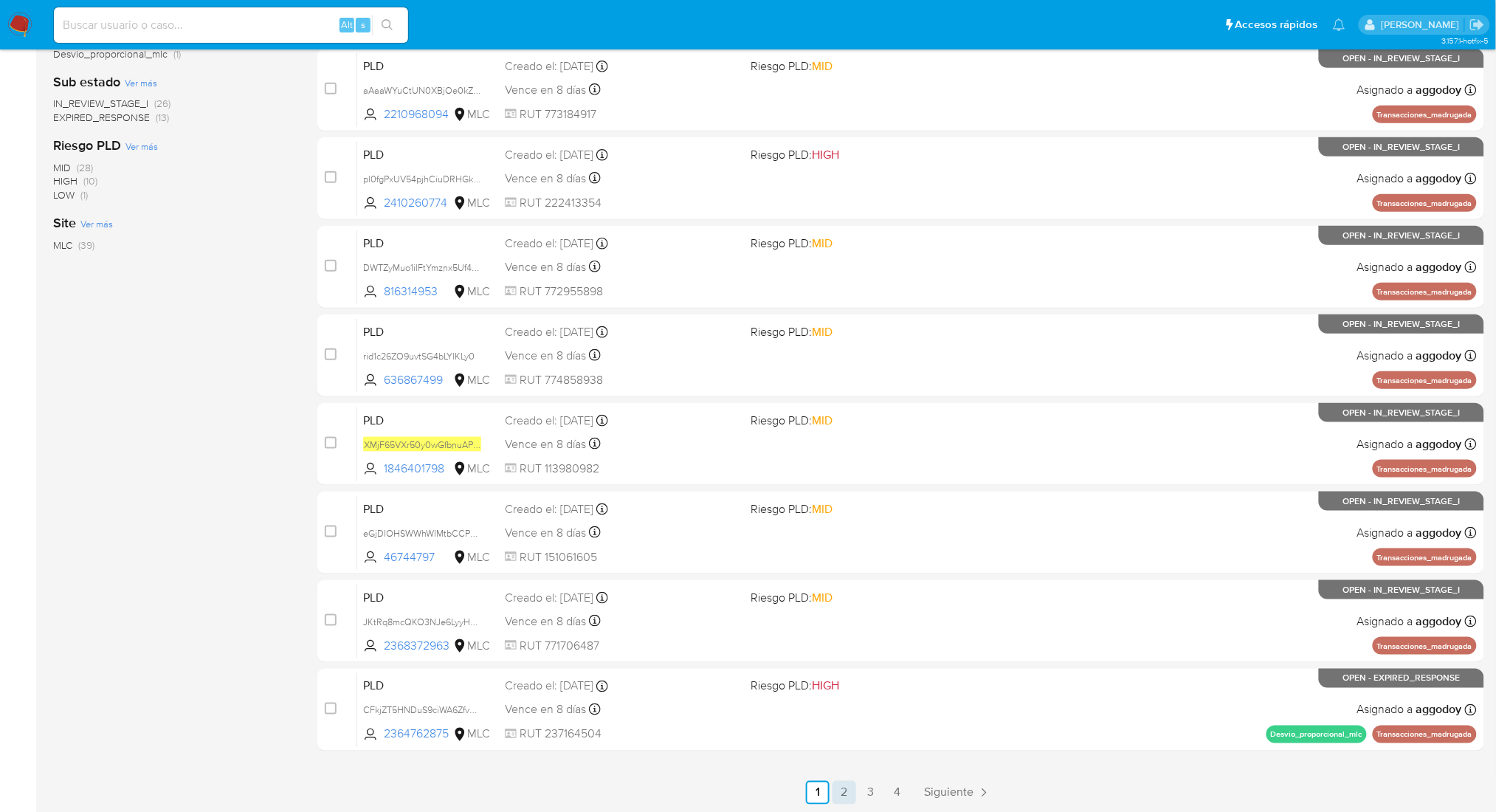
click at [848, 789] on link "2" at bounding box center [844, 792] width 23 height 23
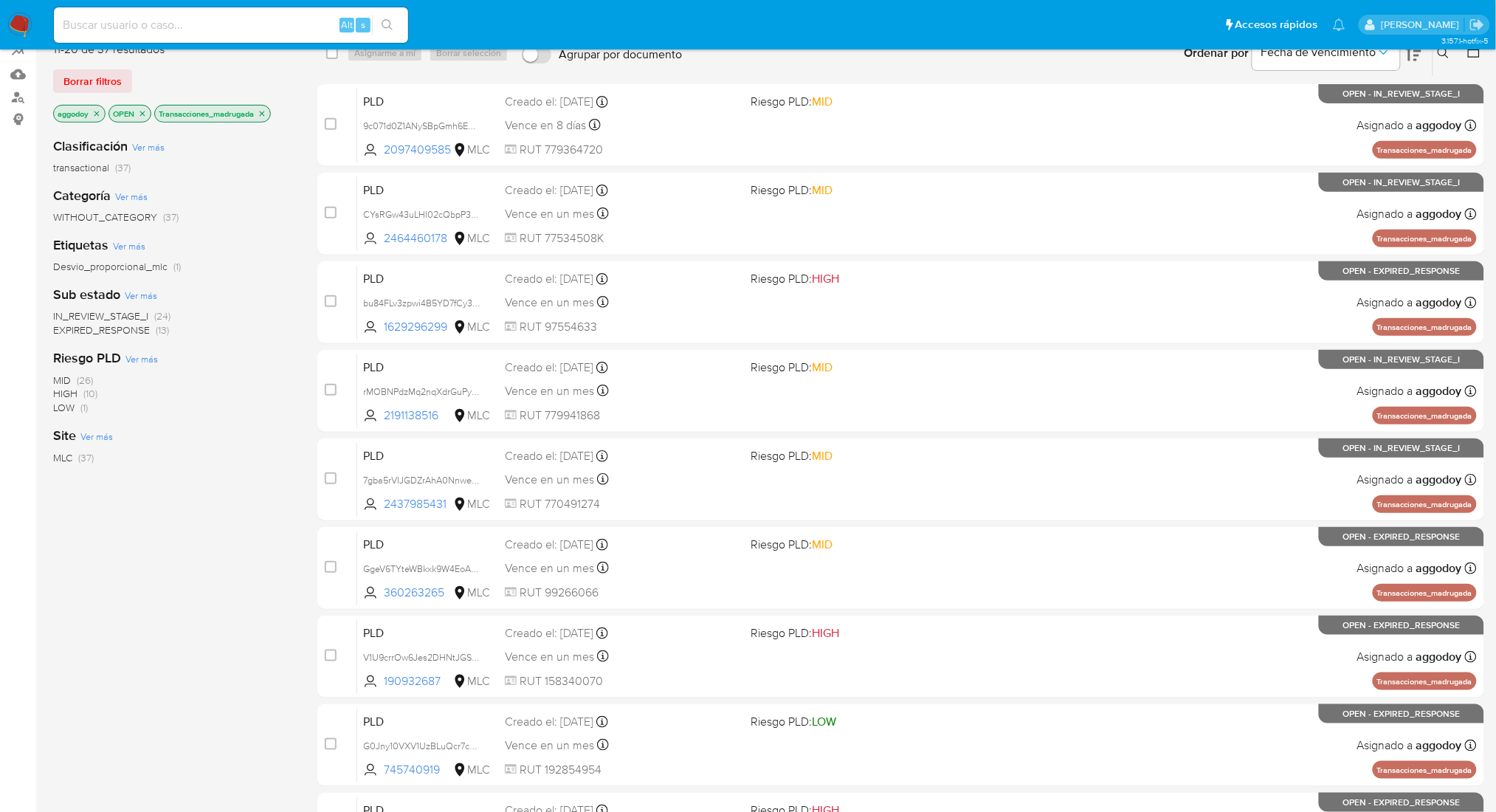
scroll to position [351, 0]
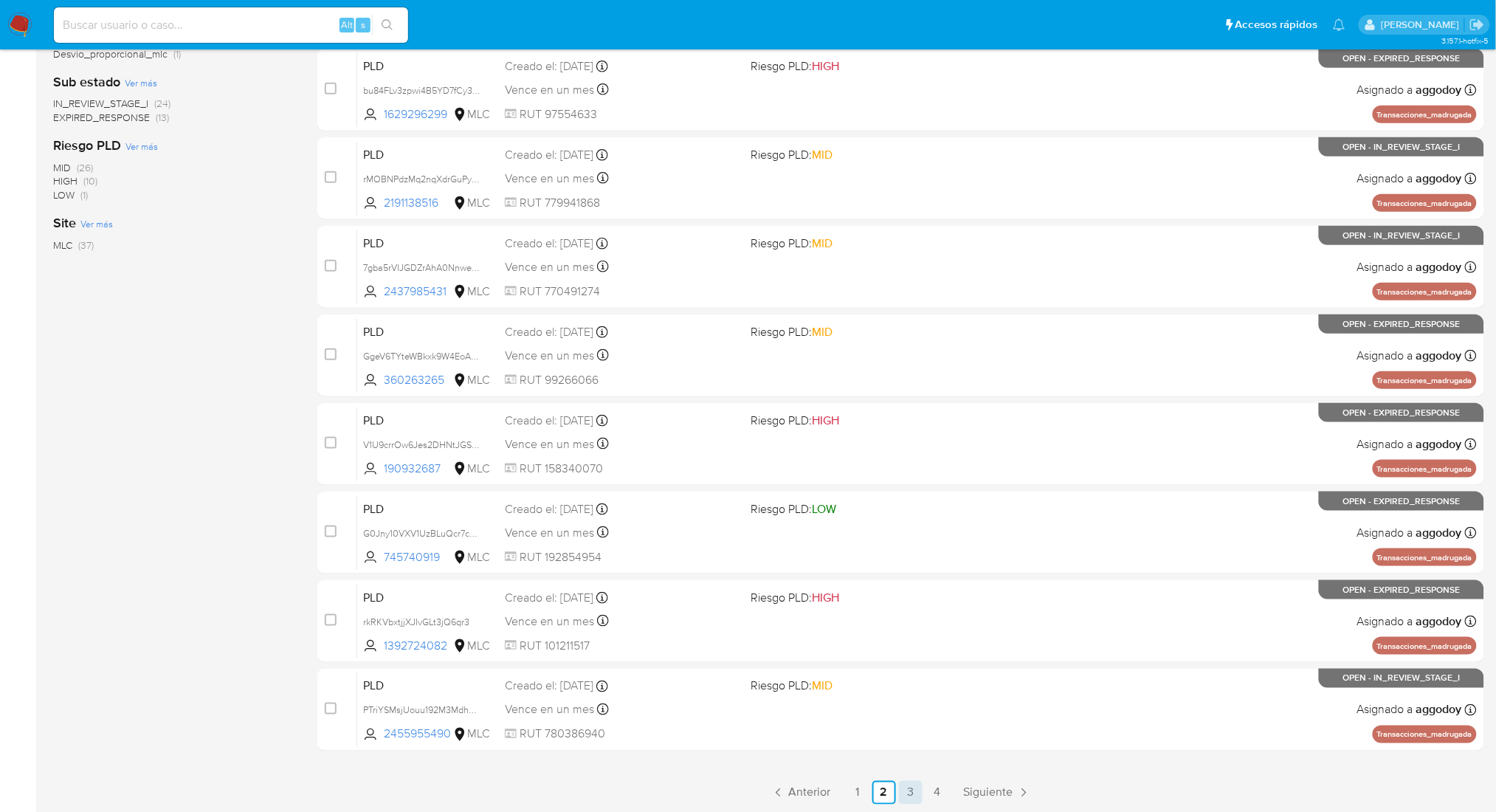
click at [913, 796] on link "3" at bounding box center [910, 792] width 23 height 23
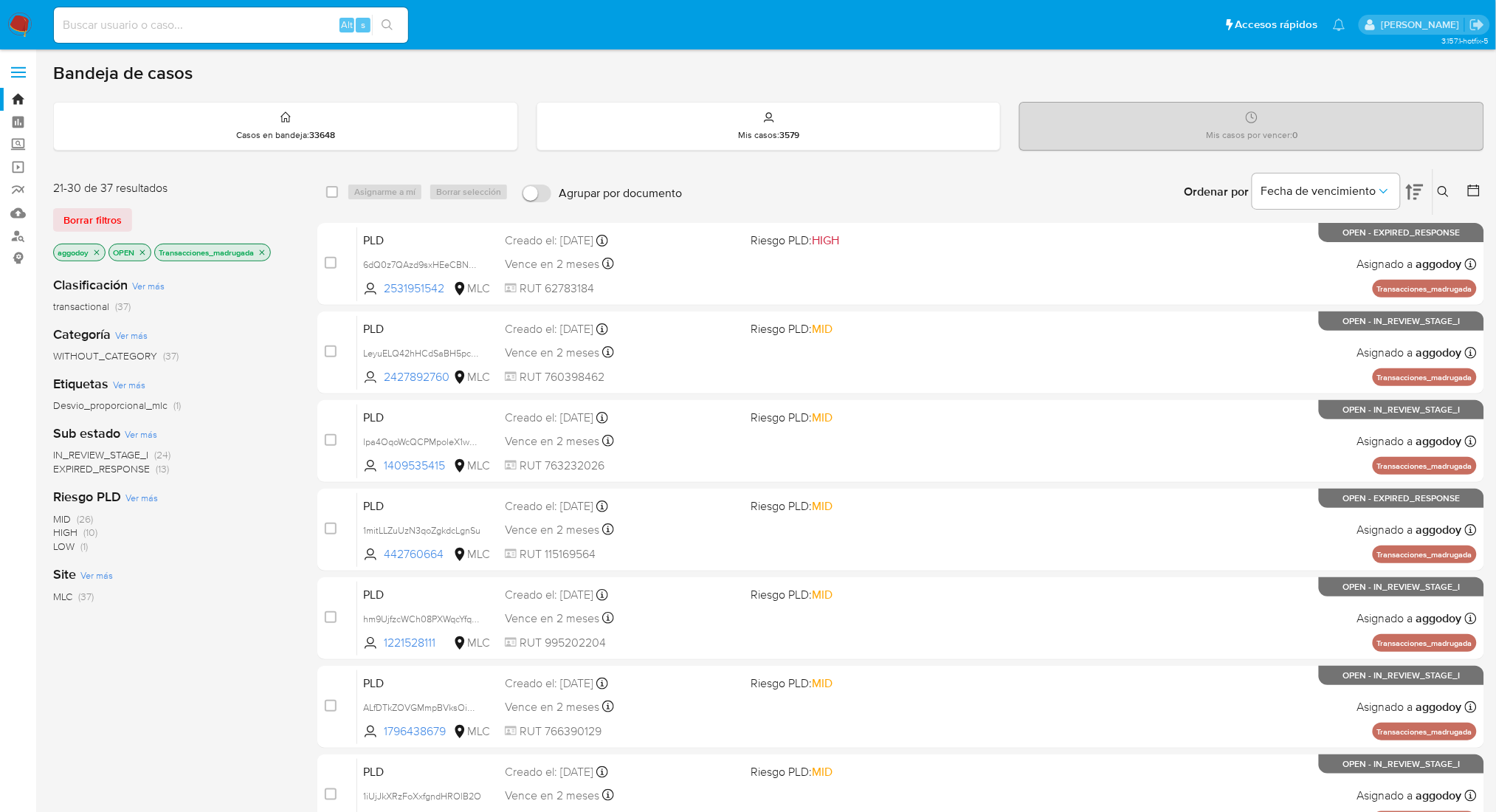
scroll to position [351, 0]
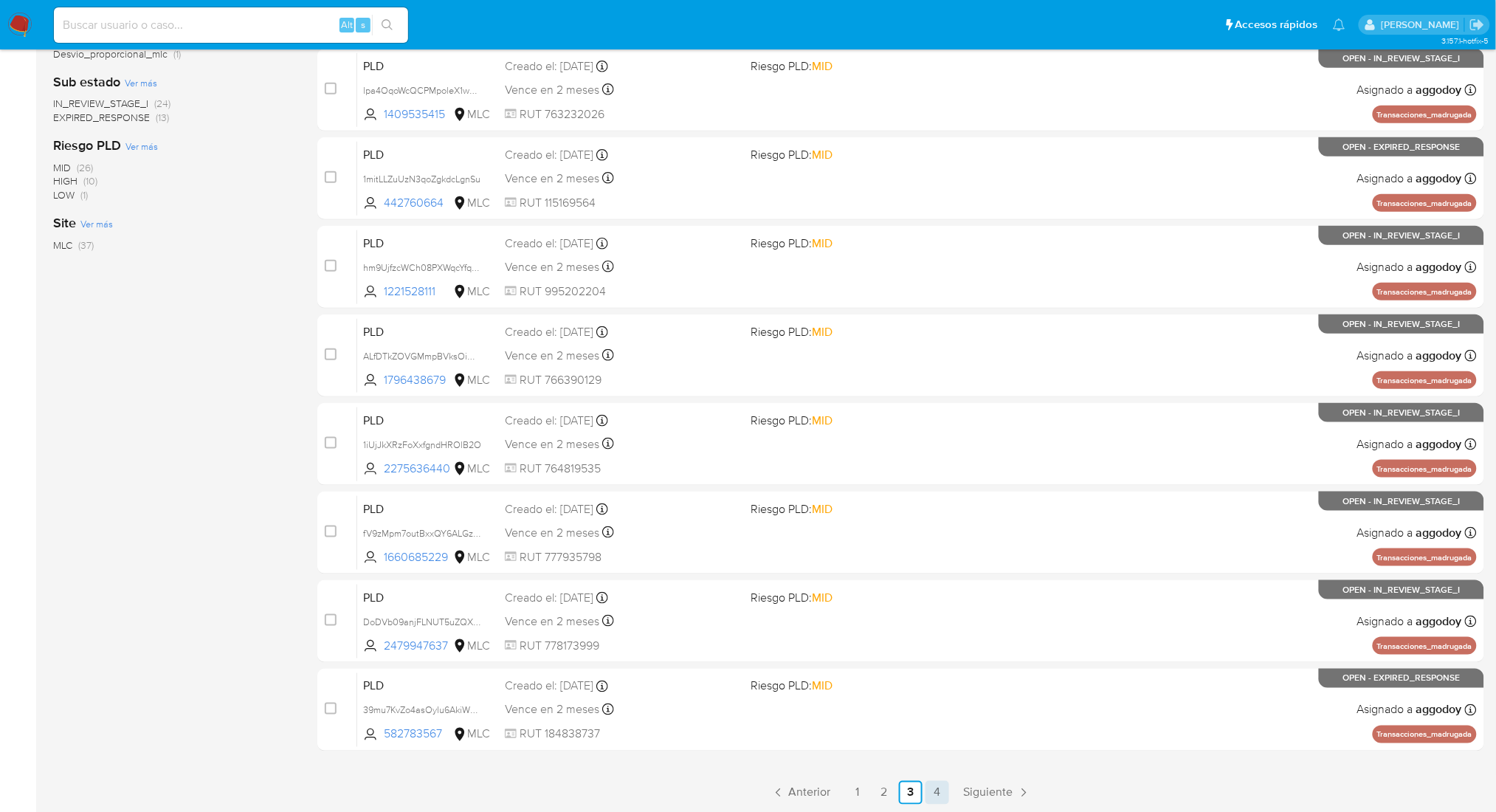
click at [942, 790] on link "4" at bounding box center [937, 792] width 23 height 23
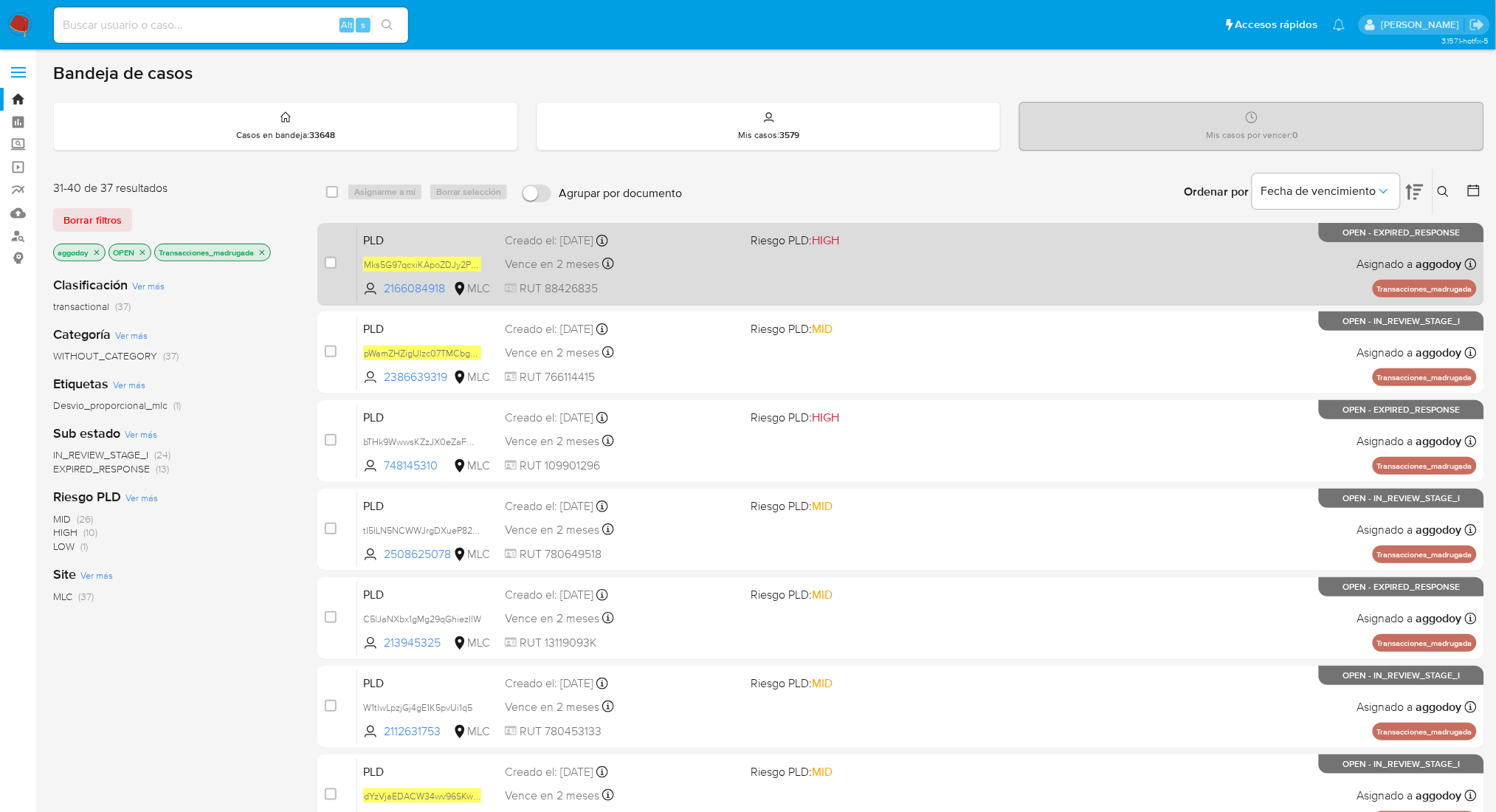
click at [760, 237] on span "Riesgo PLD: HIGH" at bounding box center [794, 240] width 88 height 17
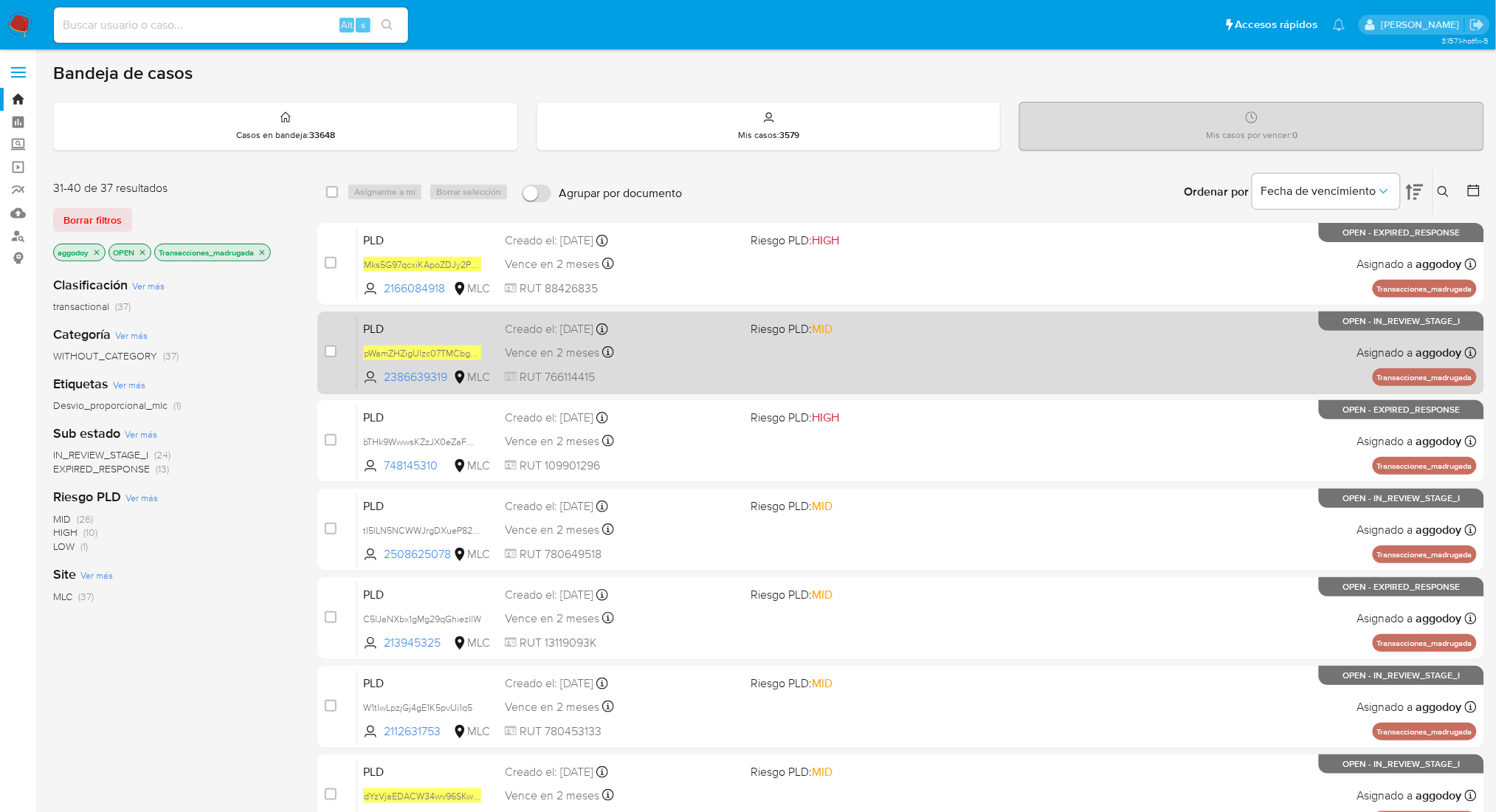
click at [702, 335] on div "Creado el: 12/08/2025 Creado el: 12/08/2025 06:07:09" at bounding box center [621, 329] width 234 height 17
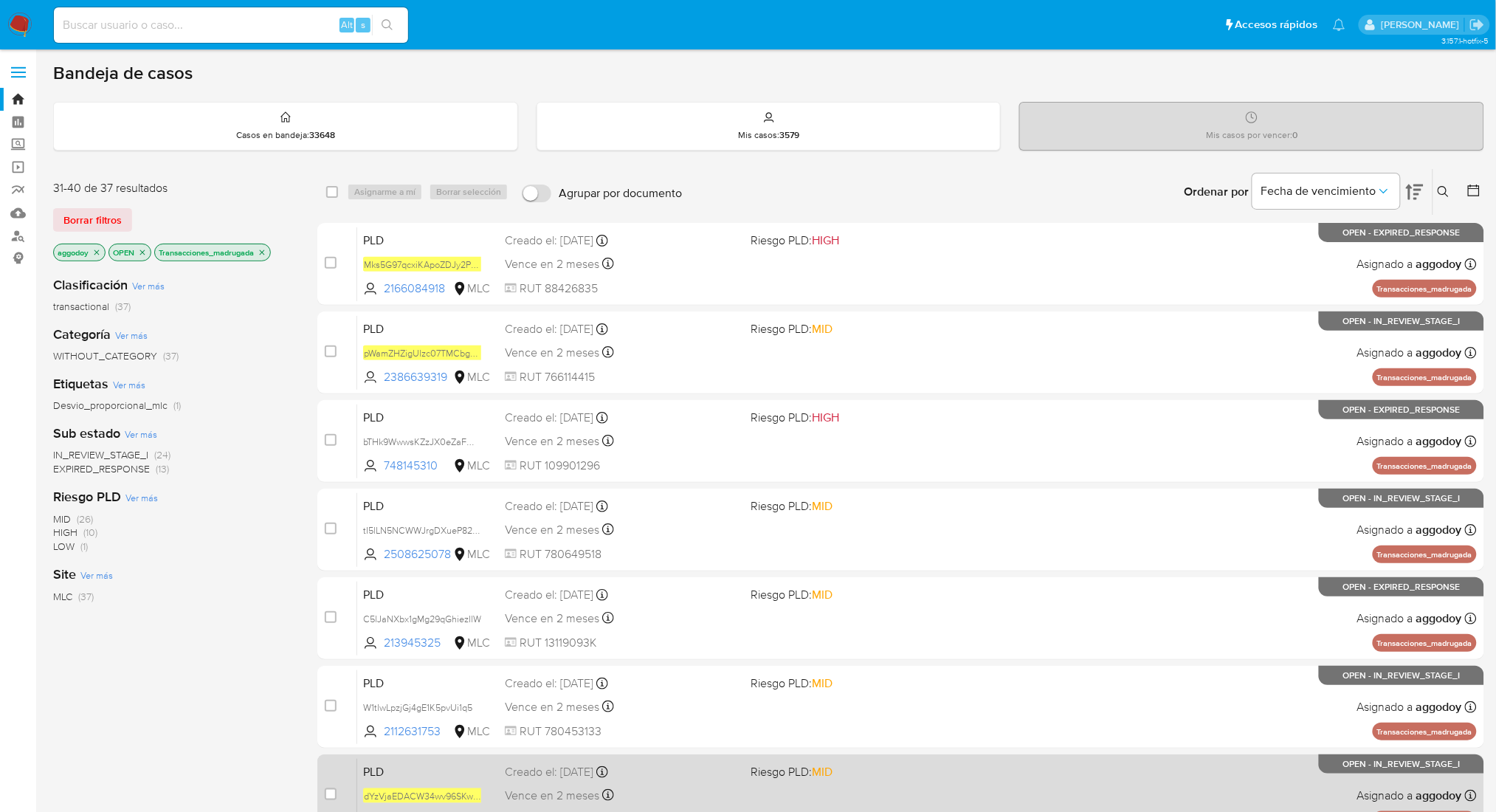
click at [656, 807] on div "PLD dYzVjaEDACW34wv96SKw41pZ 2188830060 MLC Riesgo PLD: MID Creado el: 12/08/20…" at bounding box center [917, 795] width 1120 height 75
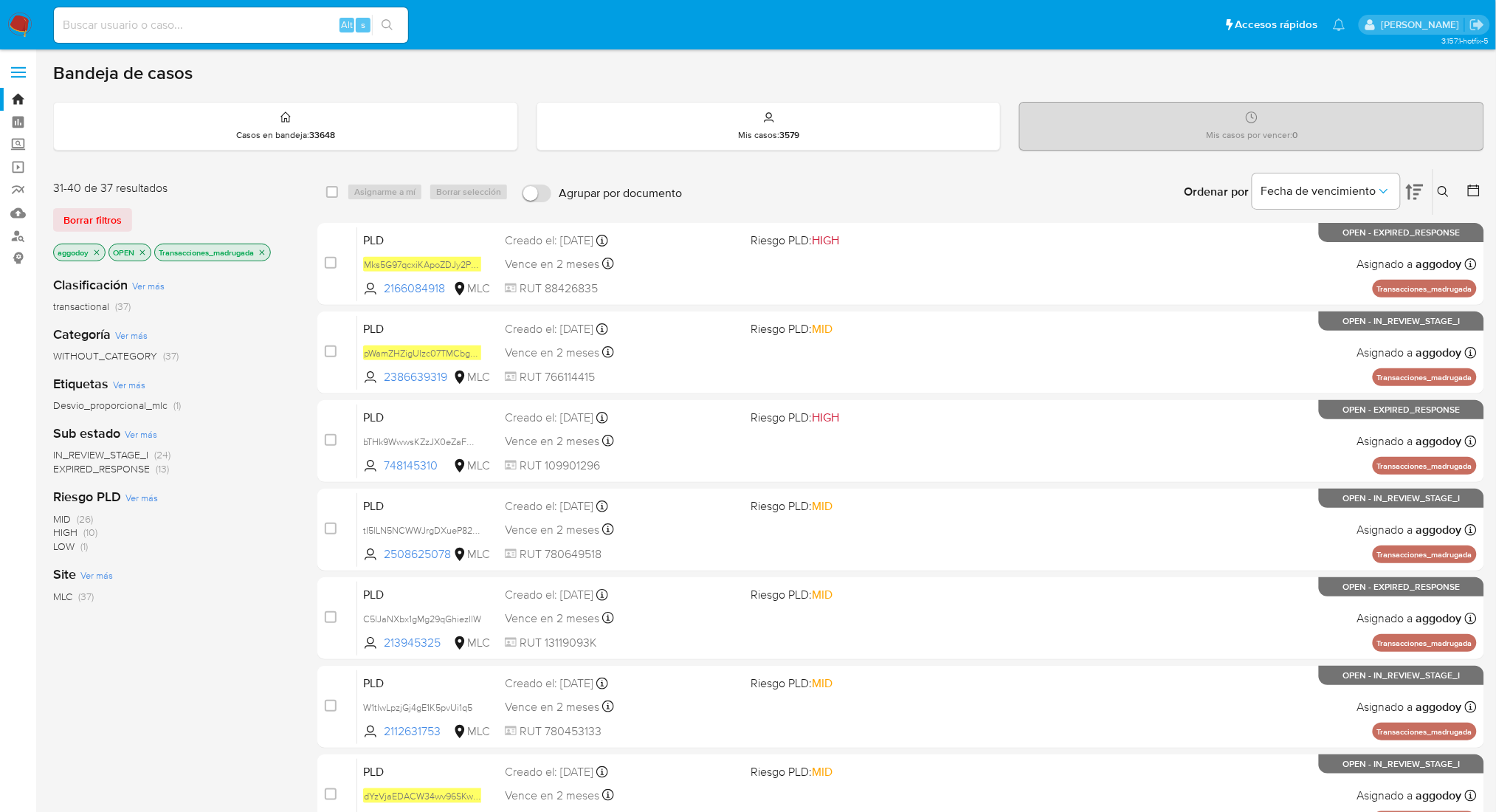
scroll to position [87, 0]
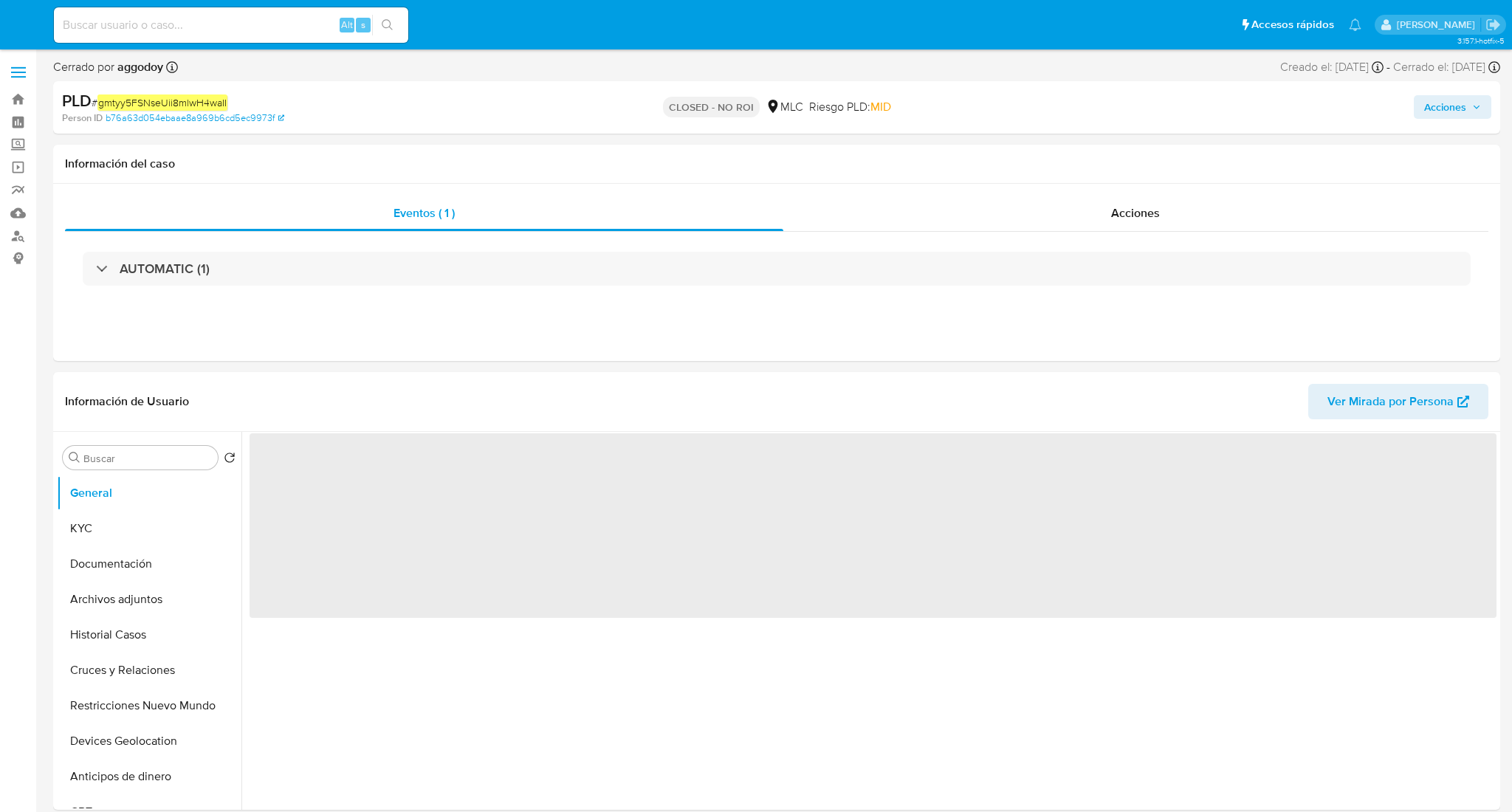
select select "10"
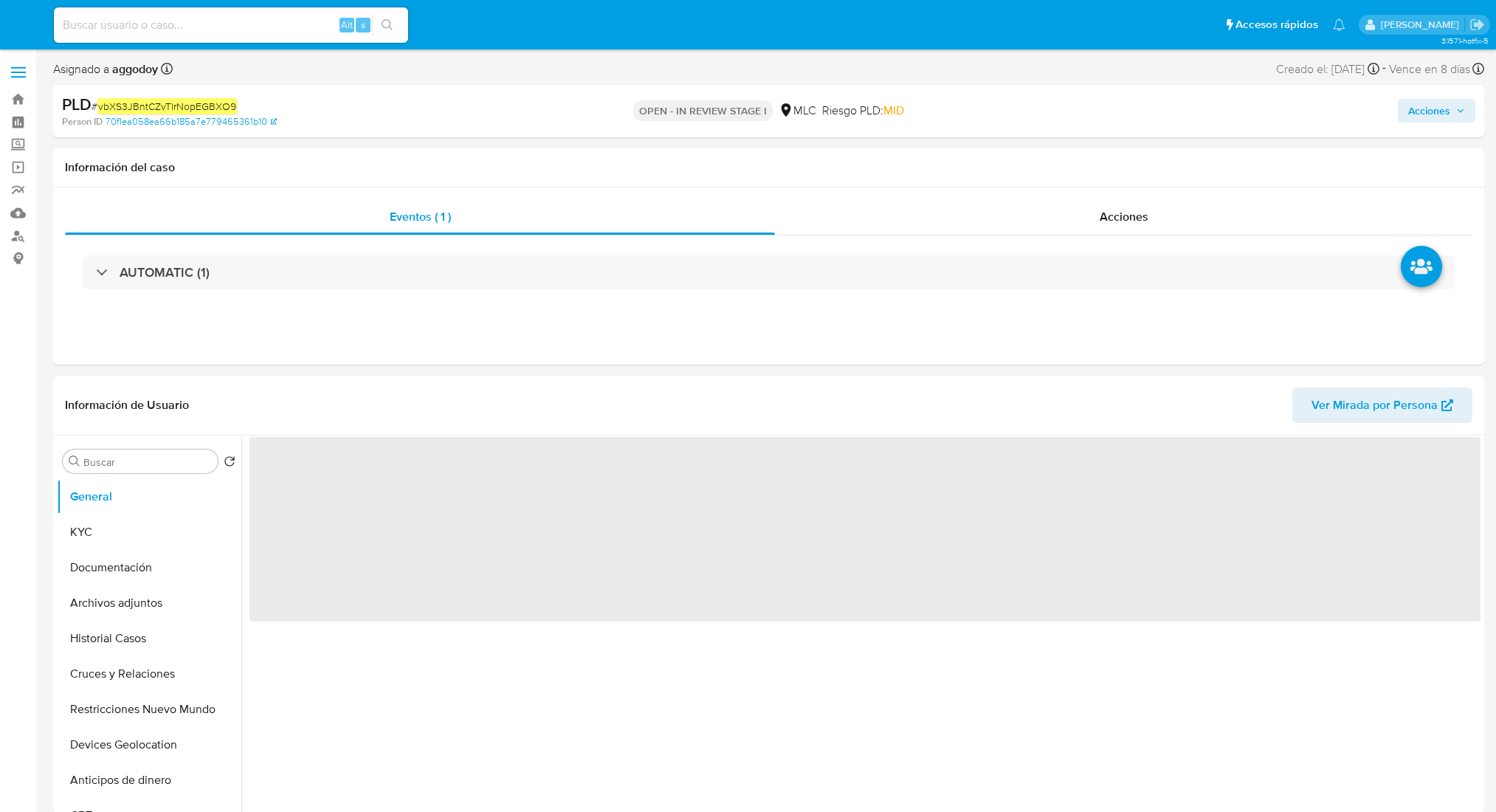
select select "10"
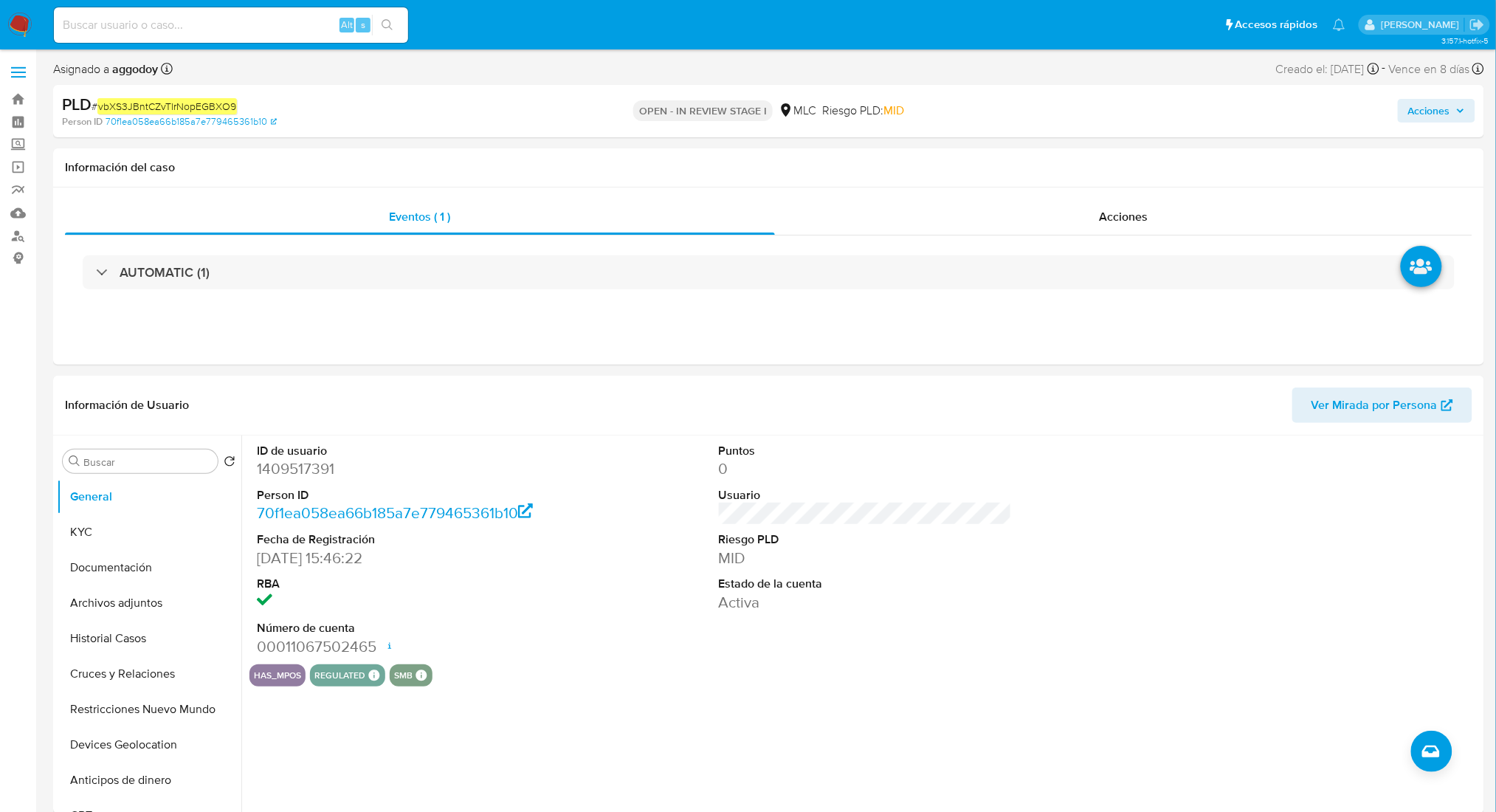
click at [1461, 112] on icon "button" at bounding box center [1461, 111] width 6 height 4
click at [1454, 103] on span "Acciones" at bounding box center [1436, 110] width 57 height 20
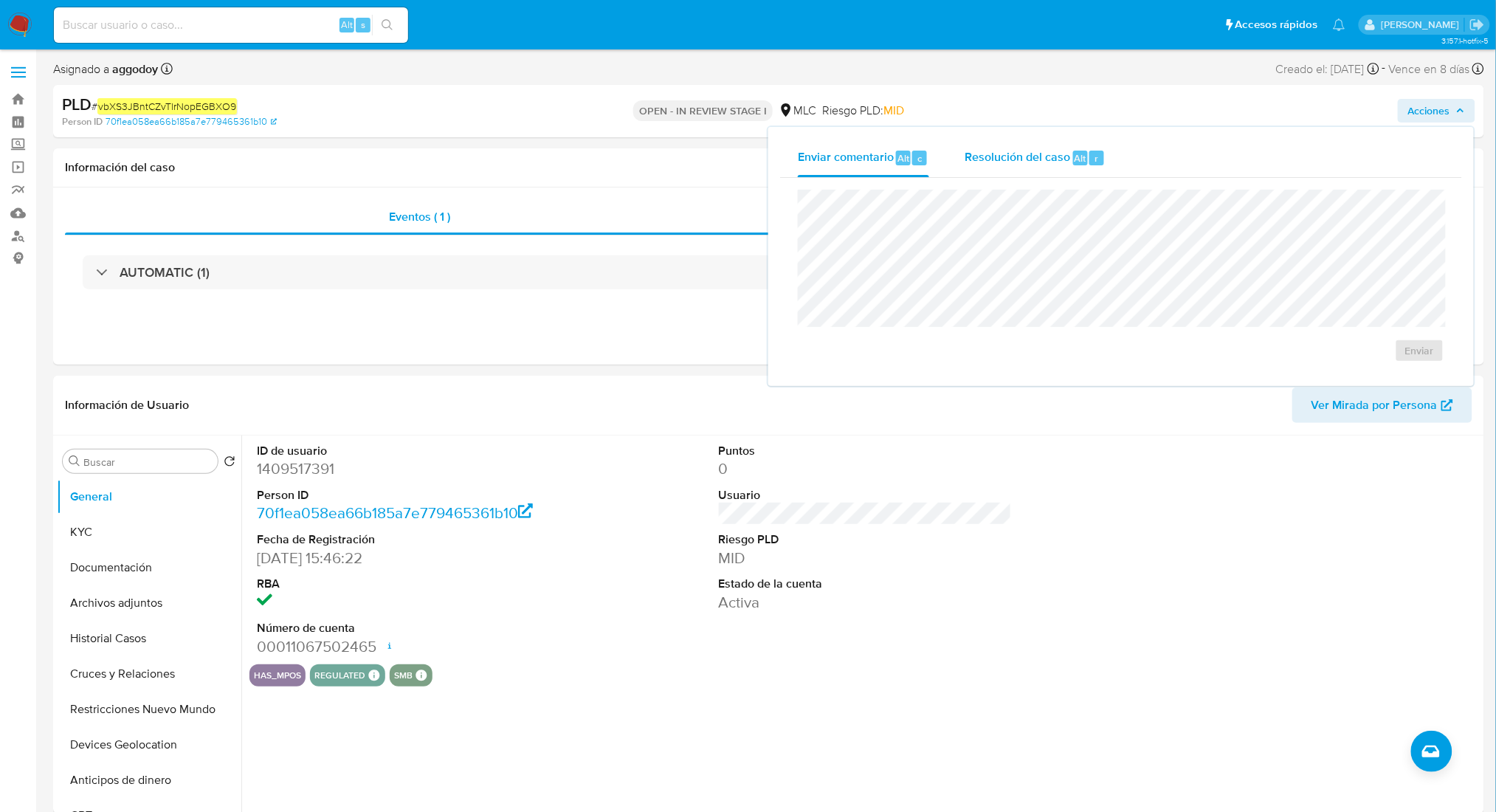
click at [1090, 166] on div "Resolución del caso Alt r" at bounding box center [1035, 158] width 141 height 38
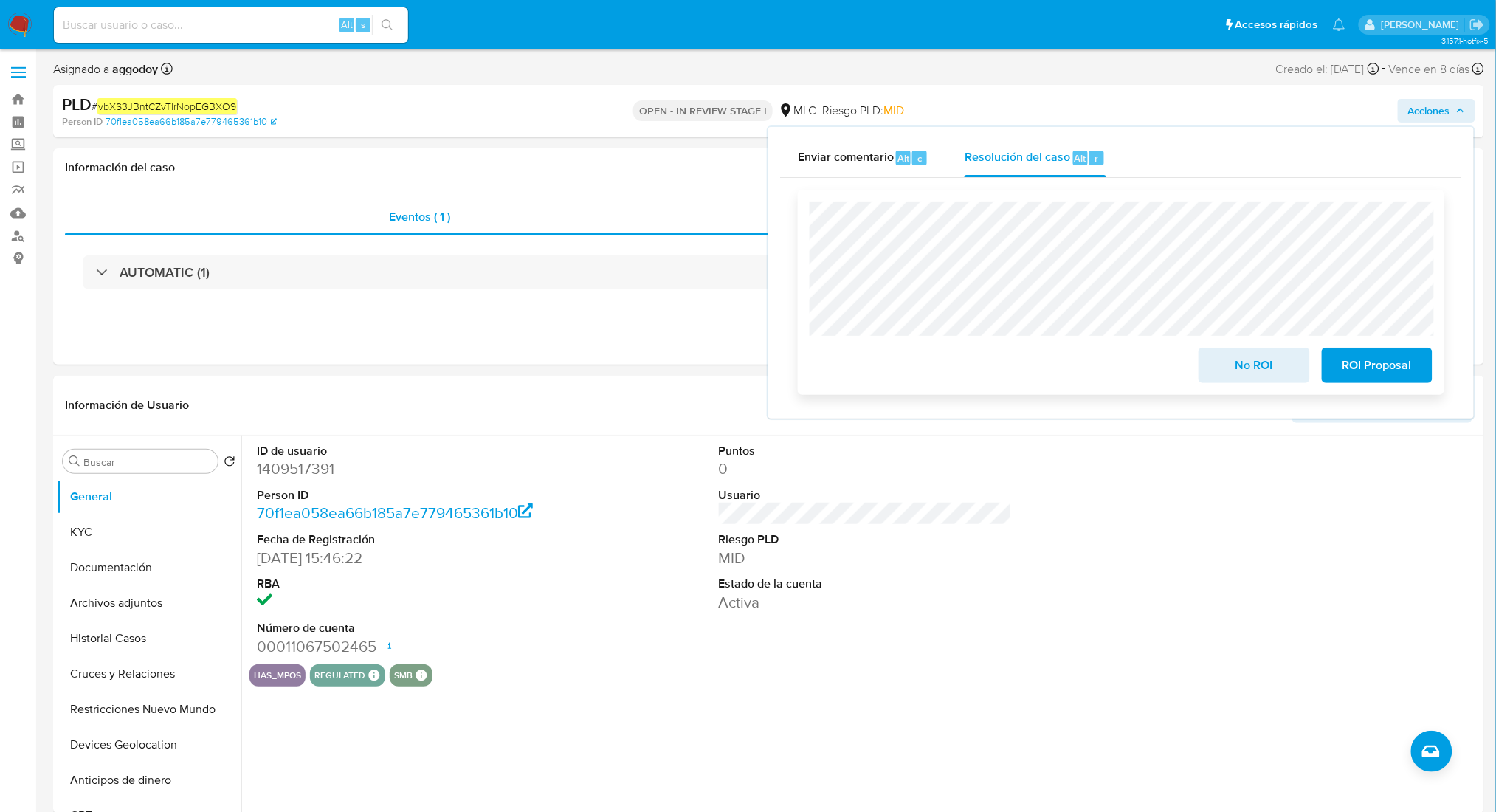
click at [1224, 353] on span "No ROI" at bounding box center [1254, 365] width 72 height 32
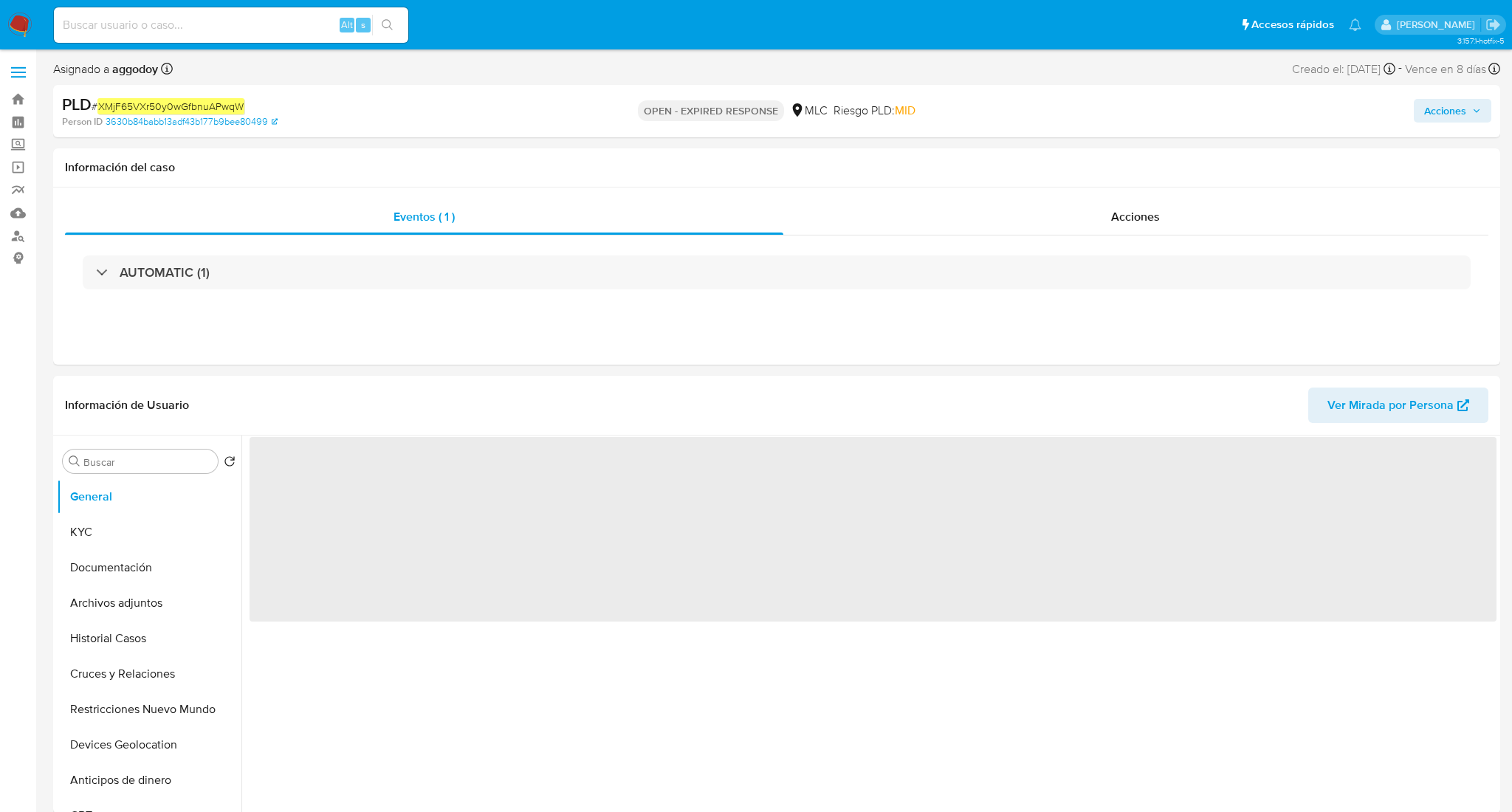
select select "10"
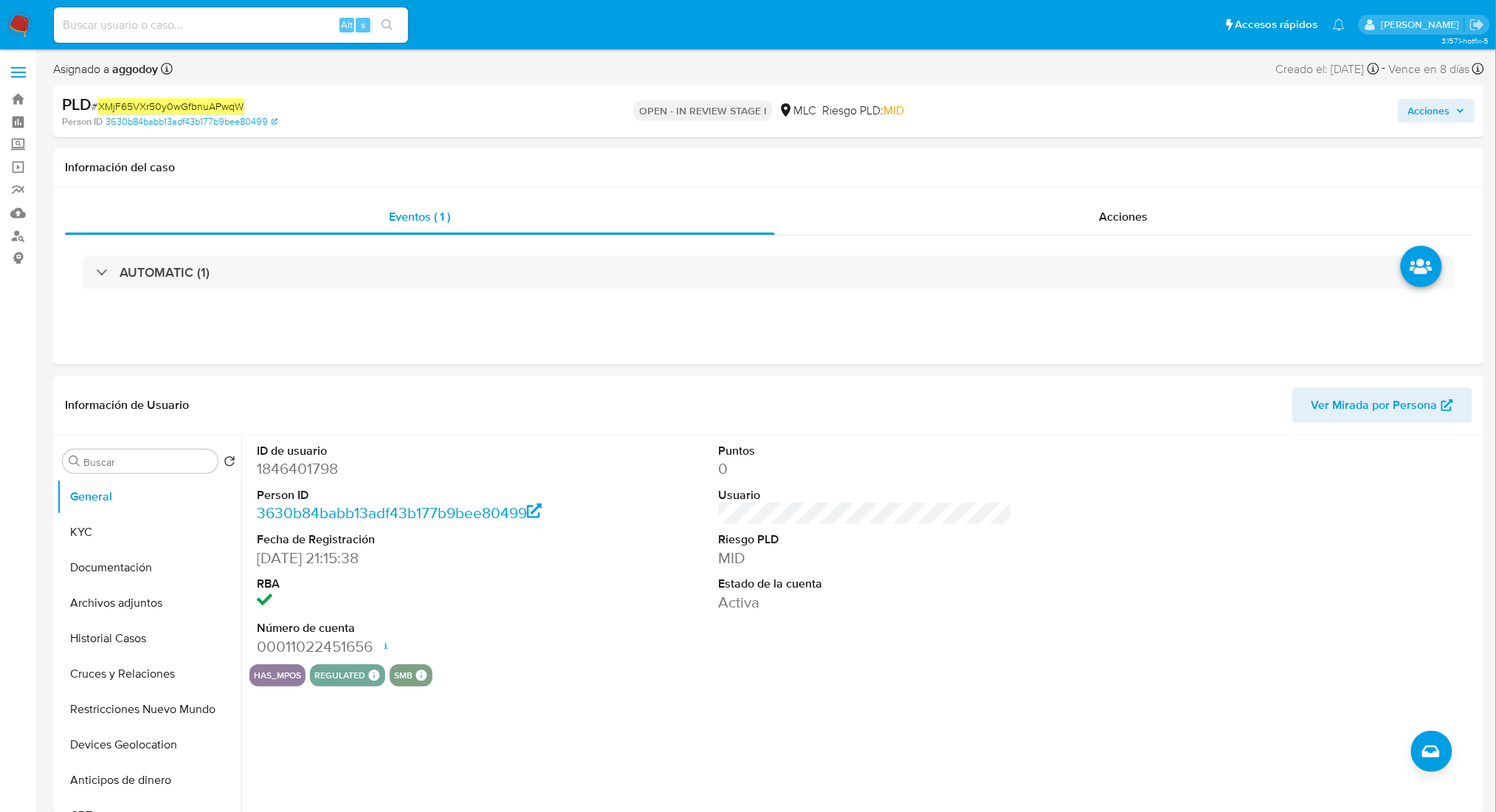
click at [1444, 121] on span "Acciones" at bounding box center [1430, 110] width 42 height 23
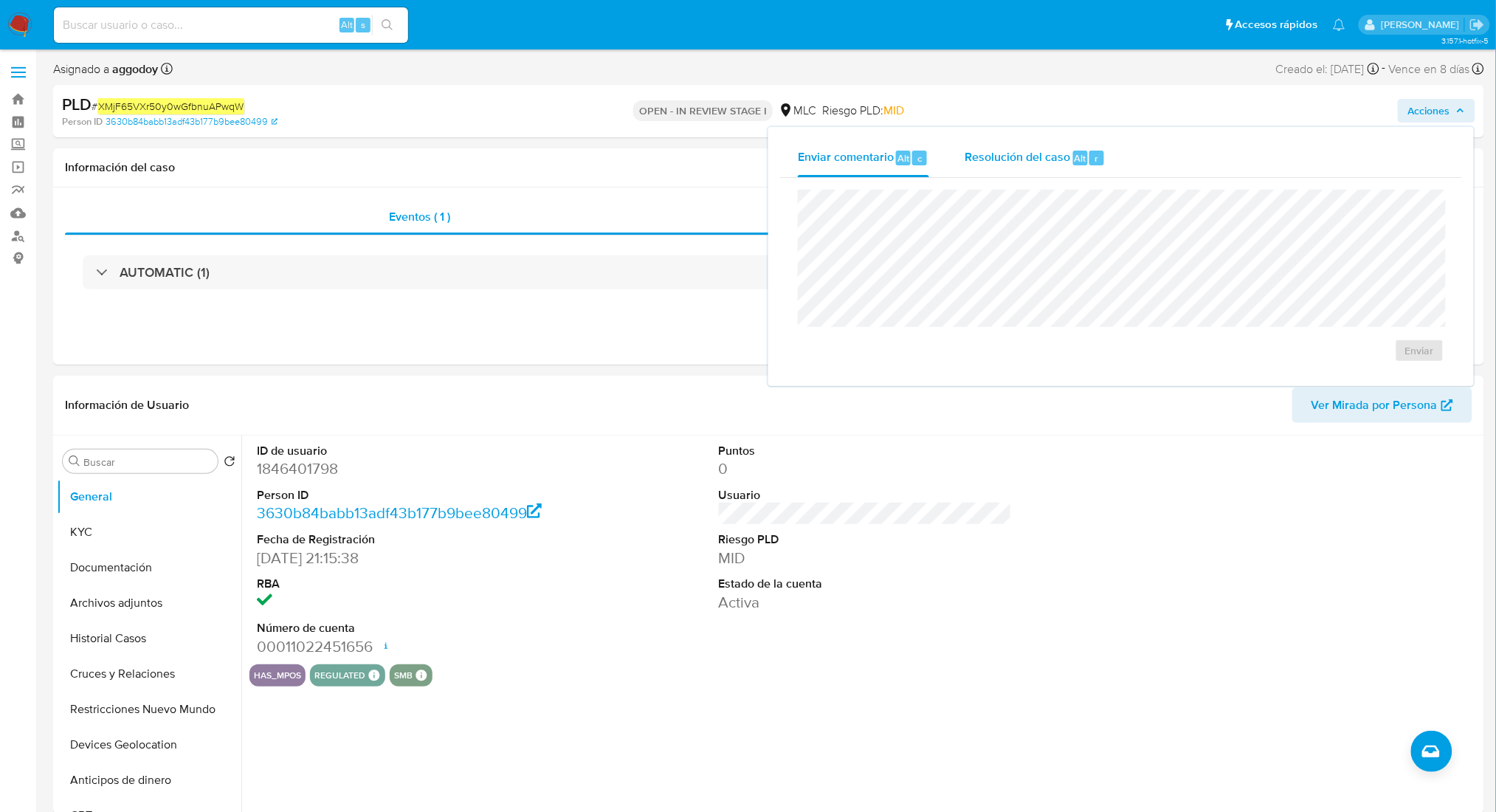
click at [1013, 149] on span "Resolución del caso" at bounding box center [1017, 158] width 106 height 17
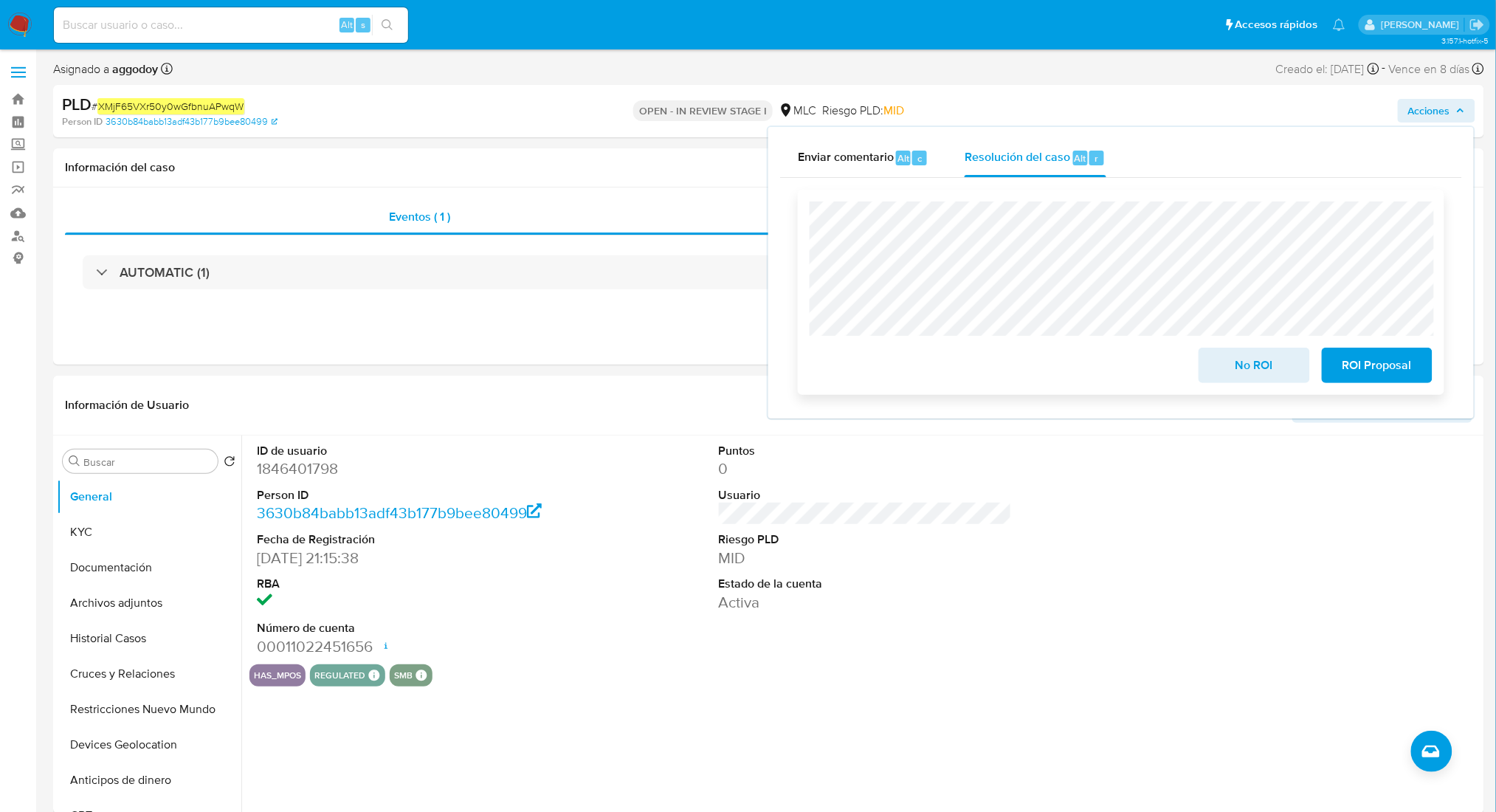
click at [1197, 366] on div "No ROI" at bounding box center [1254, 362] width 122 height 41
click at [1232, 378] on span "No ROI" at bounding box center [1254, 365] width 72 height 32
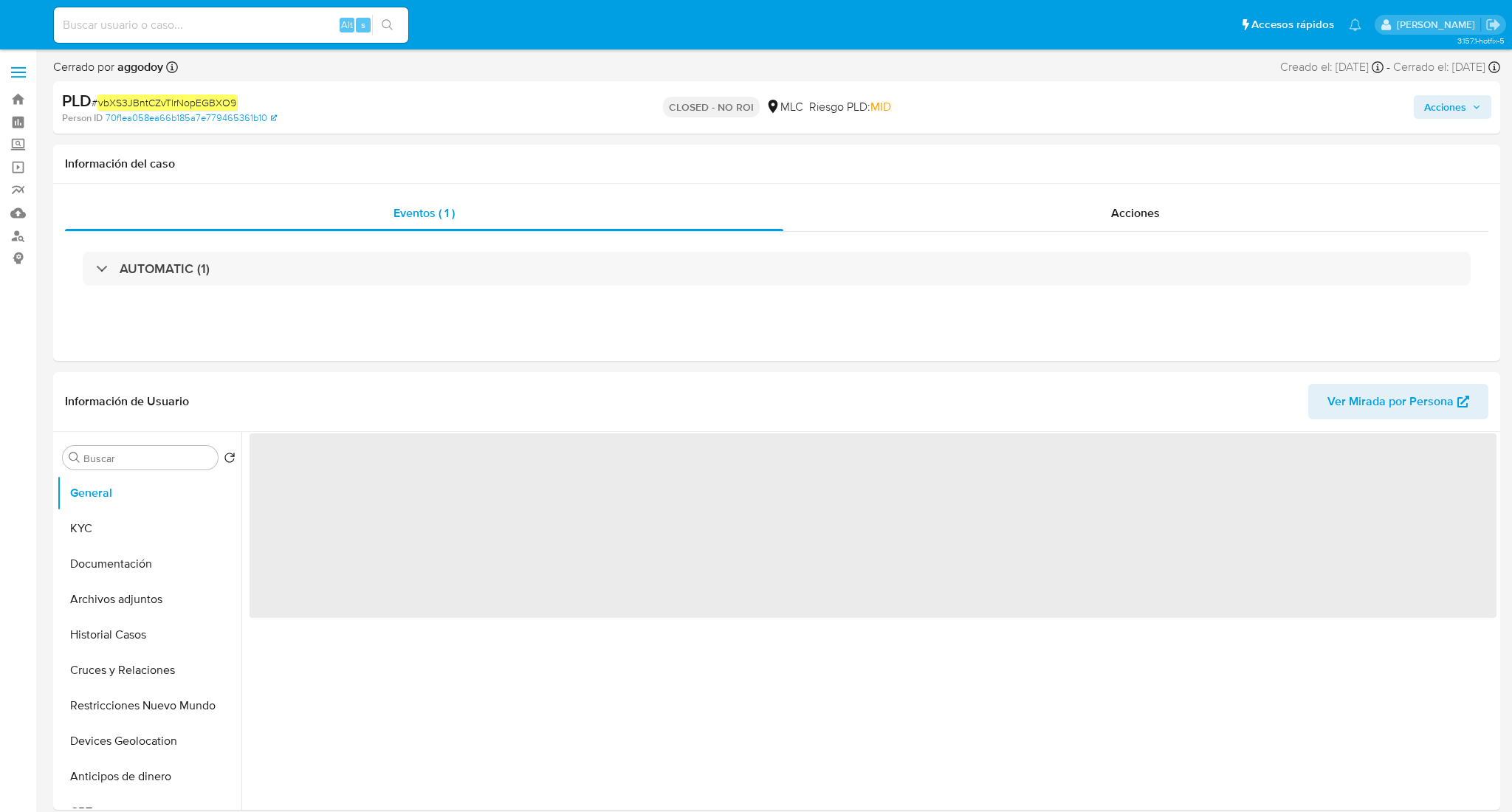
select select "10"
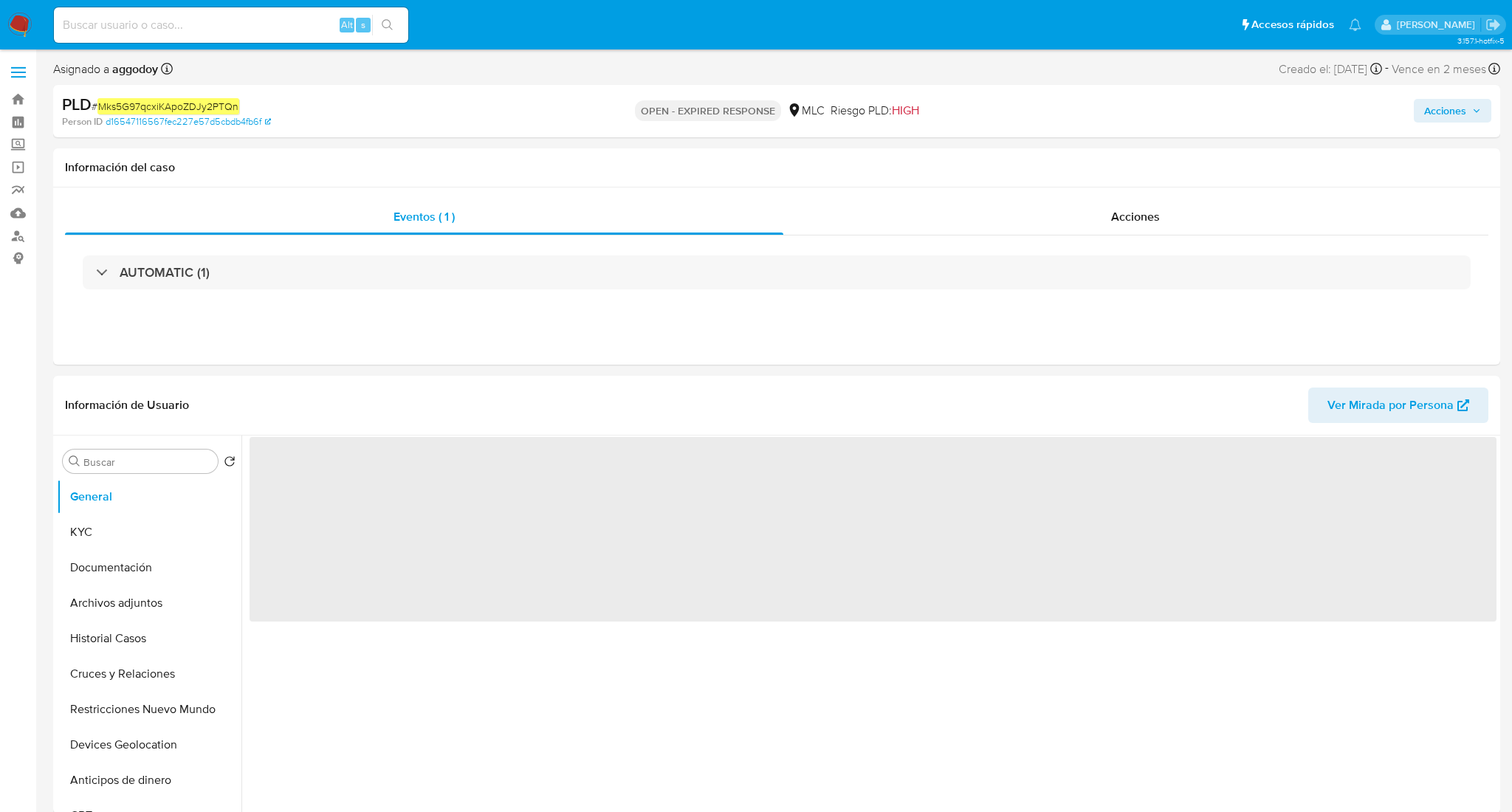
select select "10"
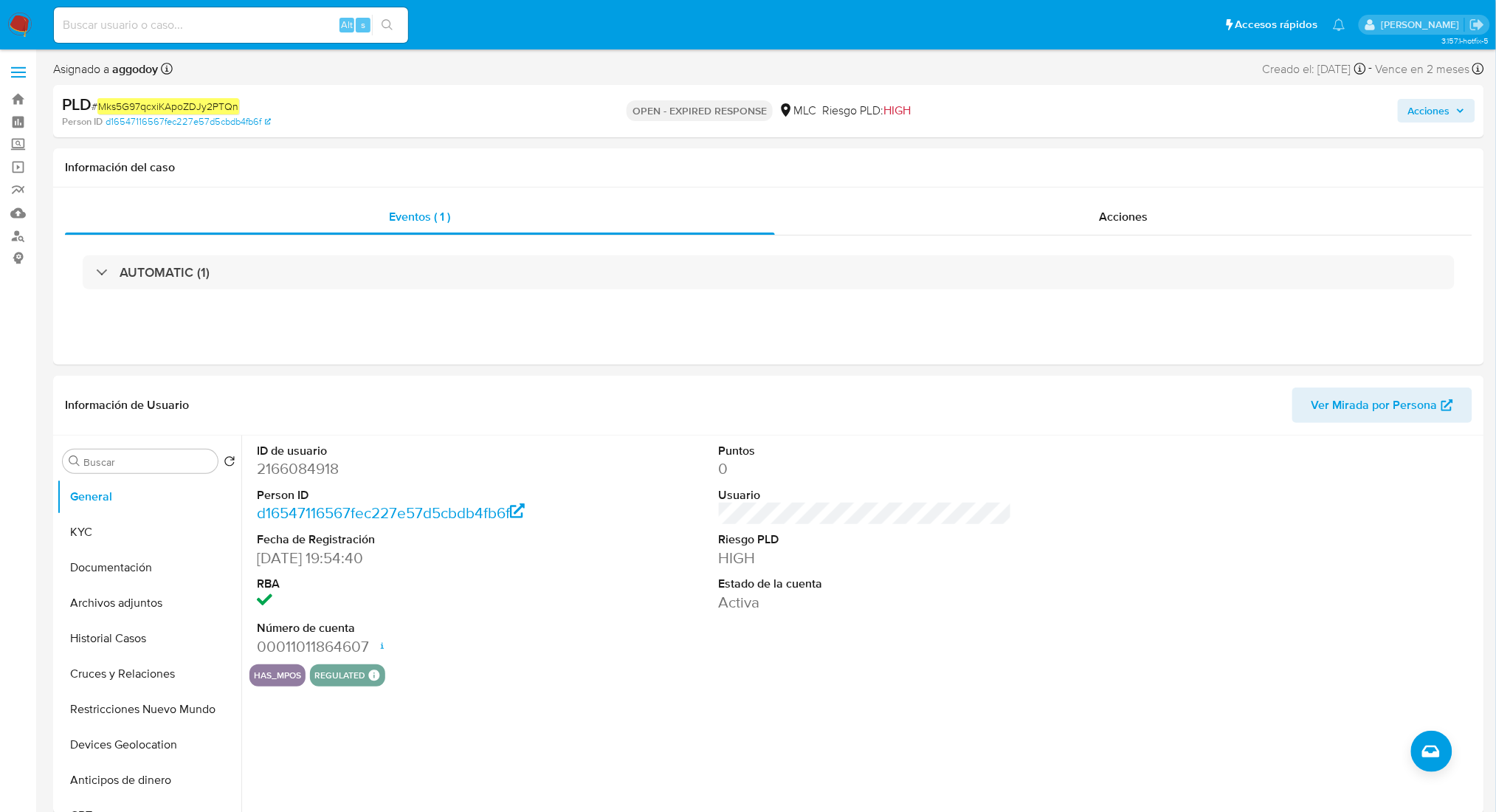
click at [1459, 100] on span "Acciones" at bounding box center [1436, 110] width 57 height 20
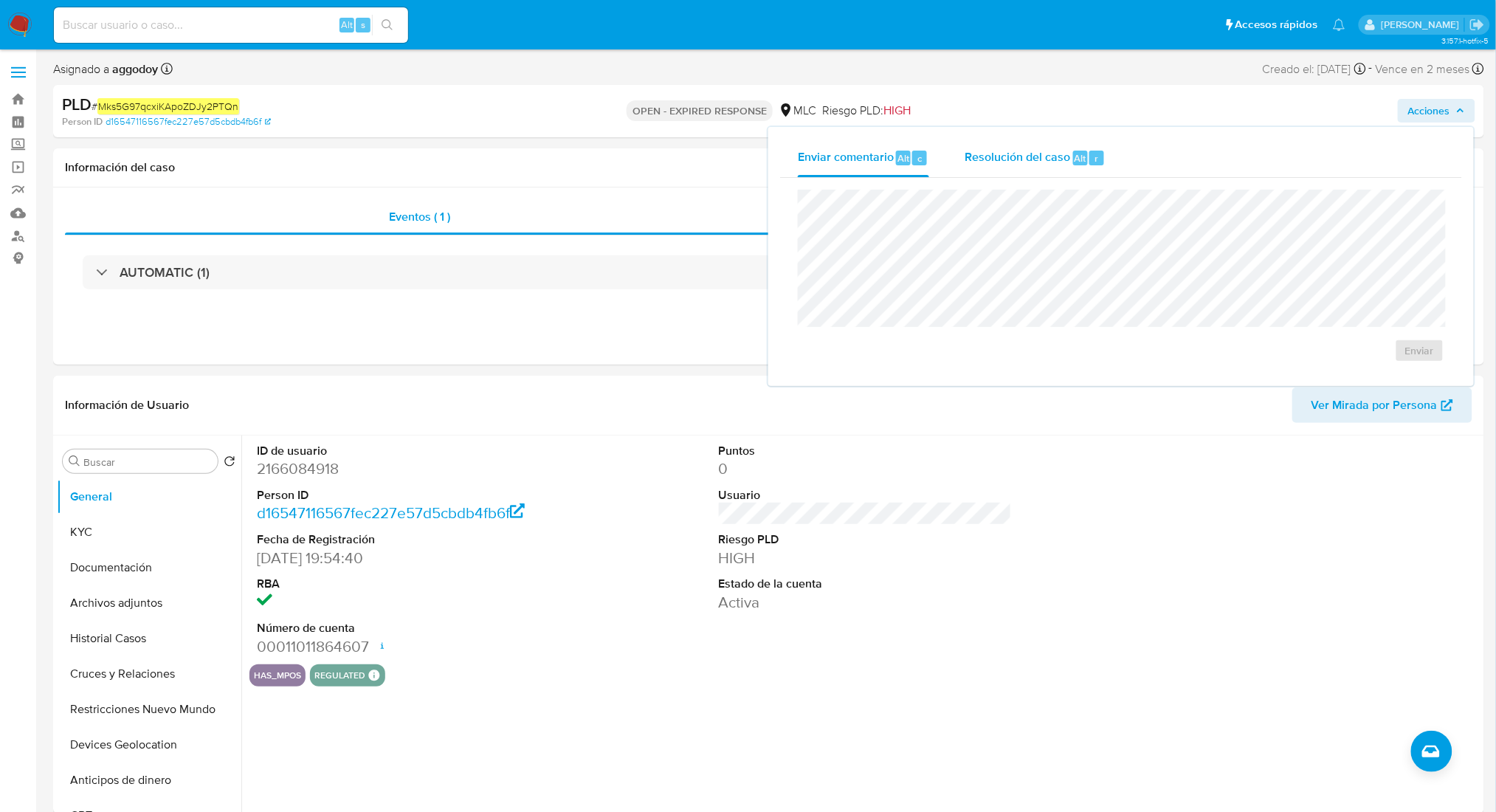
click at [1045, 176] on div "Resolución del caso Alt r" at bounding box center [1035, 158] width 141 height 38
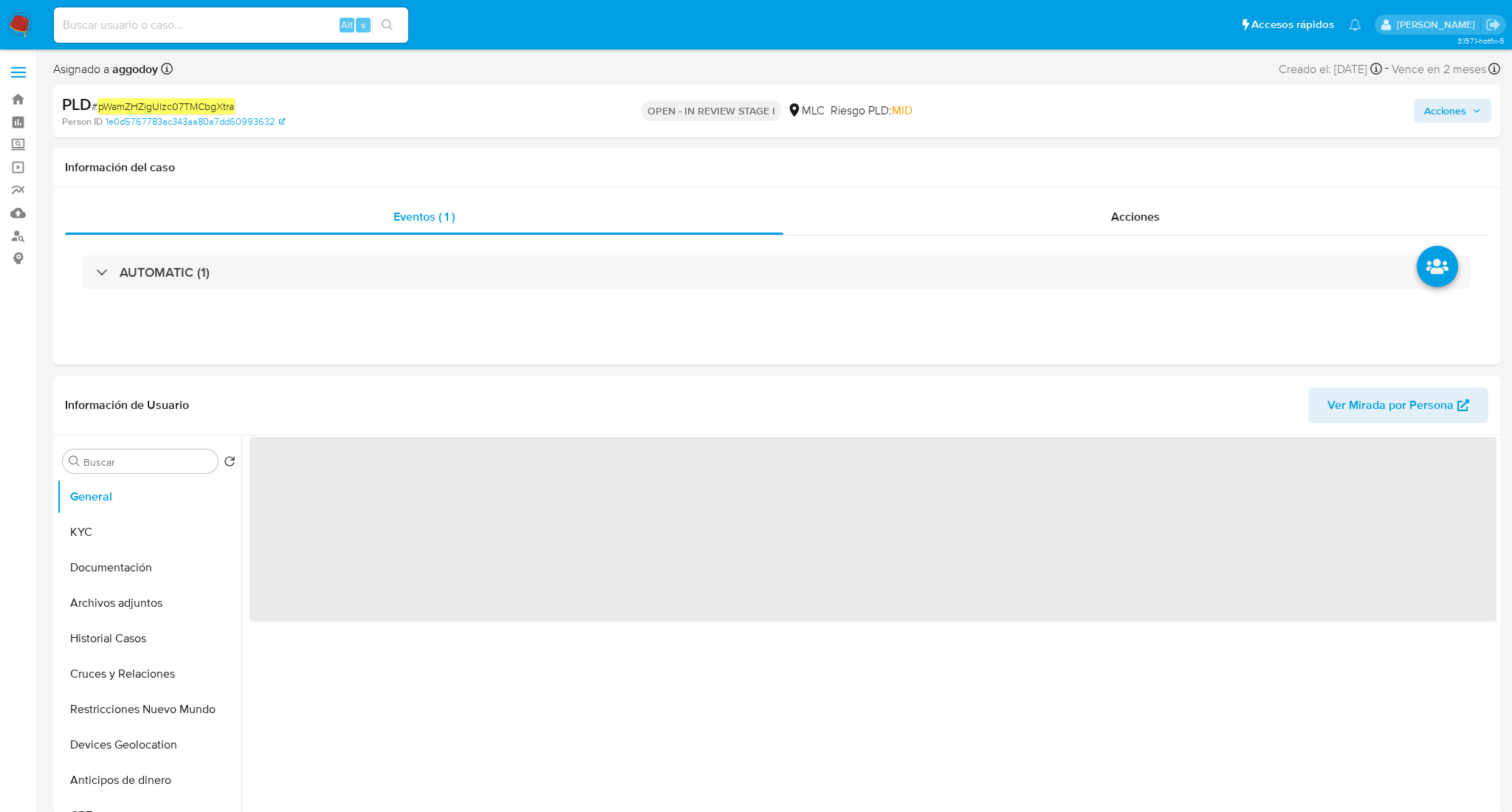
select select "10"
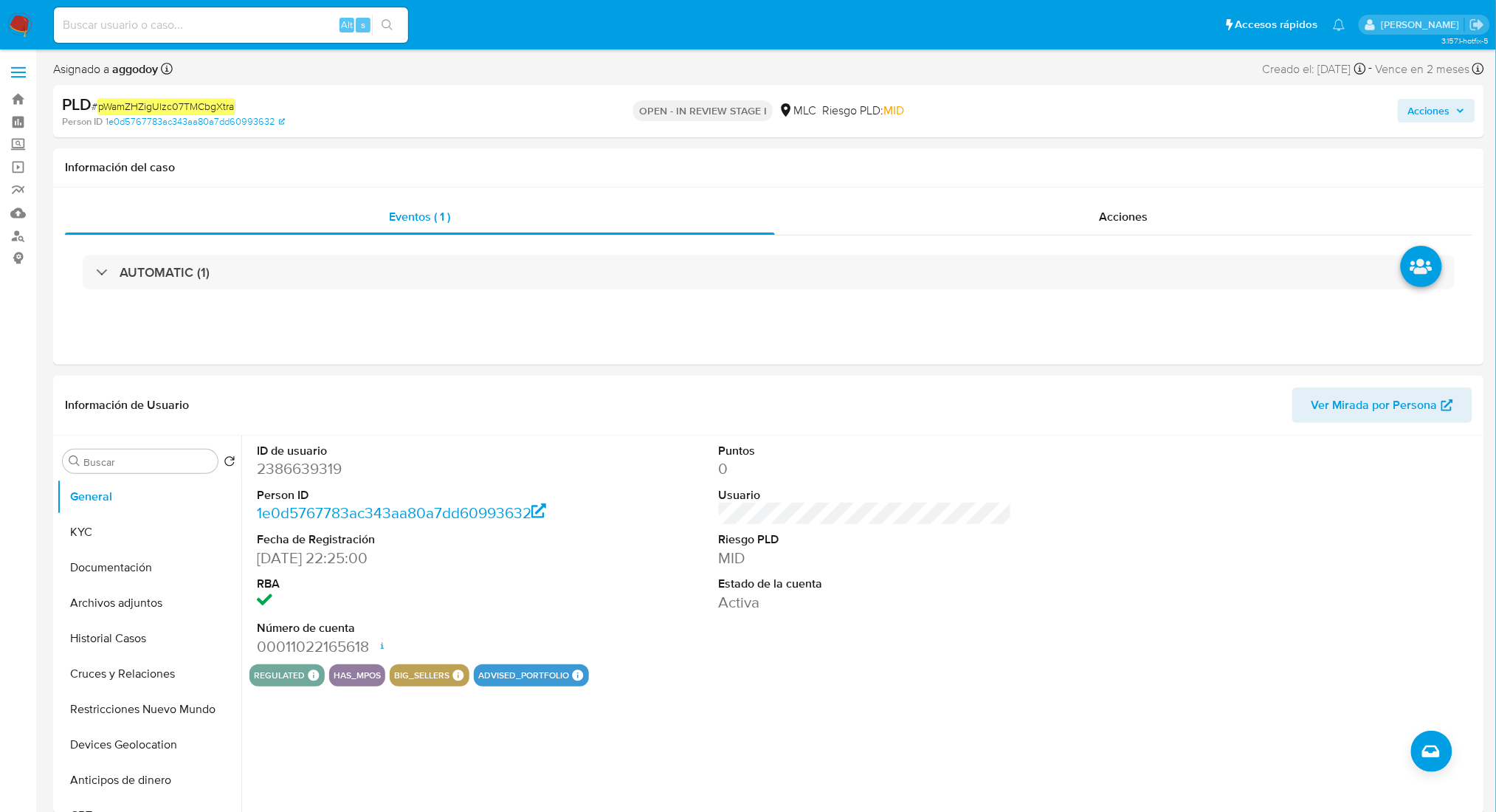
click at [1464, 106] on span "Acciones" at bounding box center [1436, 110] width 57 height 20
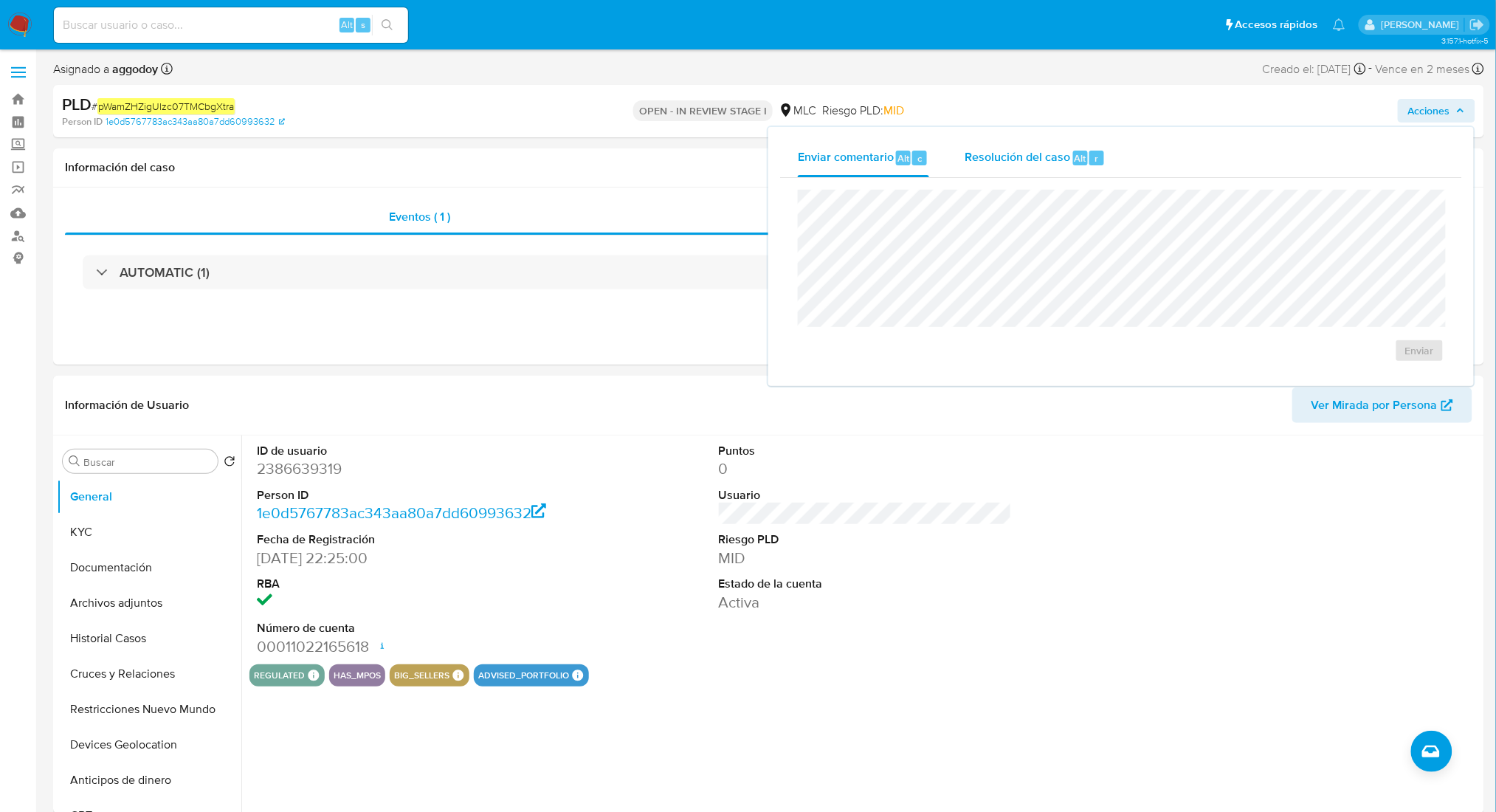
click at [999, 164] on span "Resolución del caso" at bounding box center [1017, 158] width 106 height 17
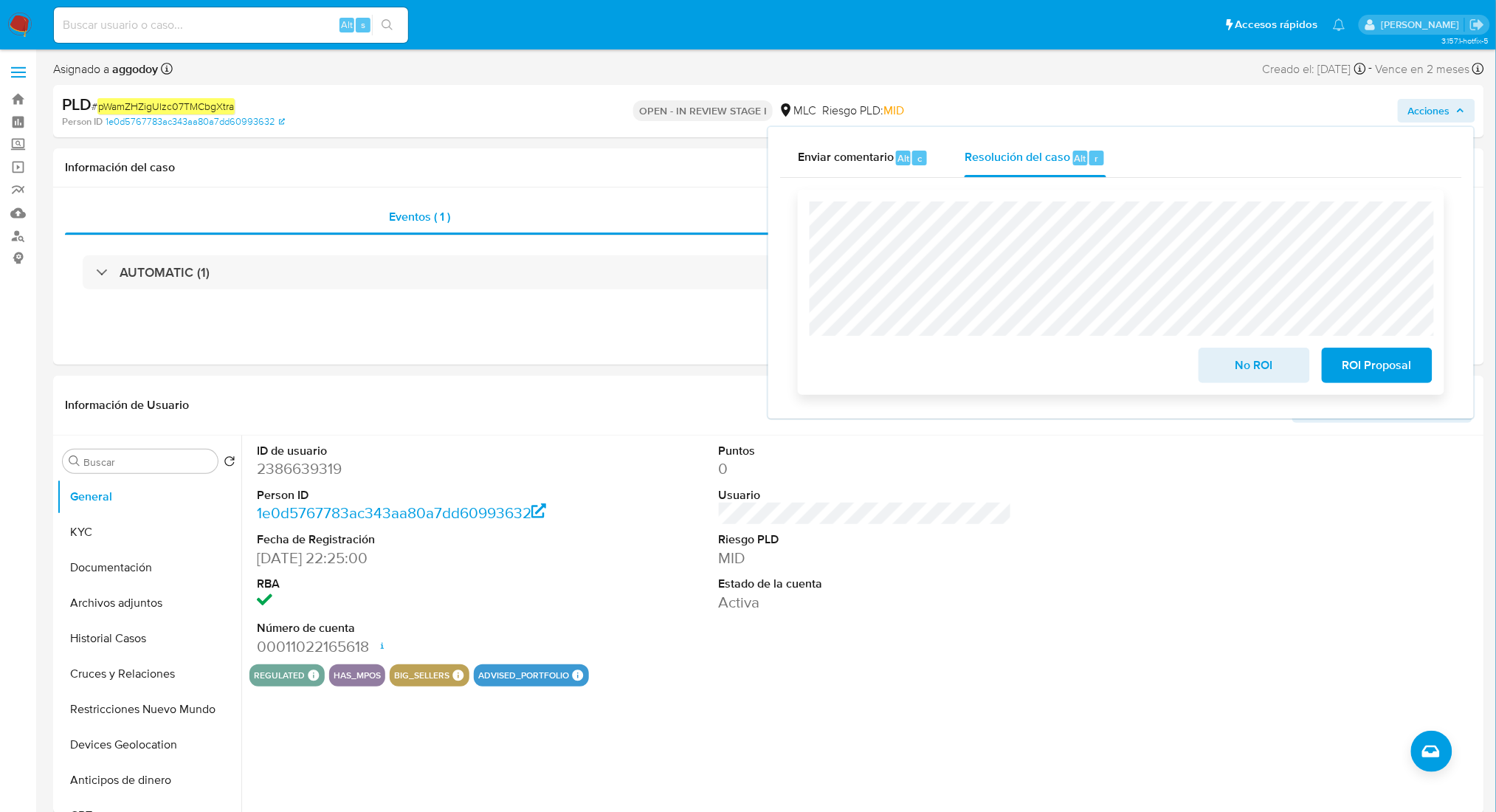
click at [1214, 358] on button "No ROI" at bounding box center [1254, 365] width 111 height 35
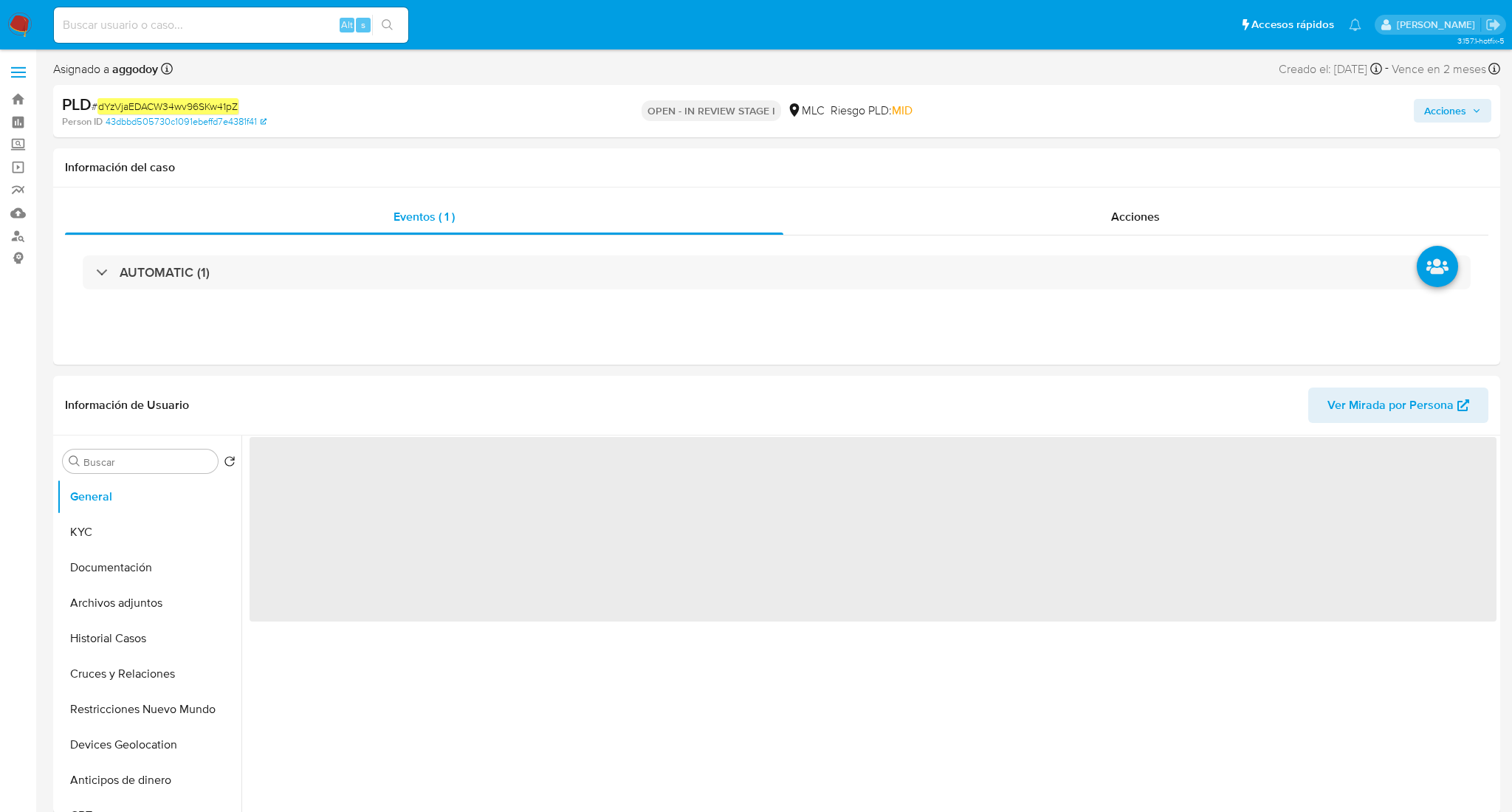
select select "10"
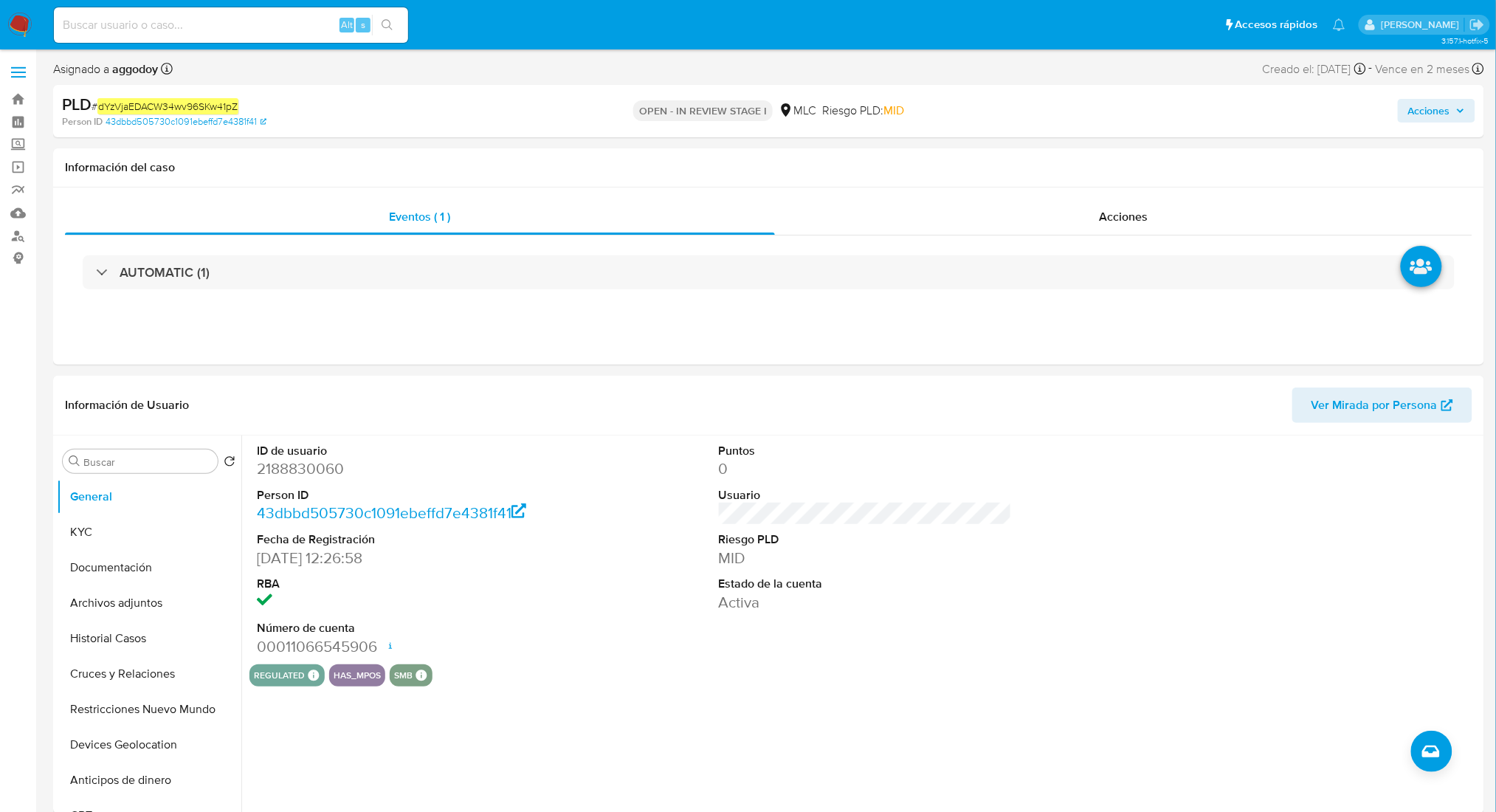
click at [1442, 106] on span "Acciones" at bounding box center [1430, 110] width 42 height 23
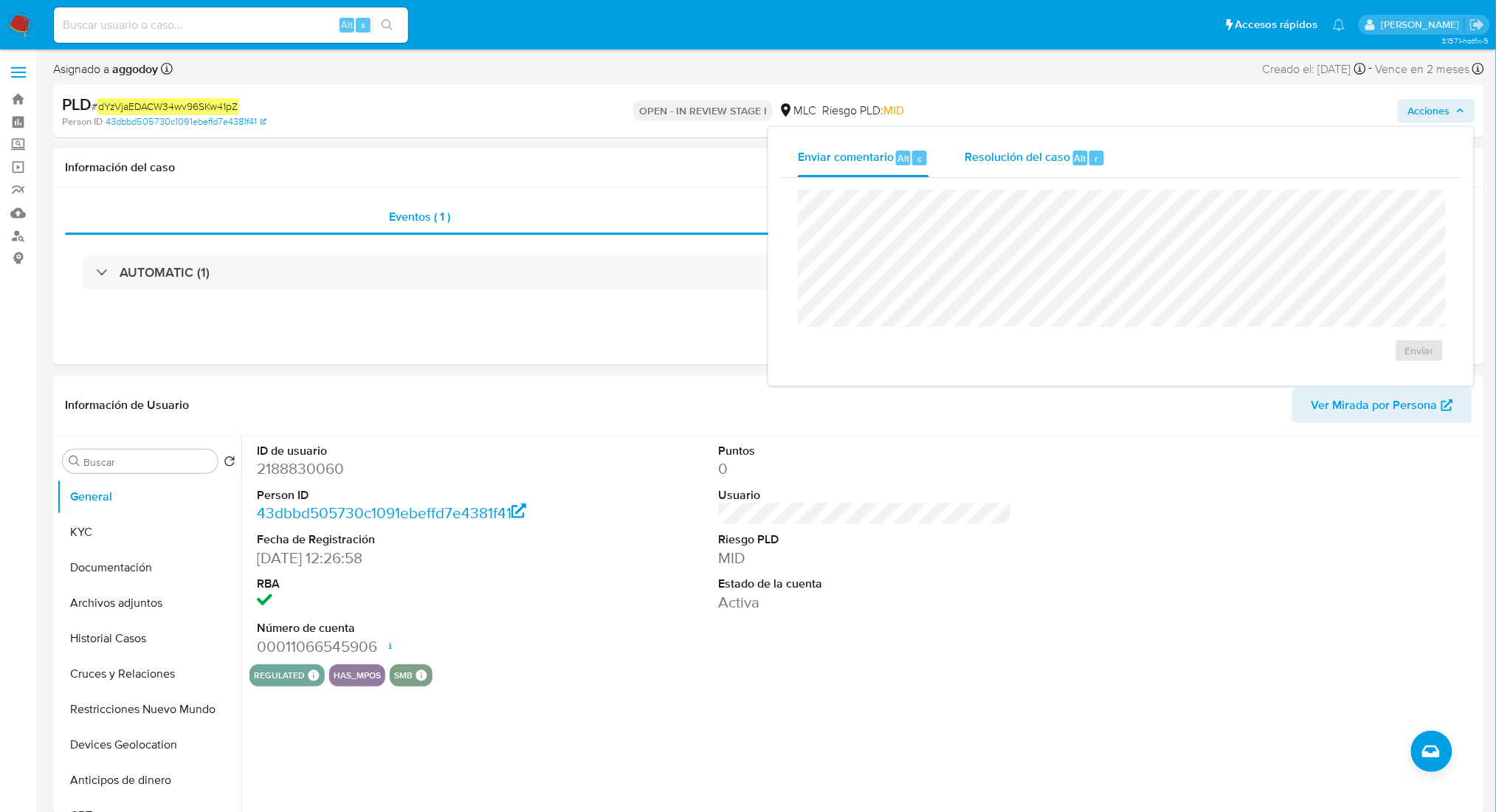
click at [1062, 149] on span "Resolución del caso" at bounding box center [1017, 158] width 106 height 17
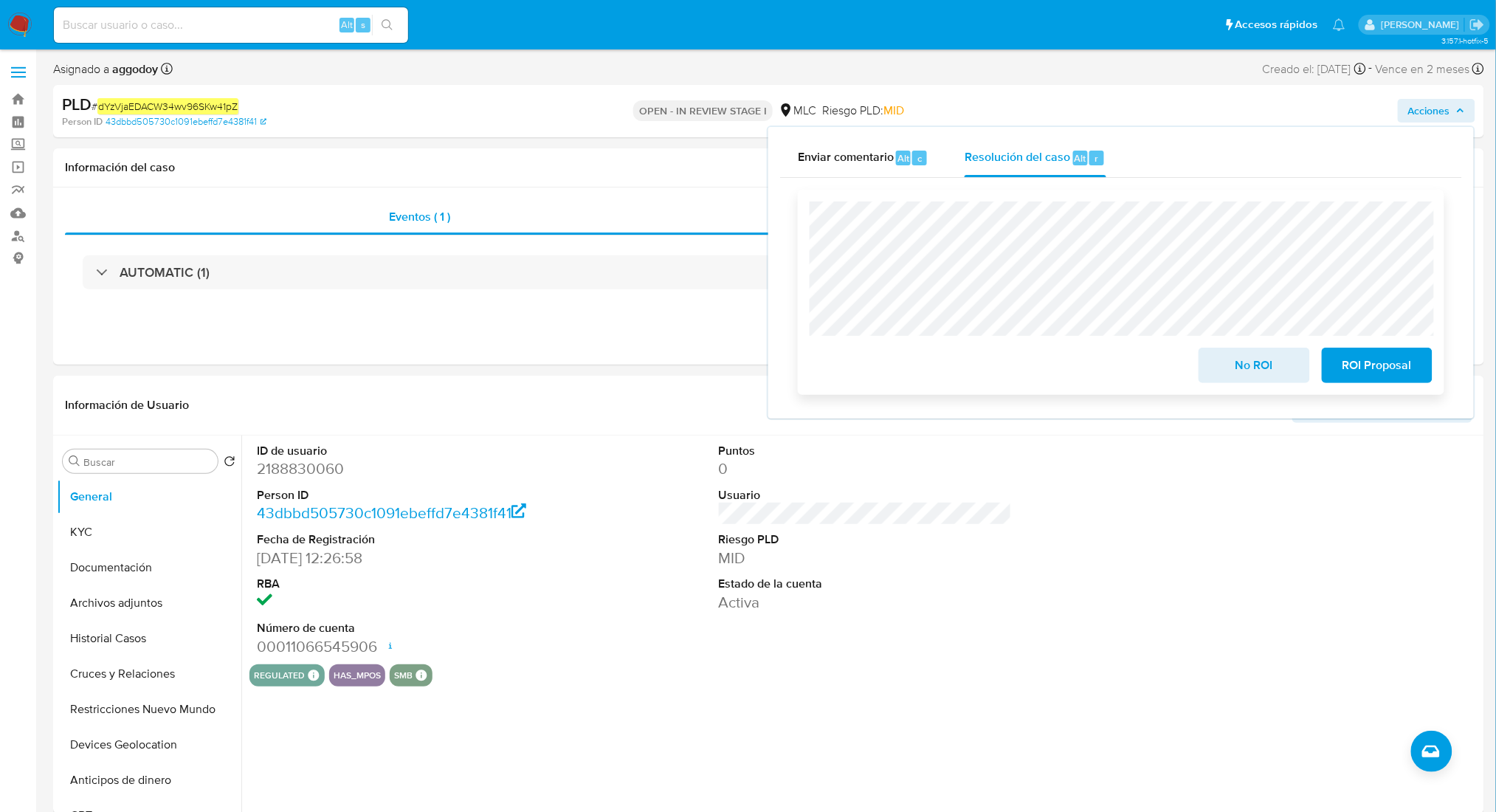
click at [1215, 363] on button "No ROI" at bounding box center [1254, 365] width 111 height 35
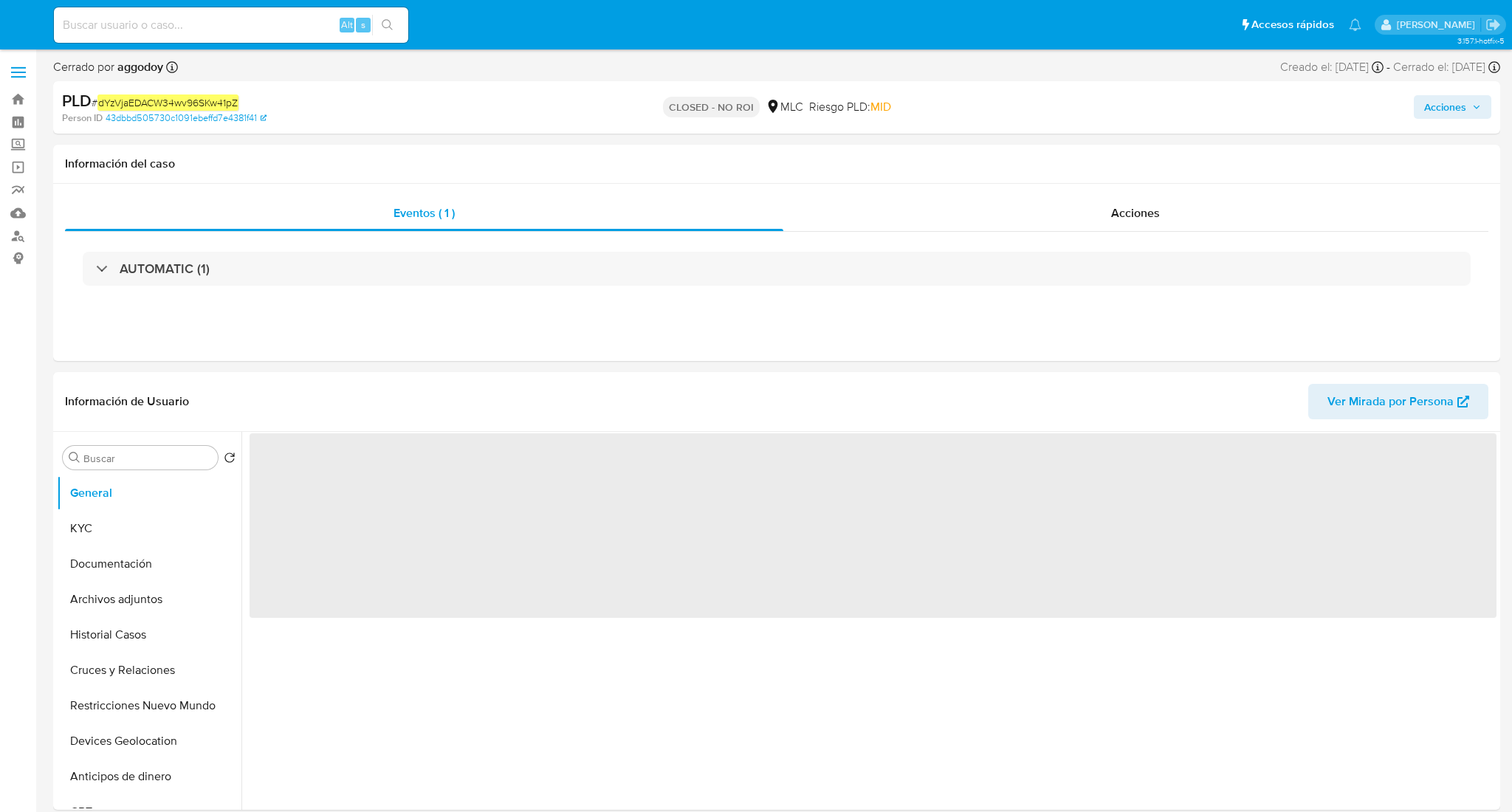
select select "10"
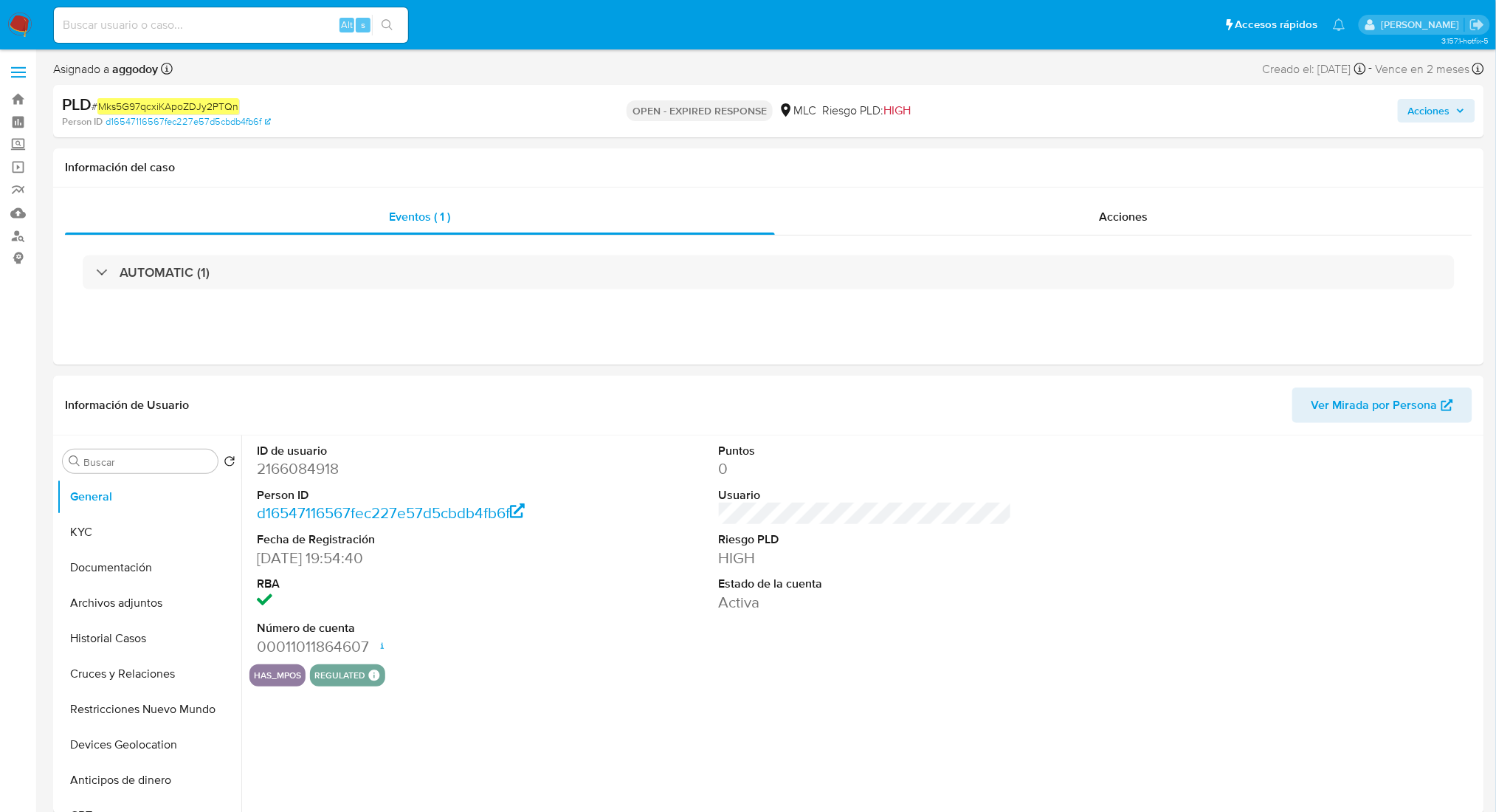
select select "10"
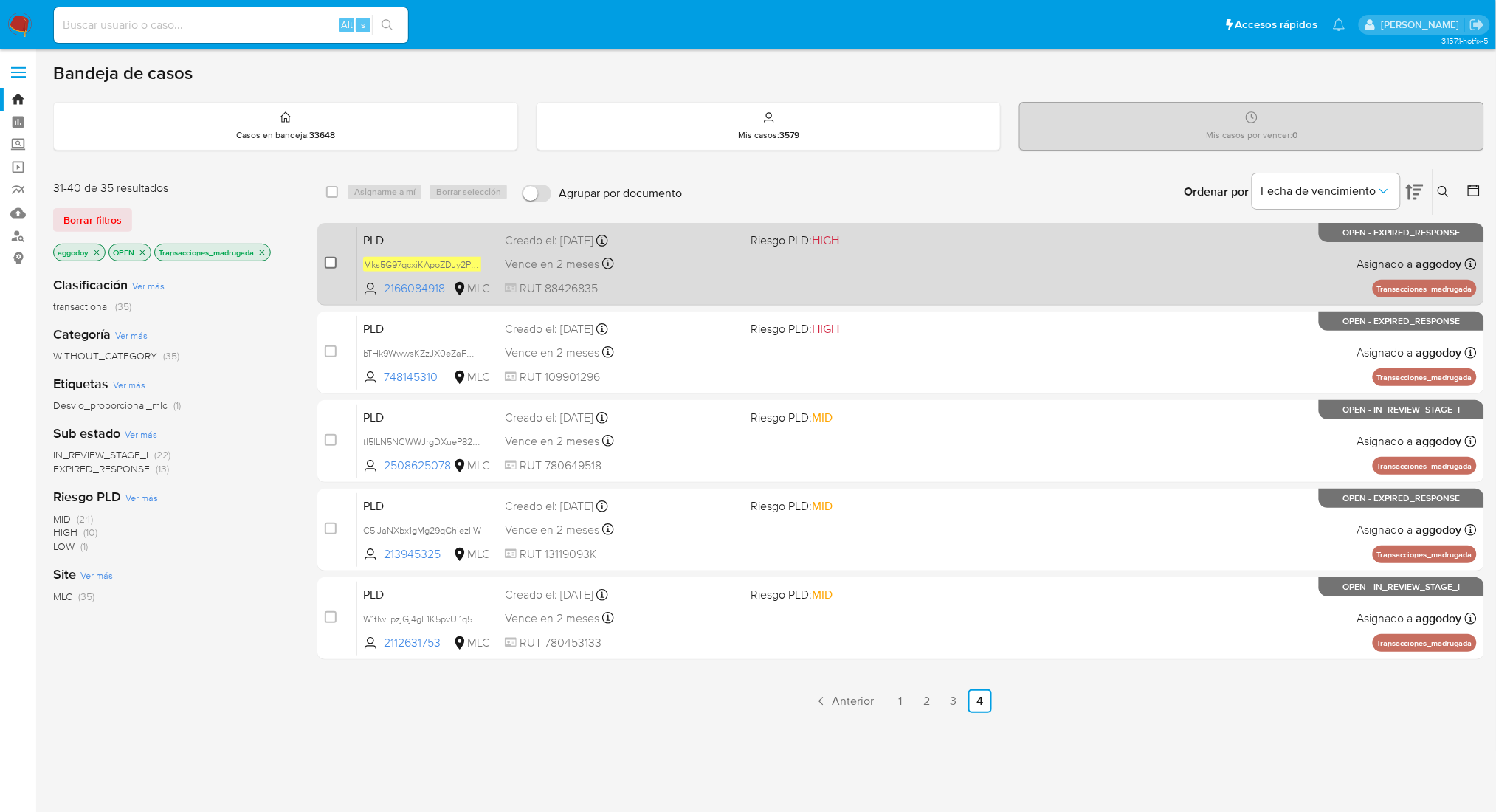
click at [335, 265] on input "checkbox" at bounding box center [331, 263] width 12 height 12
checkbox input "true"
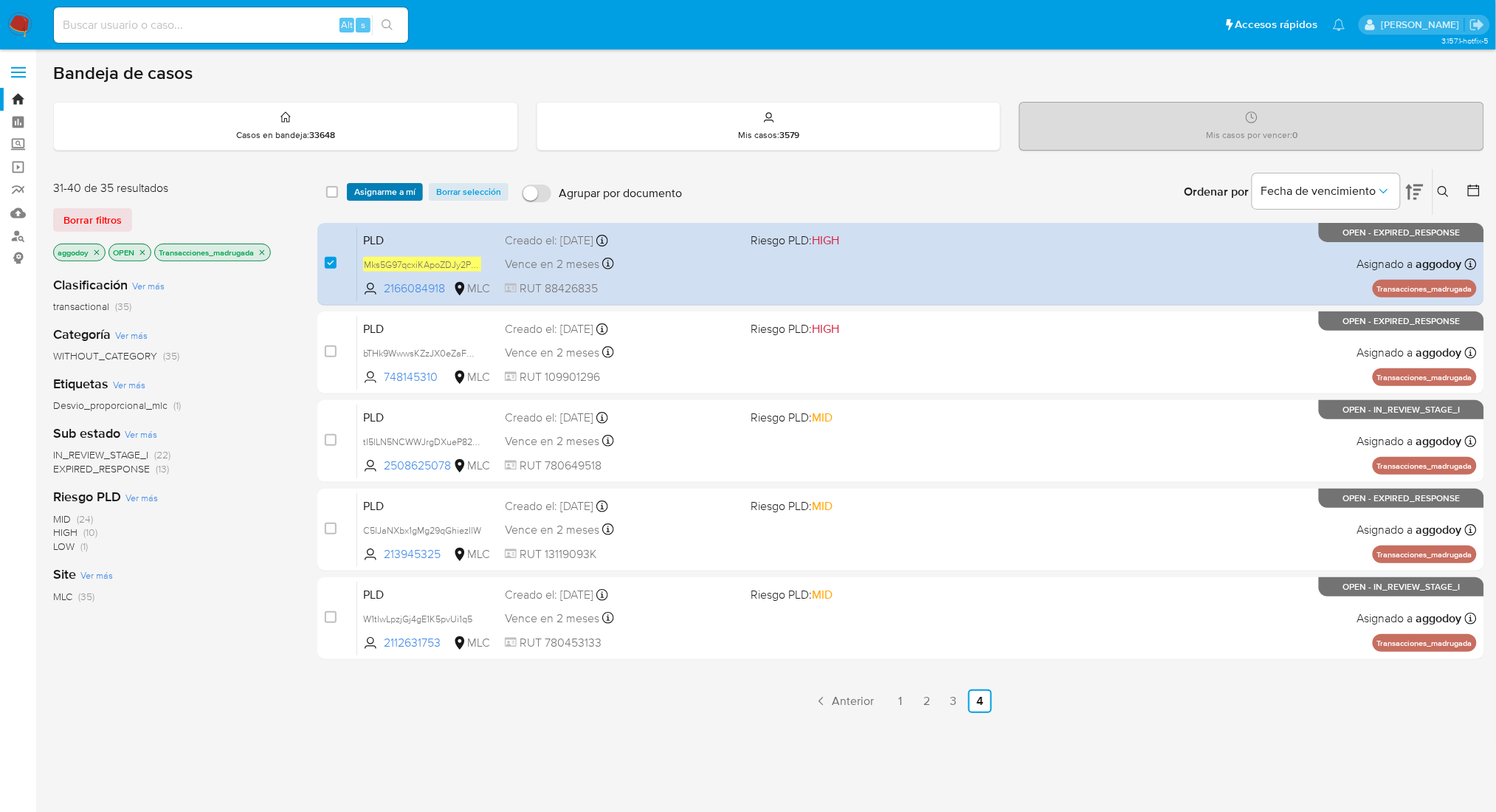
click at [399, 192] on span "Asignarme a mí" at bounding box center [385, 192] width 61 height 15
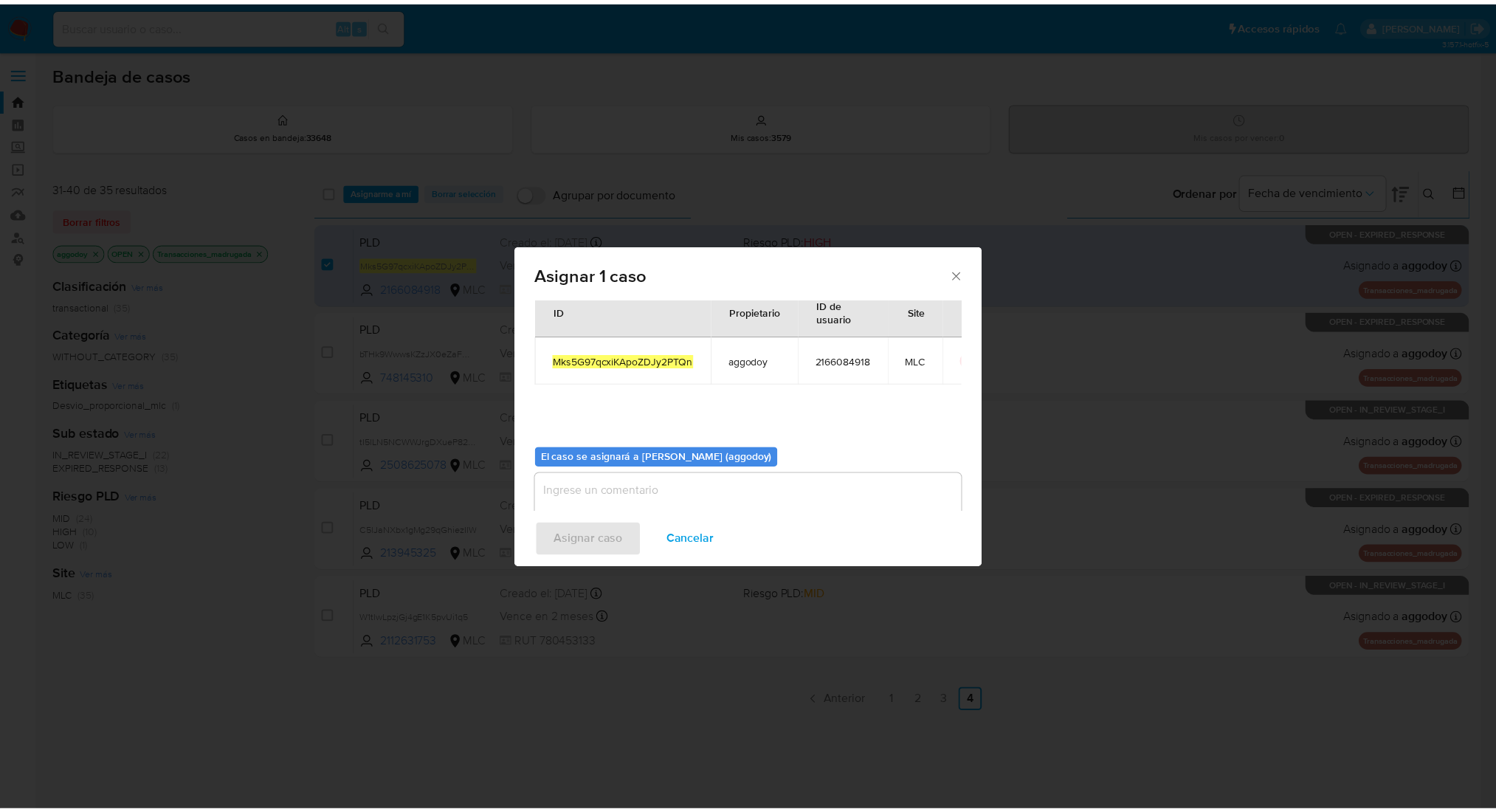
scroll to position [75, 0]
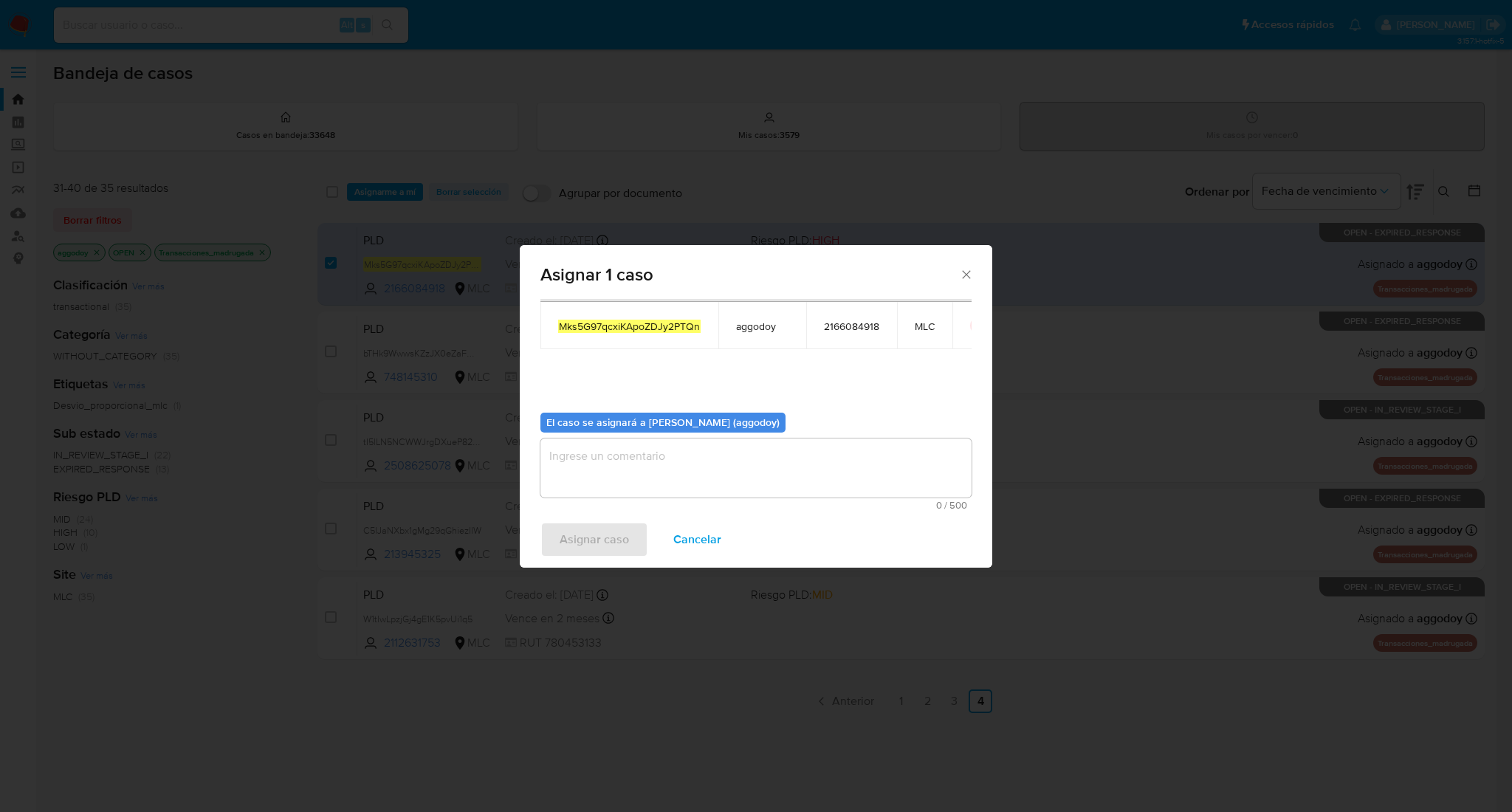
click at [824, 446] on textarea "assign-modal" at bounding box center [756, 467] width 431 height 59
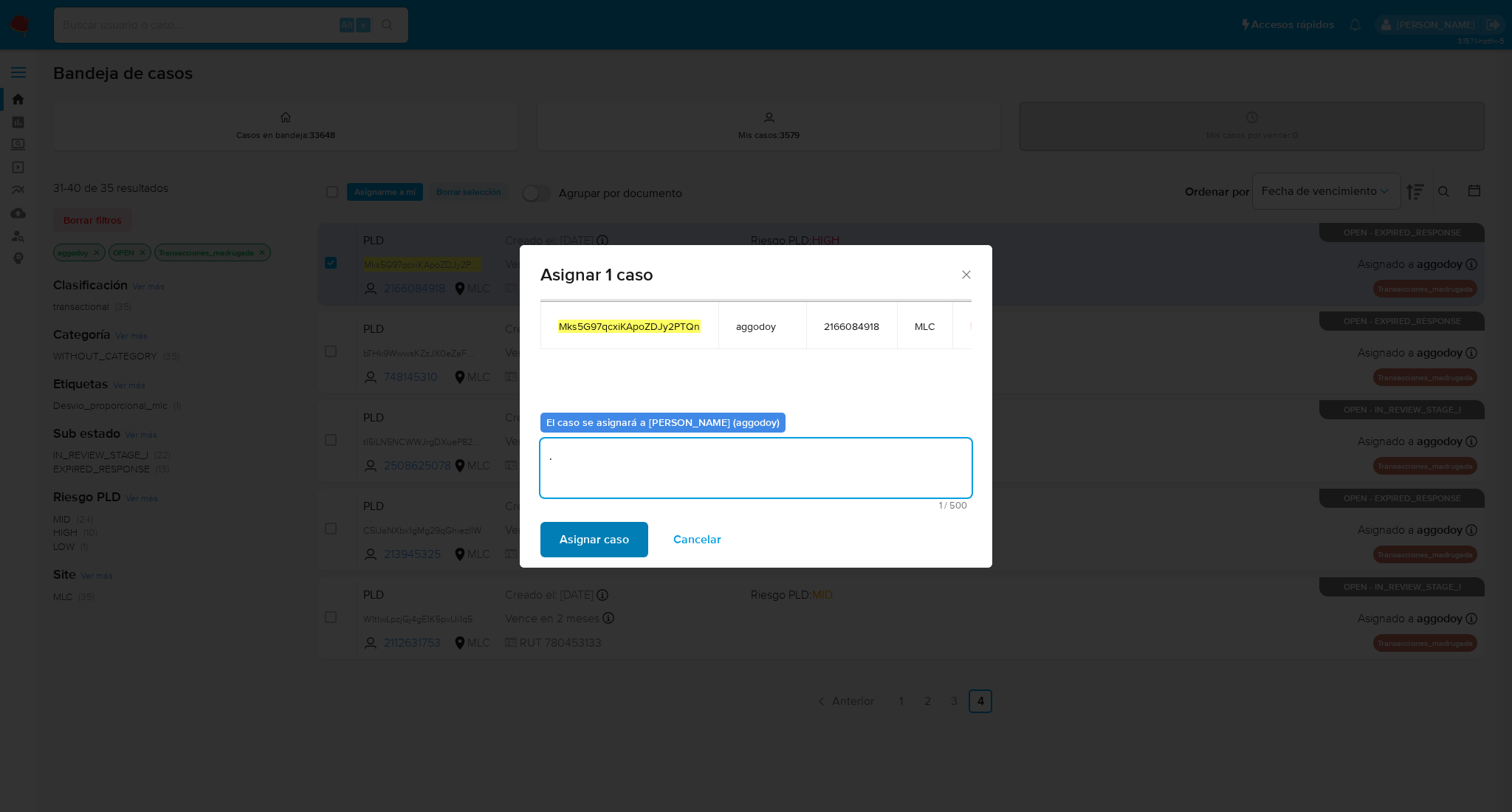
type textarea "."
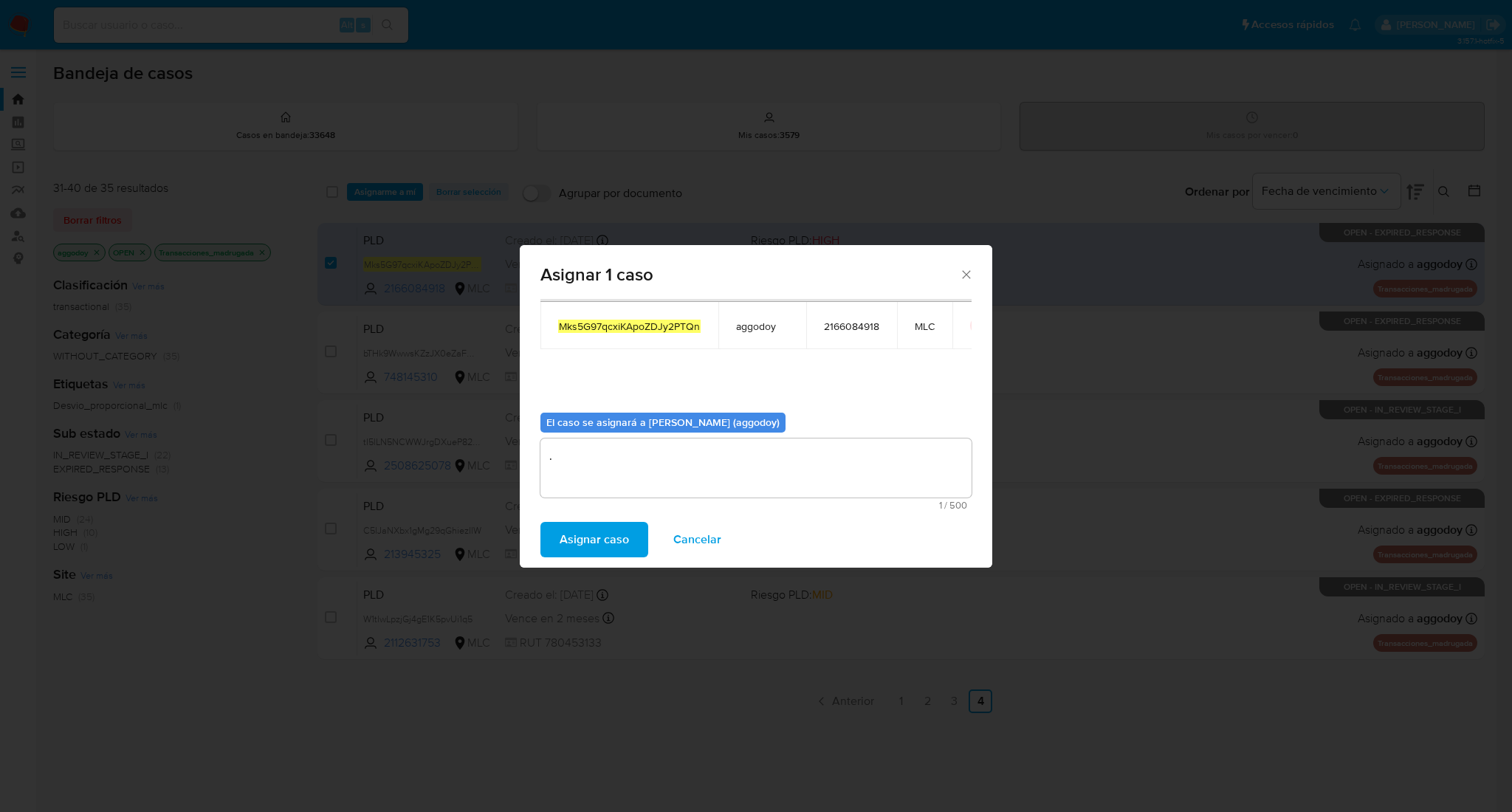
click at [617, 526] on span "Asignar caso" at bounding box center [594, 539] width 69 height 32
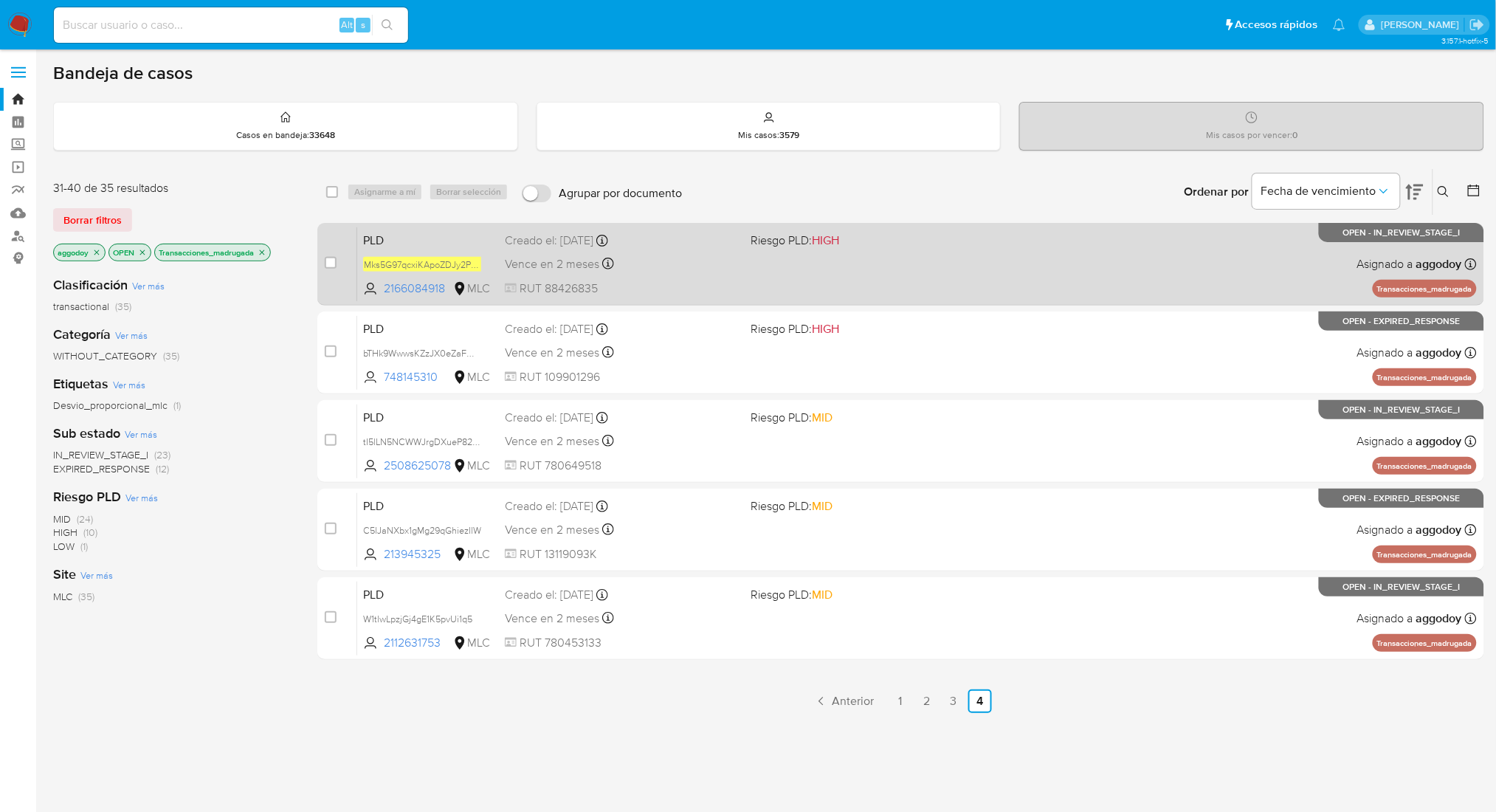
click at [815, 241] on span "Riesgo PLD: HIGH" at bounding box center [794, 240] width 88 height 17
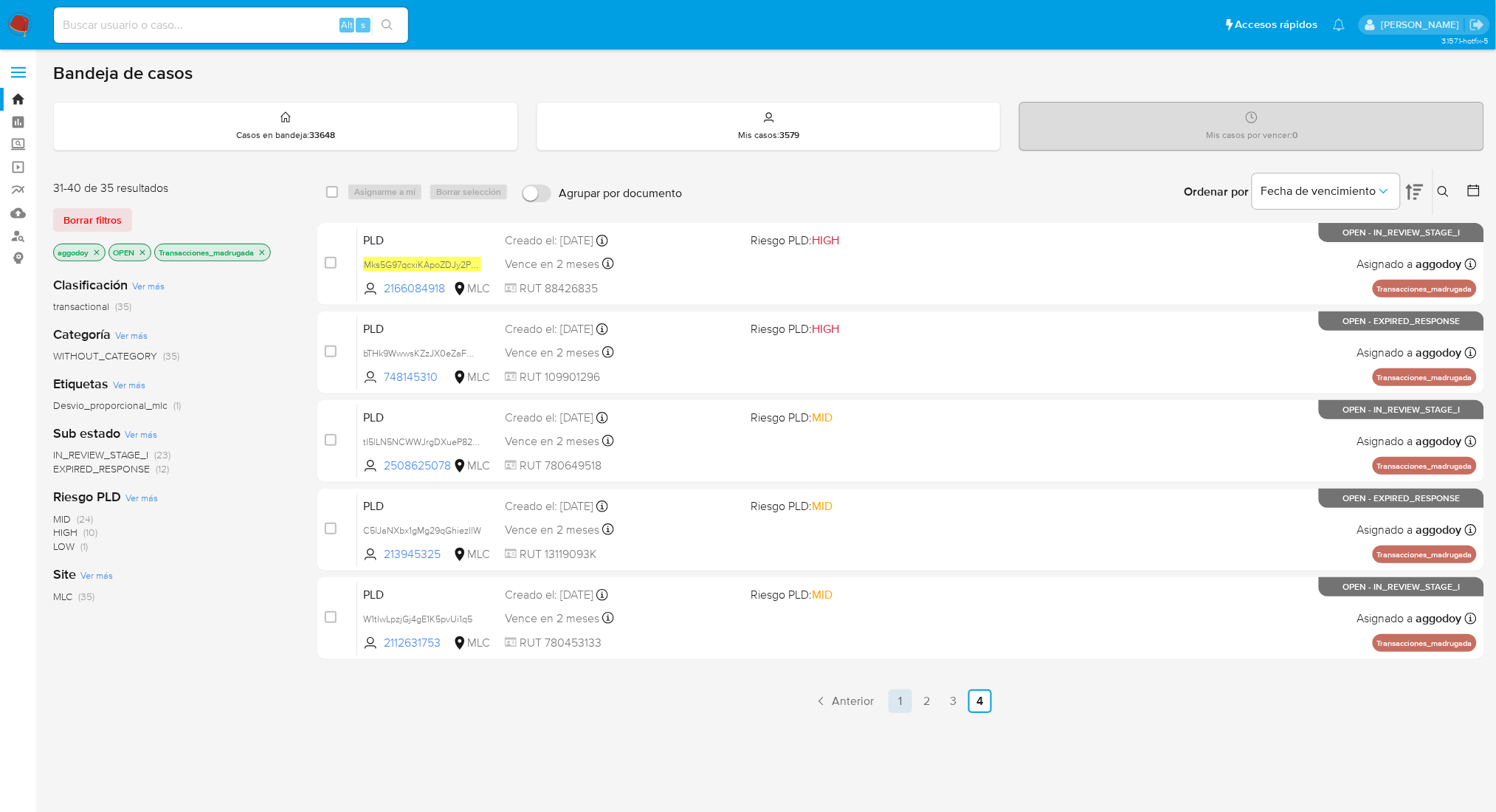
click at [901, 709] on link "1" at bounding box center [900, 700] width 23 height 23
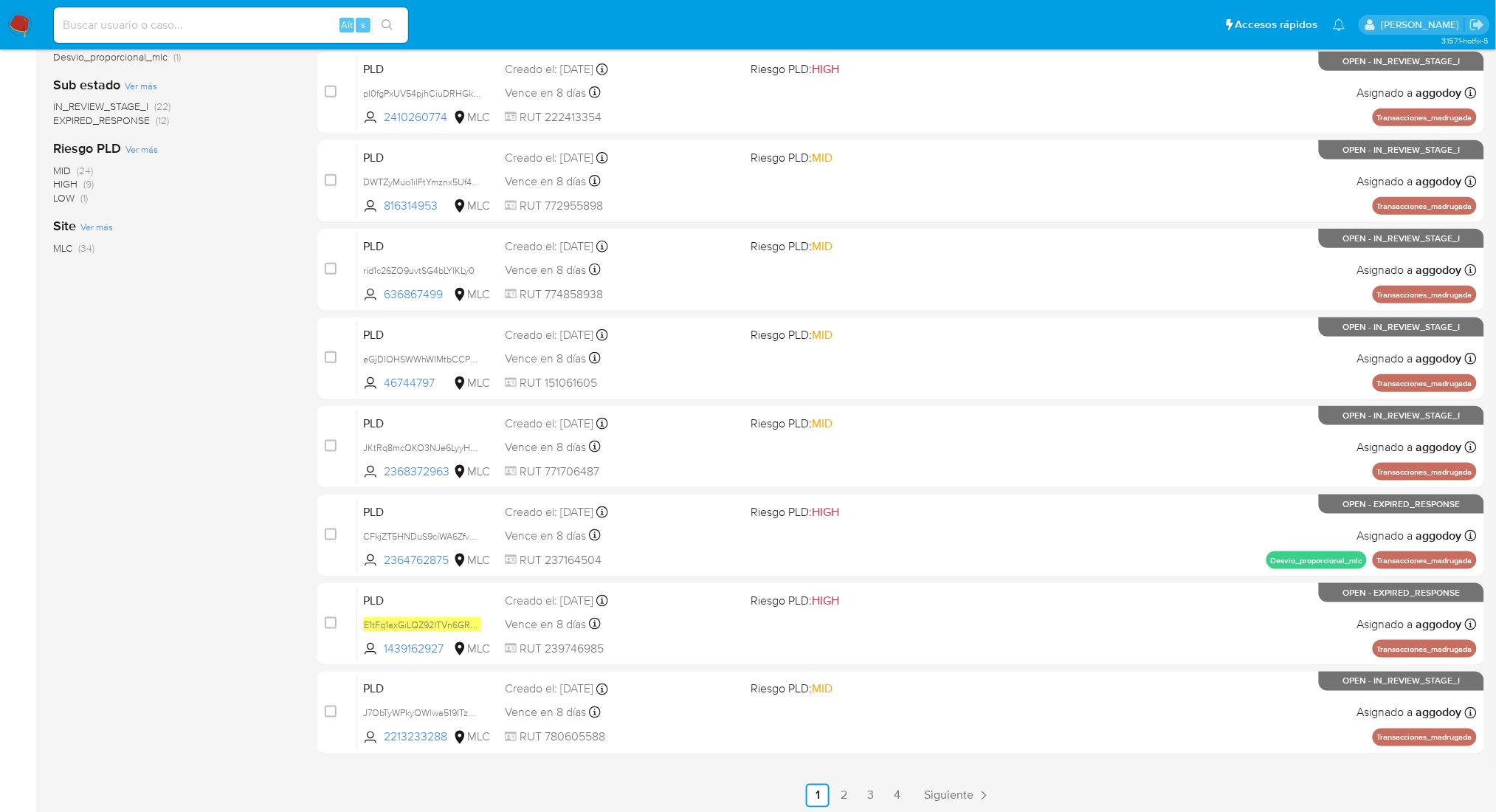
scroll to position [351, 0]
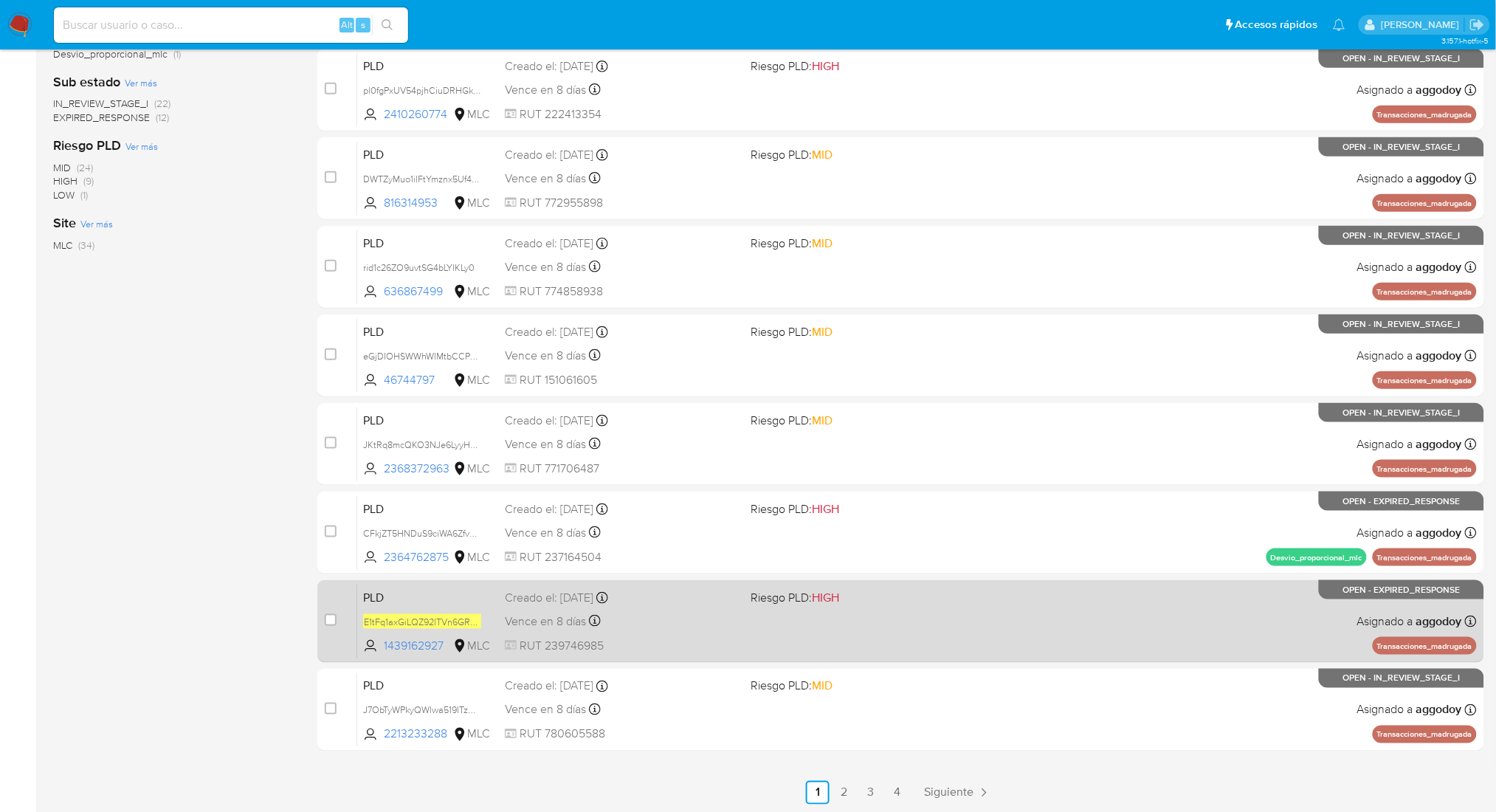
click at [937, 617] on div "PLD E1tFq1axGiLQZ92lTVn6GRmg 1439162927 MLC Riesgo PLD: HIGH Creado el: 12/06/2…" at bounding box center [917, 620] width 1120 height 75
click at [334, 617] on input "checkbox" at bounding box center [331, 620] width 12 height 12
checkbox input "true"
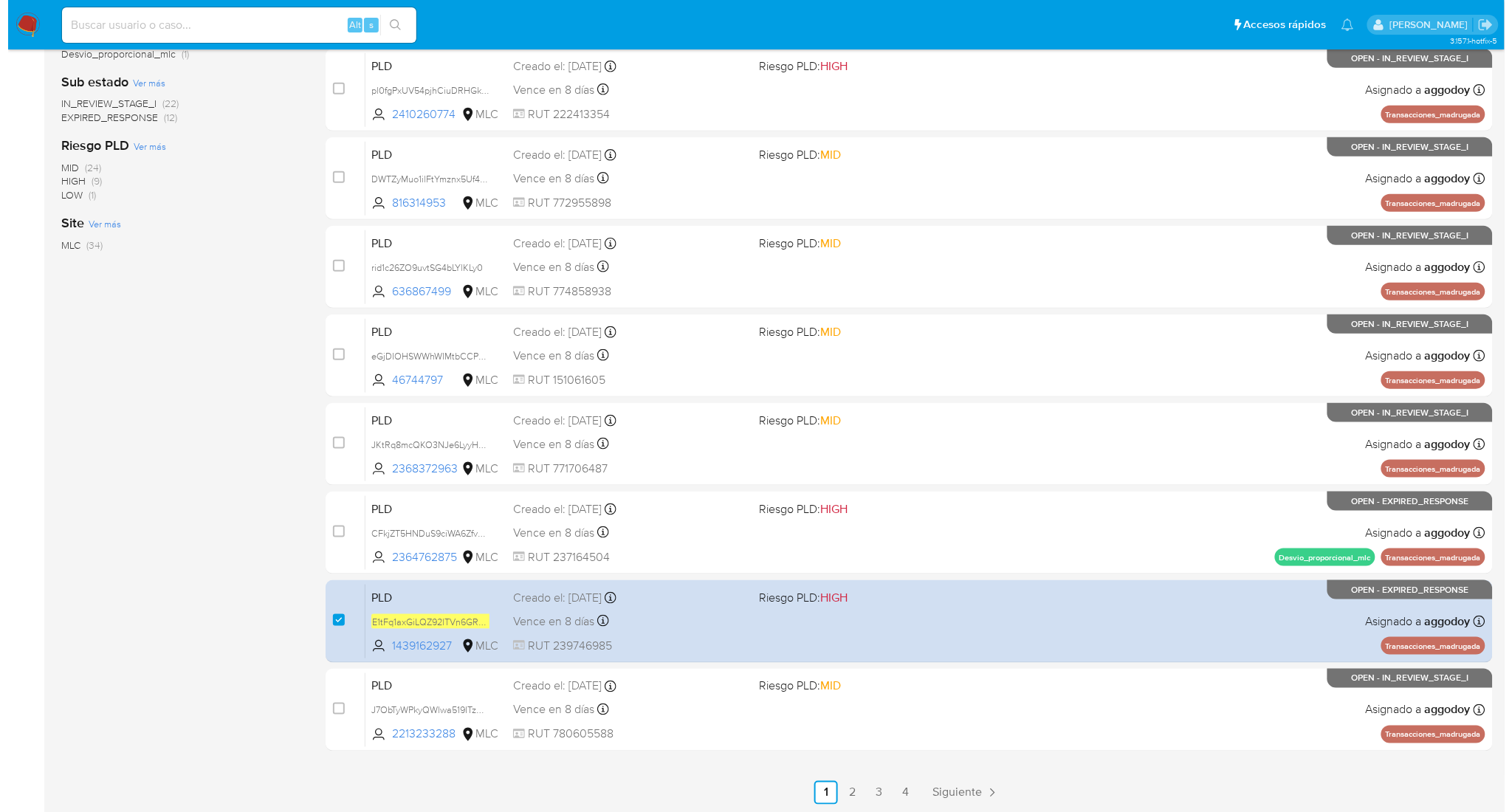
scroll to position [0, 0]
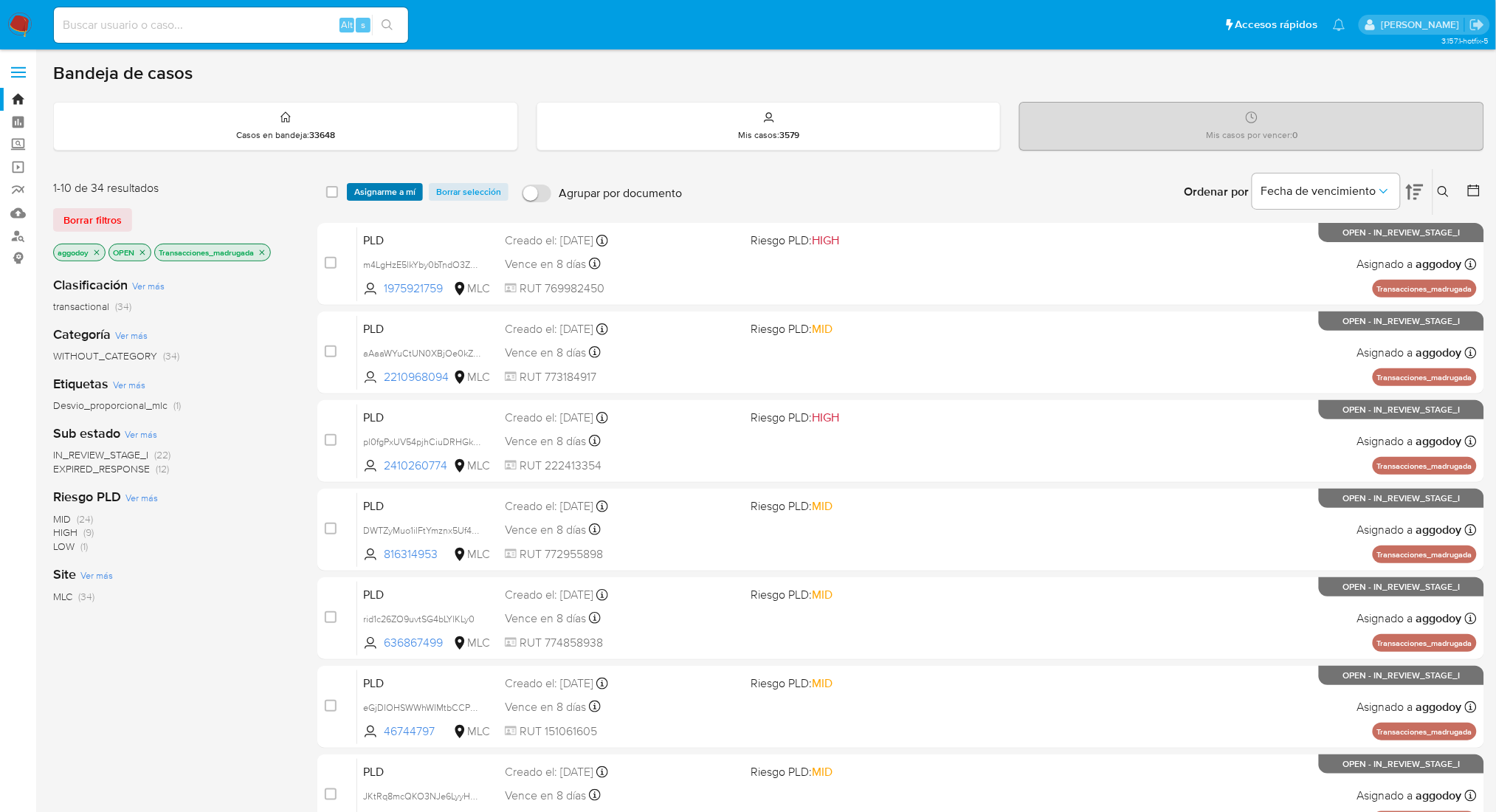
click at [362, 189] on span "Asignarme a mí" at bounding box center [385, 192] width 61 height 15
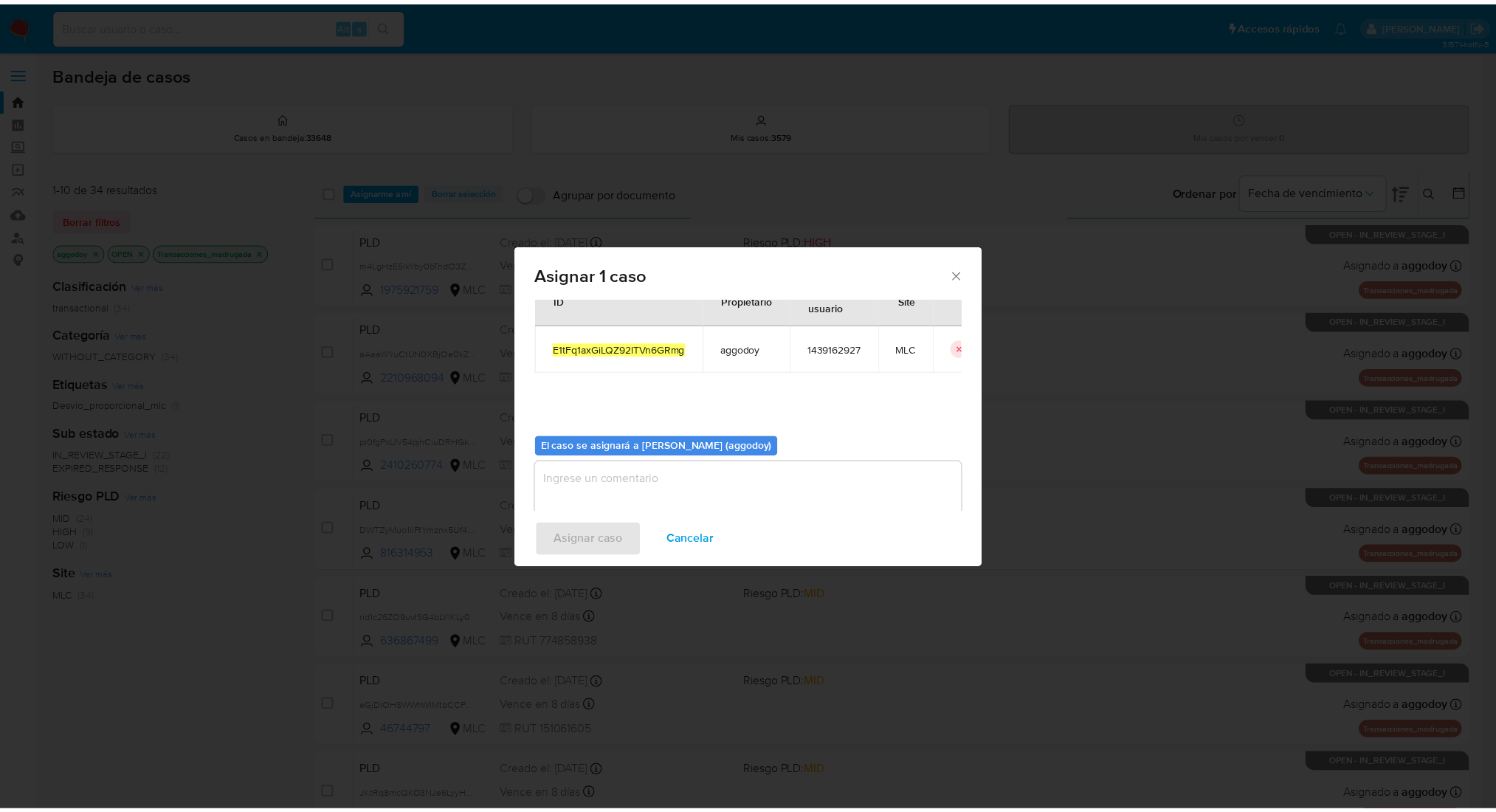
scroll to position [75, 0]
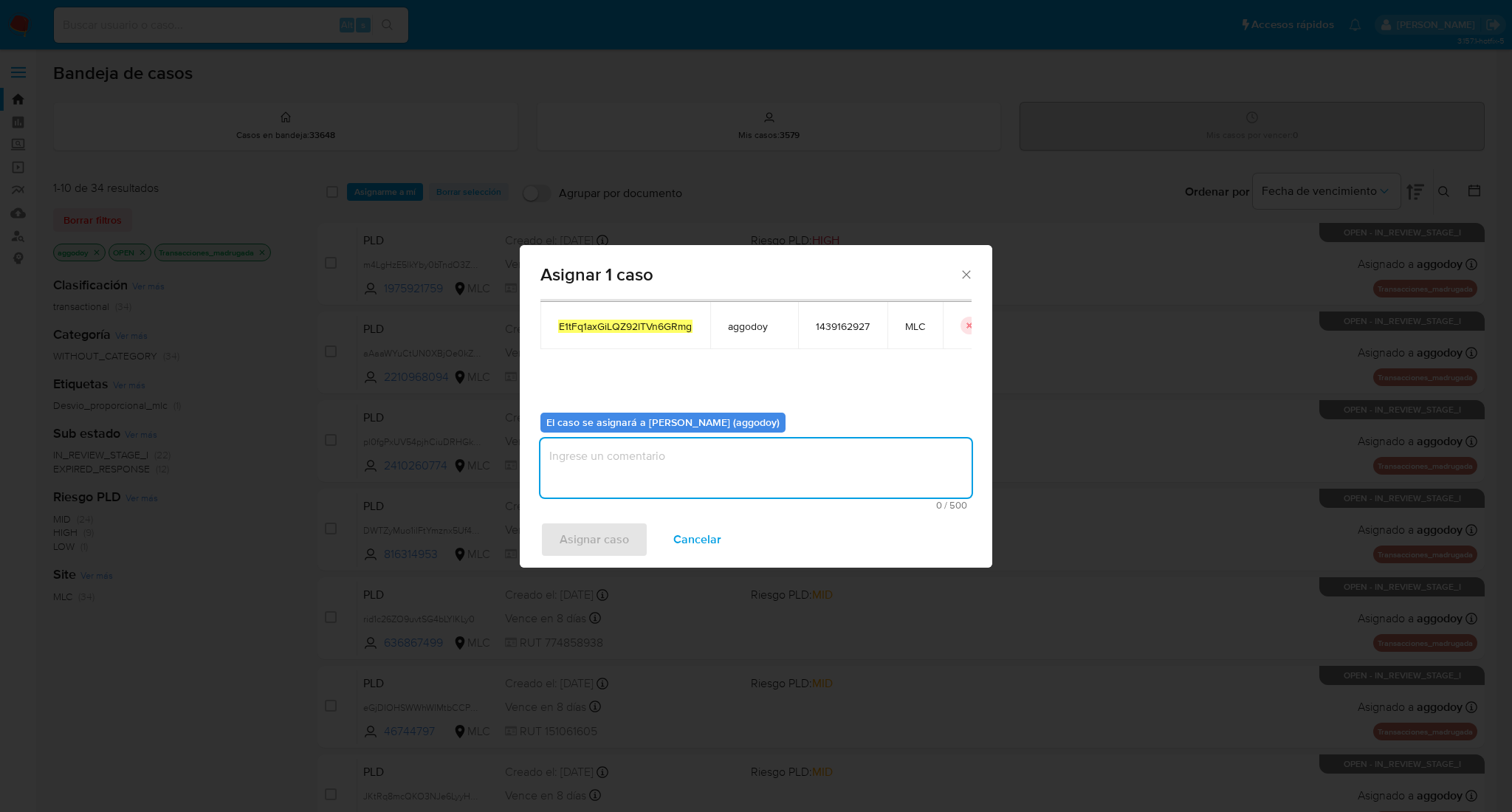
click at [908, 467] on textarea "assign-modal" at bounding box center [756, 467] width 431 height 59
type textarea "."
click at [575, 547] on span "Asignar caso" at bounding box center [594, 539] width 69 height 32
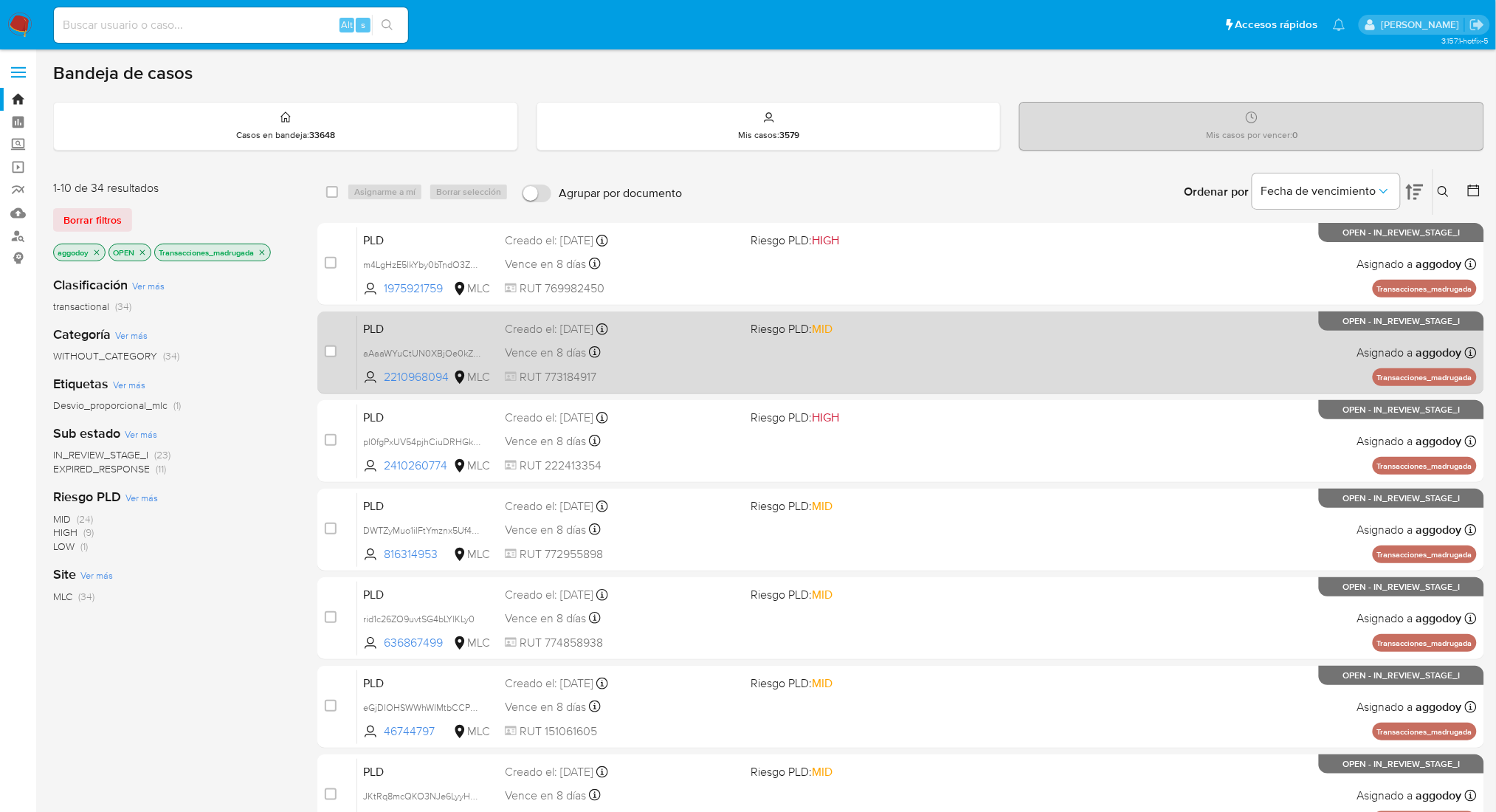
drag, startPoint x: 591, startPoint y: 157, endPoint x: 1129, endPoint y: 333, distance: 566.1
click at [1129, 333] on div "PLD aAaaWYuCtUN0XBjOe0kZPEmf 2210968094 MLC Riesgo PLD: MID Creado el: 12/06/20…" at bounding box center [917, 352] width 1120 height 75
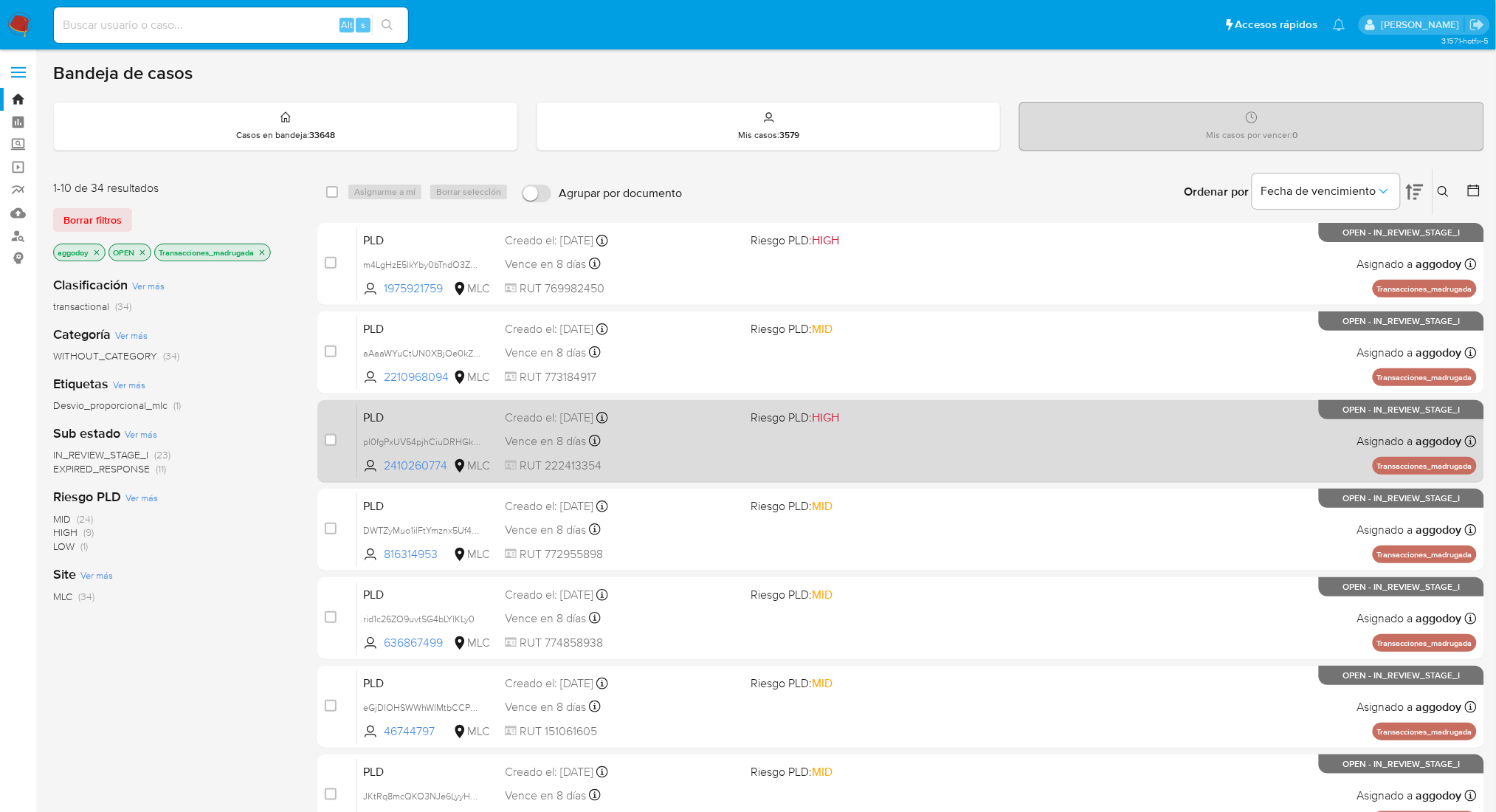
click at [952, 477] on div "case-item-checkbox No es posible asignar el caso PLD pl0fgPxUV54pjhCiuDRHGkWa 2…" at bounding box center [900, 442] width 1166 height 83
click at [811, 423] on span "Riesgo PLD: HIGH" at bounding box center [794, 417] width 88 height 17
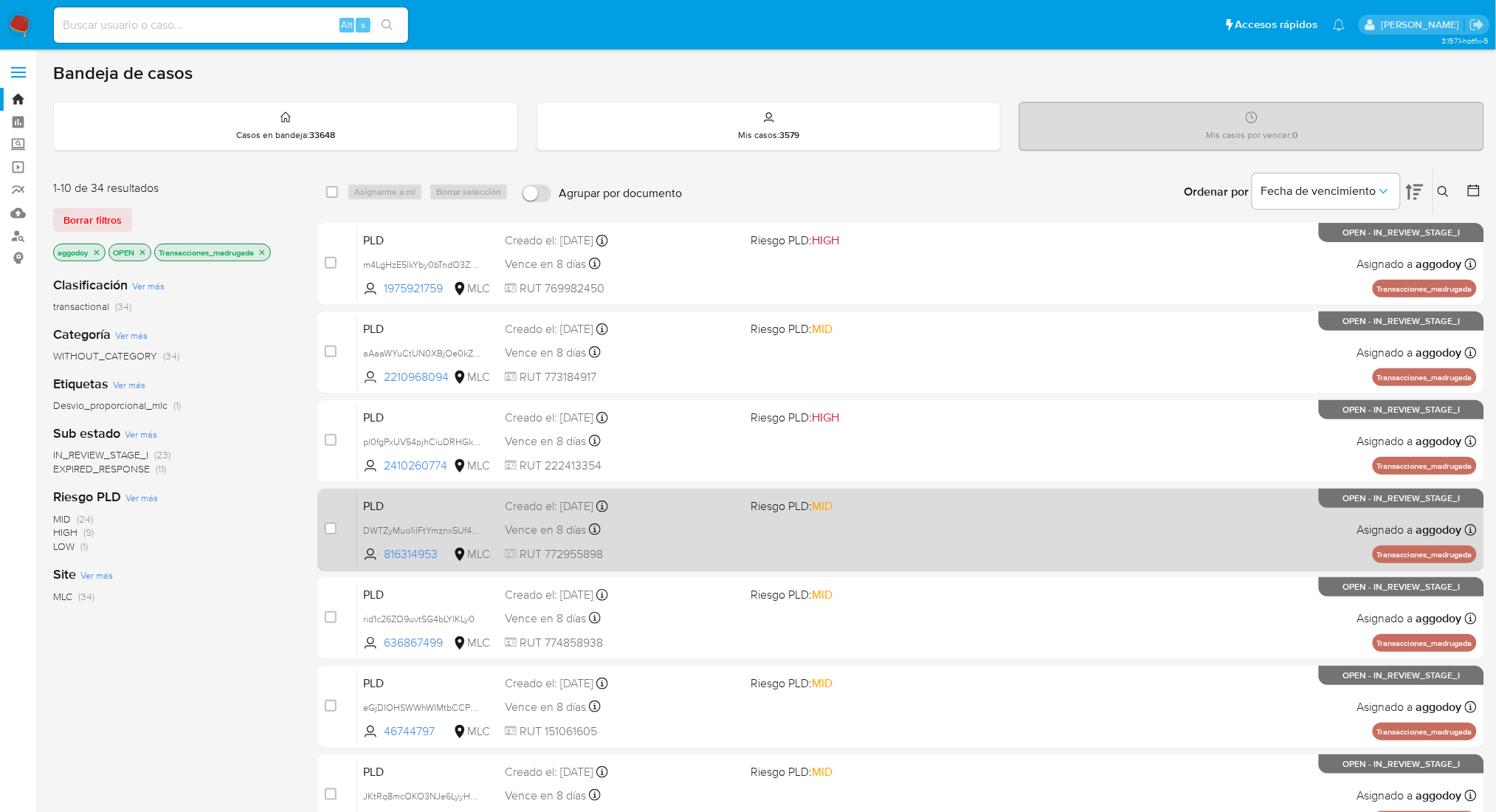
click at [796, 527] on div "PLD DWTZyMuo1ilFtYmznx5Uf4Qd 816314953 MLC Riesgo PLD: MID Creado el: 12/06/202…" at bounding box center [917, 529] width 1120 height 75
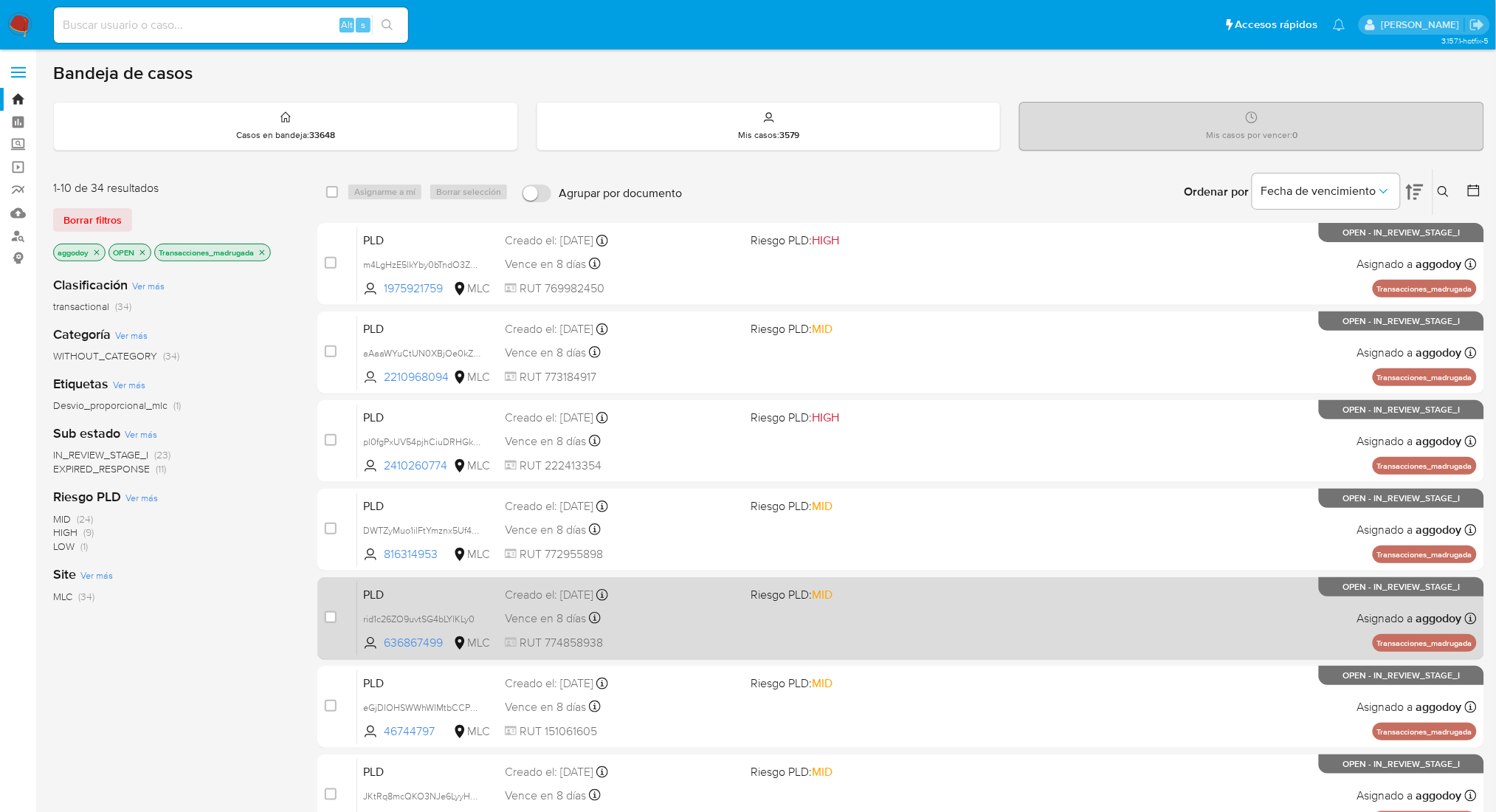
click at [833, 654] on div "PLD rid1c26ZO9uvtSG4bLYlKLy0 636867499 MLC Riesgo PLD: MID Creado el: 12/06/202…" at bounding box center [917, 617] width 1120 height 75
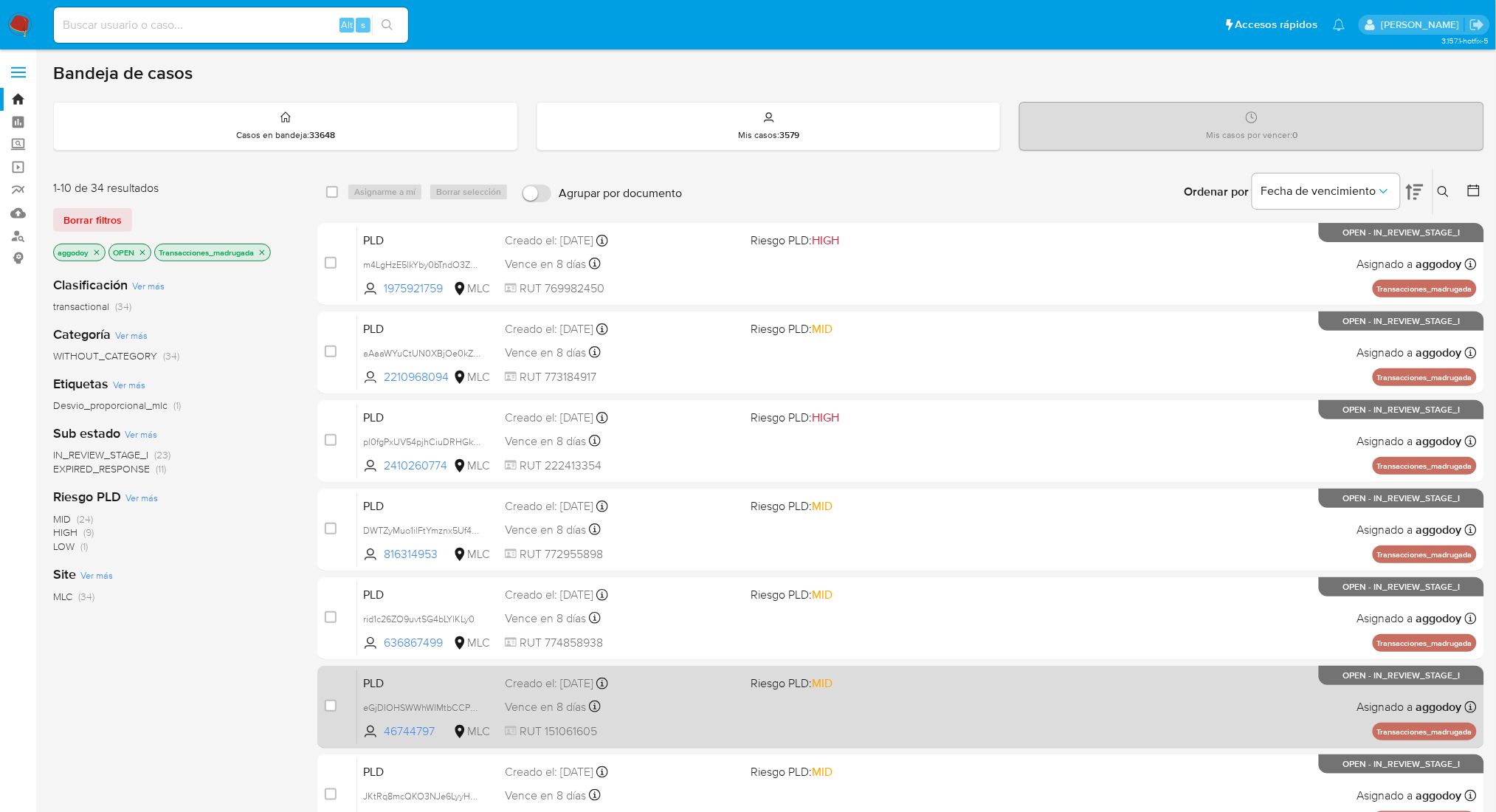
click at [700, 676] on div "Creado el: 12/06/2025 Creado el: 12/06/2025 06:09:01" at bounding box center [621, 684] width 234 height 17
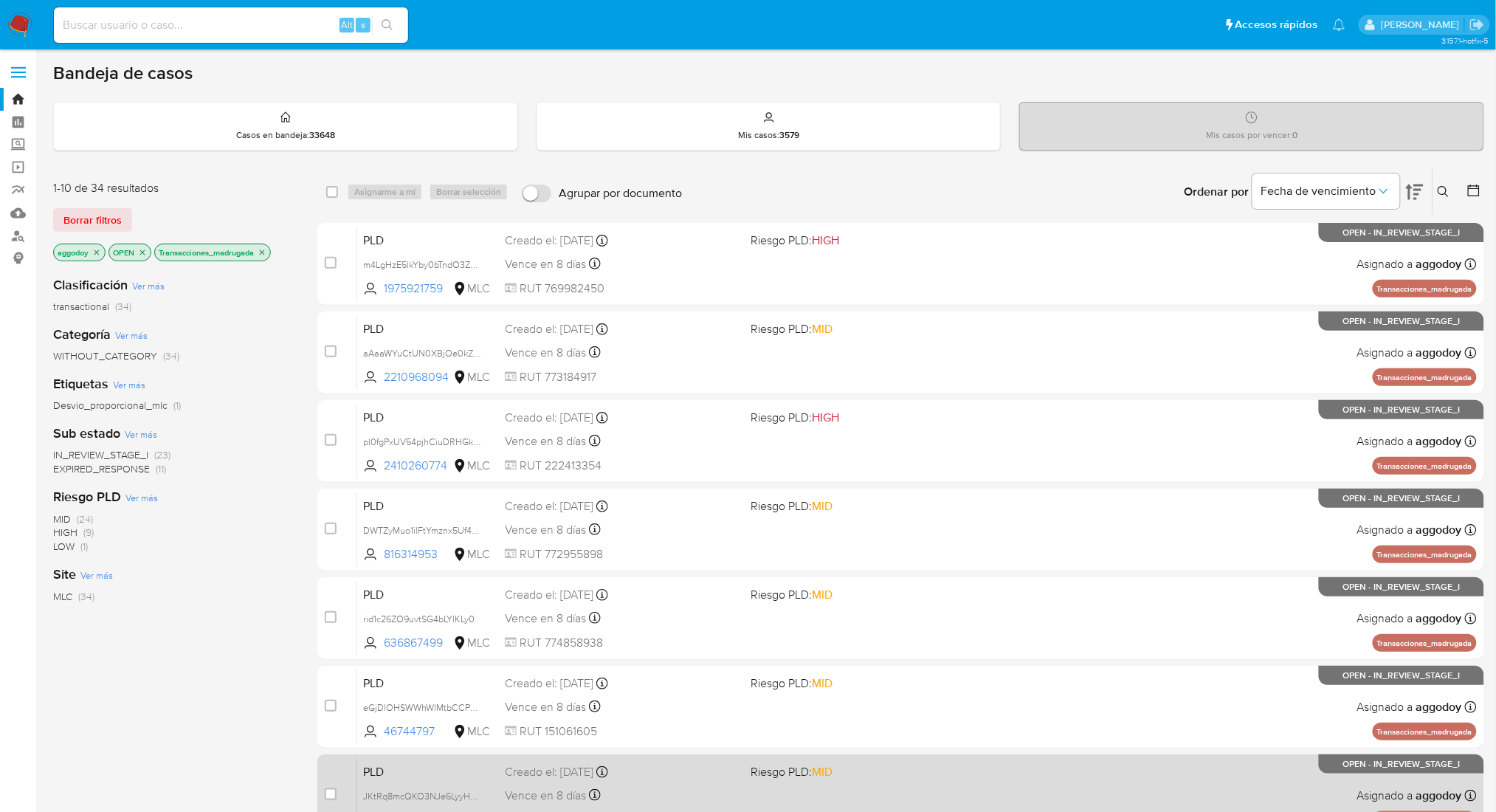
click at [701, 764] on div "Creado el: 12/06/2025 Creado el: 12/06/2025 06:09:32" at bounding box center [621, 772] width 234 height 17
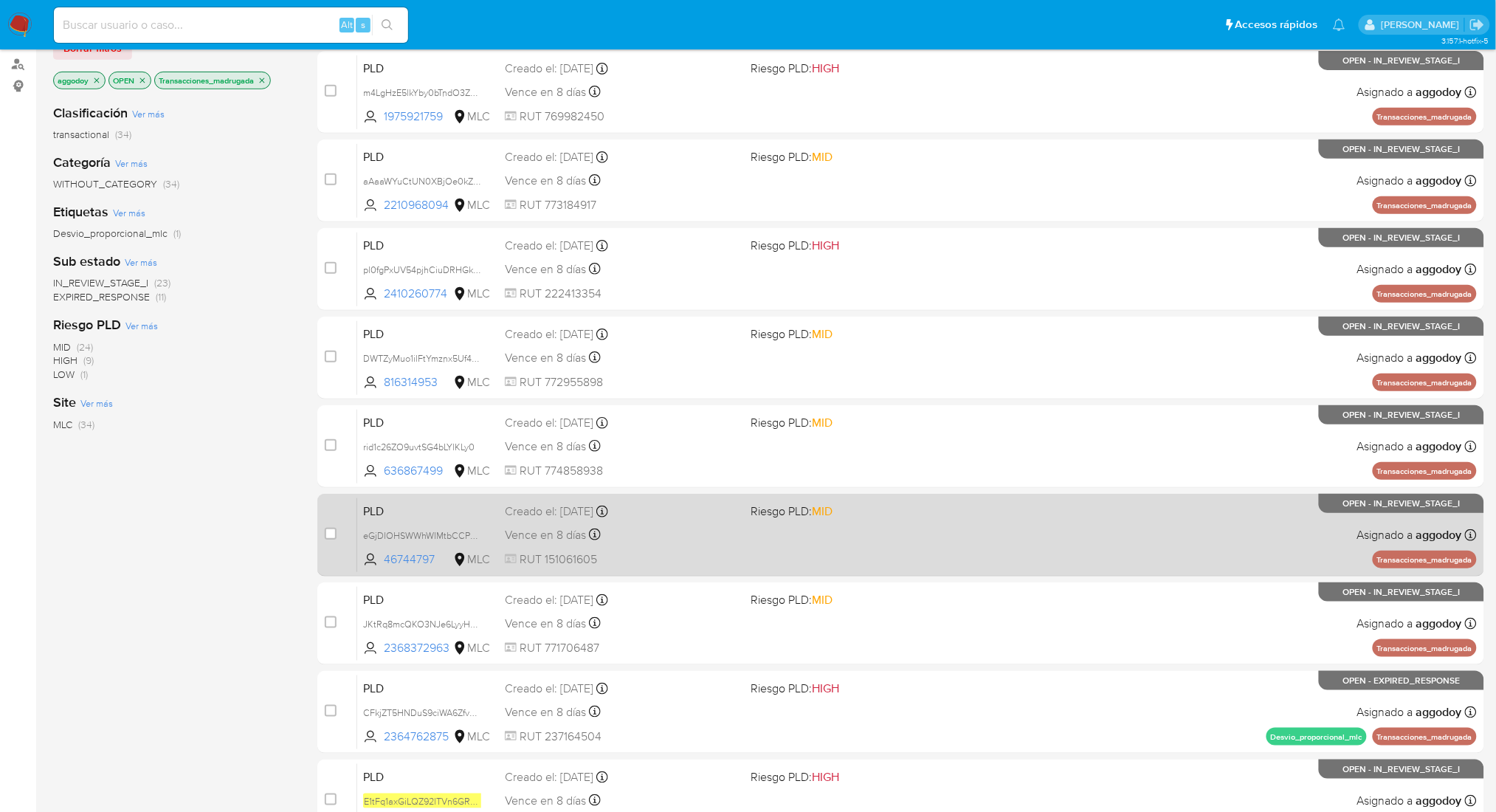
scroll to position [198, 0]
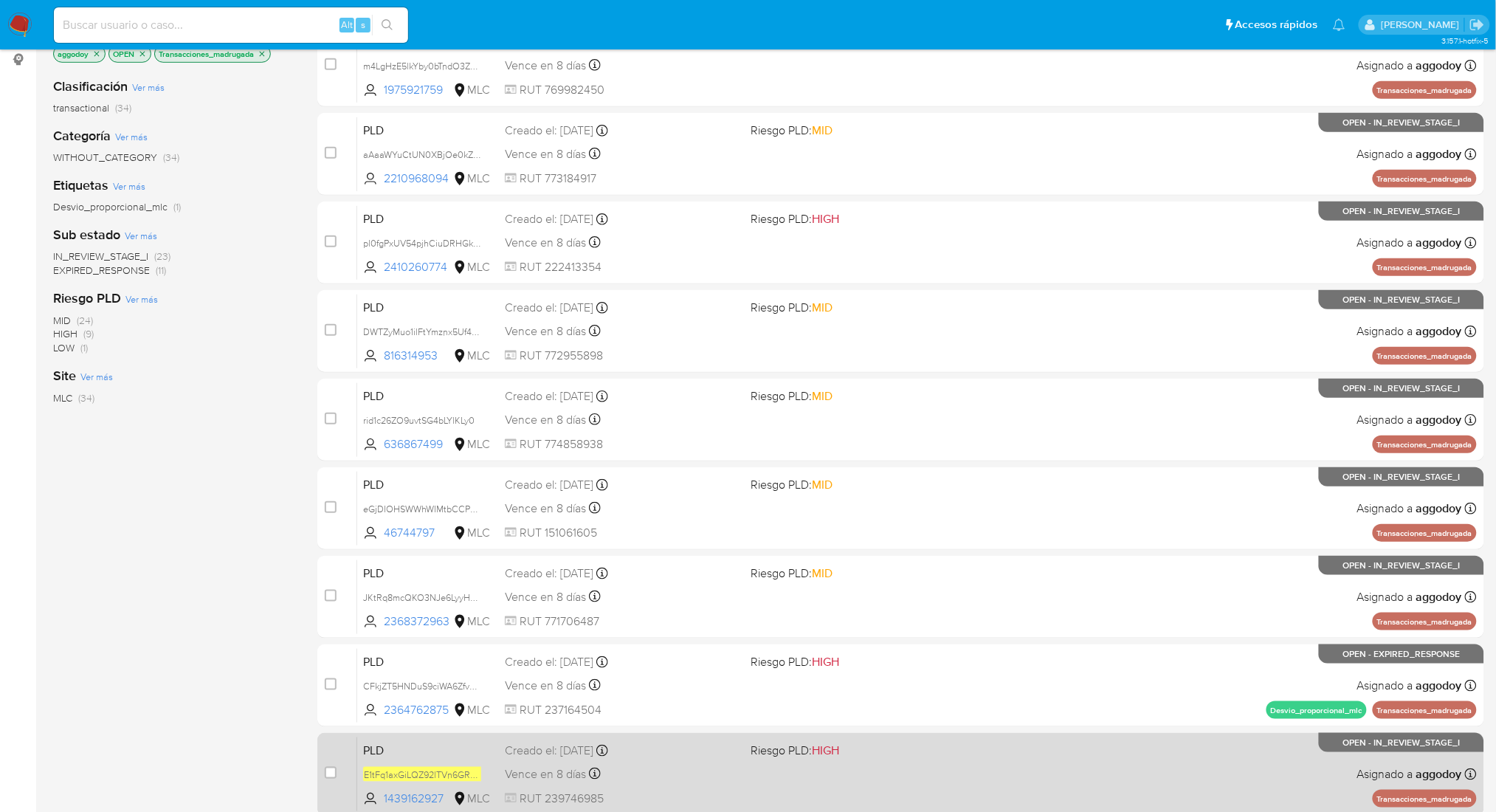
click at [848, 750] on span "Riesgo PLD: HIGH" at bounding box center [867, 749] width 234 height 19
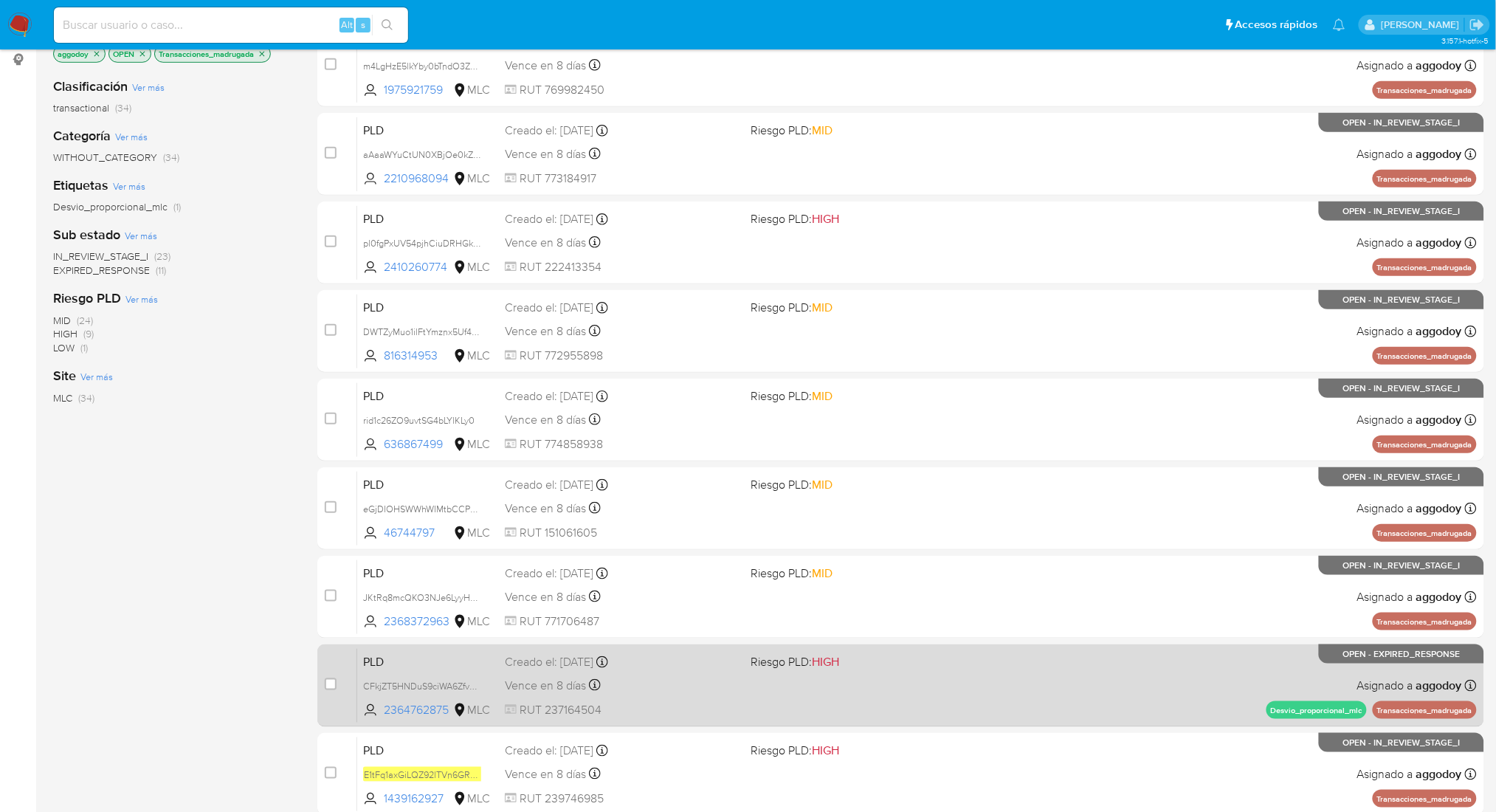
click at [745, 695] on div "PLD CFkjZT5HNDuS9ciWA6Zfv5RS 2364762875 MLC Riesgo PLD: HIGH Creado el: 12/06/2…" at bounding box center [917, 685] width 1120 height 75
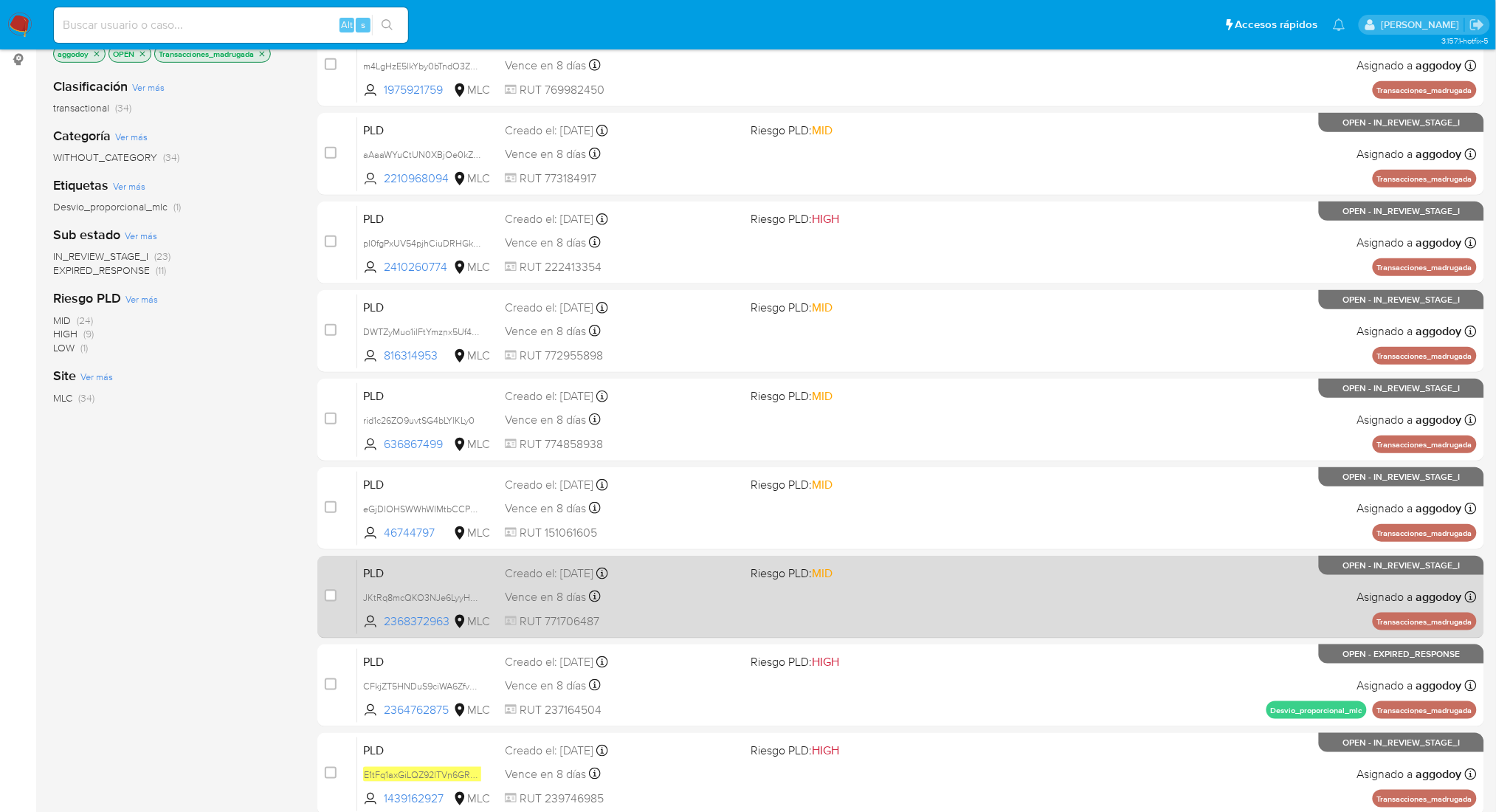
click at [821, 619] on div "PLD JKtRq8mcQKO3NJe6LyyHD1NR 2368372963 MLC Riesgo PLD: MID Creado el: 12/06/20…" at bounding box center [917, 596] width 1120 height 75
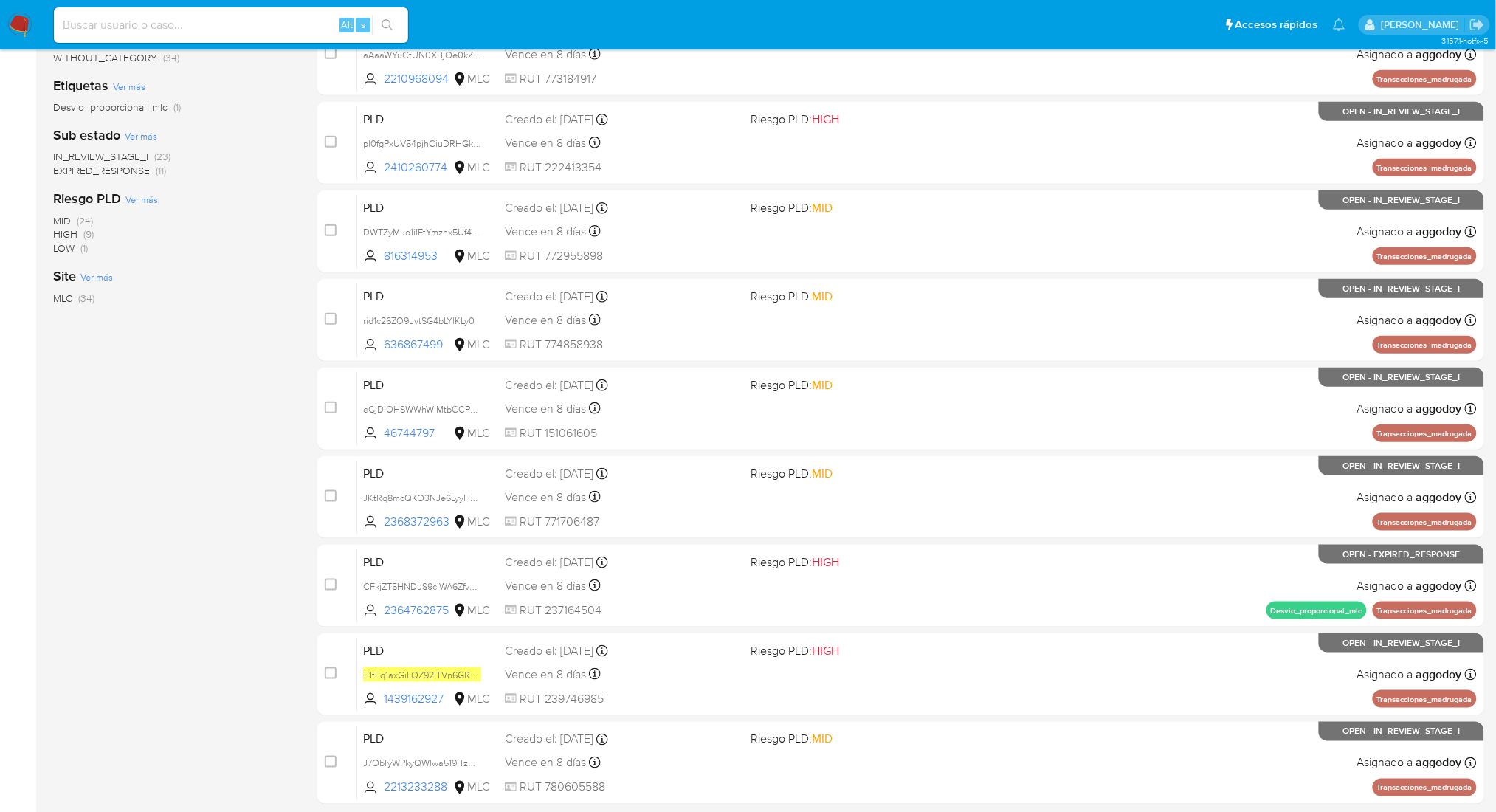
scroll to position [323, 0]
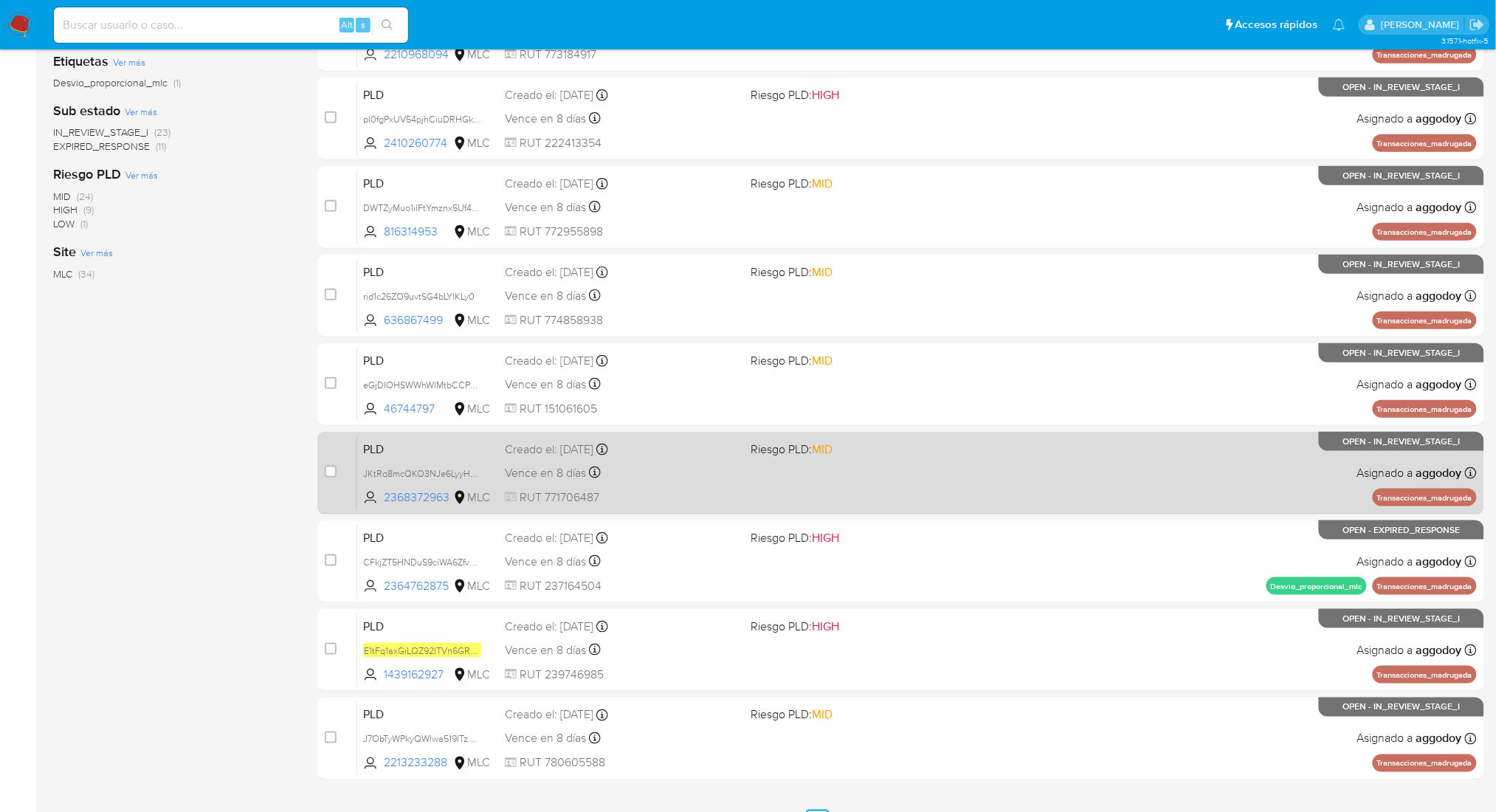
click at [1237, 507] on div "PLD JKtRq8mcQKO3NJe6LyyHD1NR 2368372963 MLC Riesgo PLD: MID Creado el: 12/06/20…" at bounding box center [917, 472] width 1120 height 75
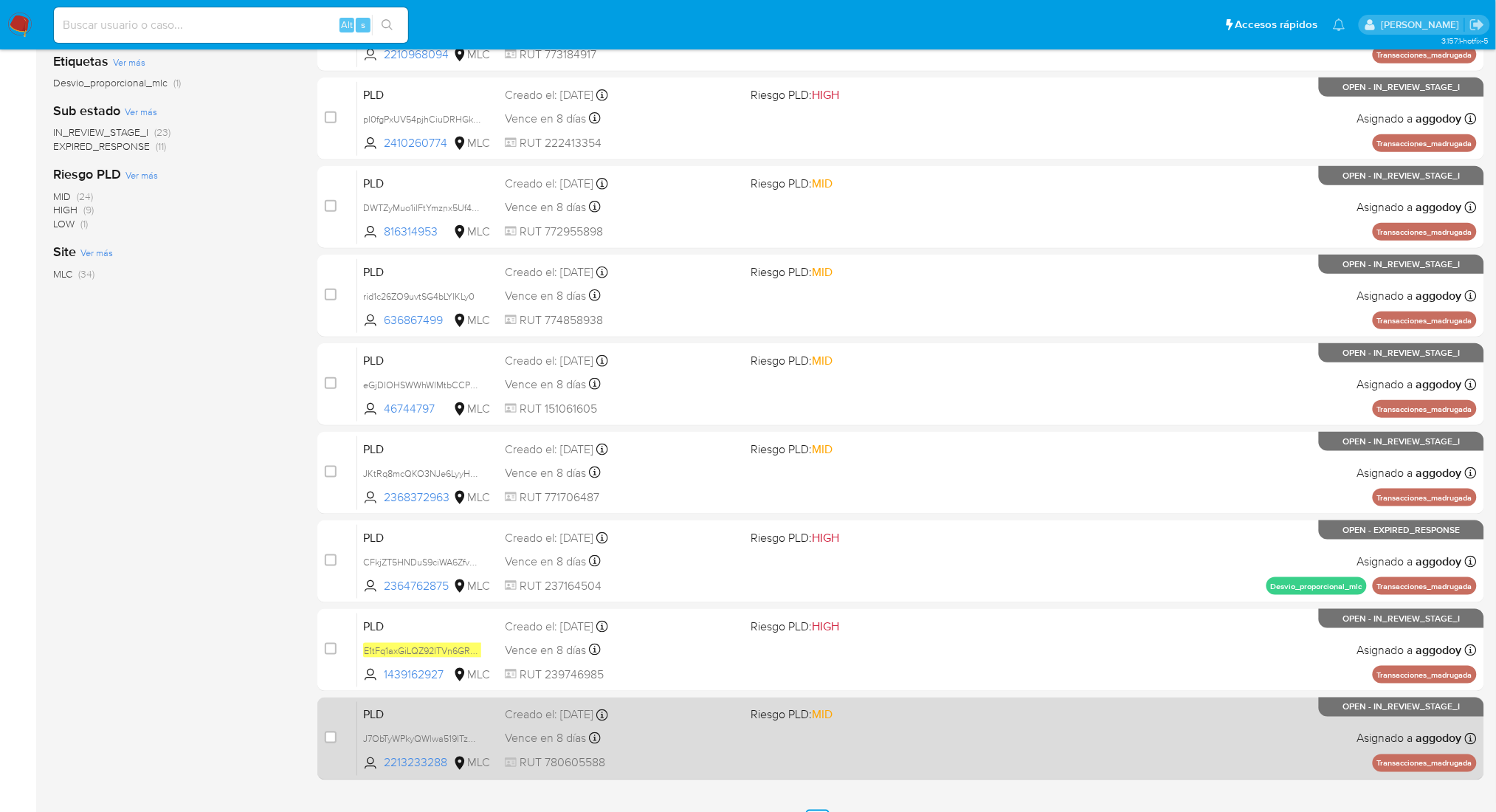
click at [748, 733] on div "PLD J7ObTyWPkyQWlwa519ITzW7d 2213233288 MLC Riesgo PLD: MID Creado el: 12/06/20…" at bounding box center [917, 738] width 1120 height 75
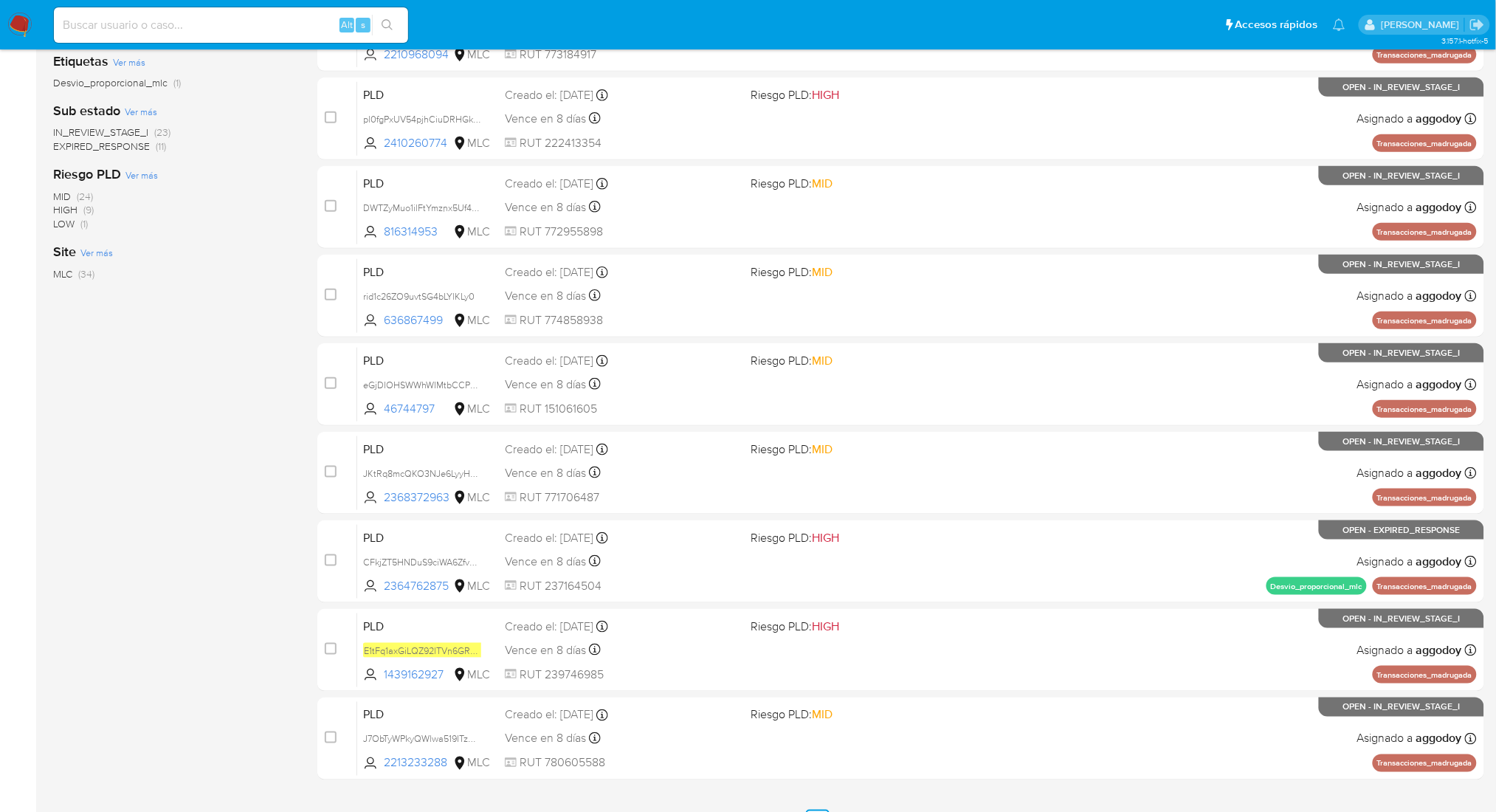
scroll to position [351, 0]
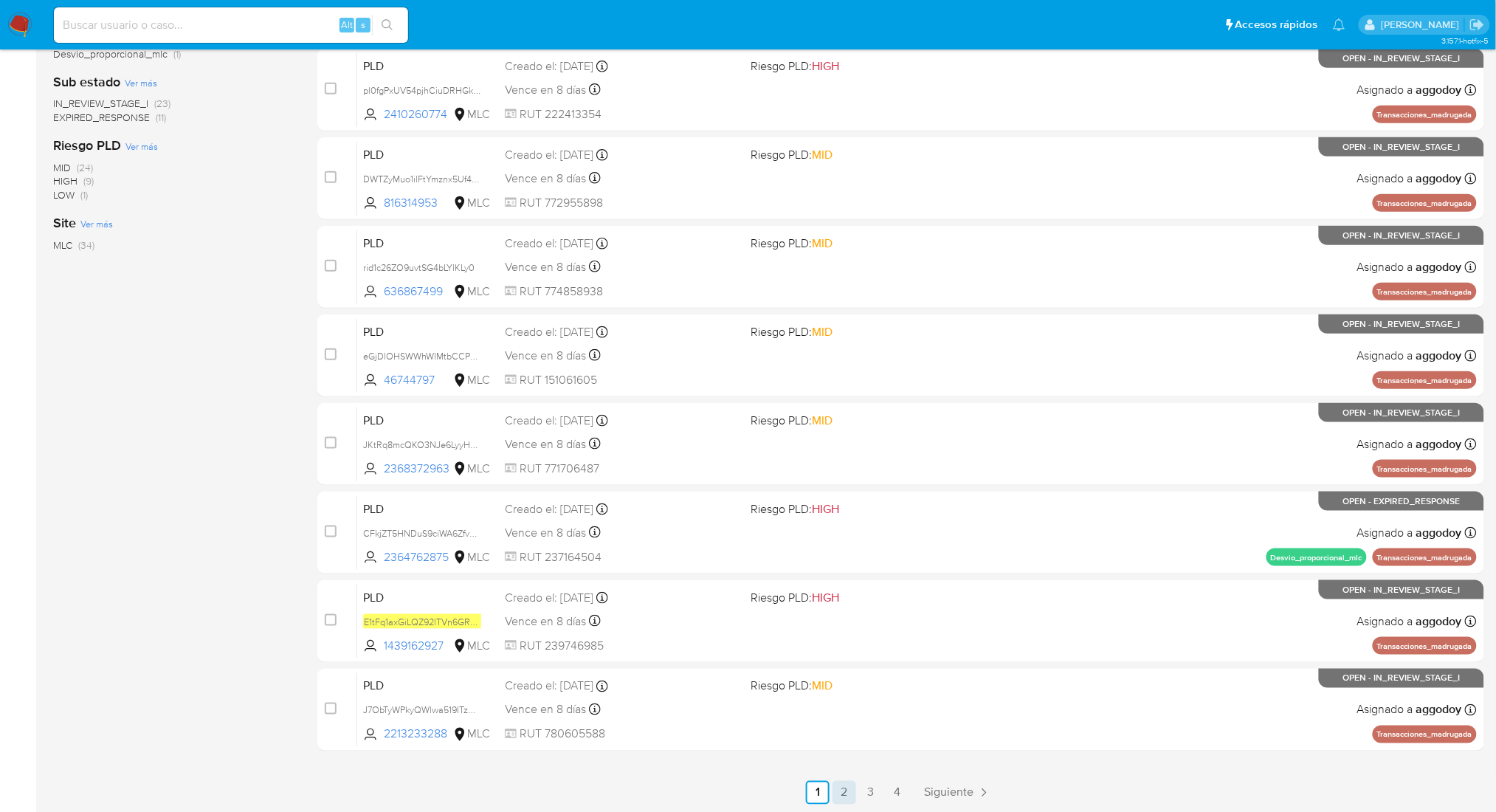
click at [852, 789] on link "2" at bounding box center [844, 792] width 23 height 23
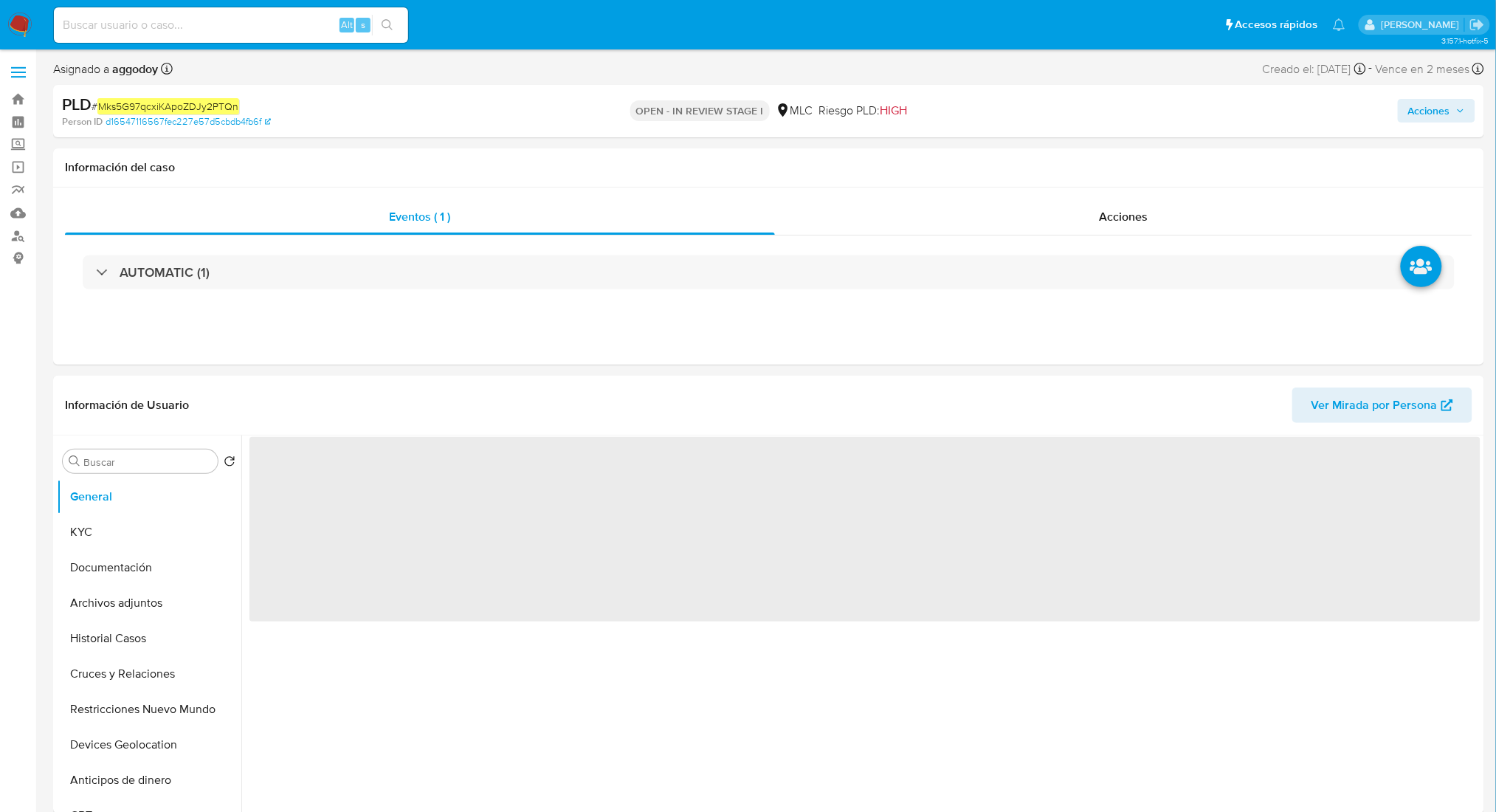
click at [1444, 97] on div "Acciones" at bounding box center [1242, 111] width 468 height 35
click at [1448, 106] on span "Acciones" at bounding box center [1430, 110] width 42 height 23
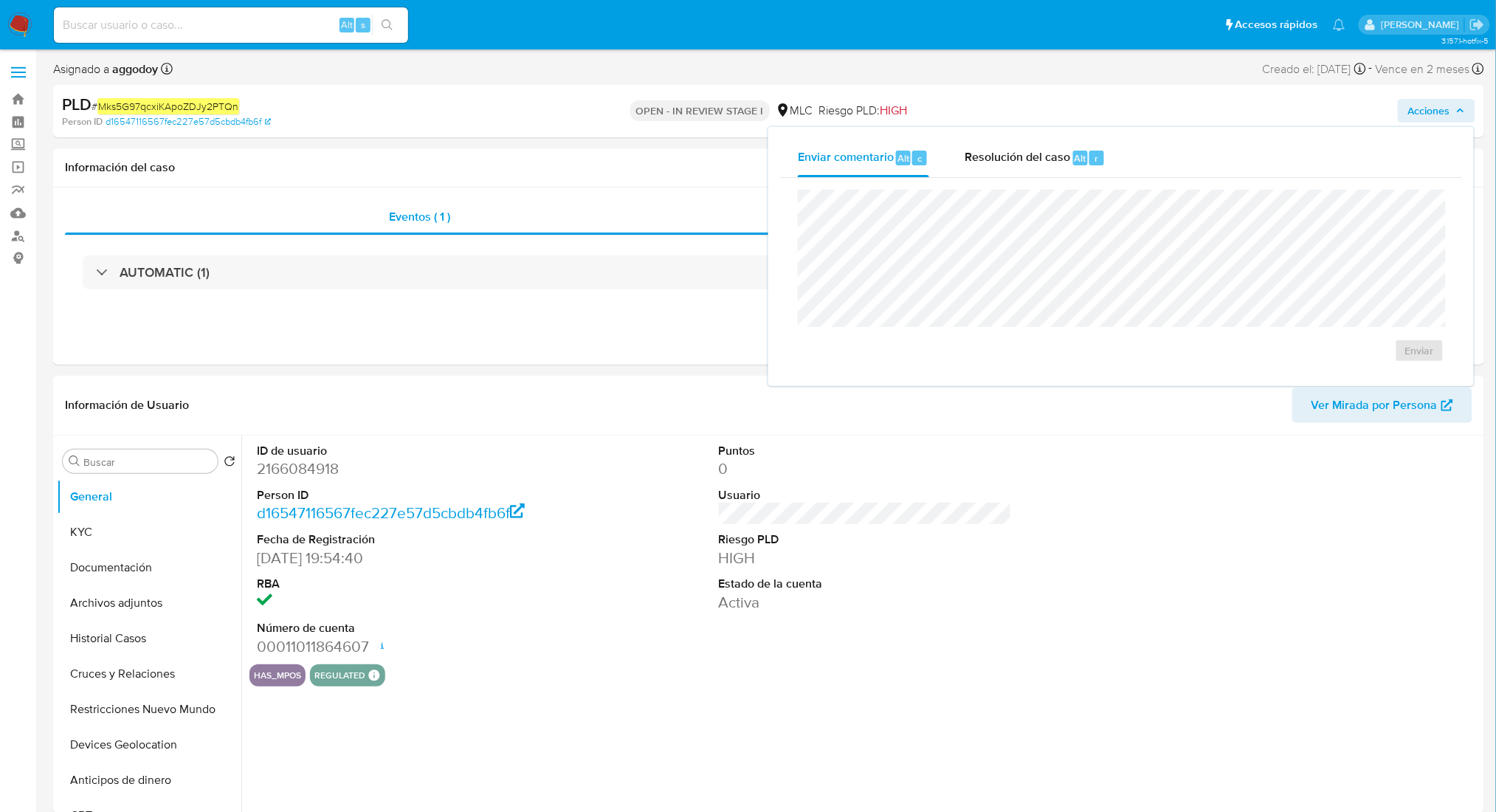
select select "10"
click at [1025, 156] on span "Resolución del caso" at bounding box center [1017, 158] width 106 height 17
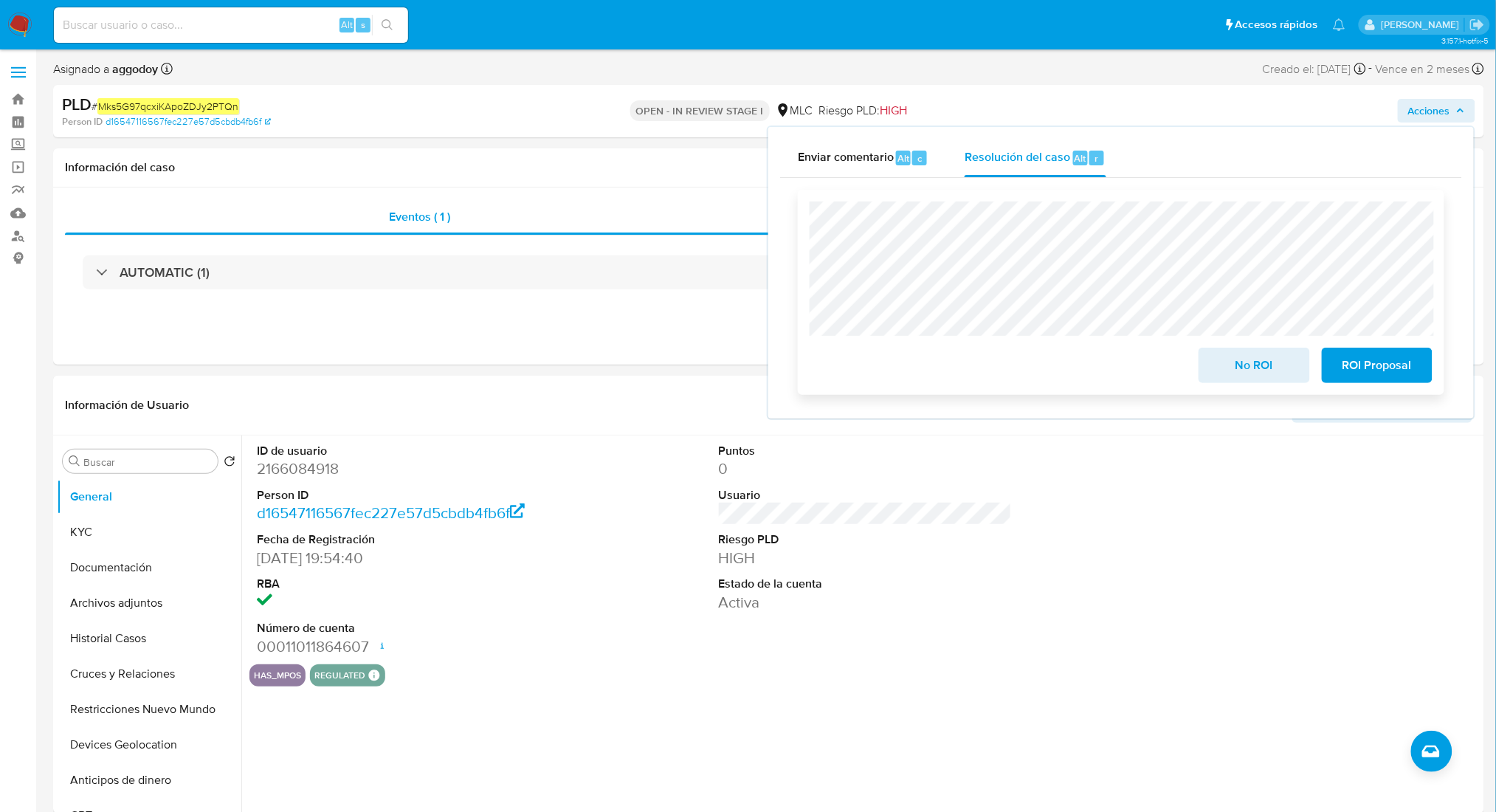
click at [1246, 366] on span "No ROI" at bounding box center [1254, 365] width 72 height 32
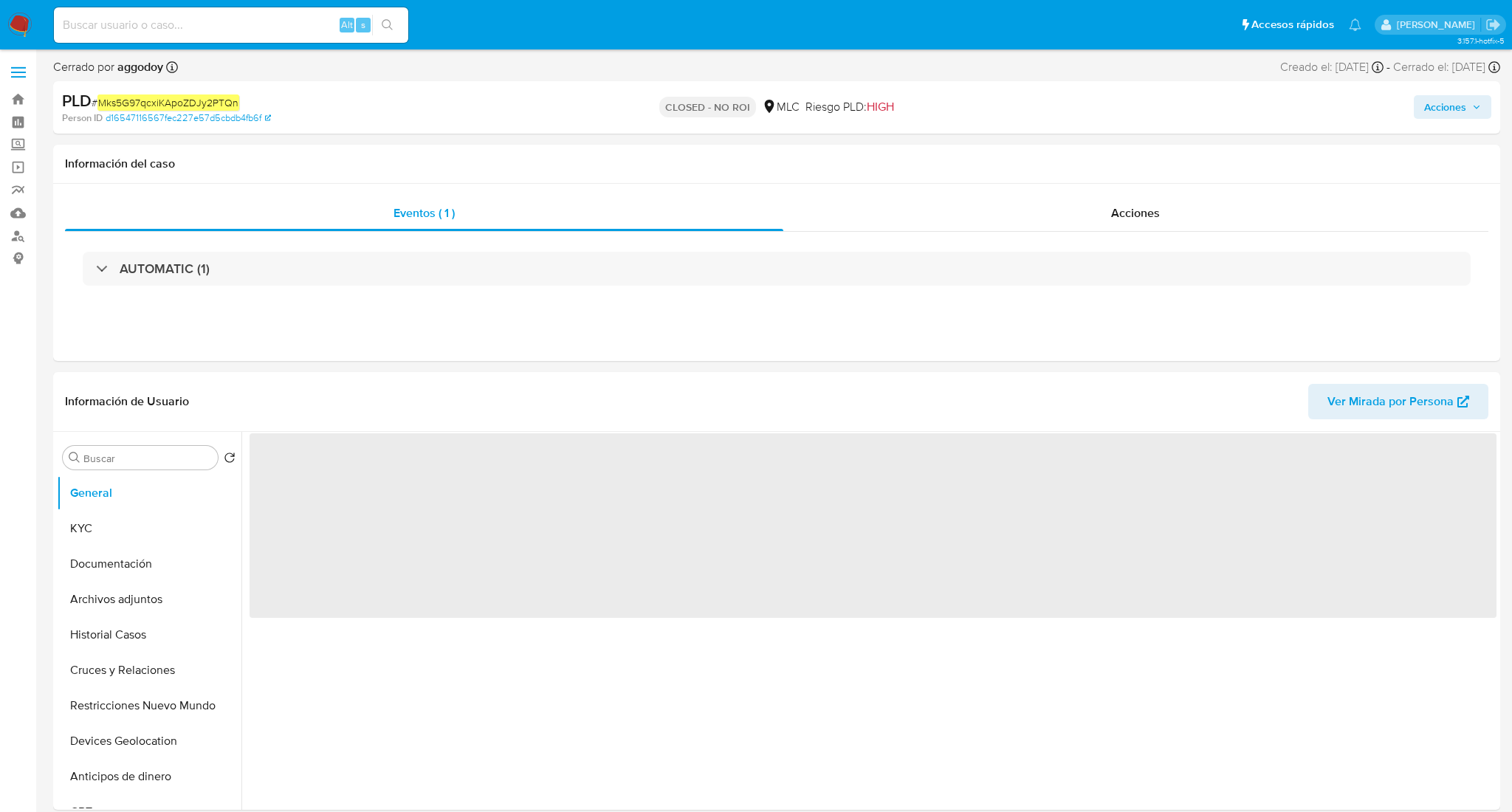
select select "10"
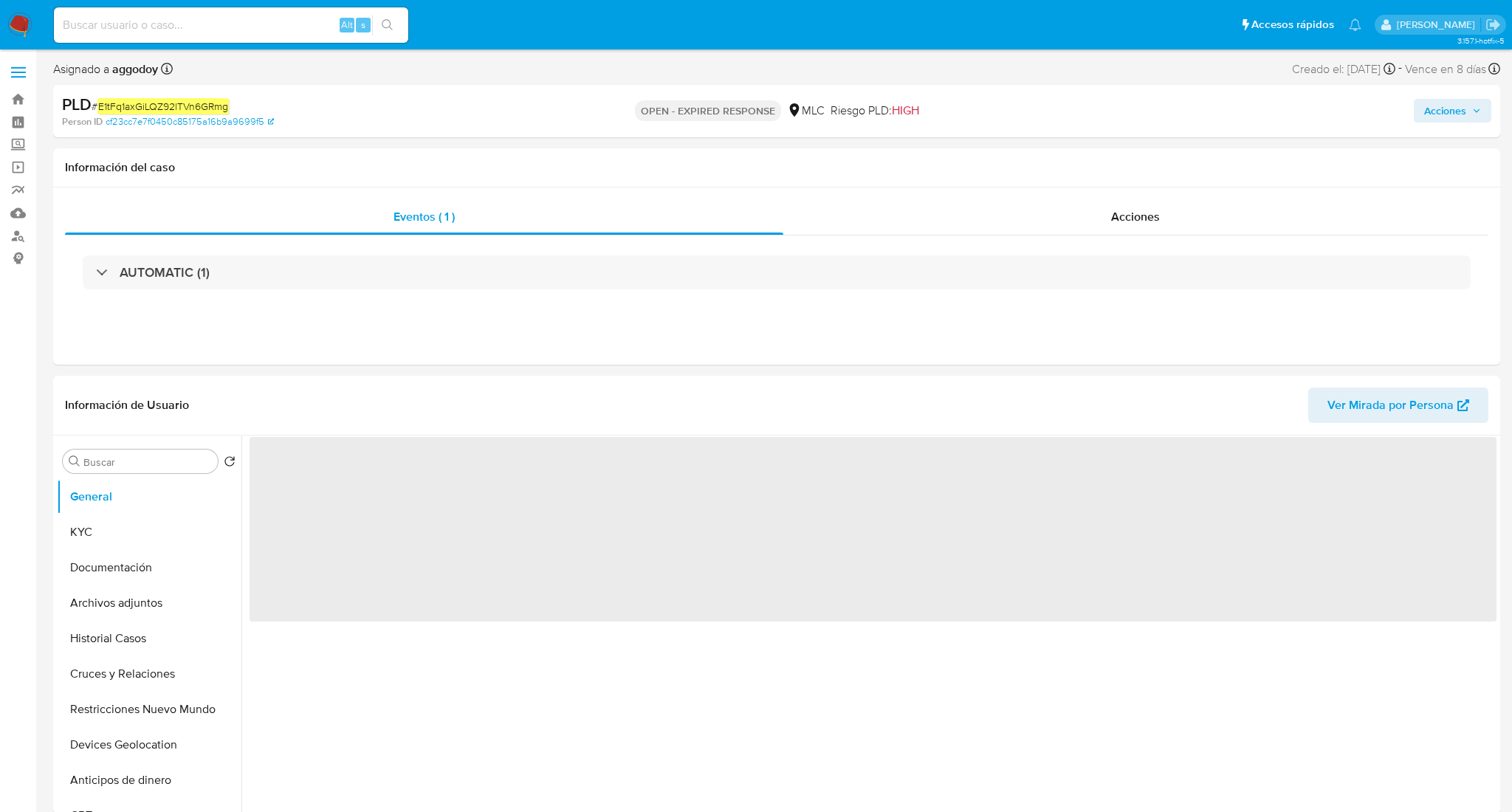
select select "10"
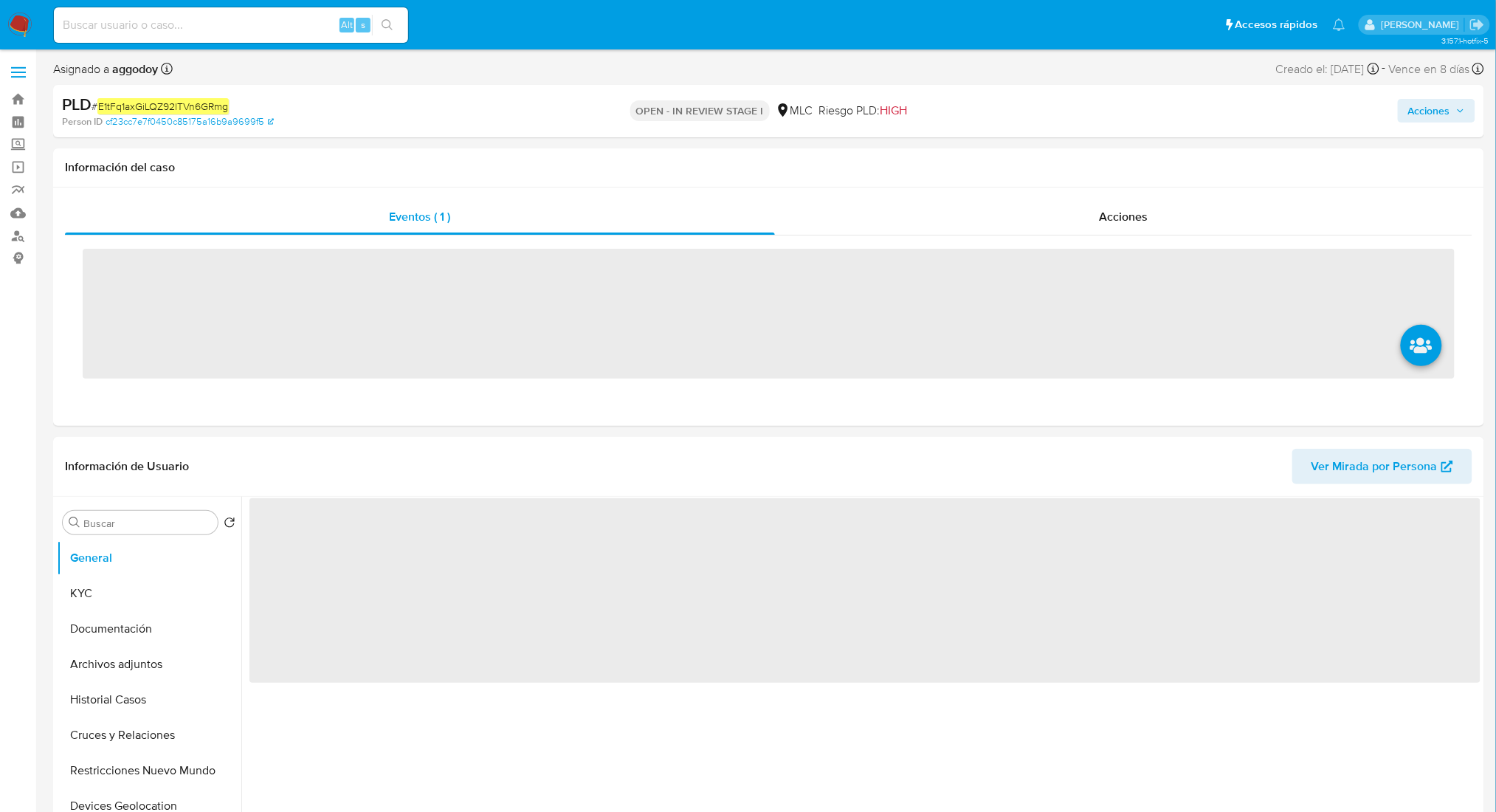
click at [1453, 98] on div "Acciones" at bounding box center [1242, 111] width 468 height 35
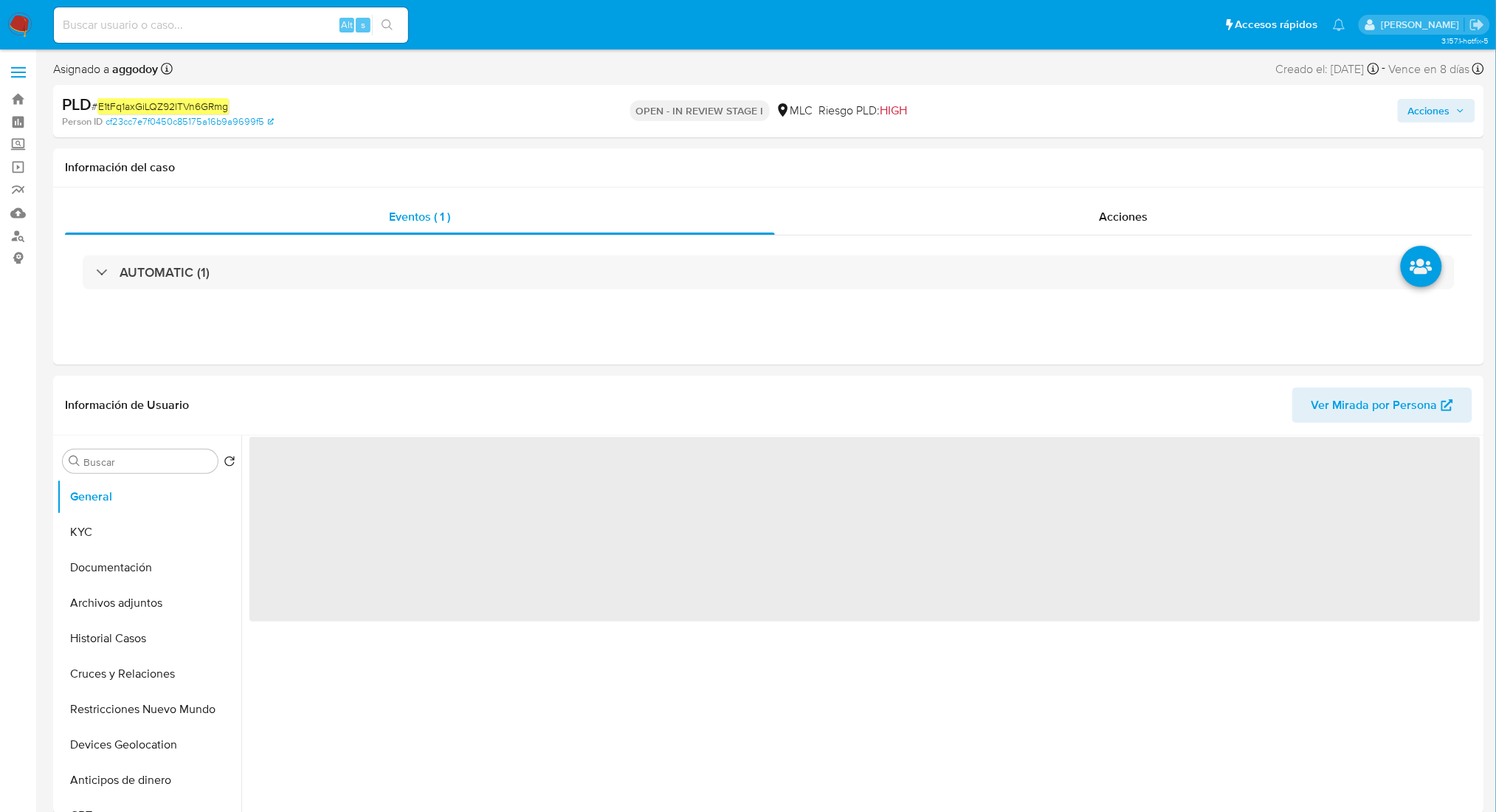
click at [1451, 111] on span "Acciones" at bounding box center [1436, 110] width 57 height 20
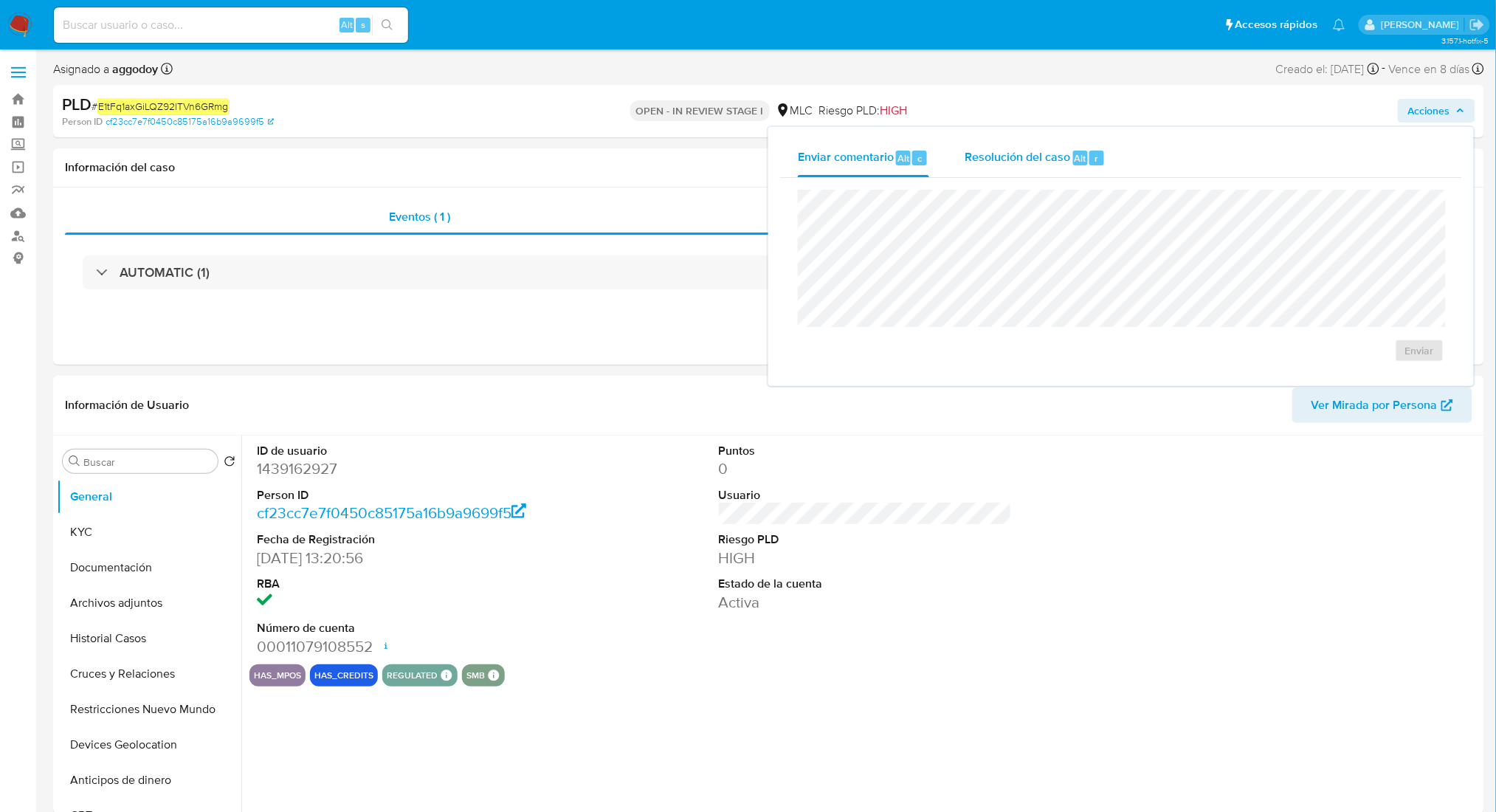
click at [1066, 151] on span "Resolución del caso" at bounding box center [1017, 158] width 106 height 17
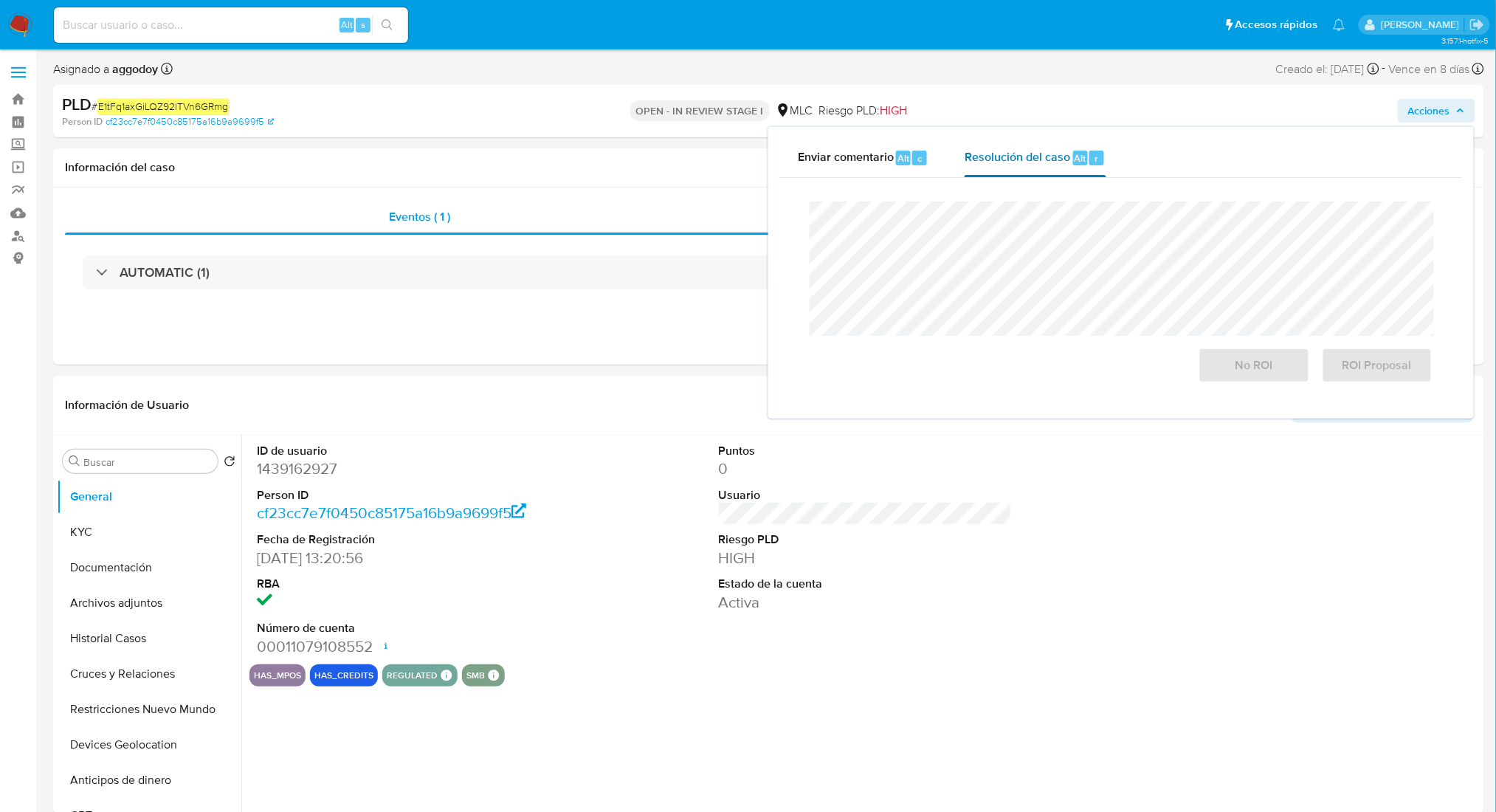
select select "10"
drag, startPoint x: 1240, startPoint y: 359, endPoint x: 1234, endPoint y: 354, distance: 7.8
click at [1234, 354] on span "No ROI" at bounding box center [1254, 365] width 72 height 32
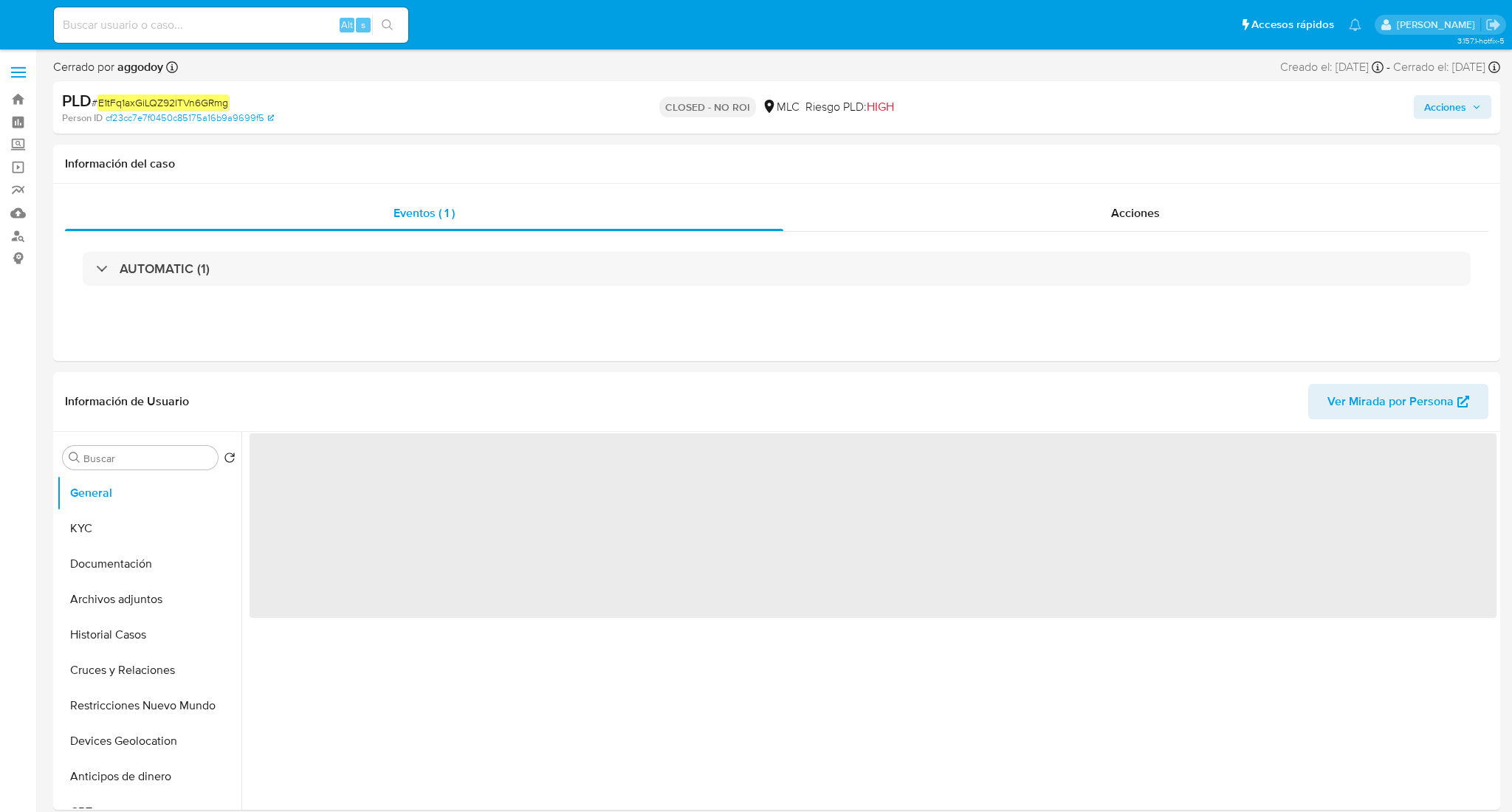
select select "10"
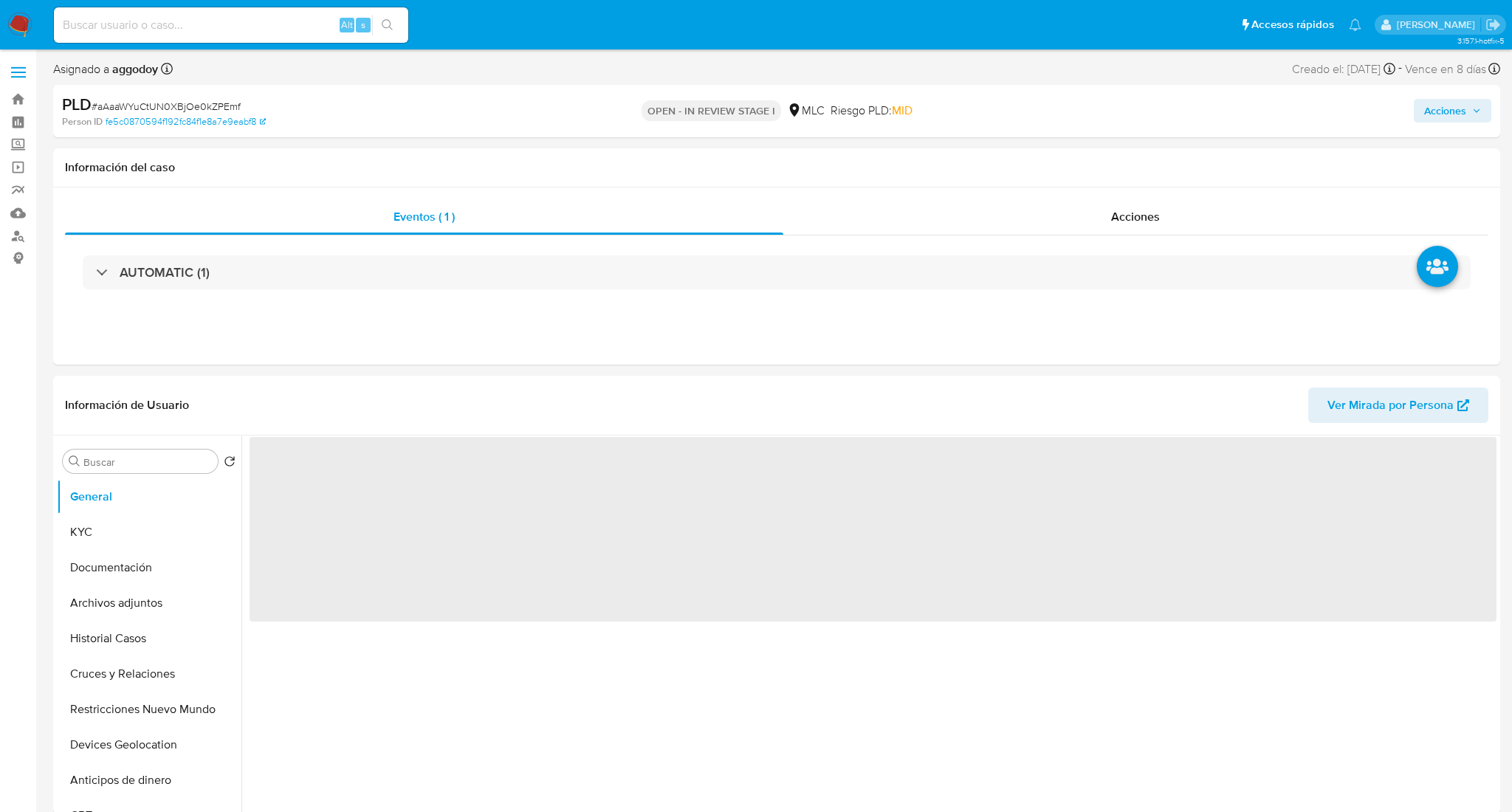
select select "10"
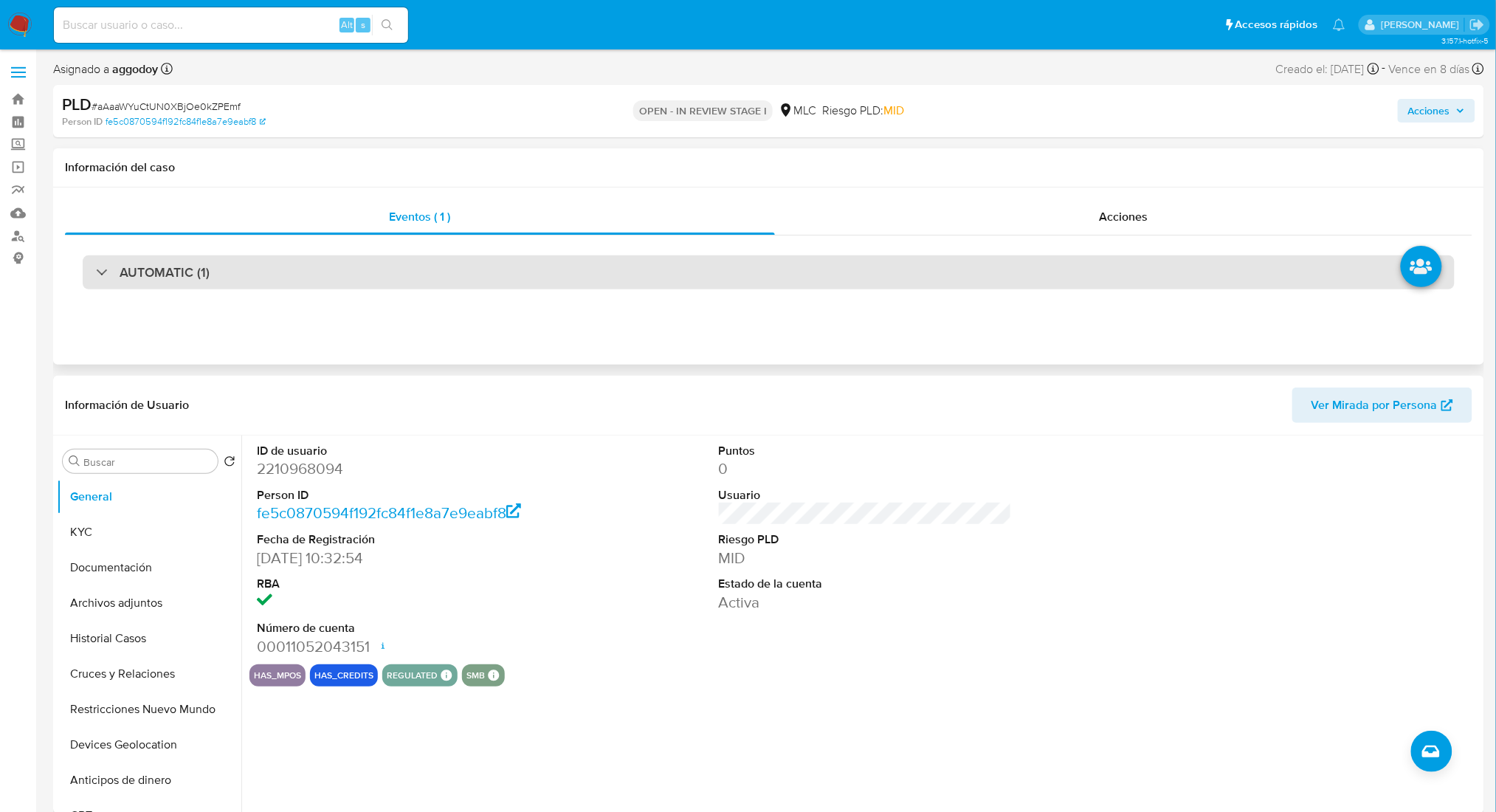
drag, startPoint x: 415, startPoint y: 257, endPoint x: 374, endPoint y: 265, distance: 41.8
click at [374, 265] on div "AUTOMATIC (1)" at bounding box center [769, 272] width 1372 height 34
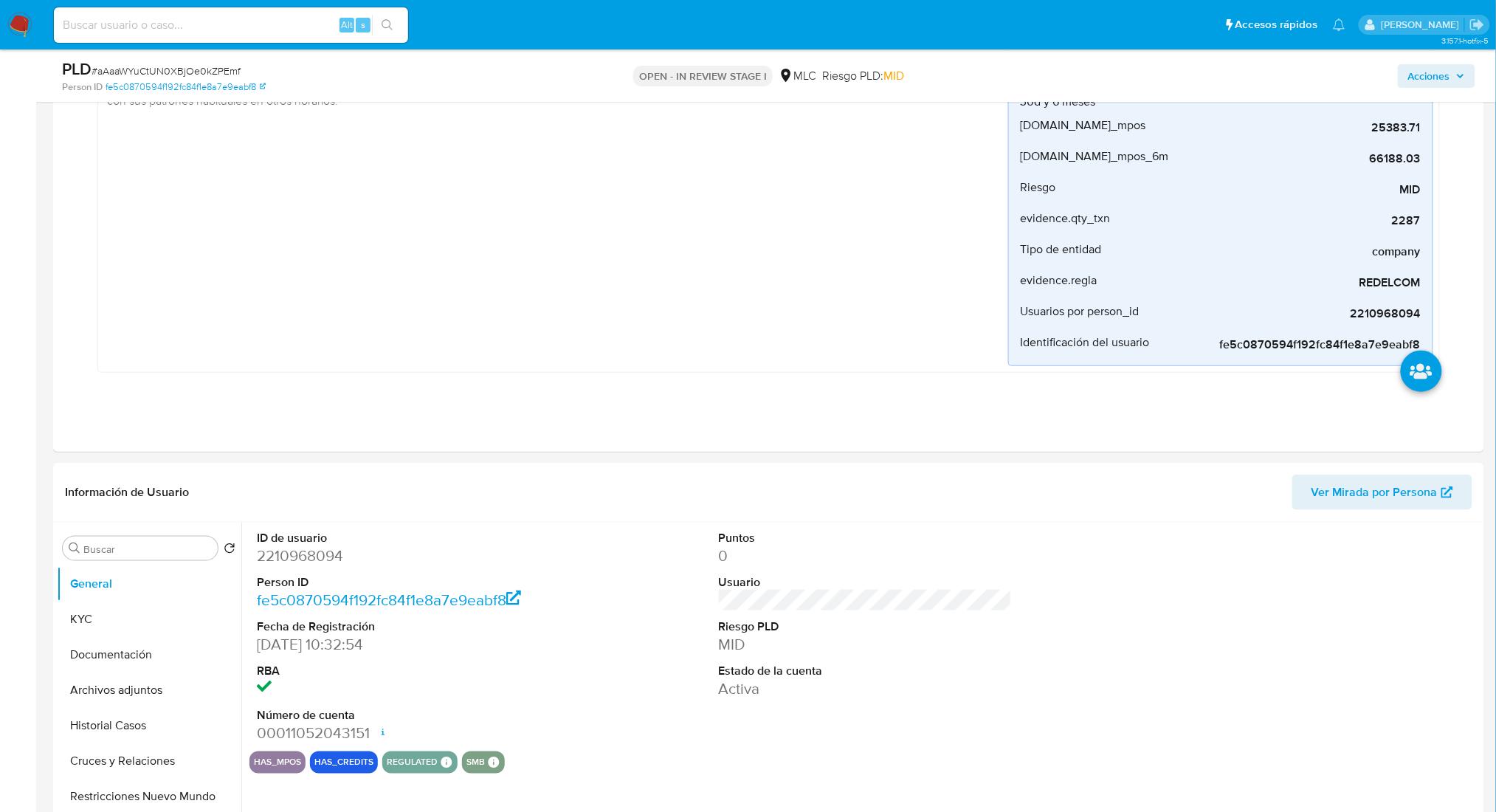
scroll to position [274, 0]
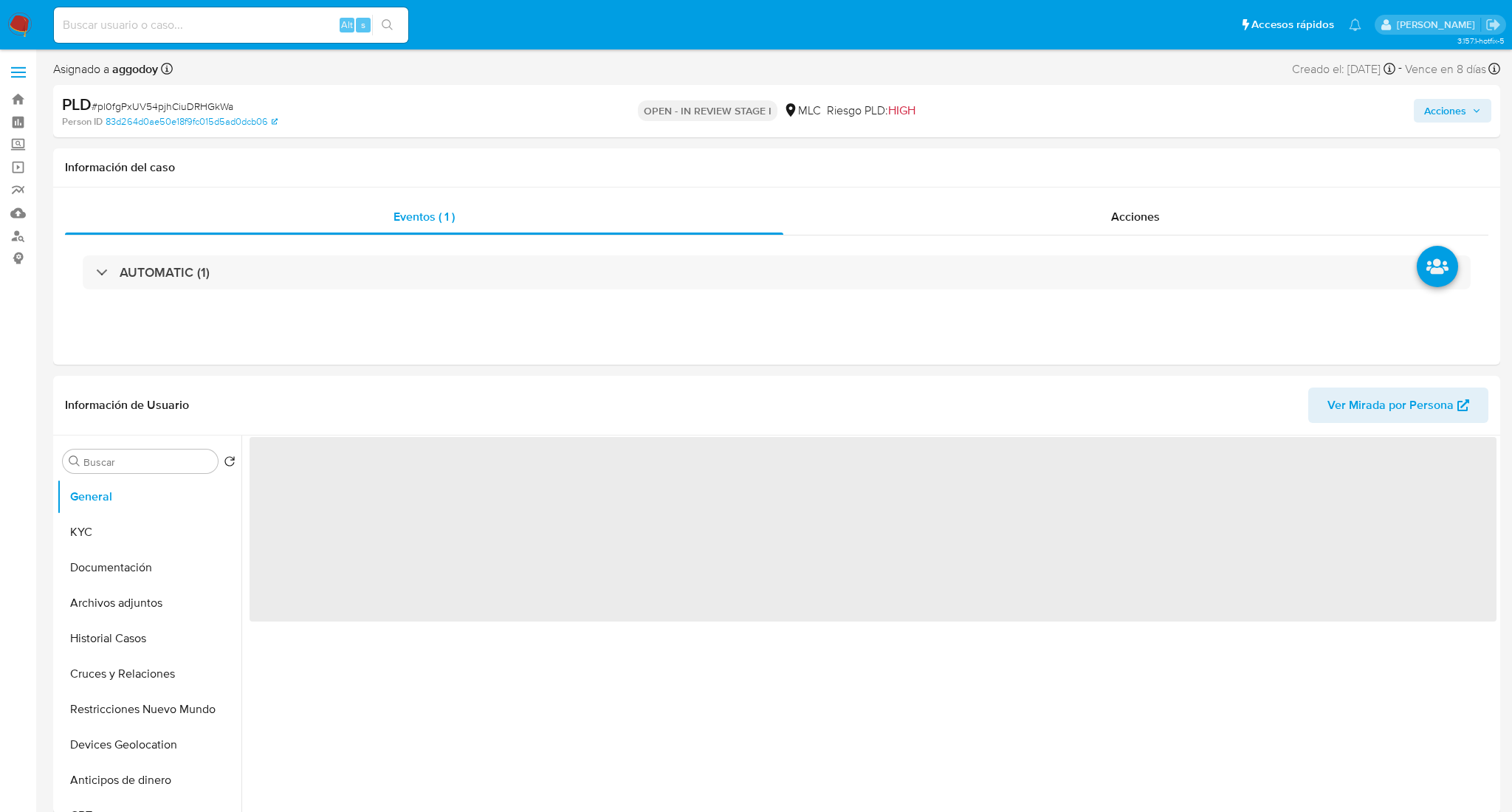
select select "10"
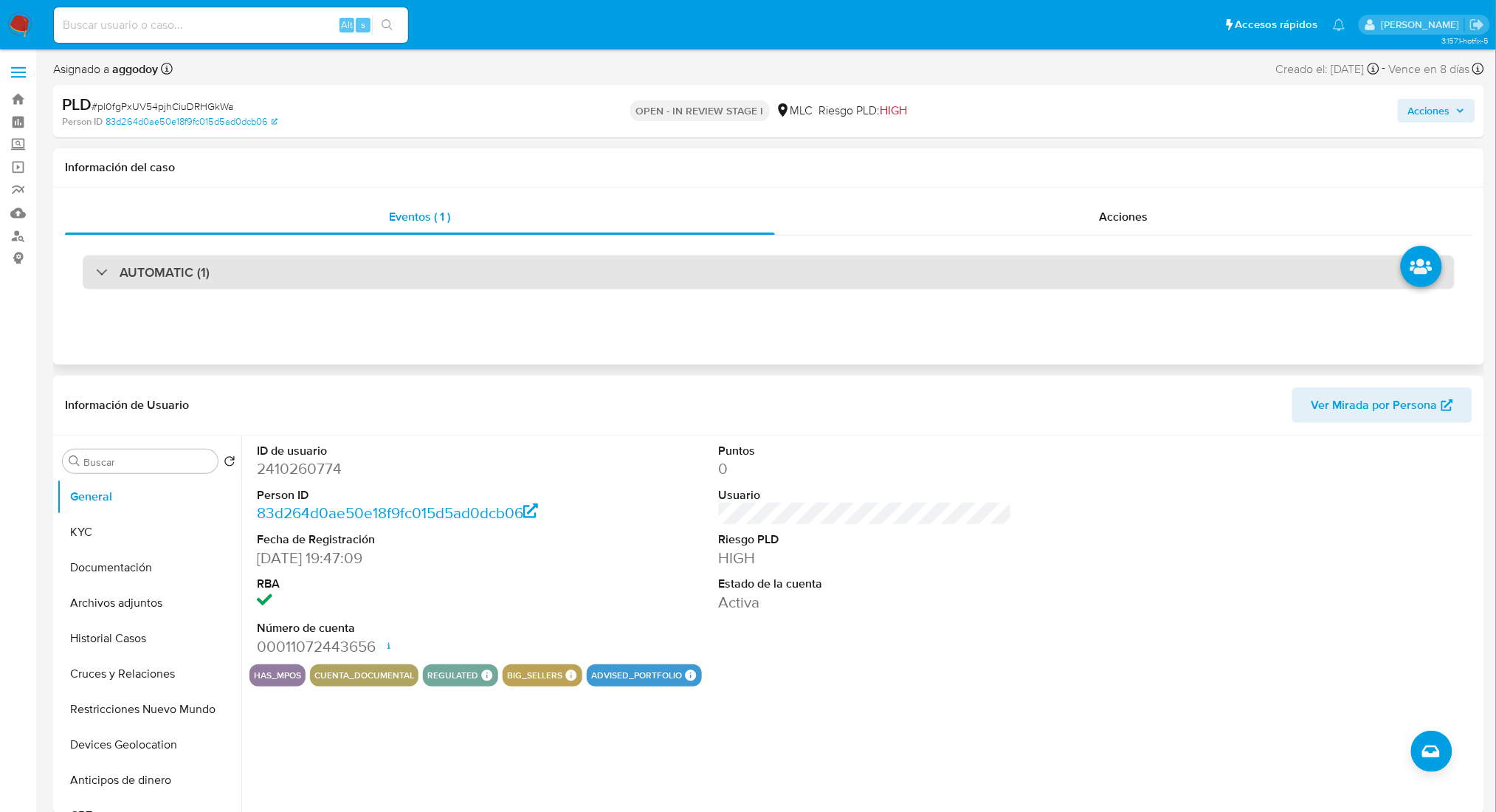
click at [361, 280] on div "AUTOMATIC (1)" at bounding box center [769, 272] width 1372 height 34
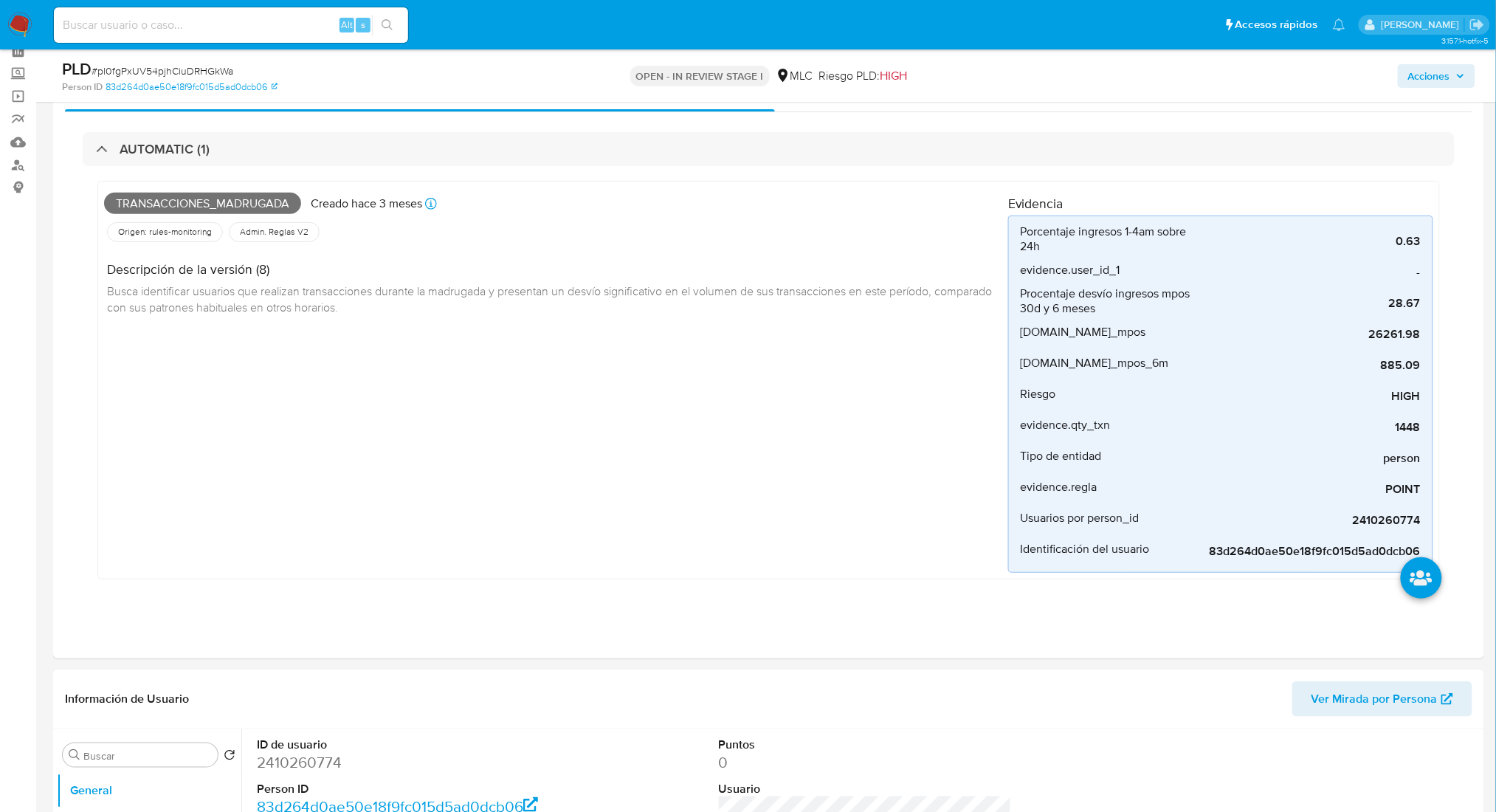
scroll to position [135, 0]
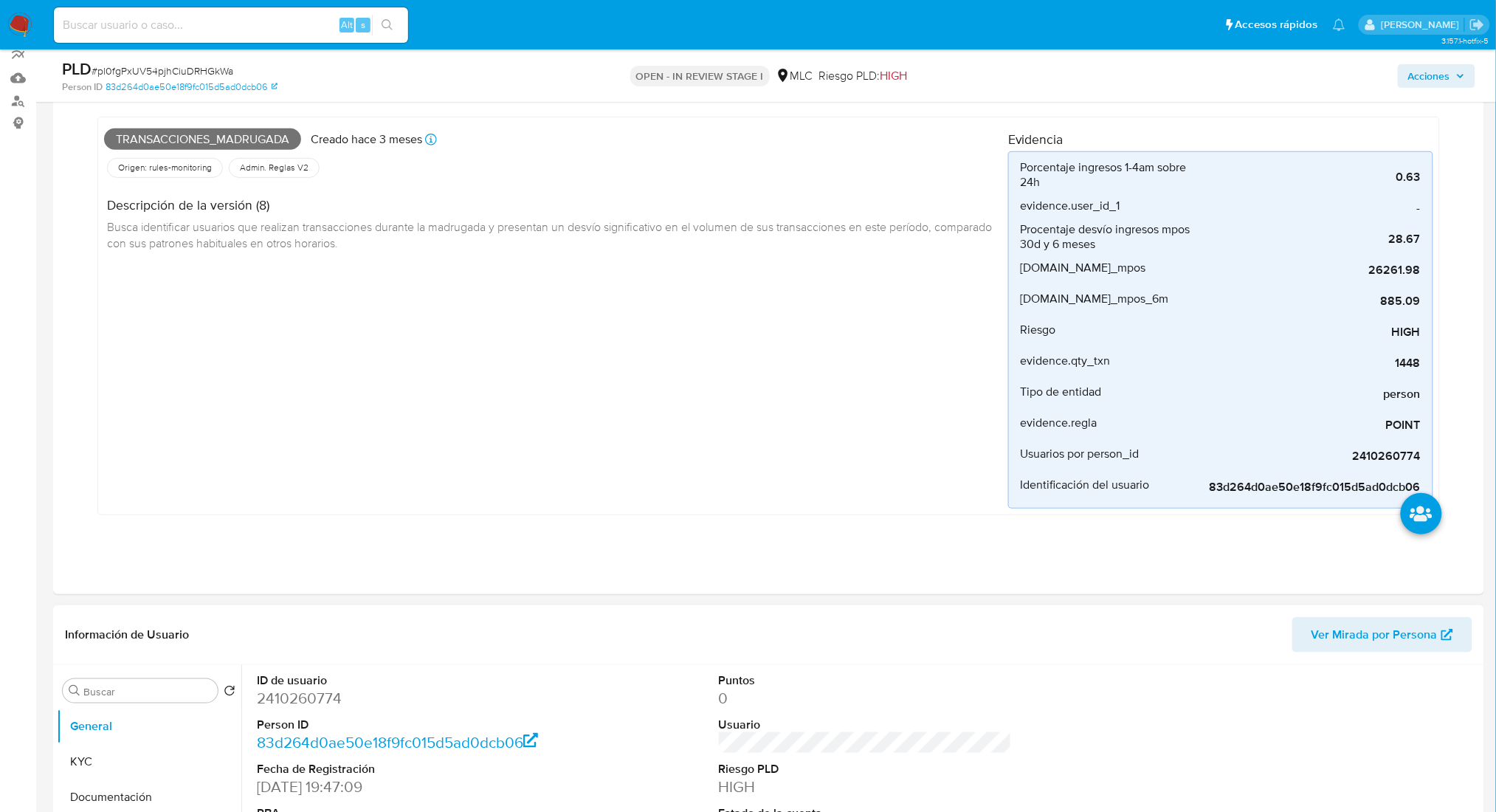
click at [301, 700] on dd "2410260774" at bounding box center [403, 697] width 293 height 20
click at [300, 694] on dd "2410260774" at bounding box center [403, 697] width 293 height 20
copy dd "2410260774"
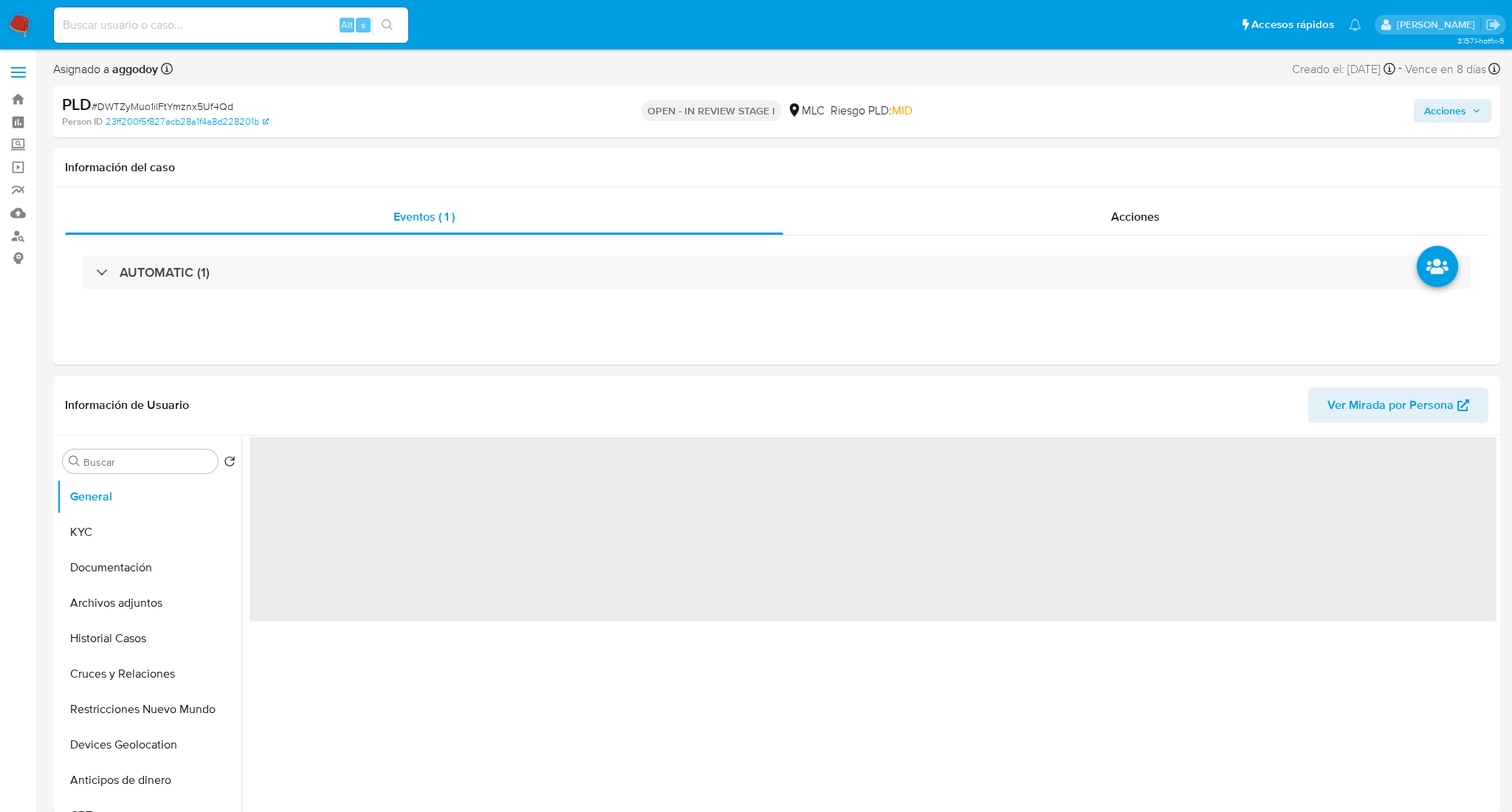
select select "10"
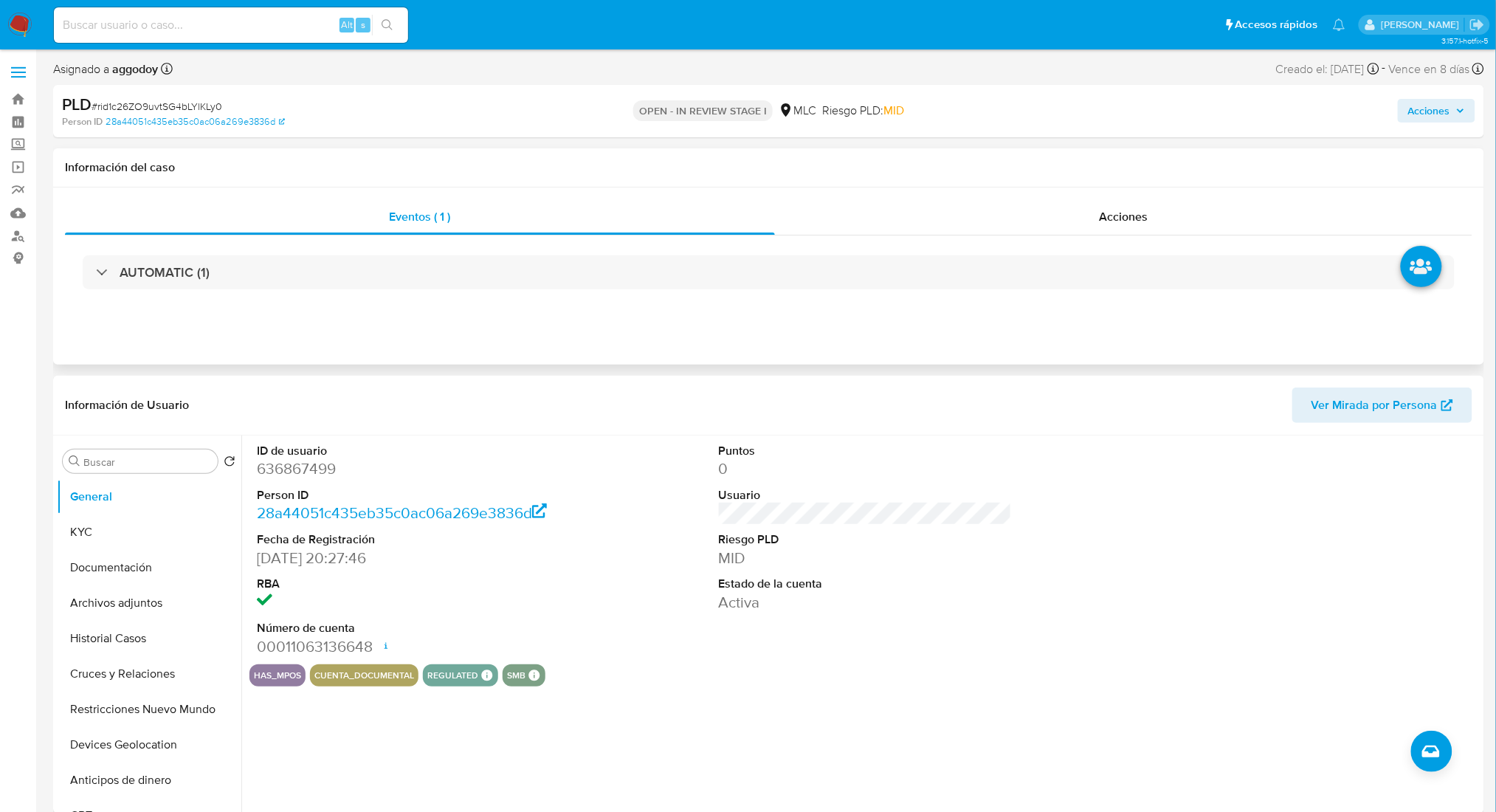
click at [398, 294] on div "AUTOMATIC (1)" at bounding box center [768, 272] width 1408 height 74
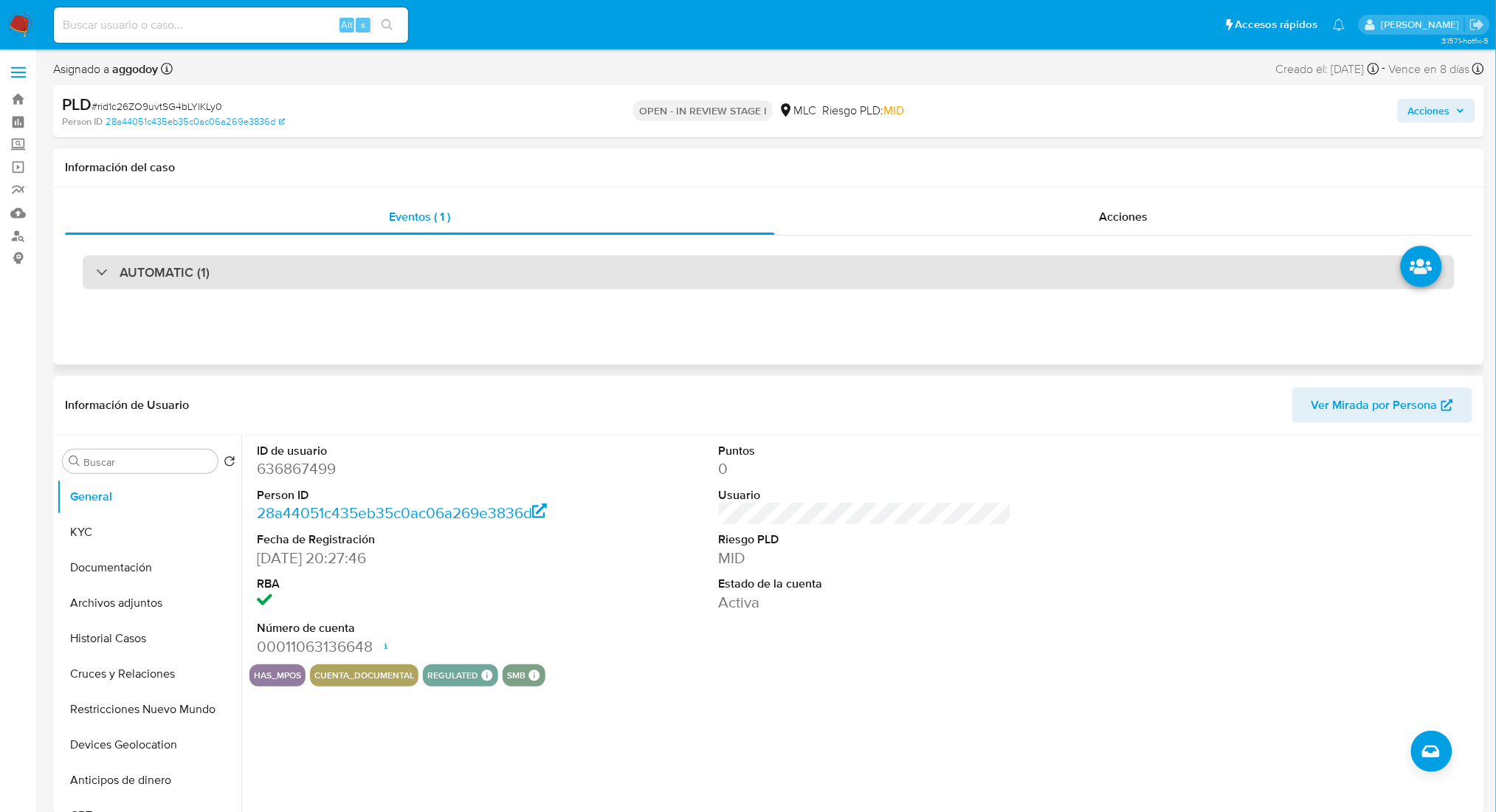
click at [394, 277] on div "AUTOMATIC (1)" at bounding box center [769, 272] width 1372 height 34
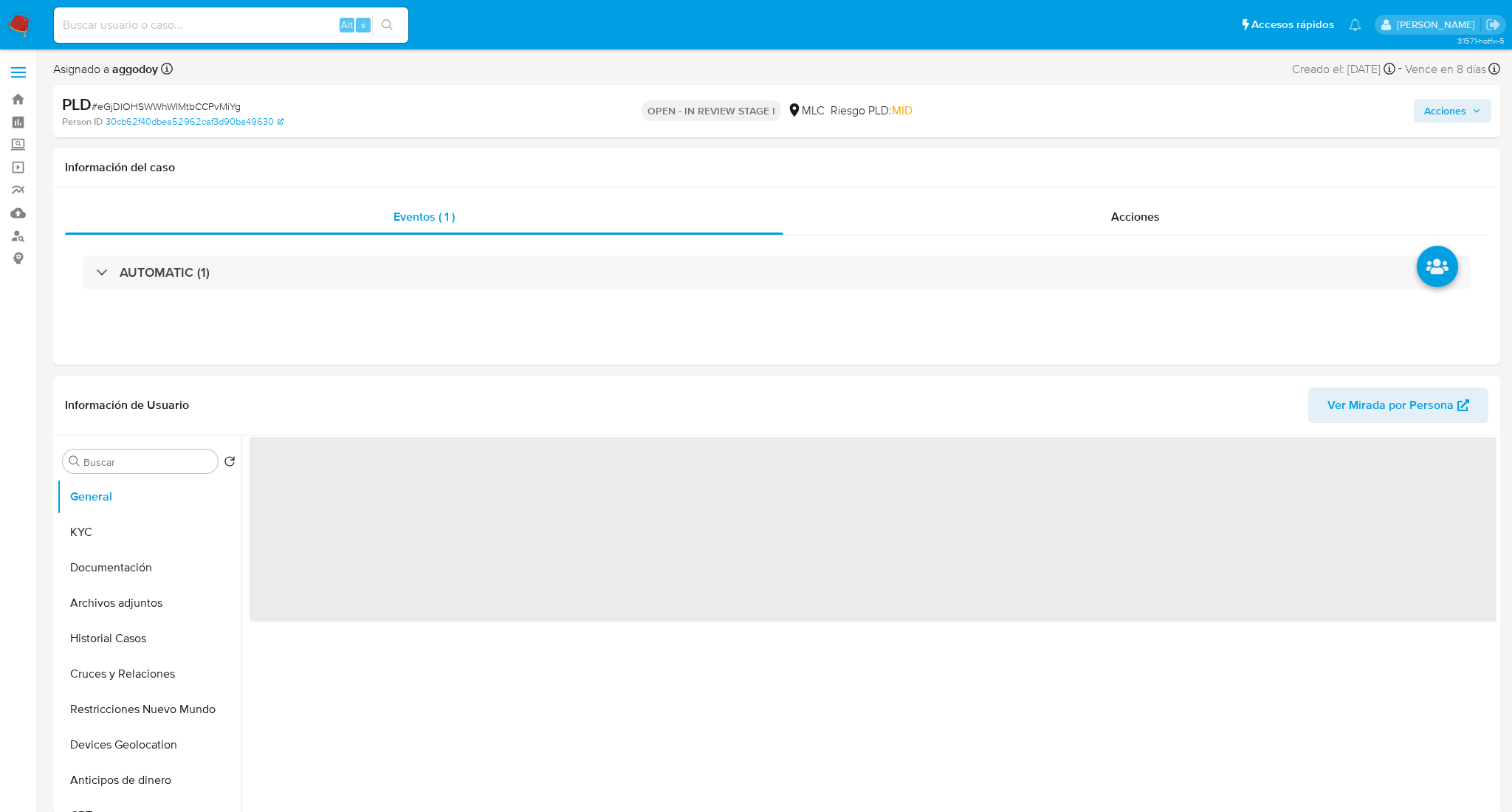
select select "10"
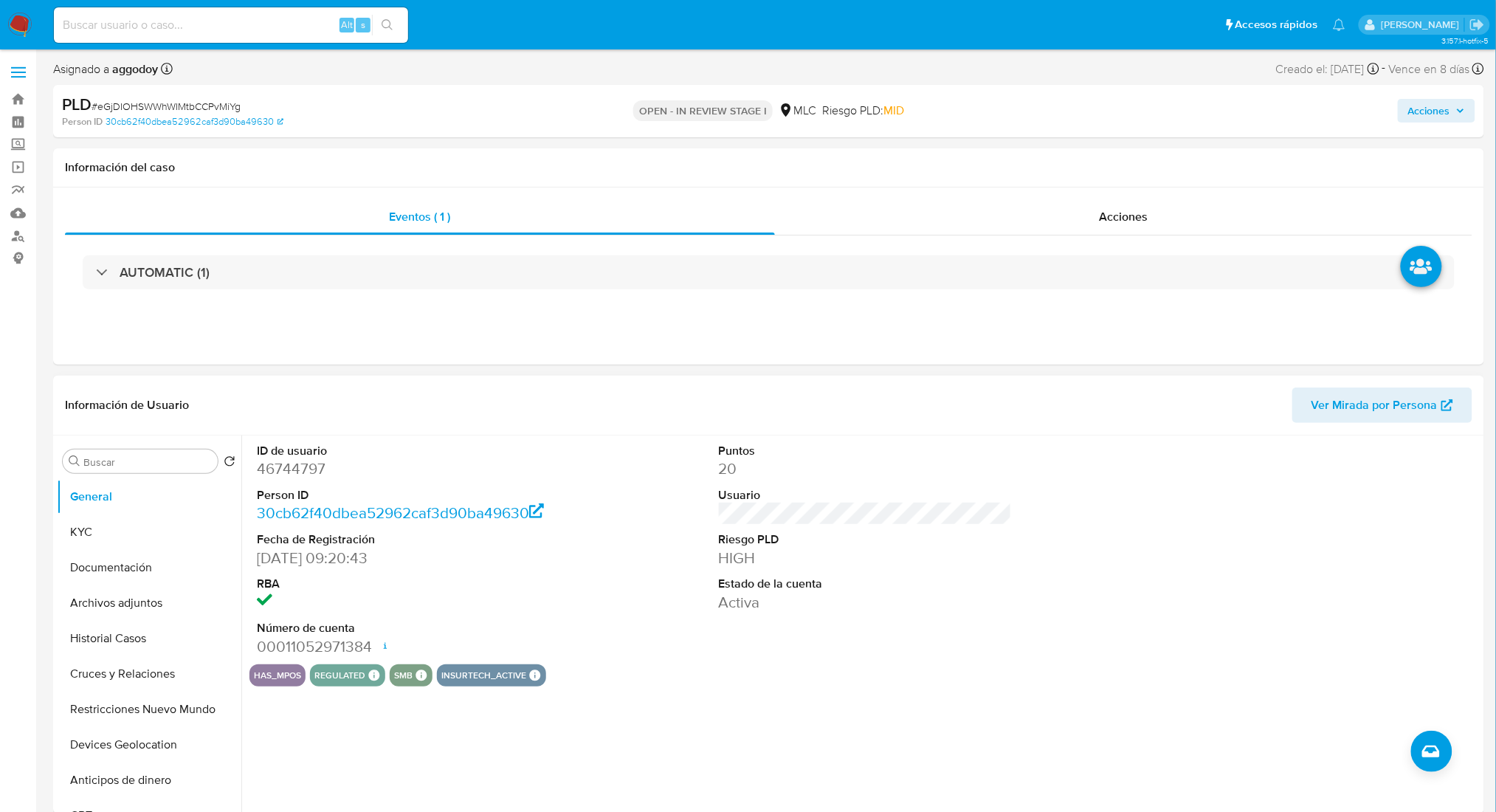
click at [290, 455] on dt "ID de usuario" at bounding box center [403, 451] width 293 height 17
click at [297, 472] on dd "46744797" at bounding box center [403, 468] width 293 height 20
copy dd "46744797"
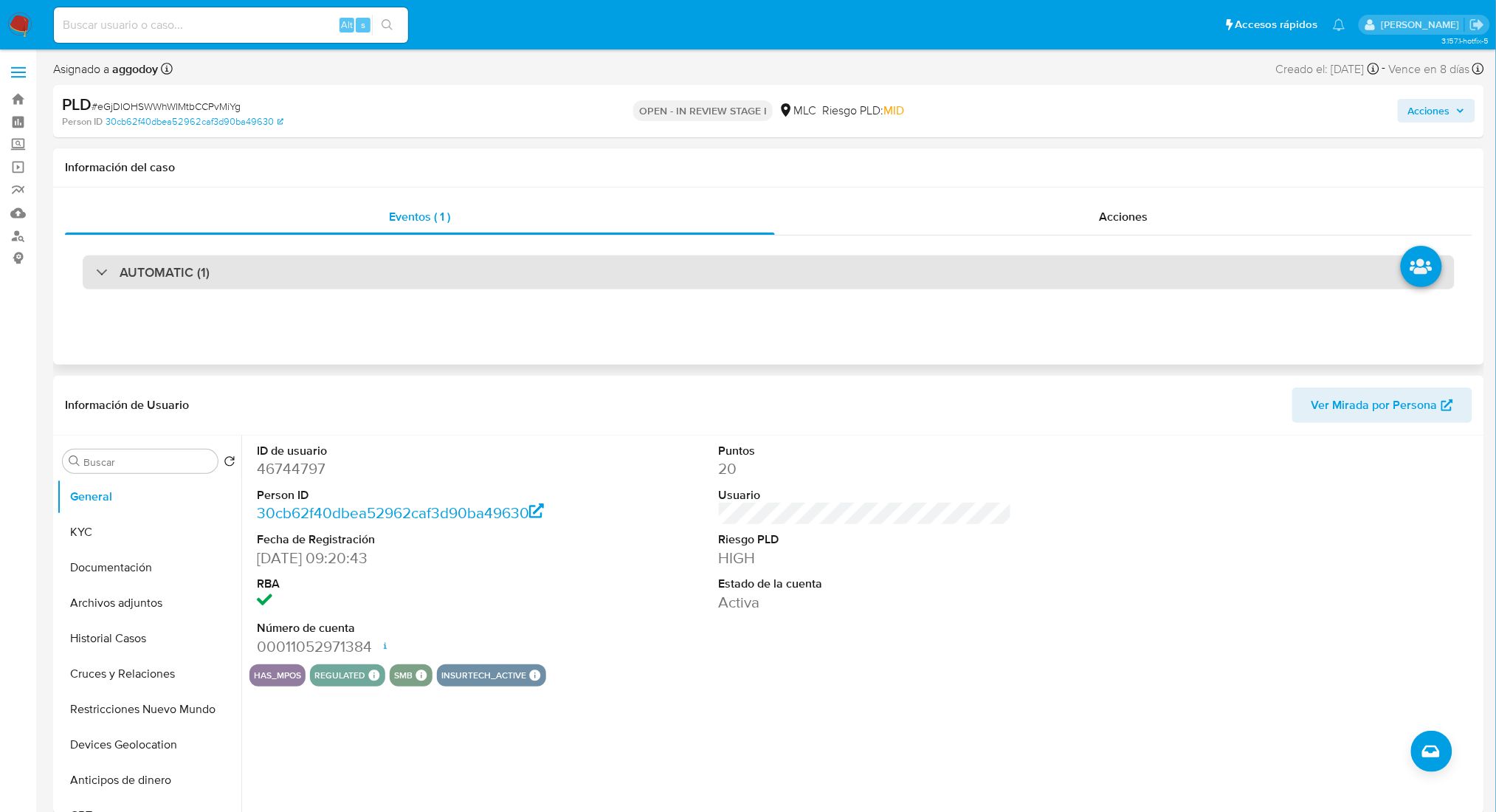
click at [360, 277] on div "AUTOMATIC (1)" at bounding box center [769, 272] width 1372 height 34
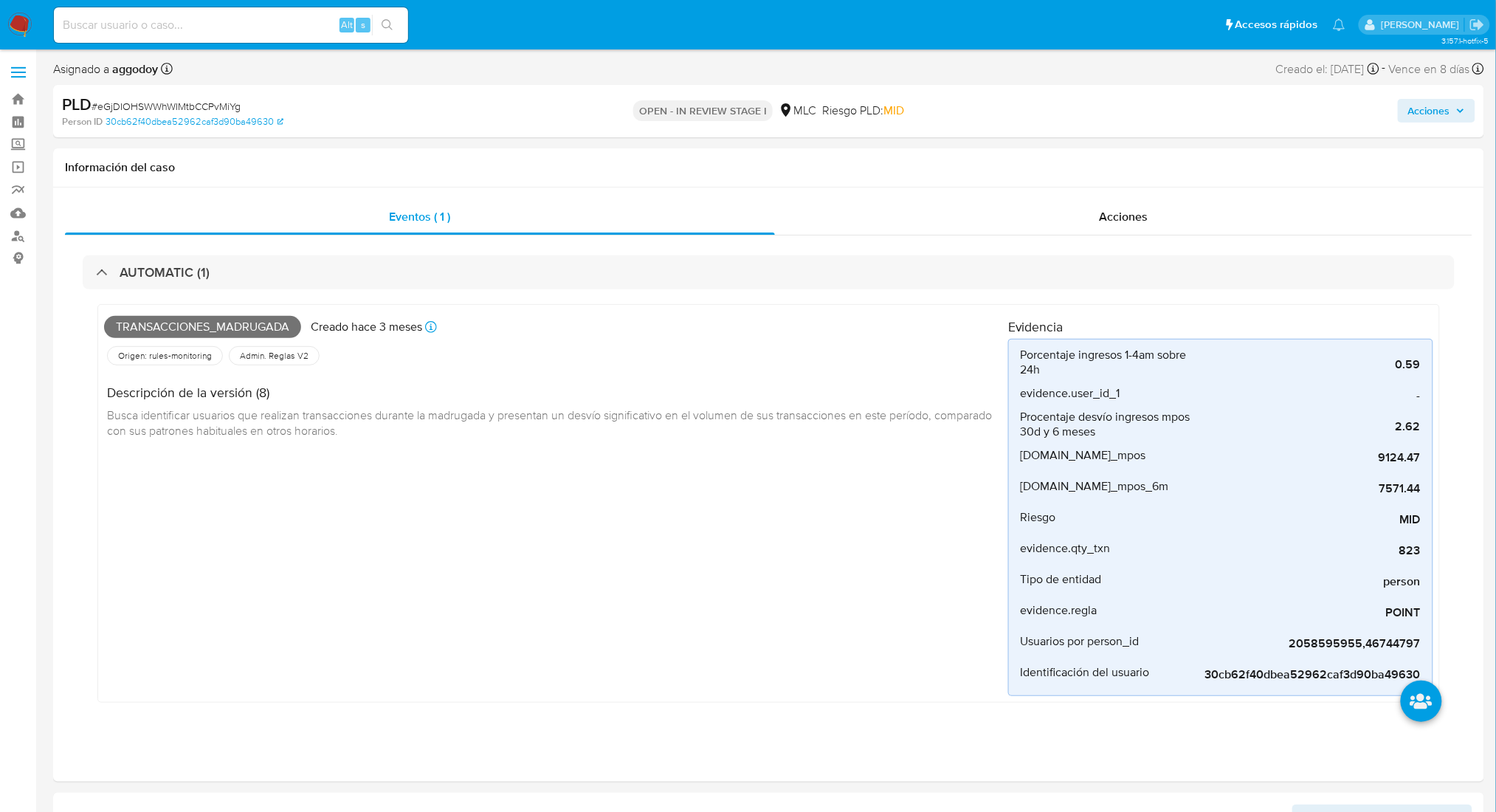
scroll to position [51, 0]
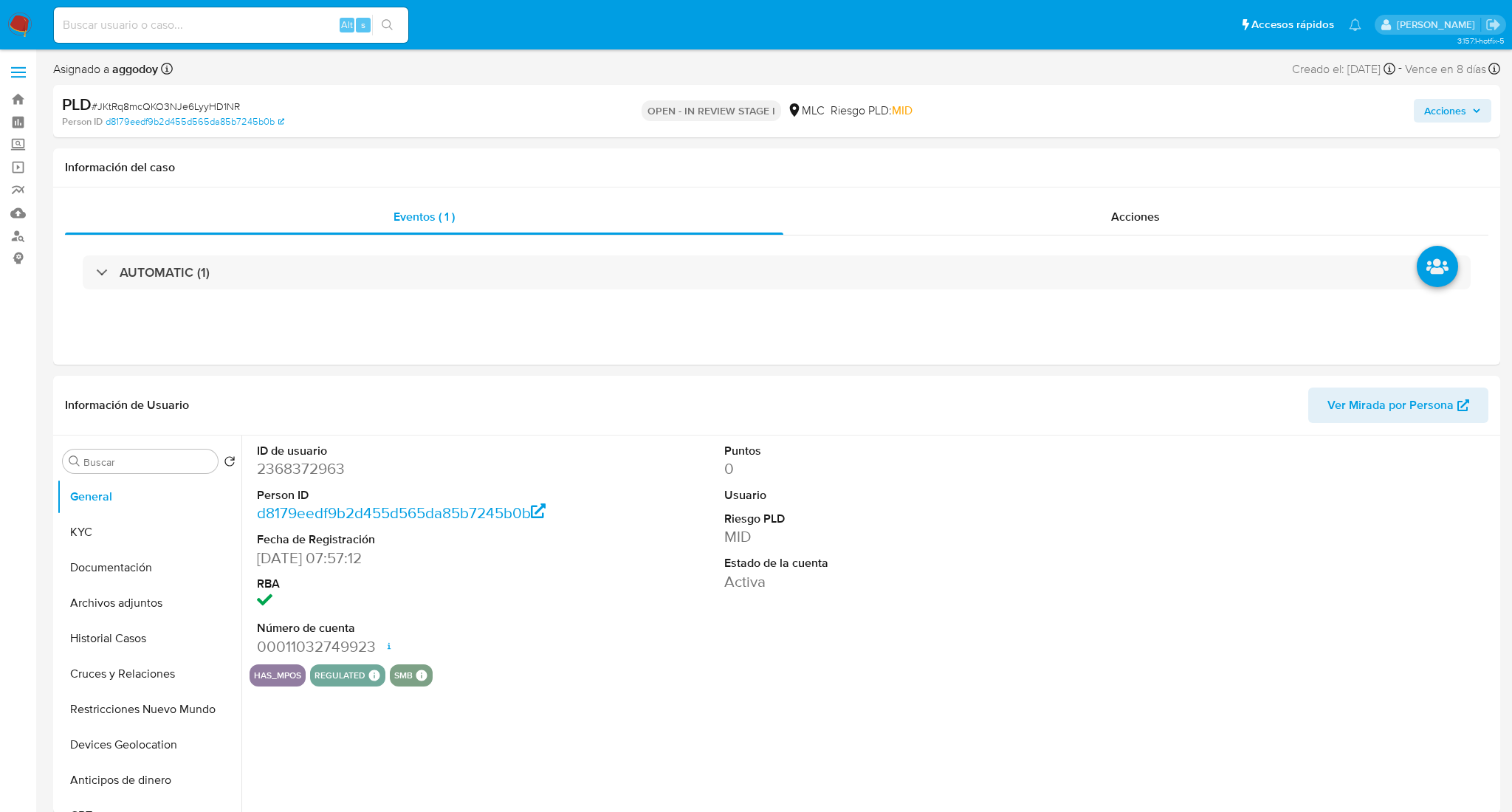
select select "10"
click at [284, 485] on dl "ID de usuario 2368372963 Person ID d8179eedf9b2d455d565da85b7245b0b Fecha de Re…" at bounding box center [403, 550] width 293 height 214
click at [271, 464] on dd "2368372963" at bounding box center [403, 468] width 293 height 20
copy dd "2368372963"
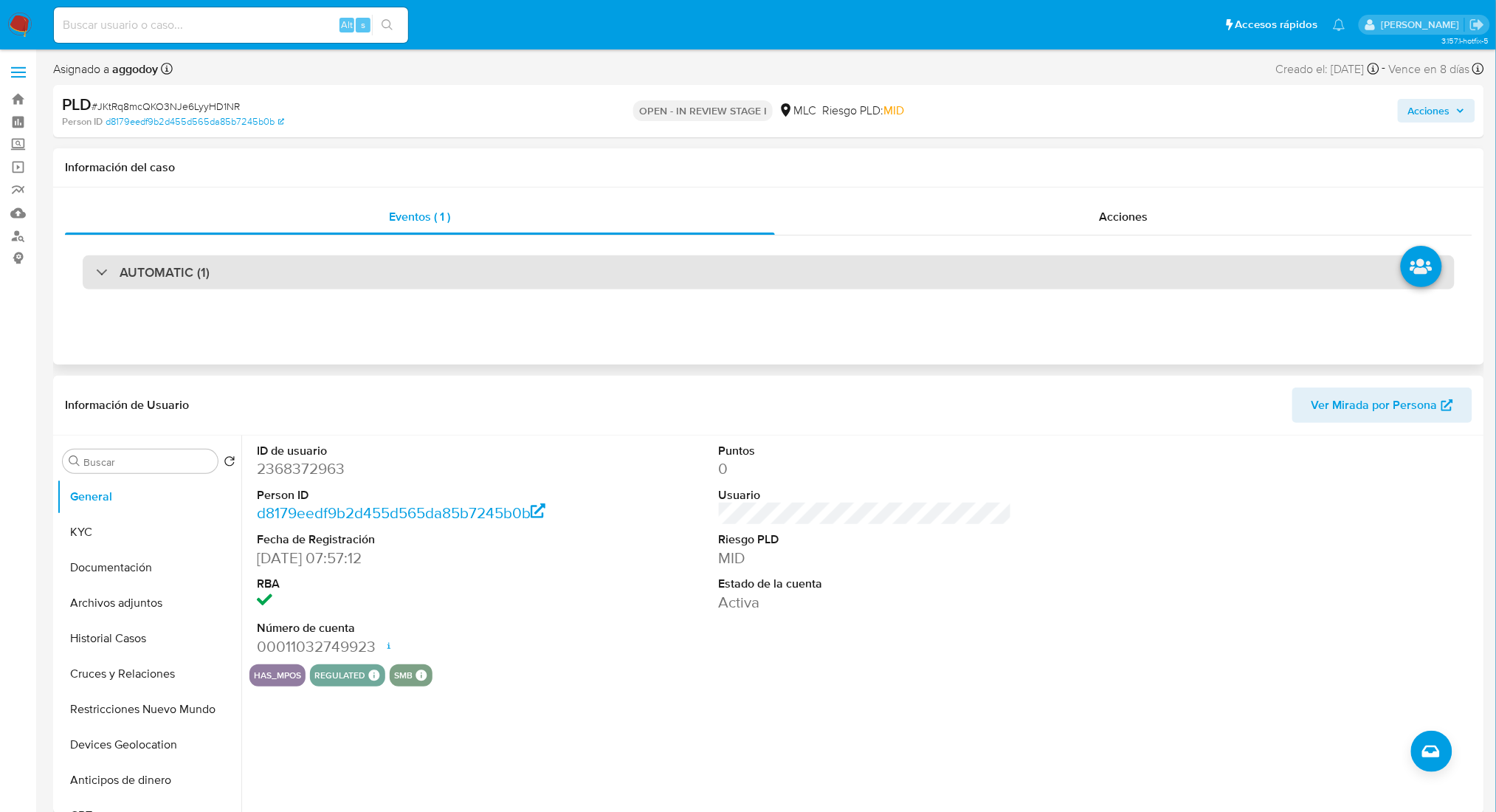
click at [403, 274] on div "AUTOMATIC (1)" at bounding box center [769, 272] width 1372 height 34
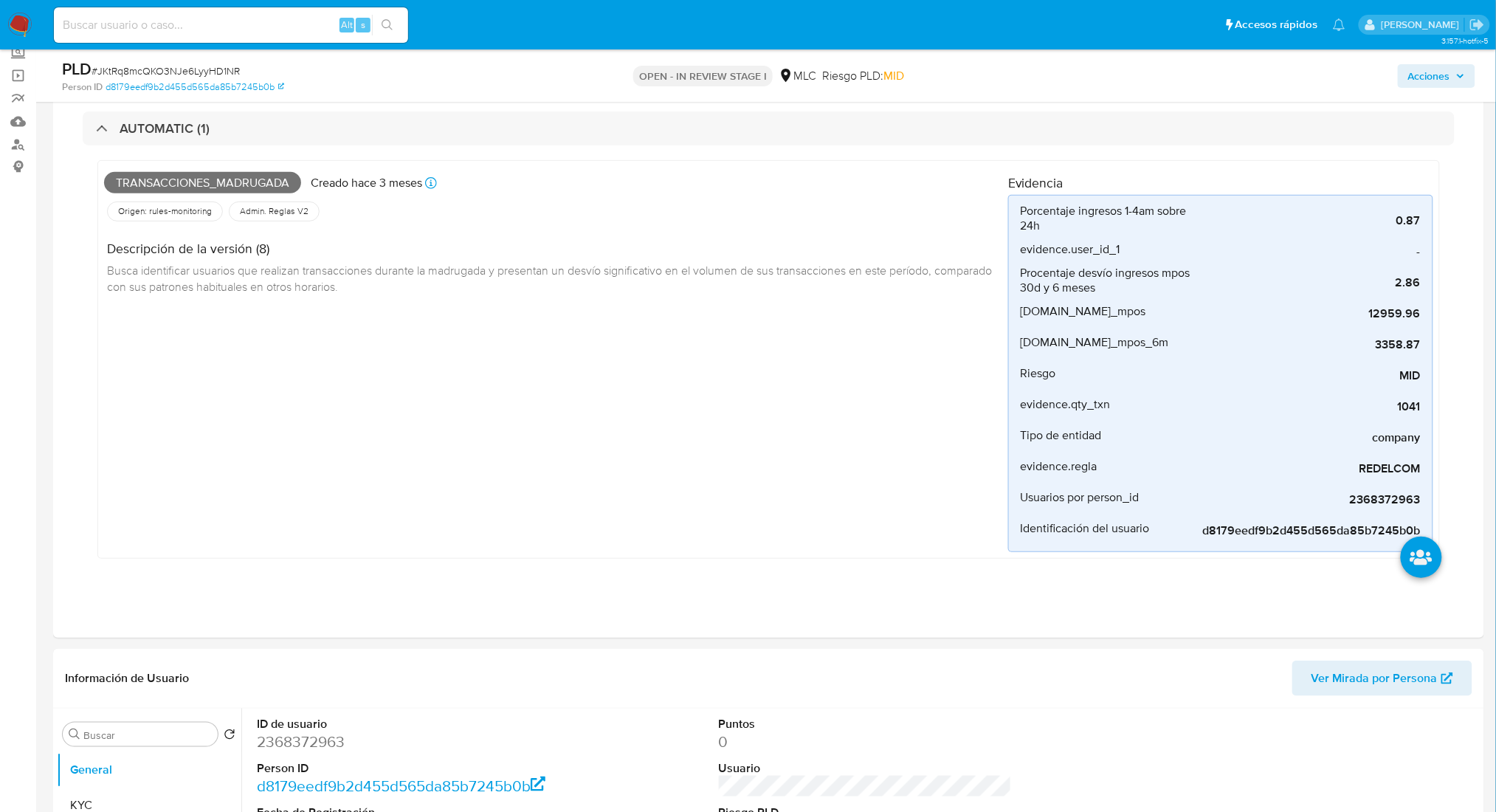
scroll to position [161, 0]
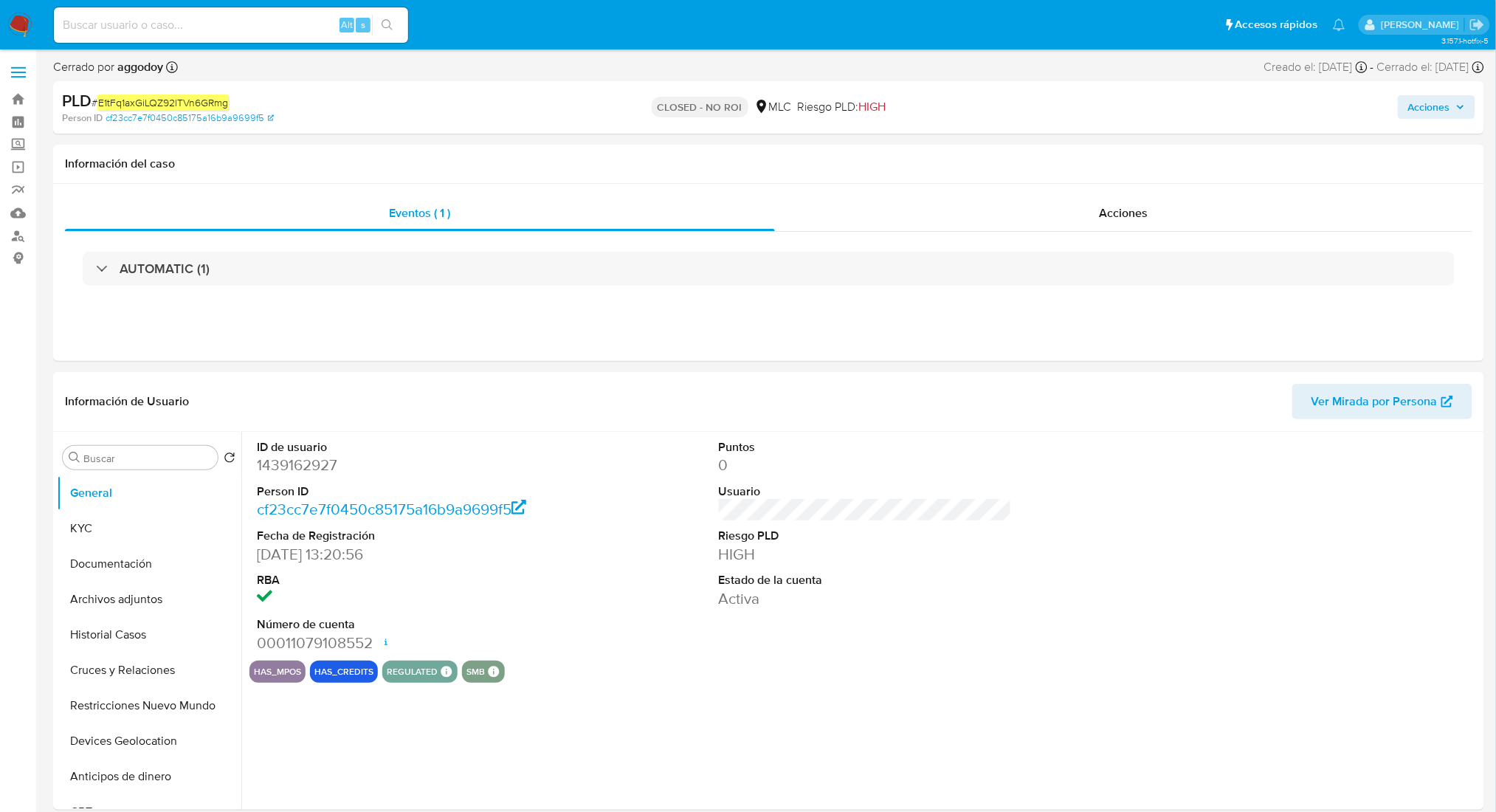
select select "10"
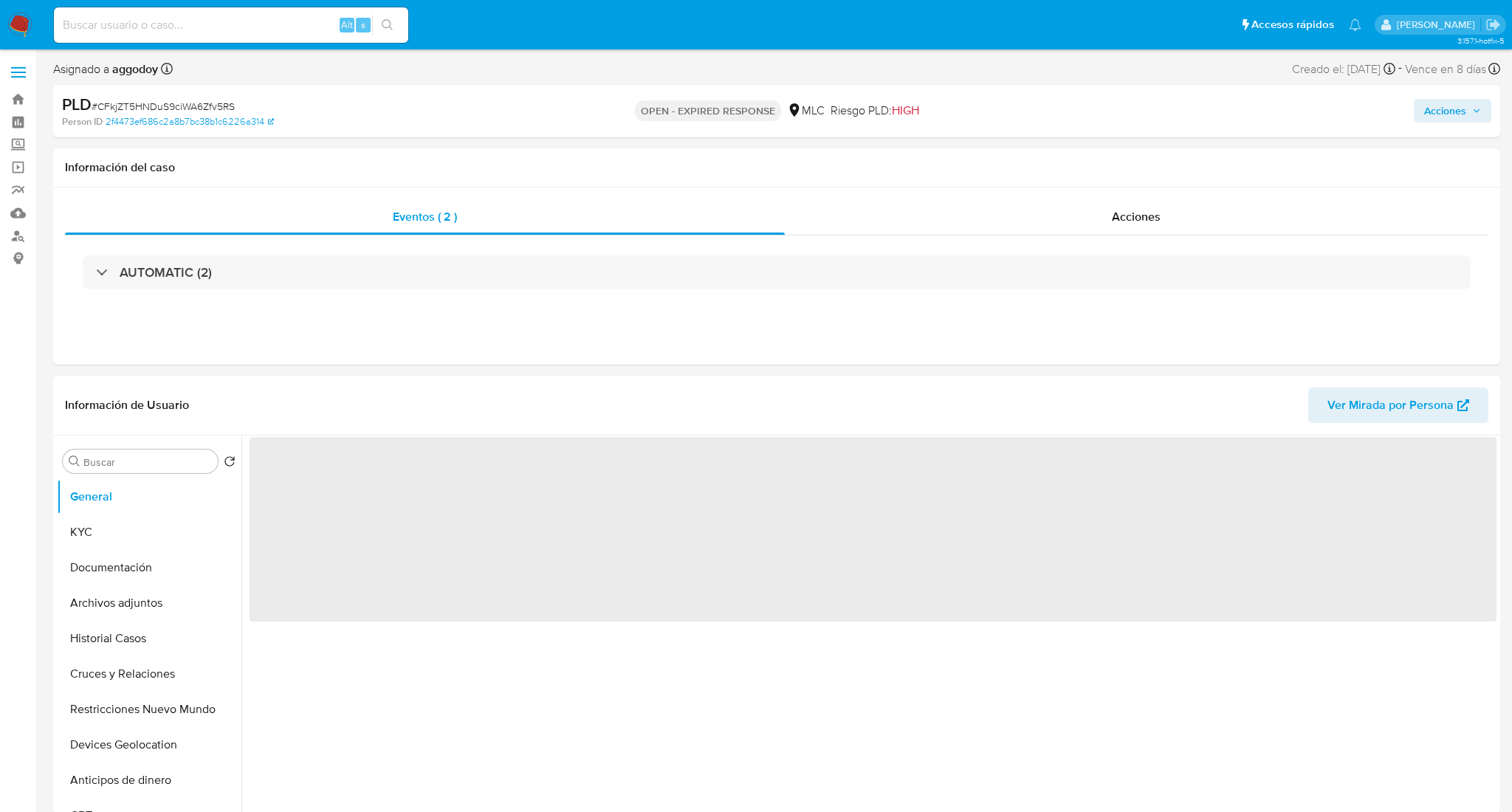
select select "10"
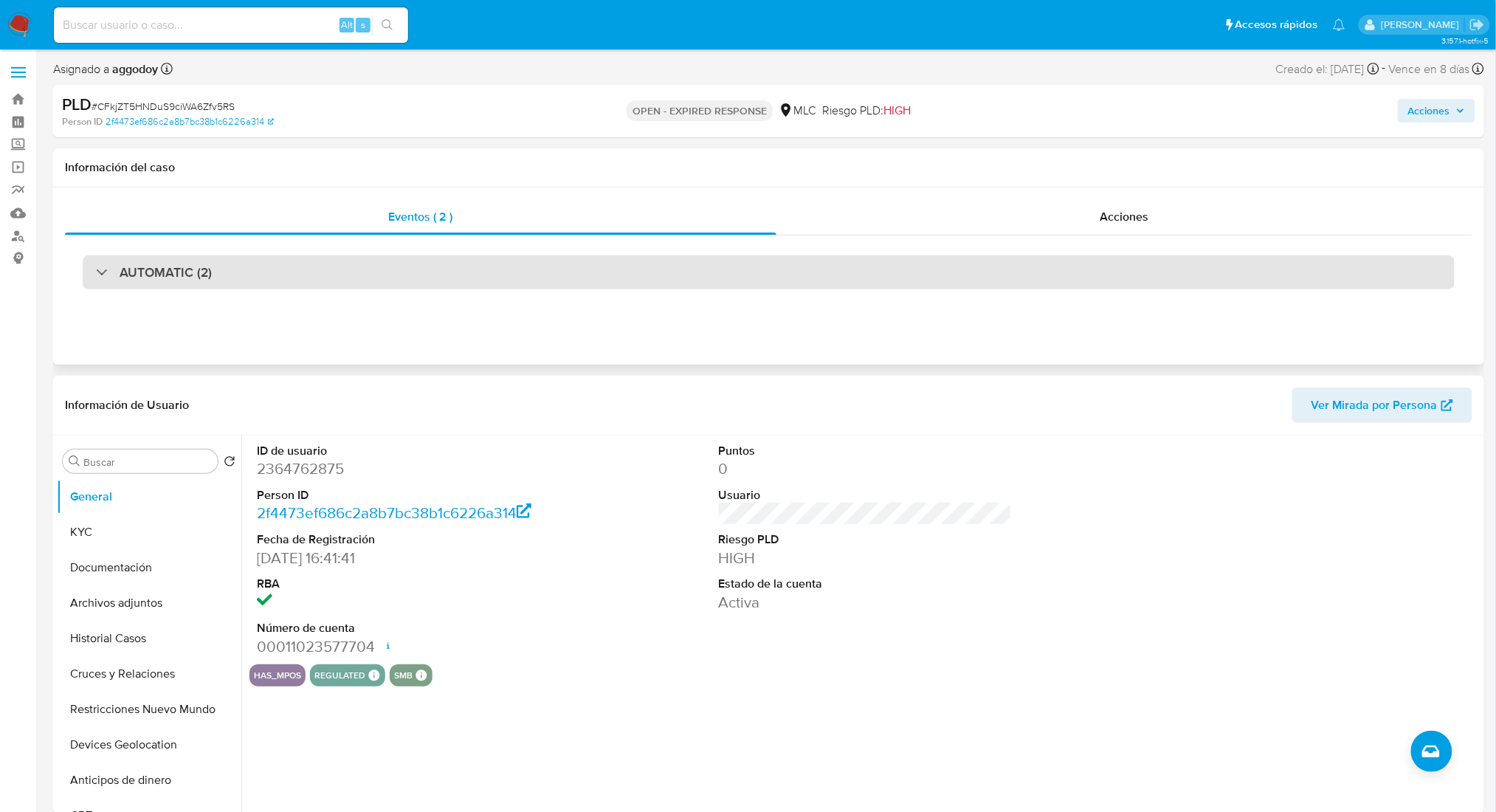
click at [439, 263] on div "AUTOMATIC (2)" at bounding box center [769, 272] width 1372 height 34
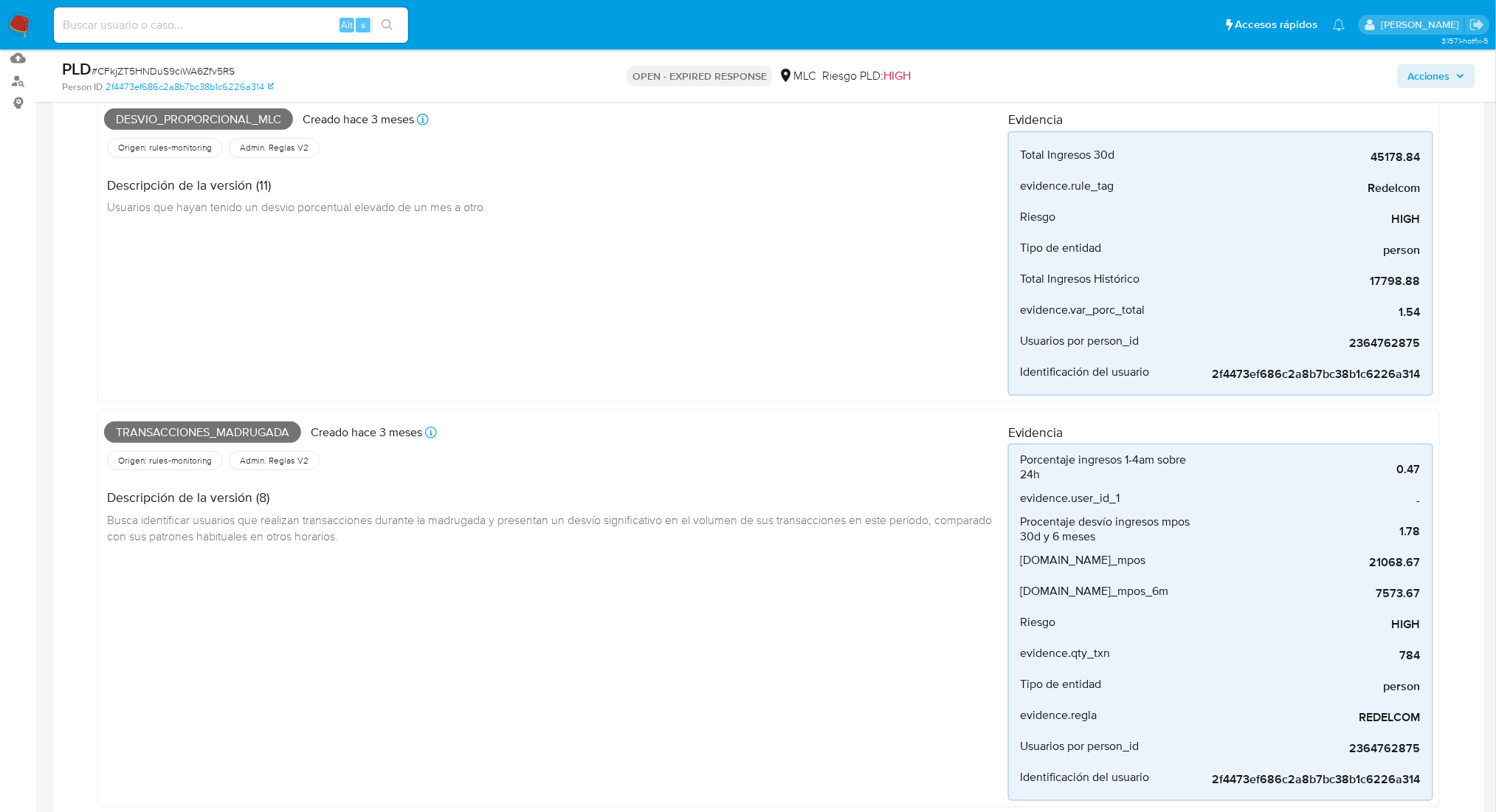
scroll to position [152, 0]
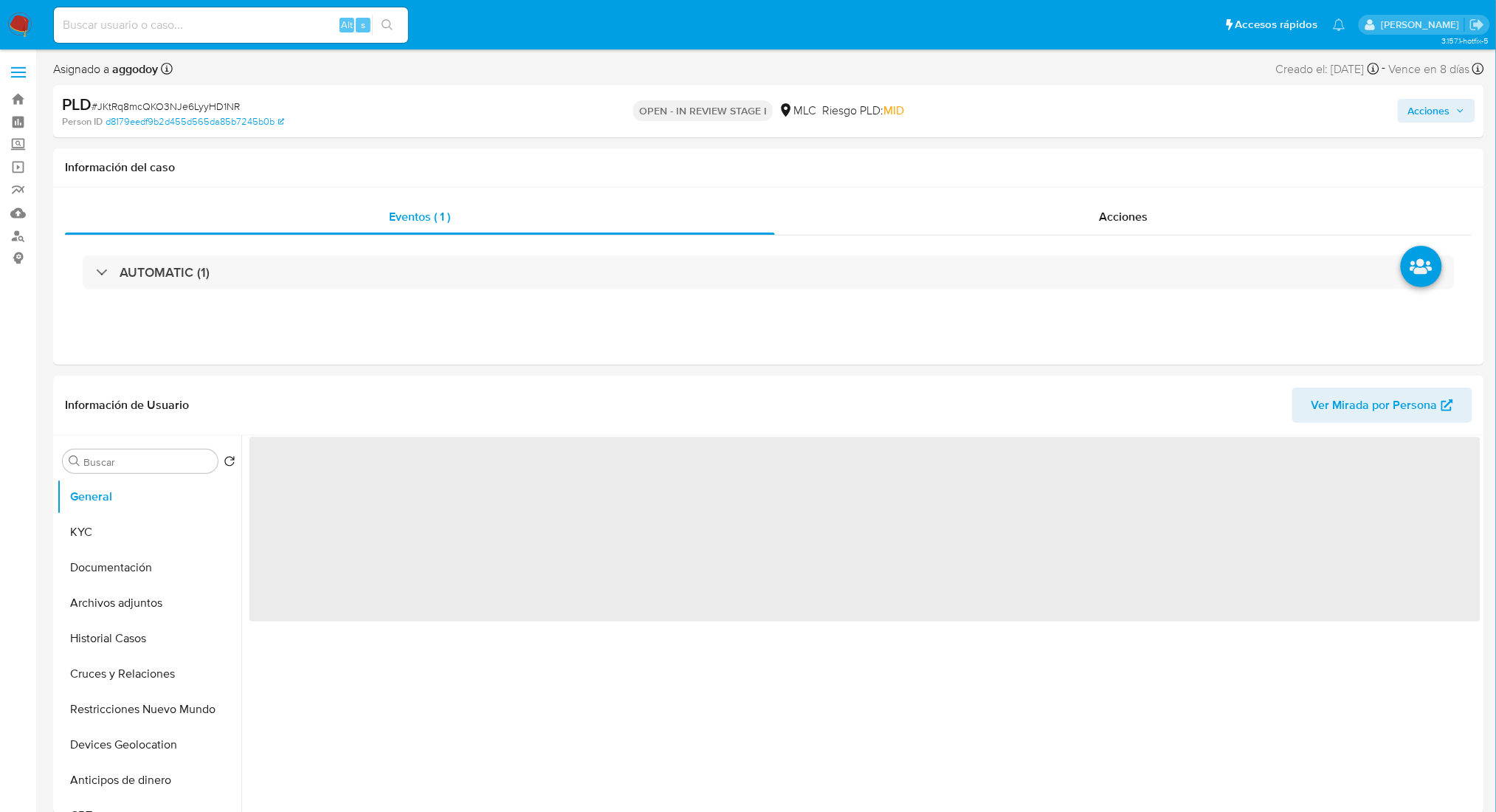
select select "10"
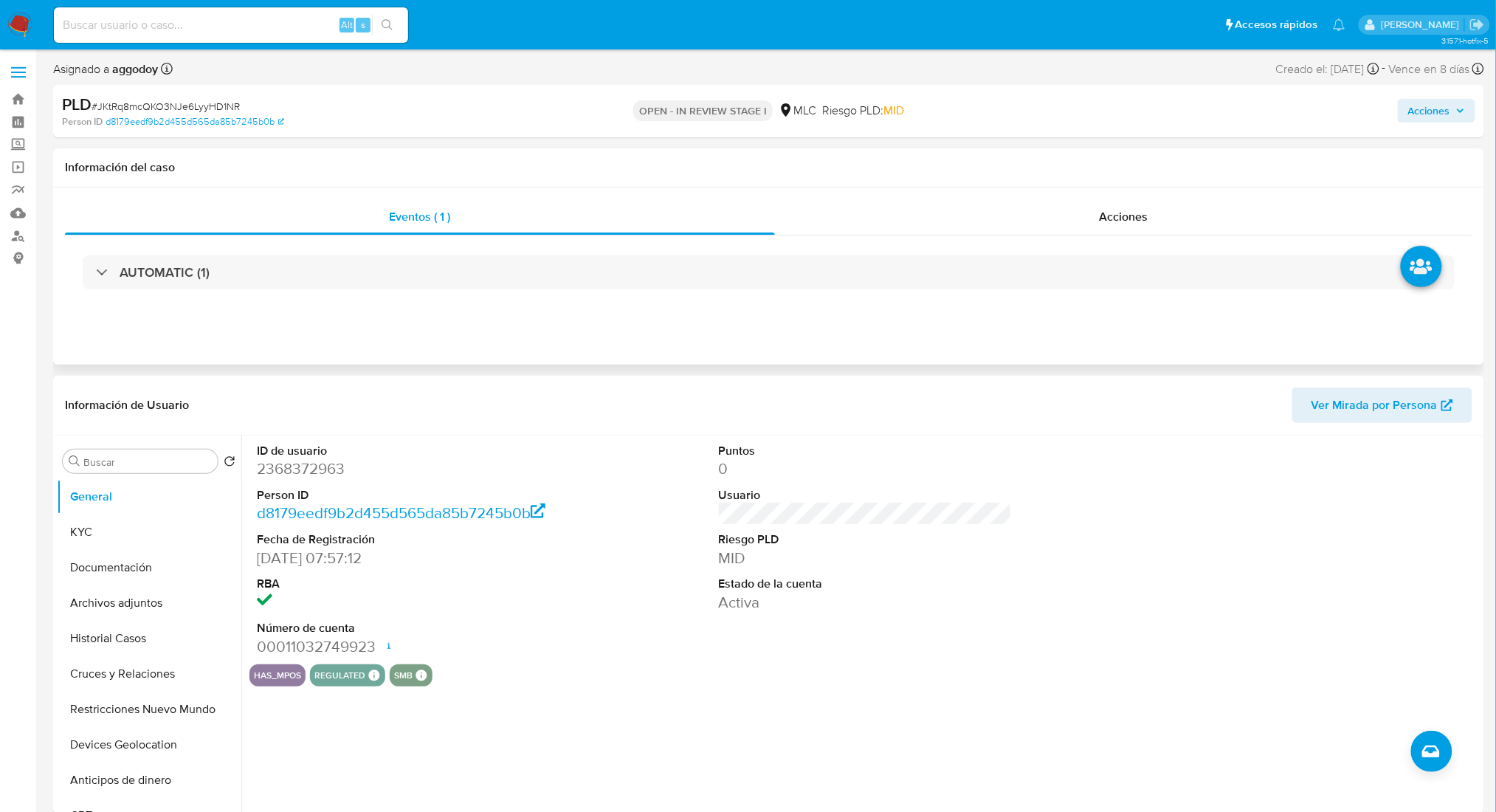
click at [786, 295] on div "AUTOMATIC (1)" at bounding box center [768, 272] width 1408 height 74
click at [780, 290] on div "AUTOMATIC (1)" at bounding box center [768, 272] width 1408 height 74
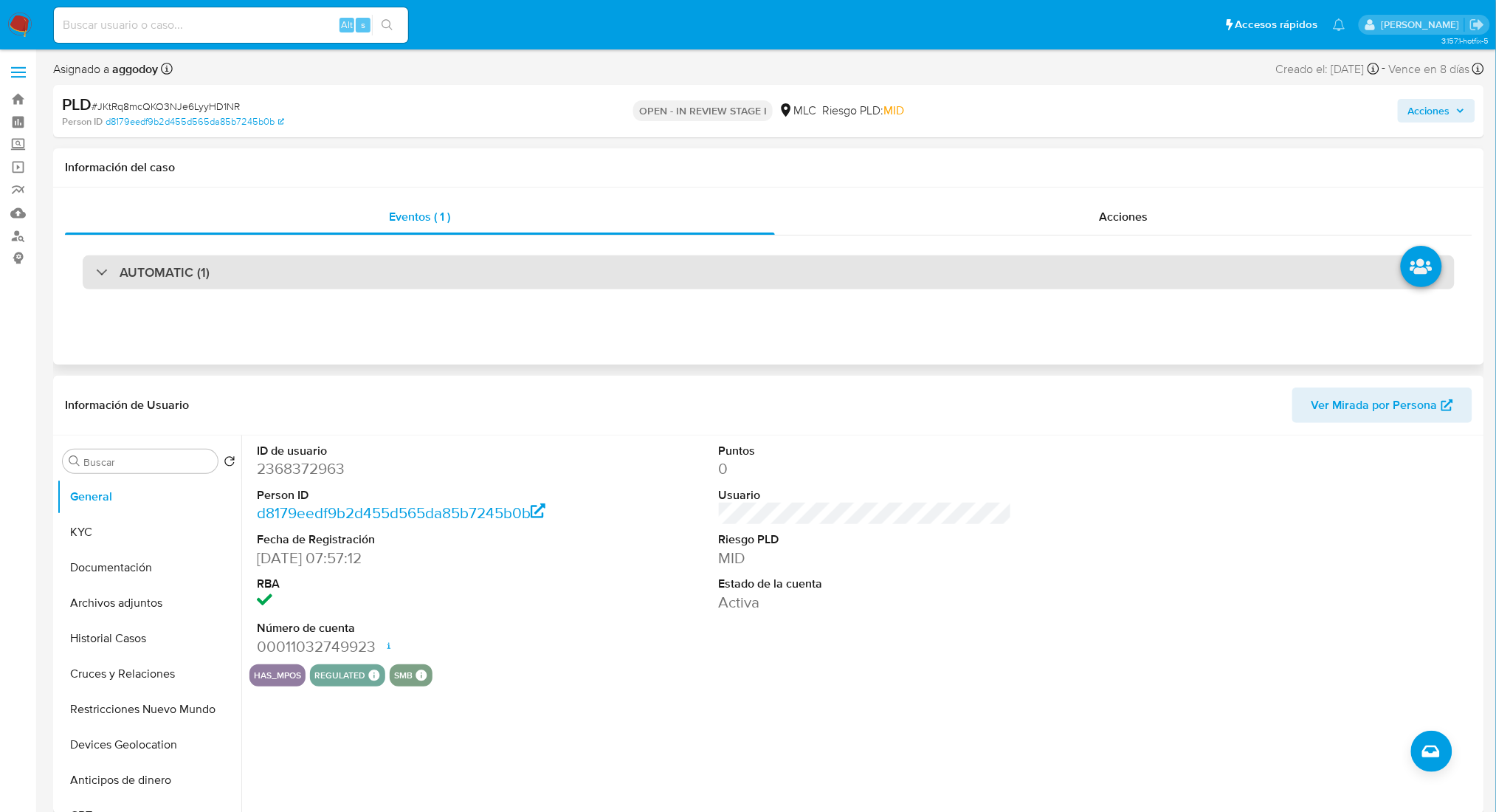
click at [776, 286] on div "AUTOMATIC (1)" at bounding box center [769, 272] width 1372 height 34
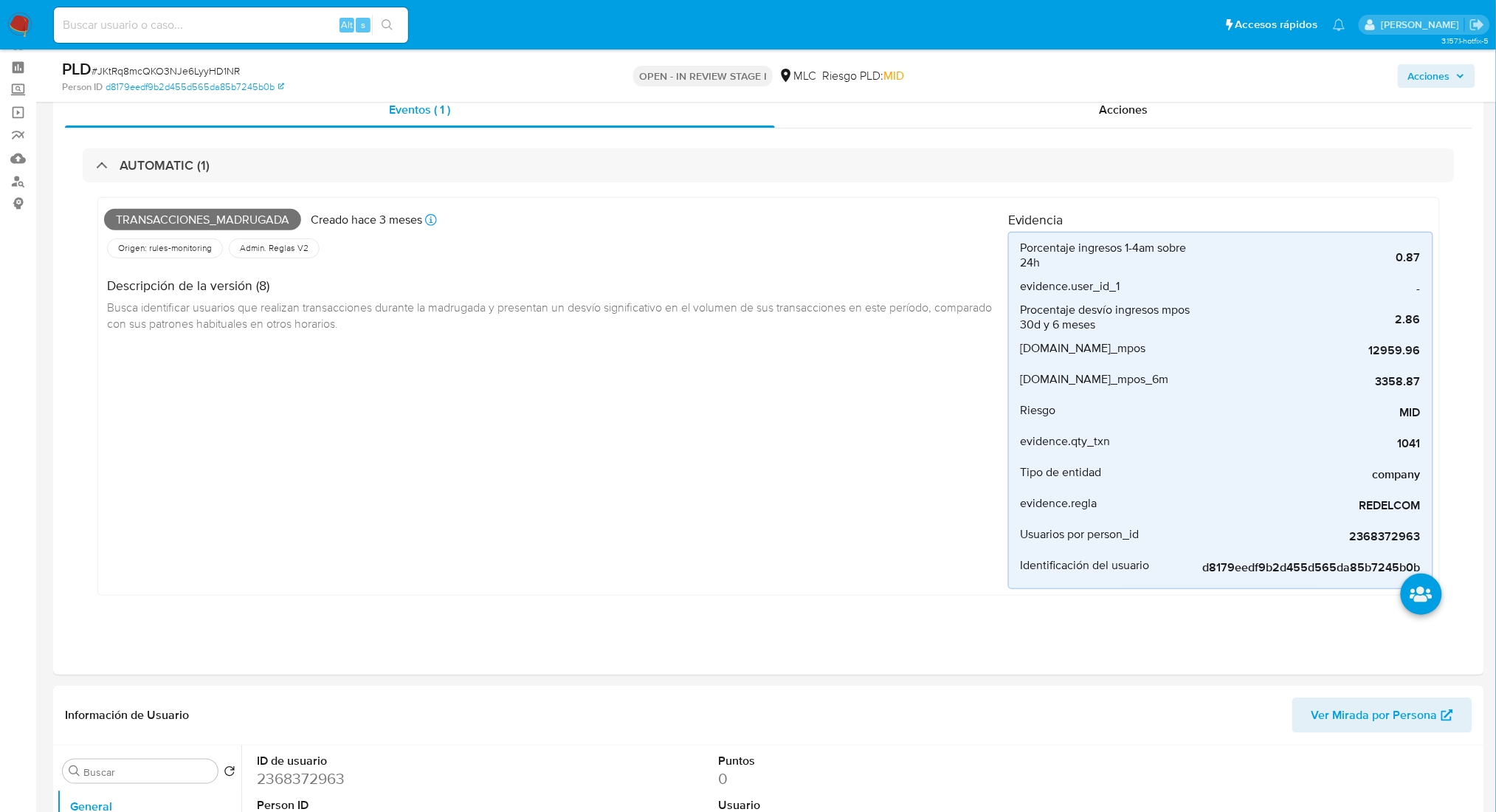
scroll to position [35, 0]
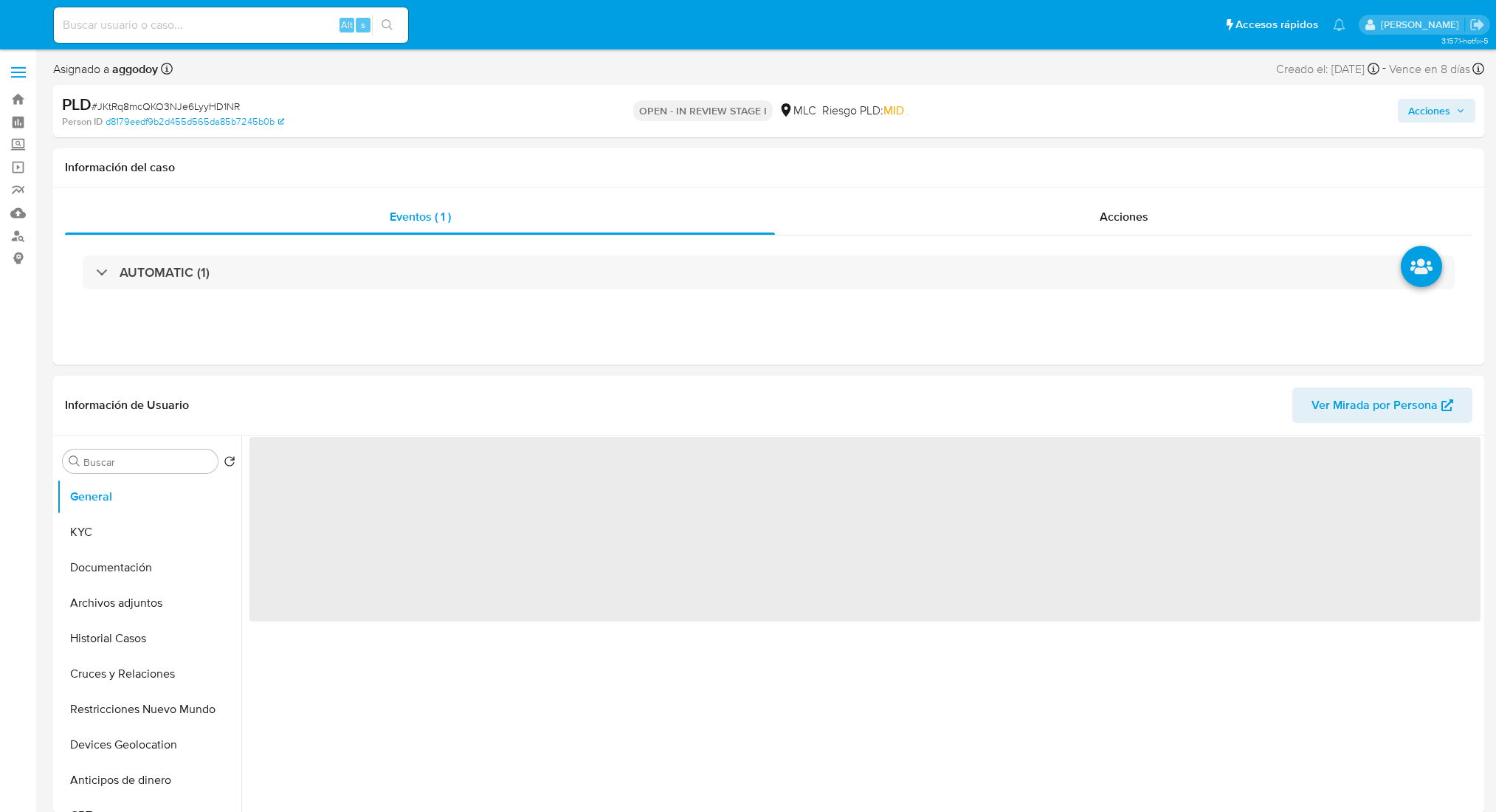
select select "10"
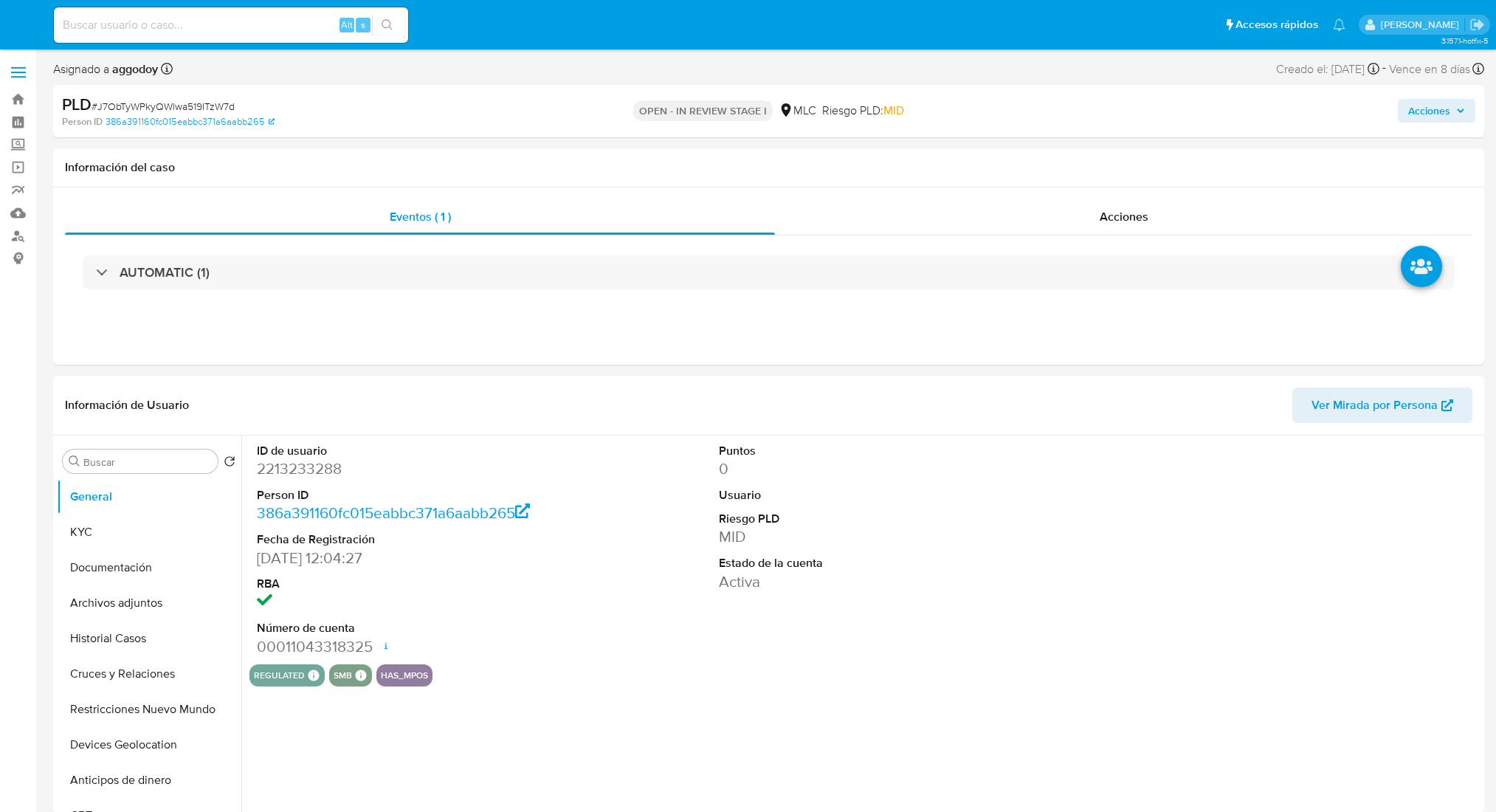
select select "10"
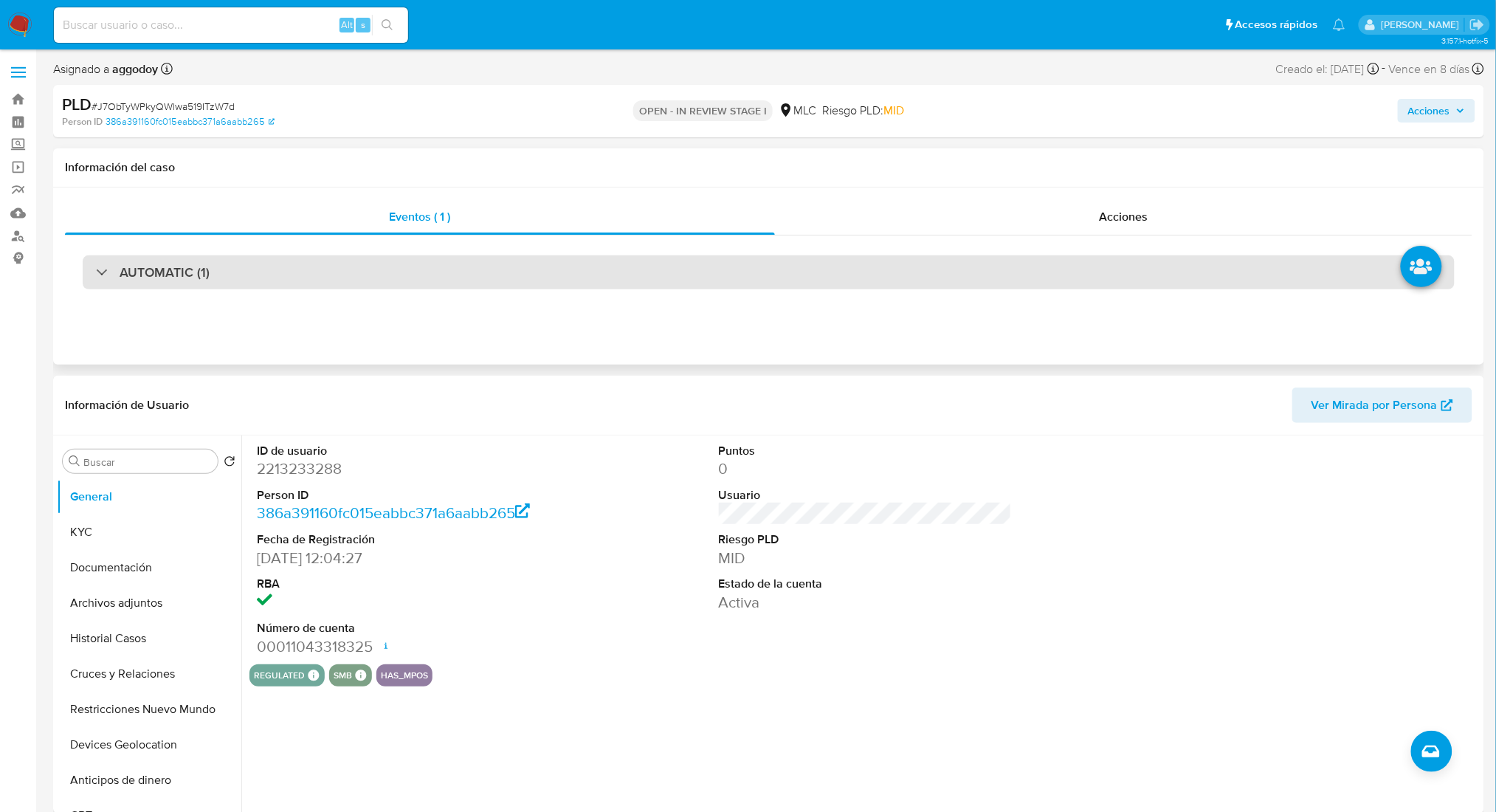
click at [287, 267] on div "AUTOMATIC (1)" at bounding box center [769, 272] width 1372 height 34
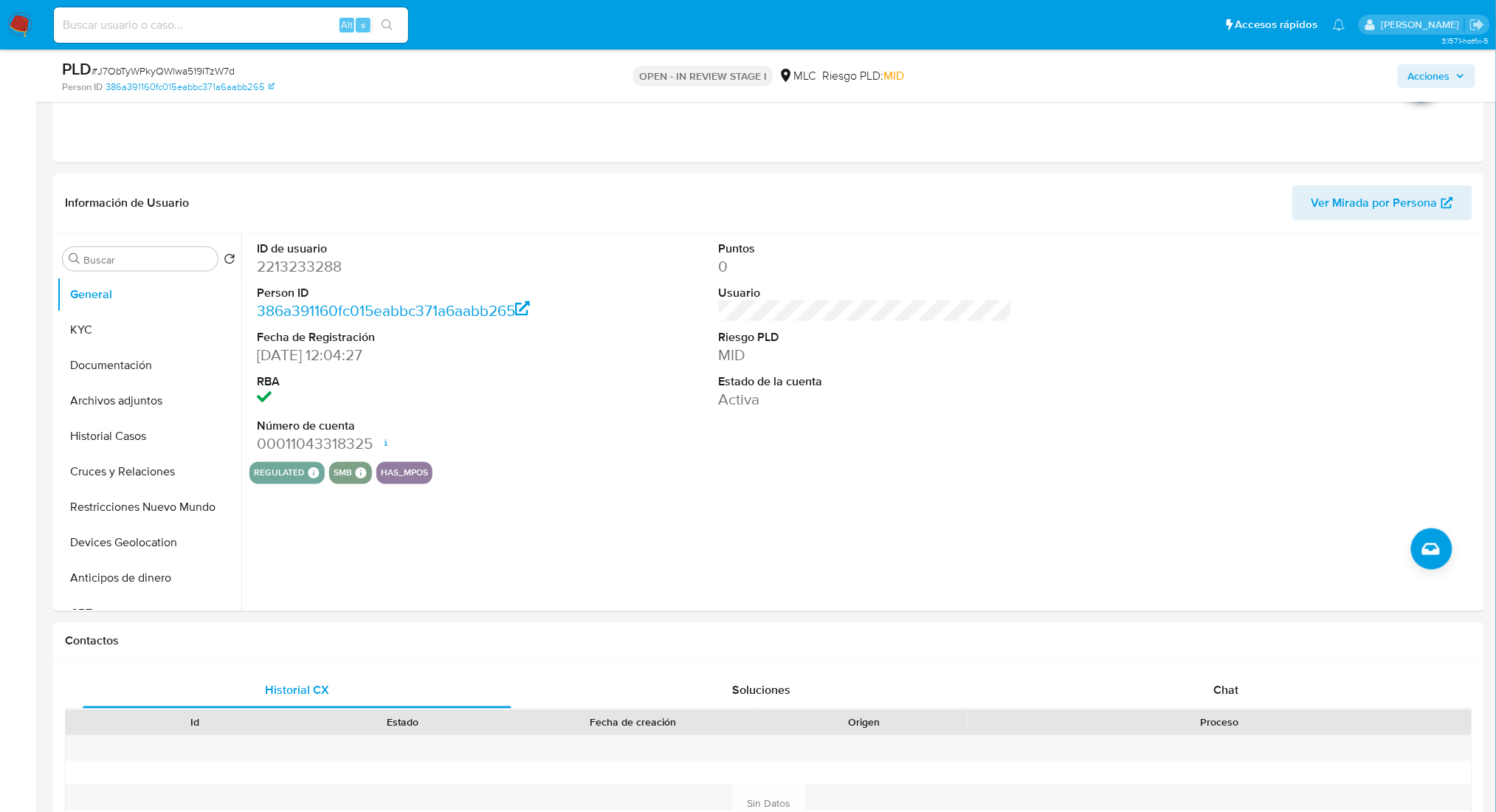
scroll to position [549, 0]
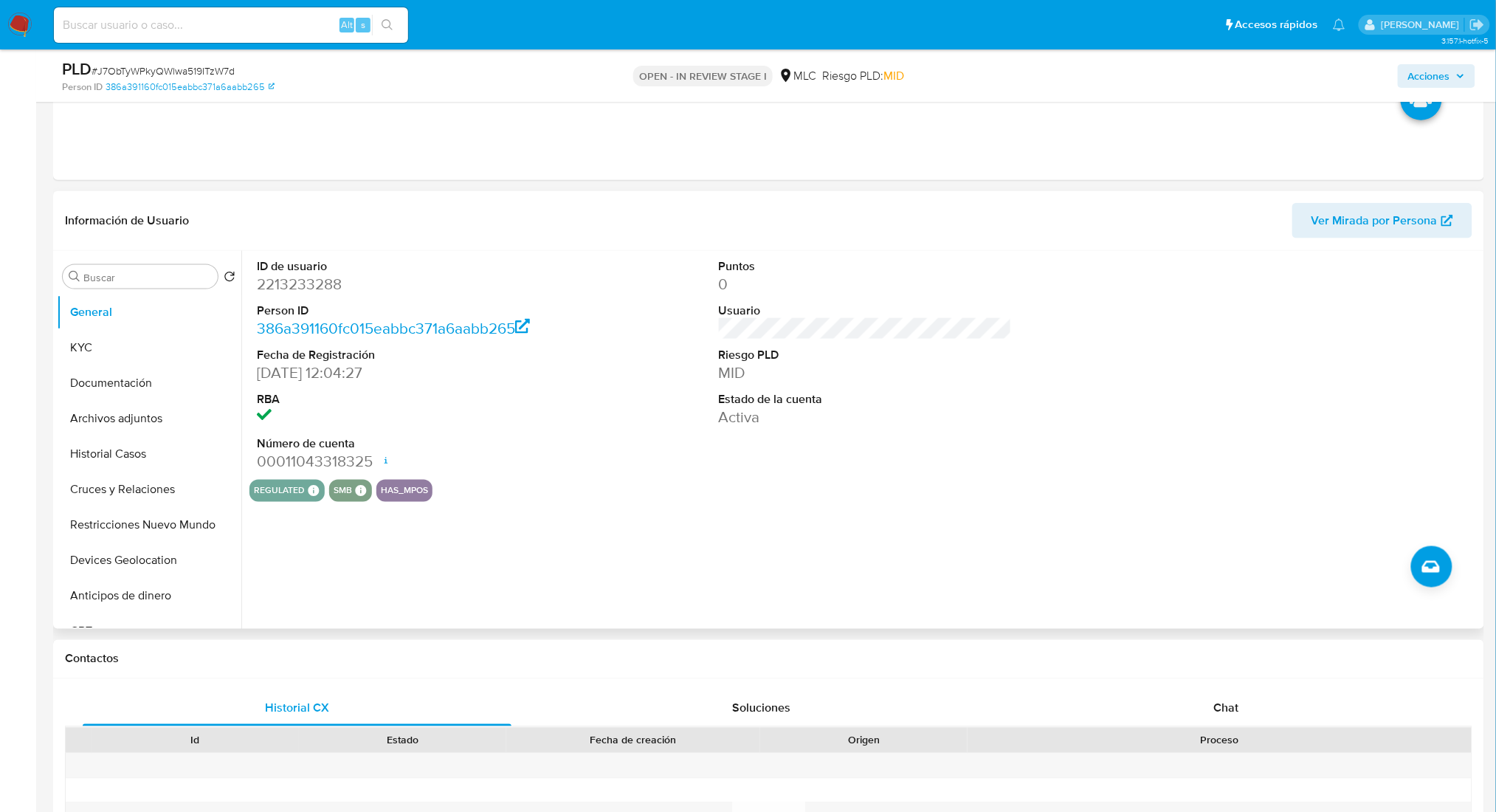
click at [320, 280] on dd "2213233288" at bounding box center [403, 283] width 293 height 20
copy dd "2213233288"
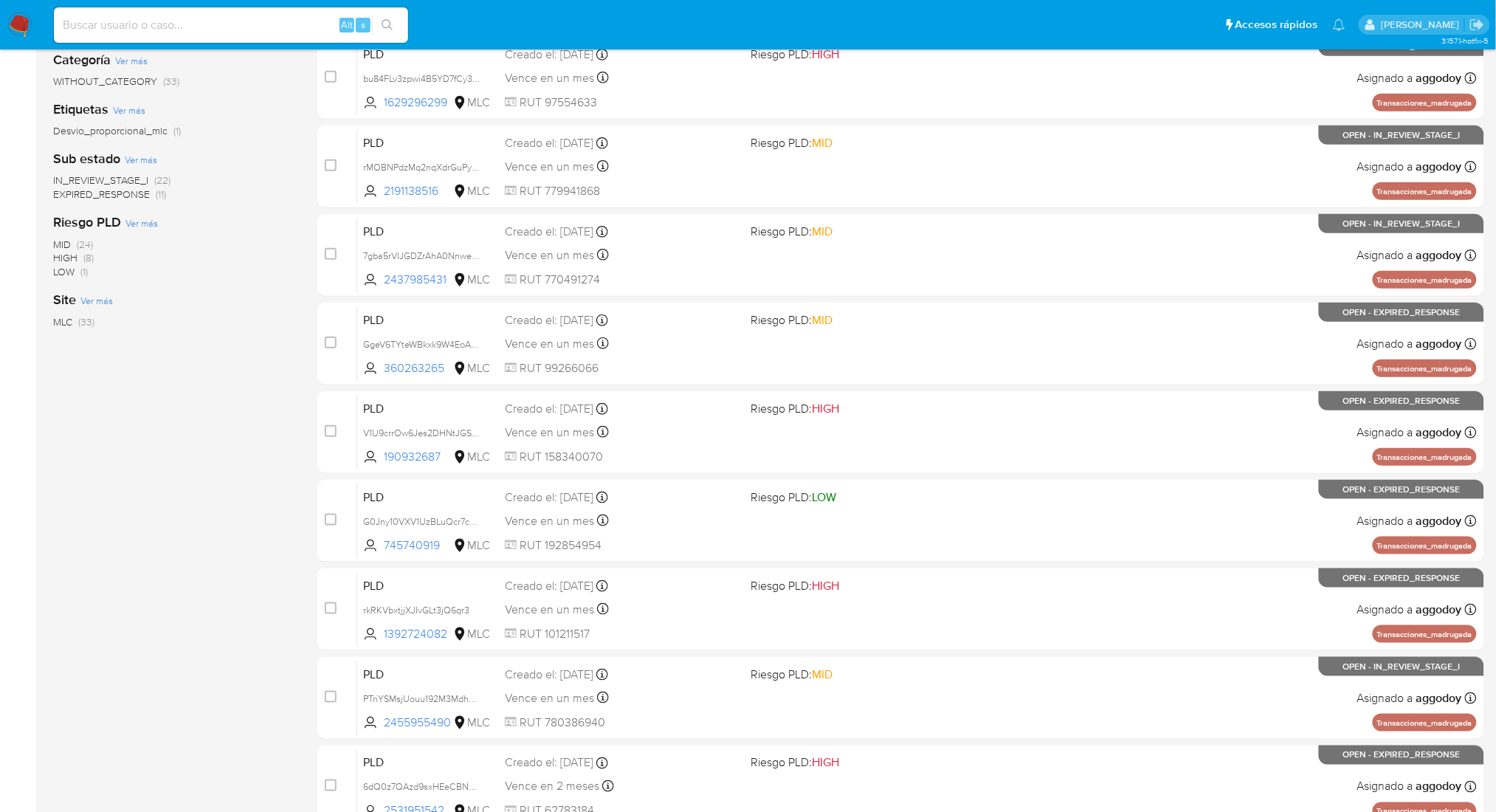
scroll to position [351, 0]
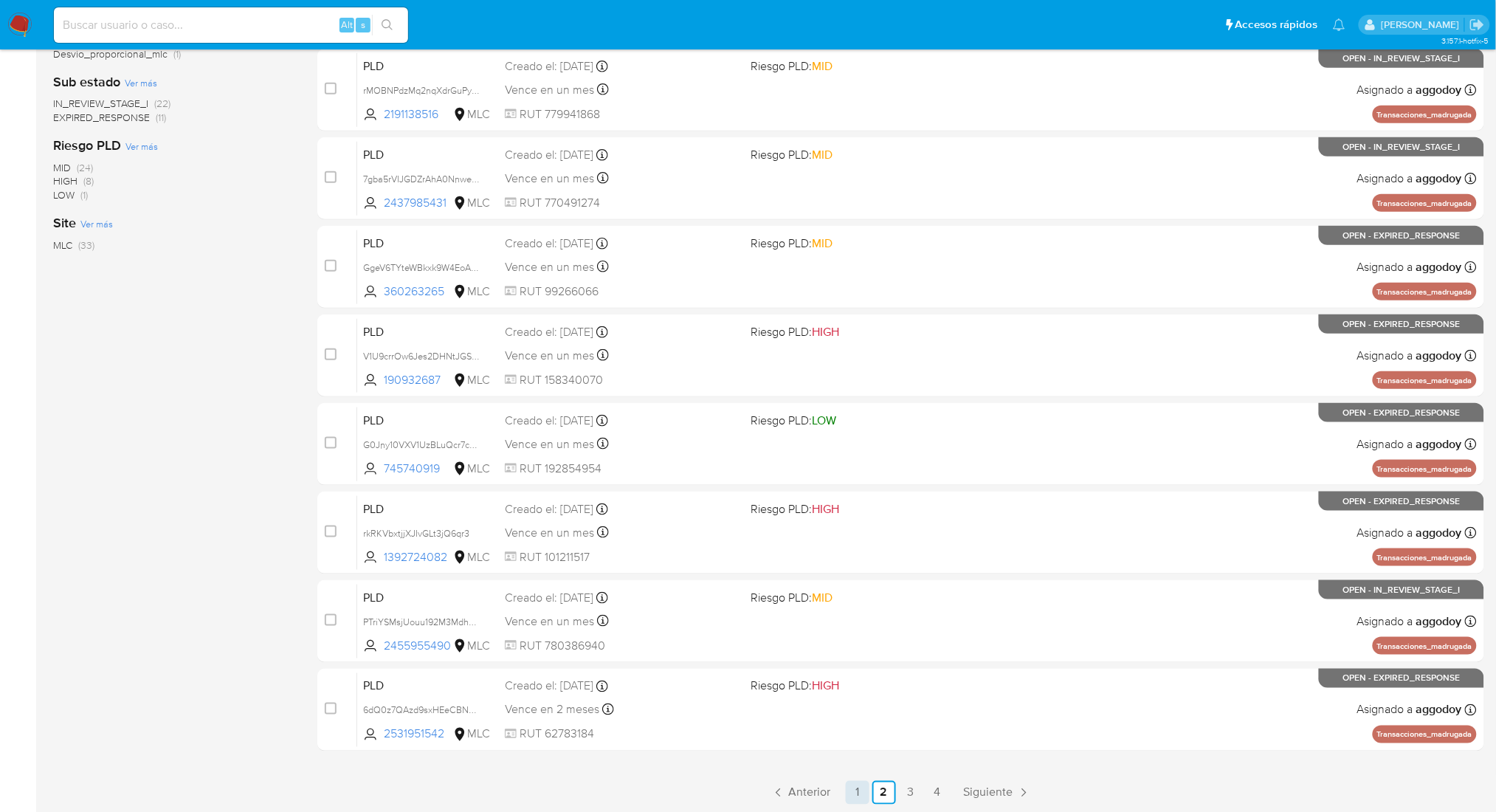
click at [854, 796] on link "1" at bounding box center [857, 792] width 23 height 23
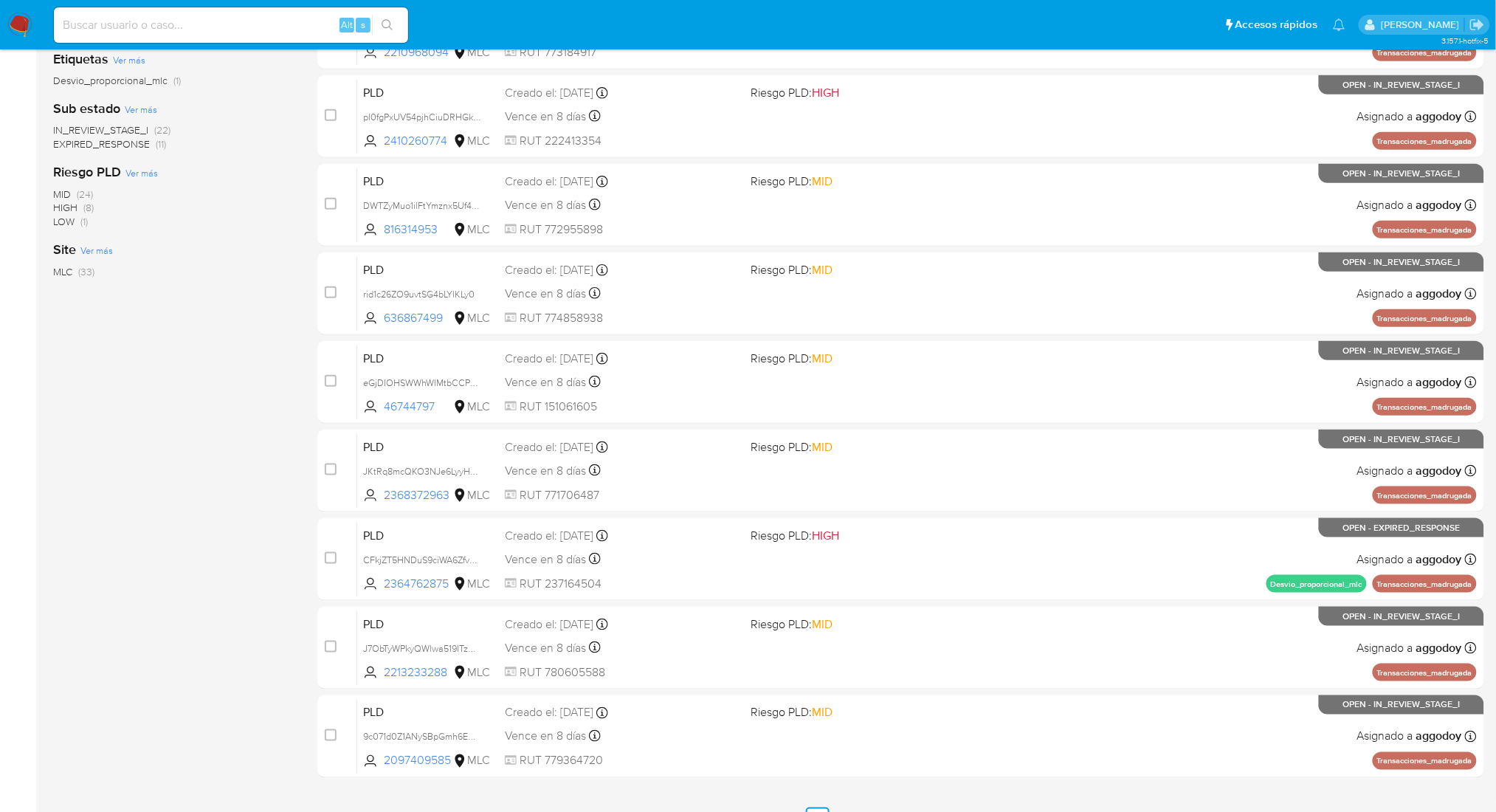
scroll to position [351, 0]
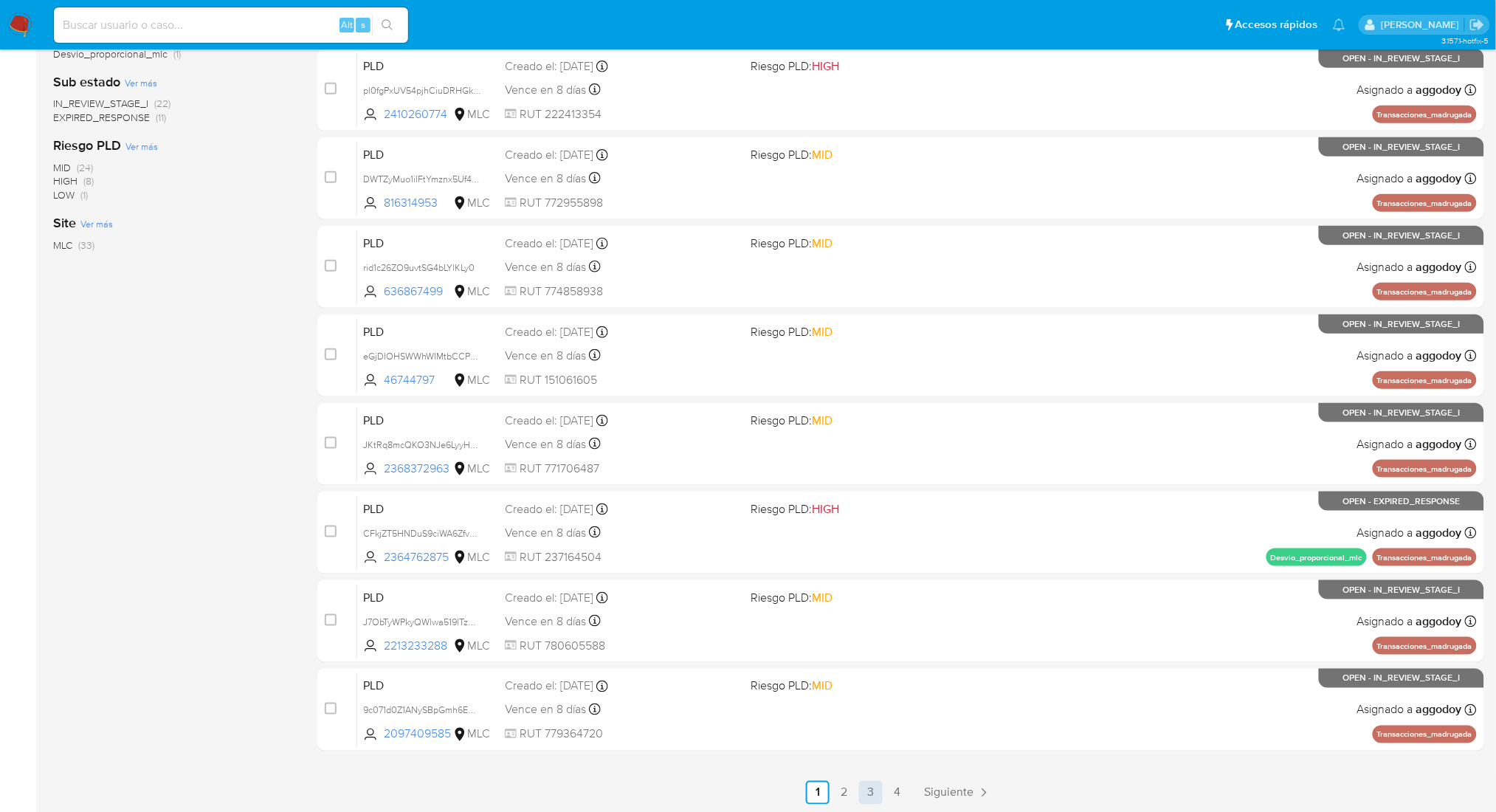
click at [869, 794] on link "3" at bounding box center [870, 792] width 23 height 23
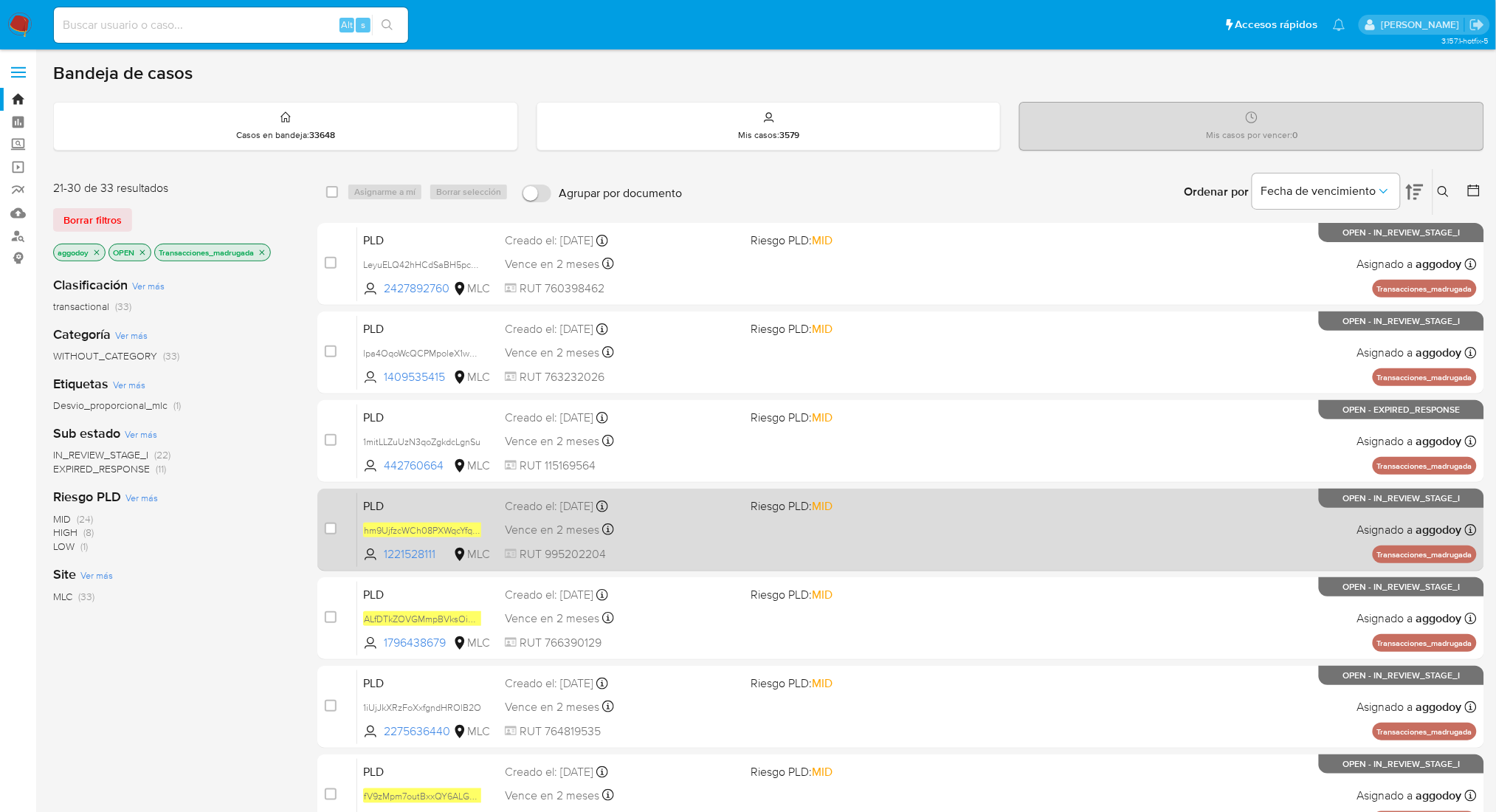
click at [1167, 512] on div "PLD hm9UjfzcWCh08PXWqcYfqqc5 1221528111 MLC Riesgo PLD: MID Creado el: 12/08/20…" at bounding box center [917, 529] width 1120 height 75
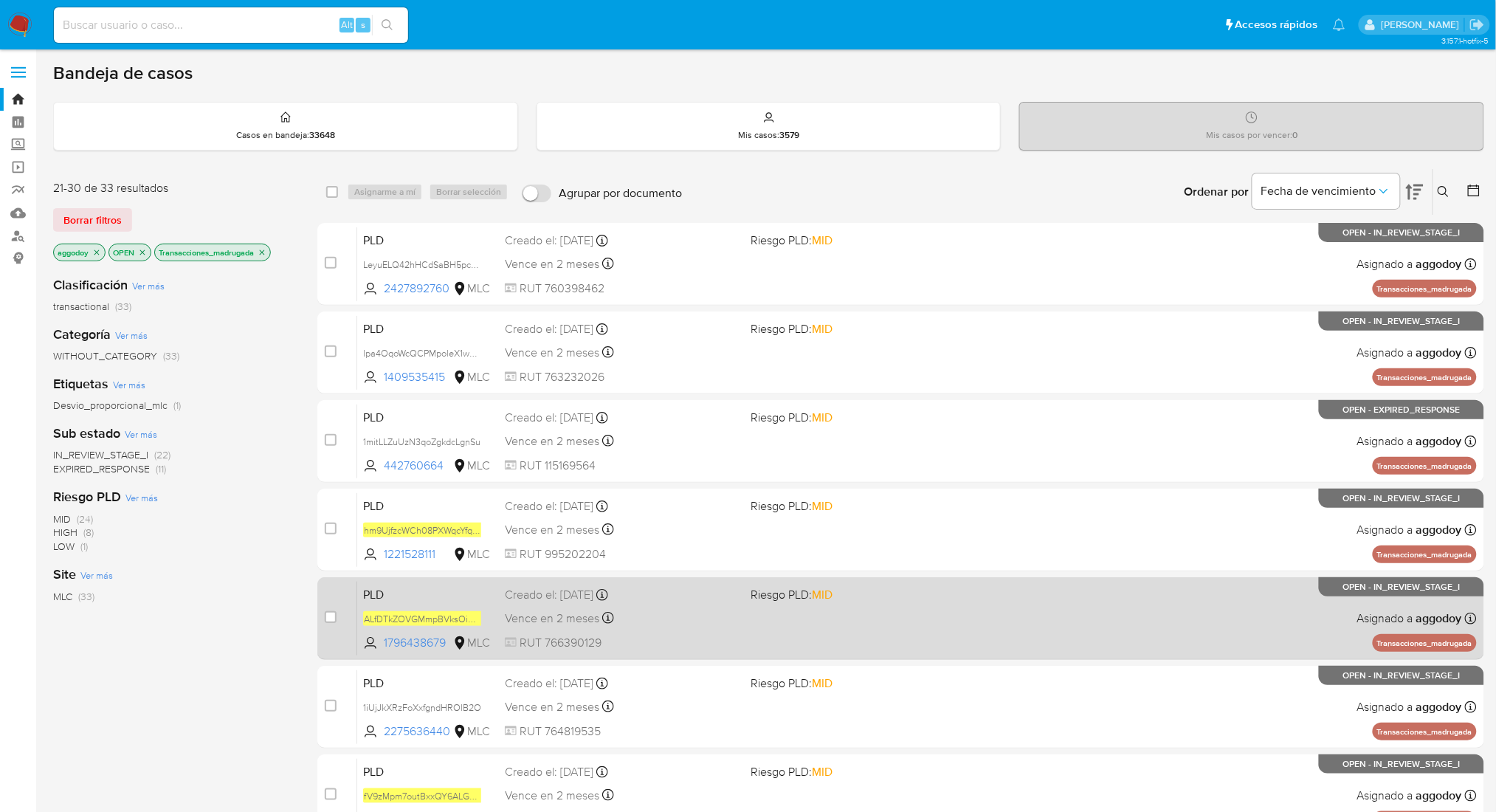
click at [921, 650] on div "PLD ALfDTkZOVGMmpBVksOimv9Wz 1796438679 MLC Riesgo PLD: MID Creado el: 12/08/20…" at bounding box center [917, 617] width 1120 height 75
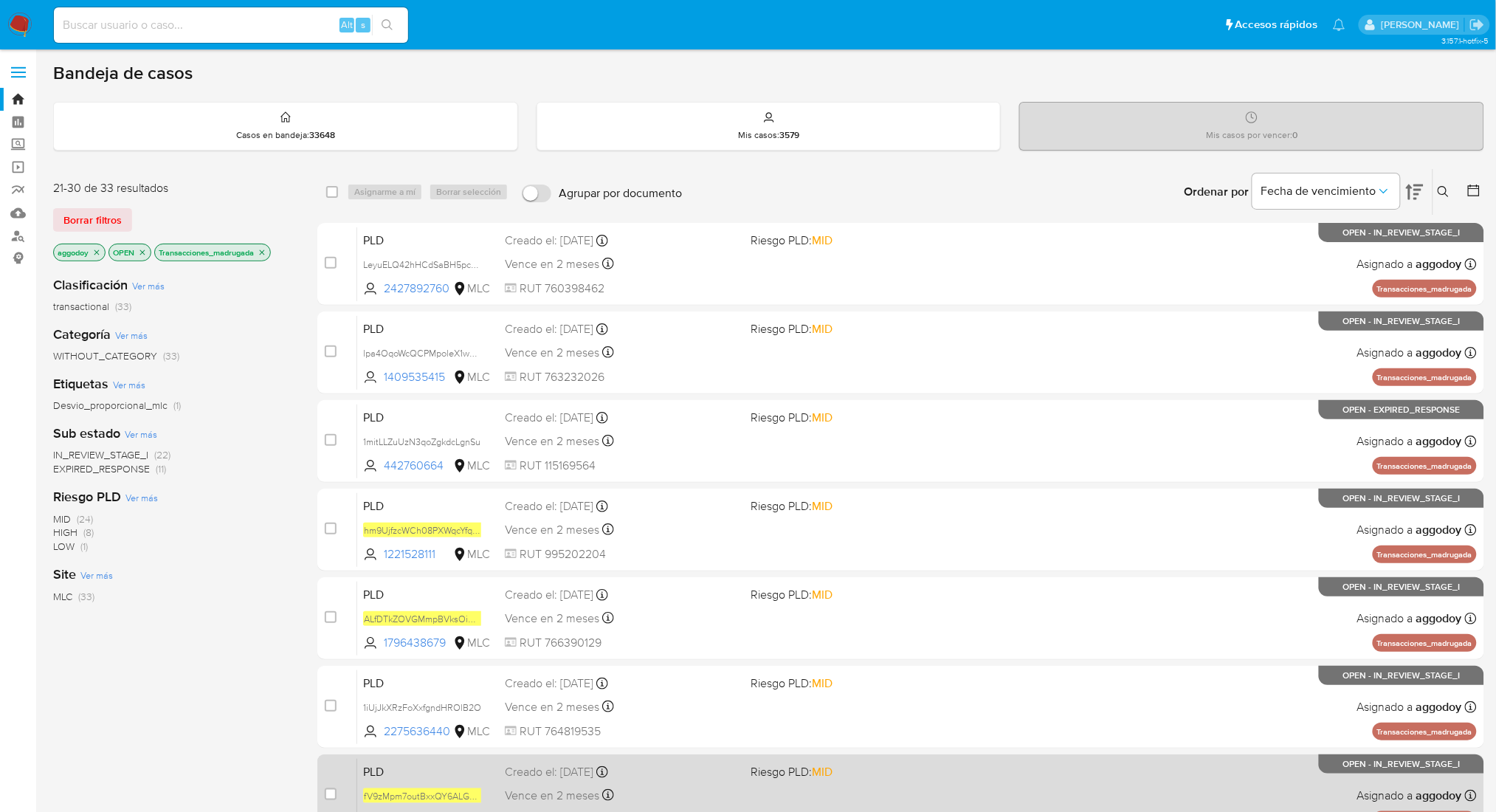
click at [750, 765] on span "Riesgo PLD: MID" at bounding box center [791, 771] width 82 height 17
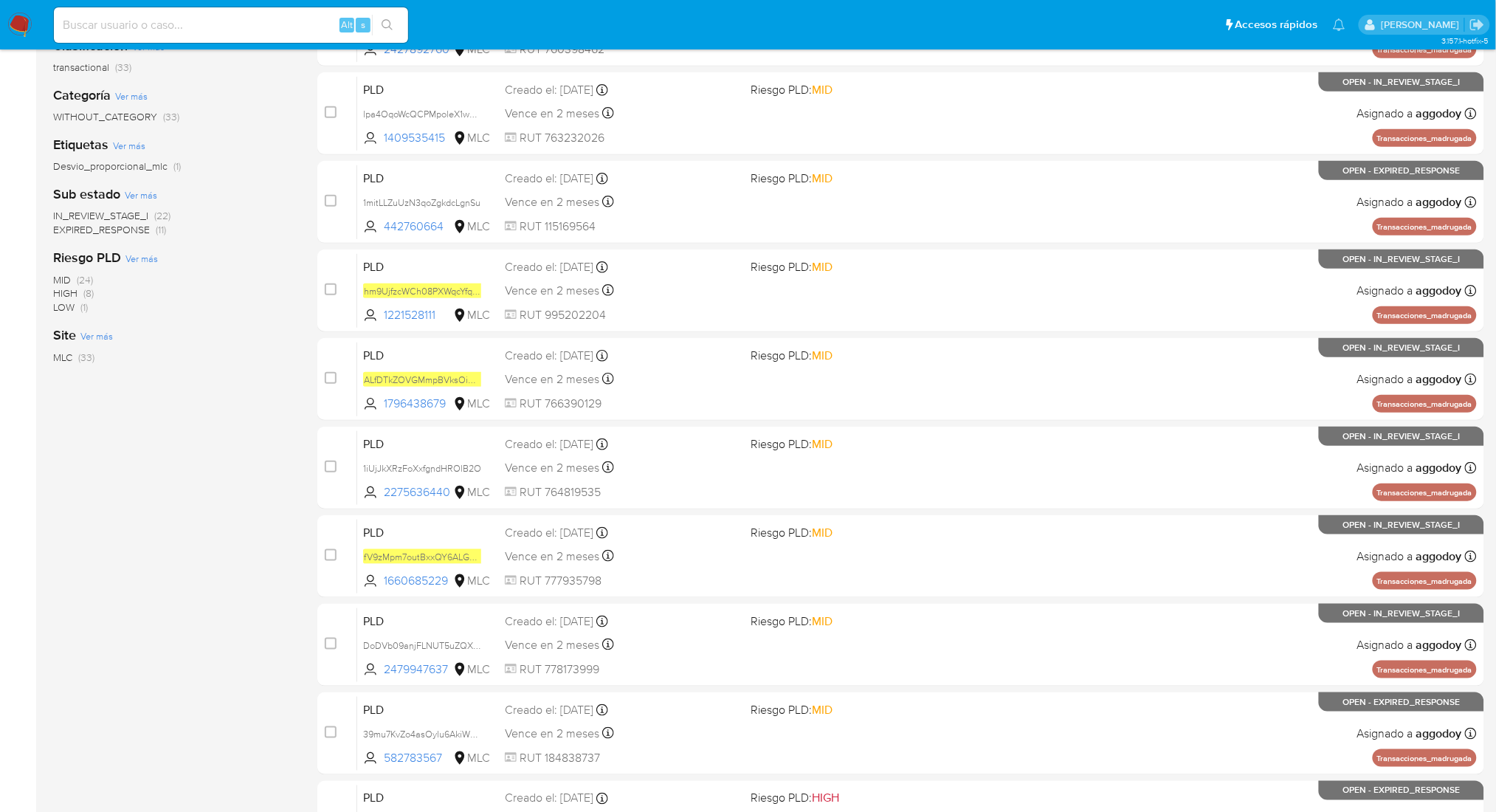
scroll to position [351, 0]
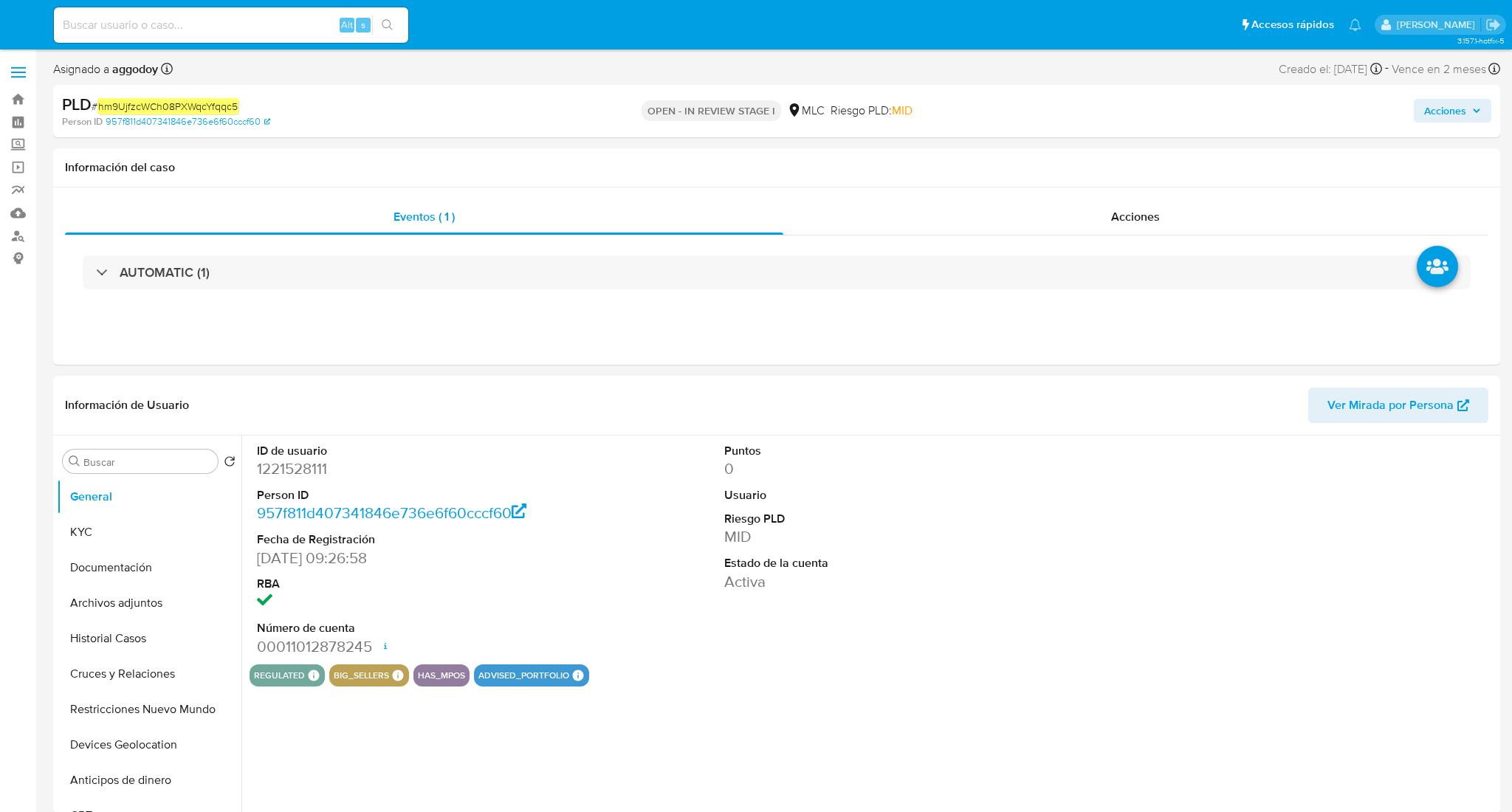
select select "10"
click at [1422, 108] on span "Acciones" at bounding box center [1430, 110] width 42 height 23
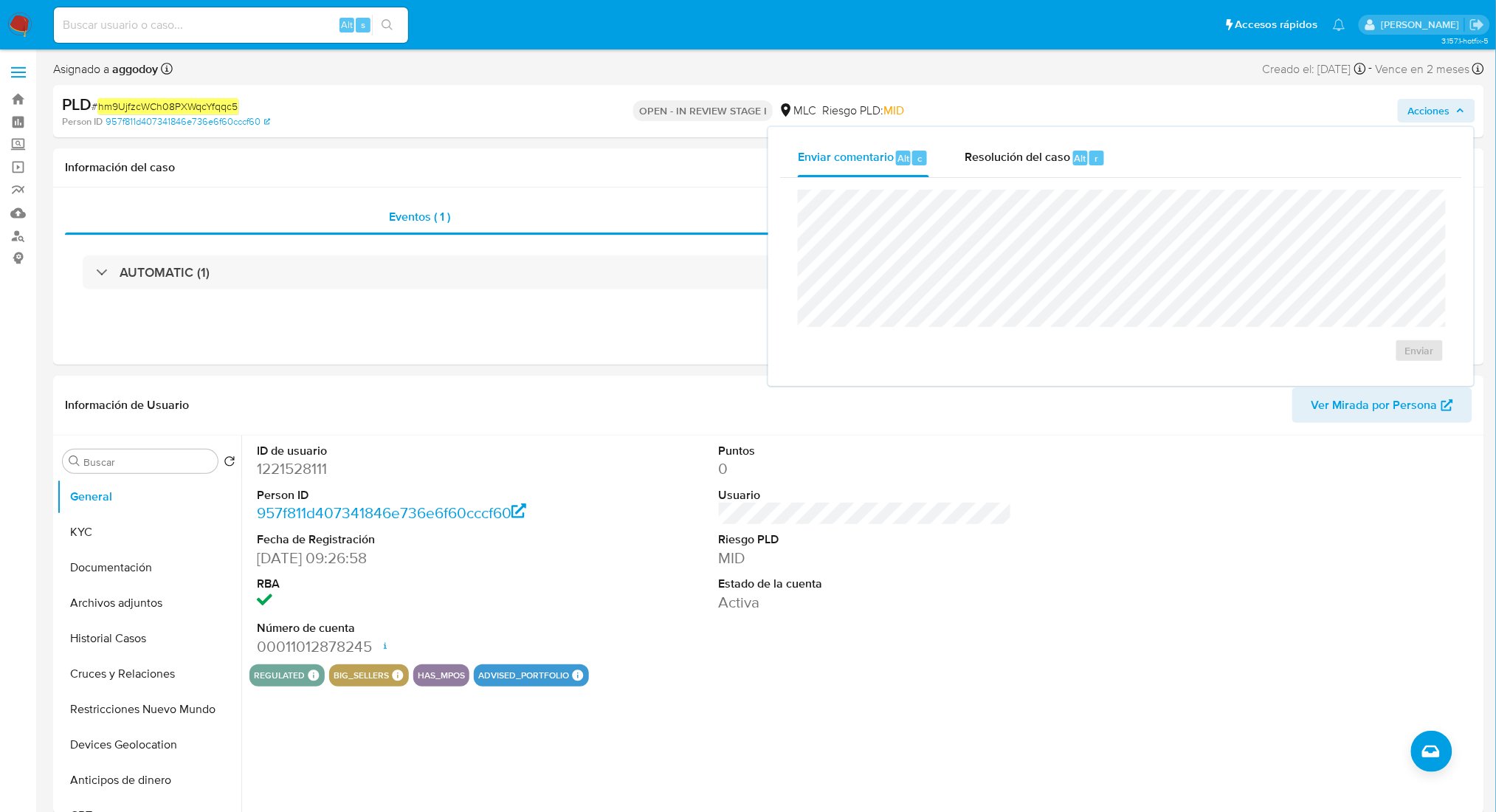
click at [990, 180] on div "Enviar" at bounding box center [1121, 276] width 682 height 196
click at [981, 167] on div "Resolución del caso Alt r" at bounding box center [1035, 158] width 141 height 38
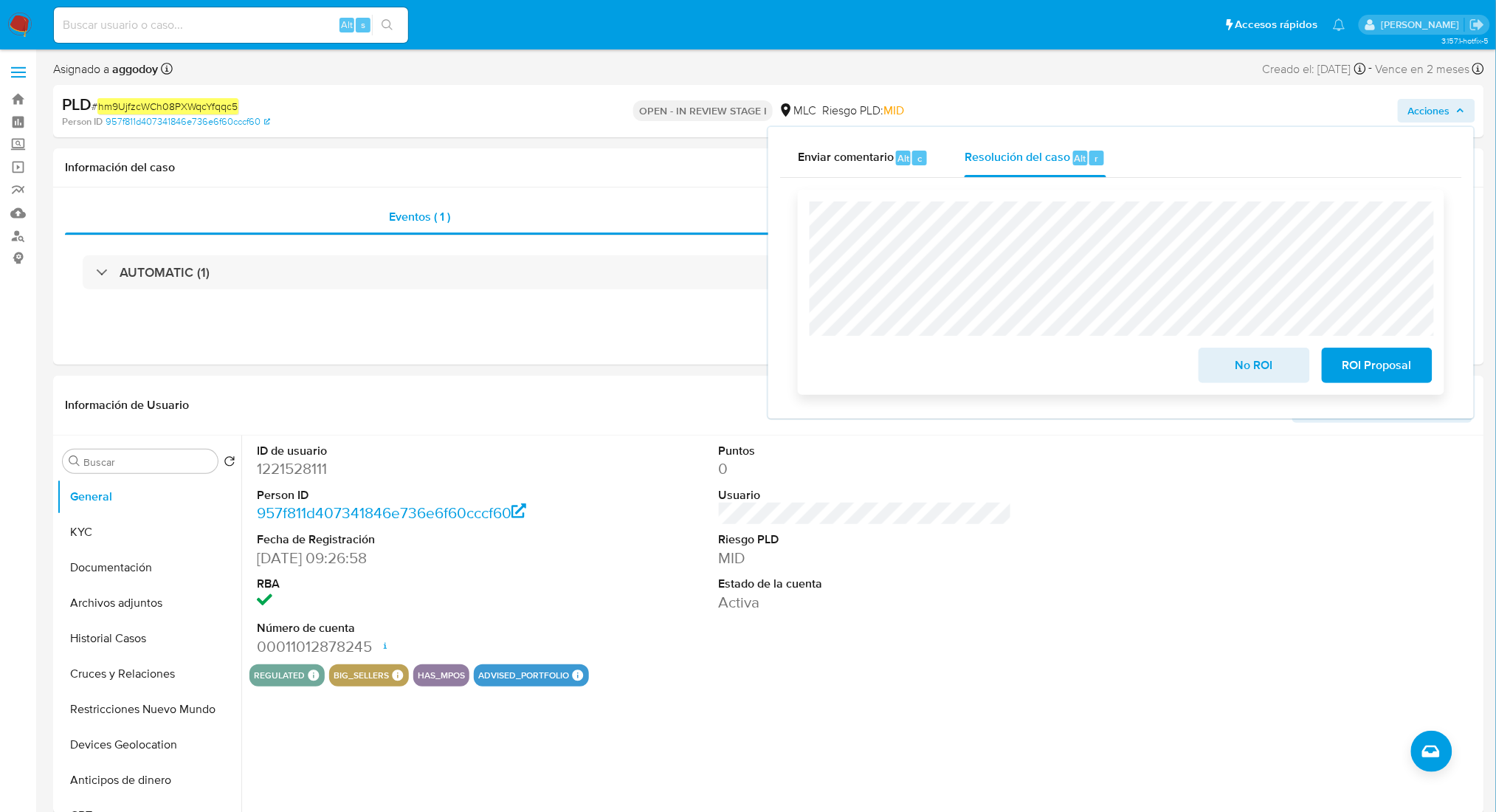
click at [1270, 362] on span "No ROI" at bounding box center [1254, 365] width 72 height 32
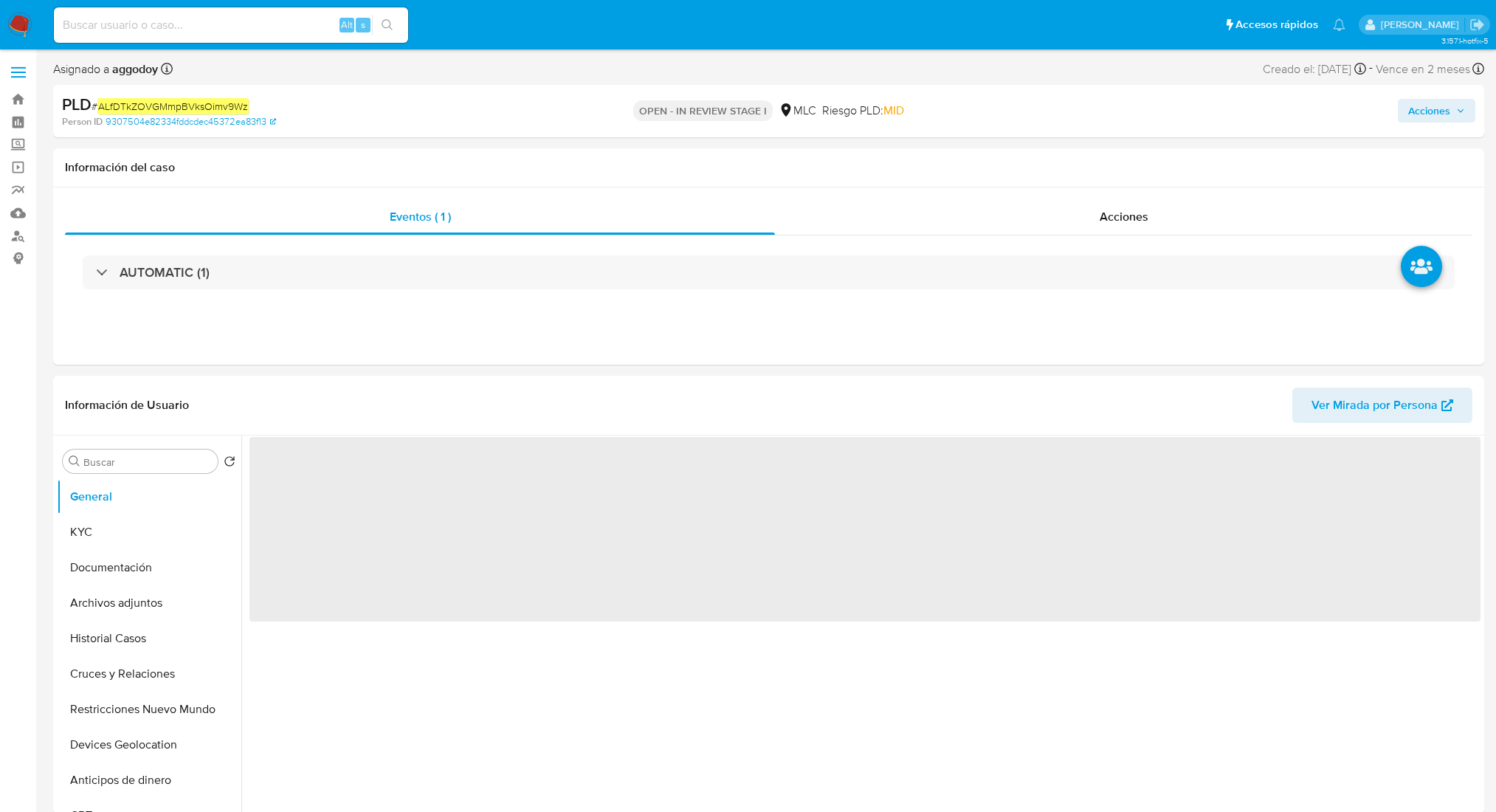
select select "10"
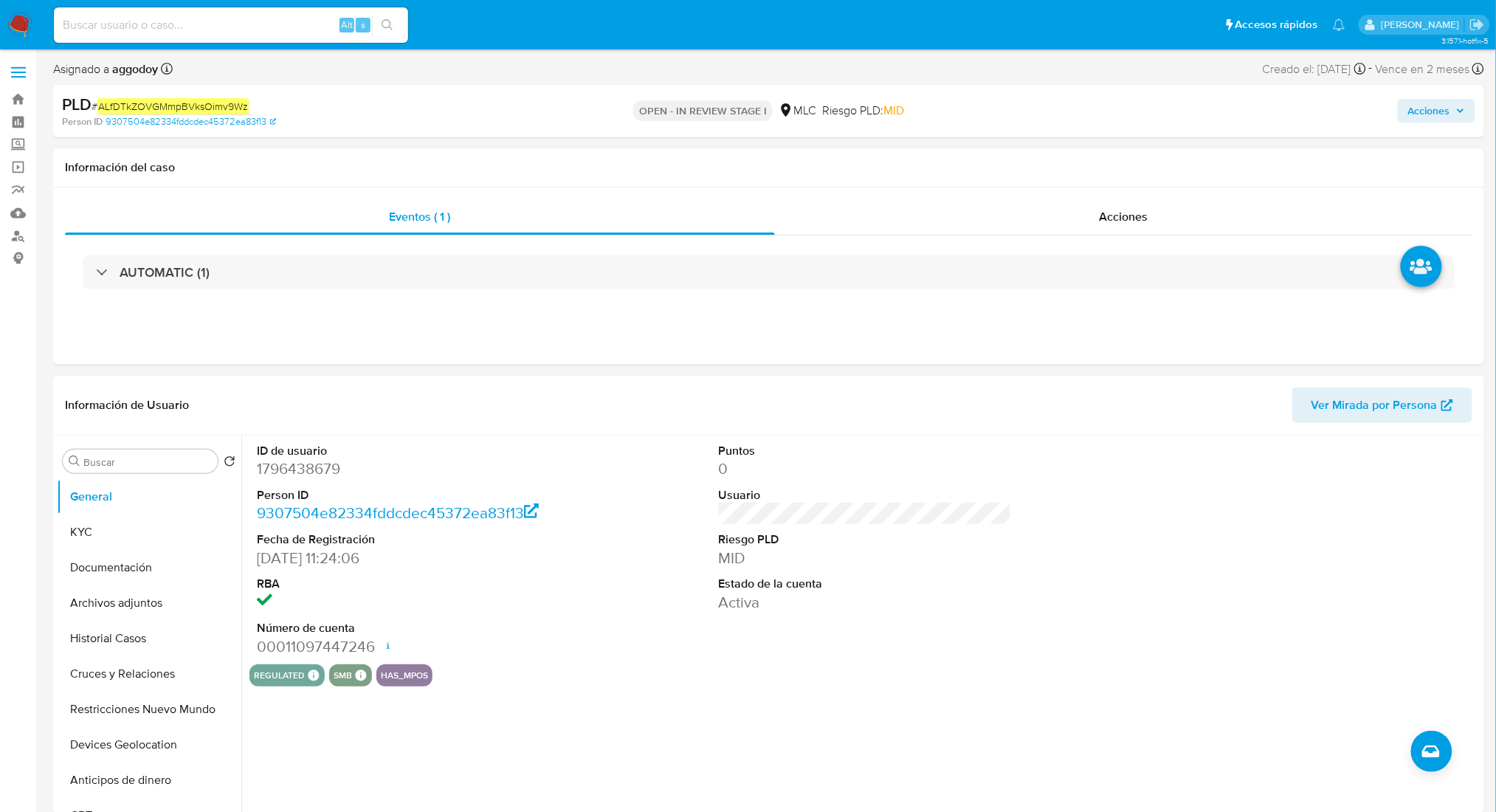
click at [1438, 100] on span "Acciones" at bounding box center [1430, 110] width 42 height 23
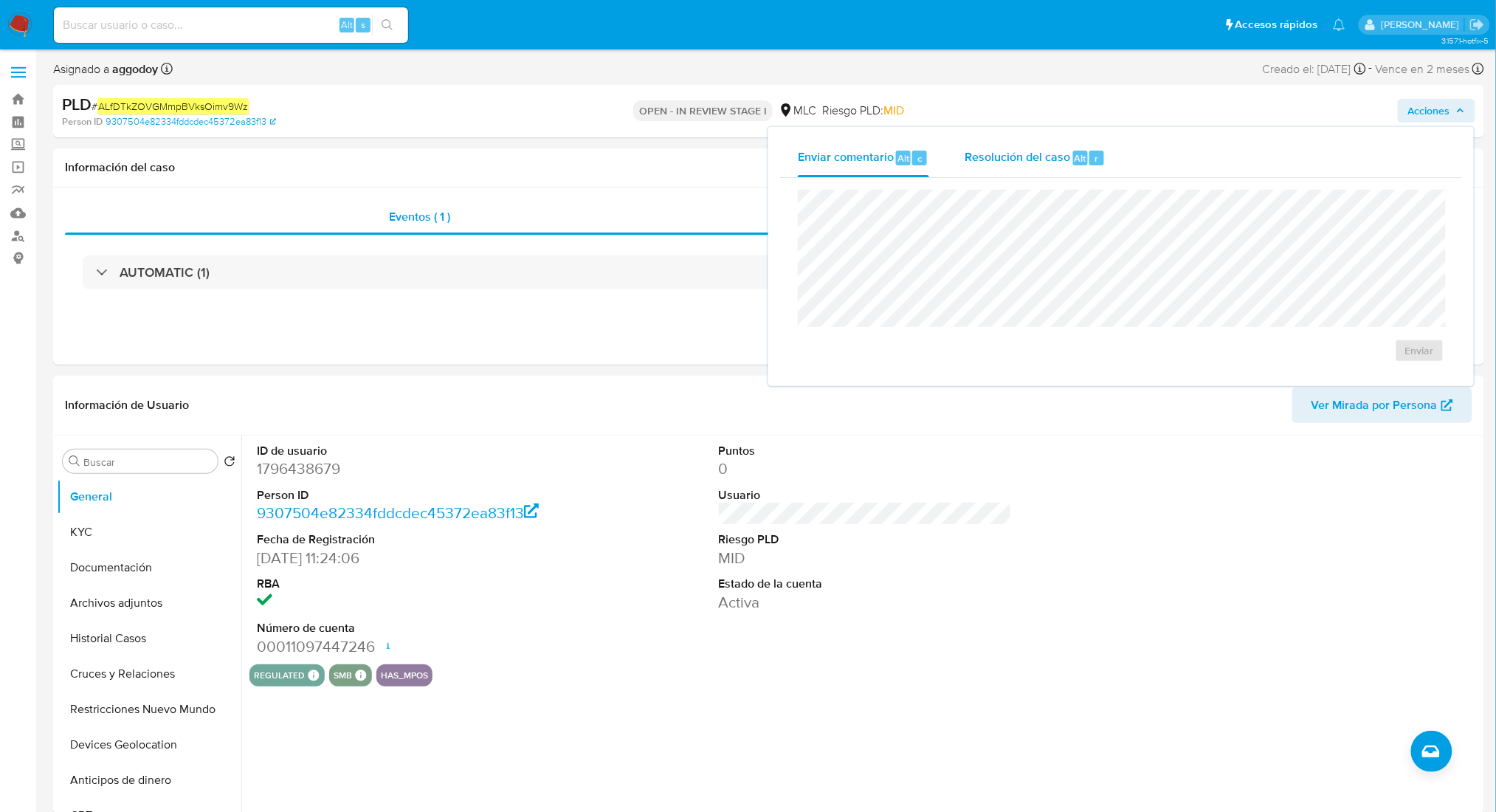
click at [1007, 155] on span "Resolución del caso" at bounding box center [1017, 158] width 106 height 17
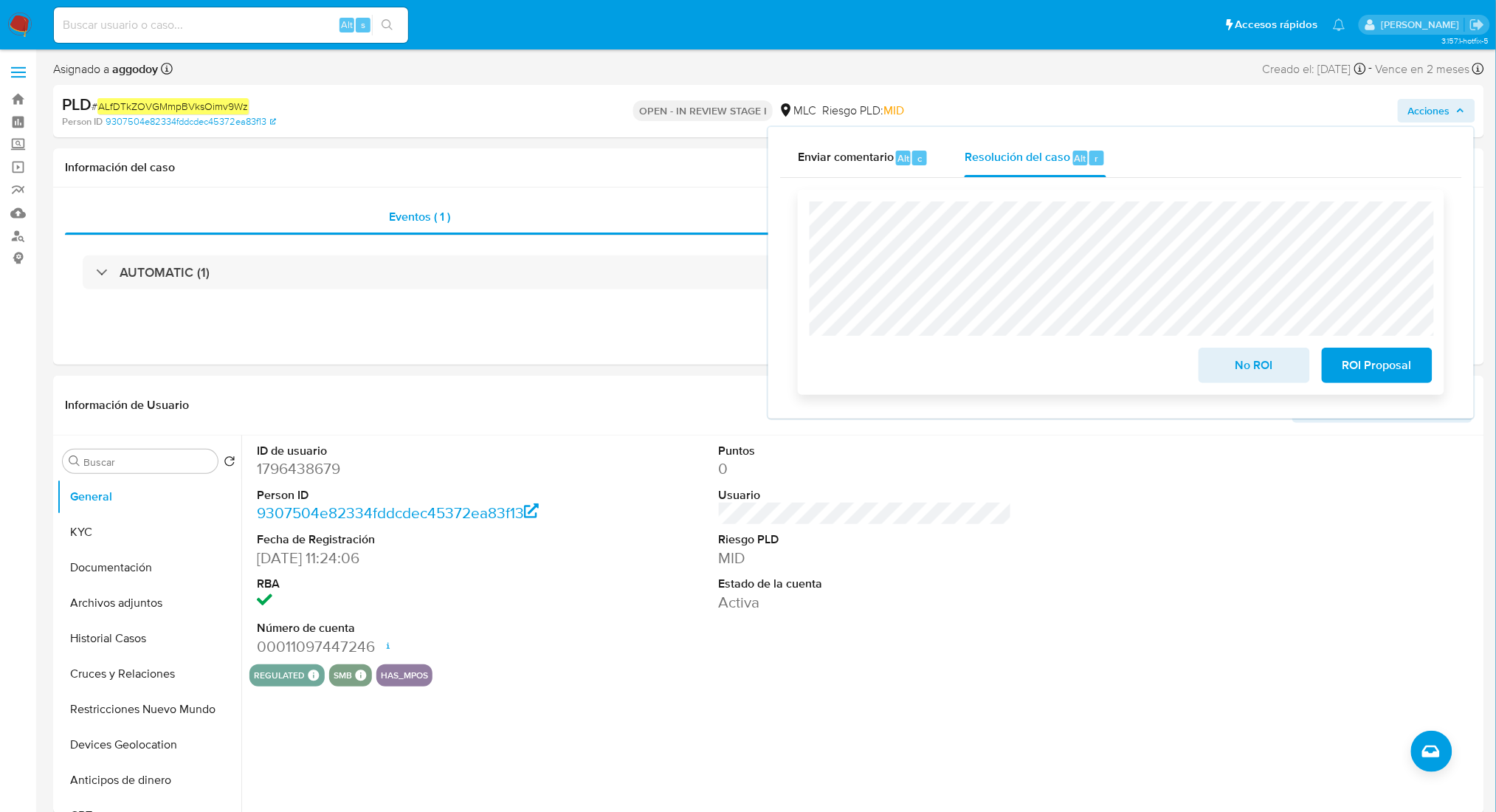
click at [1243, 363] on span "No ROI" at bounding box center [1254, 365] width 72 height 32
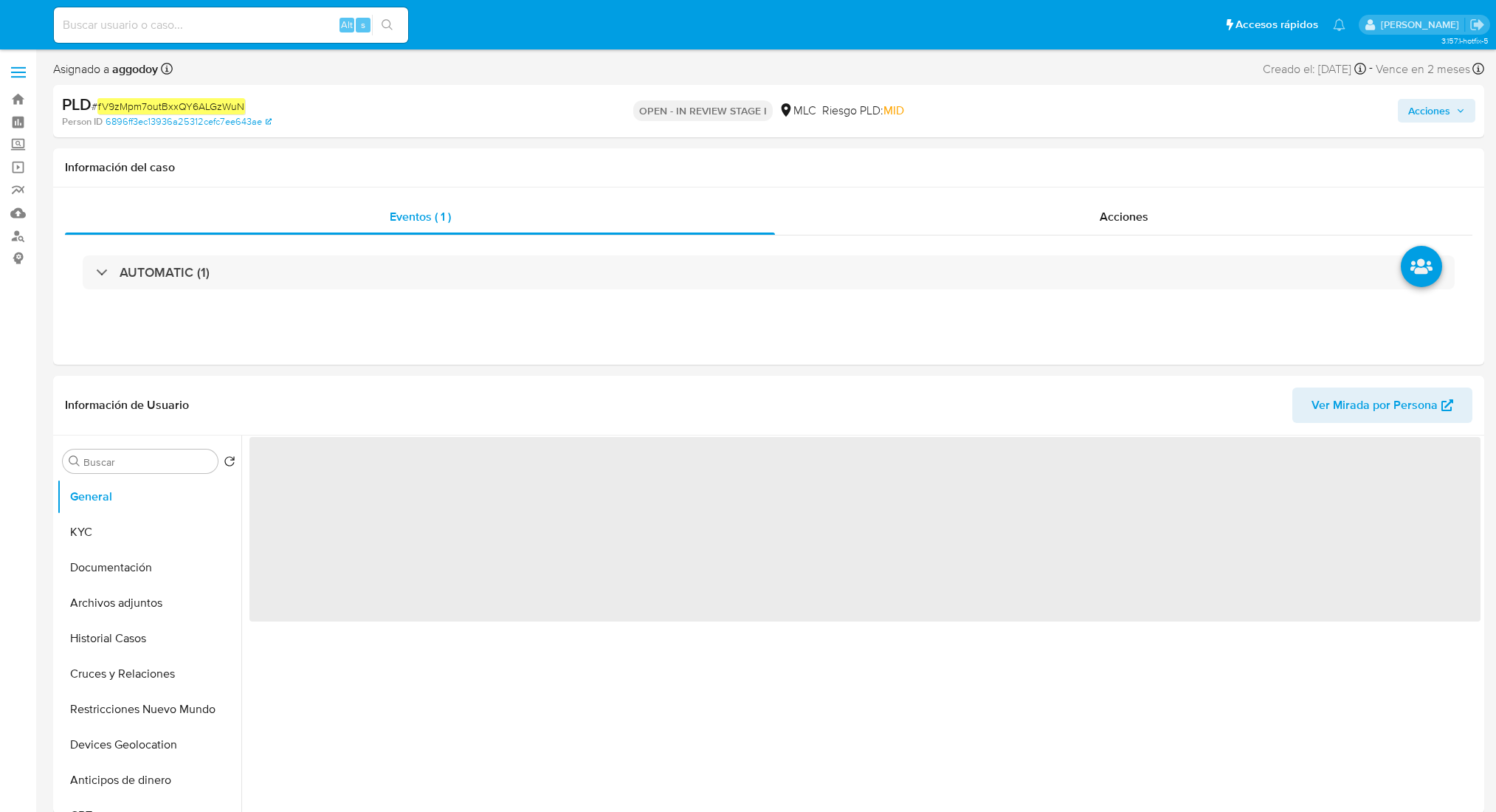
select select "10"
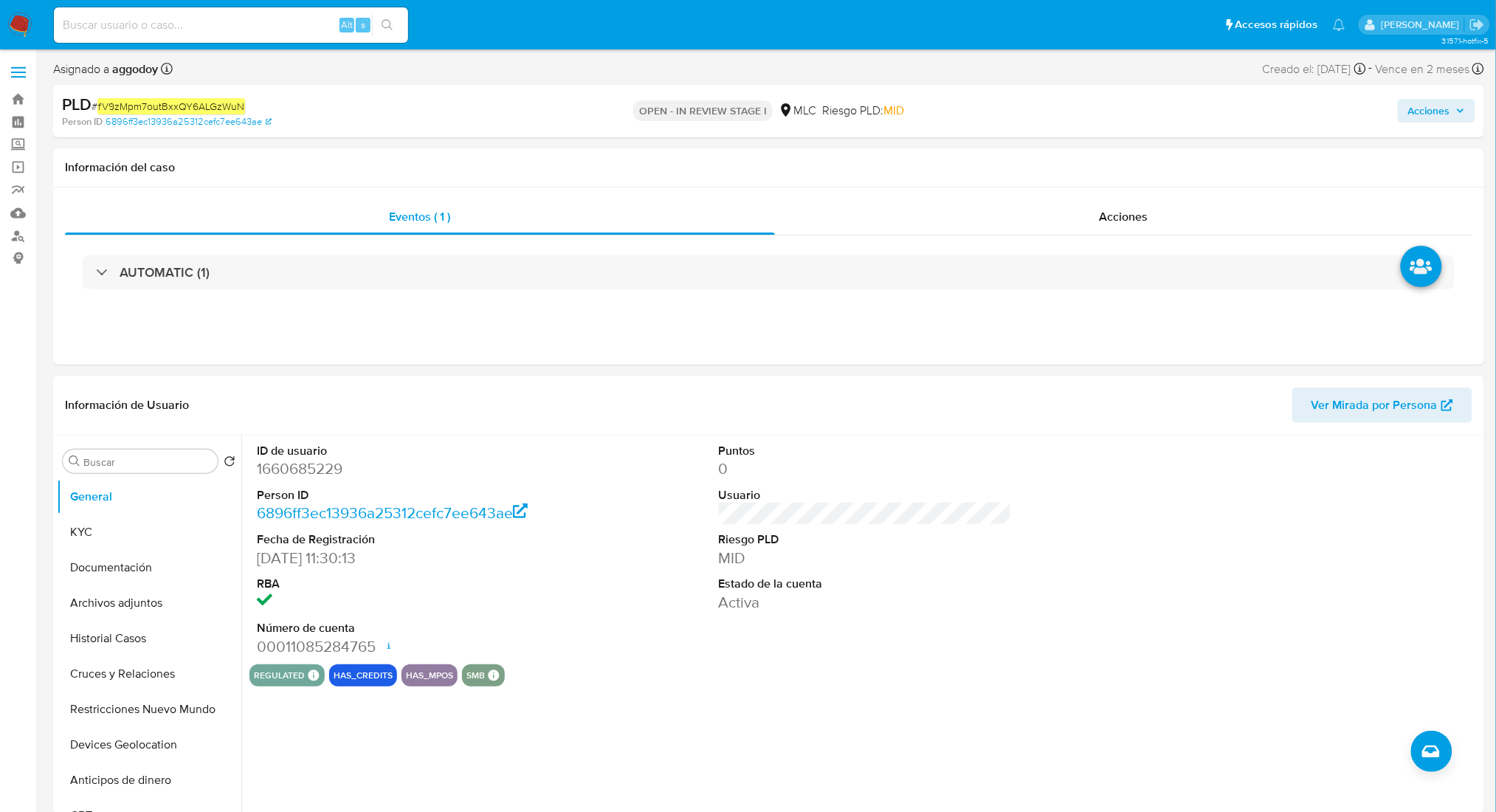
click at [1418, 119] on span "Acciones" at bounding box center [1430, 110] width 42 height 23
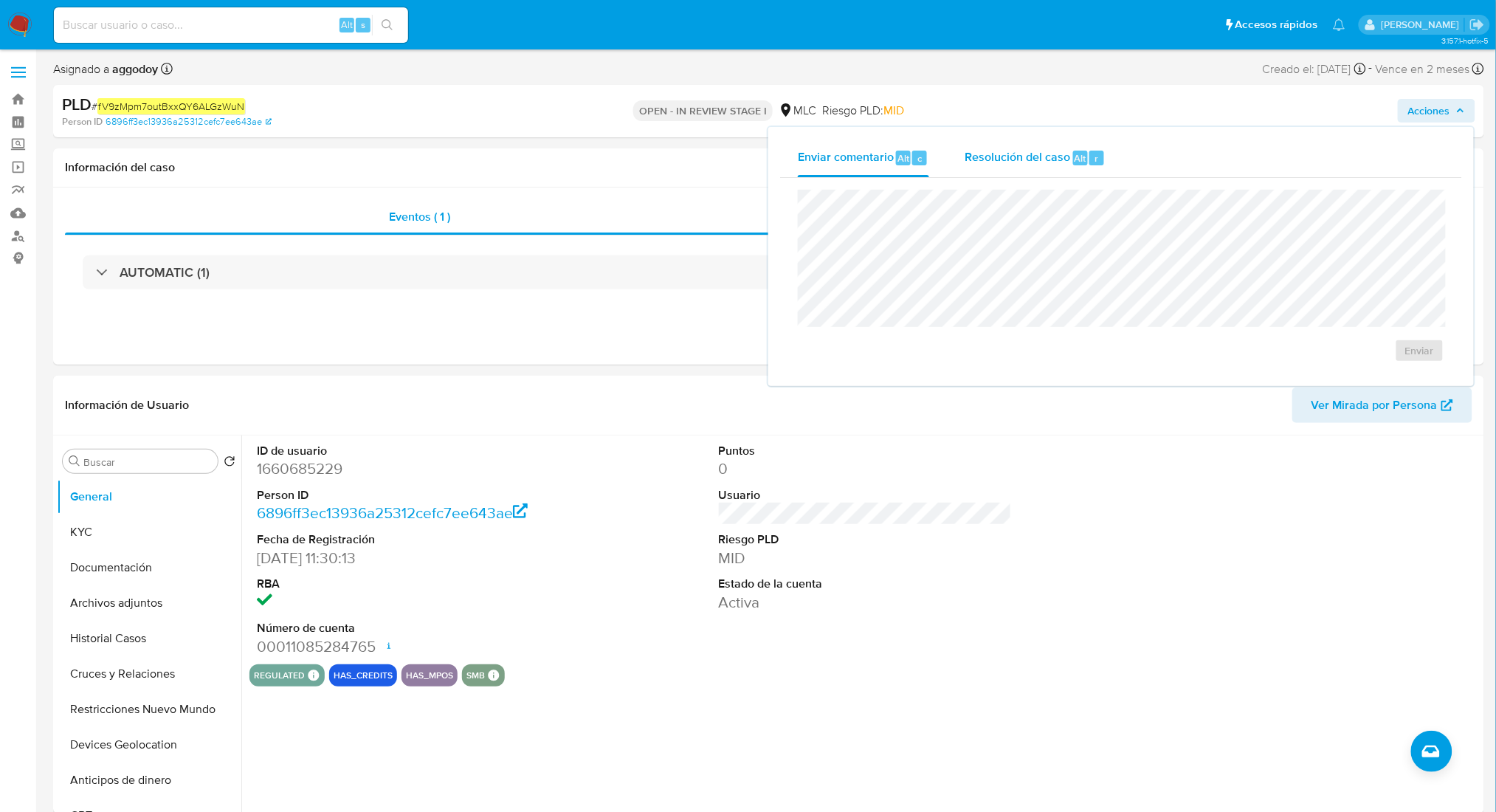
click at [977, 154] on span "Resolución del caso" at bounding box center [1017, 158] width 106 height 17
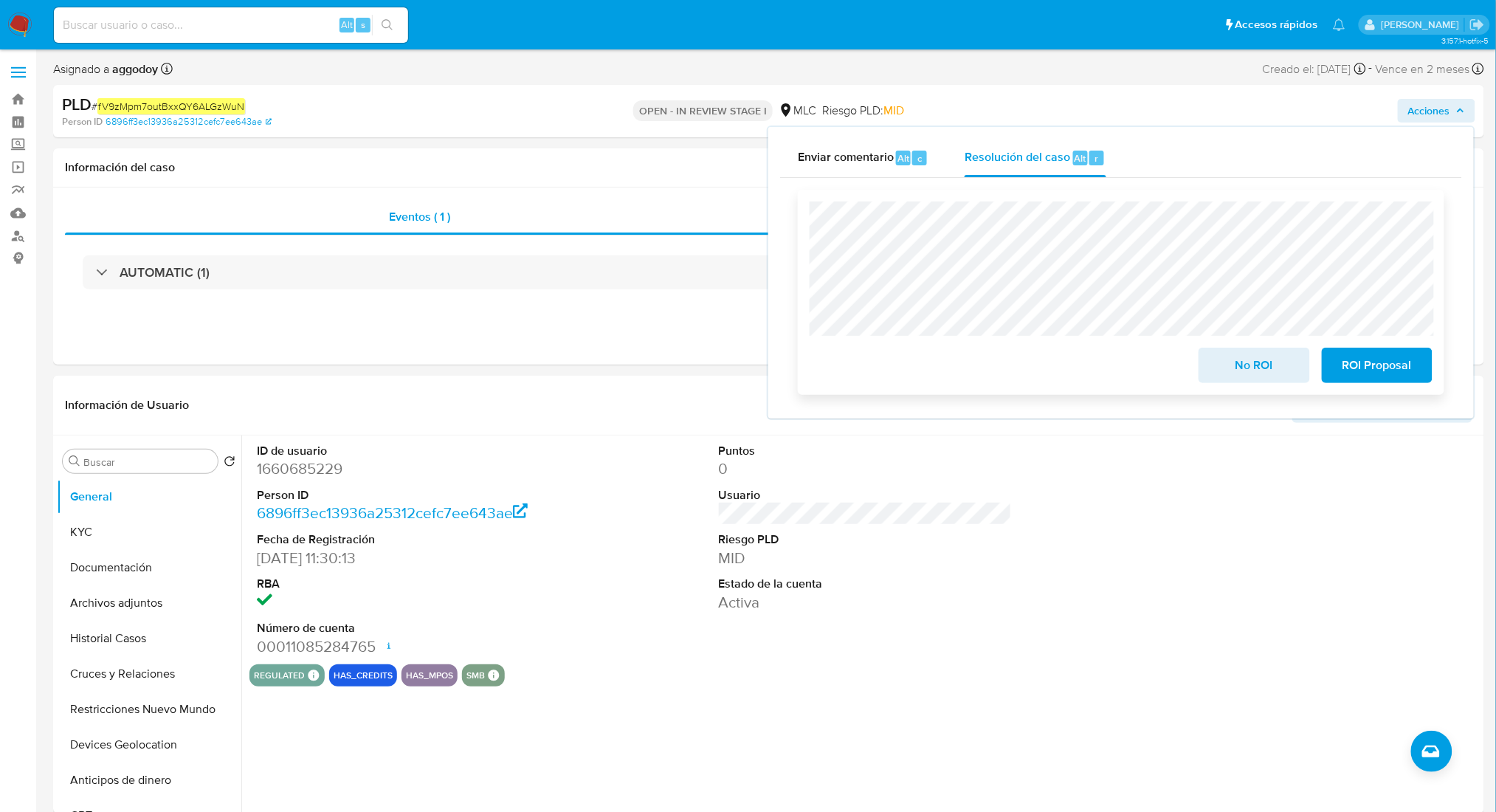
click at [1230, 371] on span "No ROI" at bounding box center [1254, 365] width 72 height 32
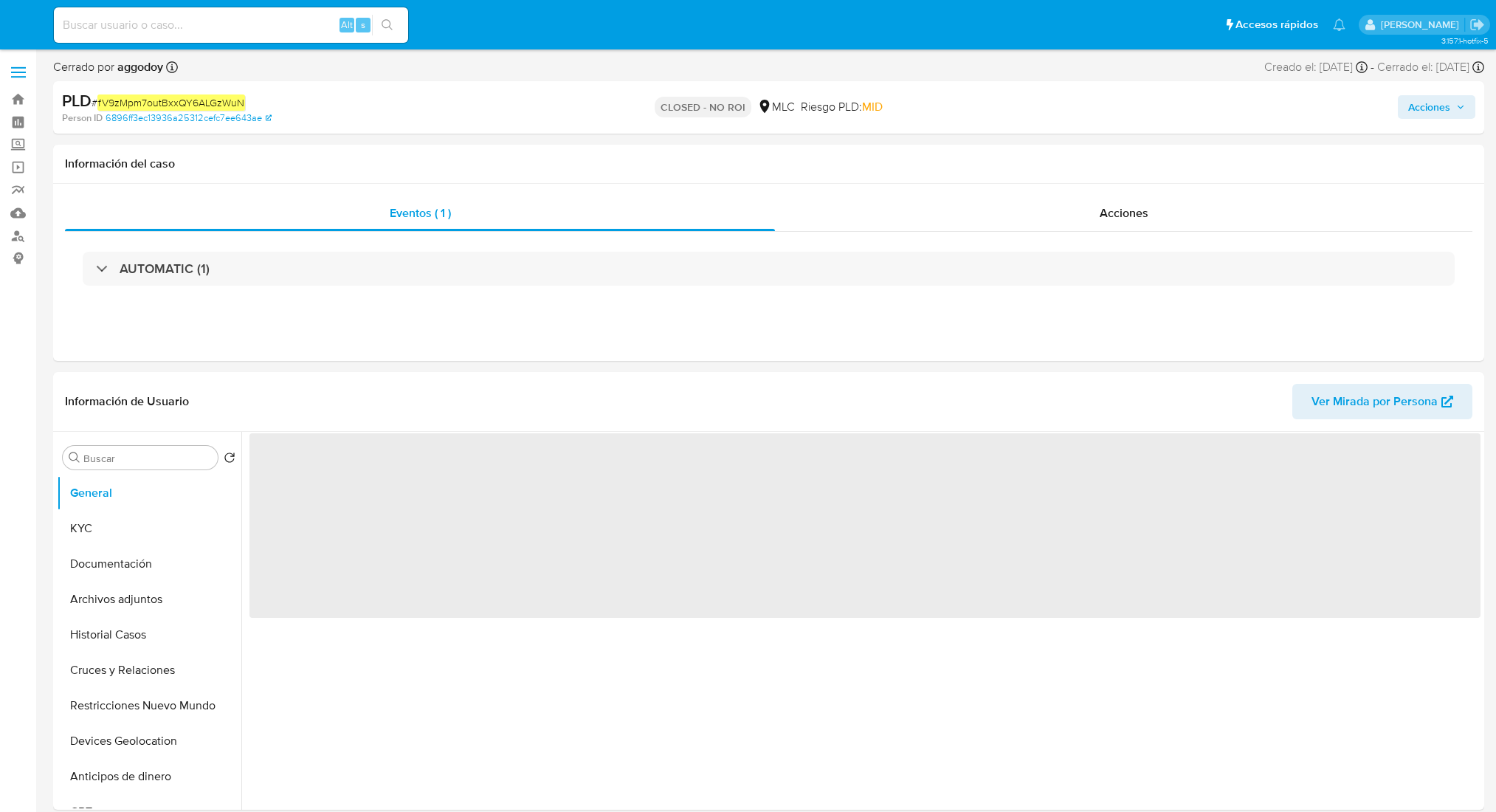
select select "10"
